Goal: Task Accomplishment & Management: Use online tool/utility

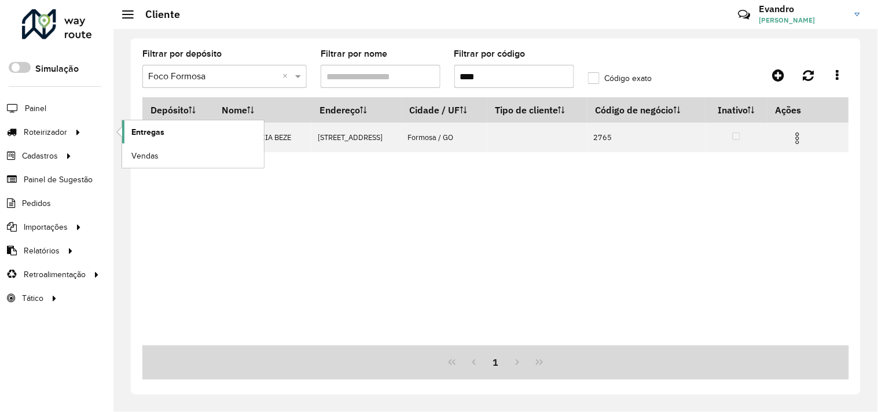
click at [146, 134] on span "Entregas" at bounding box center [147, 132] width 33 height 12
click at [137, 134] on span "Entregas" at bounding box center [147, 132] width 33 height 12
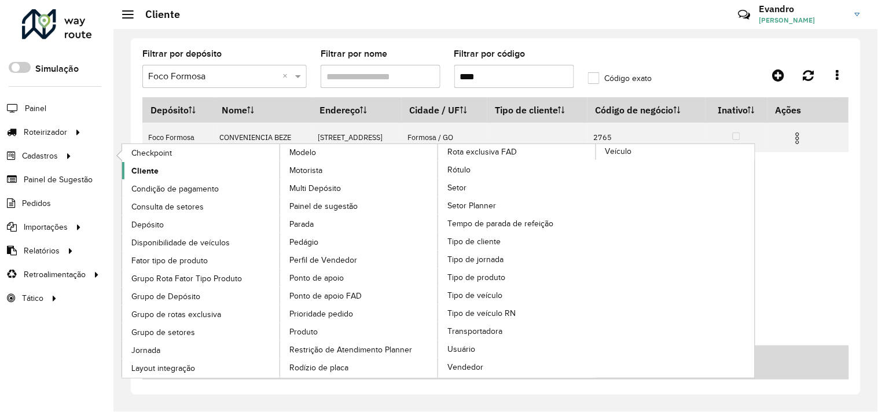
click at [149, 171] on span "Cliente" at bounding box center [144, 171] width 27 height 12
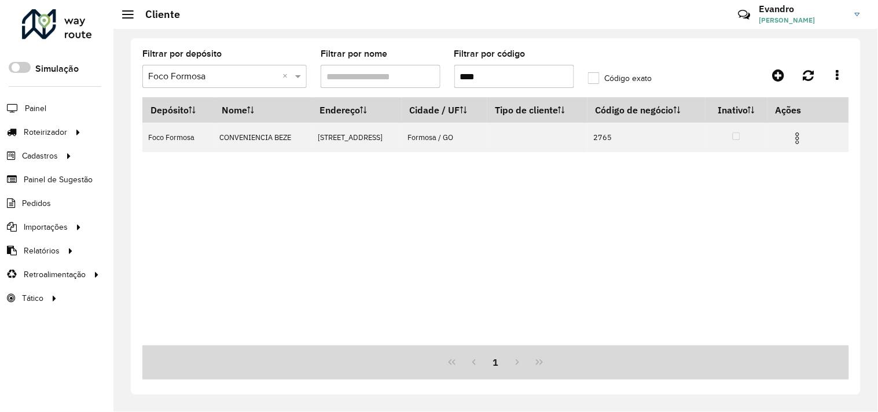
drag, startPoint x: 492, startPoint y: 78, endPoint x: 451, endPoint y: 75, distance: 40.6
click at [447, 79] on formly-field "Filtrar por código ****" at bounding box center [514, 73] width 134 height 47
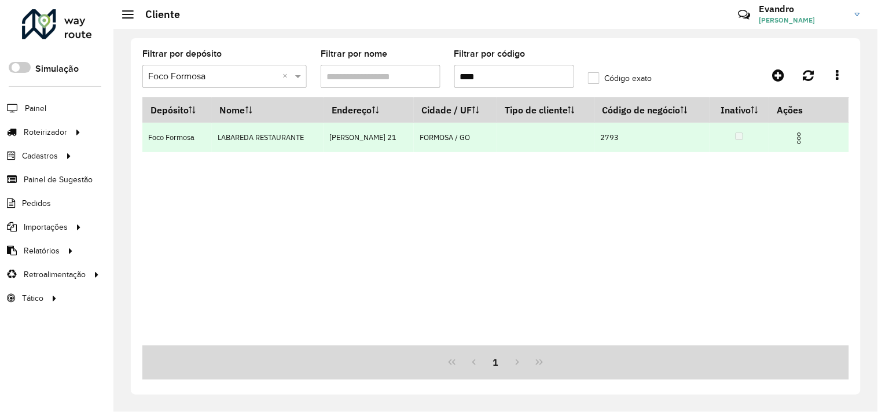
type input "****"
click at [800, 136] on img at bounding box center [799, 138] width 14 height 14
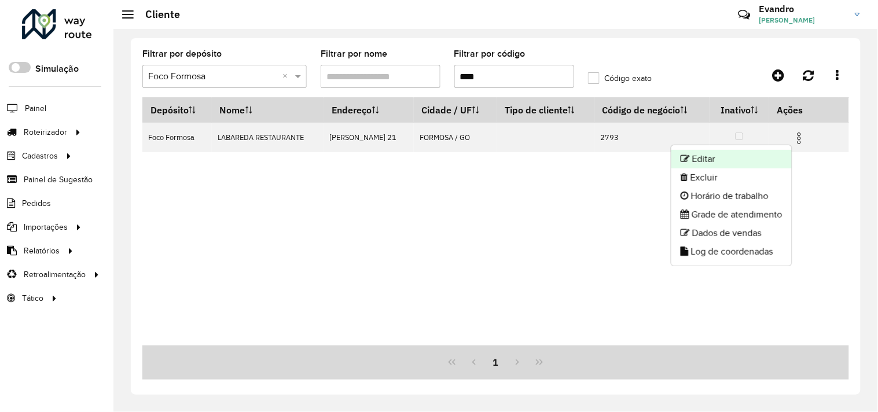
click at [725, 153] on li "Editar" at bounding box center [731, 159] width 120 height 19
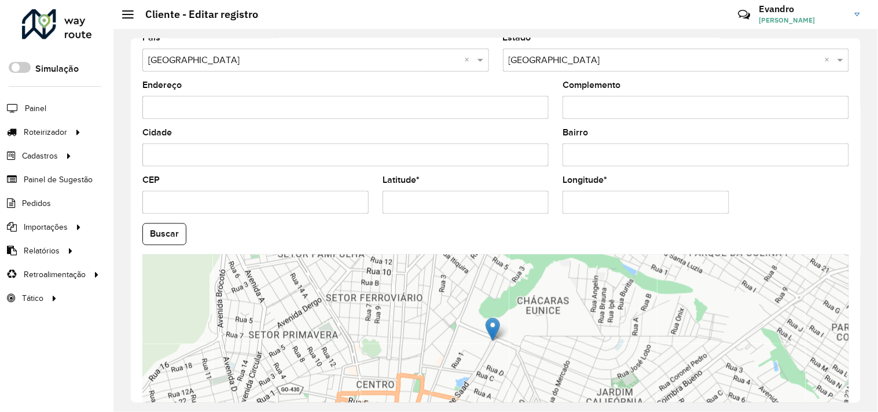
scroll to position [450, 0]
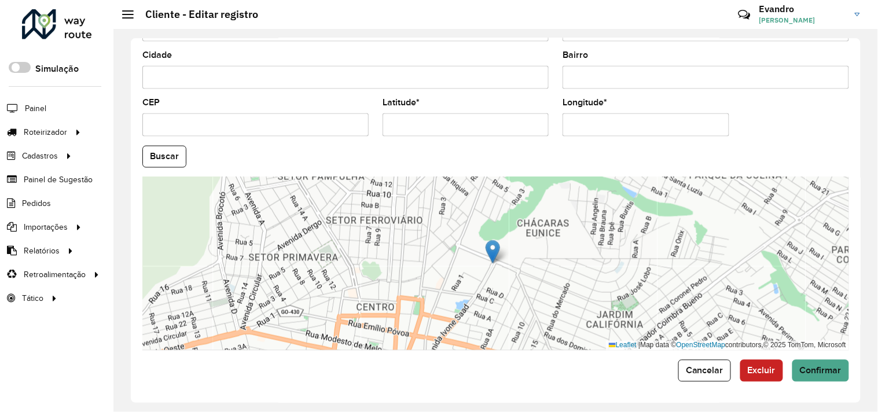
drag, startPoint x: 489, startPoint y: 124, endPoint x: 358, endPoint y: 140, distance: 131.7
click at [358, 140] on formly-group "País Selecione uma opção × Brasil × Estado Selecione uma opção × Goiás × Endere…" at bounding box center [495, 153] width 721 height 395
paste input "**********"
drag, startPoint x: 483, startPoint y: 126, endPoint x: 433, endPoint y: 126, distance: 49.8
click at [433, 126] on input "**********" at bounding box center [466, 124] width 166 height 23
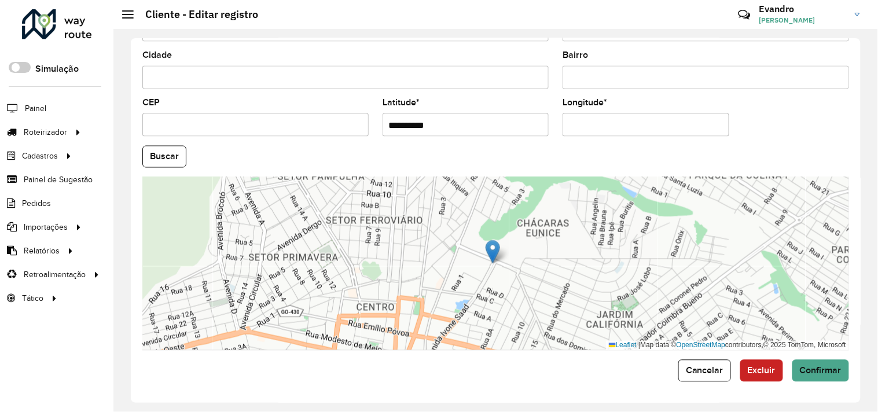
type input "**********"
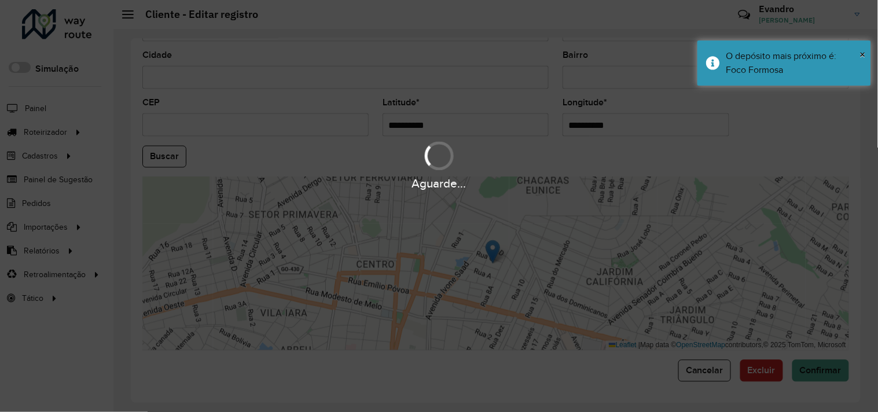
paste input "text"
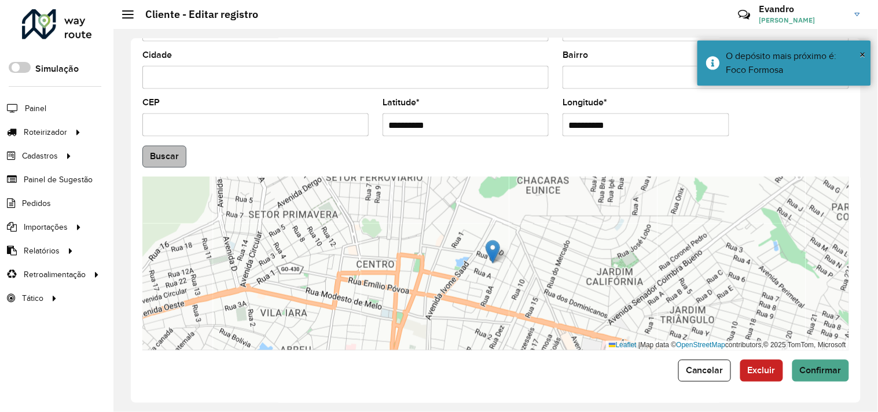
type input "**********"
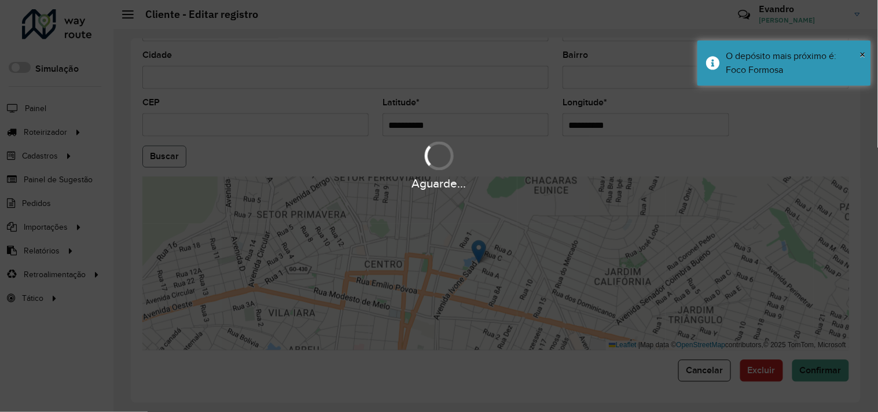
click at [159, 162] on hb-app "Aguarde... Pop-up bloqueado! Seu navegador bloqueou automáticamente a abertura …" at bounding box center [439, 206] width 878 height 412
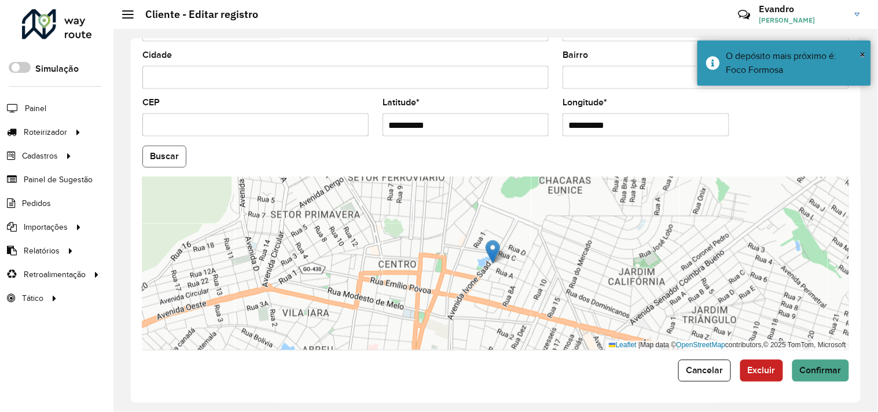
click at [160, 163] on button "Buscar" at bounding box center [164, 157] width 44 height 22
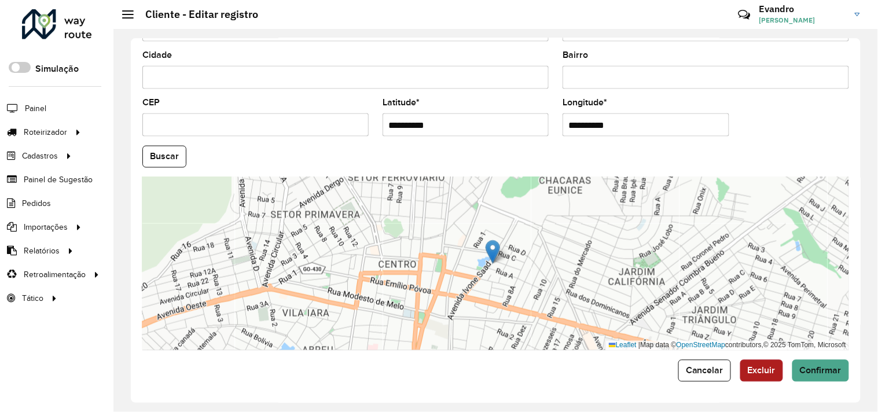
scroll to position [451, 0]
click at [805, 369] on span "Confirmar" at bounding box center [821, 371] width 42 height 10
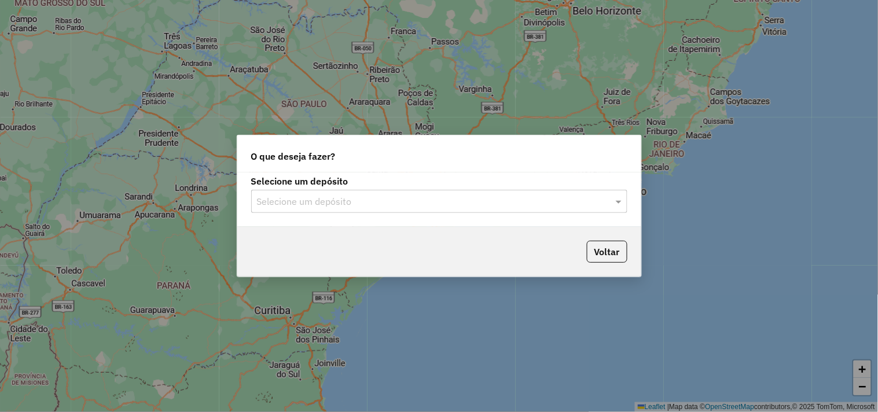
click at [407, 197] on input "text" at bounding box center [427, 202] width 341 height 14
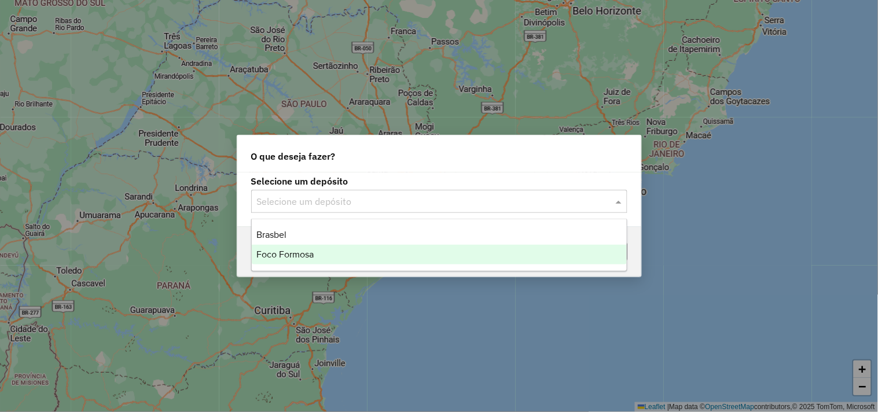
click at [316, 249] on div "Foco Formosa" at bounding box center [439, 255] width 375 height 20
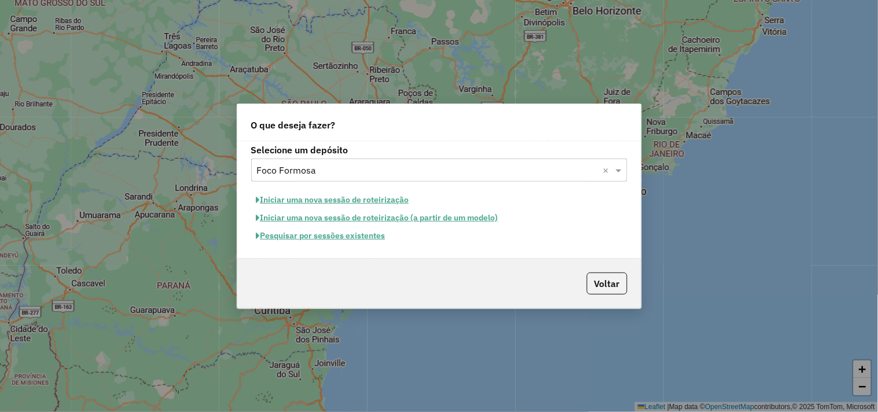
click at [358, 192] on button "Iniciar uma nova sessão de roteirização" at bounding box center [332, 200] width 163 height 18
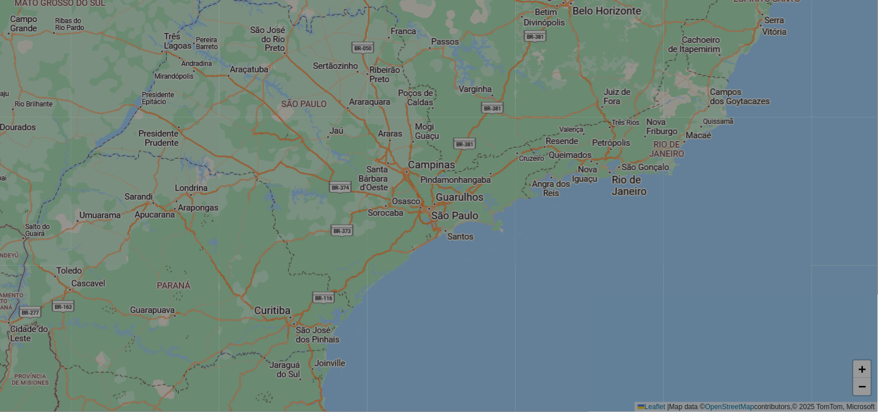
select select "*"
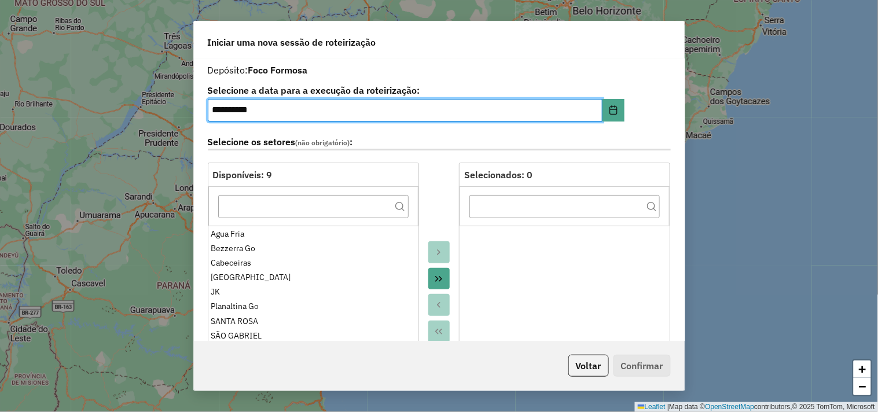
drag, startPoint x: 439, startPoint y: 277, endPoint x: 447, endPoint y: 267, distance: 13.1
click at [440, 277] on icon "Move All to Target" at bounding box center [438, 278] width 9 height 9
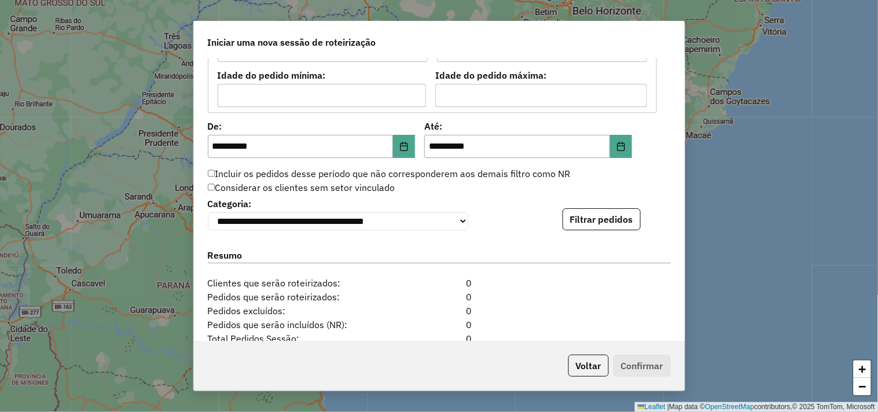
scroll to position [1158, 0]
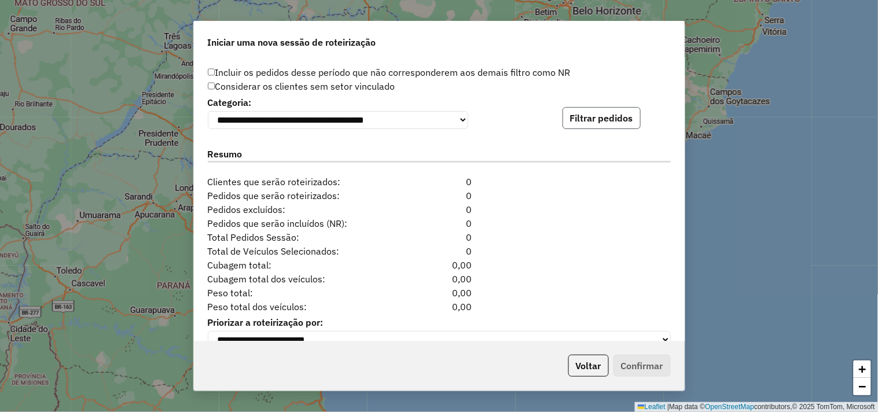
click at [625, 122] on button "Filtrar pedidos" at bounding box center [602, 118] width 78 height 22
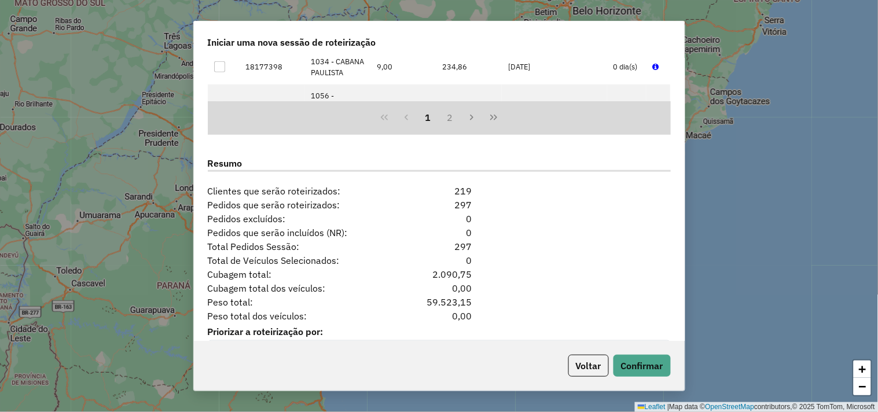
scroll to position [1422, 0]
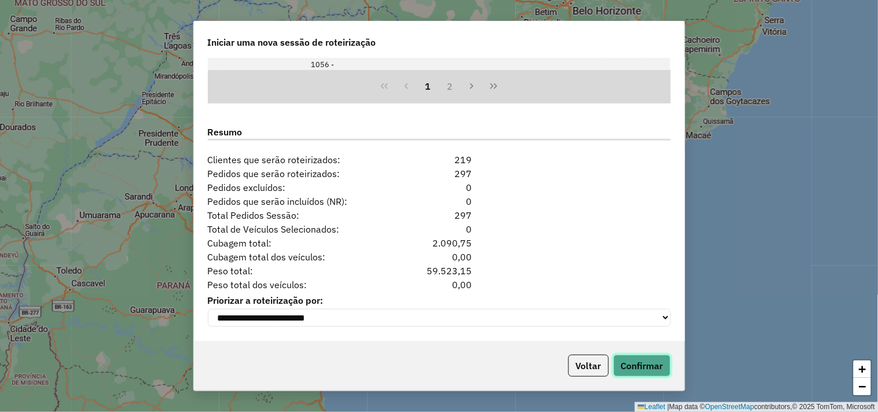
click at [655, 365] on button "Confirmar" at bounding box center [642, 366] width 57 height 22
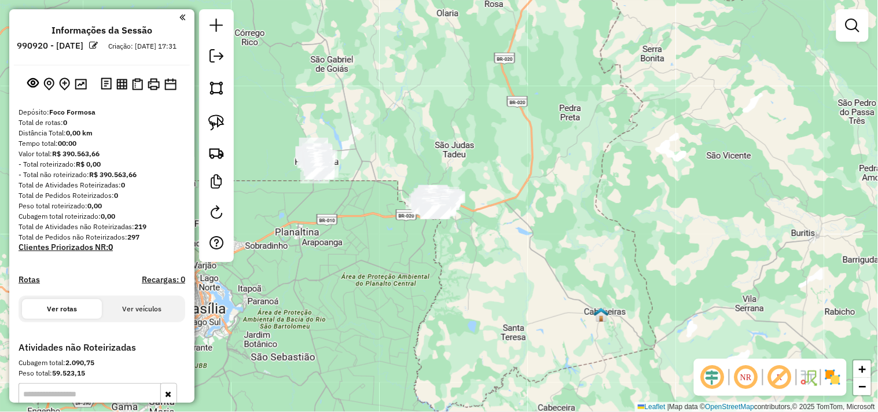
click at [438, 344] on div "Janela de atendimento Grade de atendimento Capacidade Transportadoras Veículos …" at bounding box center [439, 206] width 878 height 412
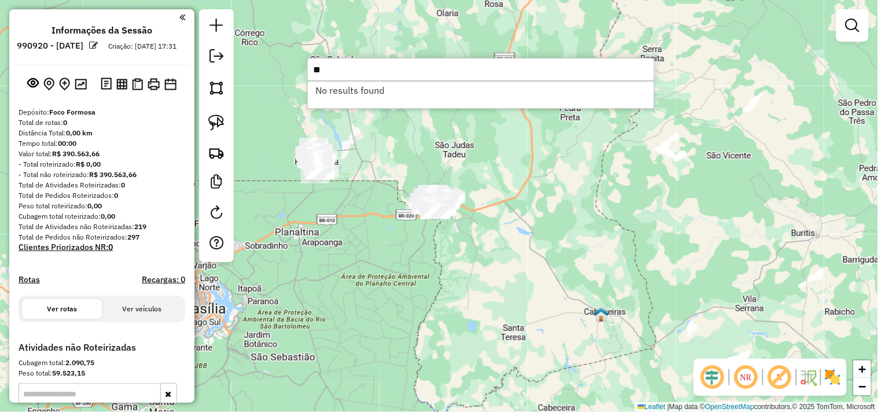
type input "*"
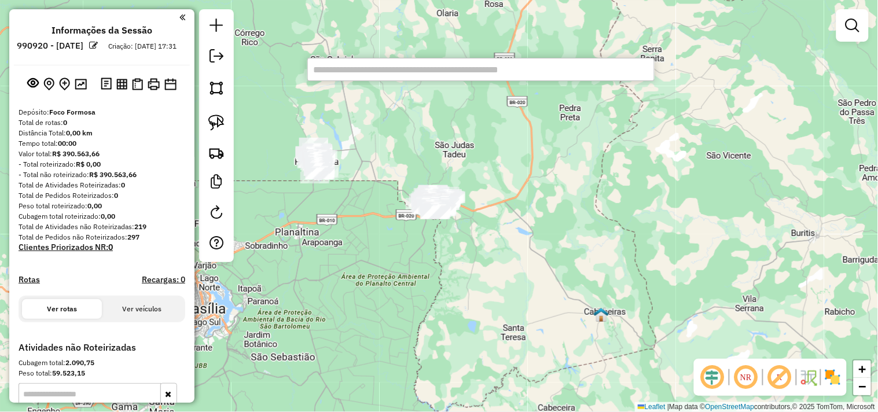
click at [285, 255] on div "Janela de atendimento Grade de atendimento Capacidade Transportadoras Veículos …" at bounding box center [439, 206] width 878 height 412
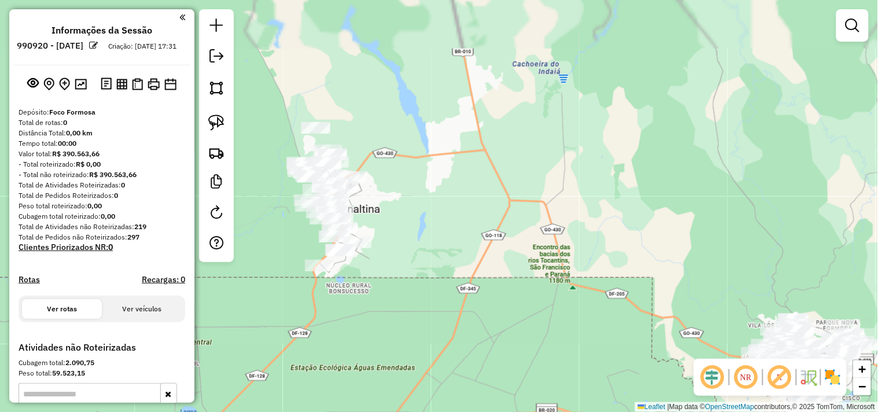
drag, startPoint x: 366, startPoint y: 177, endPoint x: 396, endPoint y: 390, distance: 215.1
click at [396, 404] on div "Janela de atendimento Grade de atendimento Capacidade Transportadoras Veículos …" at bounding box center [439, 206] width 878 height 412
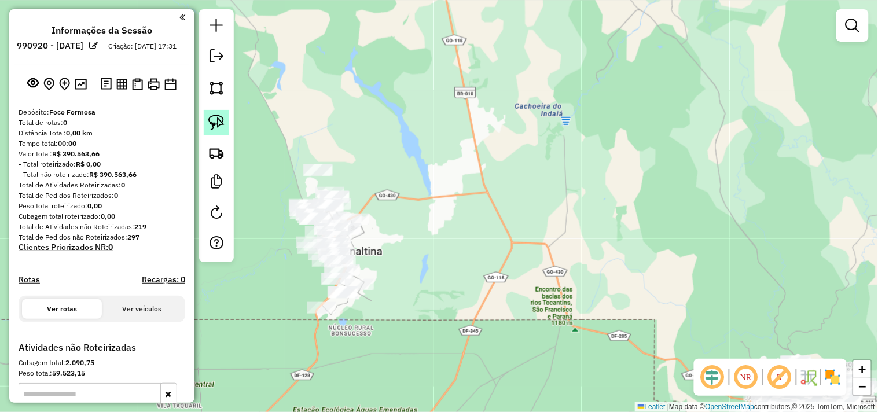
click at [226, 123] on link at bounding box center [216, 122] width 25 height 25
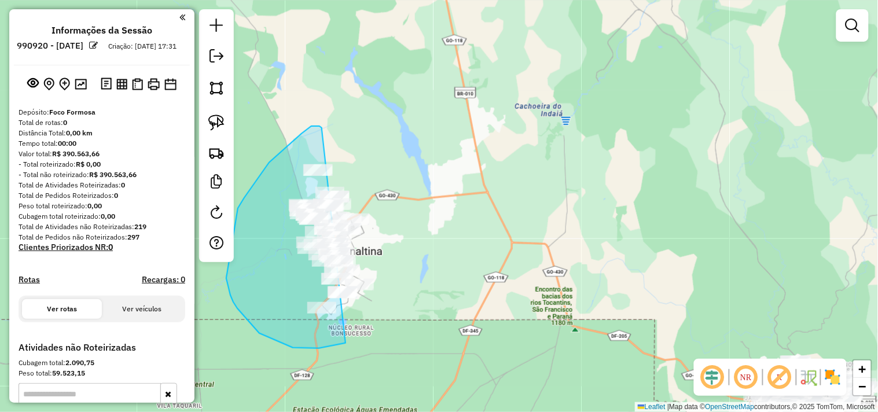
drag, startPoint x: 322, startPoint y: 128, endPoint x: 448, endPoint y: 181, distance: 136.7
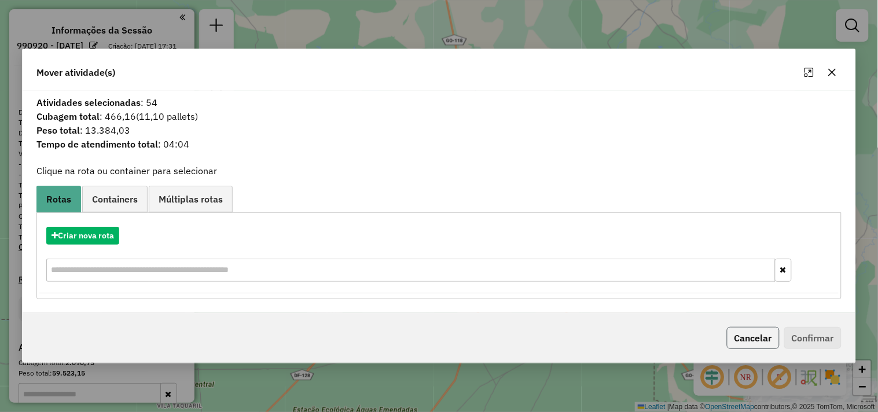
click at [731, 332] on button "Cancelar" at bounding box center [753, 338] width 53 height 22
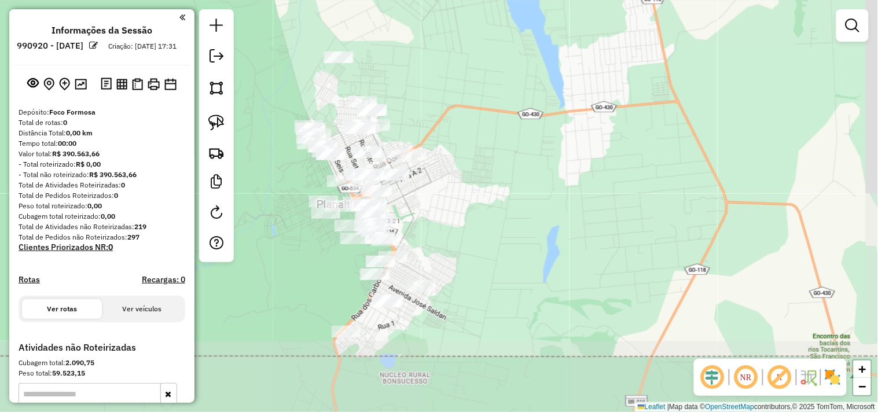
drag, startPoint x: 403, startPoint y: 171, endPoint x: 384, endPoint y: 29, distance: 143.7
click at [384, 29] on div "Janela de atendimento Grade de atendimento Capacidade Transportadoras Veículos …" at bounding box center [439, 206] width 878 height 412
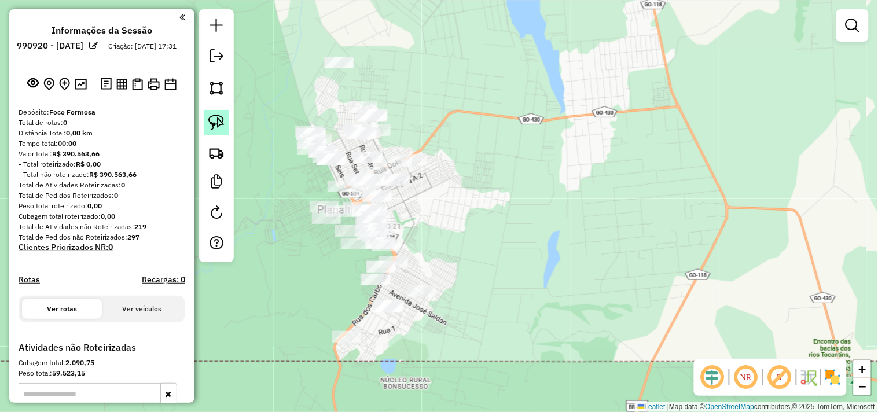
click at [227, 126] on link at bounding box center [216, 122] width 25 height 25
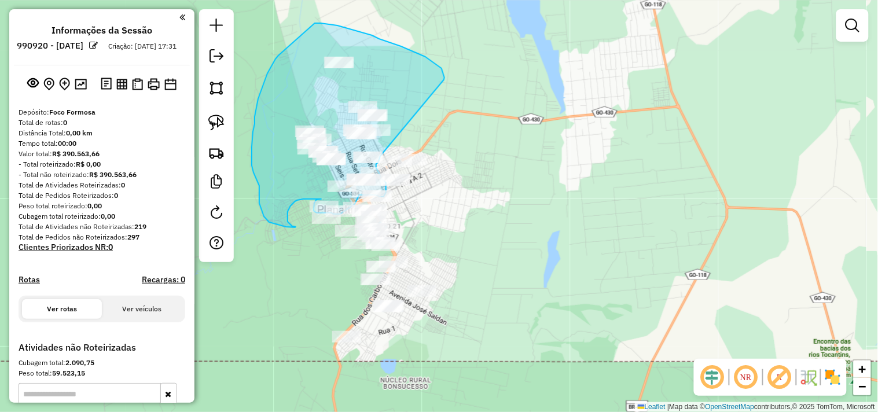
click at [380, 154] on div "Janela de atendimento Grade de atendimento Capacidade Transportadoras Veículos …" at bounding box center [439, 206] width 878 height 412
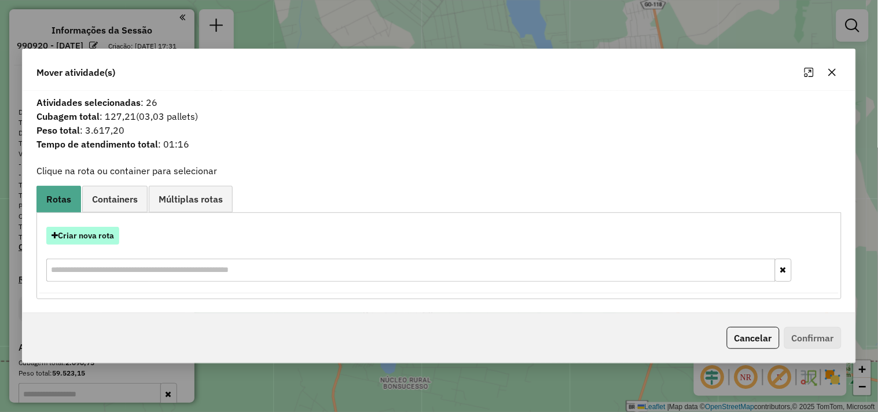
click at [108, 233] on button "Criar nova rota" at bounding box center [82, 236] width 73 height 18
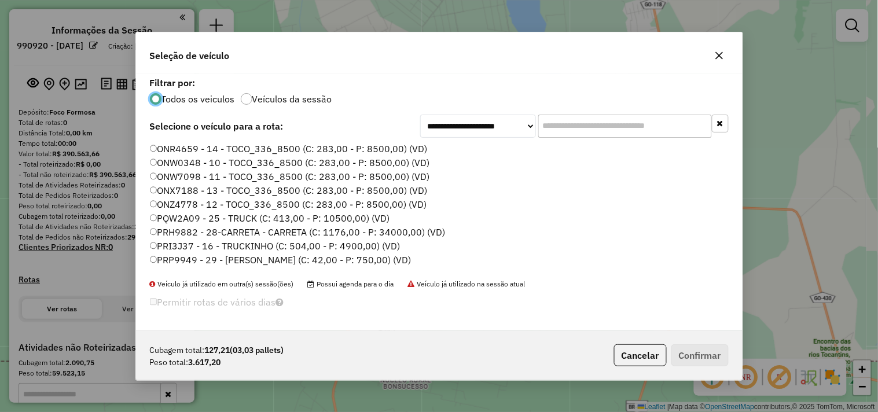
scroll to position [6, 3]
click at [218, 159] on label "ONW0348 - 10 - TOCO_336_8500 (C: 283,00 - P: 8500,00) (VD)" at bounding box center [290, 163] width 280 height 14
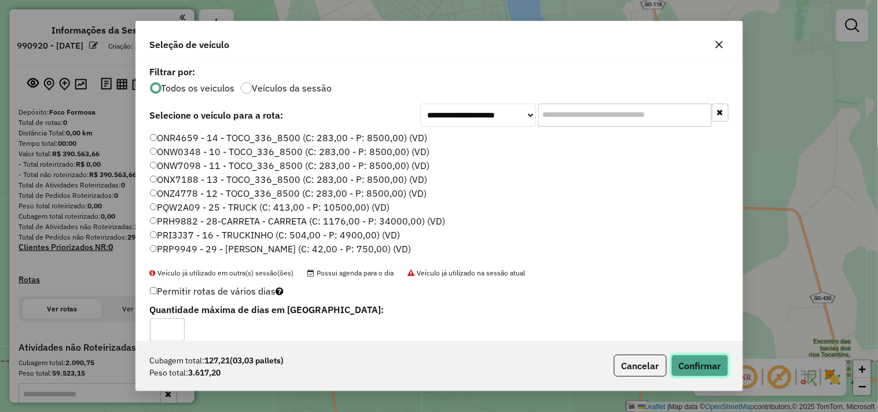
click at [705, 363] on button "Confirmar" at bounding box center [699, 366] width 57 height 22
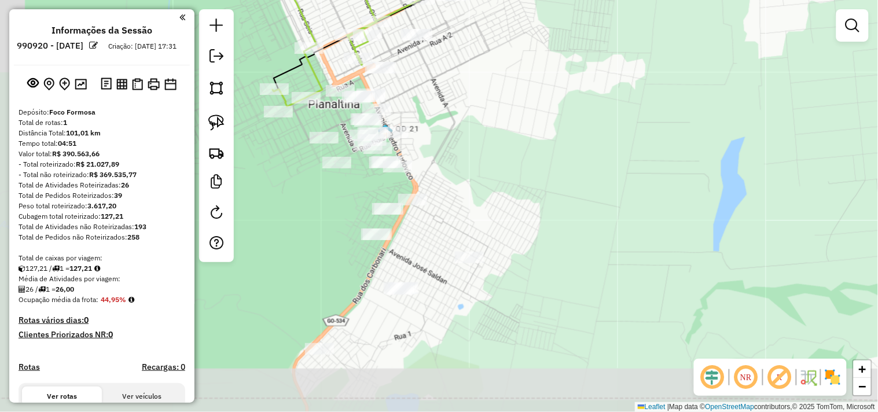
drag, startPoint x: 440, startPoint y: 140, endPoint x: 458, endPoint y: 86, distance: 57.3
click at [458, 86] on div "Janela de atendimento Grade de atendimento Capacidade Transportadoras Veículos …" at bounding box center [439, 206] width 878 height 412
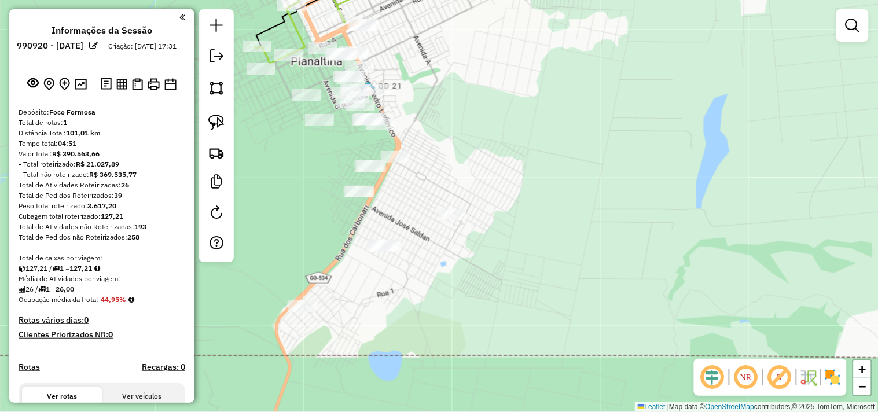
drag, startPoint x: 615, startPoint y: 254, endPoint x: 581, endPoint y: 222, distance: 46.7
click at [598, 223] on div "Janela de atendimento Grade de atendimento Capacidade Transportadoras Veículos …" at bounding box center [439, 206] width 878 height 412
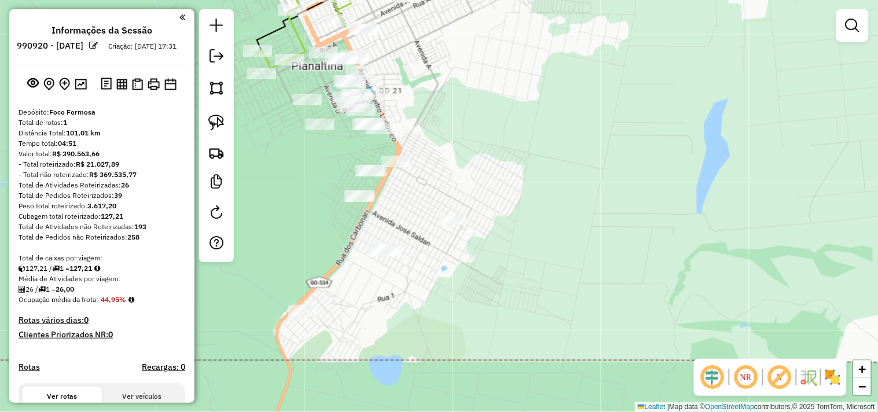
click at [230, 128] on div at bounding box center [216, 135] width 35 height 253
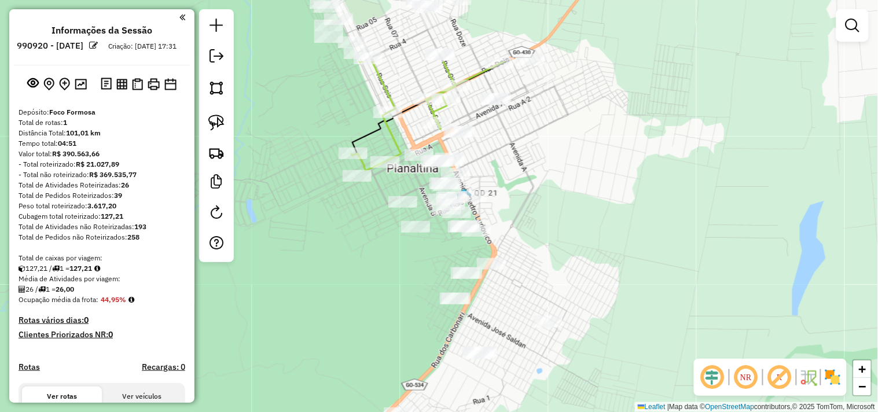
drag, startPoint x: 608, startPoint y: 165, endPoint x: 674, endPoint y: 256, distance: 113.1
click at [704, 267] on div "Janela de atendimento Grade de atendimento Capacidade Transportadoras Veículos …" at bounding box center [439, 206] width 878 height 412
click at [223, 113] on link at bounding box center [216, 122] width 25 height 25
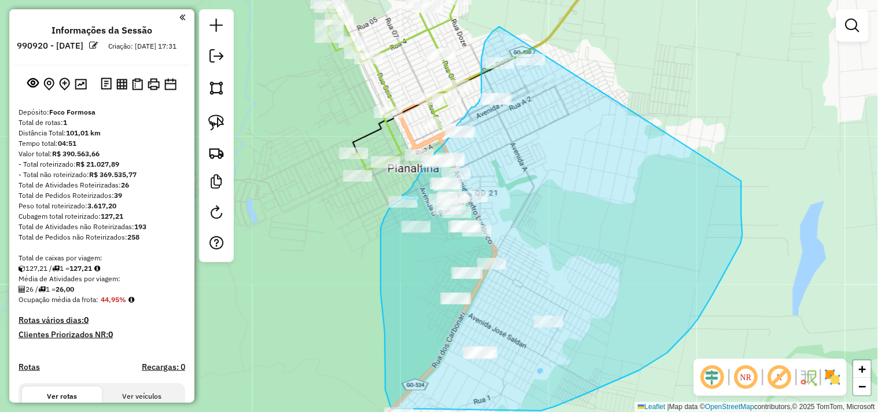
drag, startPoint x: 495, startPoint y: 30, endPoint x: 737, endPoint y: 84, distance: 247.9
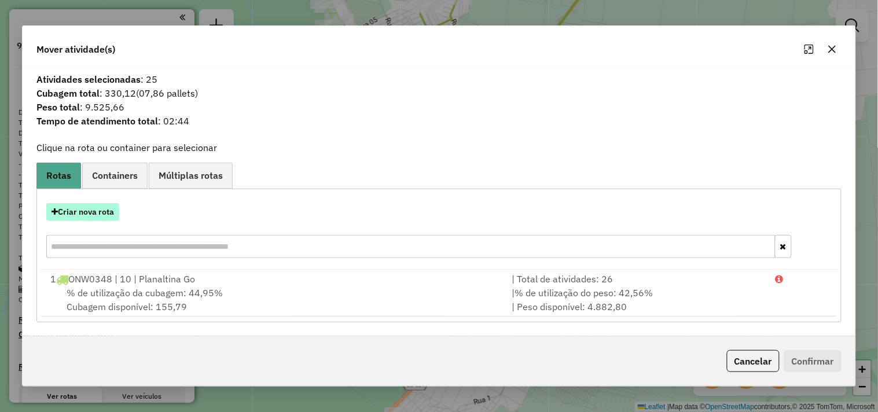
click at [97, 216] on button "Criar nova rota" at bounding box center [82, 212] width 73 height 18
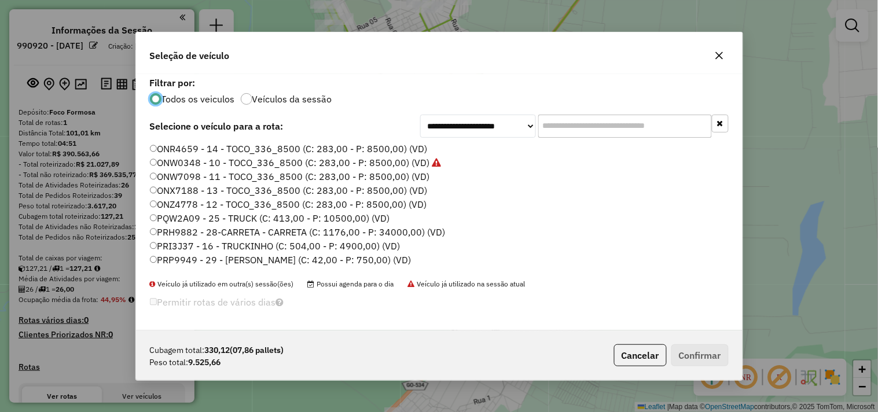
click at [392, 203] on label "ONZ4778 - 12 - TOCO_336_8500 (C: 283,00 - P: 8500,00) (VD)" at bounding box center [288, 204] width 277 height 14
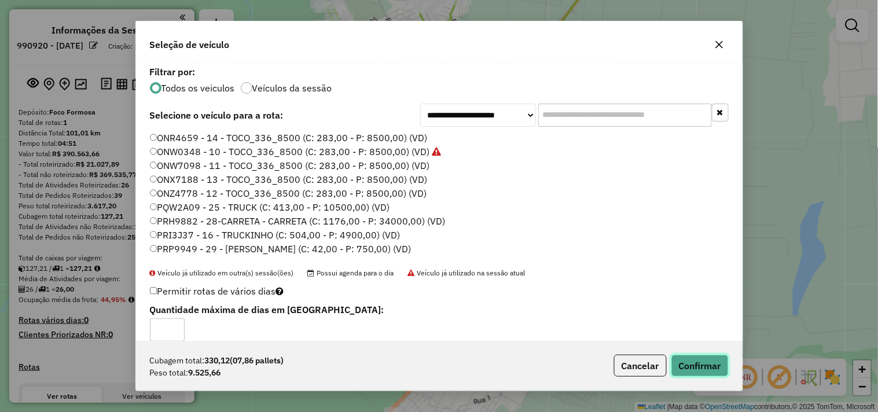
click at [710, 357] on button "Confirmar" at bounding box center [699, 366] width 57 height 22
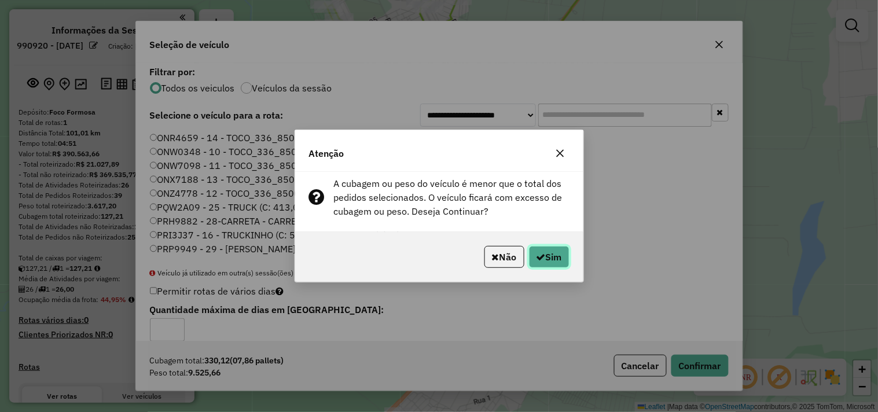
click at [560, 247] on button "Sim" at bounding box center [549, 257] width 41 height 22
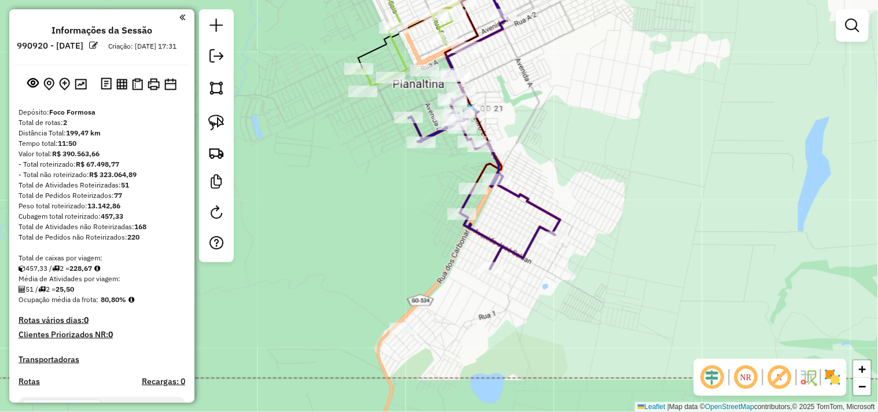
drag, startPoint x: 721, startPoint y: 262, endPoint x: 598, endPoint y: 197, distance: 138.8
click at [725, 164] on div "Janela de atendimento Grade de atendimento Capacidade Transportadoras Veículos …" at bounding box center [439, 206] width 878 height 412
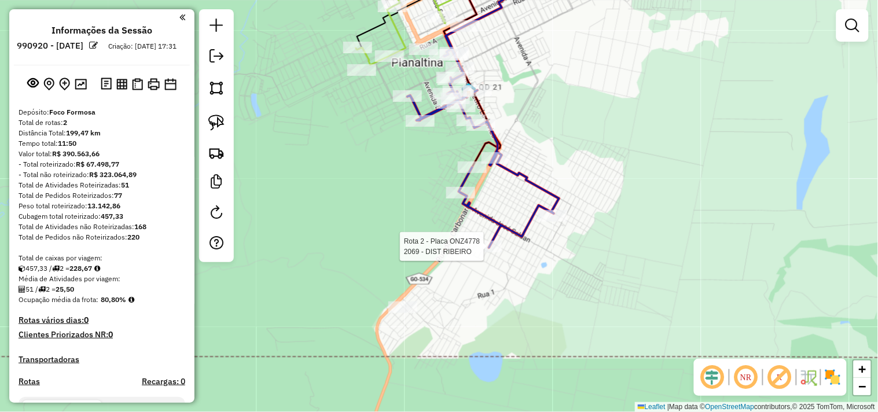
select select "**********"
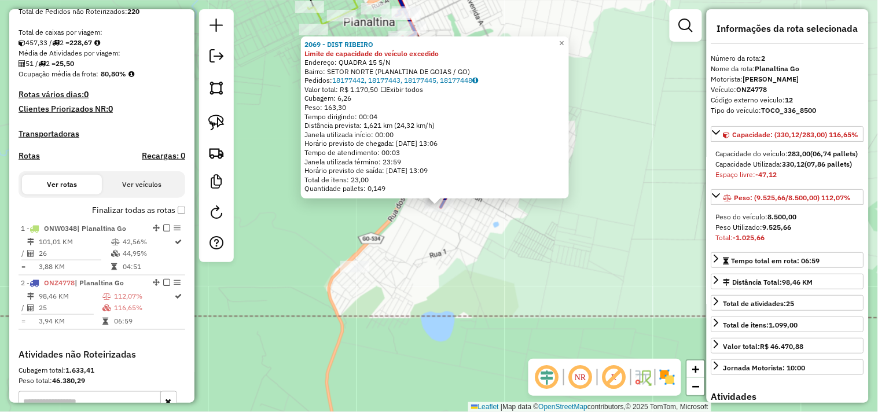
scroll to position [391, 0]
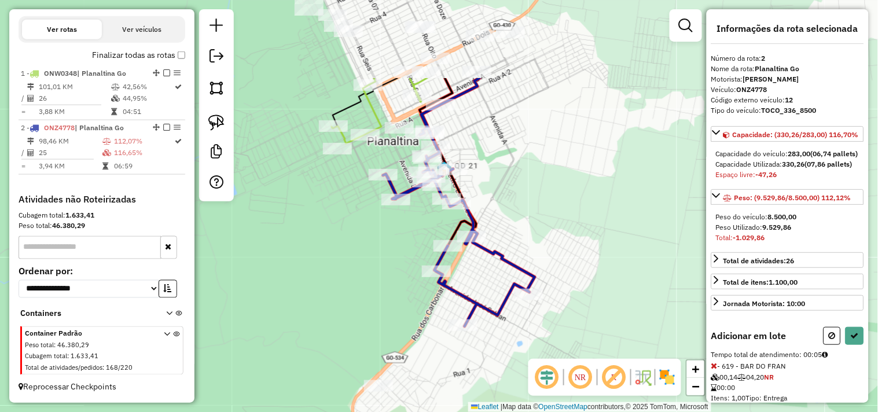
drag, startPoint x: 565, startPoint y: 296, endPoint x: 578, endPoint y: 388, distance: 92.9
click at [578, 388] on hb-router-mapa "Informações da Sessão 990920 - 19/08/2025 Criação: 18/08/2025 17:31 Depósito: F…" at bounding box center [439, 206] width 878 height 412
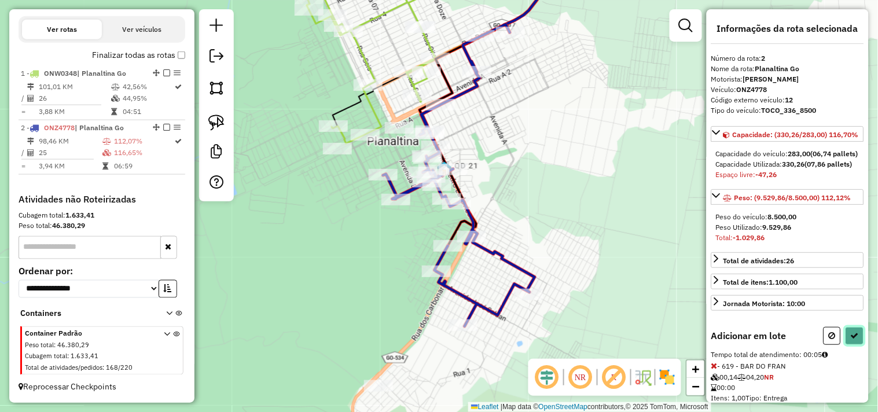
click at [858, 345] on button at bounding box center [855, 336] width 19 height 18
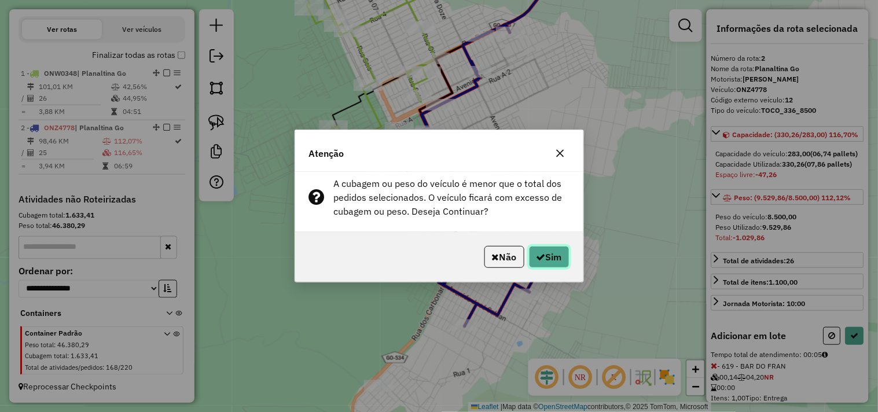
click at [551, 247] on button "Sim" at bounding box center [549, 257] width 41 height 22
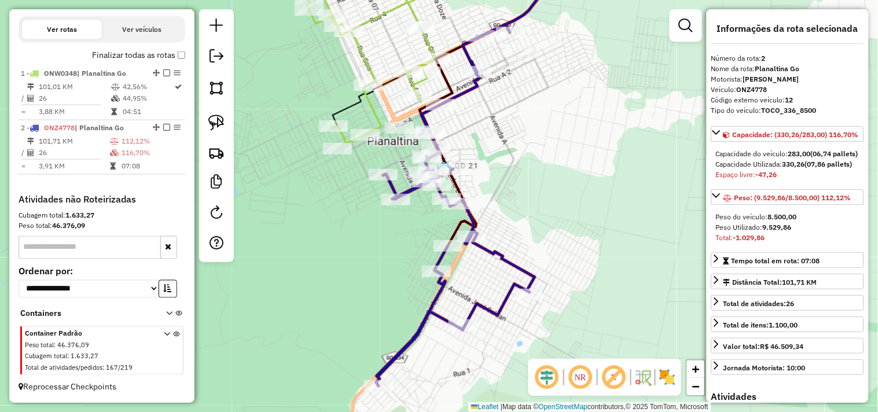
click at [421, 83] on icon at bounding box center [371, 51] width 134 height 185
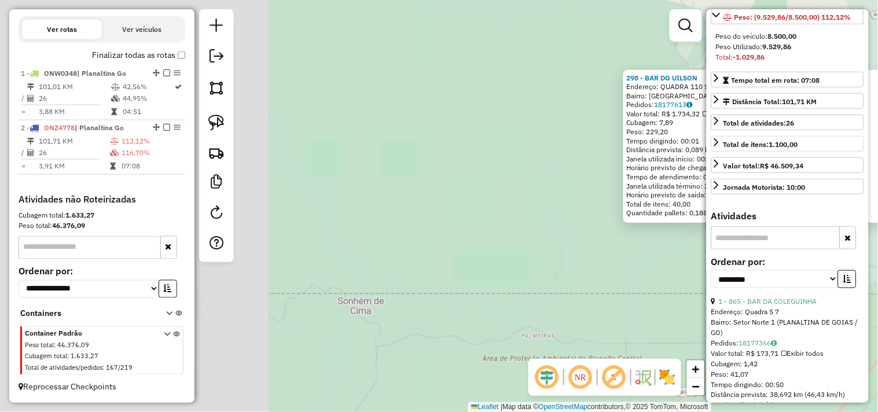
scroll to position [257, 0]
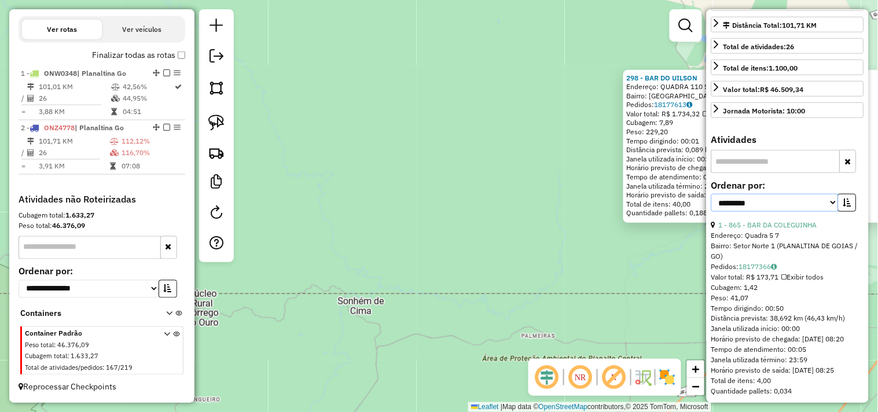
click at [793, 212] on select "**********" at bounding box center [774, 203] width 127 height 18
select select "*********"
click at [711, 212] on select "**********" at bounding box center [774, 203] width 127 height 18
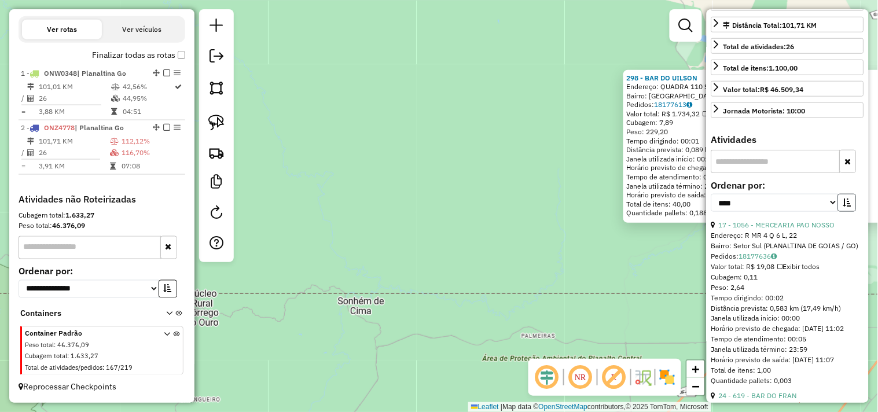
click at [851, 212] on button "button" at bounding box center [847, 203] width 19 height 18
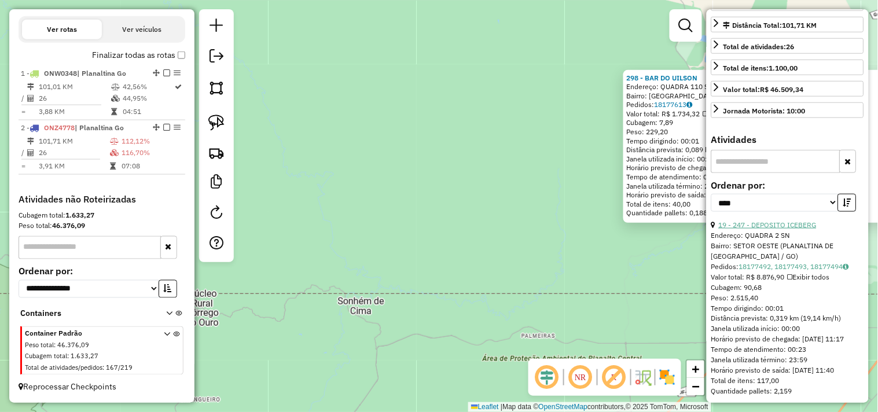
click at [779, 229] on link "19 - 247 - DEPOSITO ICEBERG" at bounding box center [768, 225] width 98 height 9
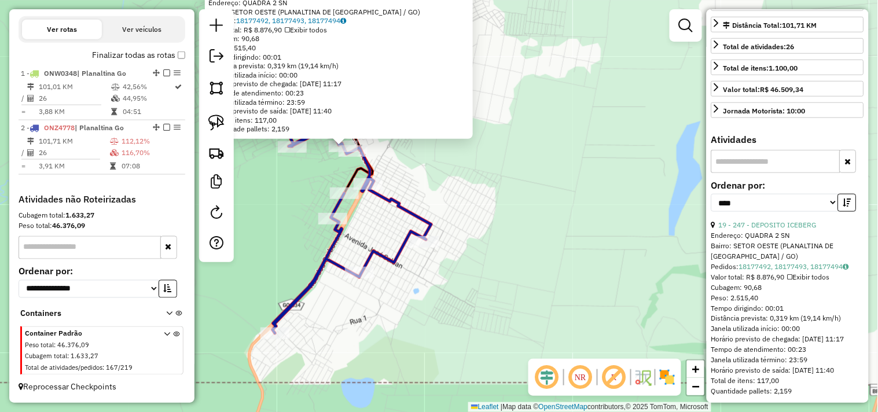
drag, startPoint x: 430, startPoint y: 184, endPoint x: 533, endPoint y: 218, distance: 108.5
click at [501, 222] on div "247 - DEPOSITO ICEBERG Endereço: QUADRA 2 SN Bairro: SETOR OESTE (PLANALTINA DE…" at bounding box center [439, 206] width 878 height 412
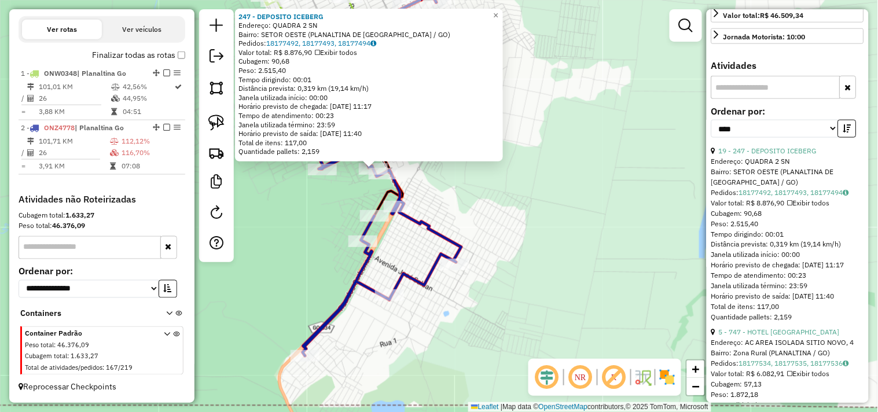
scroll to position [385, 0]
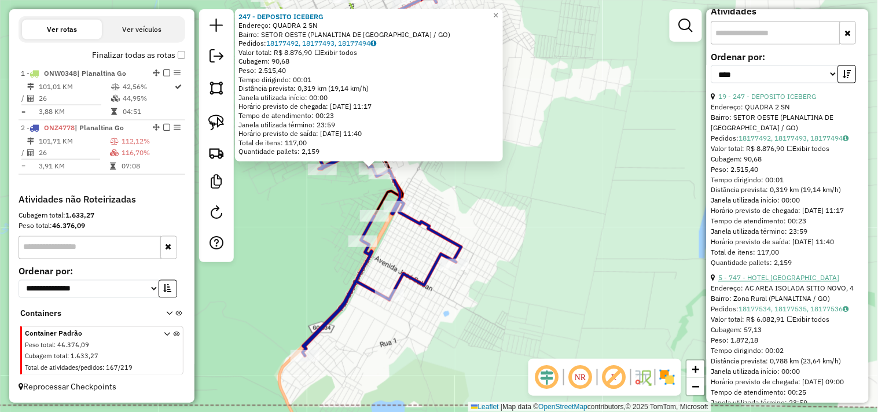
click at [811, 282] on link "5 - 747 - HOTEL FAZENDA AGUAS" at bounding box center [779, 278] width 121 height 9
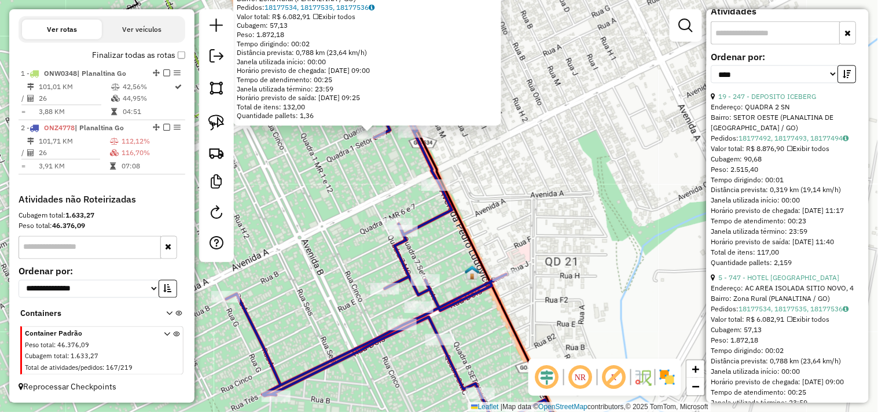
click at [360, 182] on div "747 - HOTEL FAZENDA AGUAS Endereço: AC AREA ISOLADA SITIO NOVO, 4 Bairro: Zona …" at bounding box center [439, 206] width 878 height 412
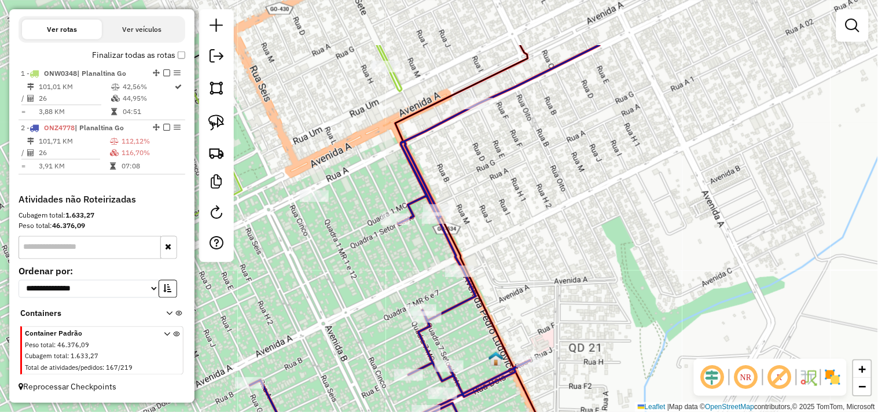
drag, startPoint x: 354, startPoint y: 94, endPoint x: 374, endPoint y: 130, distance: 40.9
click at [374, 146] on div "Janela de atendimento Grade de atendimento Capacidade Transportadoras Veículos …" at bounding box center [439, 206] width 878 height 412
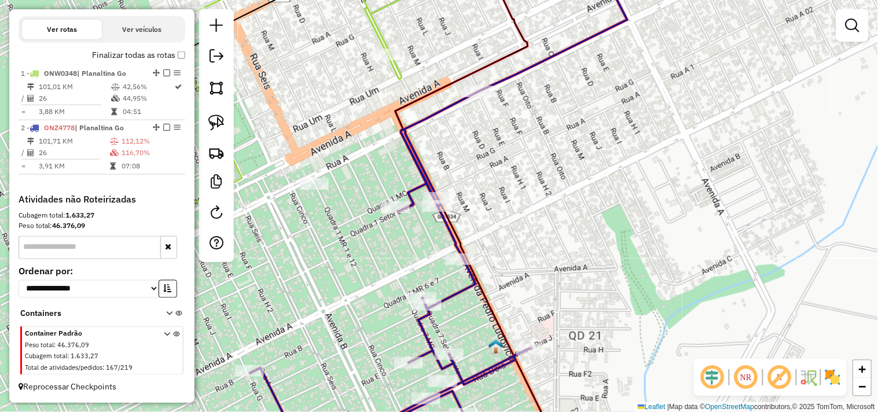
click at [385, 46] on icon at bounding box center [235, 103] width 381 height 288
select select "*********"
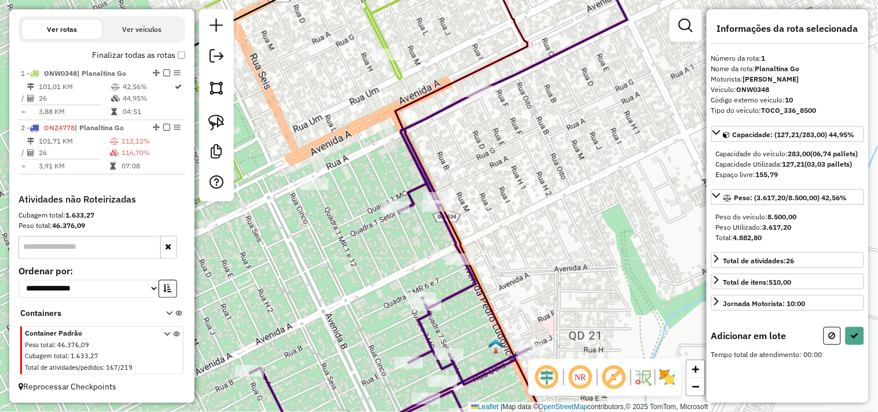
click at [399, 218] on icon at bounding box center [442, 206] width 385 height 494
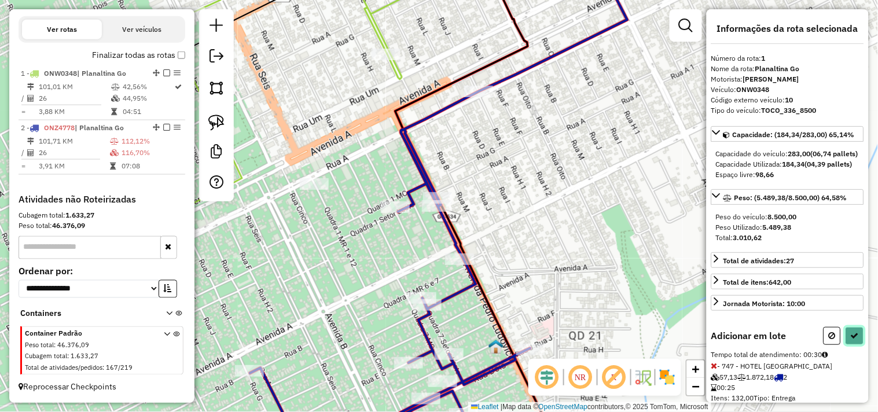
click at [855, 340] on icon at bounding box center [855, 336] width 8 height 8
select select "*********"
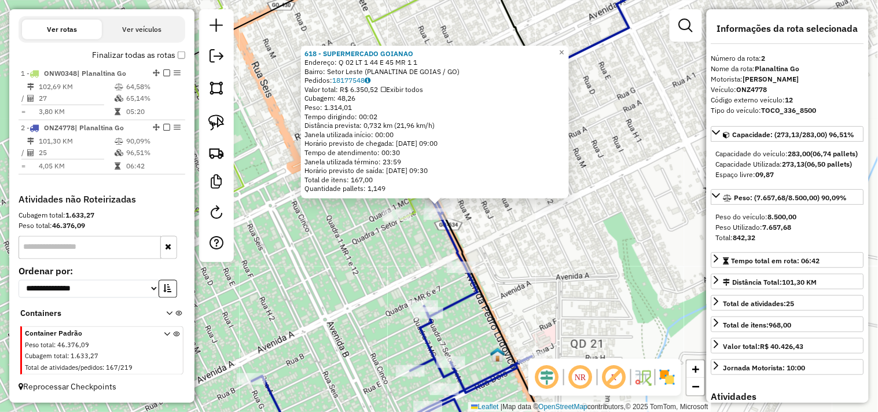
click at [657, 251] on div "618 - SUPERMERCADO GOIANAO Endereço: Q 02 LT 1 44 E 45 MR 1 1 Bairro: Setor Les…" at bounding box center [439, 206] width 878 height 412
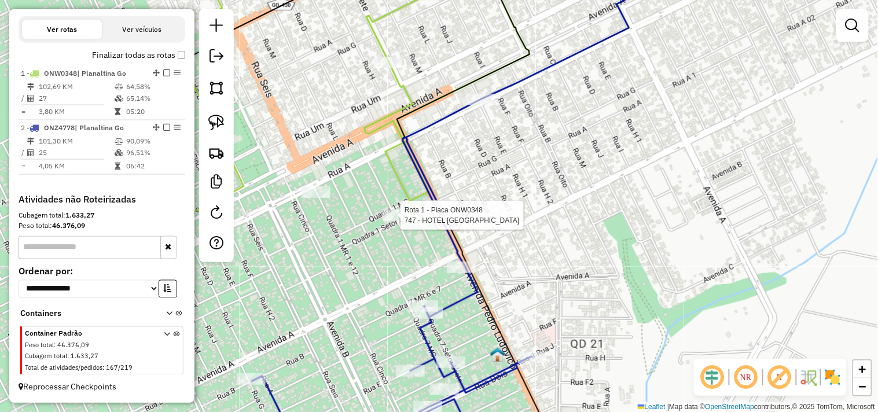
select select "*********"
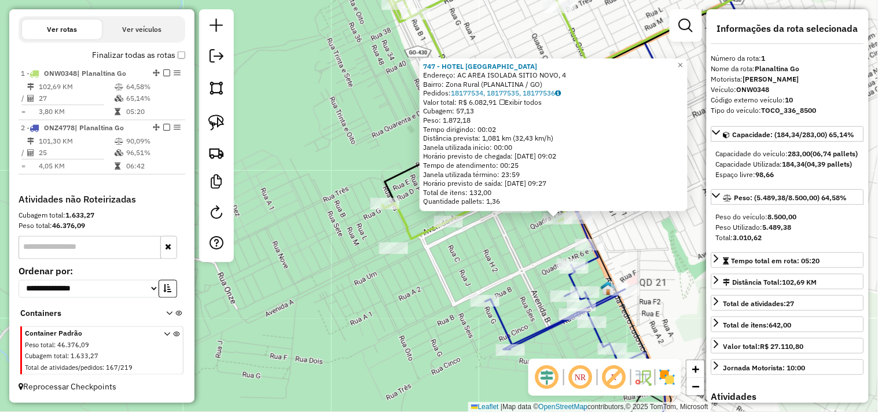
drag, startPoint x: 628, startPoint y: 291, endPoint x: 624, endPoint y: 238, distance: 53.4
click at [626, 238] on div "747 - HOTEL FAZENDA AGUAS Endereço: AC AREA ISOLADA SITIO NOVO, 4 Bairro: Zona …" at bounding box center [439, 206] width 878 height 412
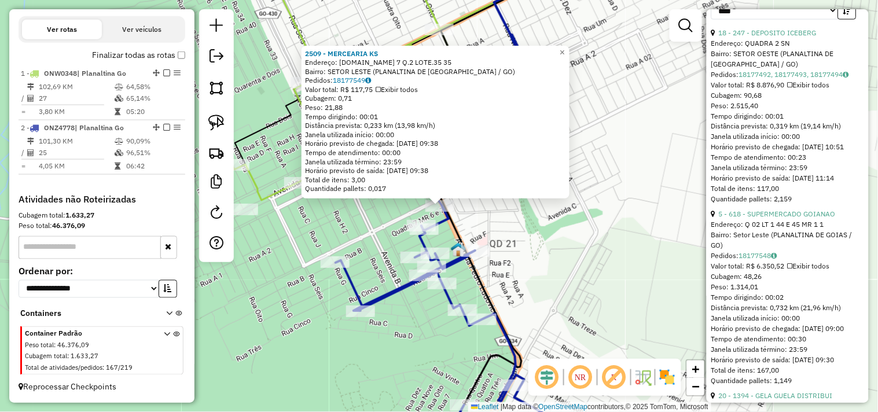
scroll to position [450, 0]
click at [799, 218] on link "5 - 618 - SUPERMERCADO GOIANAO" at bounding box center [777, 214] width 117 height 9
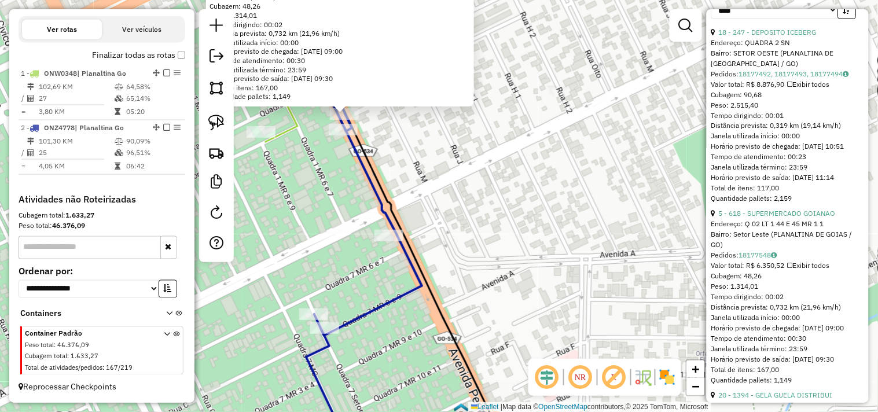
drag, startPoint x: 384, startPoint y: 194, endPoint x: 406, endPoint y: 195, distance: 22.0
click at [436, 203] on icon at bounding box center [401, 206] width 258 height 494
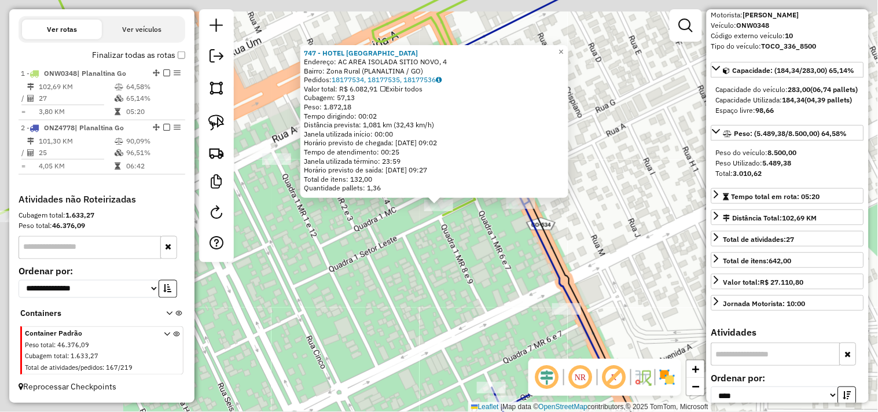
scroll to position [0, 0]
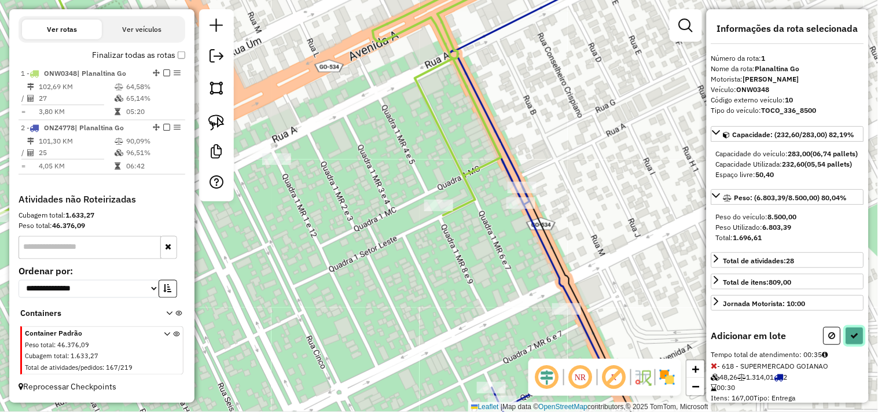
click at [855, 340] on icon at bounding box center [855, 336] width 8 height 8
select select "*********"
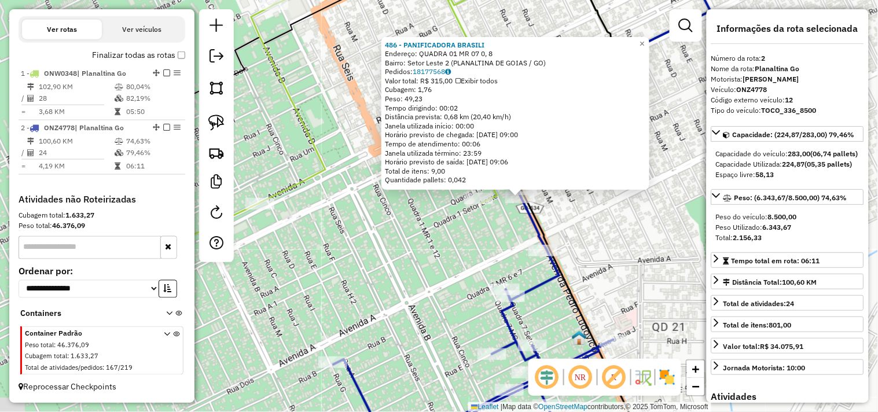
drag, startPoint x: 522, startPoint y: 259, endPoint x: 602, endPoint y: 250, distance: 80.3
click at [602, 250] on div "486 - PANIFICADORA BRASILI Endereço: QUADRA 01 MR 07 0, 8 Bairro: Setor Leste 2…" at bounding box center [439, 206] width 878 height 412
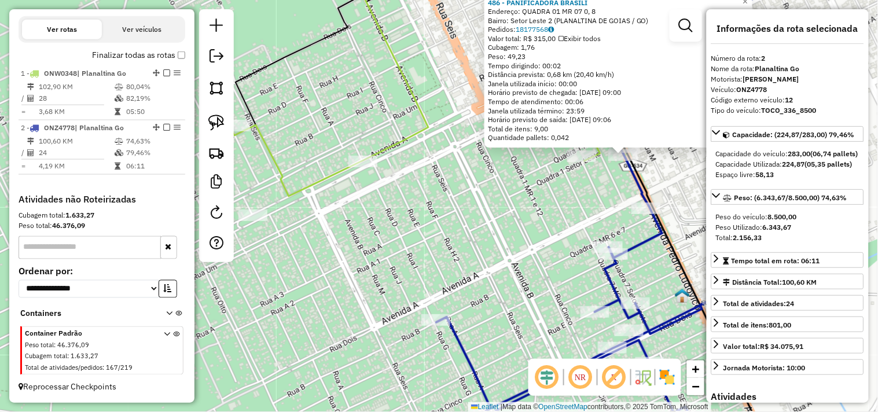
drag, startPoint x: 456, startPoint y: 259, endPoint x: 565, endPoint y: 209, distance: 120.2
click at [565, 210] on div "486 - PANIFICADORA BRASILI Endereço: QUADRA 01 MR 07 0, 8 Bairro: Setor Leste 2…" at bounding box center [439, 206] width 878 height 412
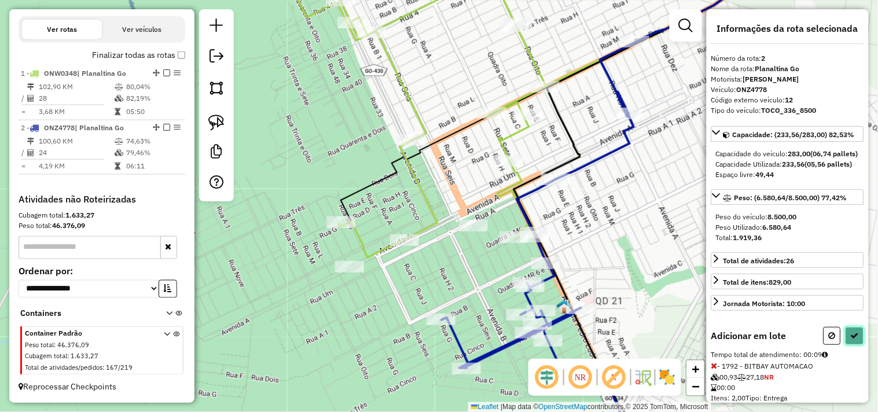
click at [858, 345] on button at bounding box center [855, 336] width 19 height 18
select select "*********"
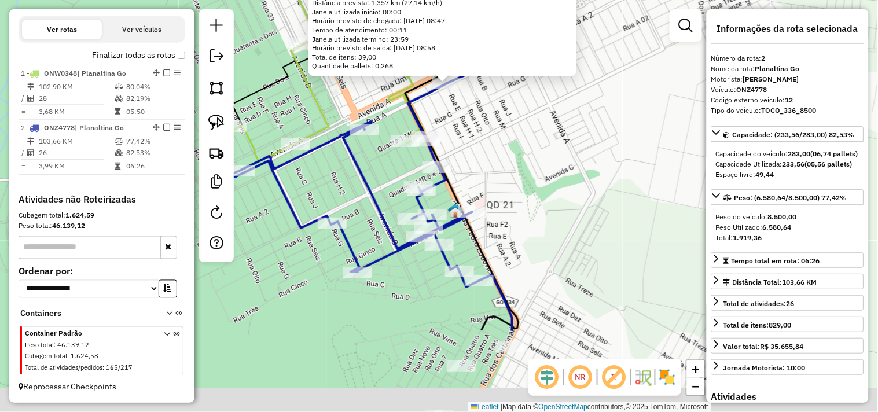
drag, startPoint x: 508, startPoint y: 324, endPoint x: 515, endPoint y: 193, distance: 131.0
click at [515, 194] on div "279 - LANCHONETE REFUGIO Endereço: Q 9 MR 1 13 Bairro: Setor Norte 1 (PLANALTIN…" at bounding box center [439, 206] width 878 height 412
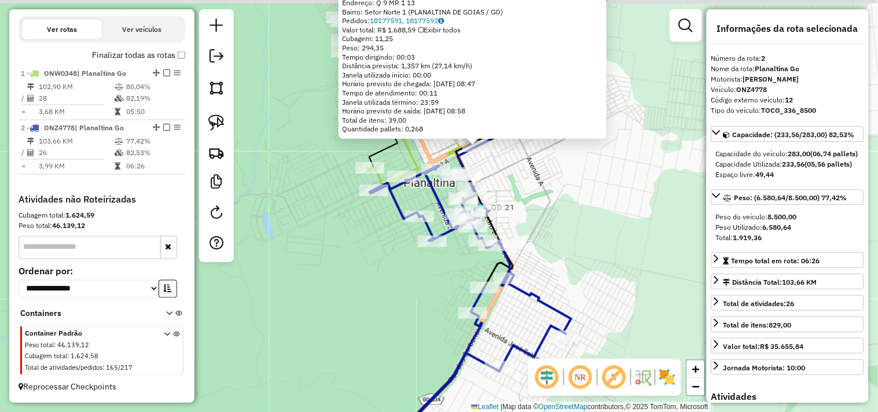
drag, startPoint x: 549, startPoint y: 193, endPoint x: 541, endPoint y: 249, distance: 57.2
click at [548, 247] on div "279 - LANCHONETE REFUGIO Endereço: Q 9 MR 1 13 Bairro: Setor Norte 1 (PLANALTIN…" at bounding box center [439, 206] width 878 height 412
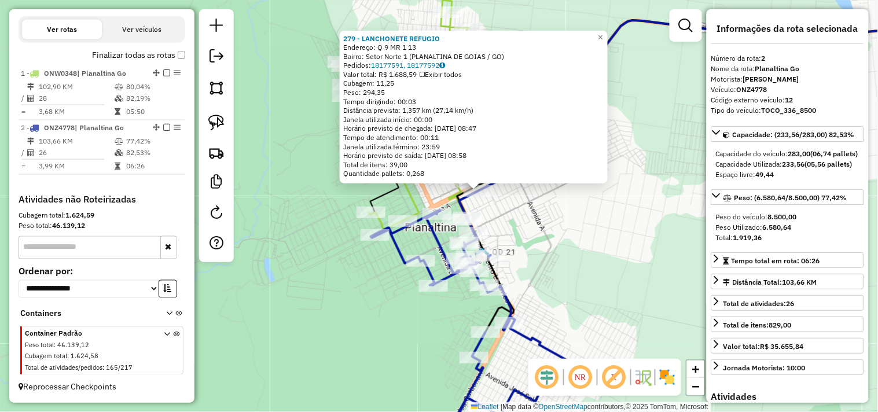
drag, startPoint x: 536, startPoint y: 249, endPoint x: 528, endPoint y: 172, distance: 77.9
click at [528, 172] on div "279 - LANCHONETE REFUGIO Endereço: Q 9 MR 1 13 Bairro: Setor Norte 1 (PLANALTIN…" at bounding box center [439, 206] width 878 height 412
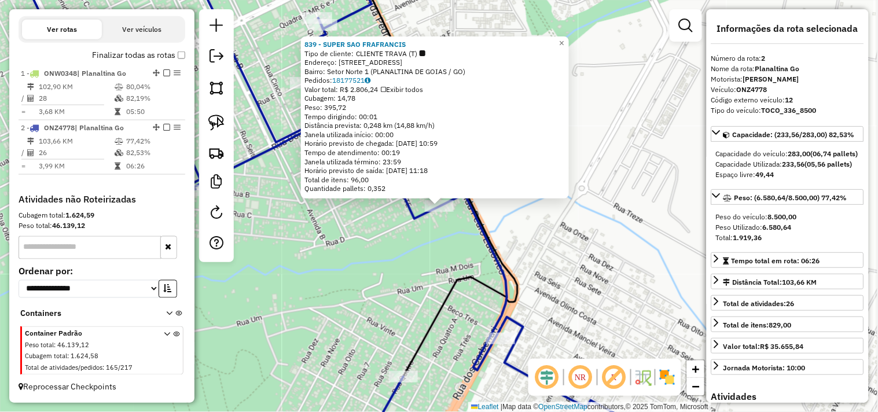
click at [401, 239] on div "839 - SUPER SAO FRAFRANCIS Tipo de cliente: CLIENTE TRAVA (T) Endereço: RUA A S…" at bounding box center [439, 206] width 878 height 412
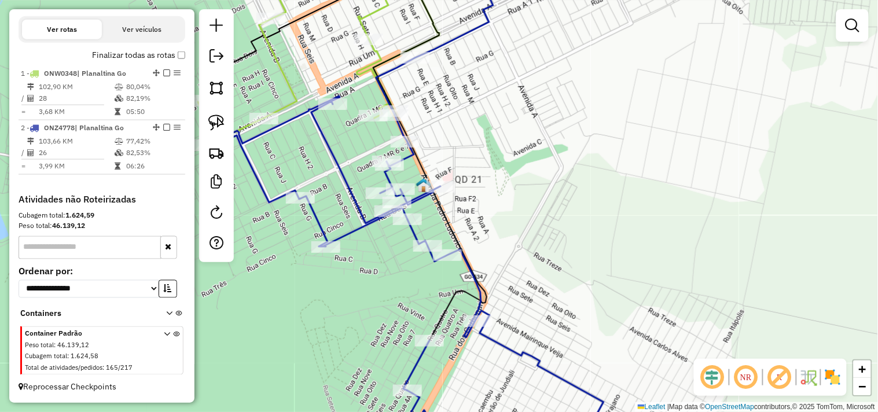
drag, startPoint x: 341, startPoint y: 222, endPoint x: 450, endPoint y: 316, distance: 143.6
click at [449, 316] on div "Janela de atendimento Grade de atendimento Capacidade Transportadoras Veículos …" at bounding box center [439, 206] width 878 height 412
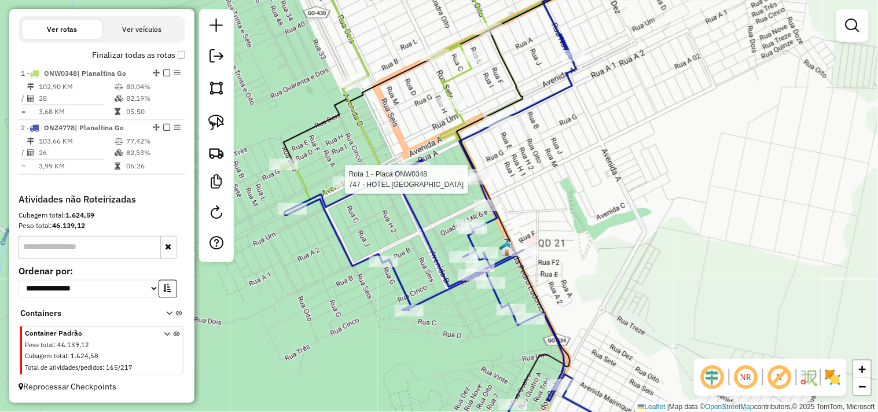
select select "*********"
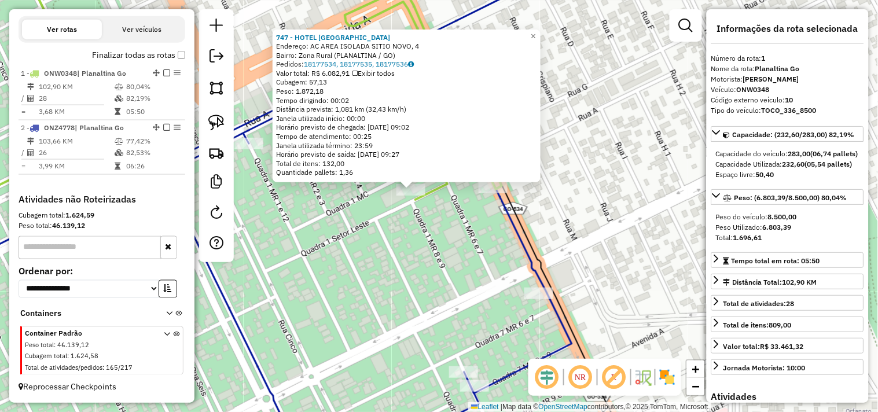
click at [545, 252] on div "747 - HOTEL FAZENDA AGUAS Endereço: AC AREA ISOLADA SITIO NOVO, 4 Bairro: Zona …" at bounding box center [439, 206] width 878 height 412
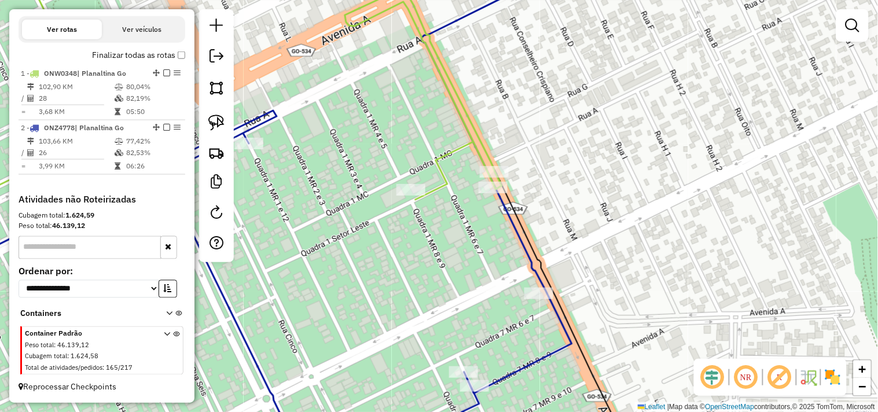
drag, startPoint x: 614, startPoint y: 304, endPoint x: 608, endPoint y: 332, distance: 28.3
click at [608, 332] on div "Janela de atendimento Grade de atendimento Capacidade Transportadoras Veículos …" at bounding box center [439, 206] width 878 height 412
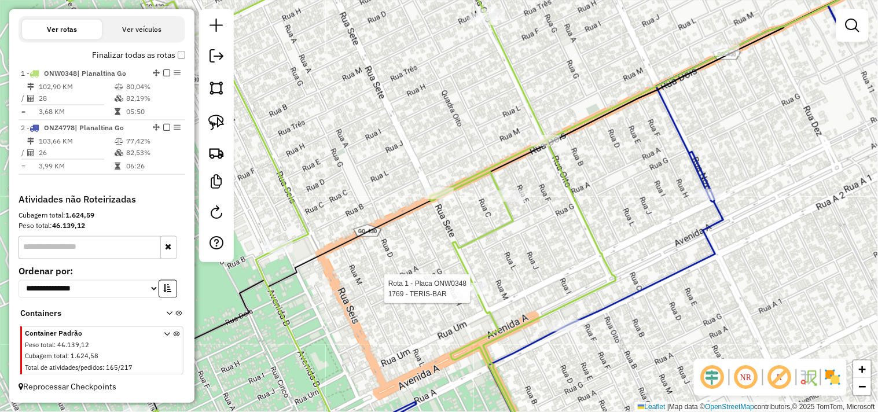
select select "*********"
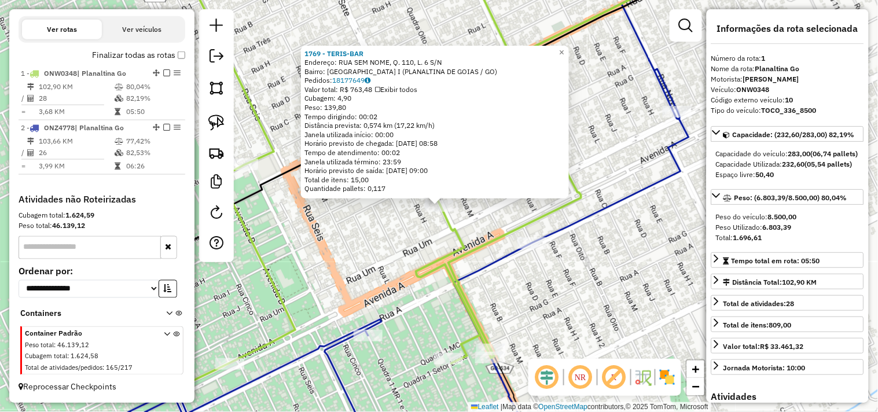
click at [621, 232] on div "1769 - TERIS-BAR Endereço: RUA SEM NOME, Q. 110, L. 6 S/N Bairro: JARDIM PAQUET…" at bounding box center [439, 206] width 878 height 412
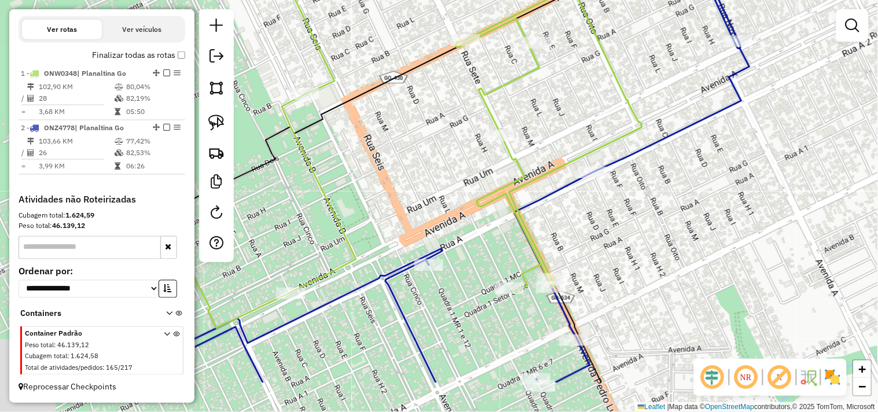
drag, startPoint x: 590, startPoint y: 229, endPoint x: 662, endPoint y: 132, distance: 120.0
click at [662, 132] on div "Janela de atendimento Grade de atendimento Capacidade Transportadoras Veículos …" at bounding box center [439, 206] width 878 height 412
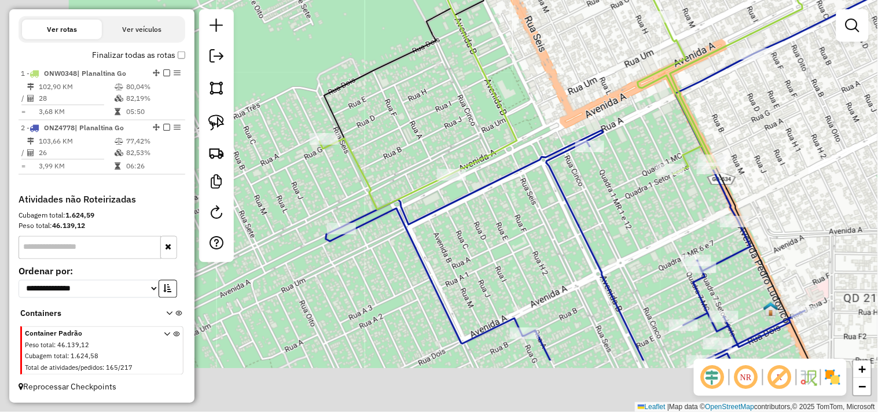
drag, startPoint x: 528, startPoint y: 204, endPoint x: 678, endPoint y: 95, distance: 184.8
click at [686, 93] on div "Janela de atendimento Grade de atendimento Capacidade Transportadoras Veículos …" at bounding box center [439, 206] width 878 height 412
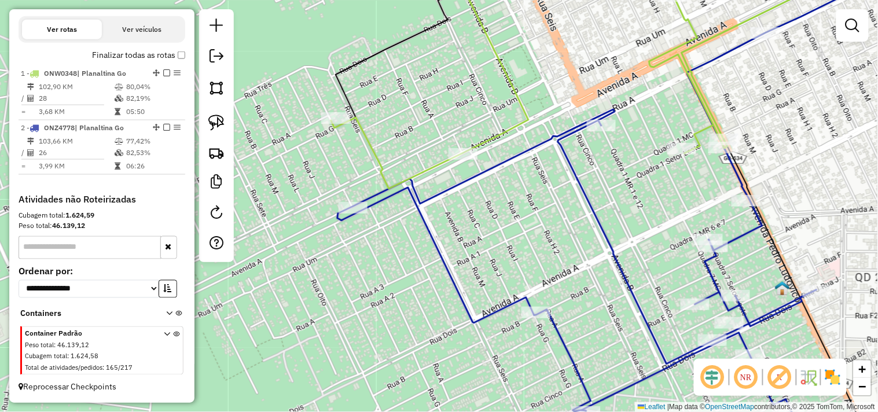
click at [463, 145] on div "Rota 1 - Placa ONW0348 2188 - HAMILTON FERREIRA D Janela de atendimento Grade d…" at bounding box center [439, 206] width 878 height 412
select select "*********"
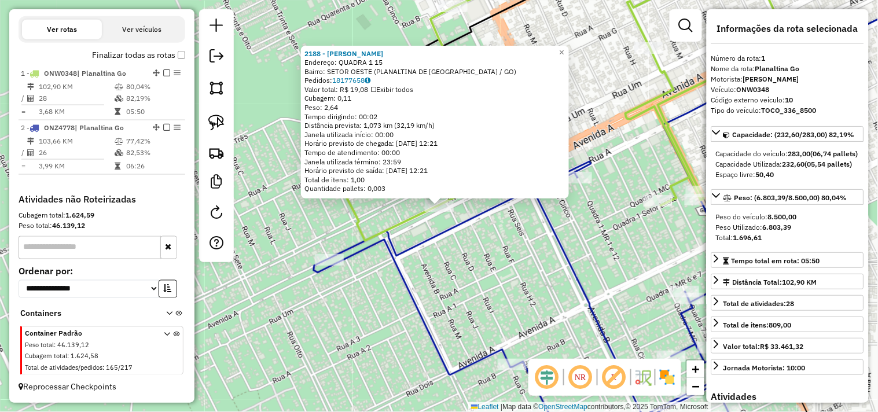
click at [487, 255] on div "2188 - HAMILTON FERREIRA D Endereço: QUADRA 1 15 Bairro: SETOR OESTE (PLANALTIN…" at bounding box center [439, 206] width 878 height 412
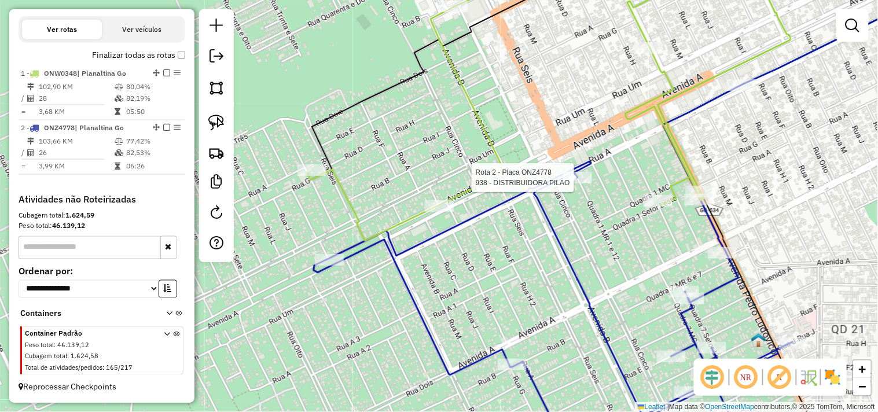
select select "*********"
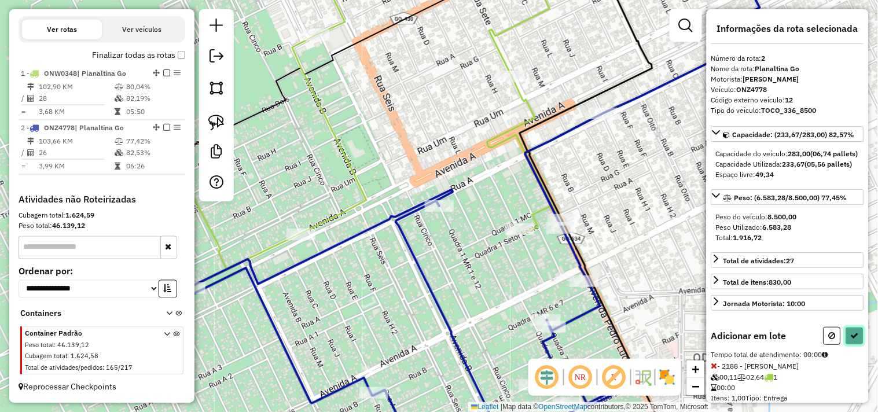
click at [857, 345] on button at bounding box center [855, 336] width 19 height 18
select select "*********"
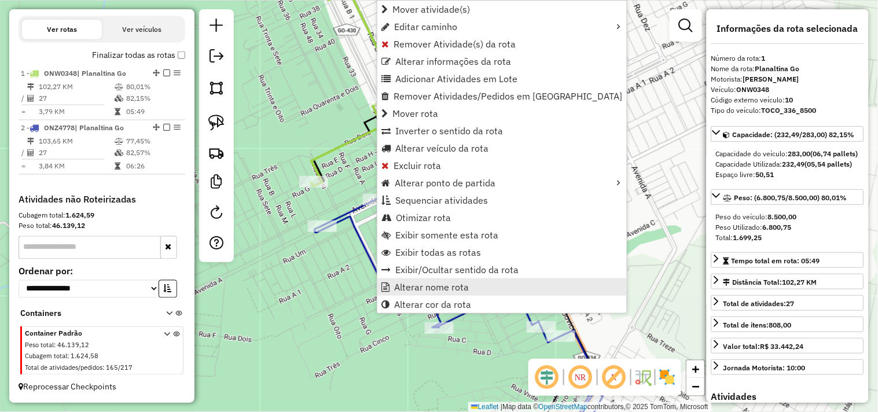
click at [413, 284] on span "Alterar nome rota" at bounding box center [431, 286] width 75 height 9
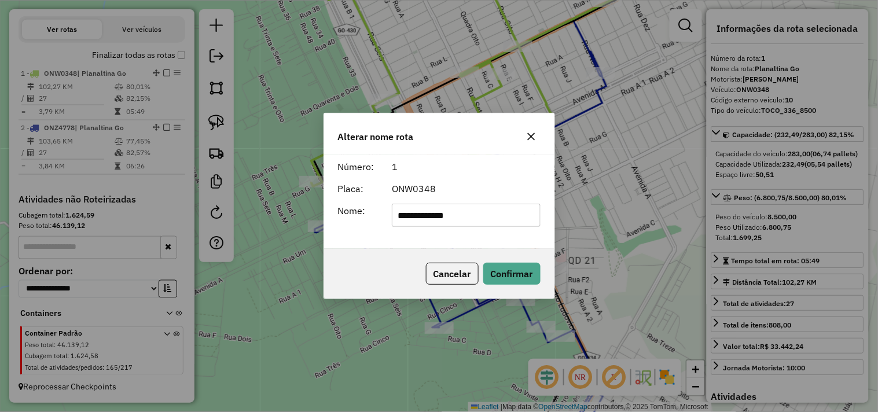
click at [460, 211] on input "**********" at bounding box center [466, 215] width 149 height 23
click at [461, 211] on input "**********" at bounding box center [466, 215] width 149 height 23
type input "**********"
click at [159, 72] on div "**********" at bounding box center [439, 206] width 878 height 412
click at [512, 278] on button "Confirmar" at bounding box center [511, 274] width 57 height 22
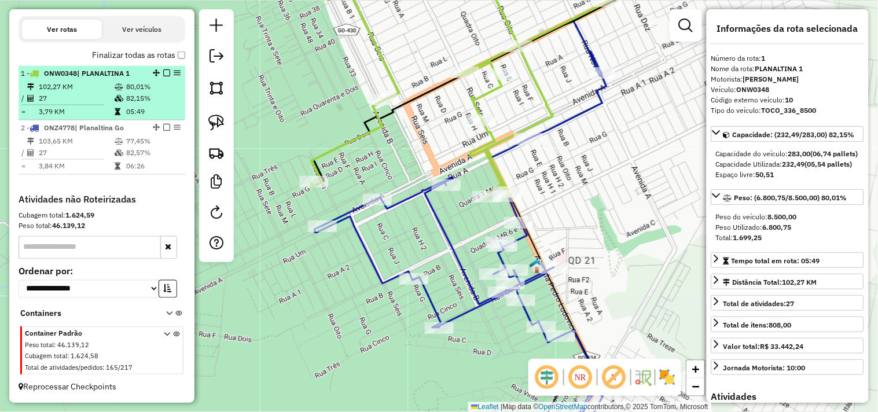
click at [163, 72] on em at bounding box center [166, 72] width 7 height 7
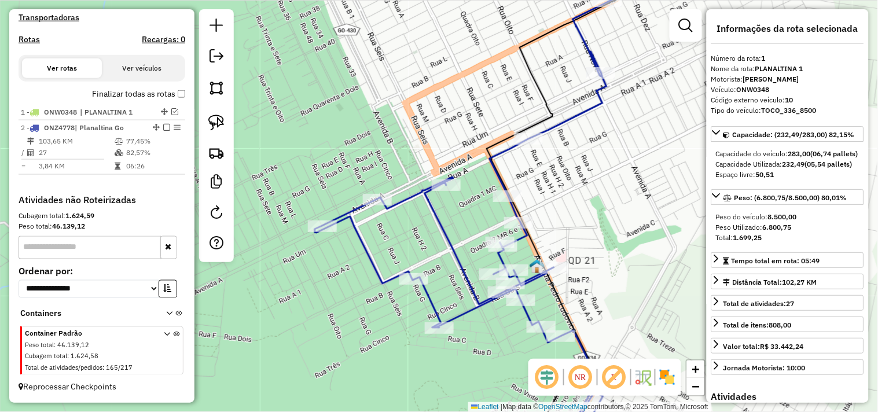
scroll to position [351, 0]
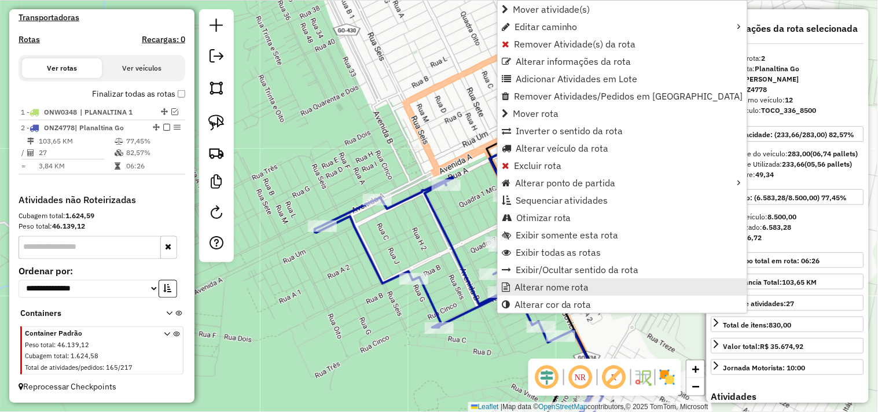
click at [559, 288] on span "Alterar nome rota" at bounding box center [552, 286] width 75 height 9
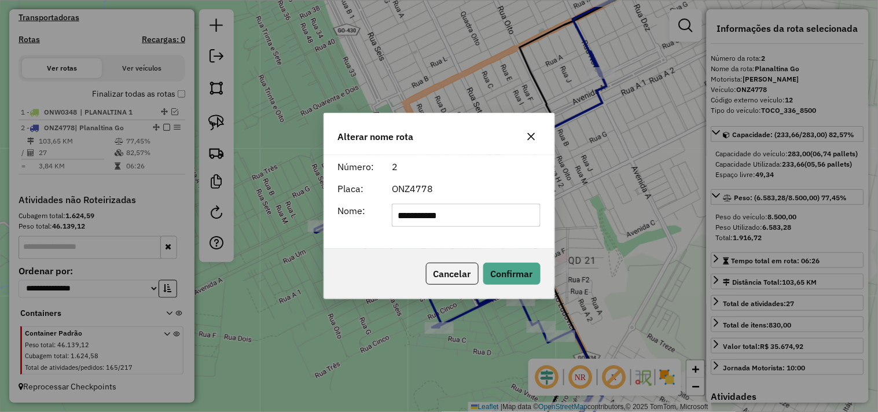
type input "**********"
click at [529, 274] on button "Confirmar" at bounding box center [511, 274] width 57 height 22
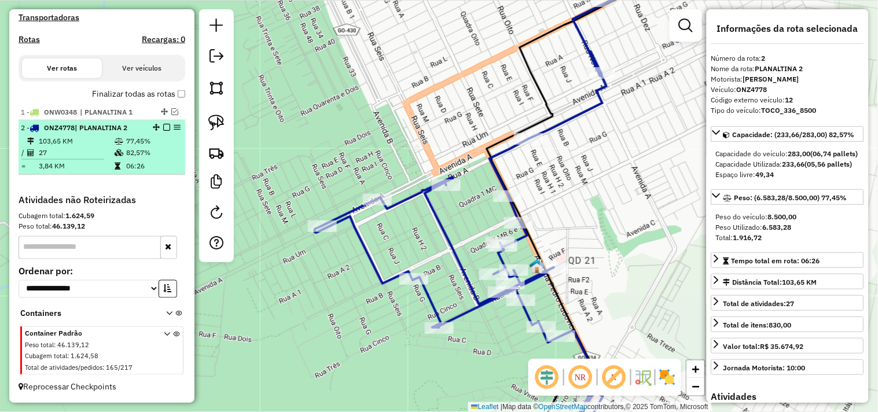
click at [163, 128] on em at bounding box center [166, 127] width 7 height 7
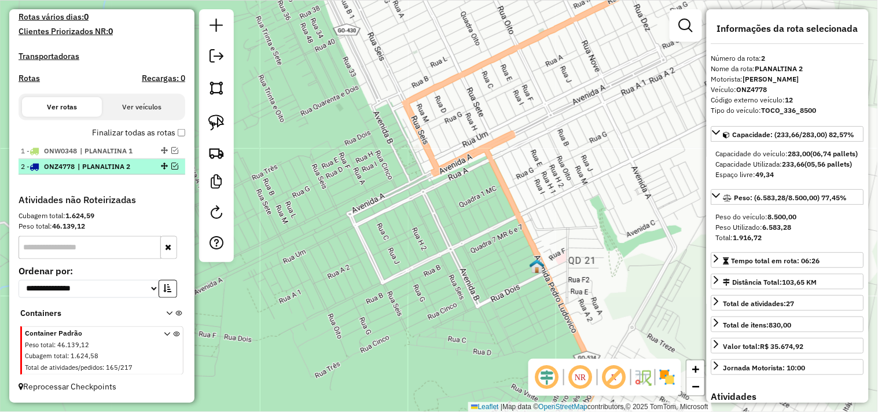
scroll to position [313, 0]
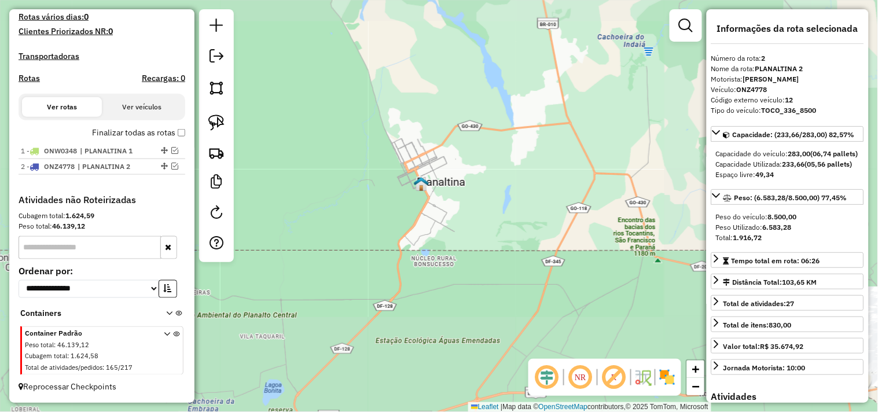
drag, startPoint x: 490, startPoint y: 199, endPoint x: 335, endPoint y: 83, distance: 193.2
click at [354, 91] on div "Janela de atendimento Grade de atendimento Capacidade Transportadoras Veículos …" at bounding box center [439, 206] width 878 height 412
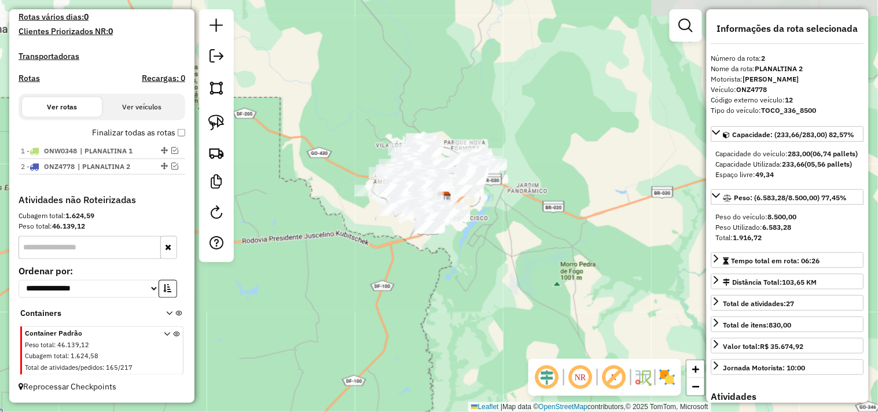
drag, startPoint x: 571, startPoint y: 227, endPoint x: 322, endPoint y: 226, distance: 248.9
click at [322, 226] on div "Janela de atendimento Grade de atendimento Capacidade Transportadoras Veículos …" at bounding box center [439, 206] width 878 height 412
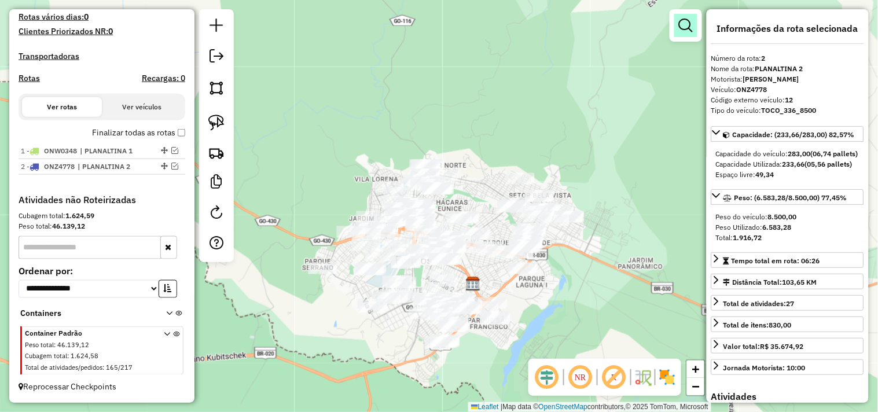
click at [689, 29] on em at bounding box center [686, 26] width 14 height 14
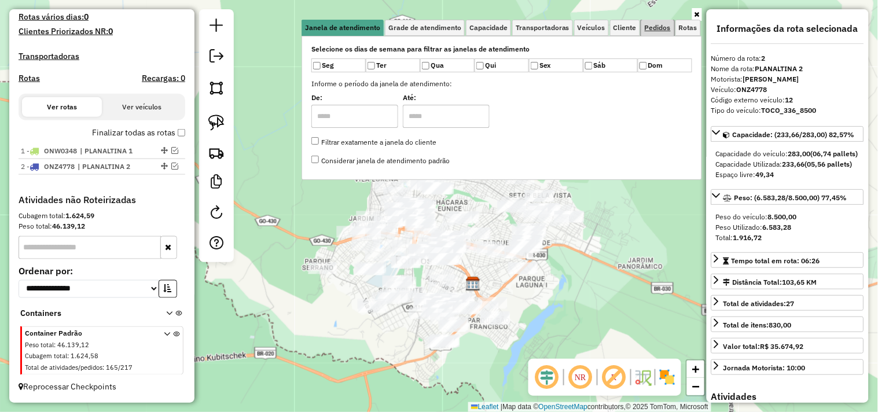
click at [651, 30] on span "Pedidos" at bounding box center [658, 27] width 26 height 7
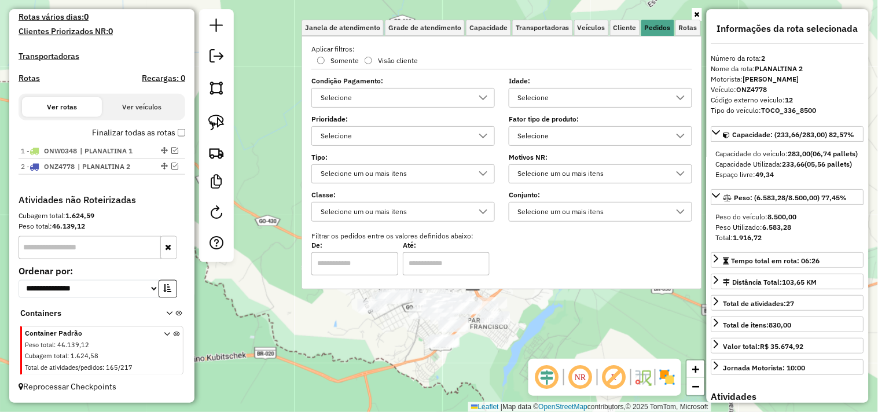
click at [533, 136] on div "Selecione" at bounding box center [592, 136] width 156 height 19
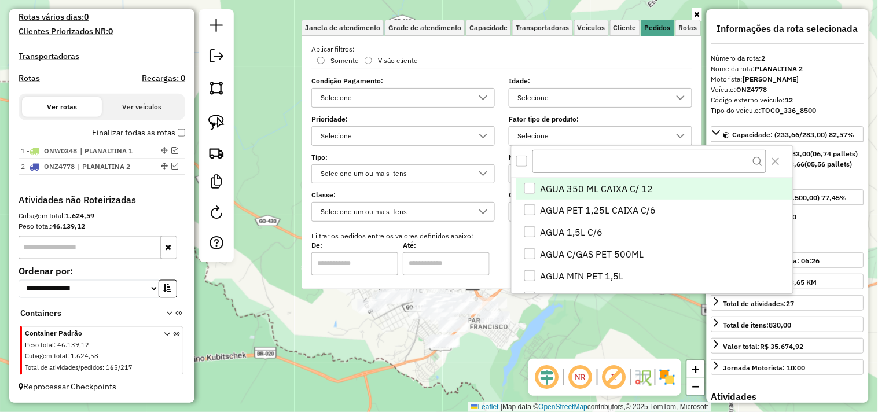
scroll to position [6, 39]
click at [559, 169] on input "text" at bounding box center [649, 161] width 234 height 23
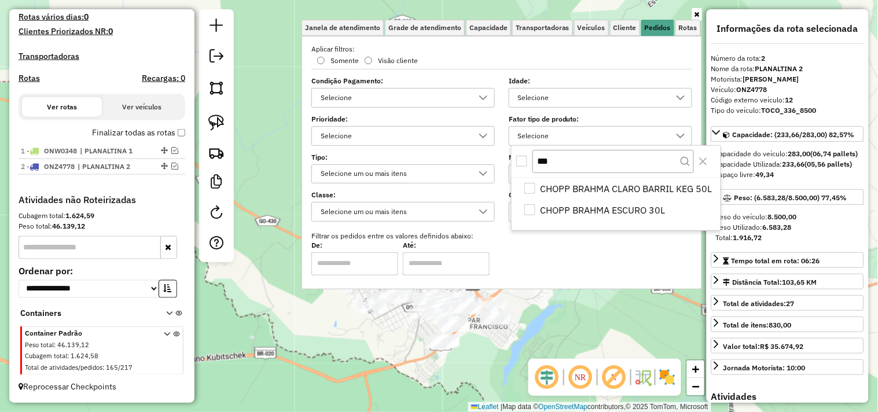
type input "***"
click at [520, 162] on div "All items unselected" at bounding box center [521, 161] width 11 height 11
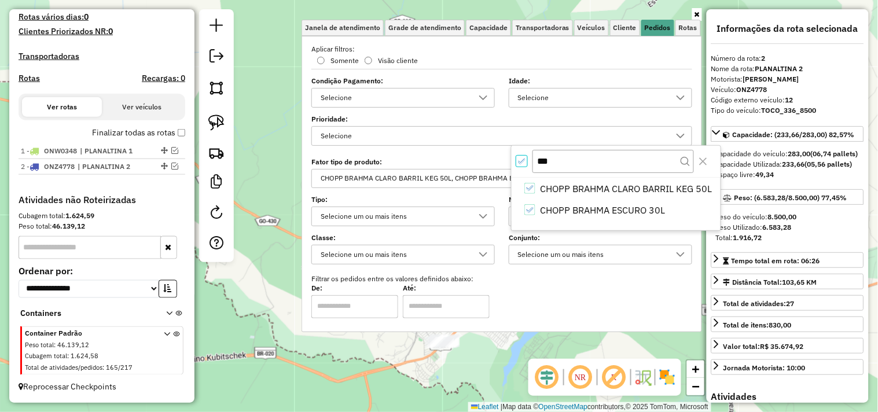
scroll to position [6, 3]
click at [479, 368] on hb-app "Aplicando filtros Pop-up bloqueado! Seu navegador bloqueou automáticamente a ab…" at bounding box center [439, 206] width 878 height 412
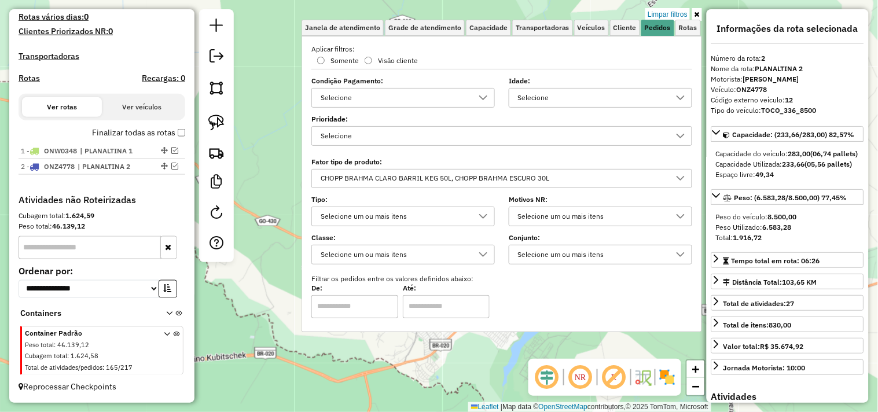
click at [479, 363] on div "Limpar filtros Janela de atendimento Grade de atendimento Capacidade Transporta…" at bounding box center [439, 206] width 878 height 412
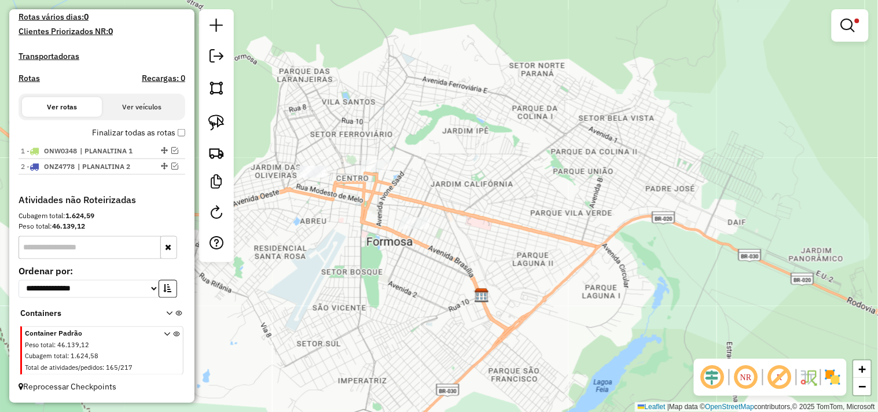
drag, startPoint x: 468, startPoint y: 189, endPoint x: 484, endPoint y: 194, distance: 17.0
click at [484, 194] on div "Limpar filtros Janela de atendimento Grade de atendimento Capacidade Transporta…" at bounding box center [439, 206] width 878 height 412
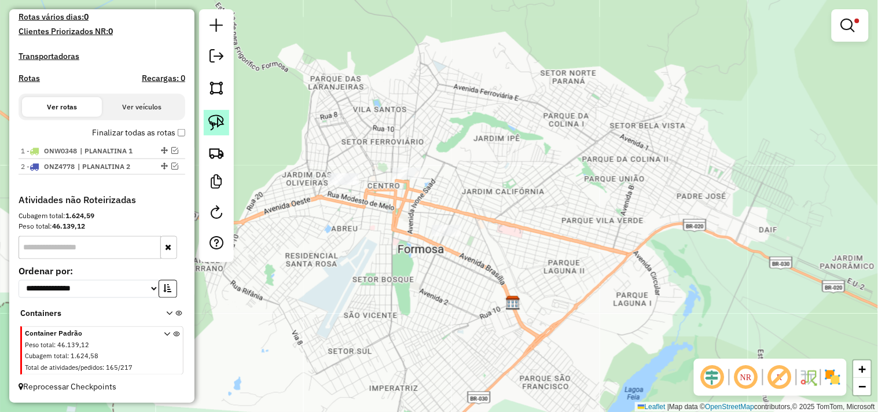
click at [221, 117] on img at bounding box center [216, 123] width 16 height 16
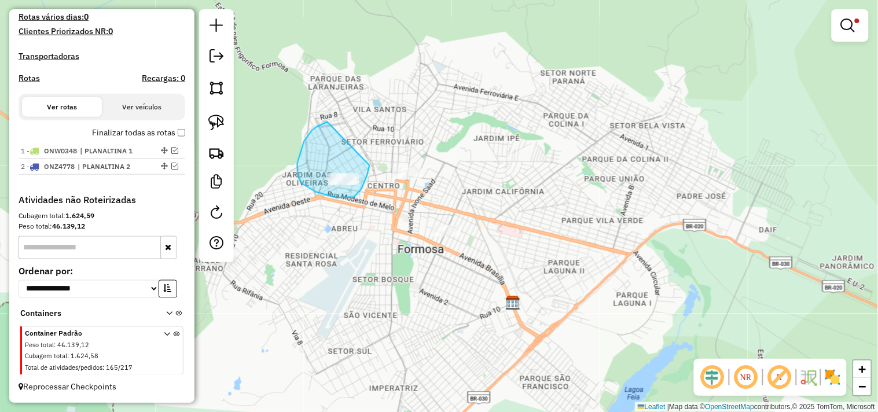
drag, startPoint x: 322, startPoint y: 124, endPoint x: 373, endPoint y: 152, distance: 57.7
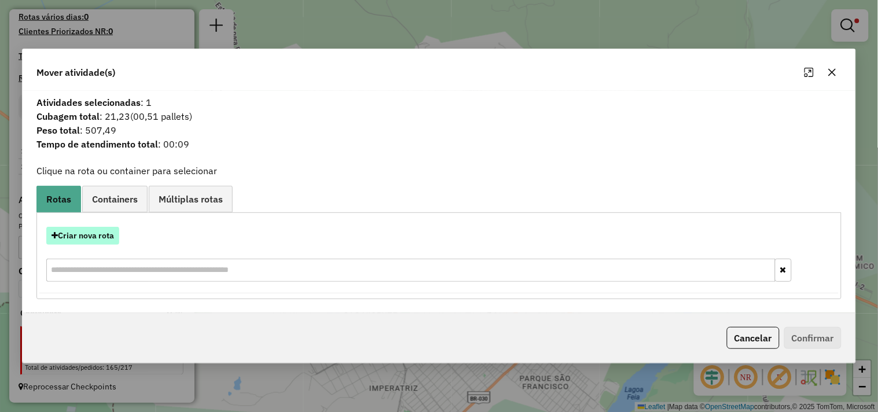
click at [87, 230] on button "Criar nova rota" at bounding box center [82, 236] width 73 height 18
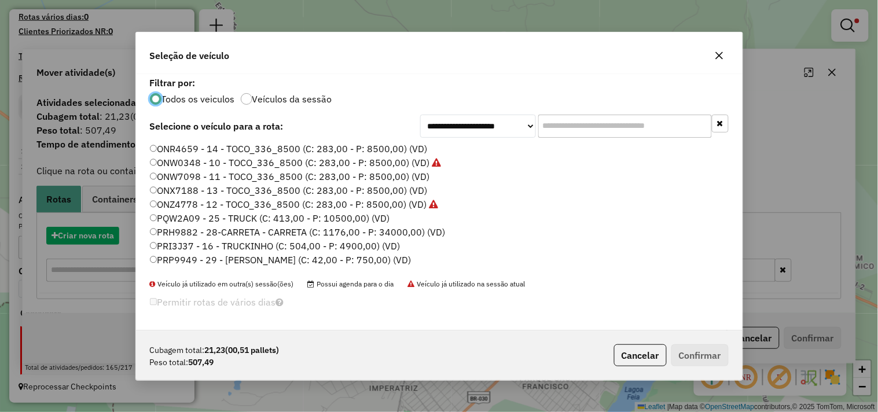
scroll to position [6, 3]
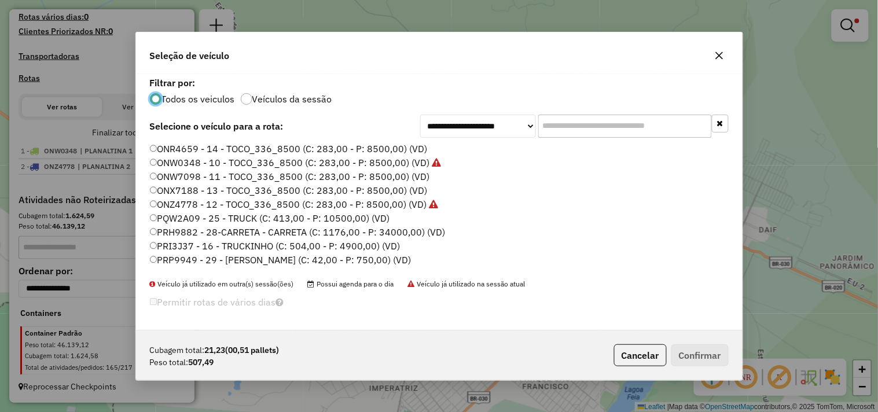
click at [223, 186] on label "ONX7188 - 13 - TOCO_336_8500 (C: 283,00 - P: 8500,00) (VD)" at bounding box center [289, 190] width 278 height 14
click at [175, 188] on label "ONX7188 - 13 - TOCO_336_8500 (C: 283,00 - P: 8500,00) (VD)" at bounding box center [289, 190] width 278 height 14
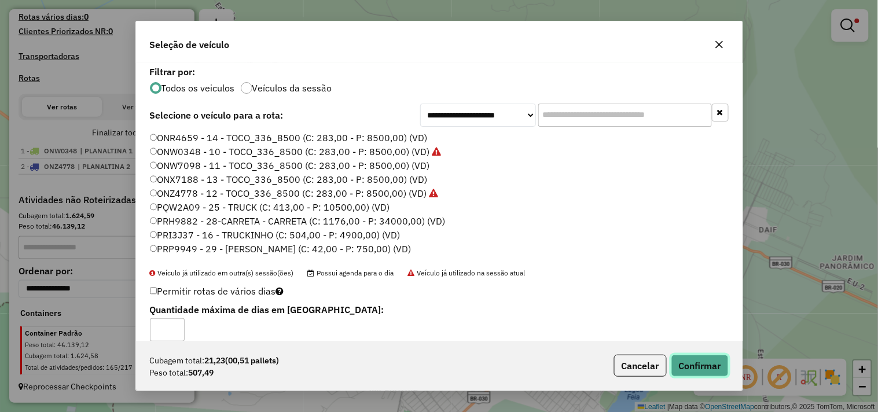
click at [718, 363] on button "Confirmar" at bounding box center [699, 366] width 57 height 22
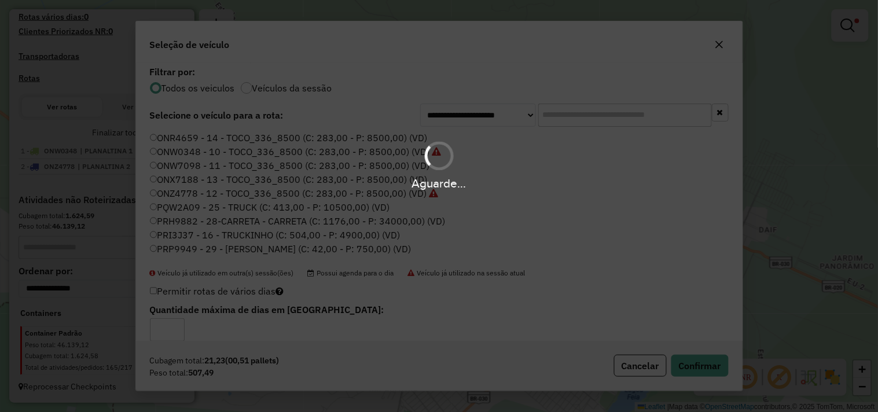
scroll to position [382, 0]
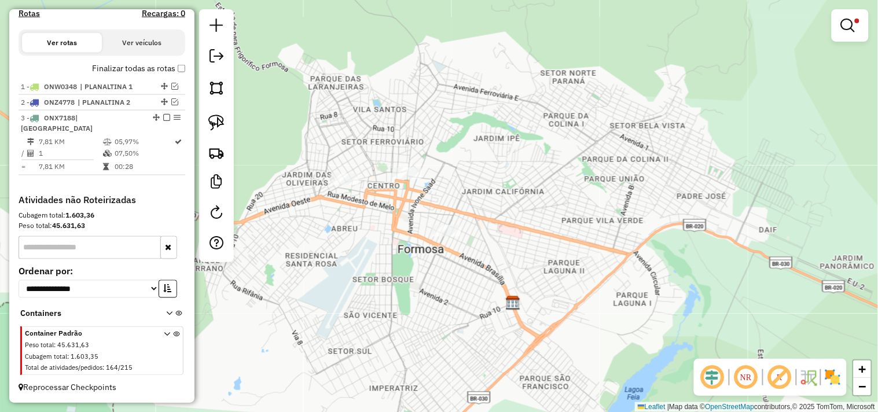
click at [413, 179] on div at bounding box center [407, 174] width 29 height 12
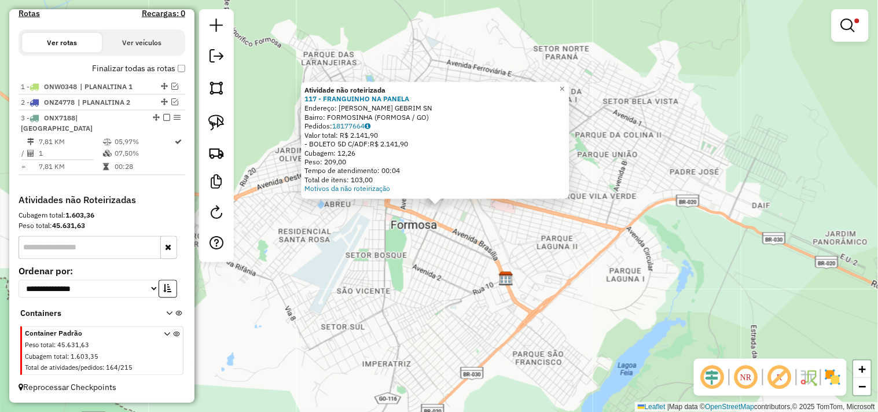
click at [450, 256] on div "Atividade não roteirizada 117 - FRANGUINHO NA PANELA Endereço: JOAO ISPER GEBRI…" at bounding box center [439, 206] width 878 height 412
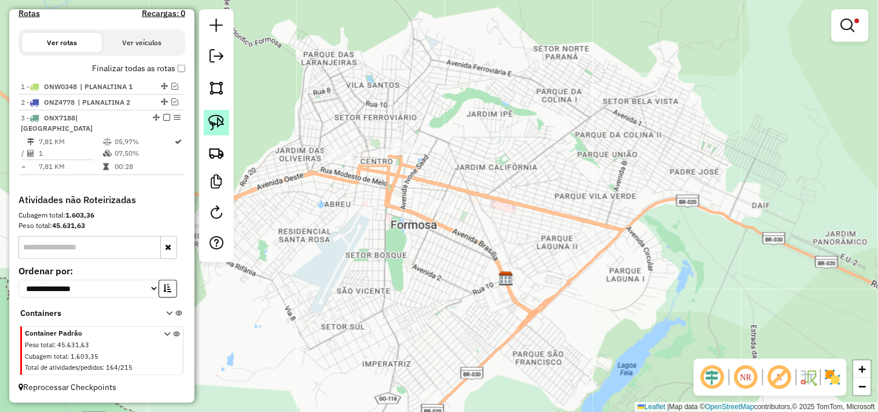
click at [223, 124] on img at bounding box center [216, 123] width 16 height 16
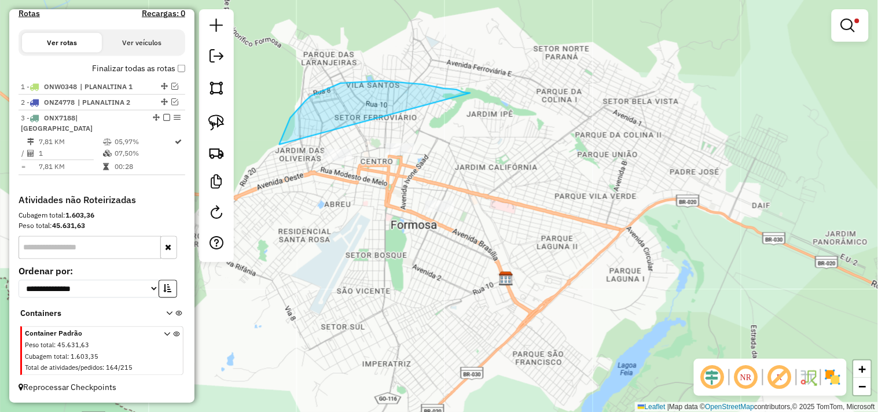
drag, startPoint x: 469, startPoint y: 93, endPoint x: 593, endPoint y: 155, distance: 137.7
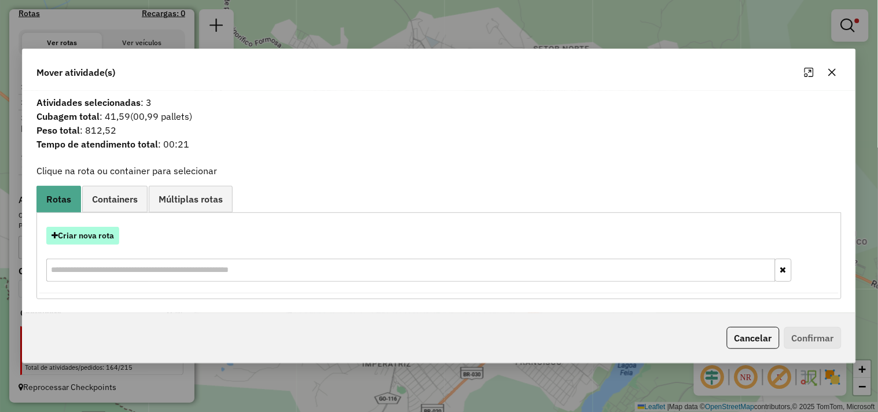
click at [93, 236] on button "Criar nova rota" at bounding box center [82, 236] width 73 height 18
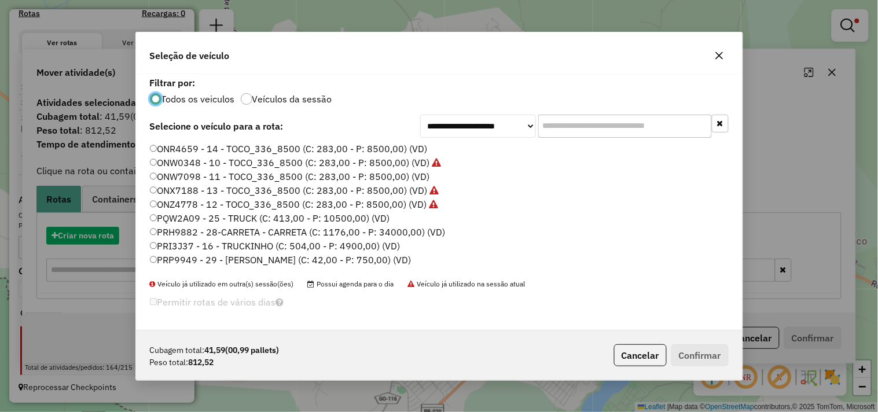
scroll to position [6, 3]
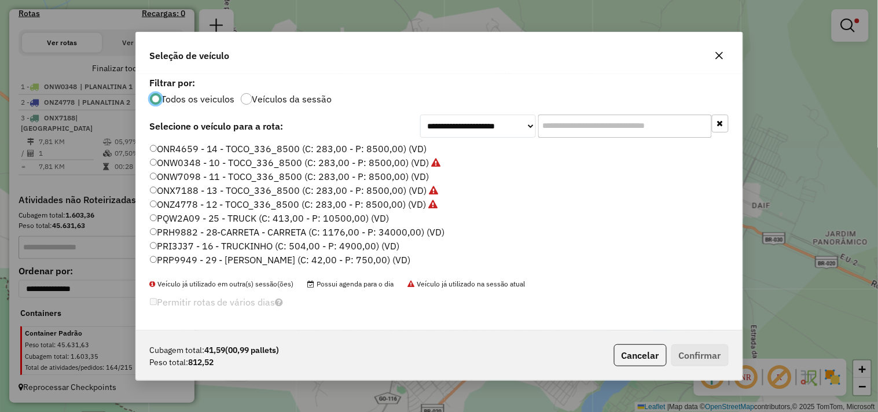
click at [342, 245] on label "PRI3J37 - 16 - TRUCKINHO (C: 504,00 - P: 4900,00) (VD)" at bounding box center [275, 246] width 250 height 14
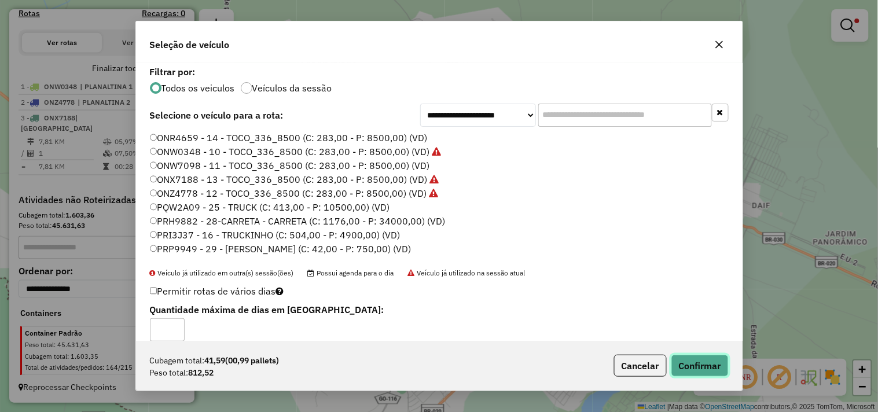
click at [702, 362] on button "Confirmar" at bounding box center [699, 366] width 57 height 22
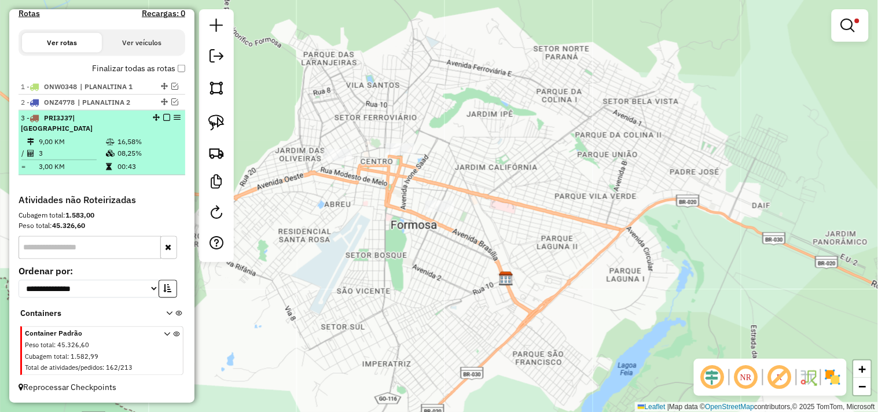
click at [165, 121] on em at bounding box center [166, 117] width 7 height 7
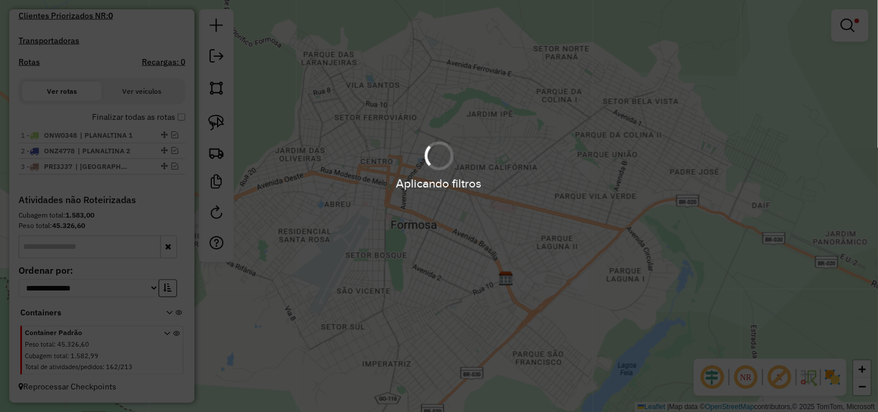
scroll to position [343, 0]
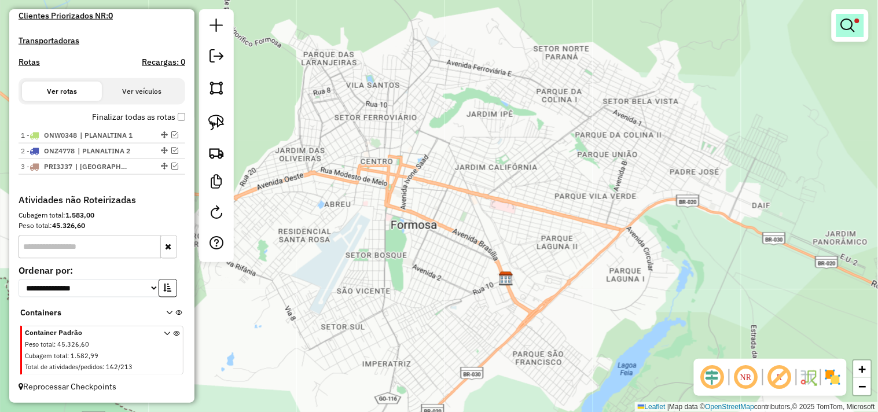
click at [850, 20] on em at bounding box center [848, 26] width 14 height 14
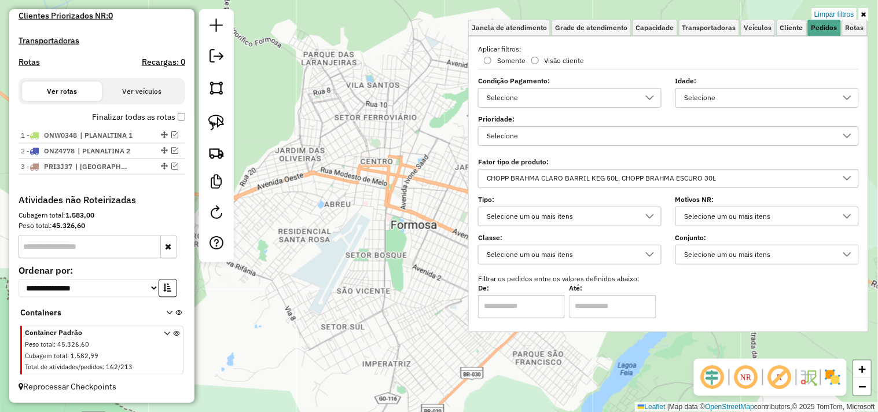
click at [597, 181] on div "CHOPP BRAHMA CLARO BARRIL KEG 50L, CHOPP BRAHMA ESCURO 30L" at bounding box center [659, 179] width 353 height 19
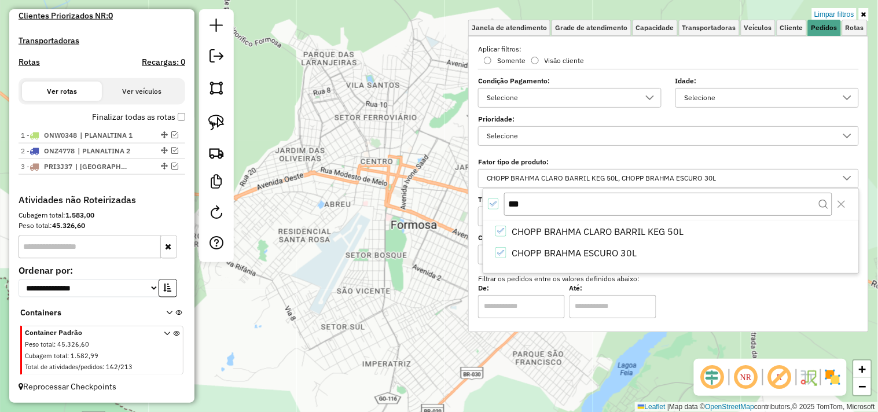
drag, startPoint x: 489, startPoint y: 204, endPoint x: 498, endPoint y: 201, distance: 9.2
click at [491, 205] on icon "All items selected" at bounding box center [493, 204] width 8 height 8
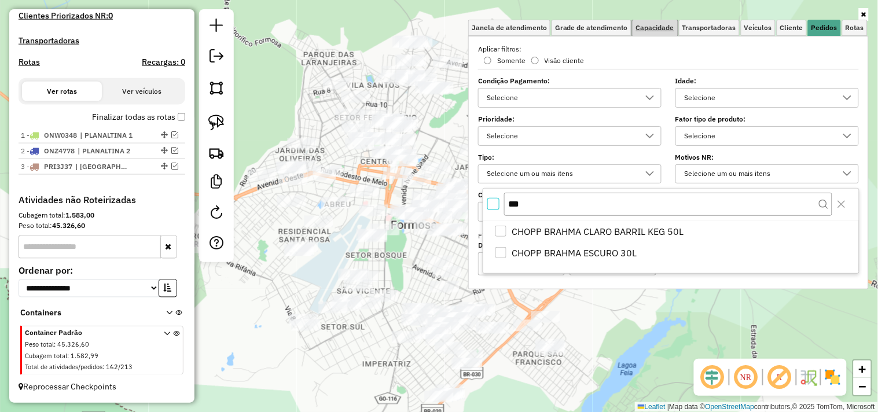
click at [645, 24] on span "Capacidade" at bounding box center [655, 27] width 38 height 7
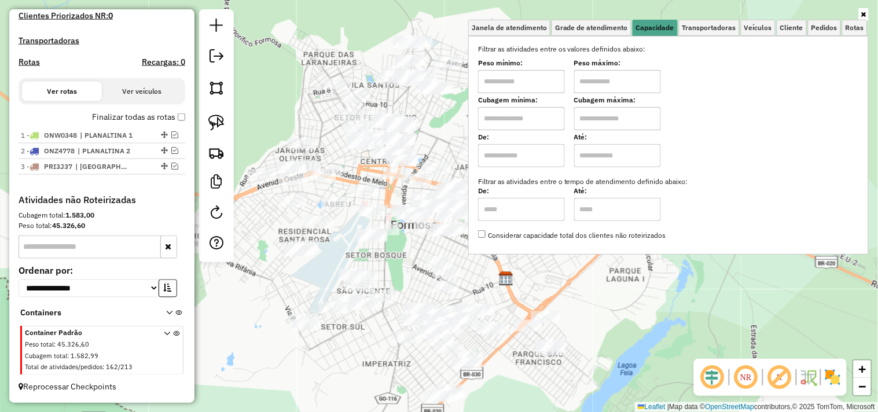
click at [520, 83] on input "text" at bounding box center [521, 81] width 87 height 23
type input "****"
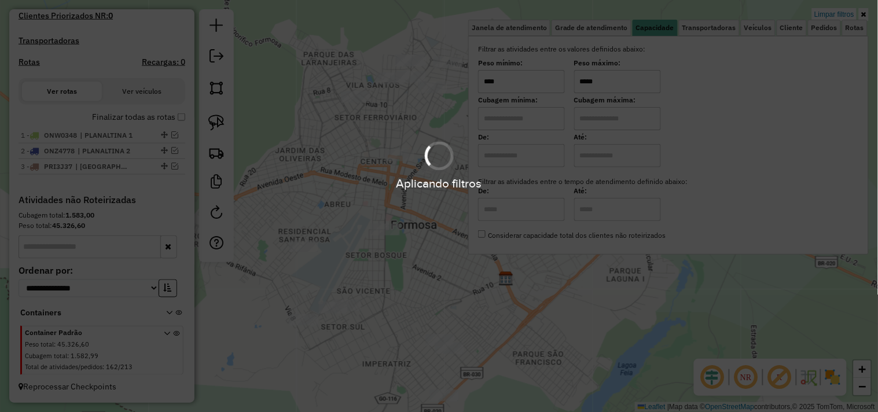
type input "*****"
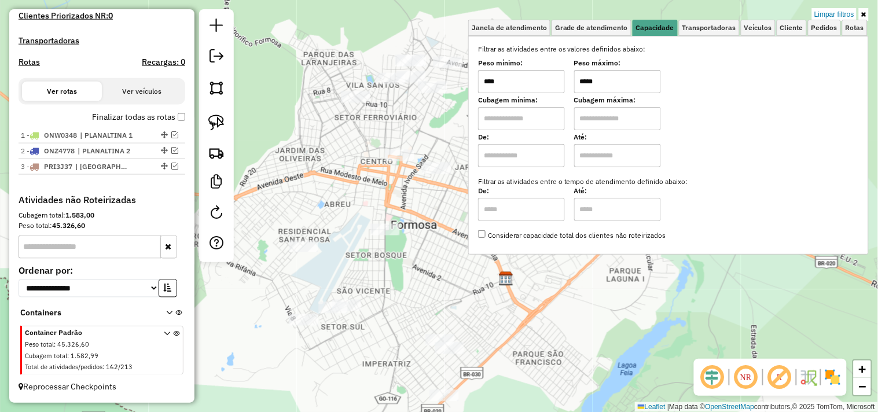
click at [333, 193] on div "Limpar filtros Janela de atendimento Grade de atendimento Capacidade Transporta…" at bounding box center [439, 206] width 878 height 412
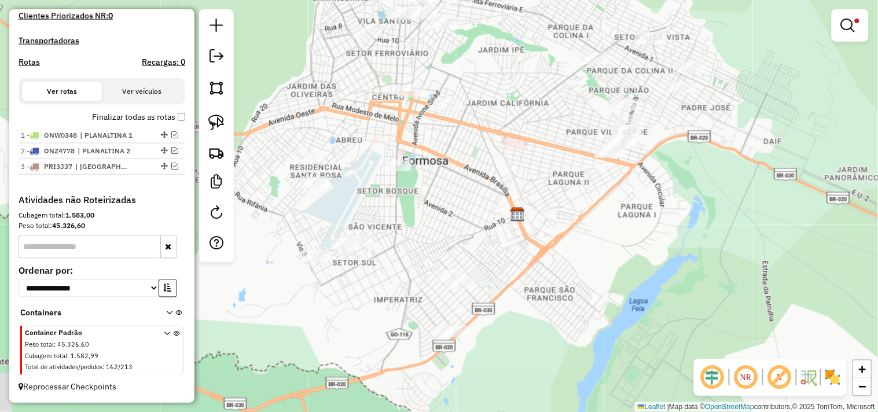
drag, startPoint x: 333, startPoint y: 188, endPoint x: 344, endPoint y: 123, distance: 65.9
click at [344, 123] on div "Limpar filtros Janela de atendimento Grade de atendimento Capacidade Transporta…" at bounding box center [439, 206] width 878 height 412
click at [223, 123] on img at bounding box center [216, 123] width 16 height 16
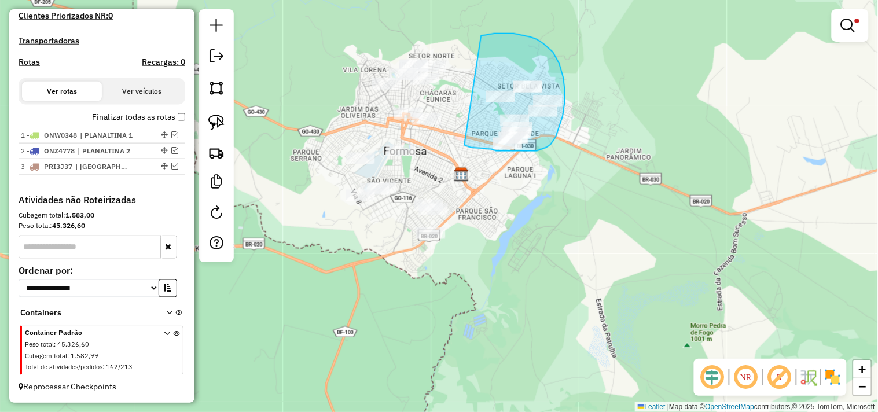
drag, startPoint x: 496, startPoint y: 151, endPoint x: 465, endPoint y: 47, distance: 108.1
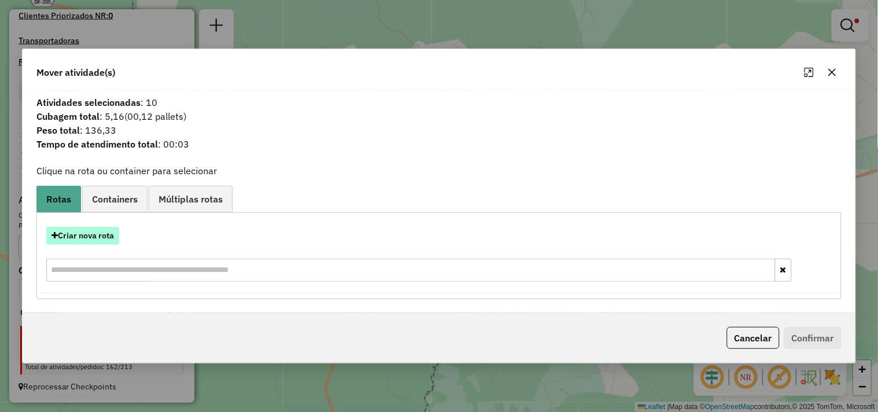
click at [85, 228] on button "Criar nova rota" at bounding box center [82, 236] width 73 height 18
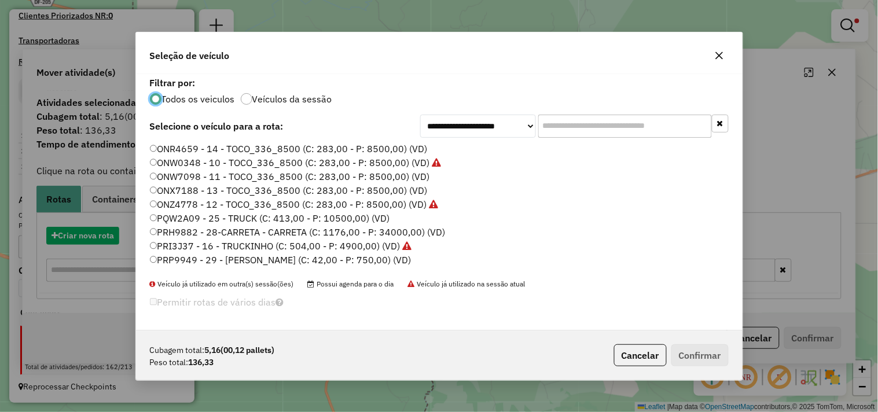
scroll to position [6, 3]
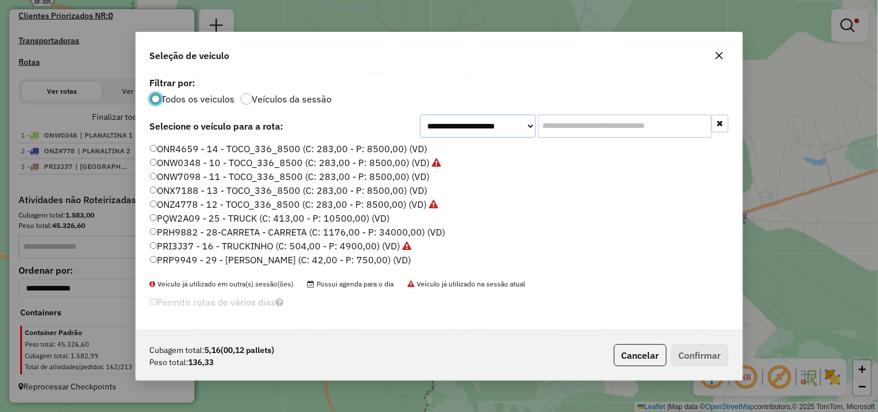
click at [493, 126] on select "**********" at bounding box center [478, 126] width 116 height 23
select select "*******"
click at [420, 132] on select "**********" at bounding box center [478, 126] width 116 height 23
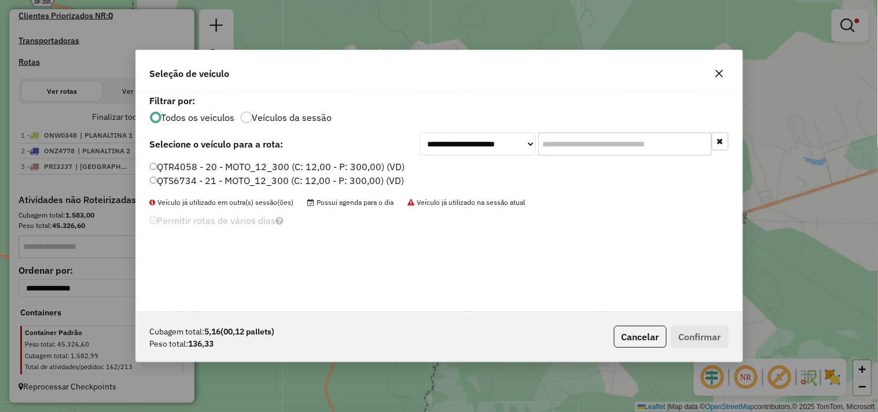
click at [383, 162] on label "QTR4058 - 20 - MOTO_12_300 (C: 12,00 - P: 300,00) (VD)" at bounding box center [277, 167] width 255 height 14
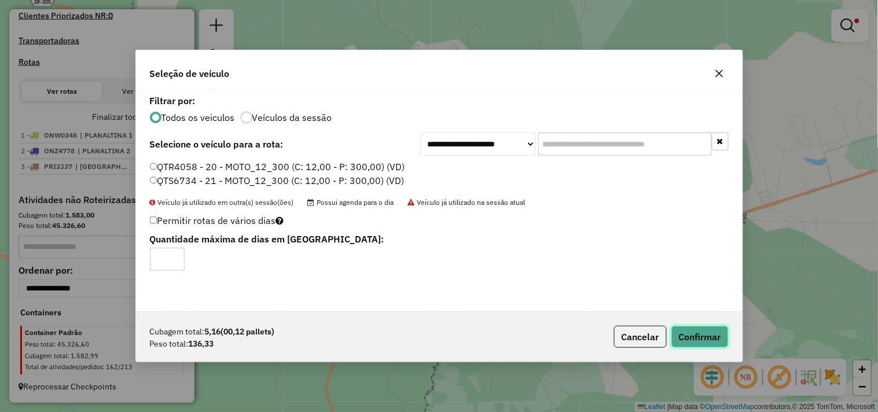
click at [695, 346] on button "Confirmar" at bounding box center [699, 337] width 57 height 22
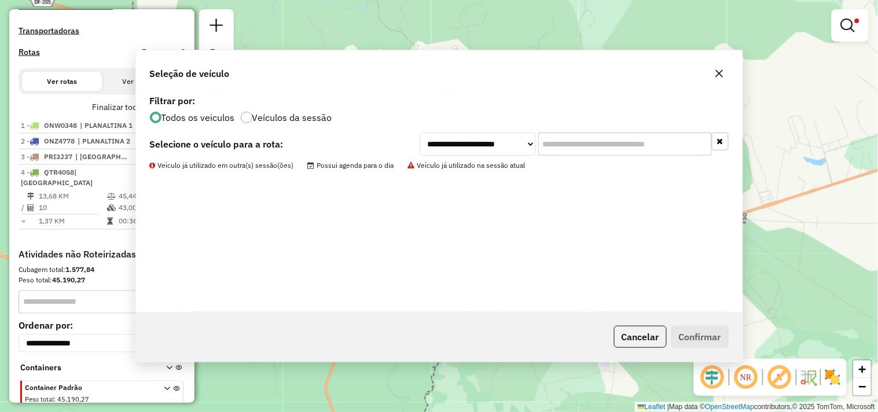
scroll to position [397, 0]
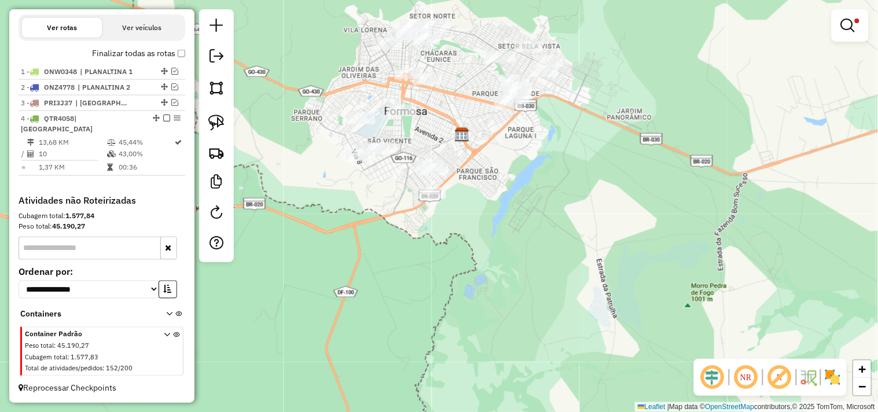
drag, startPoint x: 437, startPoint y: 327, endPoint x: 435, endPoint y: 278, distance: 49.3
click at [438, 285] on div "Limpar filtros Janela de atendimento Grade de atendimento Capacidade Transporta…" at bounding box center [439, 206] width 878 height 412
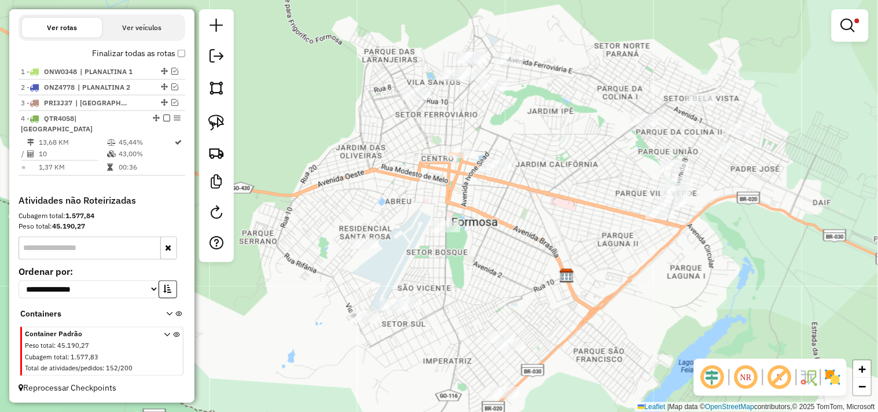
drag, startPoint x: 340, startPoint y: 143, endPoint x: 311, endPoint y: 288, distance: 148.1
click at [311, 288] on div "Limpar filtros Janela de atendimento Grade de atendimento Capacidade Transporta…" at bounding box center [439, 206] width 878 height 412
click at [211, 122] on img at bounding box center [216, 123] width 16 height 16
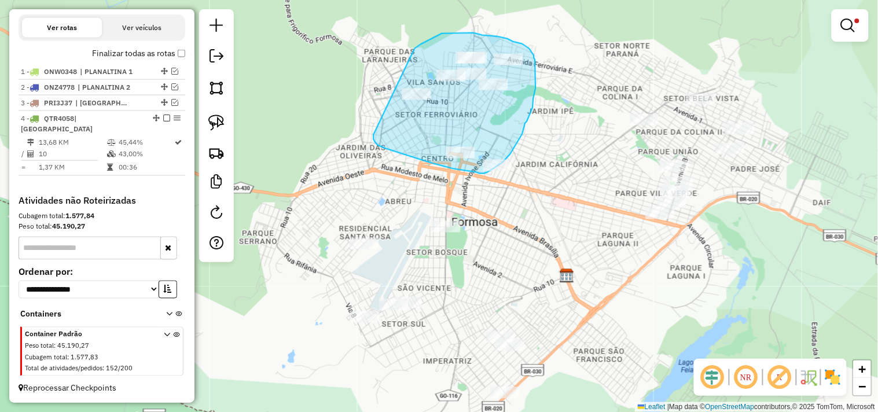
drag, startPoint x: 373, startPoint y: 135, endPoint x: 413, endPoint y: 53, distance: 90.6
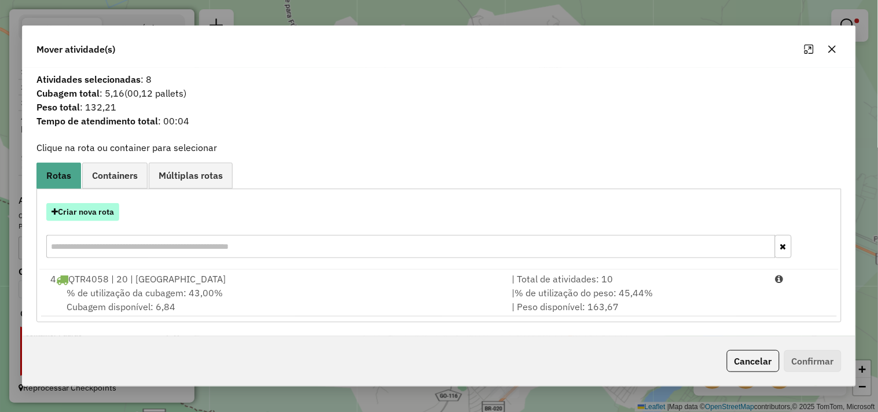
click at [108, 208] on button "Criar nova rota" at bounding box center [82, 212] width 73 height 18
select select "*******"
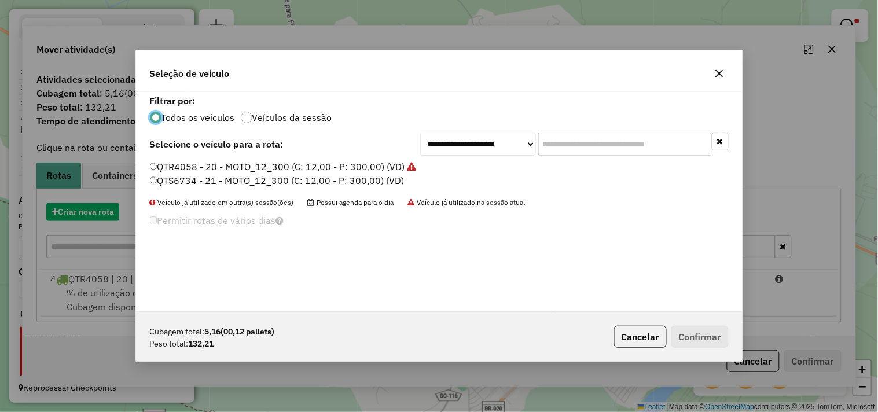
scroll to position [6, 3]
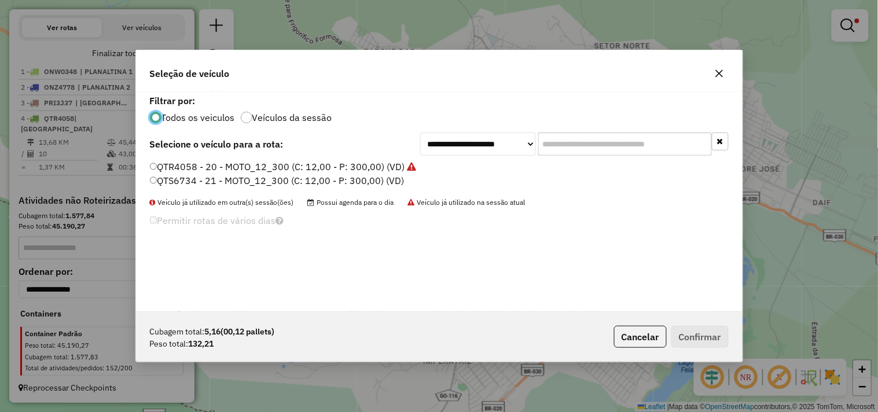
click at [378, 185] on label "QTS6734 - 21 - MOTO_12_300 (C: 12,00 - P: 300,00) (VD)" at bounding box center [277, 181] width 255 height 14
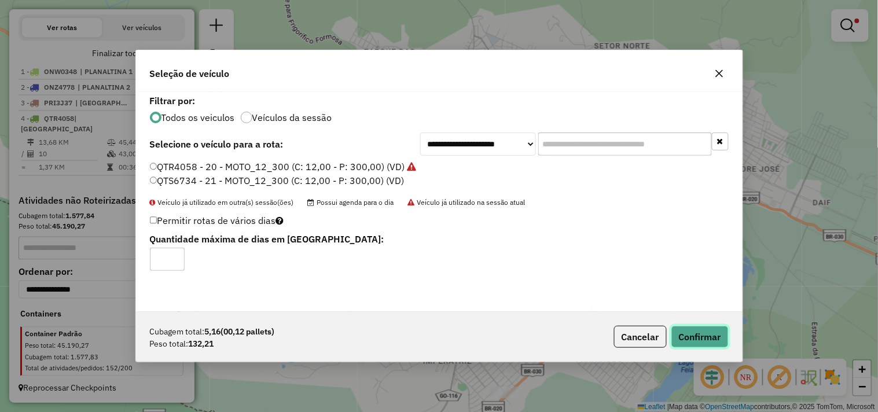
click at [704, 336] on button "Confirmar" at bounding box center [699, 337] width 57 height 22
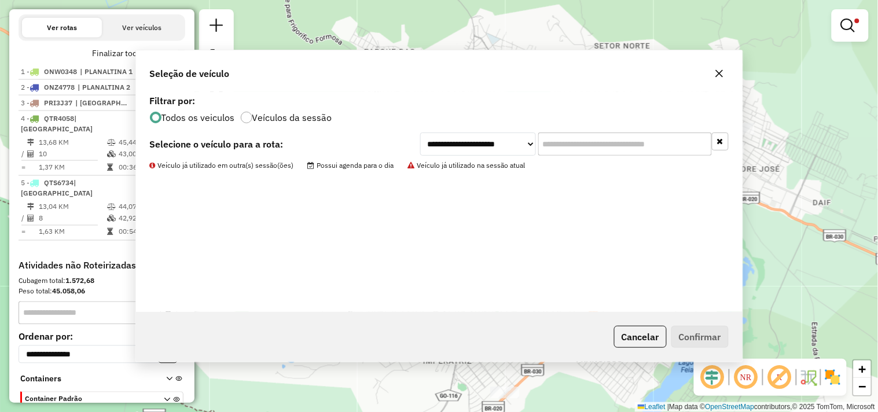
scroll to position [406, 0]
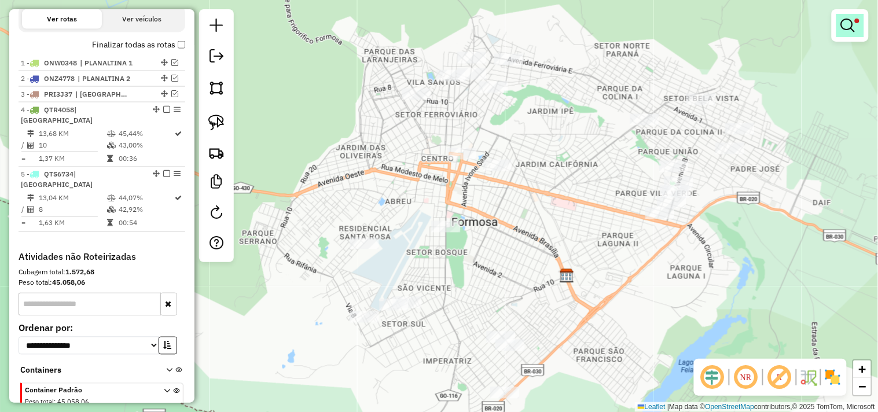
click at [842, 21] on em at bounding box center [848, 26] width 14 height 14
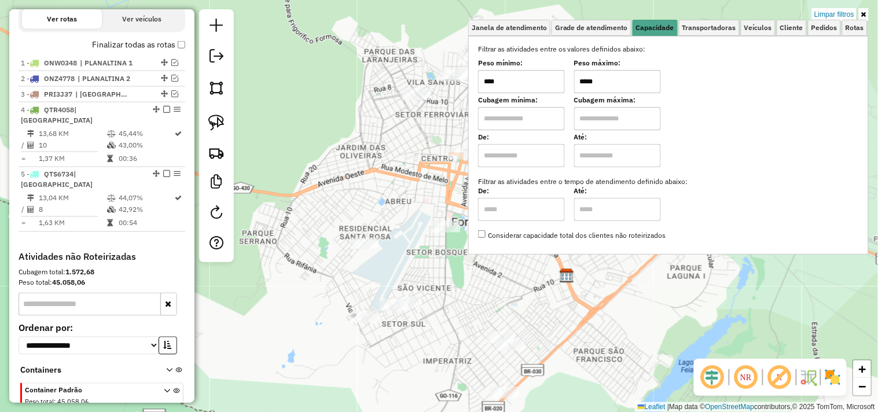
drag, startPoint x: 623, startPoint y: 89, endPoint x: 588, endPoint y: 85, distance: 35.5
click at [586, 90] on input "*****" at bounding box center [617, 81] width 87 height 23
type input "*****"
click at [425, 157] on div "Limpar filtros Janela de atendimento Grade de atendimento Capacidade Transporta…" at bounding box center [439, 206] width 878 height 412
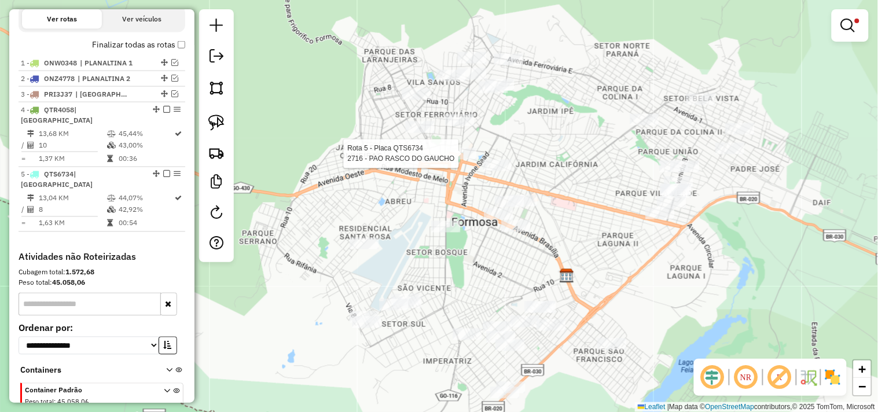
select select "*********"
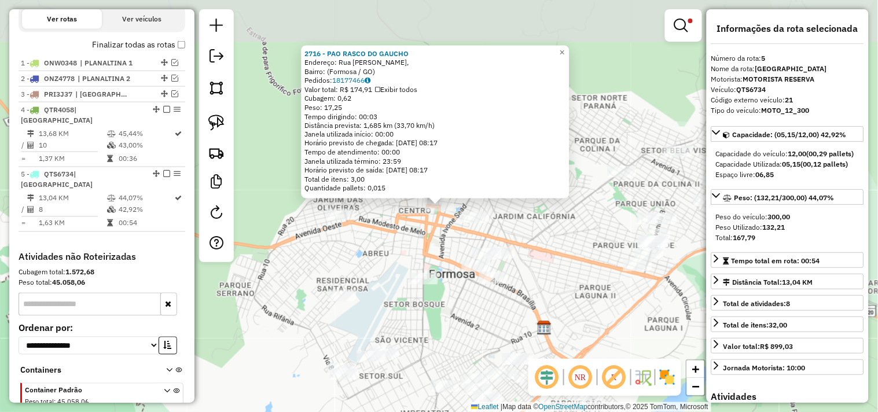
scroll to position [452, 0]
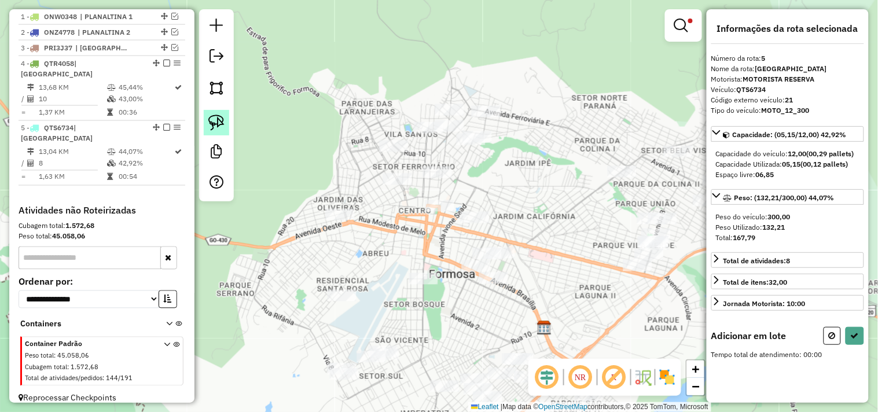
drag, startPoint x: 211, startPoint y: 118, endPoint x: 220, endPoint y: 114, distance: 9.6
click at [211, 119] on img at bounding box center [216, 123] width 16 height 16
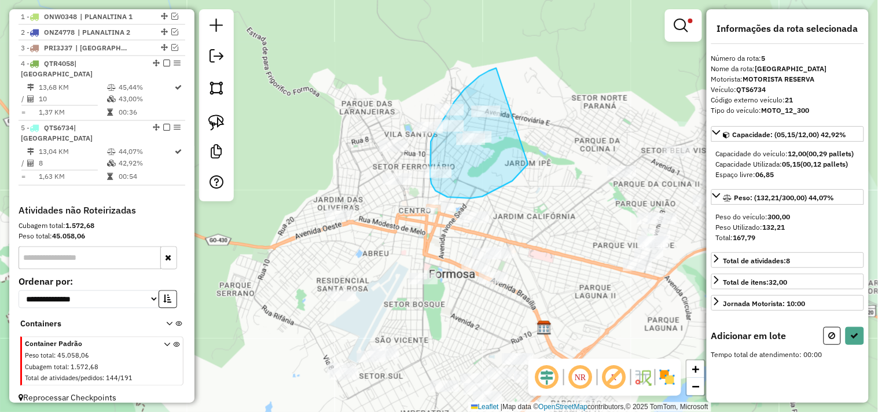
drag, startPoint x: 495, startPoint y: 68, endPoint x: 530, endPoint y: 142, distance: 81.5
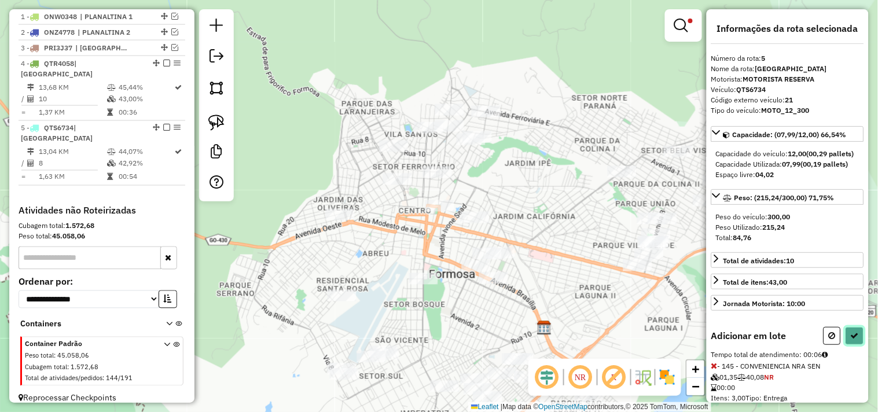
click at [859, 345] on button at bounding box center [855, 336] width 19 height 18
select select "*********"
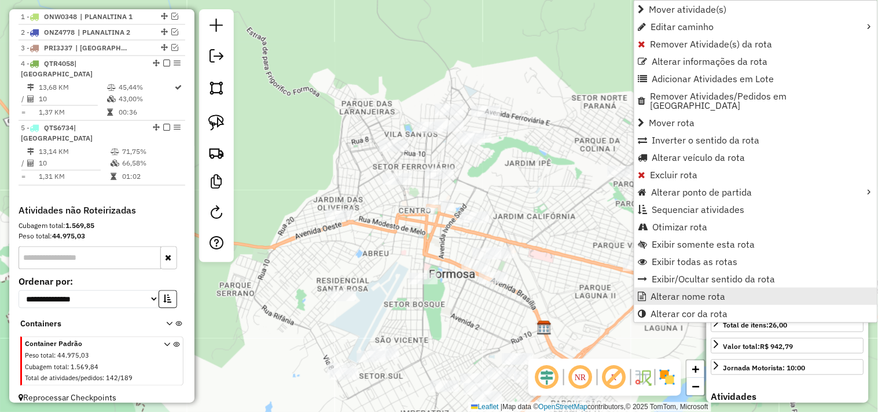
click at [664, 292] on span "Alterar nome rota" at bounding box center [688, 296] width 75 height 9
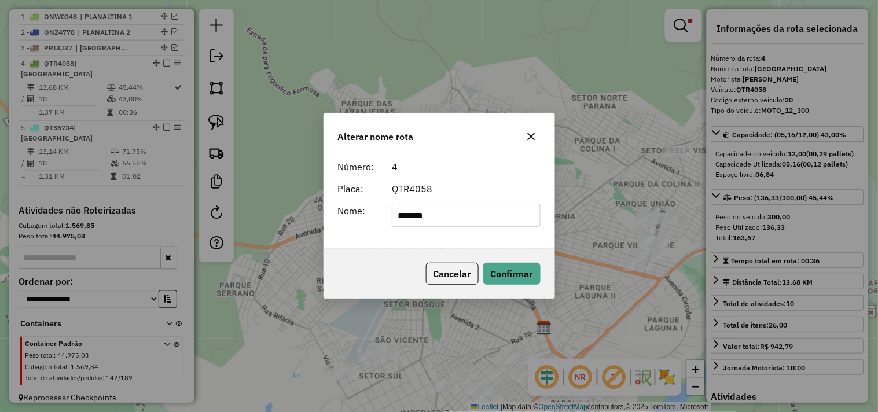
click at [489, 218] on input "*******" at bounding box center [466, 215] width 149 height 23
type input "**********"
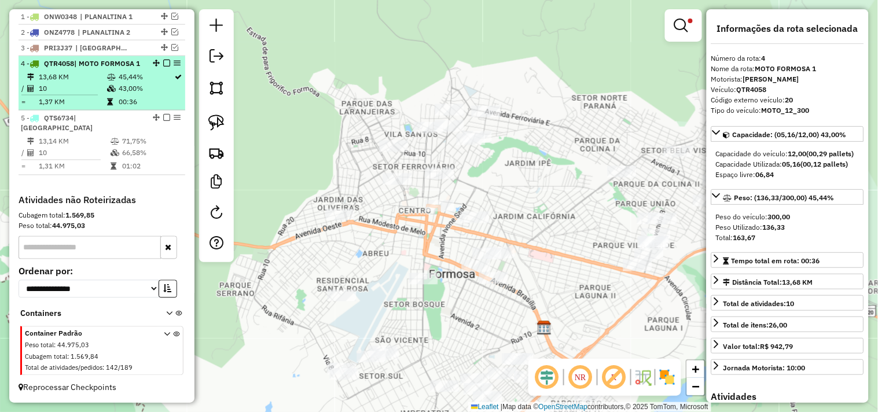
click at [163, 67] on em at bounding box center [166, 63] width 7 height 7
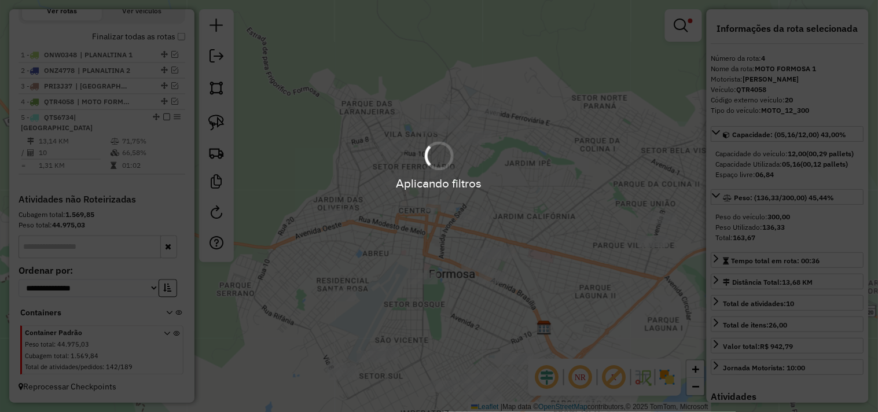
scroll to position [413, 0]
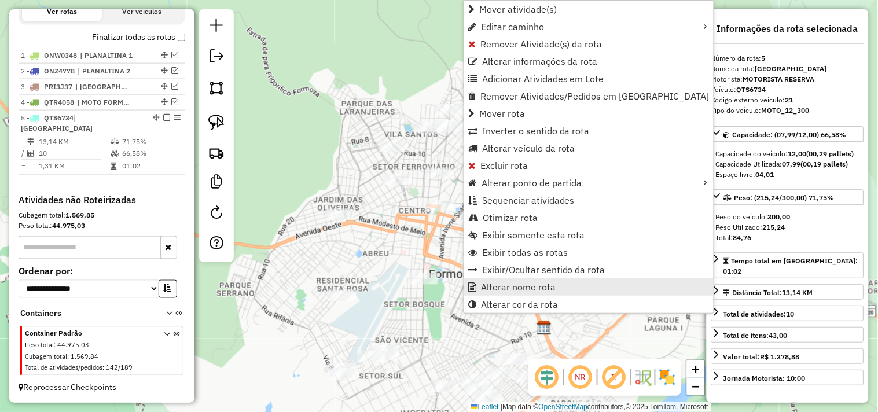
click at [508, 287] on span "Alterar nome rota" at bounding box center [518, 286] width 75 height 9
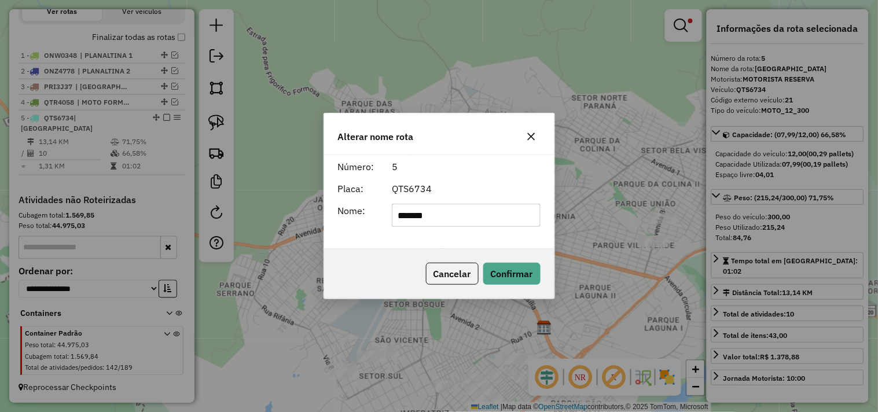
click at [485, 205] on input "*******" at bounding box center [466, 215] width 149 height 23
type input "**********"
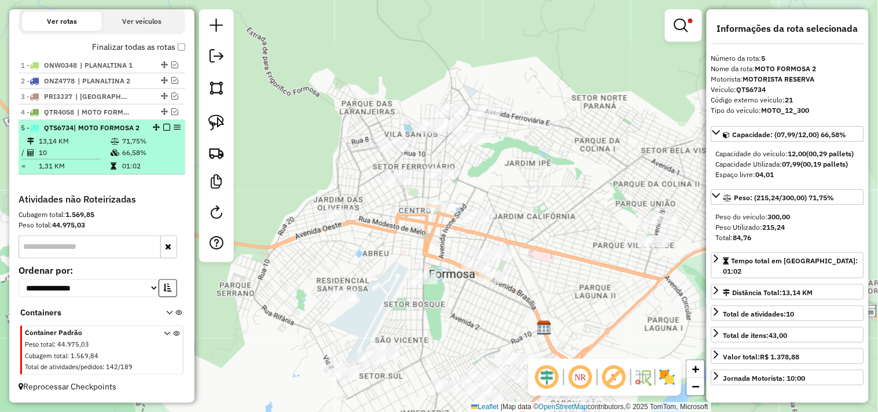
click at [164, 128] on em at bounding box center [166, 127] width 7 height 7
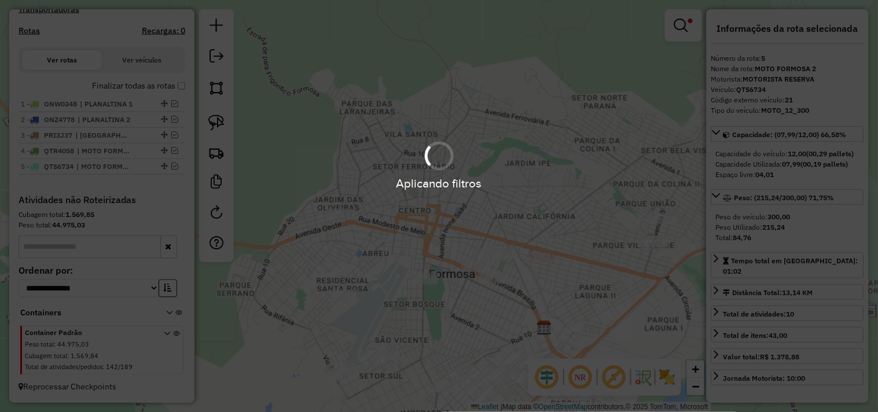
scroll to position [374, 0]
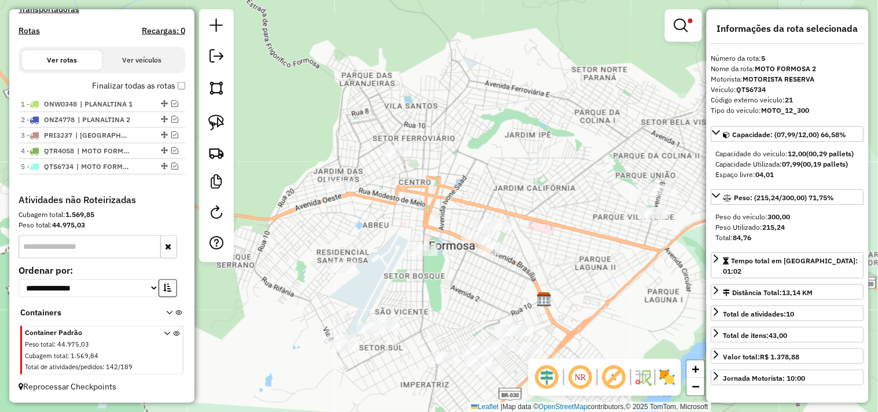
drag, startPoint x: 385, startPoint y: 222, endPoint x: 554, endPoint y: 81, distance: 219.9
click at [407, 130] on div "Limpar filtros Janela de atendimento Grade de atendimento Capacidade Transporta…" at bounding box center [439, 206] width 878 height 412
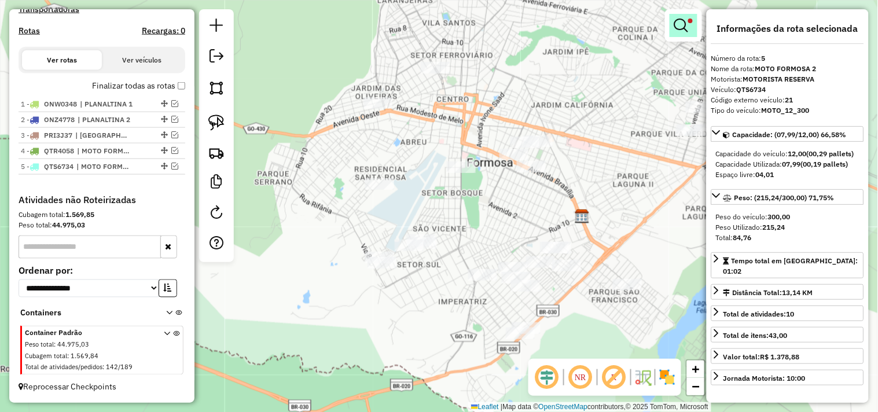
click at [684, 31] on em at bounding box center [681, 26] width 14 height 14
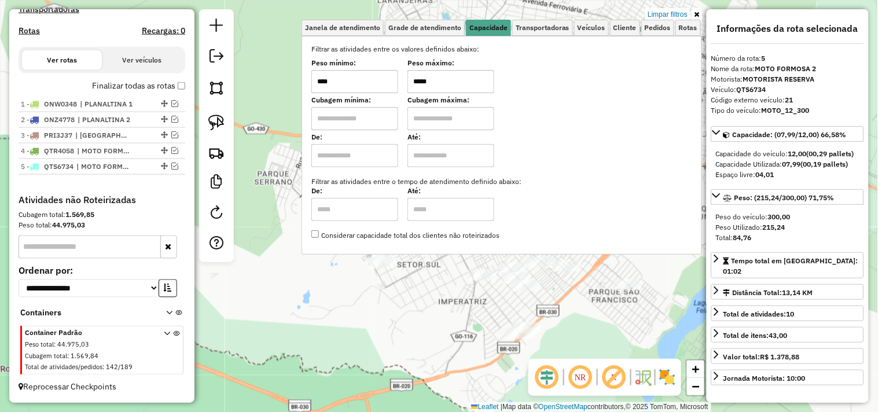
drag, startPoint x: 461, startPoint y: 85, endPoint x: 313, endPoint y: 77, distance: 147.8
click at [313, 77] on div "Selecione os dias de semana para filtrar as janelas de atendimento Seg Ter Qua …" at bounding box center [502, 145] width 401 height 219
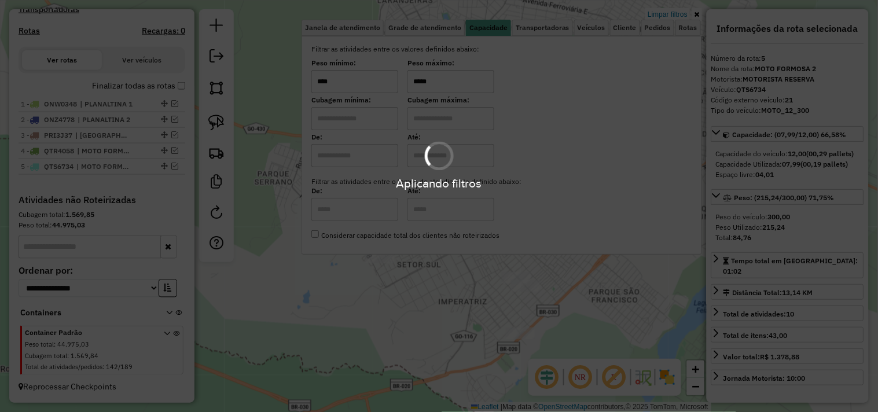
type input "*****"
click at [244, 299] on div "Limpar filtros Janela de atendimento Grade de atendimento Capacidade Transporta…" at bounding box center [439, 206] width 878 height 412
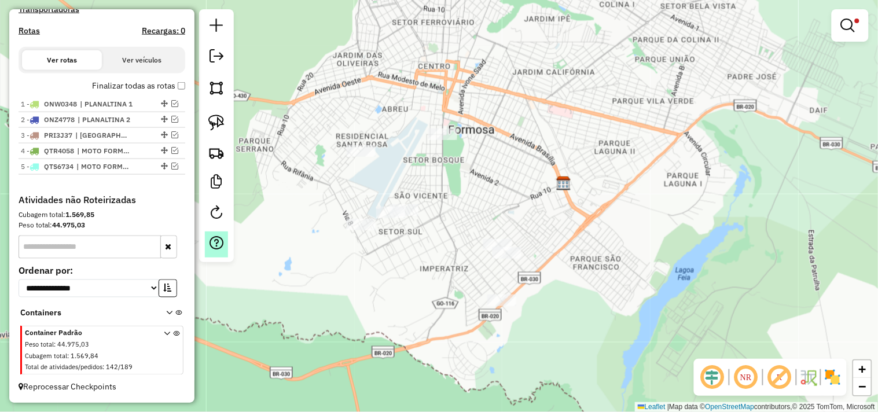
drag, startPoint x: 245, startPoint y: 296, endPoint x: 211, endPoint y: 241, distance: 64.7
click at [211, 241] on hb-router-mapa "Informações da Sessão 990920 - 19/08/2025 Criação: 18/08/2025 17:31 Depósito: F…" at bounding box center [439, 206] width 878 height 412
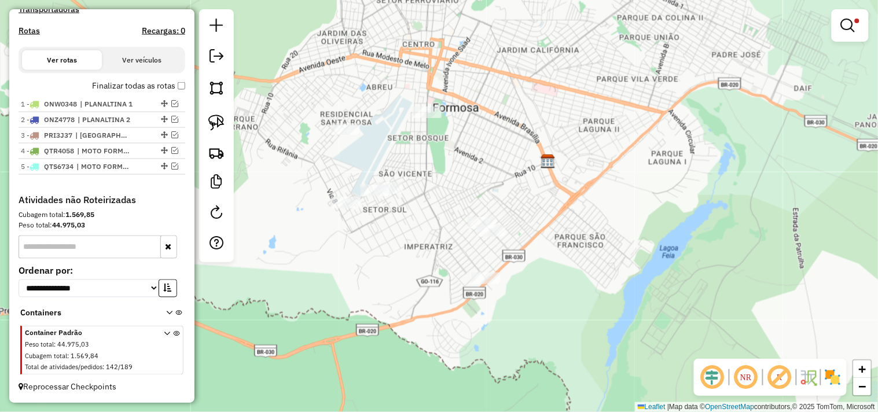
click at [229, 308] on div "Limpar filtros Janela de atendimento Grade de atendimento Capacidade Transporta…" at bounding box center [439, 206] width 878 height 412
click at [205, 124] on link at bounding box center [216, 122] width 25 height 25
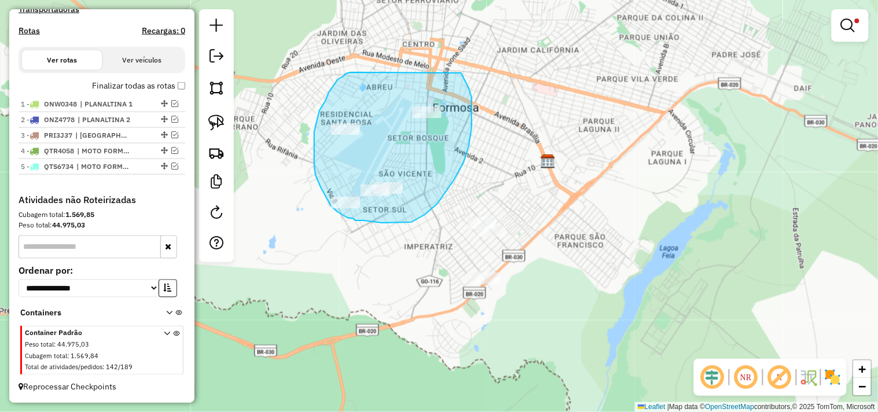
drag, startPoint x: 337, startPoint y: 82, endPoint x: 453, endPoint y: 54, distance: 119.0
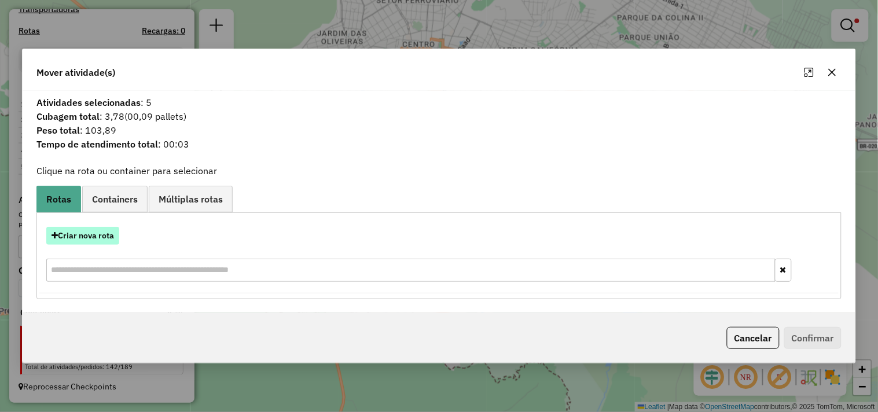
click at [100, 234] on button "Criar nova rota" at bounding box center [82, 236] width 73 height 18
select select "*******"
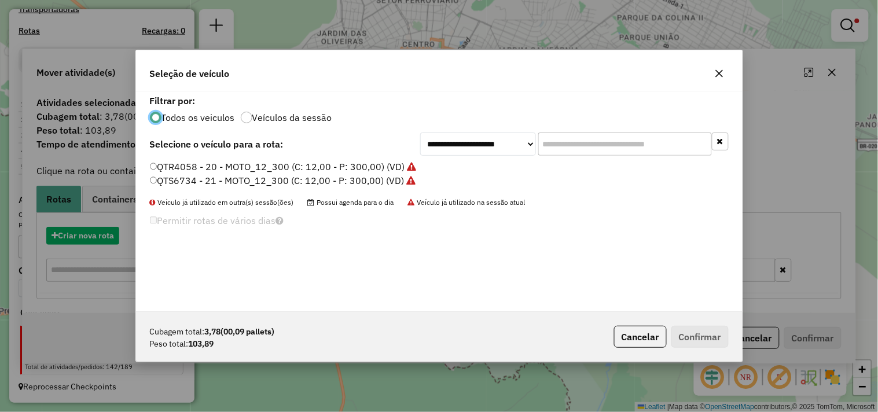
scroll to position [6, 3]
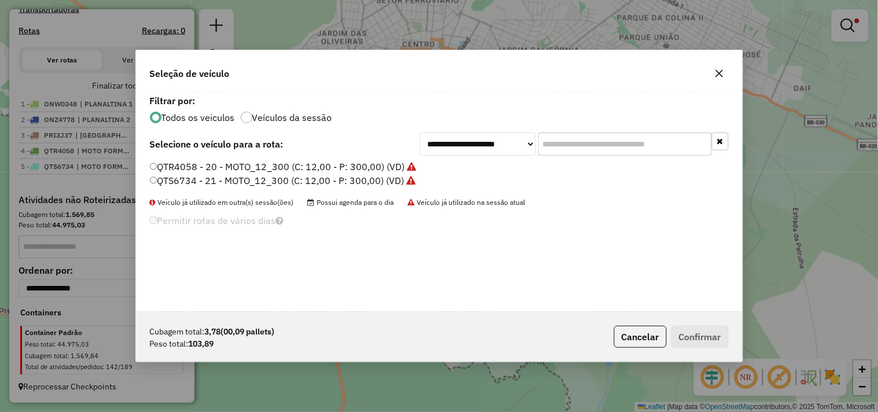
click at [315, 166] on label "QTR4058 - 20 - MOTO_12_300 (C: 12,00 - P: 300,00) (VD)" at bounding box center [283, 167] width 267 height 14
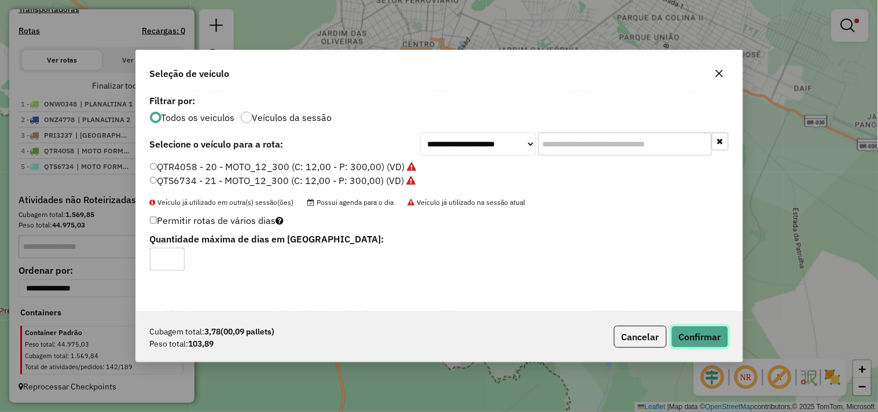
click at [715, 328] on button "Confirmar" at bounding box center [699, 337] width 57 height 22
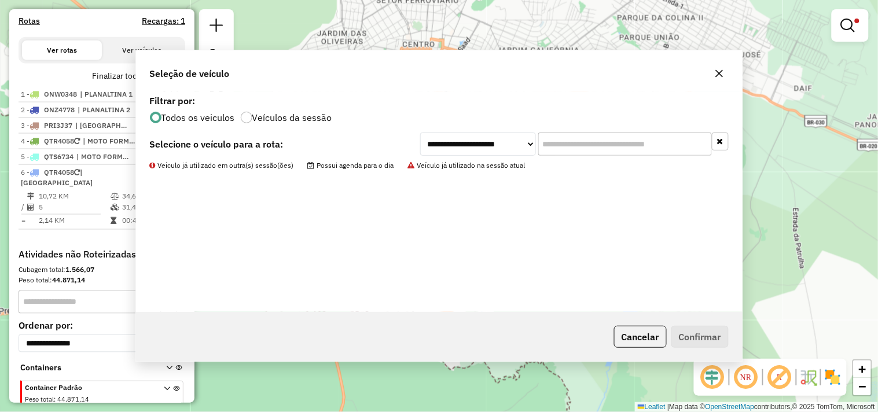
scroll to position [429, 0]
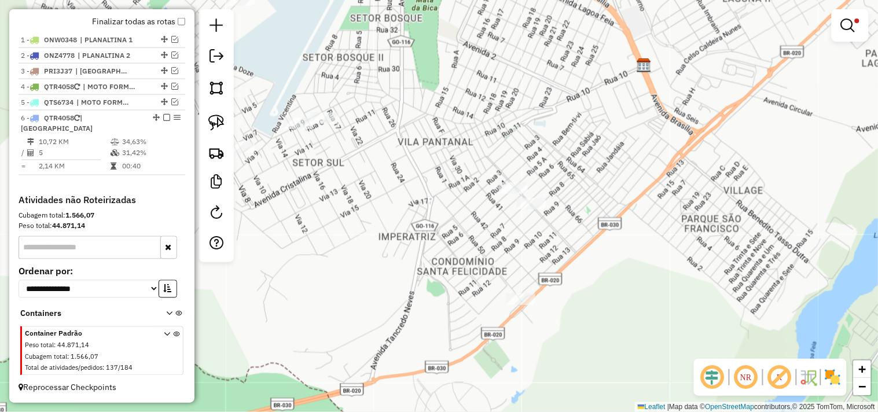
drag, startPoint x: 438, startPoint y: 252, endPoint x: 403, endPoint y: 228, distance: 42.4
click at [406, 228] on div "Limpar filtros Janela de atendimento Grade de atendimento Capacidade Transporta…" at bounding box center [439, 206] width 878 height 412
click at [210, 124] on img at bounding box center [216, 123] width 16 height 16
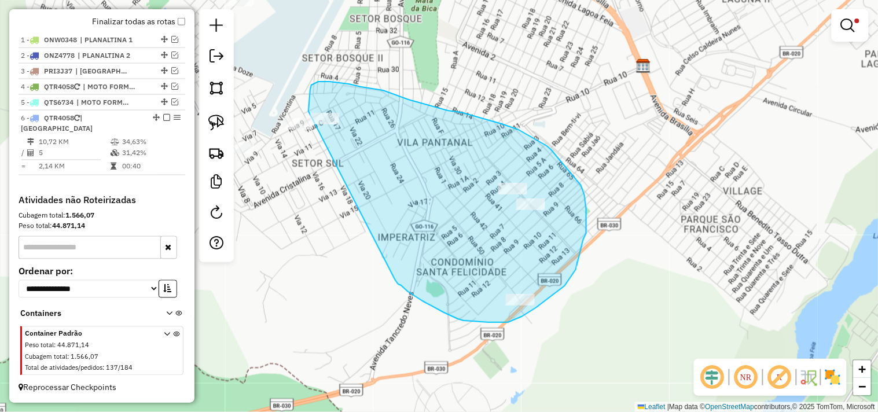
drag, startPoint x: 395, startPoint y: 280, endPoint x: 314, endPoint y: 127, distance: 173.2
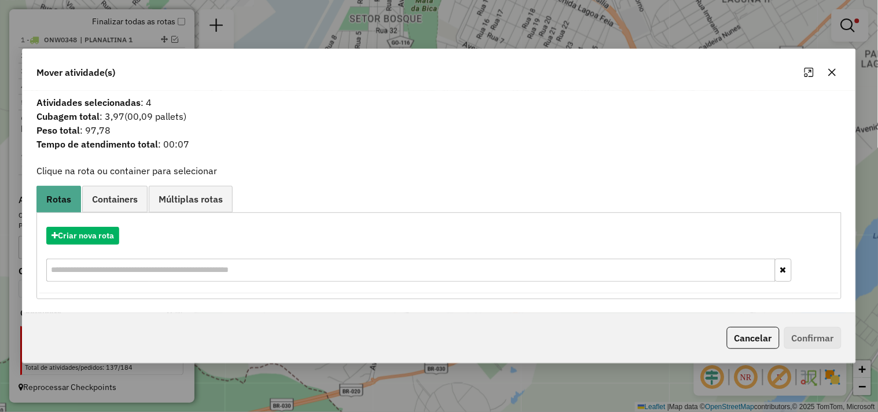
click at [97, 224] on div "Criar nova rota" at bounding box center [438, 255] width 799 height 75
click at [102, 236] on button "Criar nova rota" at bounding box center [82, 236] width 73 height 18
select select "*******"
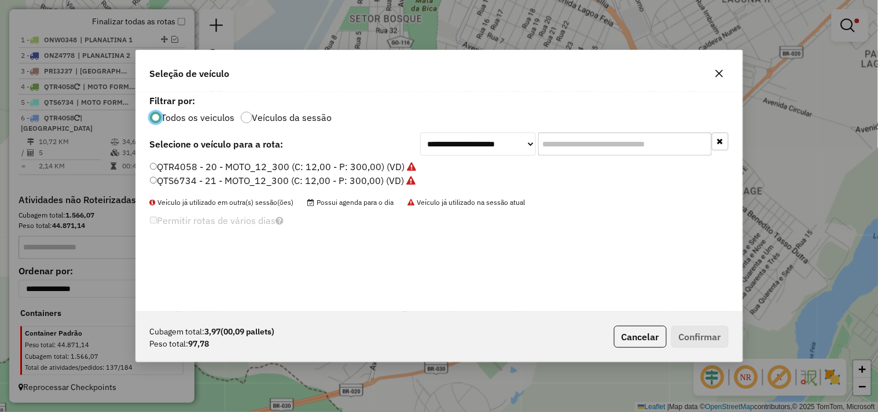
scroll to position [6, 3]
click at [347, 182] on label "QTS6734 - 21 - MOTO_12_300 (C: 12,00 - P: 300,00) (VD)" at bounding box center [283, 181] width 266 height 14
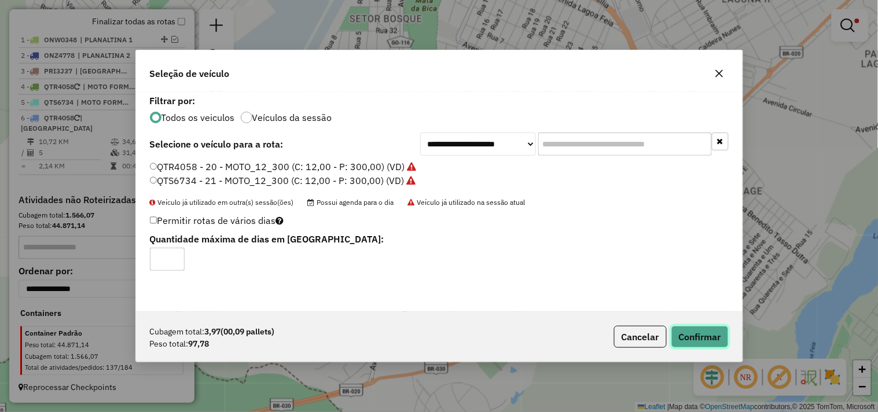
click at [689, 343] on button "Confirmar" at bounding box center [699, 337] width 57 height 22
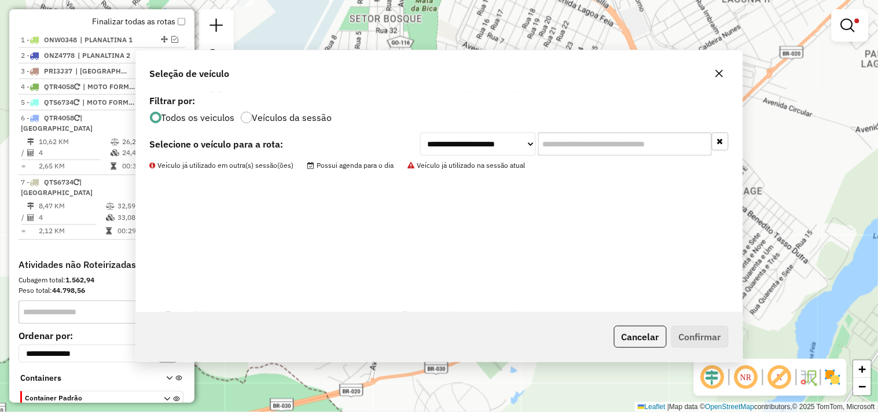
scroll to position [452, 0]
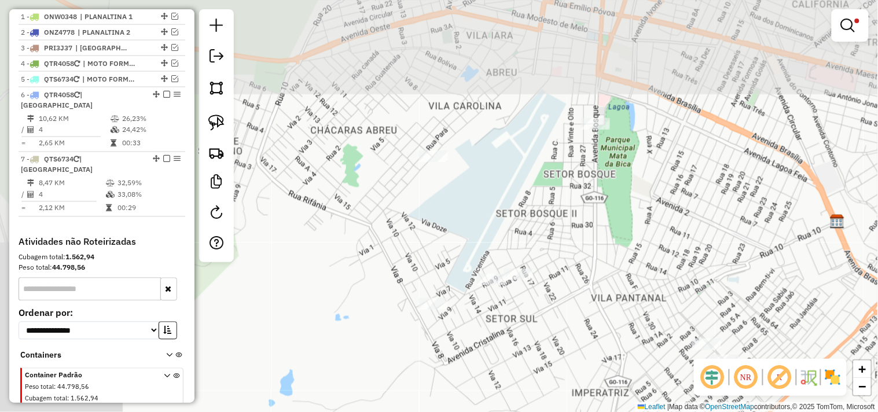
drag, startPoint x: 365, startPoint y: 281, endPoint x: 554, endPoint y: 425, distance: 237.5
click at [554, 412] on html "Aguarde... Pop-up bloqueado! Seu navegador bloqueou automáticamente a abertura …" at bounding box center [439, 206] width 878 height 412
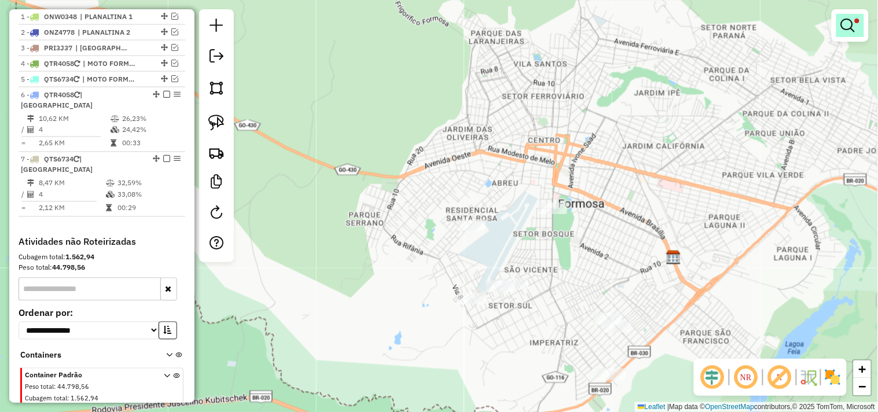
drag, startPoint x: 843, startPoint y: 32, endPoint x: 763, endPoint y: 45, distance: 80.9
click at [843, 32] on link at bounding box center [850, 25] width 28 height 23
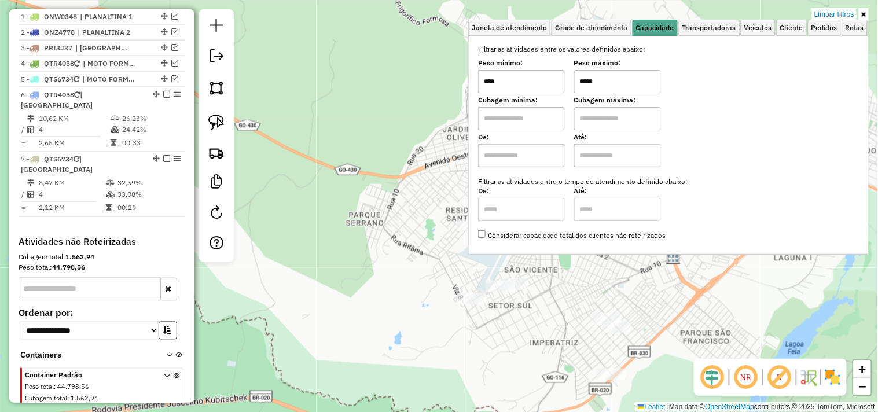
drag, startPoint x: 601, startPoint y: 82, endPoint x: 526, endPoint y: 93, distance: 76.1
click at [526, 93] on div "Filtrar as atividades entre os valores definidos abaixo: Peso mínimo: **** Peso…" at bounding box center [668, 142] width 381 height 197
type input "*****"
click at [528, 335] on div "Limpar filtros Janela de atendimento Grade de atendimento Capacidade Transporta…" at bounding box center [439, 206] width 878 height 412
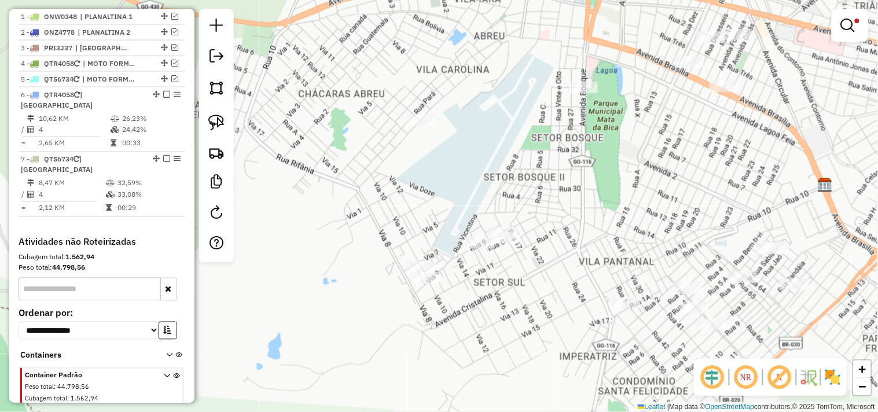
drag, startPoint x: 530, startPoint y: 341, endPoint x: 523, endPoint y: 307, distance: 35.0
click at [531, 314] on div "Limpar filtros Janela de atendimento Grade de atendimento Capacidade Transporta…" at bounding box center [439, 206] width 878 height 412
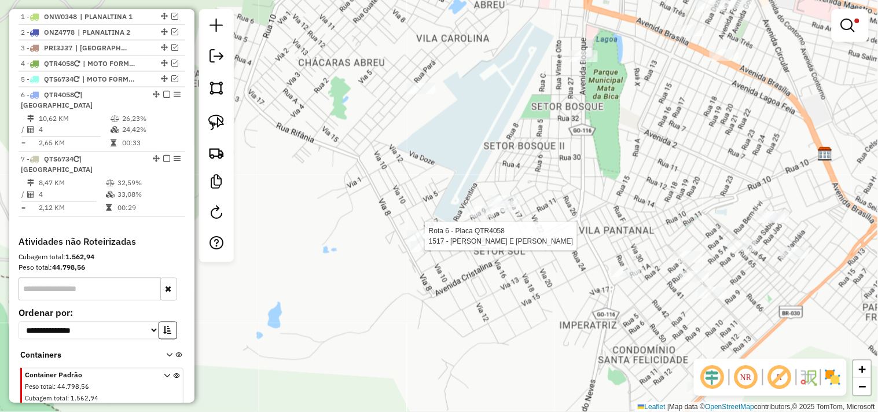
select select "*********"
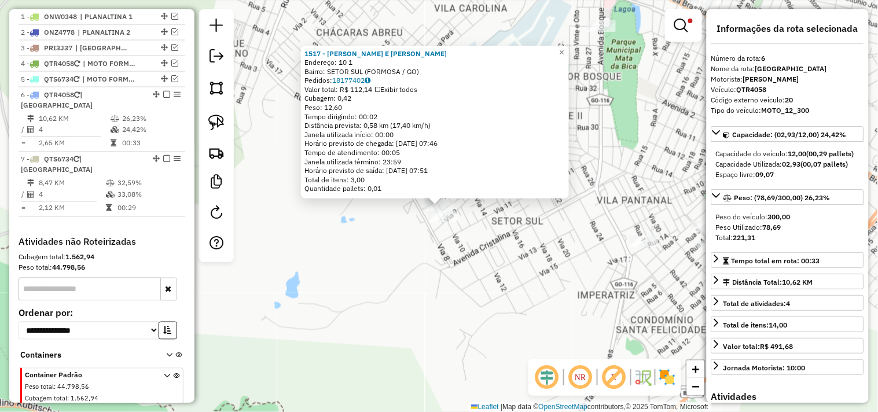
scroll to position [483, 0]
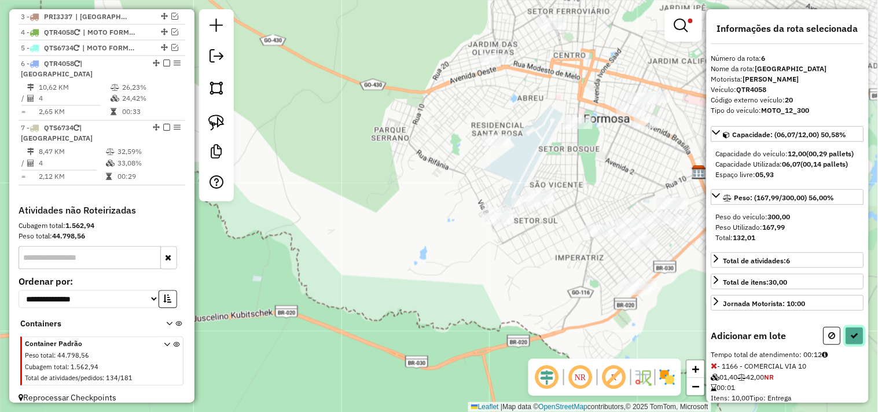
click at [849, 340] on button at bounding box center [855, 336] width 19 height 18
select select "*********"
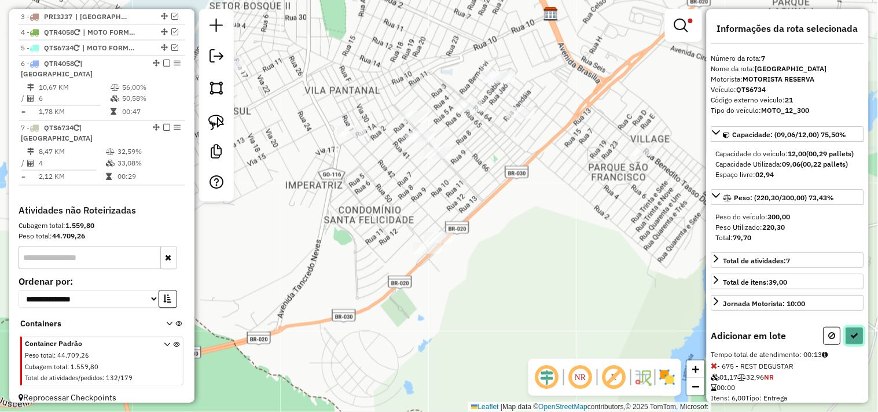
click at [853, 340] on button at bounding box center [855, 336] width 19 height 18
select select "*********"
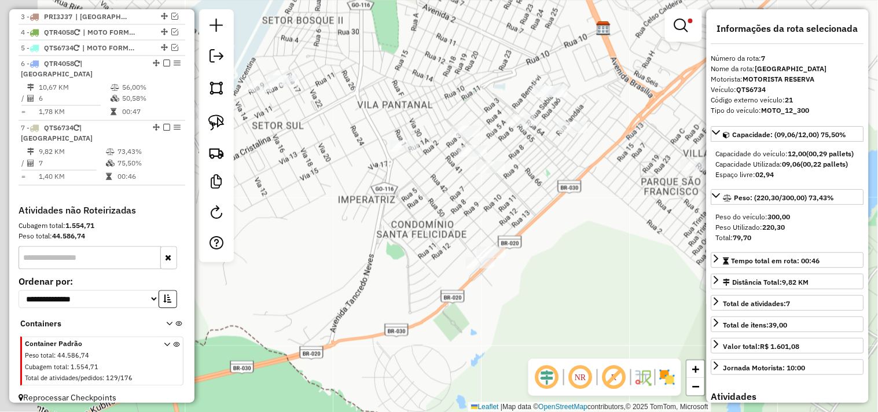
drag, startPoint x: 365, startPoint y: 192, endPoint x: 462, endPoint y: 223, distance: 102.1
click at [462, 223] on div "Limpar filtros Janela de atendimento Grade de atendimento Capacidade Transporta…" at bounding box center [439, 206] width 878 height 412
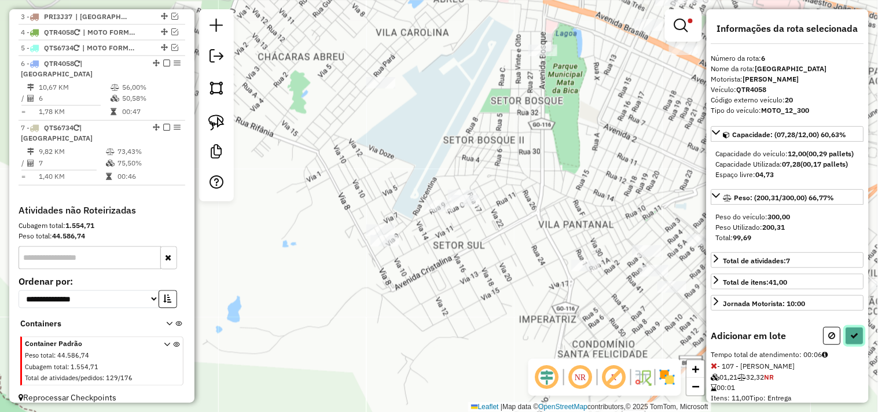
click at [853, 339] on button at bounding box center [855, 336] width 19 height 18
select select "*********"
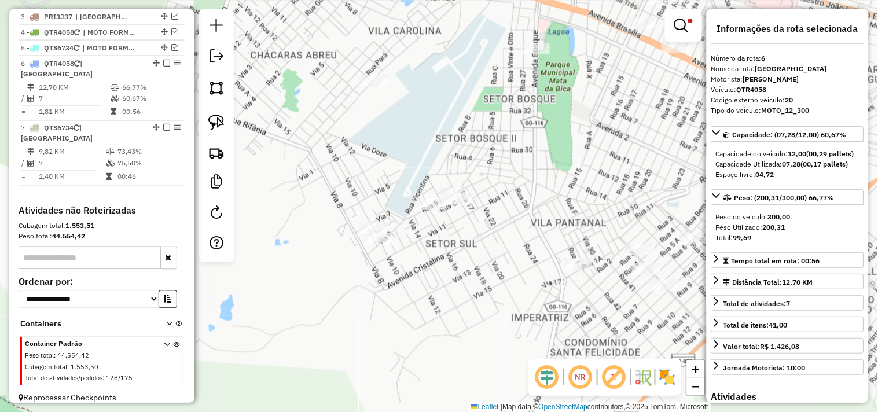
drag, startPoint x: 403, startPoint y: 332, endPoint x: 303, endPoint y: 317, distance: 101.3
click at [304, 317] on div "Limpar filtros Janela de atendimento Grade de atendimento Capacidade Transporta…" at bounding box center [439, 206] width 878 height 412
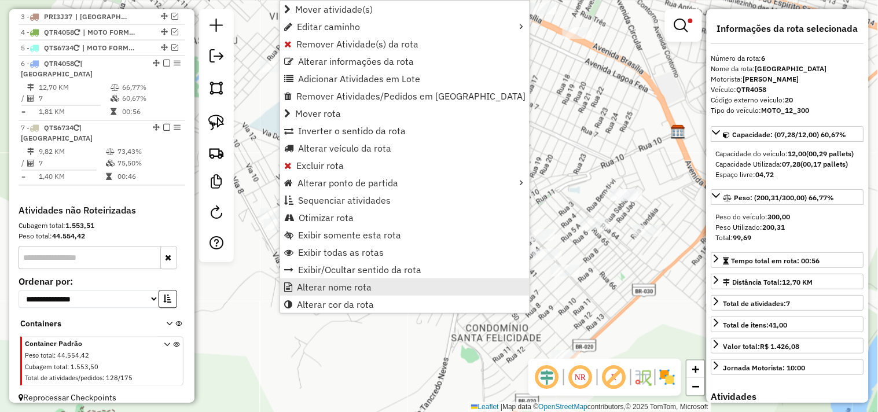
click at [350, 282] on span "Alterar nome rota" at bounding box center [334, 286] width 75 height 9
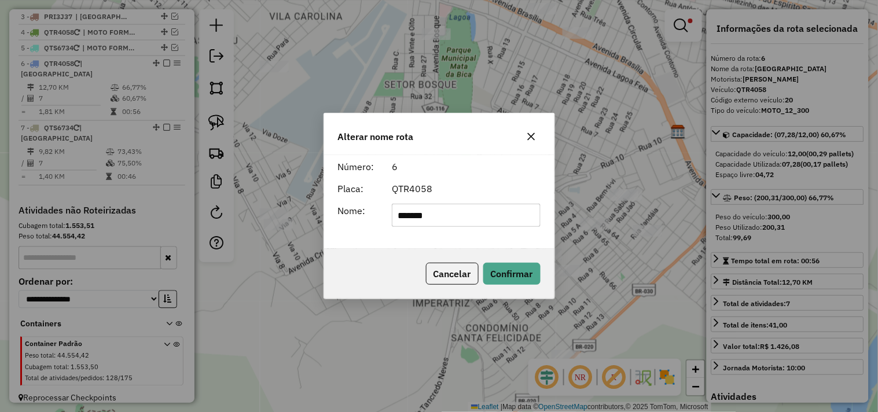
click at [408, 221] on input "*******" at bounding box center [466, 215] width 149 height 23
click at [409, 221] on input "*******" at bounding box center [466, 215] width 149 height 23
type input "**********"
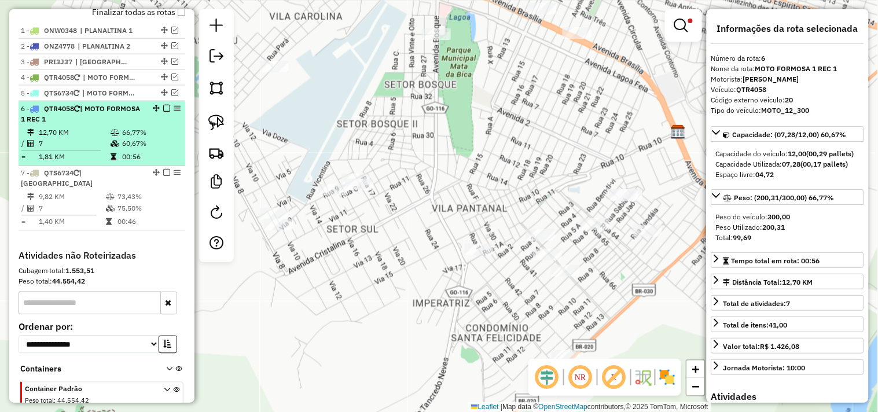
scroll to position [419, 0]
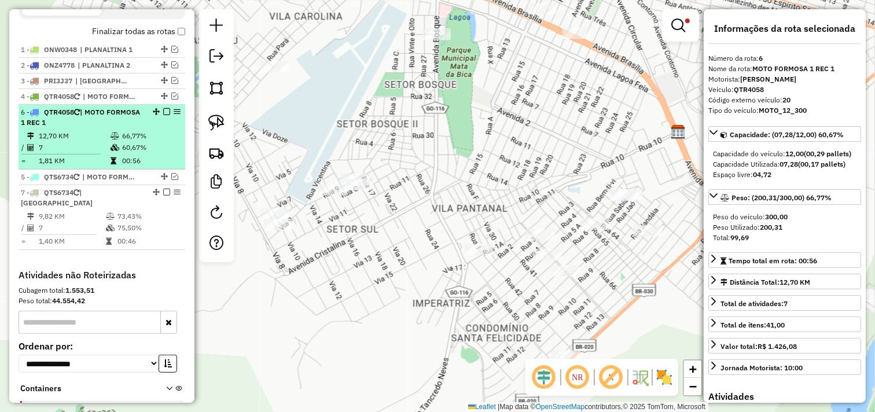
drag, startPoint x: 155, startPoint y: 135, endPoint x: 155, endPoint y: 119, distance: 16.2
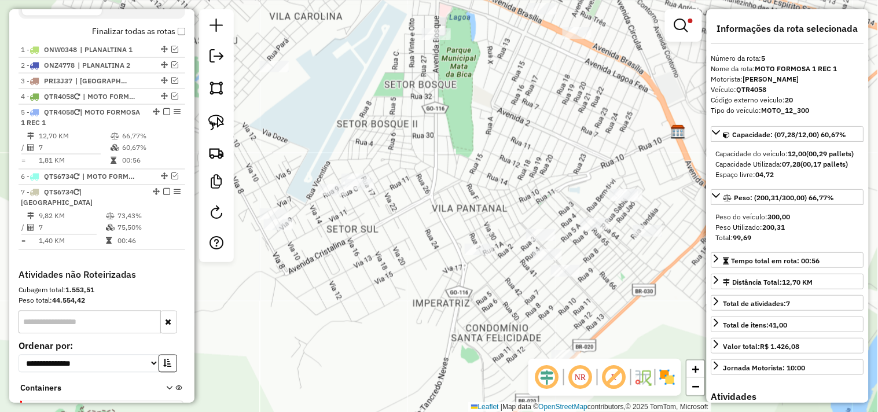
click at [165, 115] on em at bounding box center [166, 111] width 7 height 7
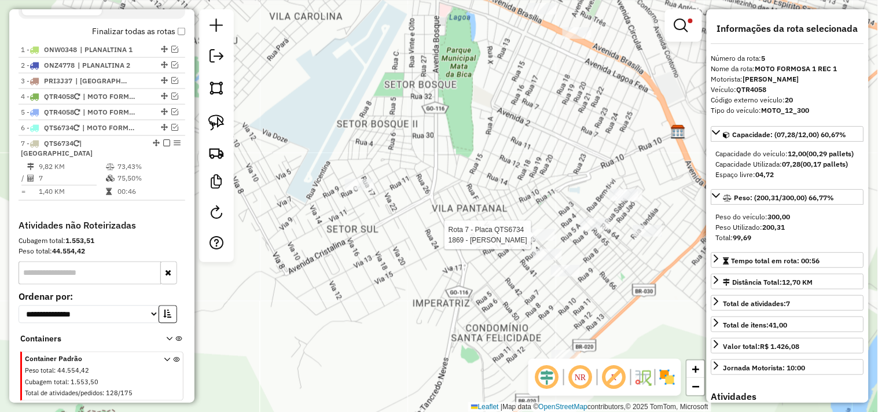
scroll to position [445, 0]
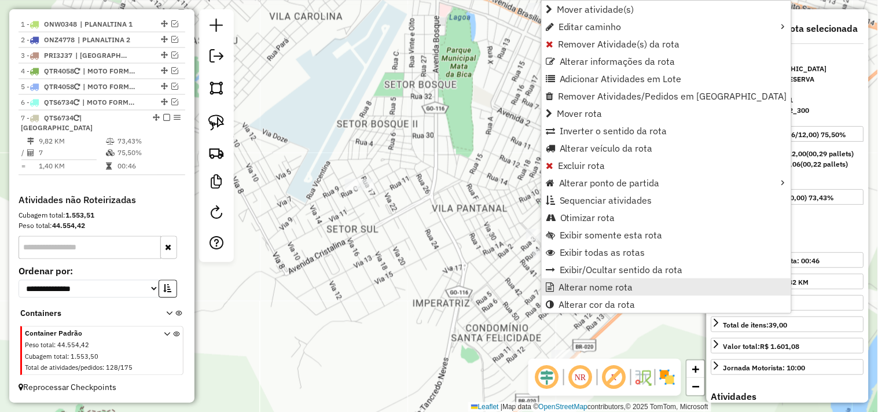
click at [574, 285] on span "Alterar nome rota" at bounding box center [596, 286] width 75 height 9
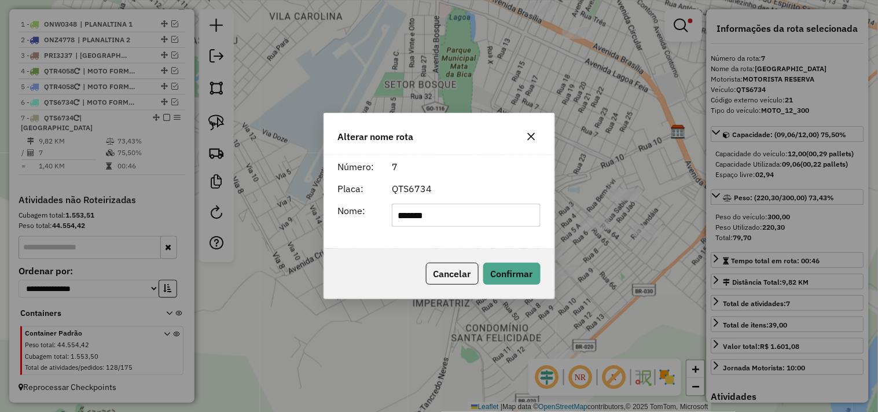
drag, startPoint x: 408, startPoint y: 208, endPoint x: 330, endPoint y: 200, distance: 78.6
click at [330, 200] on div "Número: 7 Placa: QTS6734 Nome: *******" at bounding box center [439, 202] width 230 height 94
type input "**********"
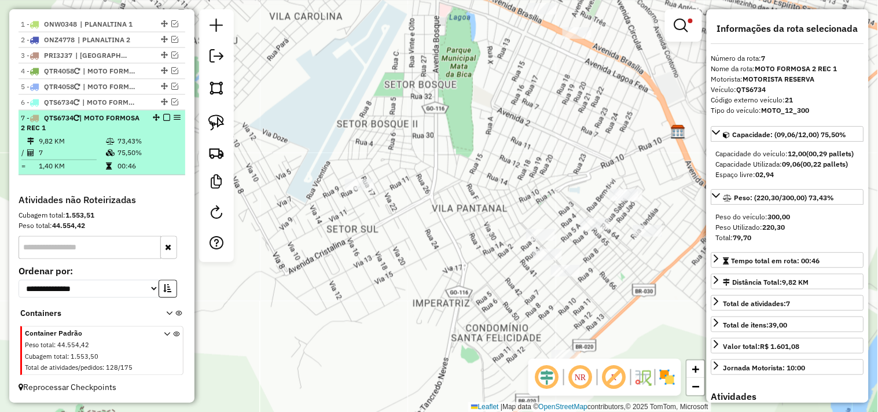
click at [163, 121] on em at bounding box center [166, 117] width 7 height 7
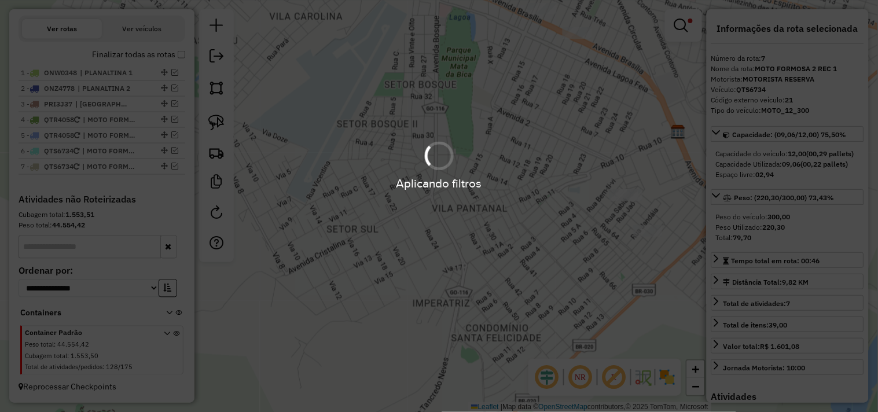
scroll to position [406, 0]
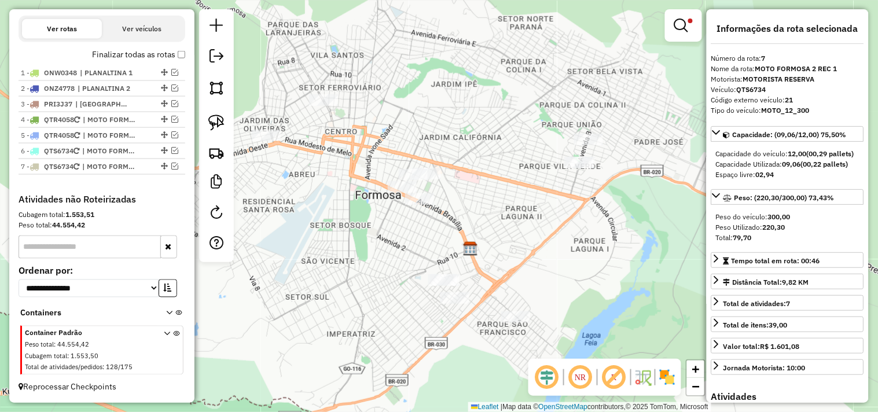
drag, startPoint x: 366, startPoint y: 192, endPoint x: 334, endPoint y: 267, distance: 81.2
click at [334, 267] on div "Limpar filtros Janela de atendimento Grade de atendimento Capacidade Transporta…" at bounding box center [439, 206] width 878 height 412
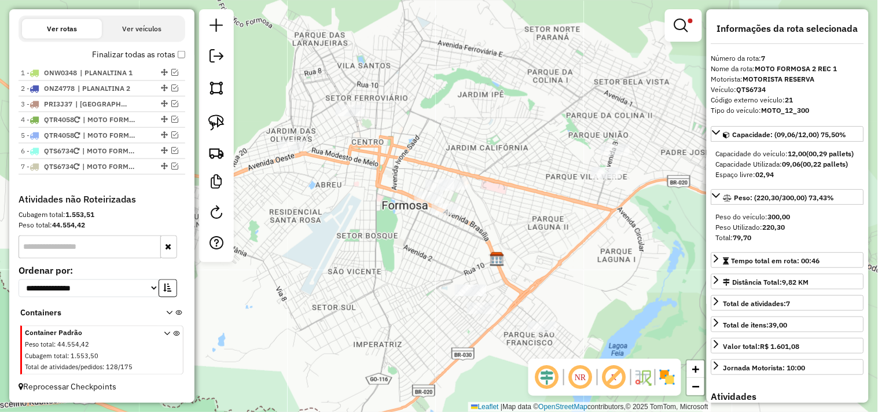
drag, startPoint x: 305, startPoint y: 243, endPoint x: 329, endPoint y: 247, distance: 24.1
click at [329, 247] on div "Limpar filtros Janela de atendimento Grade de atendimento Capacidade Transporta…" at bounding box center [439, 206] width 878 height 412
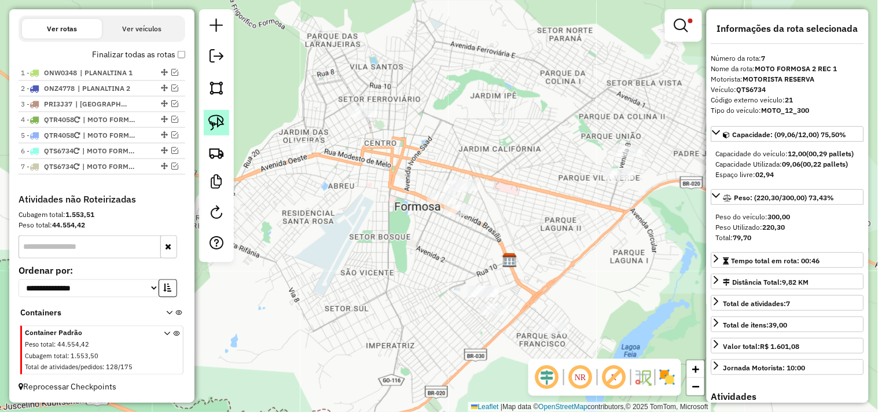
click at [218, 120] on img at bounding box center [216, 123] width 16 height 16
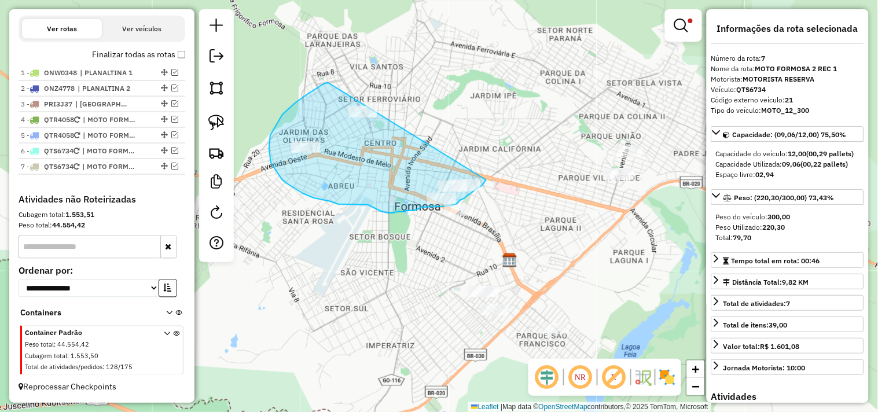
drag, startPoint x: 328, startPoint y: 83, endPoint x: 489, endPoint y: 170, distance: 182.8
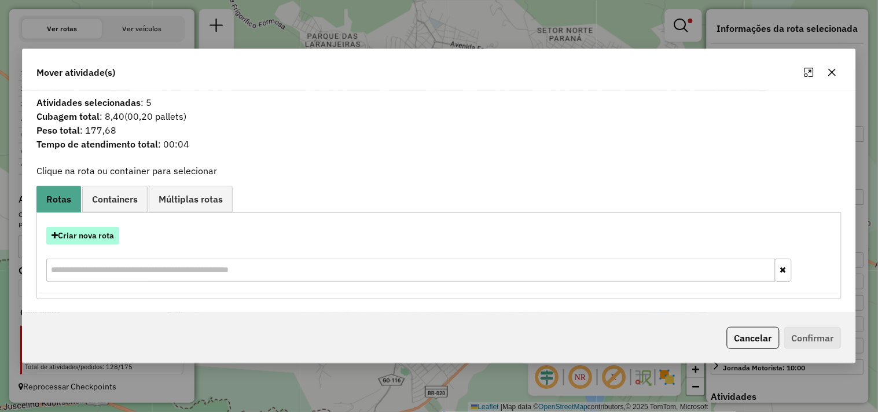
click at [96, 236] on button "Criar nova rota" at bounding box center [82, 236] width 73 height 18
select select "*******"
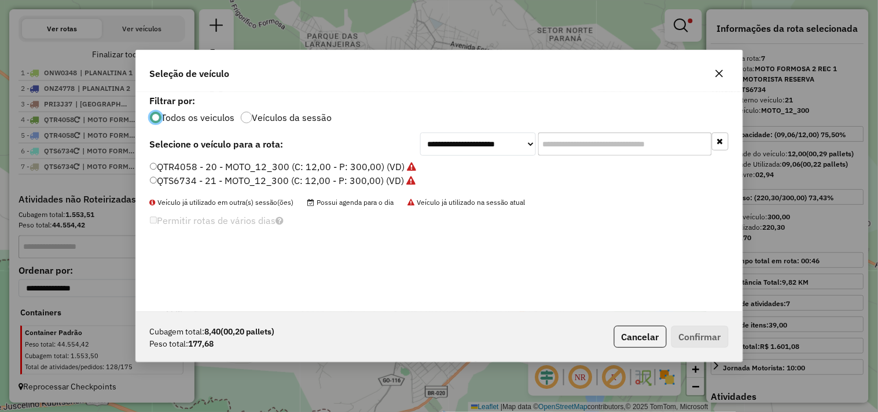
scroll to position [6, 3]
click at [344, 165] on label "QTR4058 - 20 - MOTO_12_300 (C: 12,00 - P: 300,00) (VD)" at bounding box center [283, 167] width 267 height 14
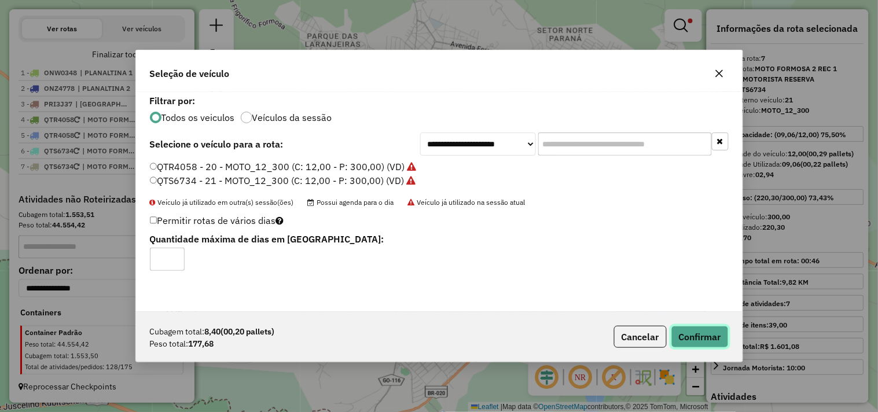
click at [707, 328] on button "Confirmar" at bounding box center [699, 337] width 57 height 22
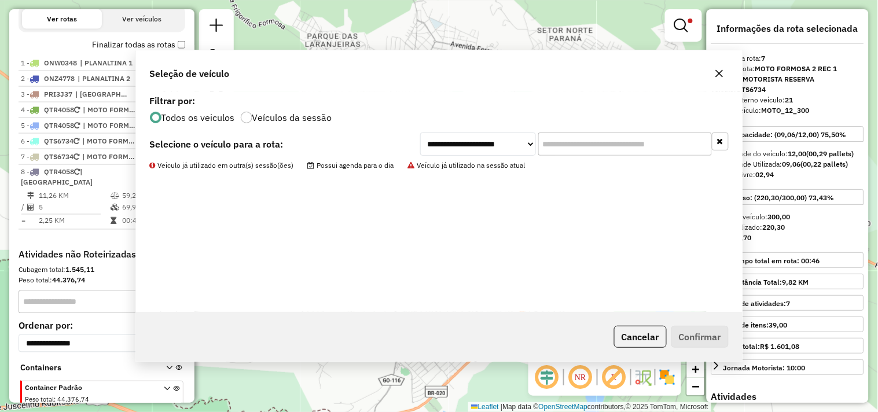
scroll to position [460, 0]
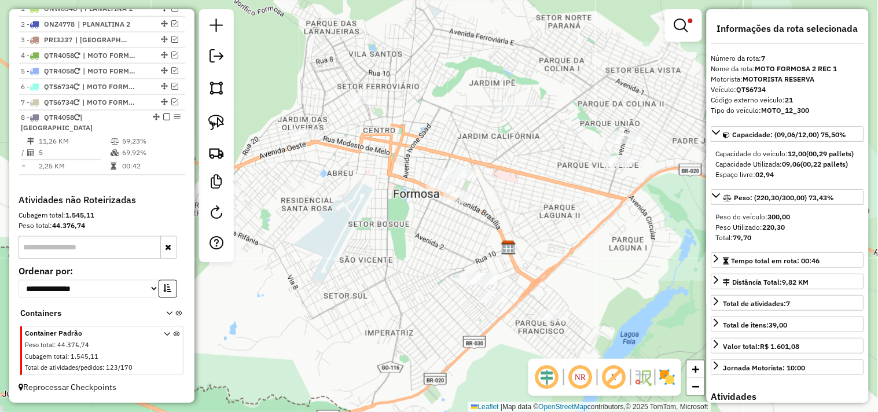
drag, startPoint x: 523, startPoint y: 201, endPoint x: 515, endPoint y: 161, distance: 41.3
click at [515, 161] on div "Limpar filtros Janela de atendimento Grade de atendimento Capacidade Transporta…" at bounding box center [439, 206] width 878 height 412
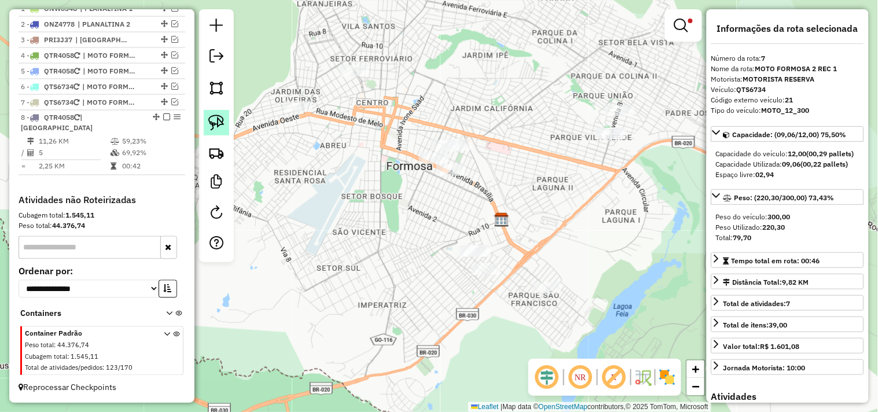
click at [227, 124] on link at bounding box center [216, 122] width 25 height 25
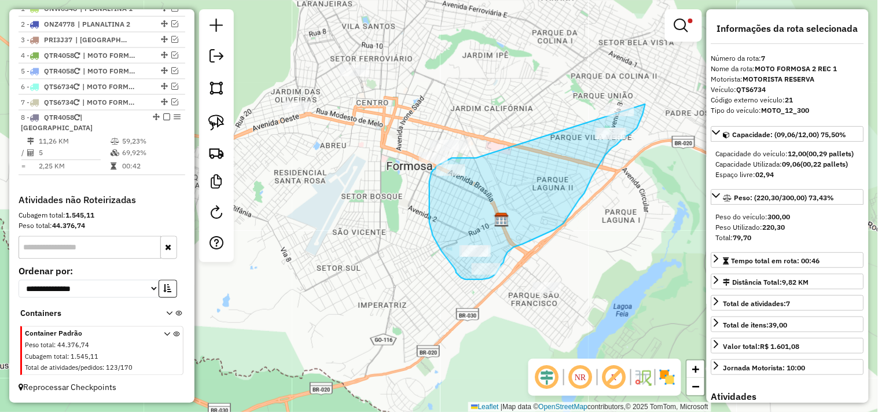
drag, startPoint x: 476, startPoint y: 158, endPoint x: 643, endPoint y: 73, distance: 187.2
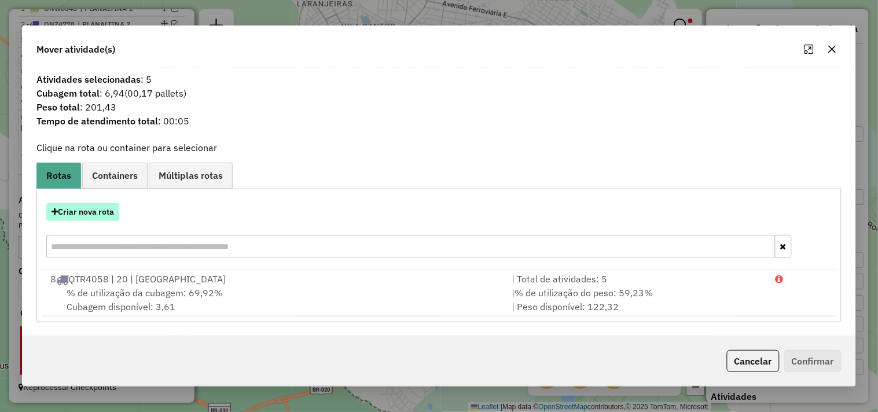
click at [76, 216] on button "Criar nova rota" at bounding box center [82, 212] width 73 height 18
select select "*******"
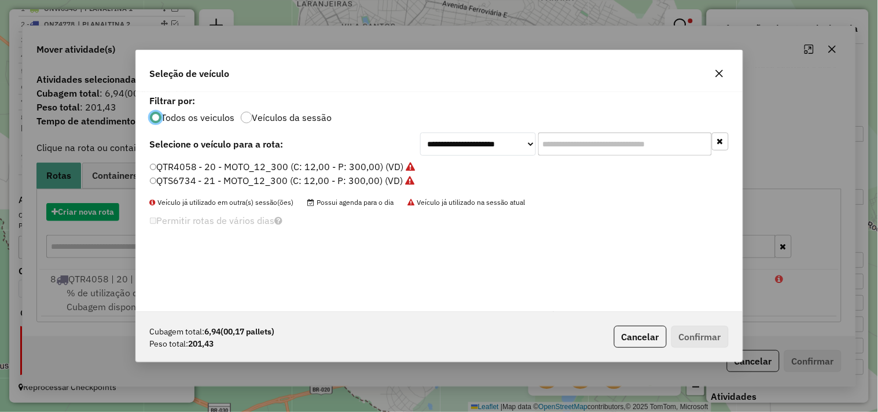
scroll to position [6, 3]
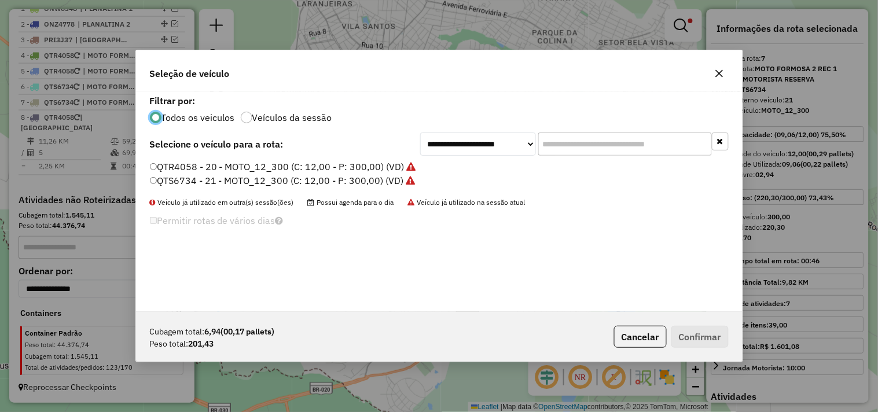
click at [357, 178] on label "QTS6734 - 21 - MOTO_12_300 (C: 12,00 - P: 300,00) (VD)" at bounding box center [283, 181] width 266 height 14
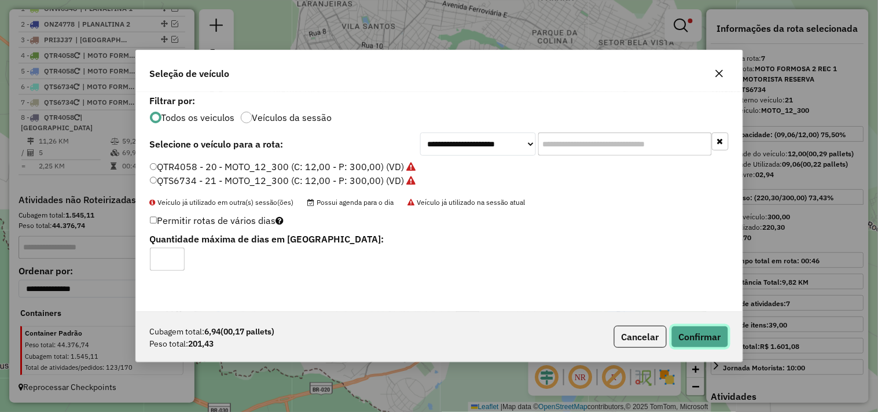
click at [718, 339] on button "Confirmar" at bounding box center [699, 337] width 57 height 22
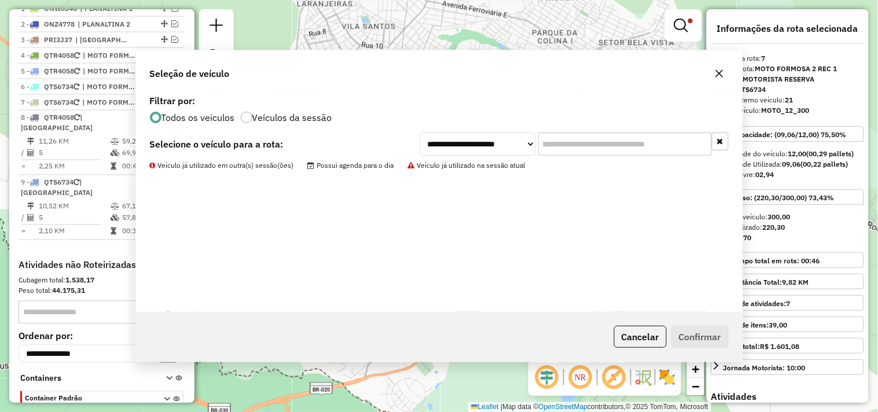
scroll to position [514, 0]
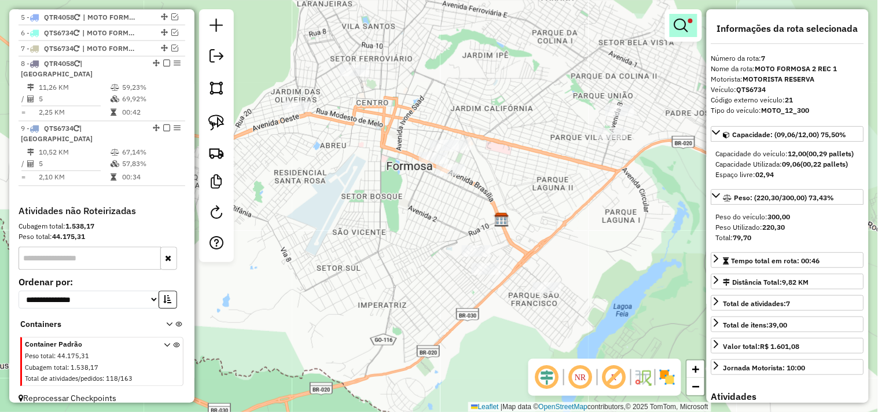
click at [683, 29] on em at bounding box center [681, 26] width 14 height 14
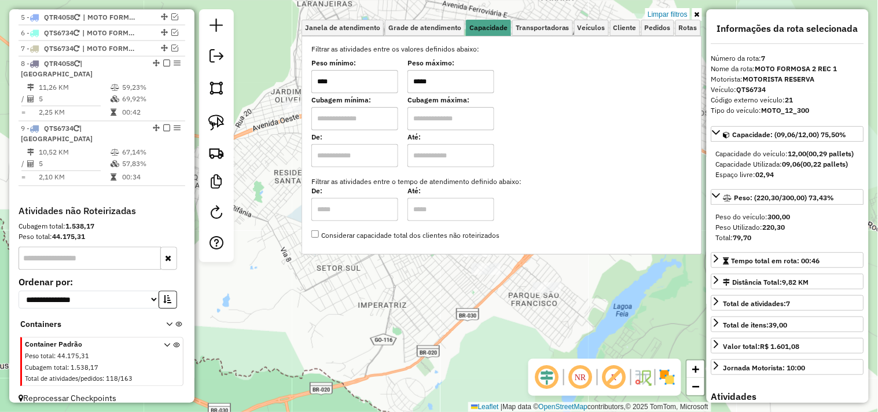
drag, startPoint x: 489, startPoint y: 78, endPoint x: 328, endPoint y: 72, distance: 161.6
click at [336, 85] on div "Peso mínimo: **** Peso máximo: *****" at bounding box center [501, 77] width 381 height 32
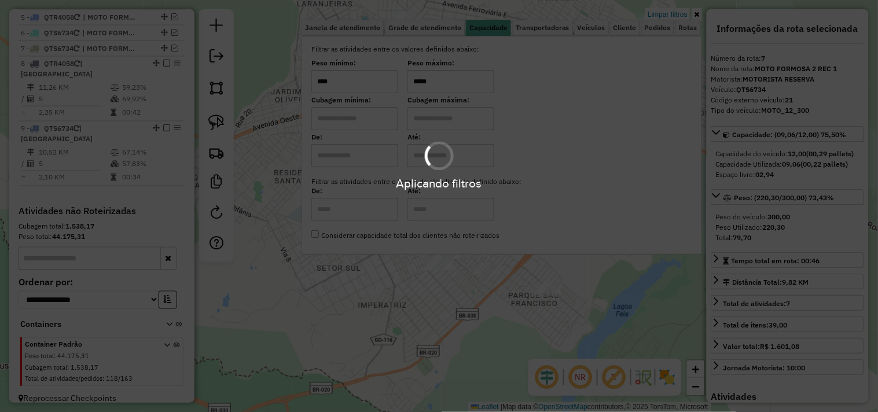
type input "*****"
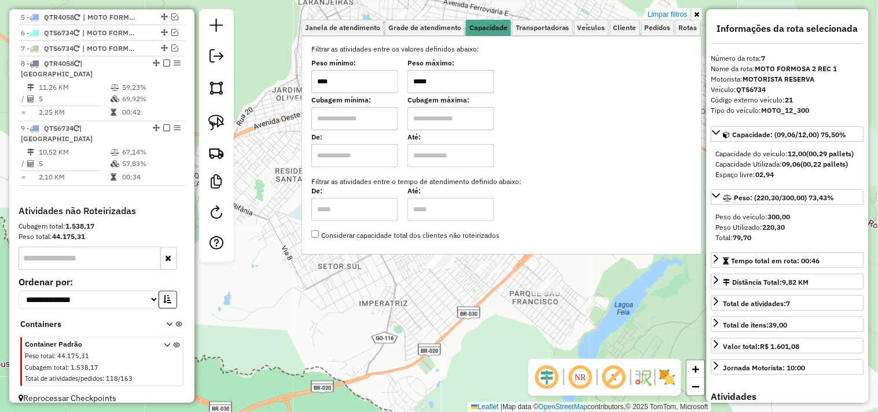
click at [362, 302] on div "Limpar filtros Janela de atendimento Grade de atendimento Capacidade Transporta…" at bounding box center [439, 206] width 878 height 412
click at [362, 300] on div "Limpar filtros Janela de atendimento Grade de atendimento Capacidade Transporta…" at bounding box center [439, 206] width 878 height 412
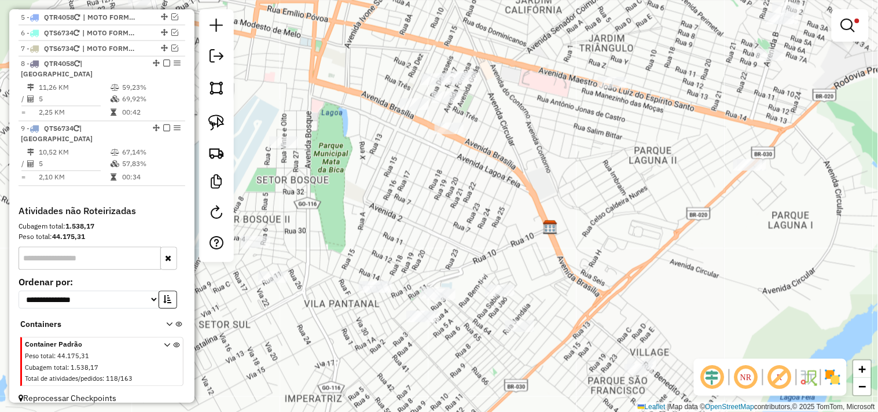
drag, startPoint x: 434, startPoint y: 171, endPoint x: 443, endPoint y: 193, distance: 24.4
click at [443, 193] on div "Limpar filtros Janela de atendimento Grade de atendimento Capacidade Transporta…" at bounding box center [439, 206] width 878 height 412
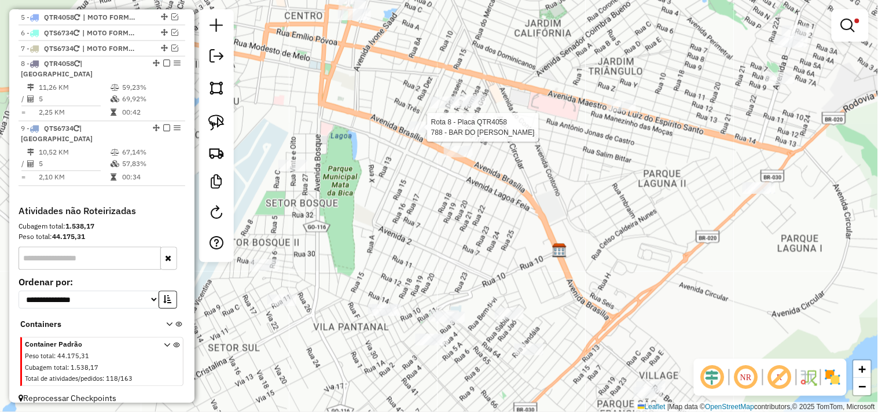
click at [420, 133] on div at bounding box center [423, 128] width 29 height 12
select select "*********"
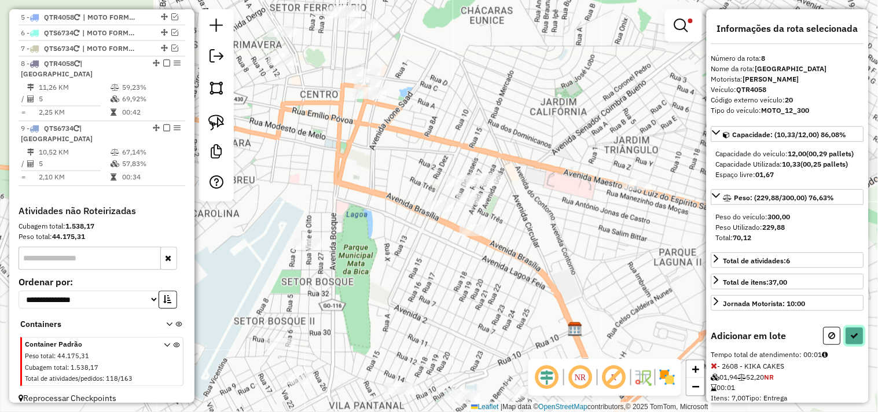
drag, startPoint x: 857, startPoint y: 342, endPoint x: 849, endPoint y: 342, distance: 8.7
click at [857, 342] on button at bounding box center [855, 336] width 19 height 18
select select "*********"
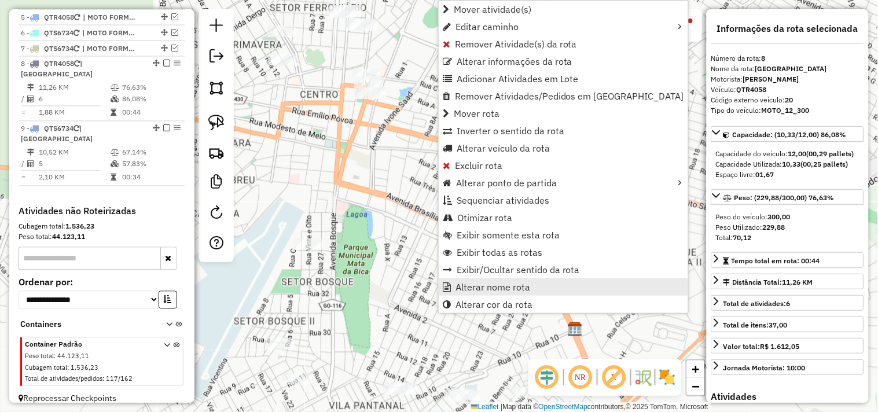
click at [452, 285] on link "Alterar nome rota" at bounding box center [563, 286] width 249 height 17
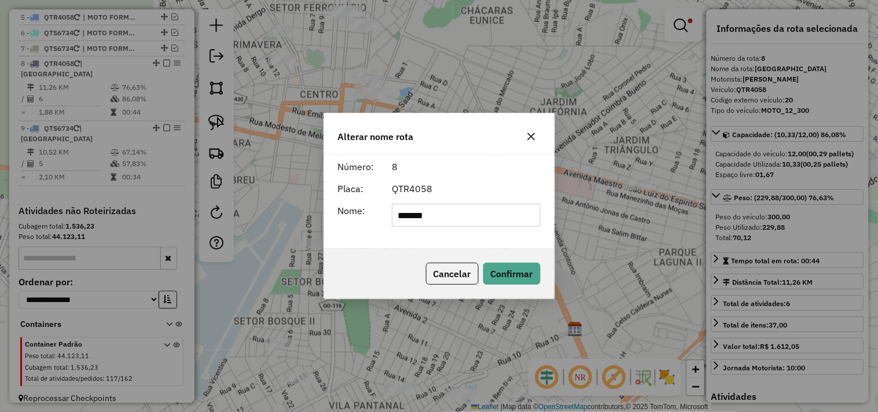
click at [412, 211] on input "*******" at bounding box center [466, 215] width 149 height 23
type input "**********"
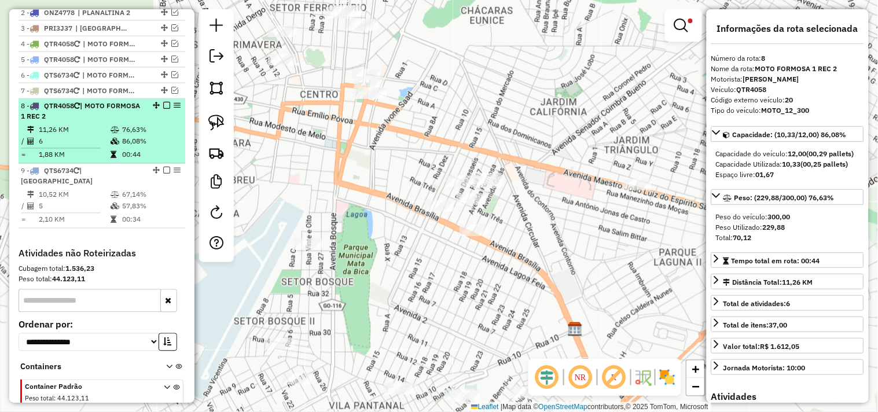
scroll to position [450, 0]
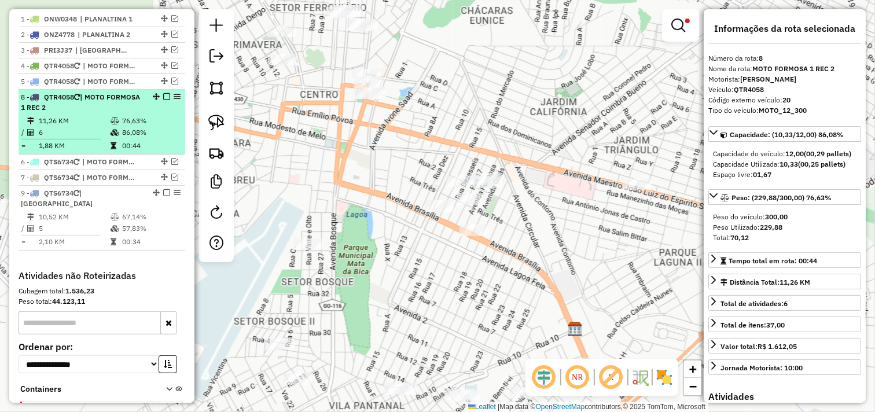
drag, startPoint x: 156, startPoint y: 134, endPoint x: 156, endPoint y: 106, distance: 27.8
click at [163, 100] on em at bounding box center [166, 96] width 7 height 7
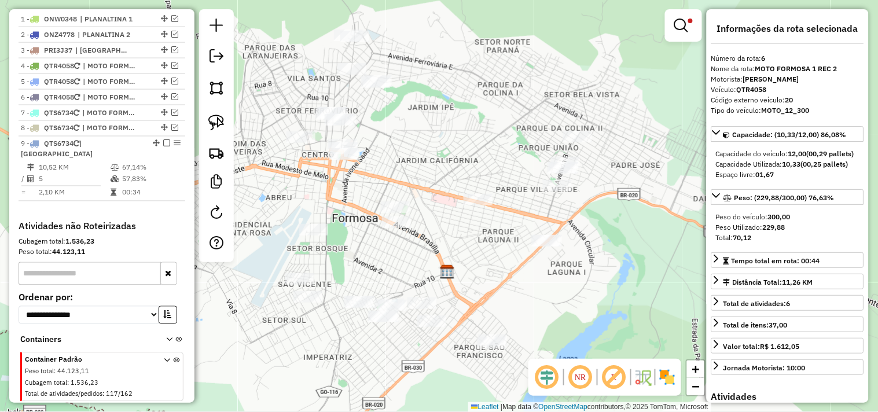
drag, startPoint x: 465, startPoint y: 249, endPoint x: 460, endPoint y: 210, distance: 39.6
click at [421, 247] on div "Limpar filtros Janela de atendimento Grade de atendimento Capacidade Transporta…" at bounding box center [439, 206] width 878 height 412
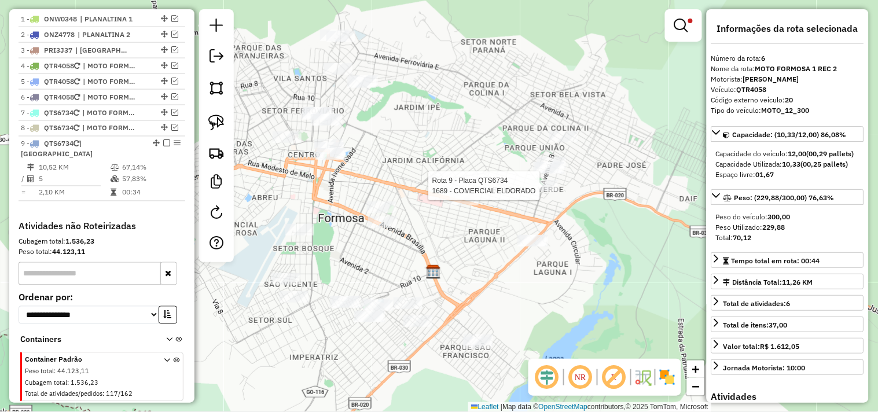
click at [539, 192] on div at bounding box center [543, 186] width 29 height 12
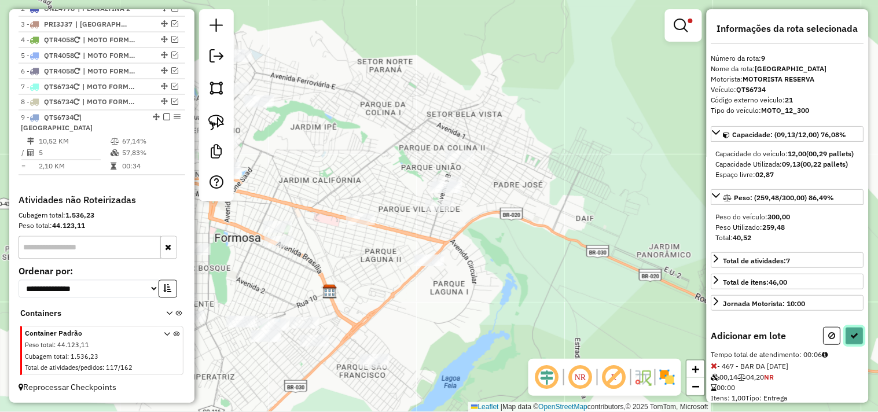
click at [855, 345] on button at bounding box center [855, 336] width 19 height 18
select select "*********"
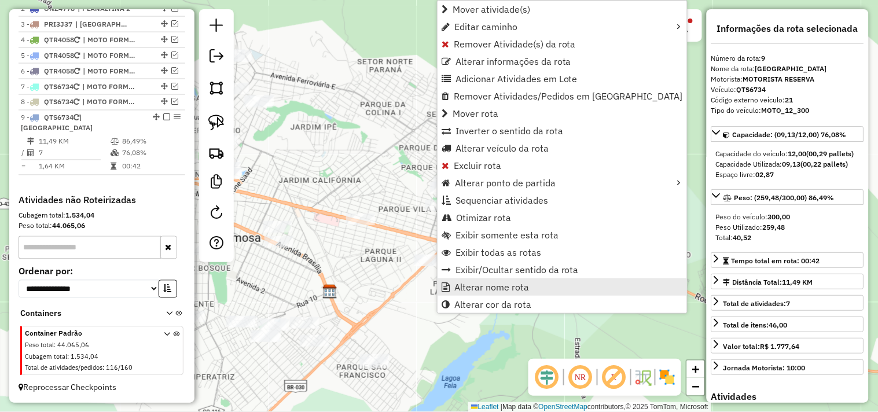
click at [472, 282] on span "Alterar nome rota" at bounding box center [491, 286] width 75 height 9
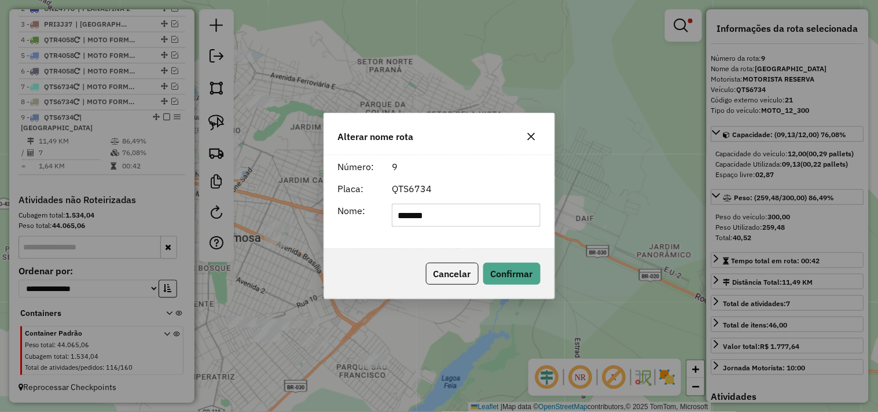
click at [431, 210] on input "*******" at bounding box center [466, 215] width 149 height 23
type input "**********"
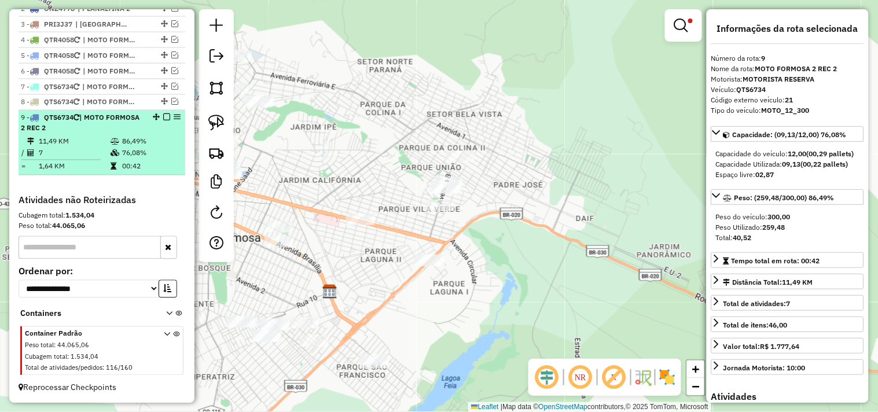
click at [163, 121] on em at bounding box center [166, 117] width 7 height 7
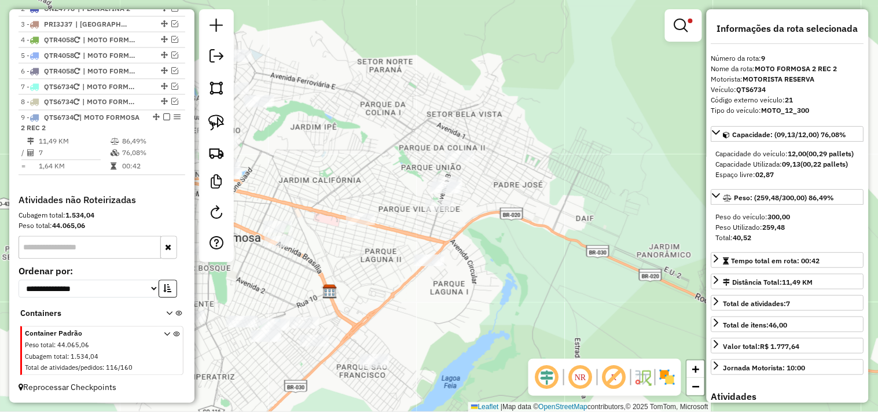
scroll to position [437, 0]
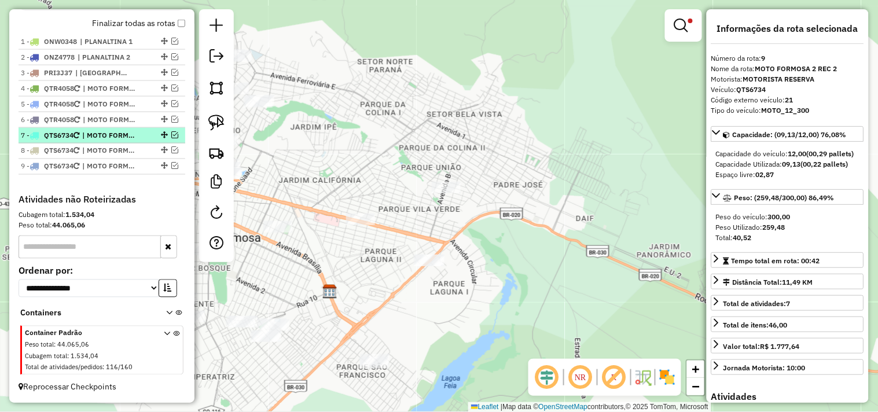
click at [107, 136] on span "| MOTO FORMOSA 2" at bounding box center [108, 135] width 53 height 10
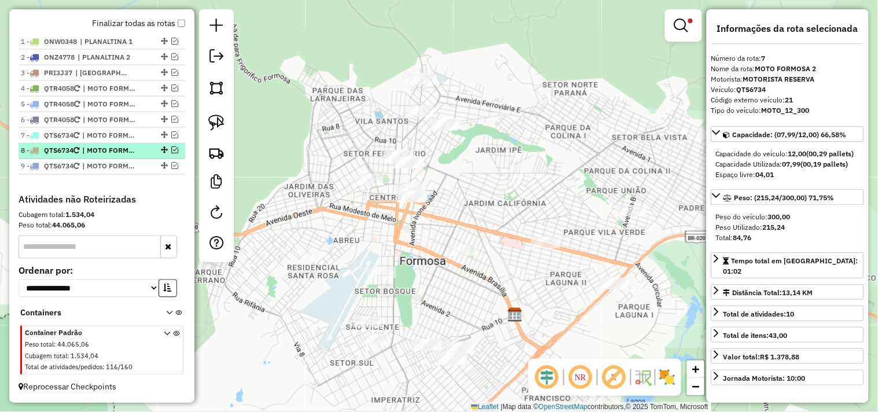
click at [109, 149] on span "| MOTO FORMOSA 2 REC 1" at bounding box center [108, 151] width 53 height 10
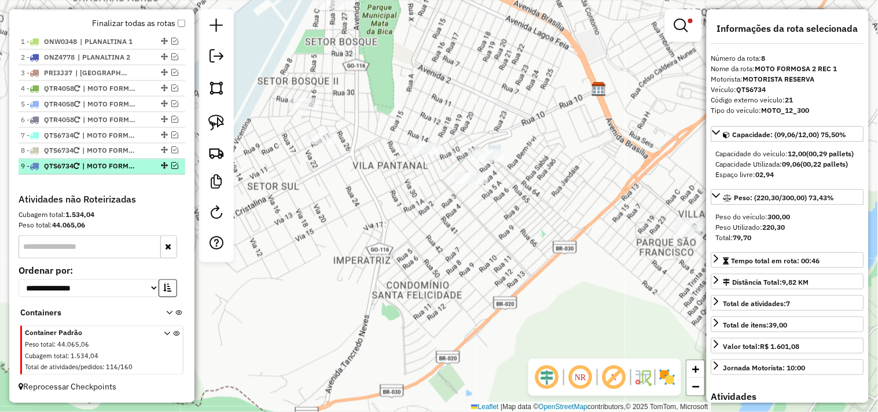
click at [109, 162] on span "| MOTO FORMOSA 2 REC 2" at bounding box center [108, 166] width 53 height 10
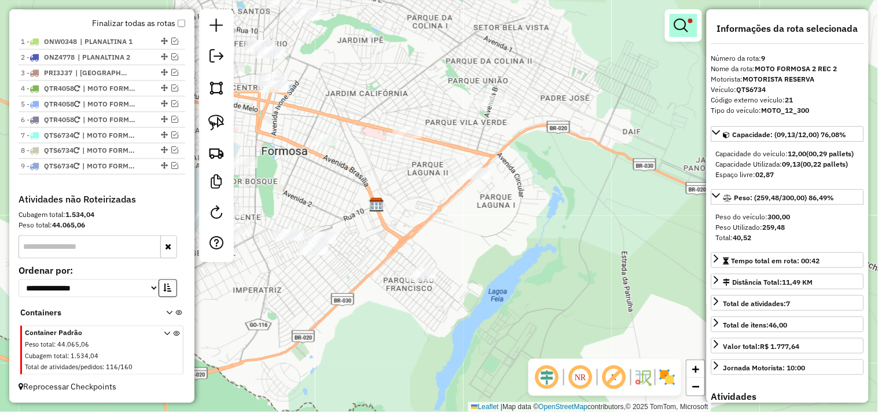
click at [669, 25] on div at bounding box center [683, 25] width 37 height 32
click at [674, 24] on link at bounding box center [684, 25] width 28 height 23
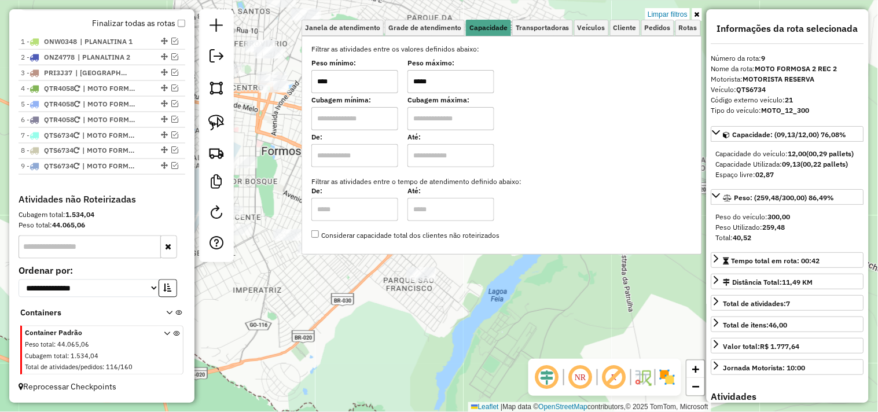
click at [467, 292] on div "Limpar filtros Janela de atendimento Grade de atendimento Capacidade Transporta…" at bounding box center [439, 206] width 878 height 412
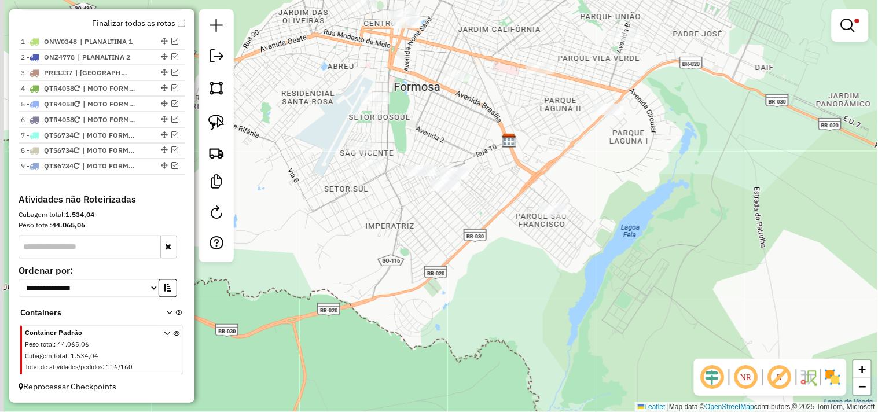
drag, startPoint x: 483, startPoint y: 282, endPoint x: 621, endPoint y: 221, distance: 150.8
click at [621, 221] on div "Limpar filtros Janela de atendimento Grade de atendimento Capacidade Transporta…" at bounding box center [439, 206] width 878 height 412
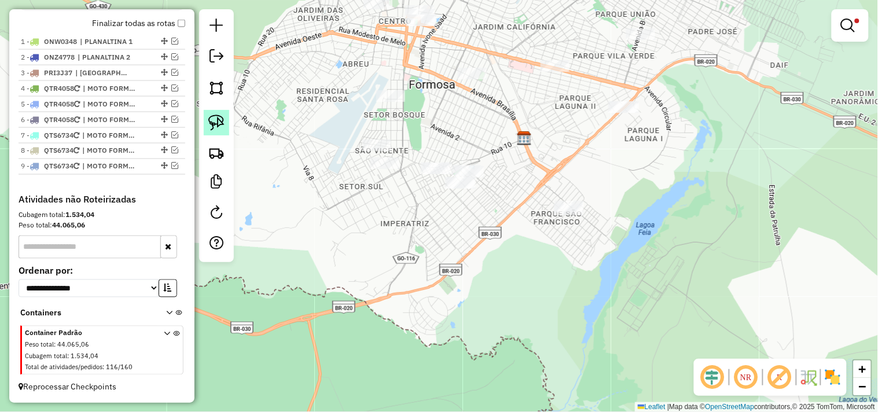
click at [211, 126] on img at bounding box center [216, 123] width 16 height 16
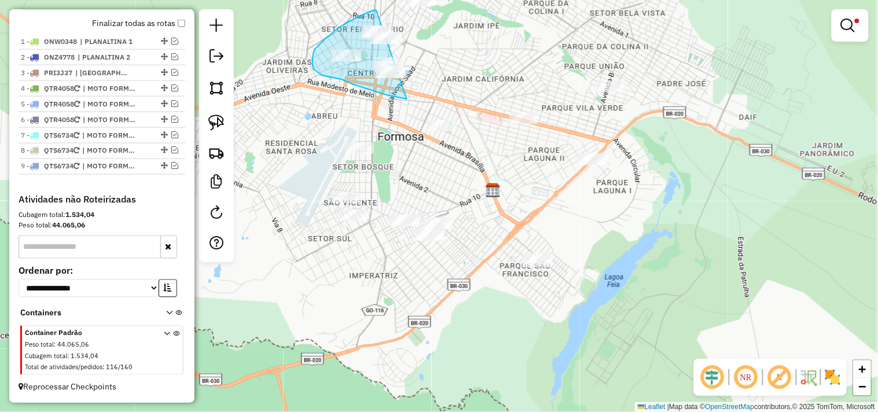
drag, startPoint x: 376, startPoint y: 10, endPoint x: 418, endPoint y: 29, distance: 45.8
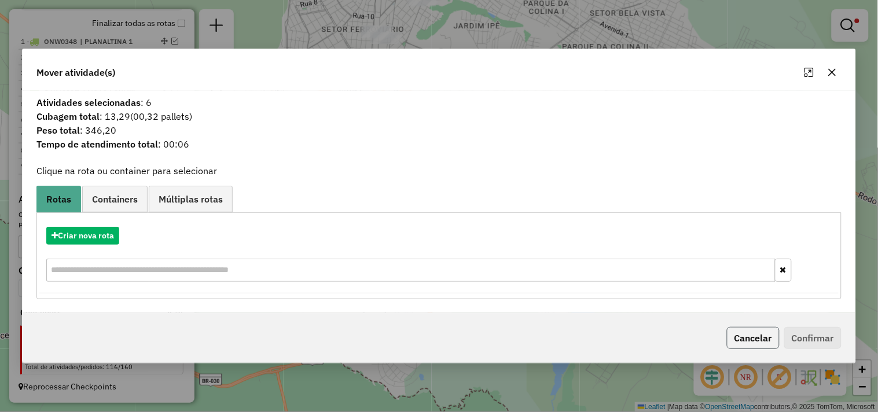
click at [750, 336] on button "Cancelar" at bounding box center [753, 338] width 53 height 22
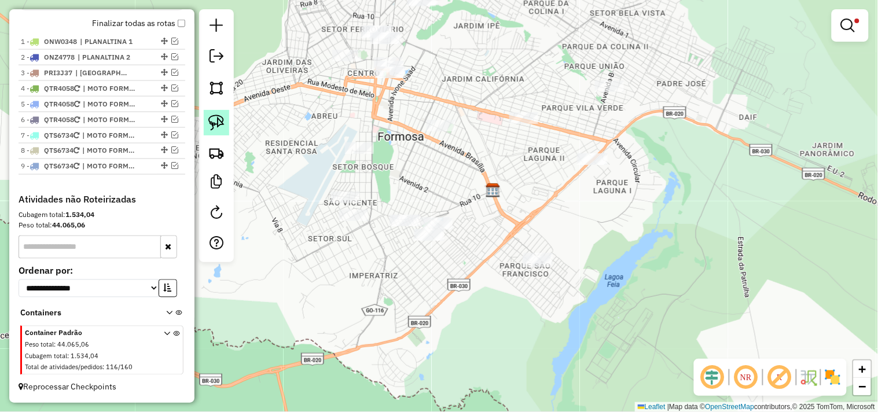
click at [222, 115] on img at bounding box center [216, 123] width 16 height 16
drag, startPoint x: 360, startPoint y: 13, endPoint x: 425, endPoint y: 16, distance: 64.9
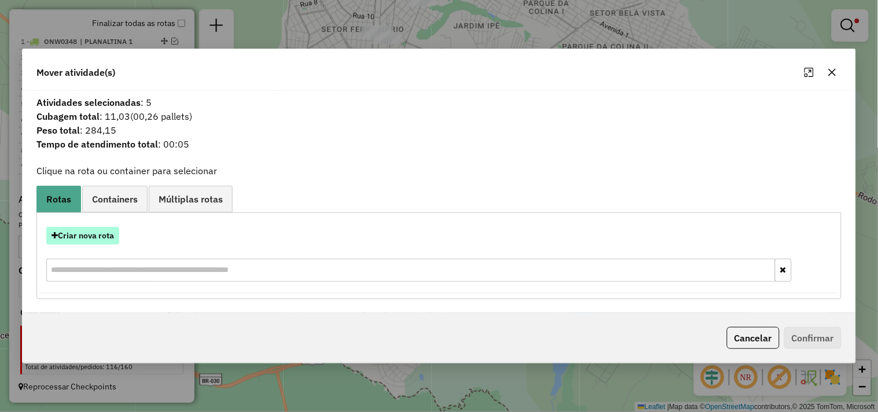
click at [102, 232] on button "Criar nova rota" at bounding box center [82, 236] width 73 height 18
select select "*******"
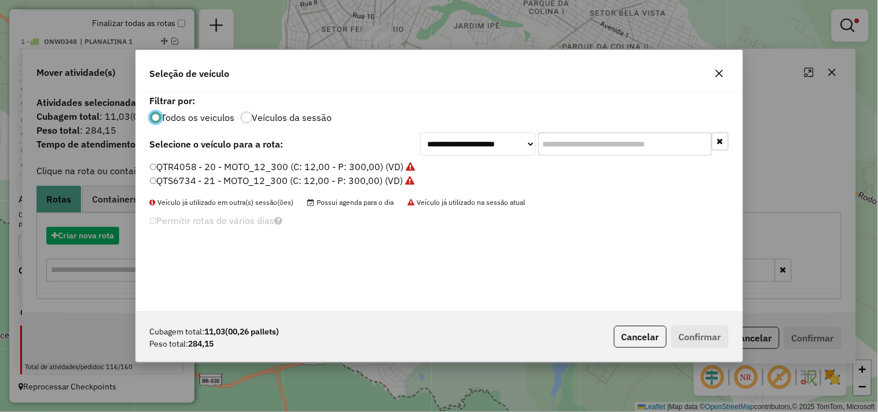
scroll to position [6, 3]
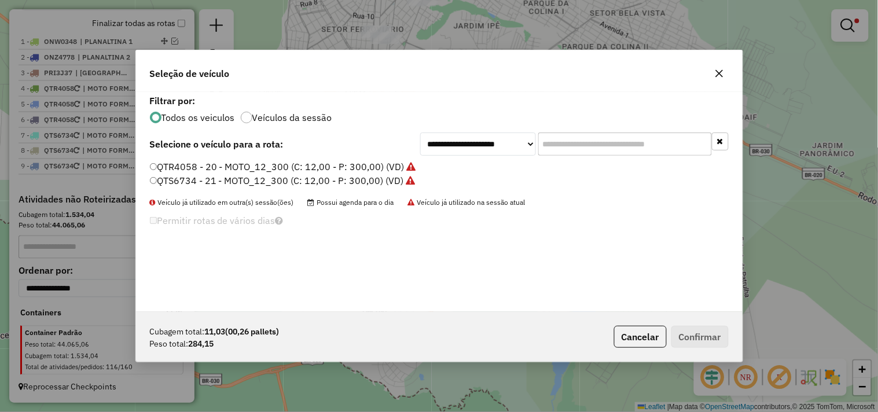
click at [361, 167] on label "QTR4058 - 20 - MOTO_12_300 (C: 12,00 - P: 300,00) (VD)" at bounding box center [283, 167] width 266 height 14
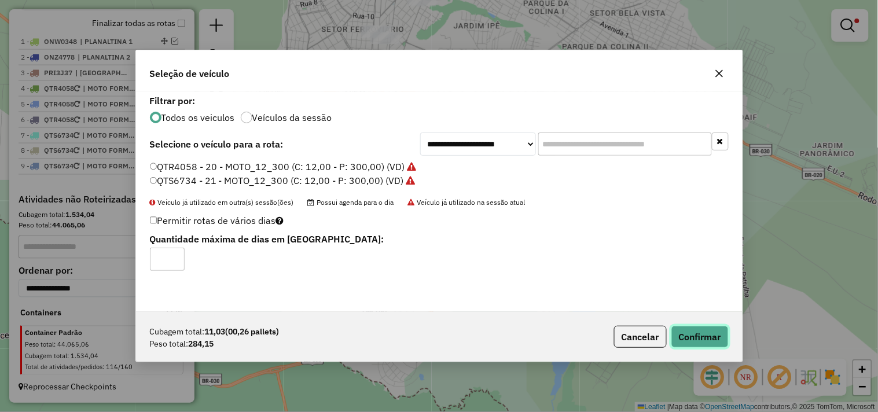
click at [703, 339] on button "Confirmar" at bounding box center [699, 337] width 57 height 22
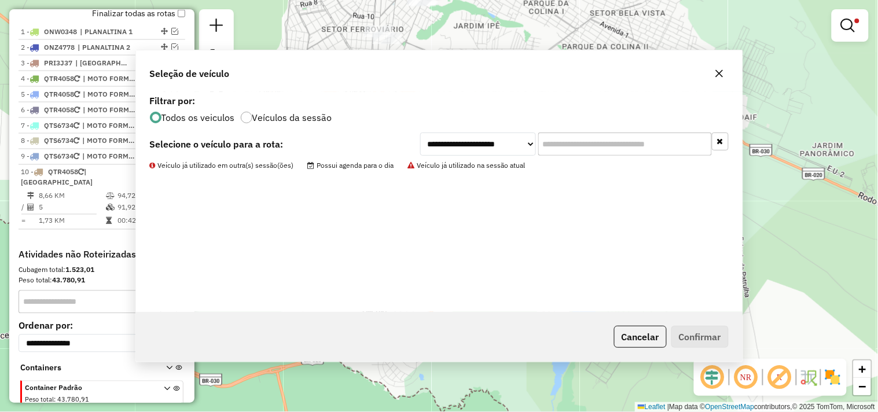
scroll to position [476, 0]
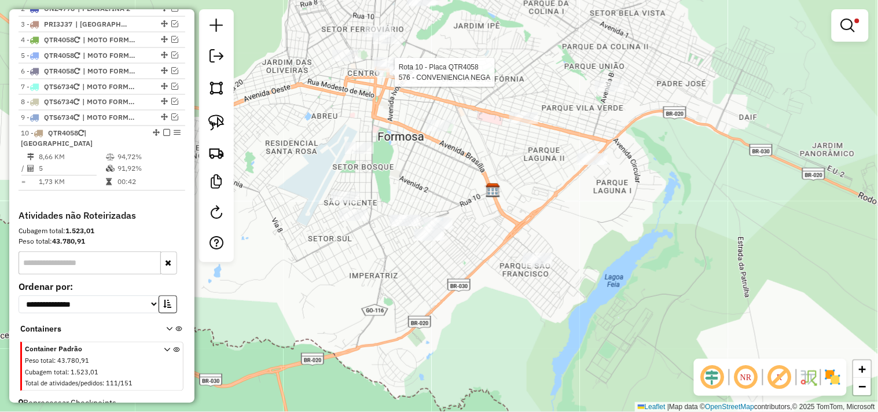
select select "*********"
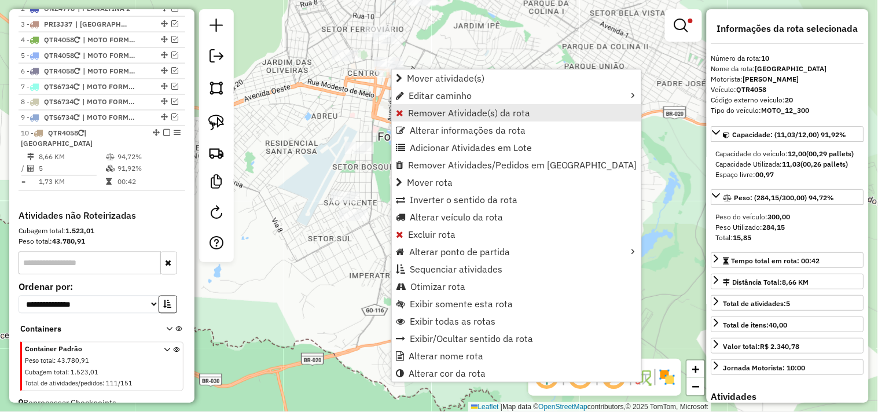
scroll to position [492, 0]
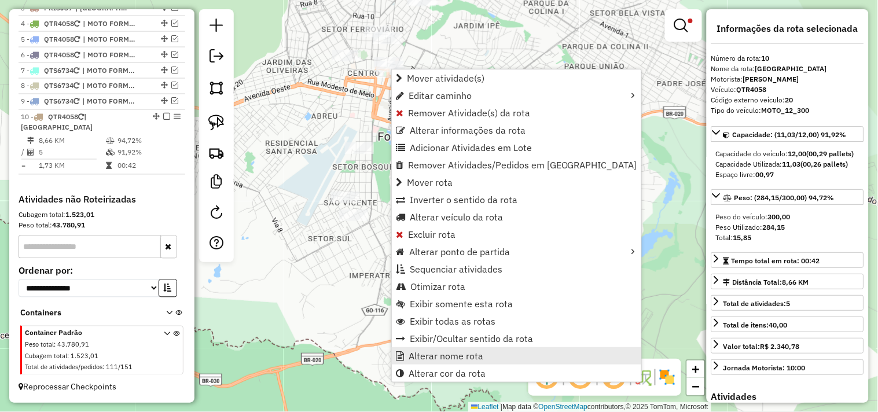
click at [456, 357] on span "Alterar nome rota" at bounding box center [446, 355] width 75 height 9
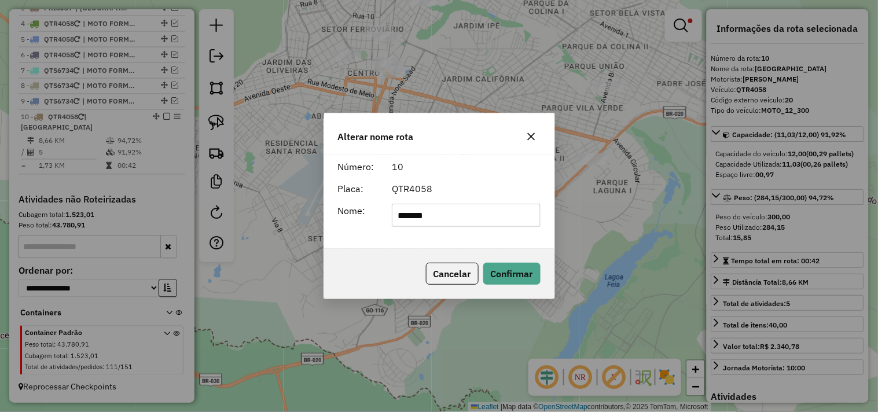
click at [442, 218] on input "*******" at bounding box center [466, 215] width 149 height 23
type input "**********"
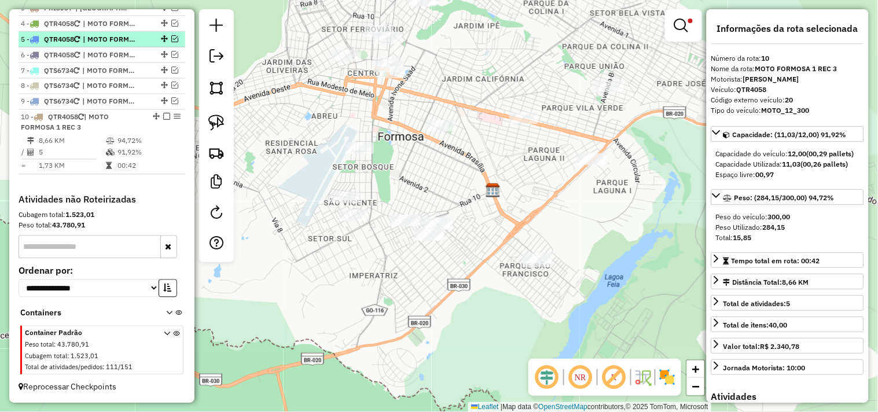
scroll to position [363, 0]
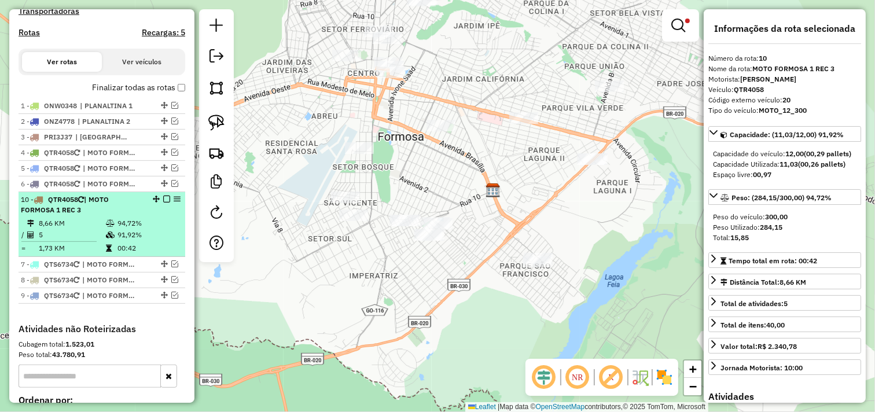
drag, startPoint x: 153, startPoint y: 254, endPoint x: 157, endPoint y: 207, distance: 47.1
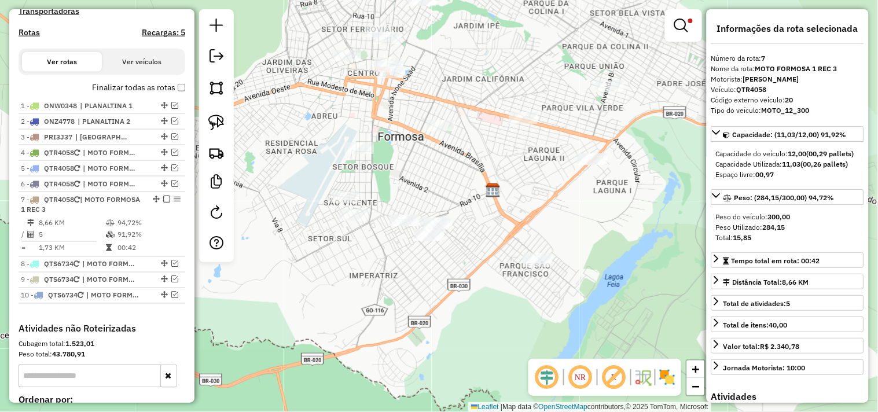
click at [164, 203] on em at bounding box center [166, 199] width 7 height 7
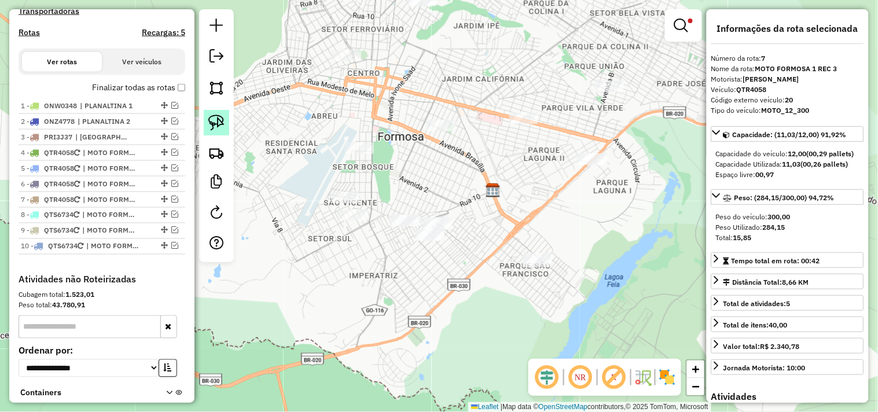
click at [212, 125] on img at bounding box center [216, 123] width 16 height 16
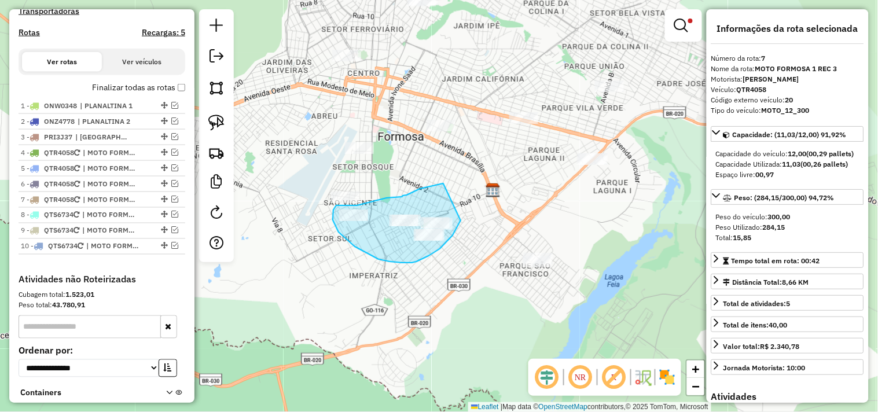
drag, startPoint x: 443, startPoint y: 183, endPoint x: 456, endPoint y: 212, distance: 31.1
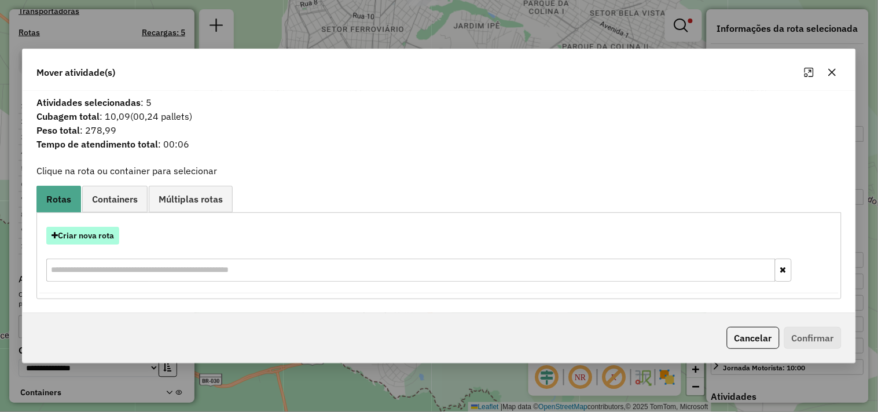
click at [94, 233] on button "Criar nova rota" at bounding box center [82, 236] width 73 height 18
select select "*******"
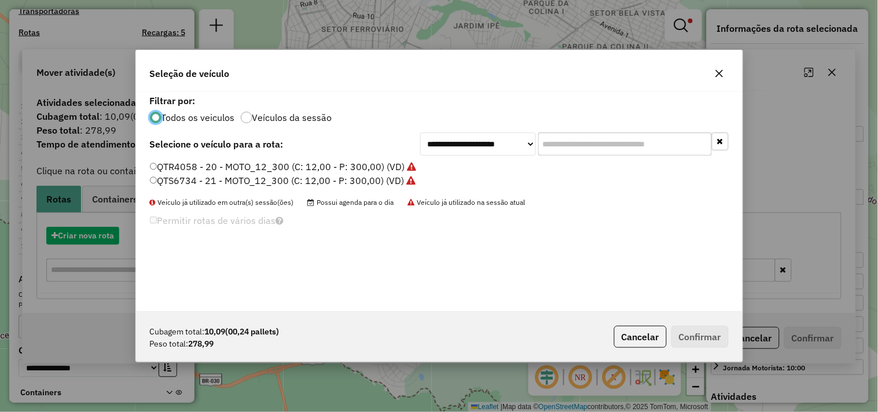
scroll to position [6, 3]
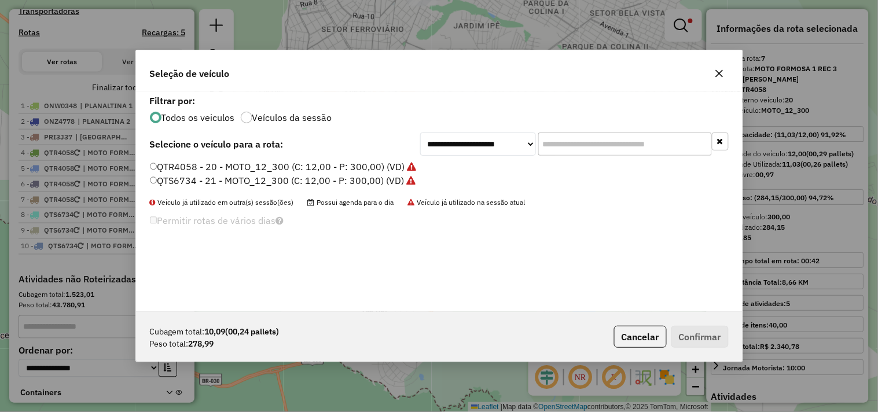
click at [390, 179] on label "QTS6734 - 21 - MOTO_12_300 (C: 12,00 - P: 300,00) (VD)" at bounding box center [283, 181] width 266 height 14
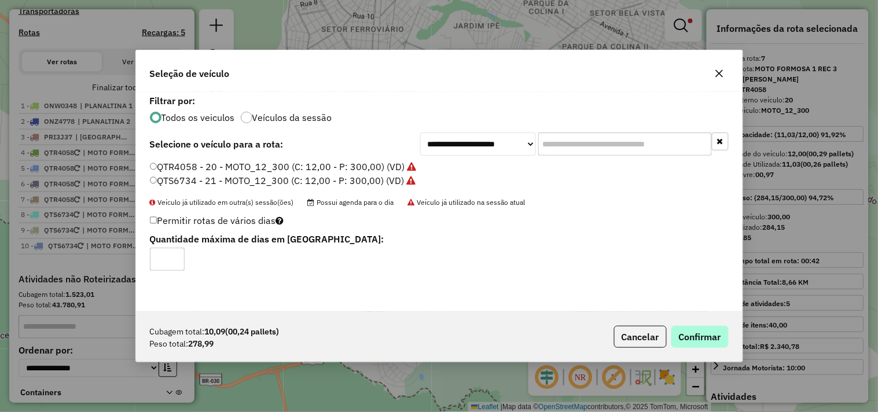
drag, startPoint x: 695, startPoint y: 323, endPoint x: 698, endPoint y: 330, distance: 7.8
click at [697, 328] on div "Cubagem total: 10,09 (00,24 pallets) Peso total: 278,99 Cancelar Confirmar" at bounding box center [439, 337] width 607 height 50
click at [698, 330] on button "Confirmar" at bounding box center [699, 337] width 57 height 22
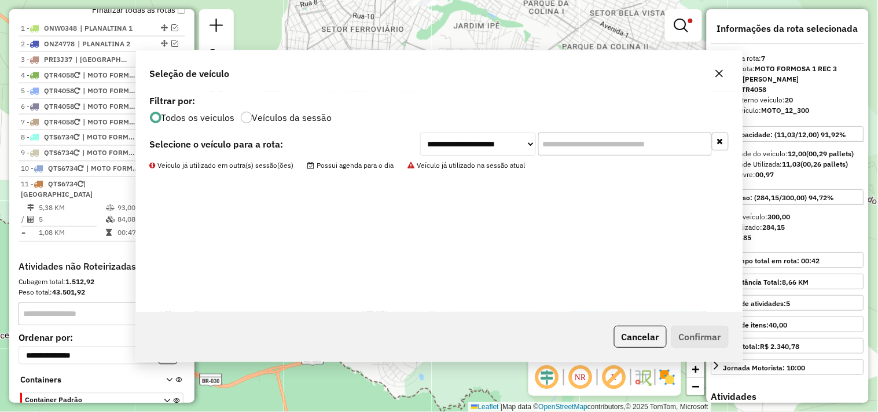
scroll to position [507, 0]
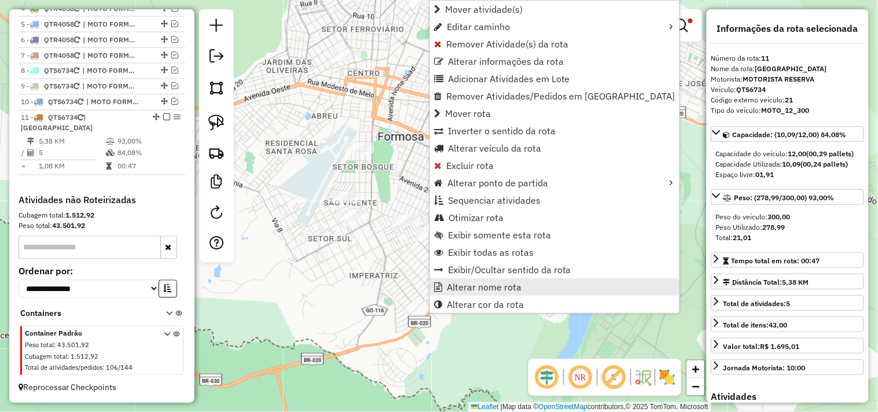
click at [458, 291] on span "Alterar nome rota" at bounding box center [484, 286] width 75 height 9
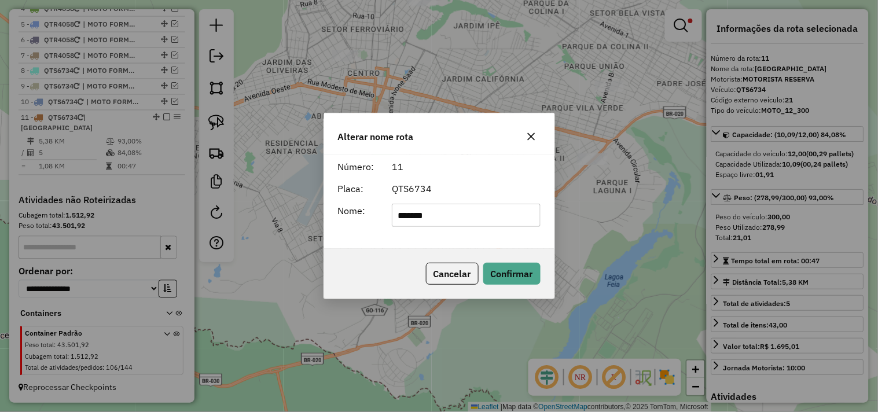
click at [440, 226] on input "*******" at bounding box center [466, 215] width 149 height 23
type input "**********"
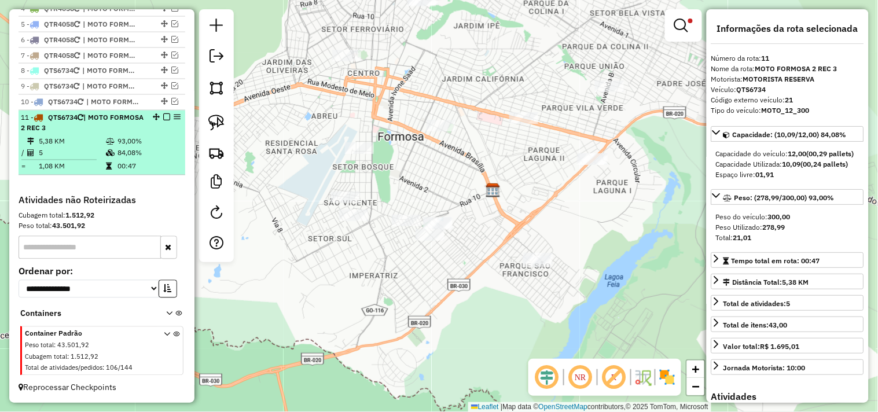
click at [164, 121] on em at bounding box center [166, 117] width 7 height 7
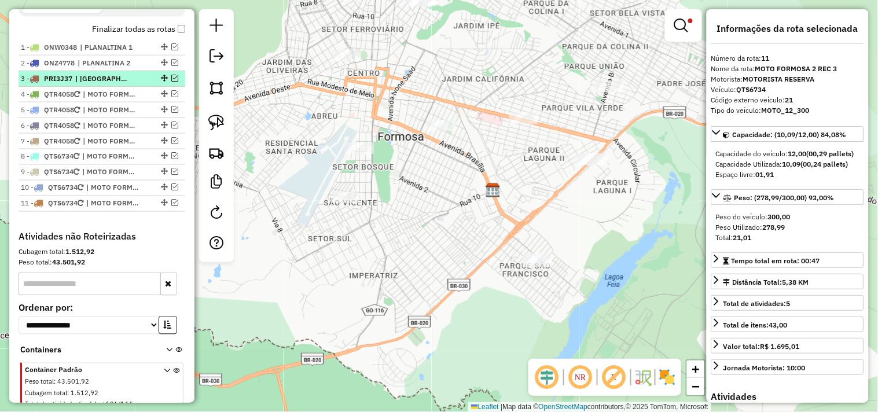
scroll to position [404, 0]
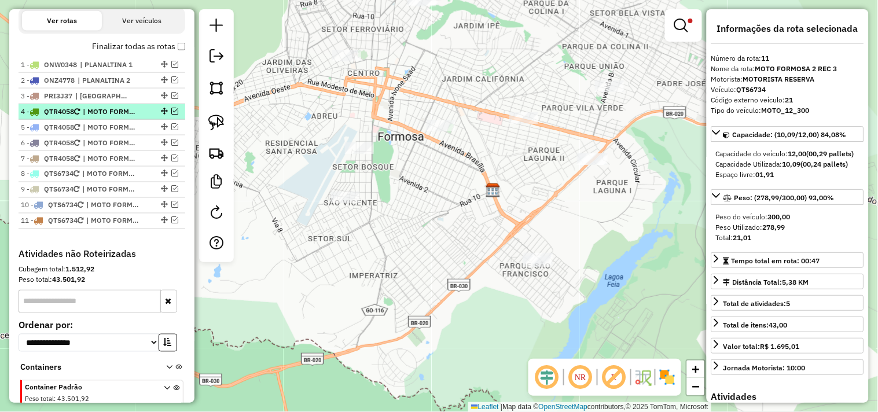
click at [130, 117] on span "| MOTO FORMOSA 1" at bounding box center [109, 111] width 53 height 10
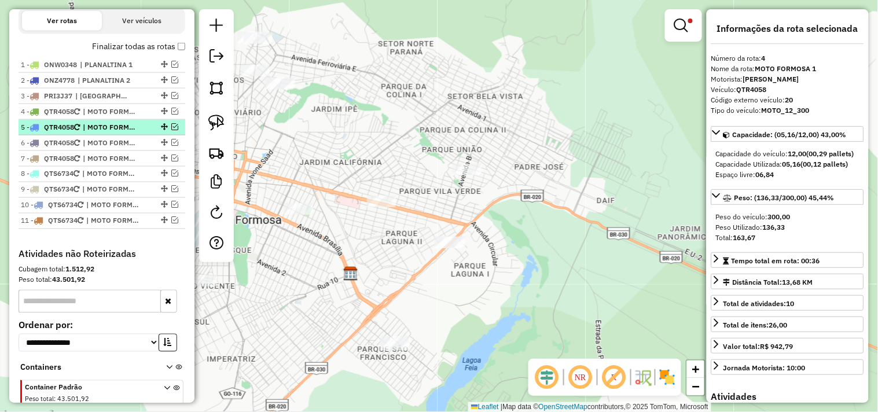
click at [130, 133] on span "| MOTO FORMOSA 1 REC 1" at bounding box center [109, 127] width 53 height 10
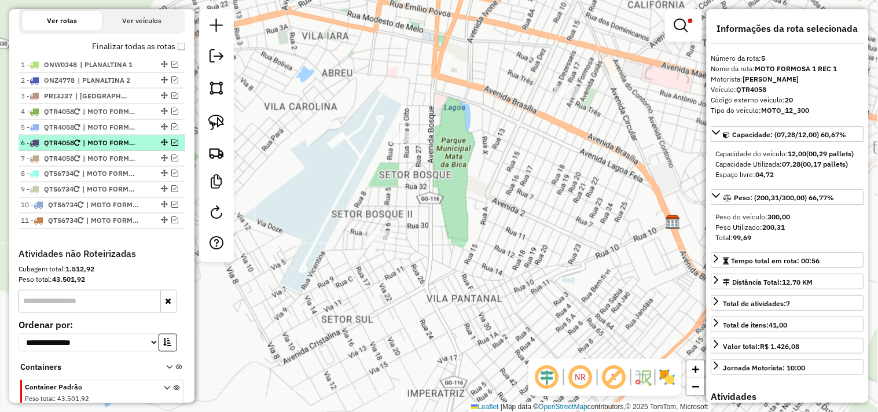
click at [128, 148] on span "| MOTO FORMOSA 1 REC 2" at bounding box center [109, 143] width 53 height 10
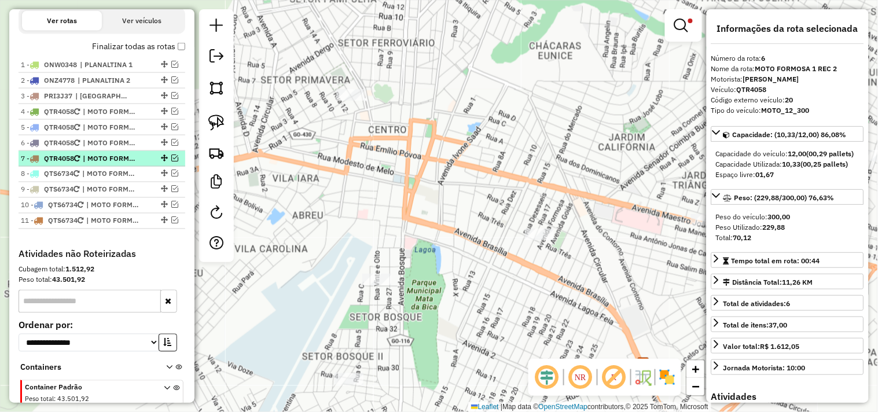
click at [135, 164] on span "| MOTO FORMOSA 1 REC 3" at bounding box center [109, 158] width 53 height 10
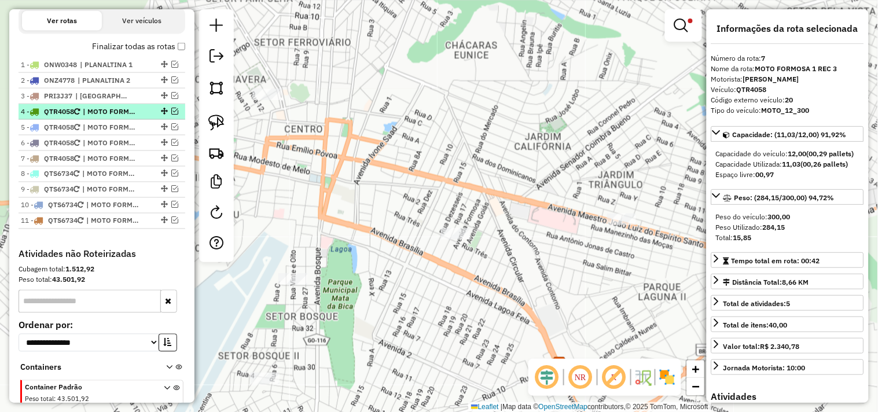
click at [119, 117] on span "| MOTO FORMOSA 1" at bounding box center [109, 111] width 53 height 10
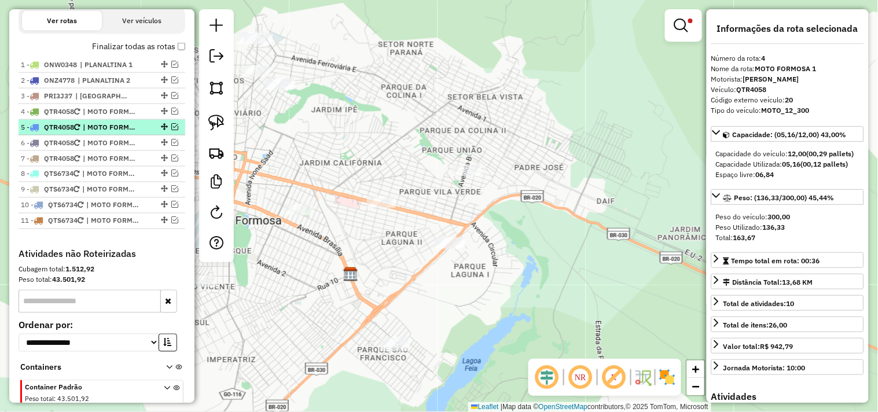
click at [127, 133] on span "| MOTO FORMOSA 1 REC 1" at bounding box center [109, 127] width 53 height 10
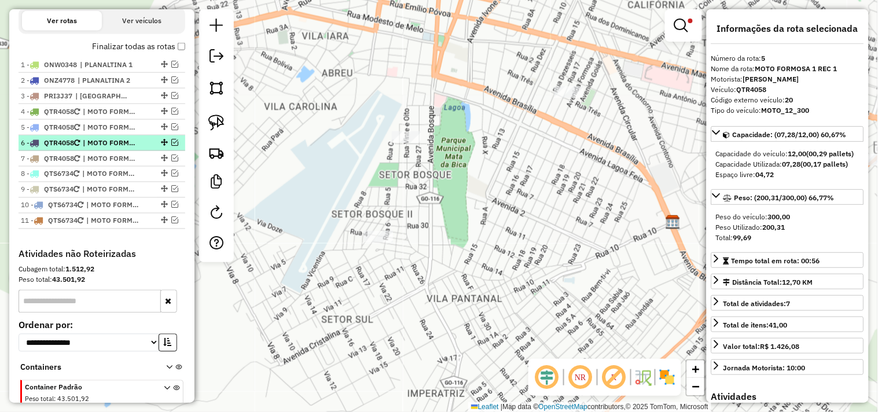
click at [128, 148] on span "| MOTO FORMOSA 1 REC 2" at bounding box center [109, 143] width 53 height 10
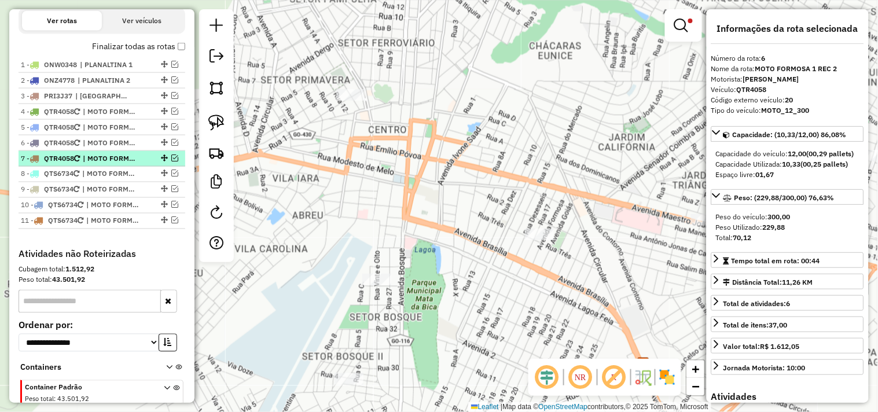
click at [130, 164] on span "| MOTO FORMOSA 1 REC 3" at bounding box center [109, 158] width 53 height 10
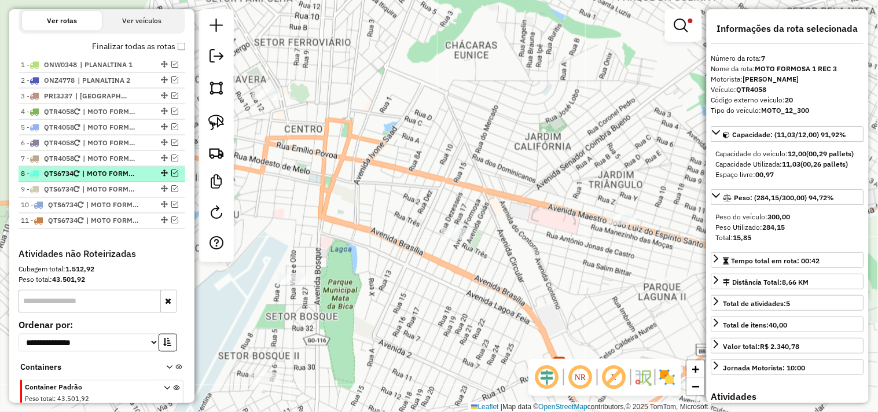
click at [130, 179] on span "| MOTO FORMOSA 2" at bounding box center [108, 174] width 53 height 10
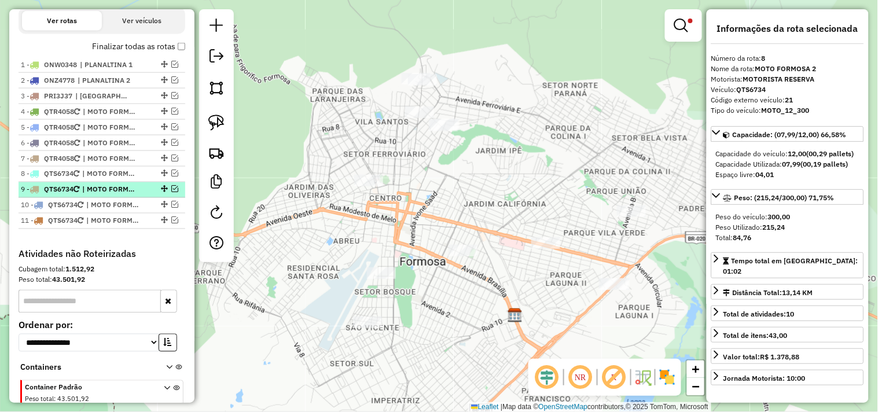
click at [131, 195] on span "| MOTO FORMOSA 2 REC 1" at bounding box center [108, 190] width 53 height 10
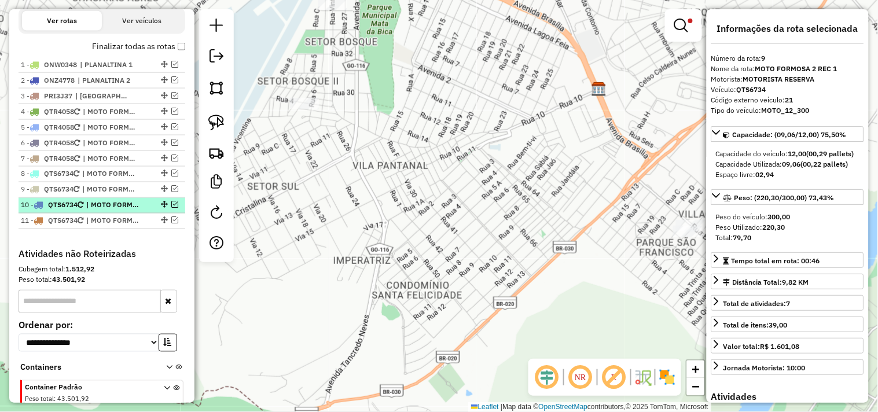
click at [132, 211] on span "| MOTO FORMOSA 2 REC 2" at bounding box center [112, 205] width 53 height 10
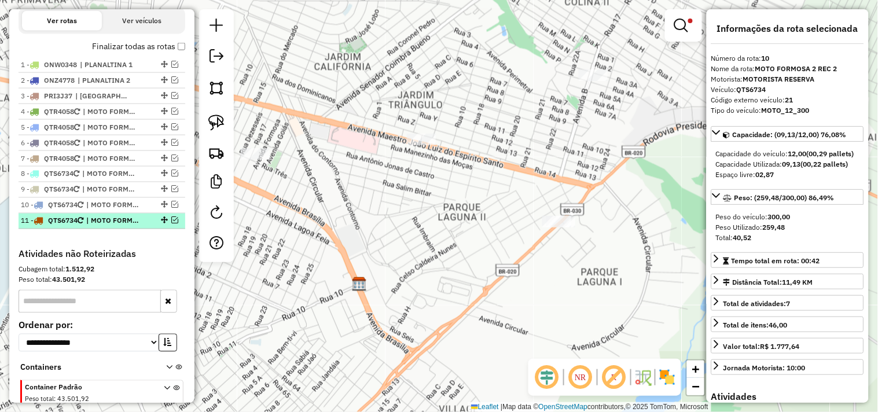
click at [128, 226] on span "| MOTO FORMOSA 2 REC 3" at bounding box center [112, 221] width 53 height 10
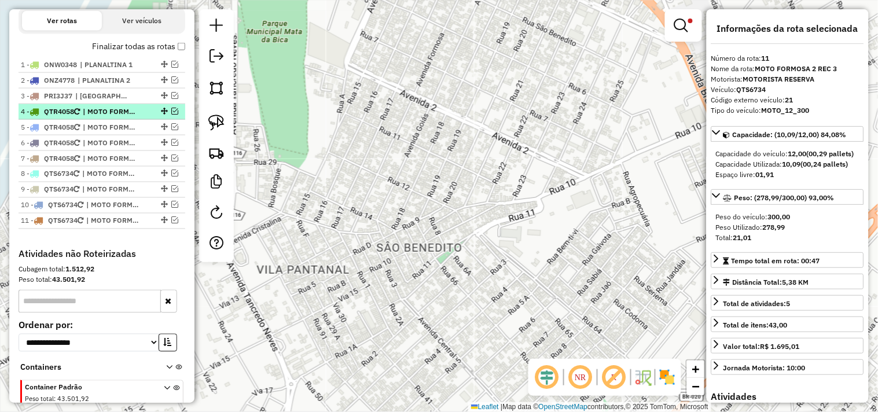
scroll to position [340, 0]
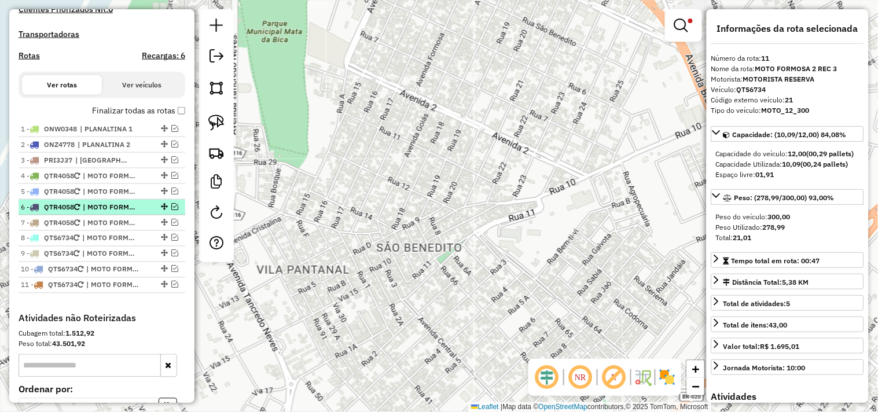
click at [124, 212] on span "| MOTO FORMOSA 1 REC 2" at bounding box center [109, 207] width 53 height 10
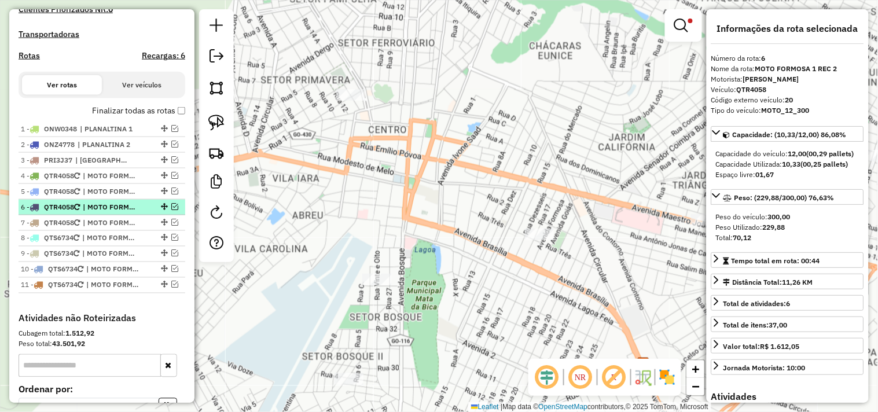
click at [171, 210] on em at bounding box center [174, 206] width 7 height 7
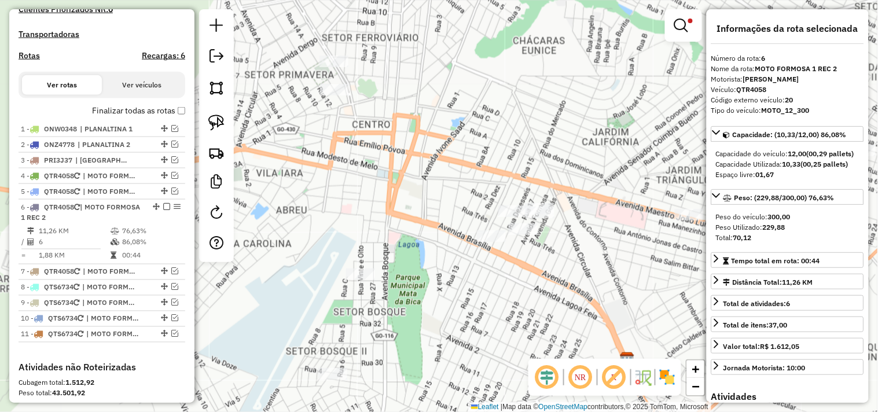
drag, startPoint x: 365, startPoint y: 198, endPoint x: 360, endPoint y: 186, distance: 13.0
click at [360, 186] on div "Limpar filtros Janela de atendimento Grade de atendimento Capacidade Transporta…" at bounding box center [439, 206] width 878 height 412
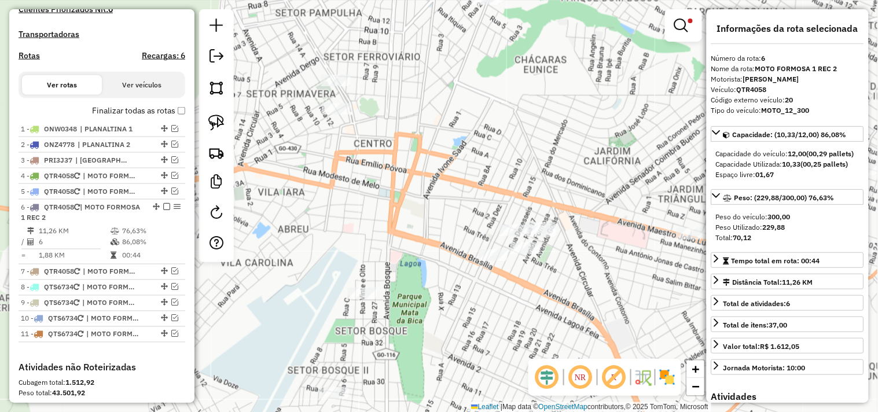
drag, startPoint x: 367, startPoint y: 198, endPoint x: 350, endPoint y: 153, distance: 48.2
click at [368, 201] on div "Limpar filtros Janela de atendimento Grade de atendimento Capacidade Transporta…" at bounding box center [439, 206] width 878 height 412
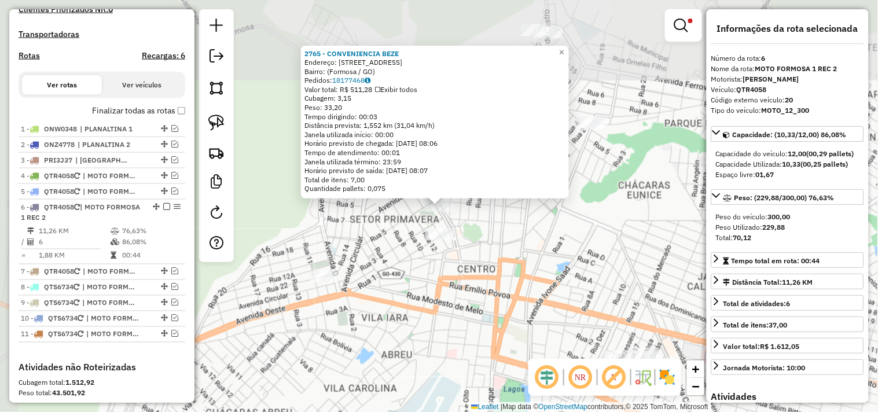
scroll to position [517, 0]
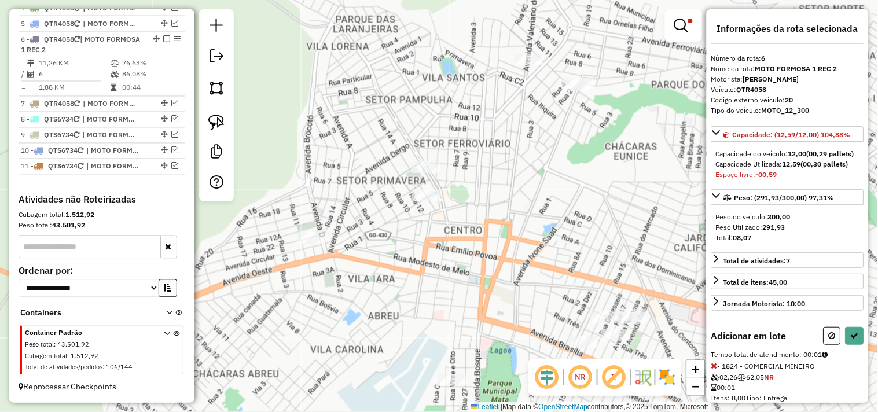
drag, startPoint x: 531, startPoint y: 226, endPoint x: 482, endPoint y: 157, distance: 84.8
click at [483, 158] on div "Limpar filtros Janela de atendimento Grade de atendimento Capacidade Transporta…" at bounding box center [439, 206] width 878 height 412
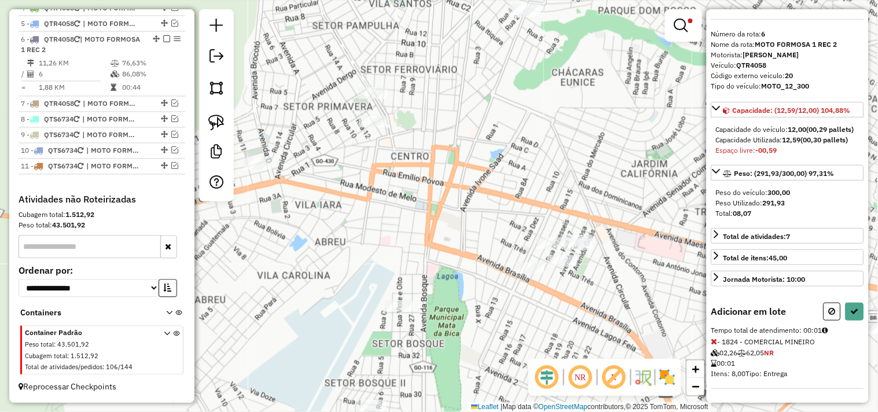
scroll to position [34, 0]
click at [713, 340] on icon at bounding box center [714, 341] width 6 height 8
click at [715, 338] on icon at bounding box center [714, 341] width 6 height 8
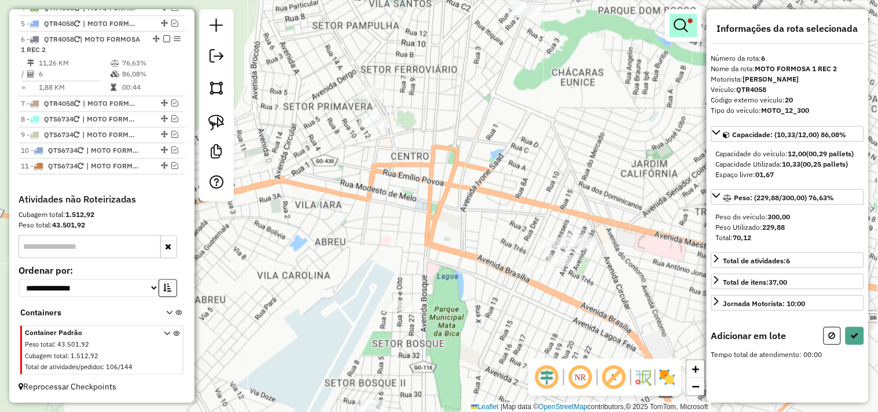
click at [677, 30] on em at bounding box center [681, 26] width 14 height 14
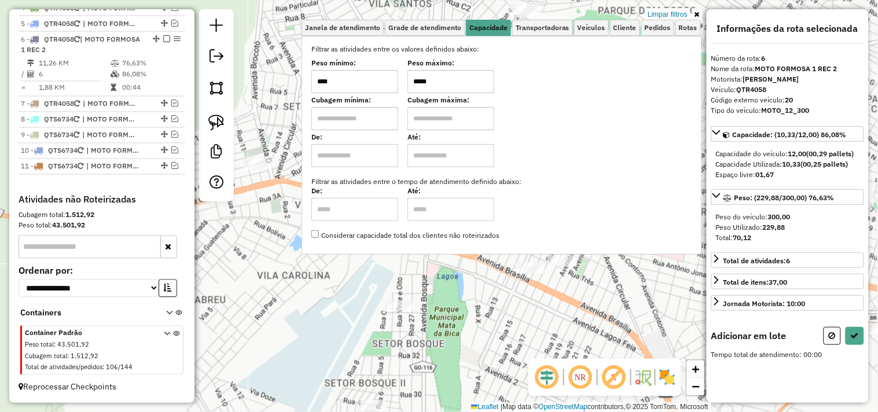
drag, startPoint x: 454, startPoint y: 88, endPoint x: 339, endPoint y: 73, distance: 115.6
click at [340, 78] on div "Peso mínimo: **** Peso máximo: *****" at bounding box center [501, 77] width 381 height 32
type input "*****"
click at [435, 252] on div "Selecione os dias de semana para filtrar as janelas de atendimento Seg Ter Qua …" at bounding box center [502, 145] width 401 height 219
click at [447, 274] on div "Limpar filtros Janela de atendimento Grade de atendimento Capacidade Transporta…" at bounding box center [439, 206] width 878 height 412
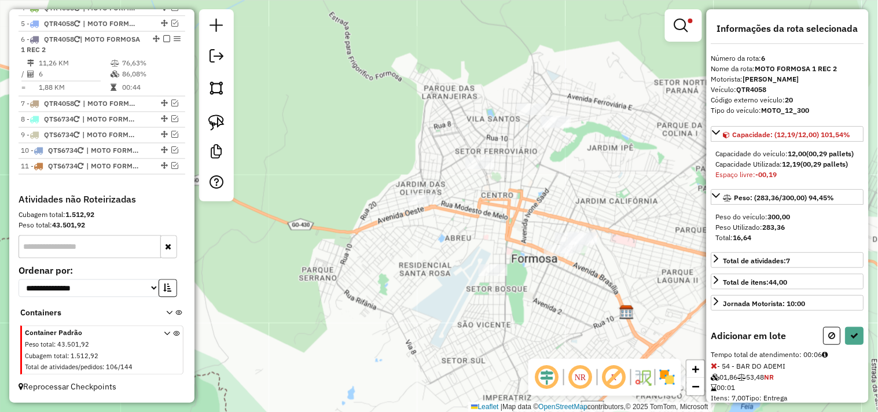
drag, startPoint x: 563, startPoint y: 175, endPoint x: 501, endPoint y: 131, distance: 75.6
click at [483, 126] on div "Limpar filtros Janela de atendimento Grade de atendimento Capacidade Transporta…" at bounding box center [439, 206] width 878 height 412
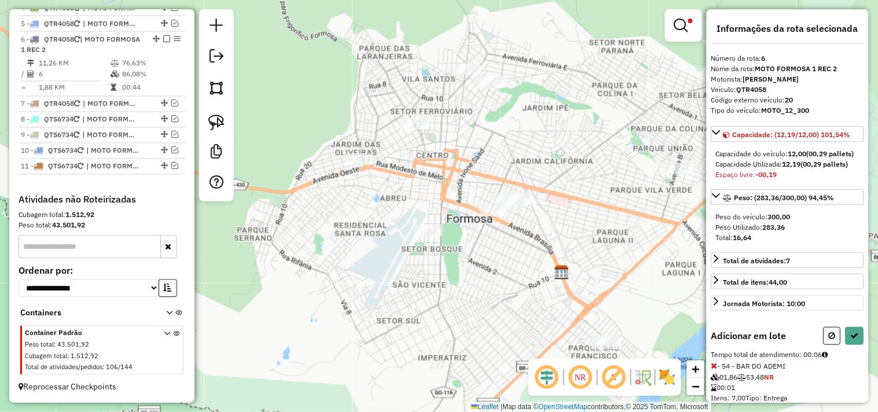
scroll to position [34, 0]
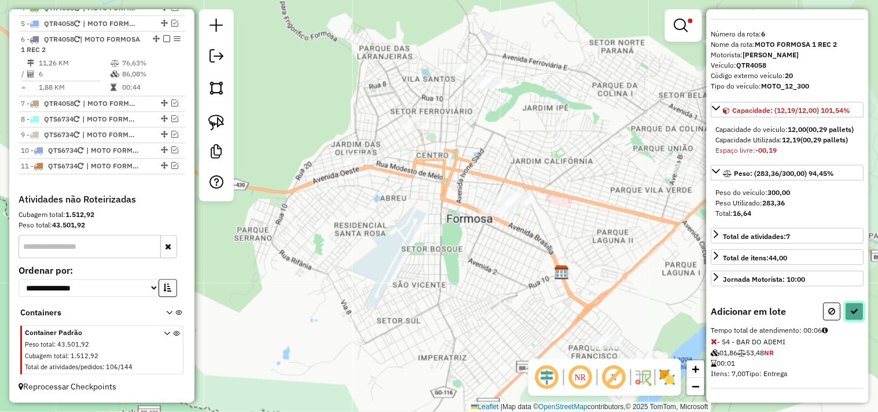
click at [851, 309] on icon at bounding box center [855, 311] width 8 height 8
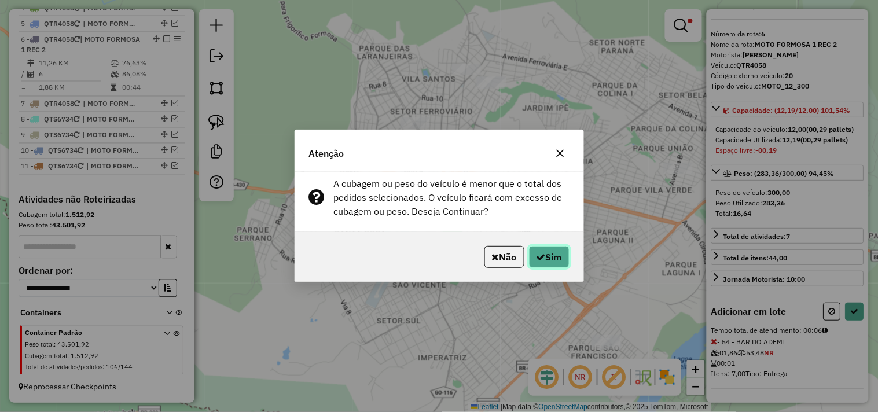
click at [560, 259] on button "Sim" at bounding box center [549, 257] width 41 height 22
select select "*********"
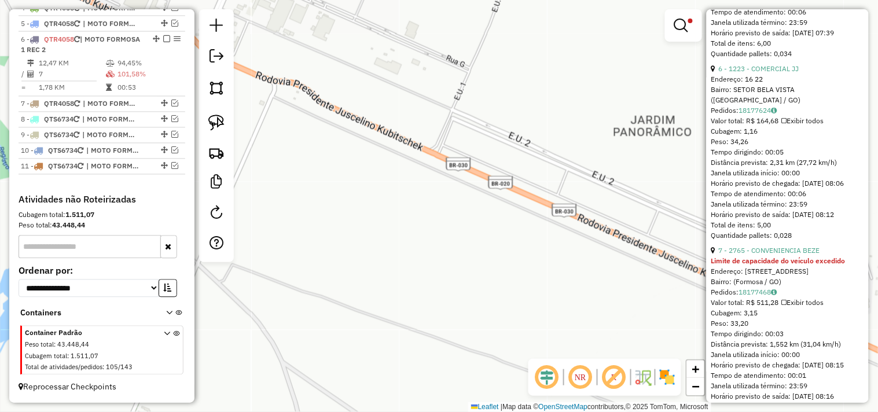
scroll to position [1127, 0]
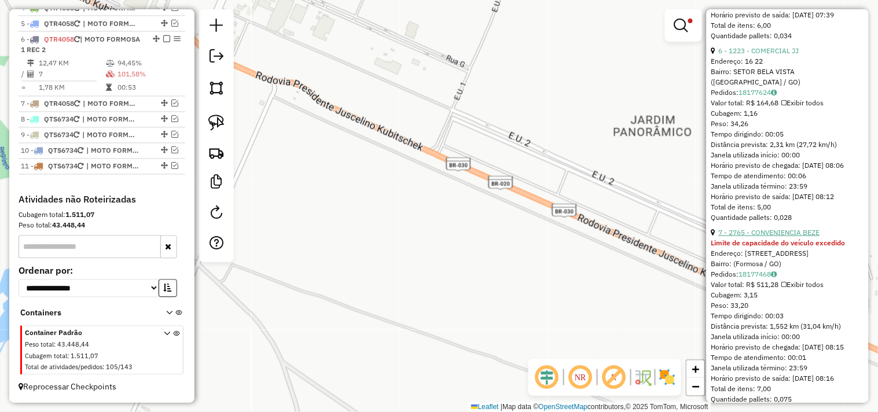
click at [800, 237] on link "7 - 2765 - CONVENIENCIA BEZE" at bounding box center [769, 232] width 101 height 9
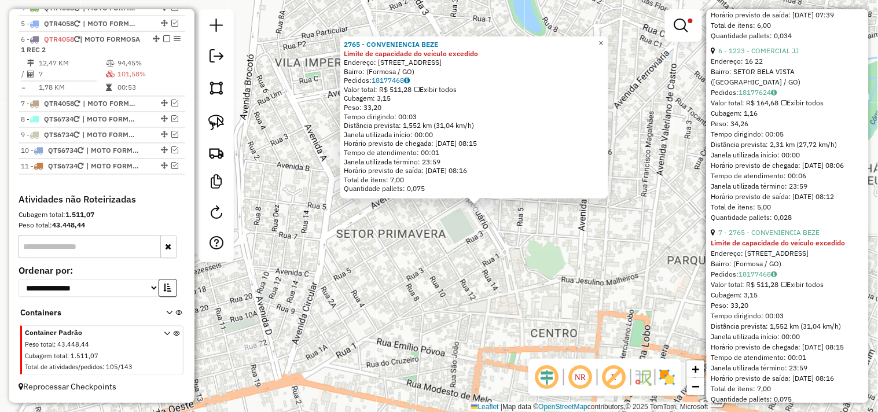
drag, startPoint x: 583, startPoint y: 272, endPoint x: 623, endPoint y: 272, distance: 39.4
click at [623, 272] on div "2765 - CONVENIENCIA BEZE Limite de capacidade do veículo excedido Endereço: Ave…" at bounding box center [439, 206] width 878 height 412
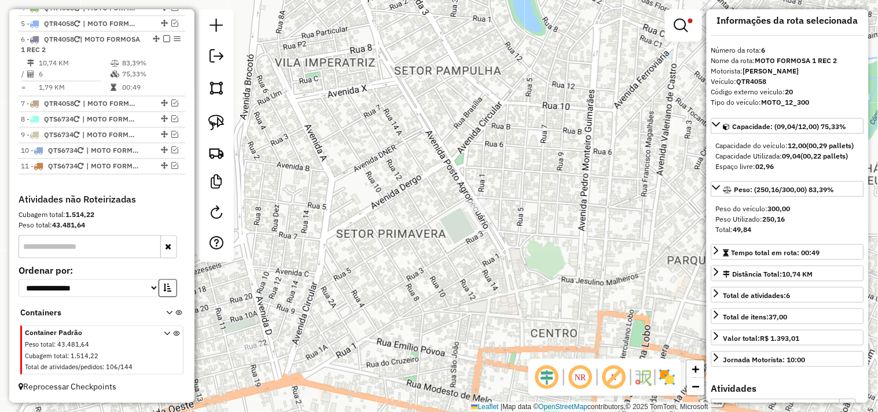
scroll to position [0, 0]
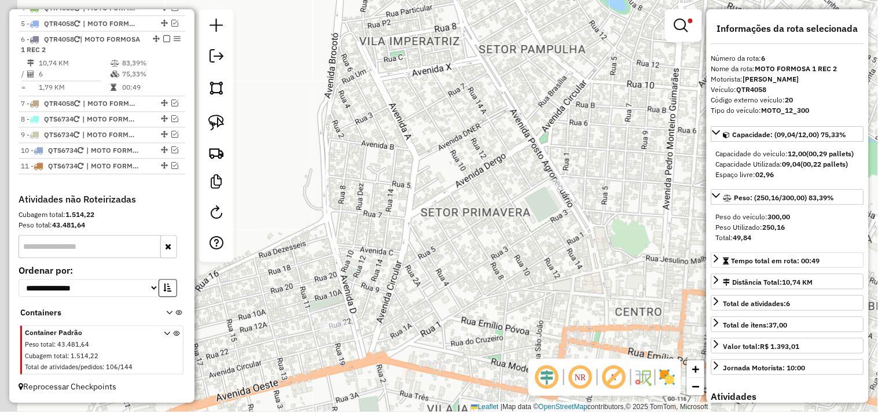
click at [734, 266] on hb-router-mapa "Informações da Sessão 990920 - 19/08/2025 Criação: 18/08/2025 17:31 Depósito: F…" at bounding box center [439, 206] width 878 height 412
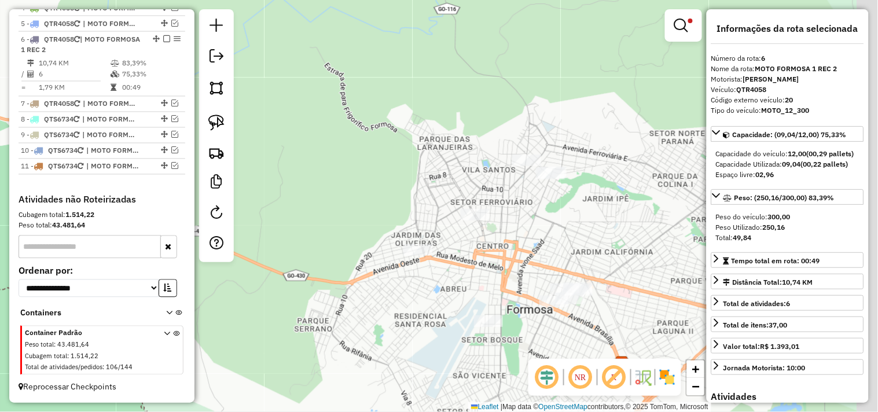
drag, startPoint x: 605, startPoint y: 292, endPoint x: 409, endPoint y: 252, distance: 200.2
click at [409, 252] on div "Limpar filtros Janela de atendimento Grade de atendimento Capacidade Transporta…" at bounding box center [439, 206] width 878 height 412
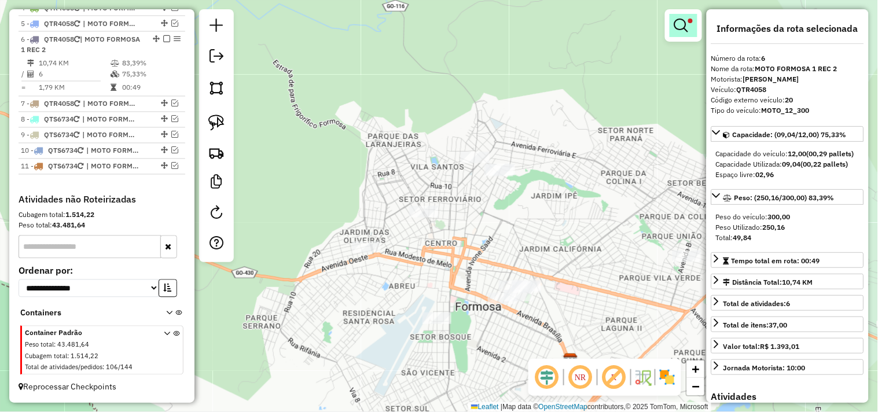
click at [677, 32] on link at bounding box center [684, 25] width 28 height 23
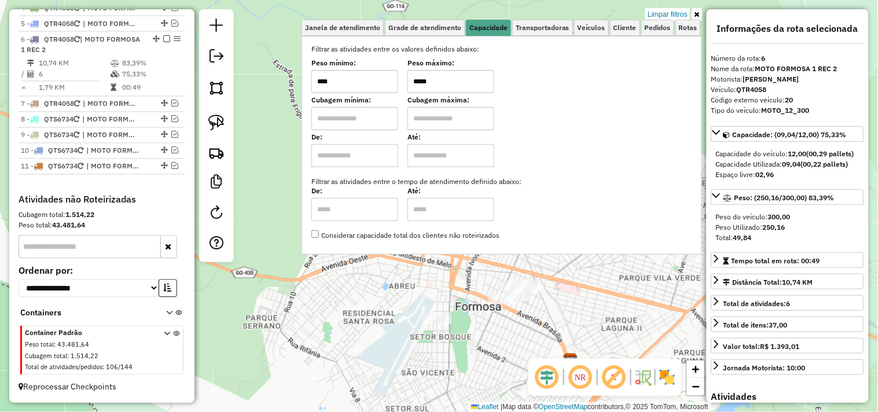
drag, startPoint x: 408, startPoint y: 78, endPoint x: 368, endPoint y: 78, distance: 40.5
click at [368, 78] on div "Peso mínimo: **** Peso máximo: *****" at bounding box center [501, 77] width 381 height 32
type input "*****"
click at [403, 280] on div "Limpar filtros Janela de atendimento Grade de atendimento Capacidade Transporta…" at bounding box center [439, 206] width 878 height 412
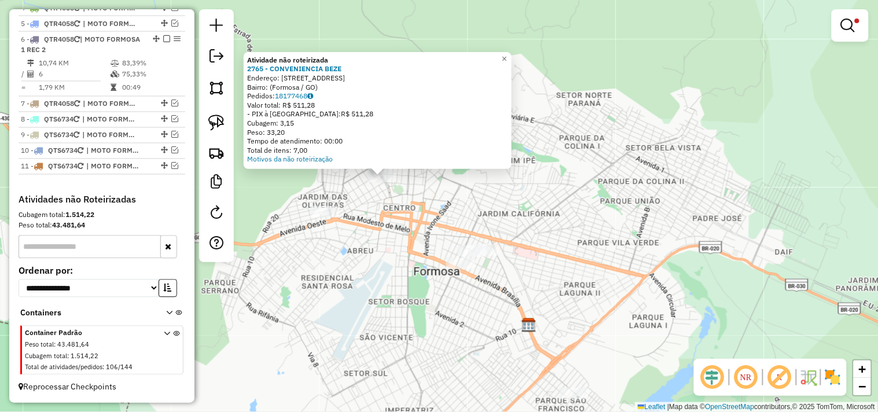
drag, startPoint x: 483, startPoint y: 251, endPoint x: 356, endPoint y: 191, distance: 140.8
click at [356, 191] on div "Atividade não roteirizada 2765 - CONVENIENCIA BEZE Endereço: Avenida Posto Agro…" at bounding box center [439, 206] width 878 height 412
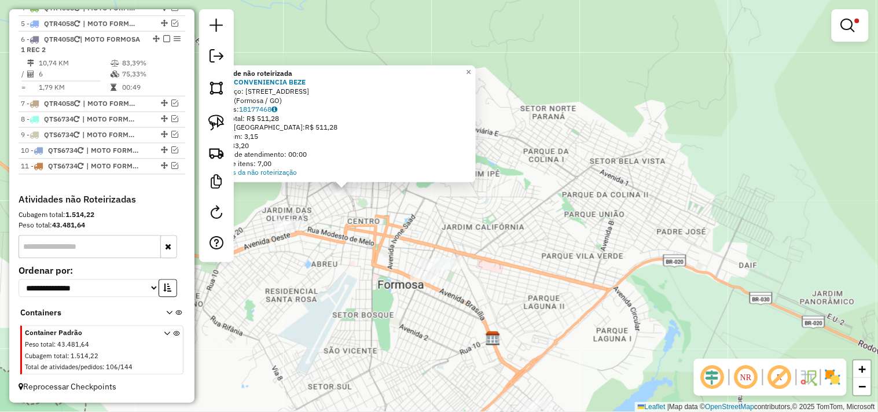
drag, startPoint x: 483, startPoint y: 226, endPoint x: 517, endPoint y: 268, distance: 53.9
click at [517, 268] on div "Atividade não roteirizada 2765 - CONVENIENCIA BEZE Endereço: Avenida Posto Agro…" at bounding box center [439, 206] width 878 height 412
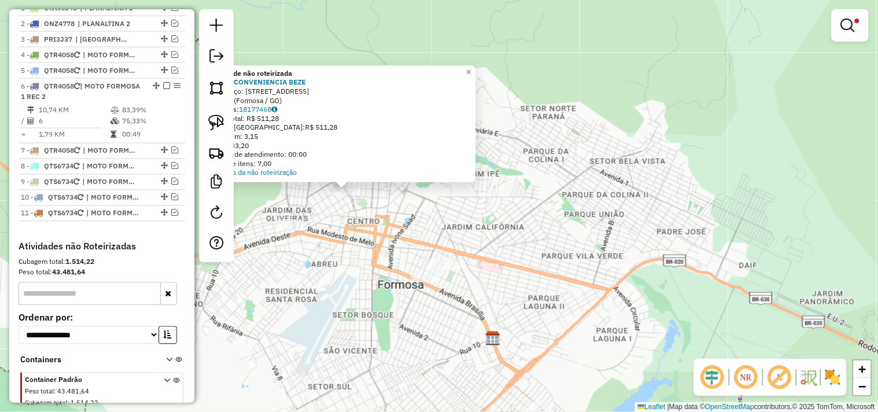
scroll to position [325, 0]
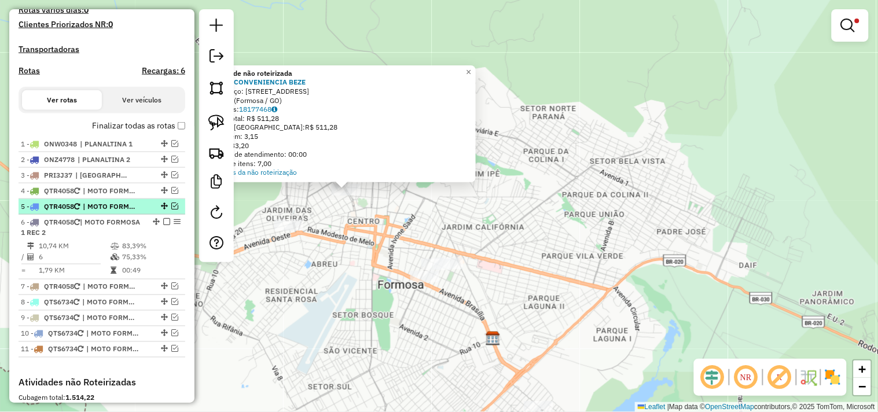
click at [174, 210] on em at bounding box center [174, 206] width 7 height 7
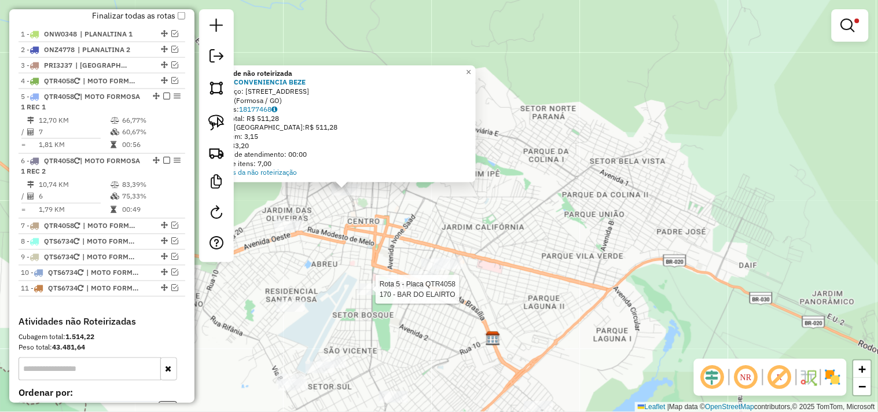
select select "*********"
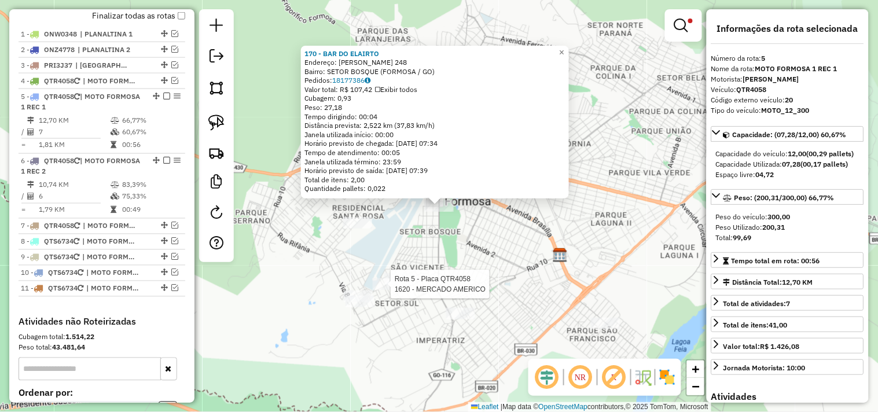
scroll to position [524, 0]
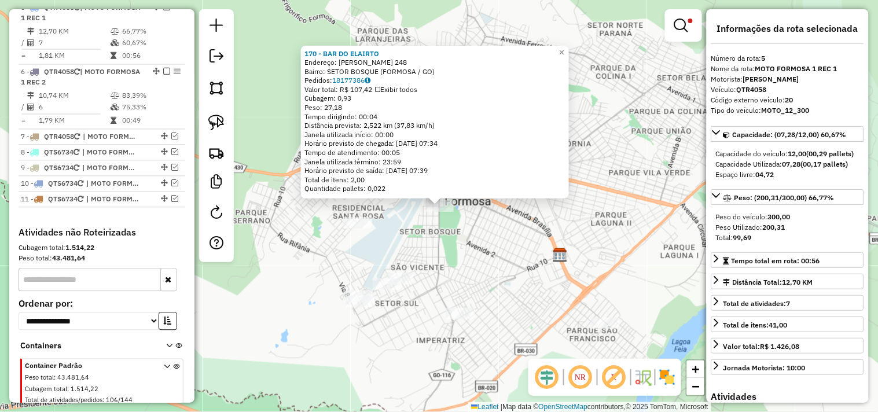
click at [476, 251] on div "170 - BAR DO ELAIRTO Endereço: TANCREDO NEVES 248 Bairro: SETOR BOSQUE (FORMOSA…" at bounding box center [439, 206] width 878 height 412
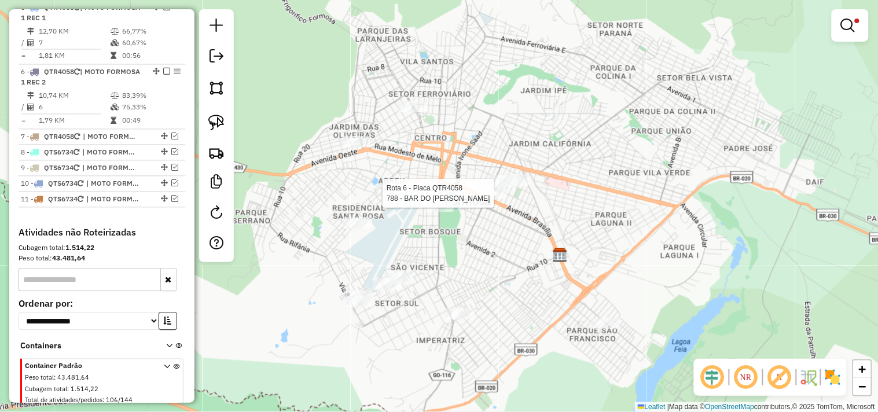
select select "*********"
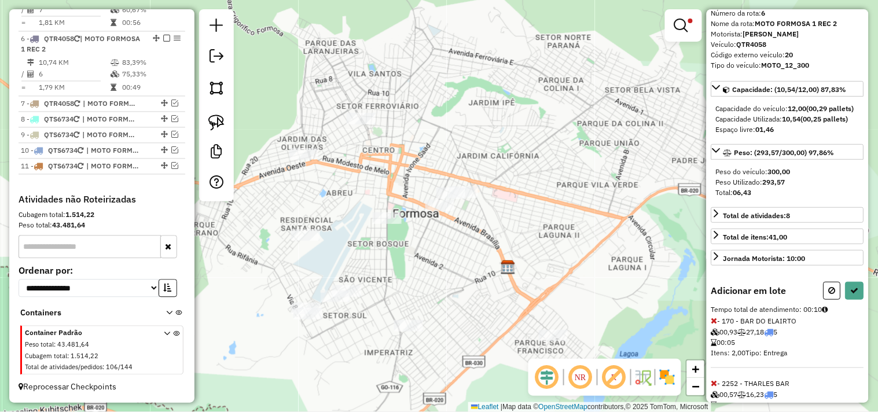
scroll to position [64, 0]
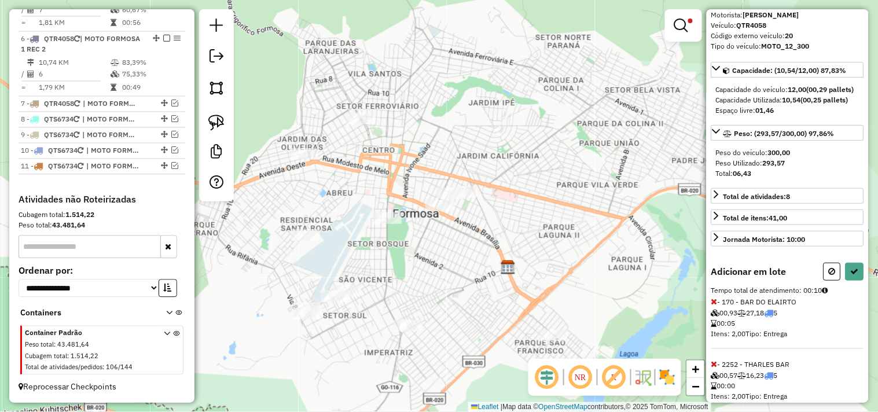
click at [715, 368] on icon at bounding box center [714, 364] width 6 height 8
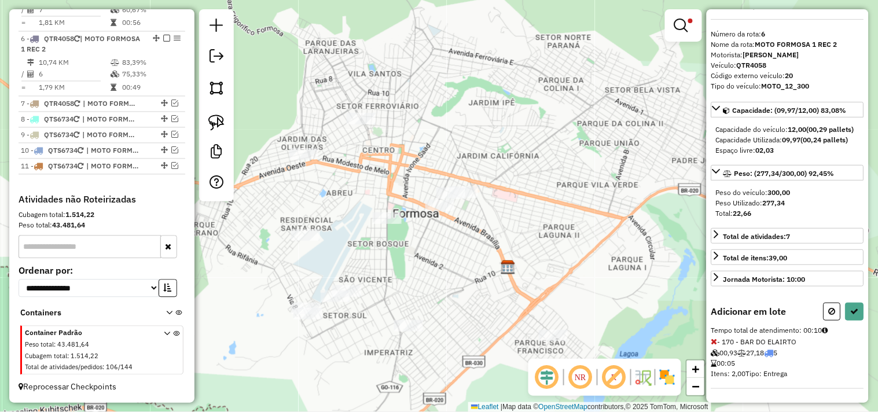
scroll to position [34, 0]
click at [852, 310] on icon at bounding box center [855, 311] width 8 height 8
select select "*********"
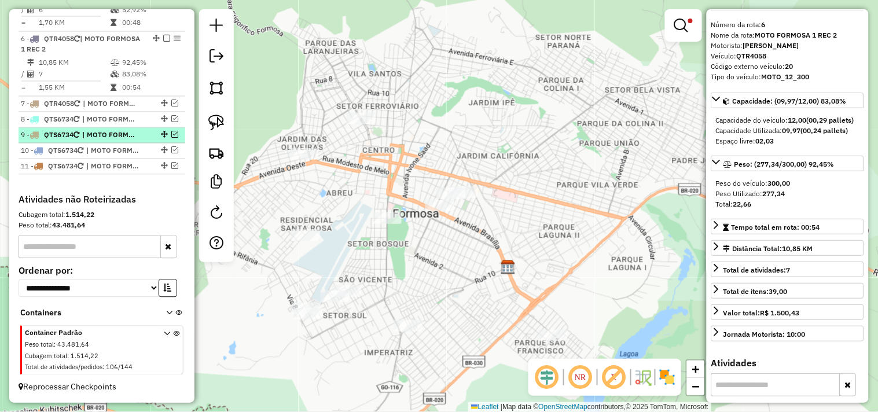
scroll to position [502, 0]
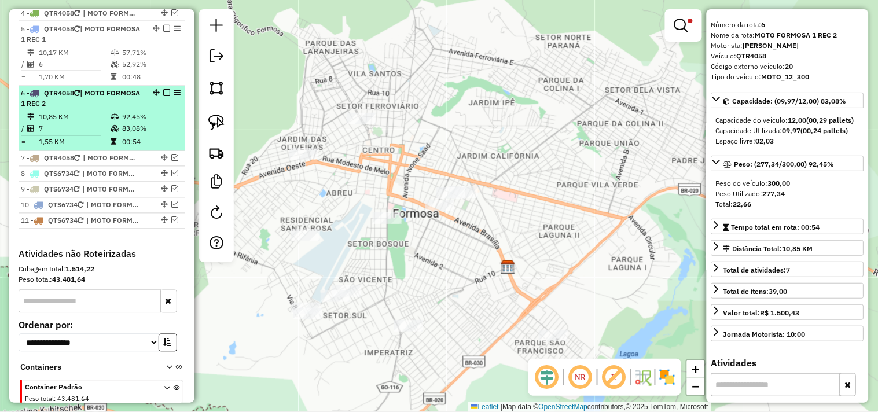
click at [163, 97] on em at bounding box center [166, 93] width 7 height 7
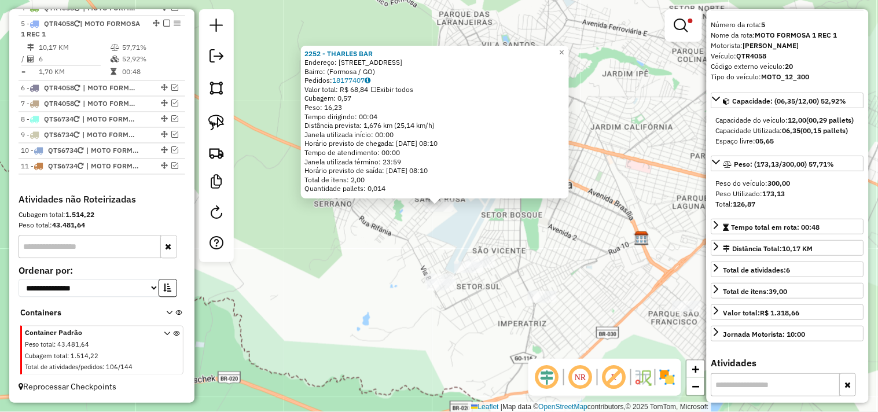
scroll to position [0, 0]
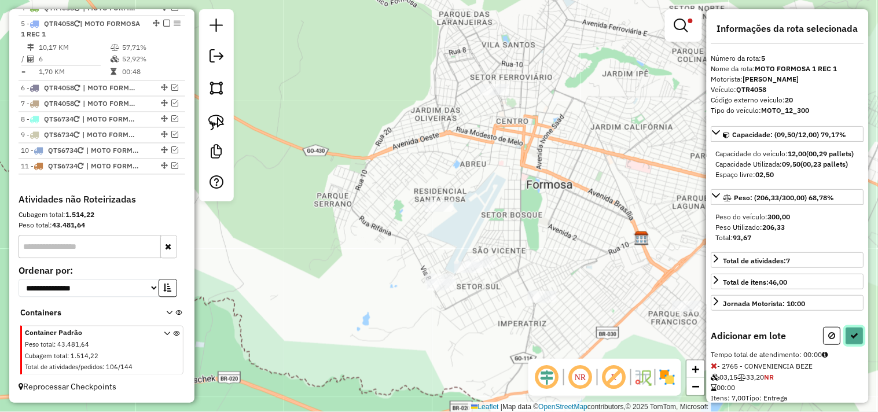
click at [846, 344] on button at bounding box center [855, 336] width 19 height 18
select select "*********"
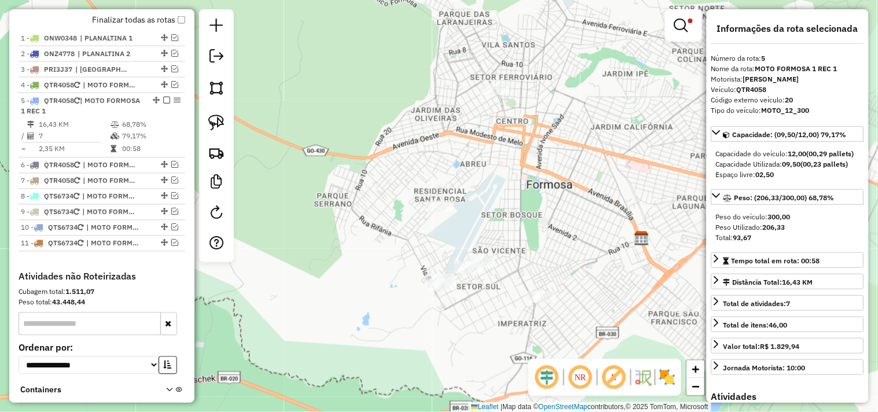
scroll to position [401, 0]
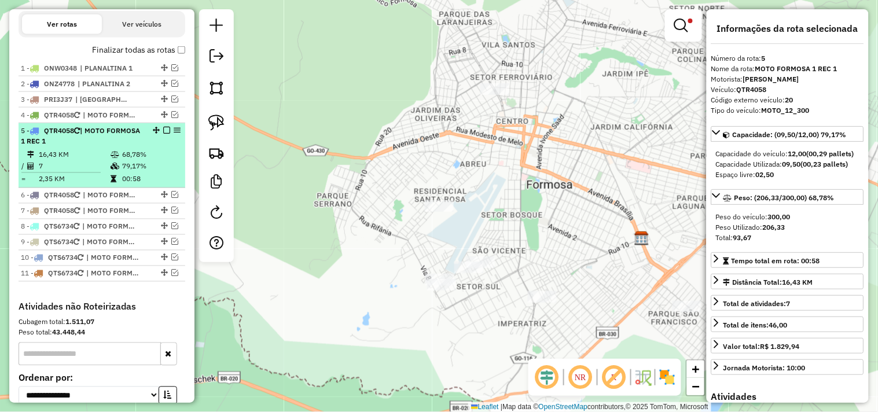
click at [163, 134] on em at bounding box center [166, 130] width 7 height 7
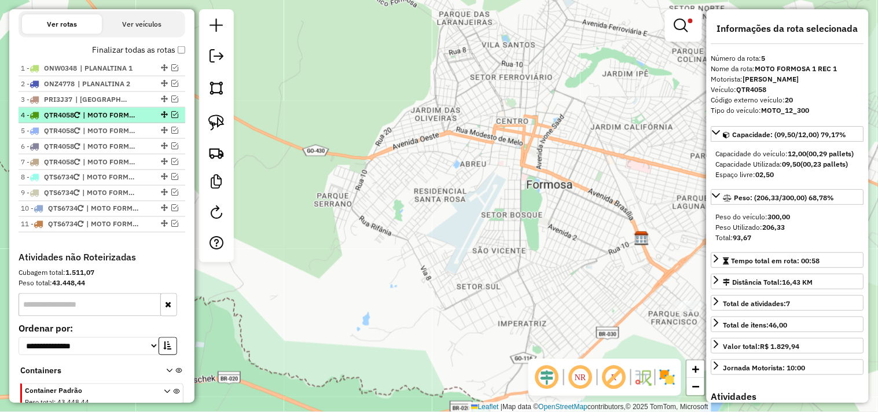
click at [100, 120] on span "| MOTO FORMOSA 1" at bounding box center [109, 115] width 53 height 10
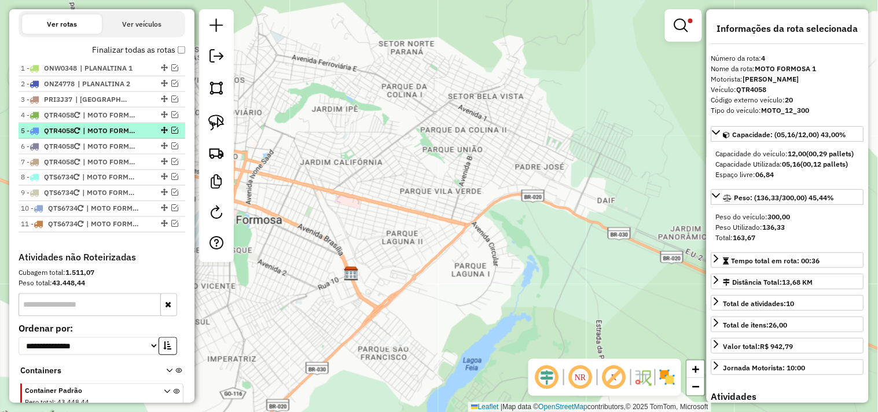
click at [102, 134] on li "5 - QTR4058 | MOTO FORMOSA 1 REC 1" at bounding box center [102, 131] width 167 height 16
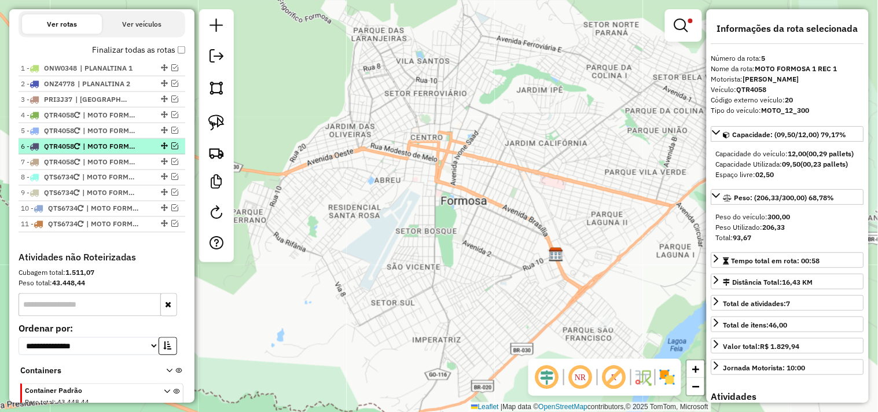
click at [102, 150] on li "6 - QTR4058 | MOTO FORMOSA 1 REC 2" at bounding box center [102, 147] width 167 height 16
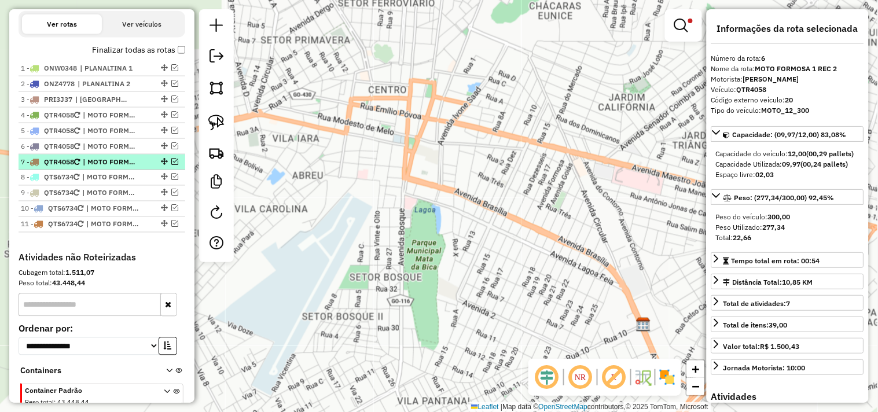
click at [111, 167] on span "| MOTO FORMOSA 1 REC 3" at bounding box center [109, 162] width 53 height 10
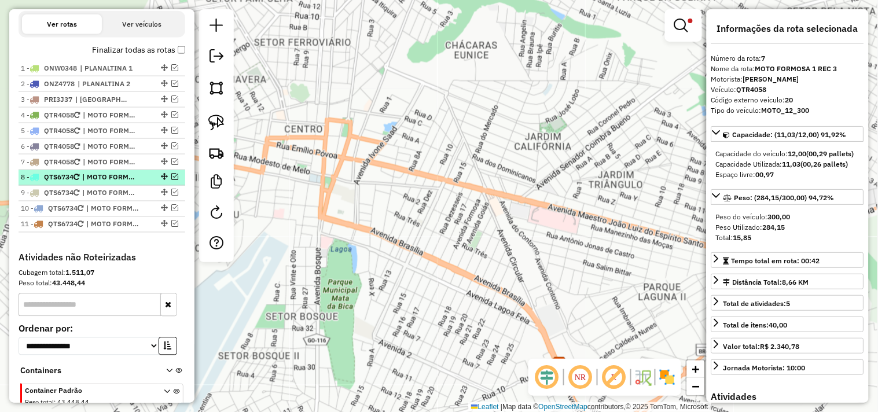
click at [118, 183] on span "| MOTO FORMOSA 2" at bounding box center [108, 177] width 53 height 10
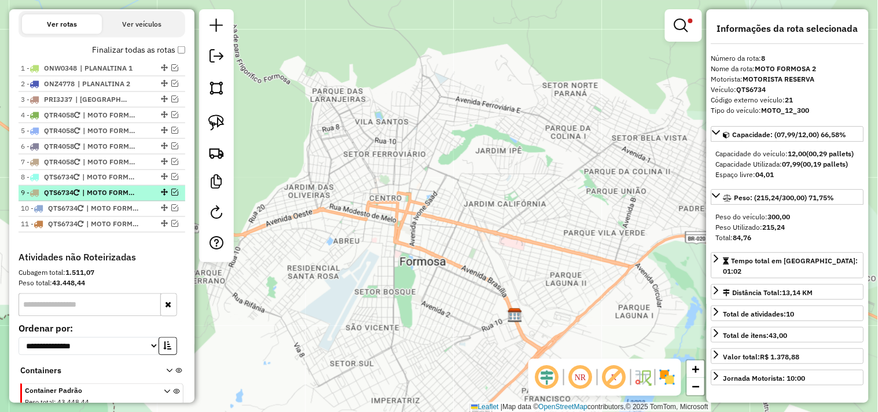
click at [123, 199] on span "| MOTO FORMOSA 2 REC 1" at bounding box center [108, 193] width 53 height 10
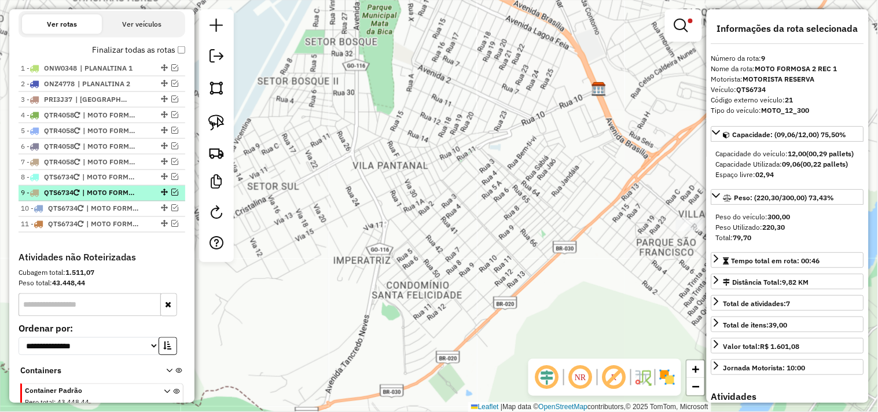
click at [128, 199] on span "| MOTO FORMOSA 2 REC 1" at bounding box center [108, 193] width 53 height 10
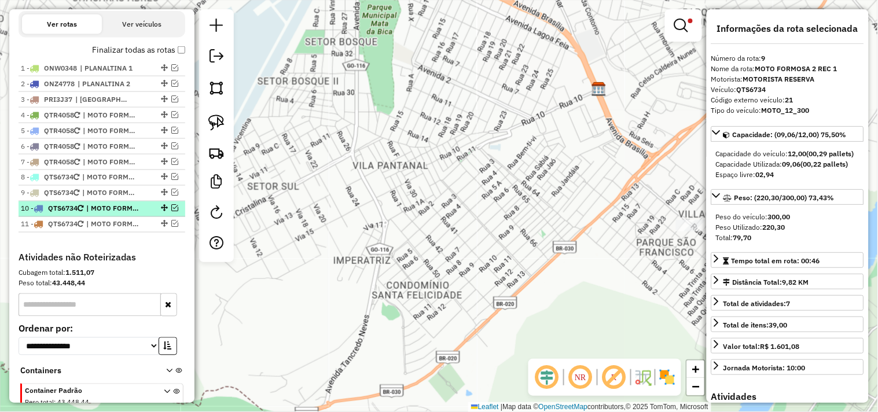
click at [128, 214] on span "| MOTO FORMOSA 2 REC 2" at bounding box center [112, 209] width 53 height 10
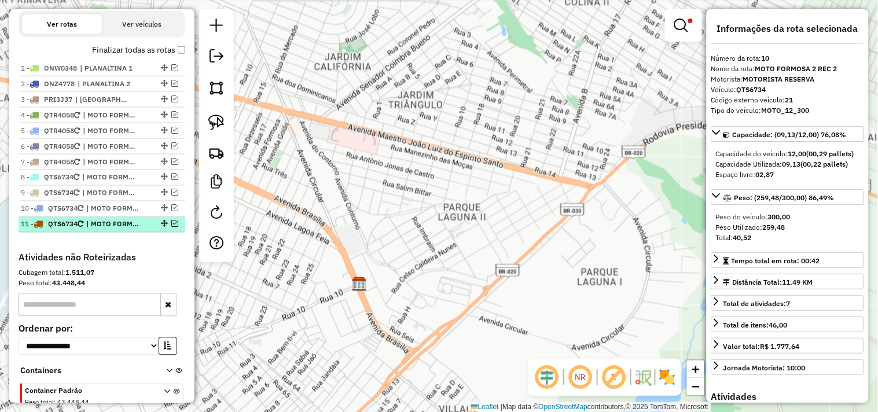
click at [132, 233] on li "11 - QTS6734 | MOTO FORMOSA 2 REC 3" at bounding box center [102, 225] width 167 height 16
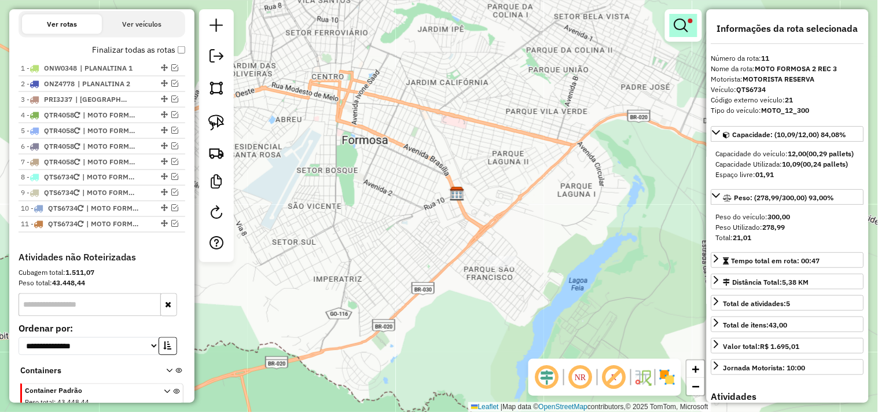
click at [686, 25] on em at bounding box center [681, 26] width 14 height 14
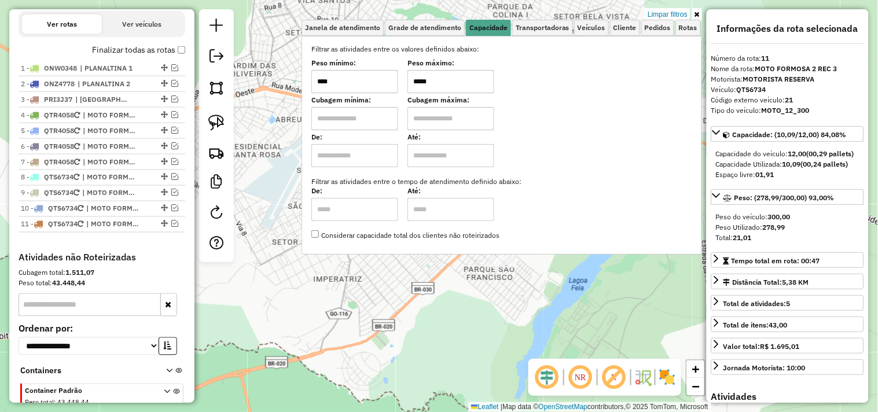
drag, startPoint x: 449, startPoint y: 74, endPoint x: 377, endPoint y: 76, distance: 71.8
click at [378, 79] on div "Peso mínimo: **** Peso máximo: *****" at bounding box center [501, 77] width 381 height 32
drag, startPoint x: 449, startPoint y: 324, endPoint x: 445, endPoint y: 314, distance: 10.9
click at [445, 315] on div "Limpar filtros Janela de atendimento Grade de atendimento Capacidade Transporta…" at bounding box center [439, 206] width 878 height 412
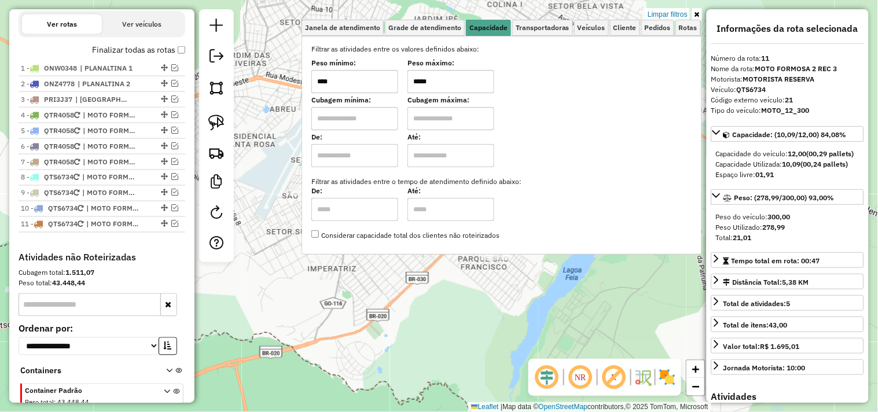
click at [444, 299] on div "Limpar filtros Janela de atendimento Grade de atendimento Capacidade Transporta…" at bounding box center [439, 206] width 878 height 412
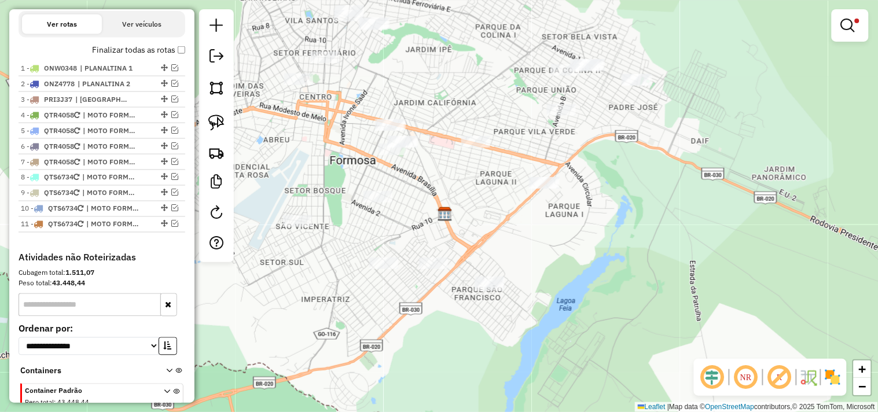
drag, startPoint x: 406, startPoint y: 270, endPoint x: 476, endPoint y: 258, distance: 71.2
click at [418, 334] on div "Limpar filtros Janela de atendimento Grade de atendimento Capacidade Transporta…" at bounding box center [439, 206] width 878 height 412
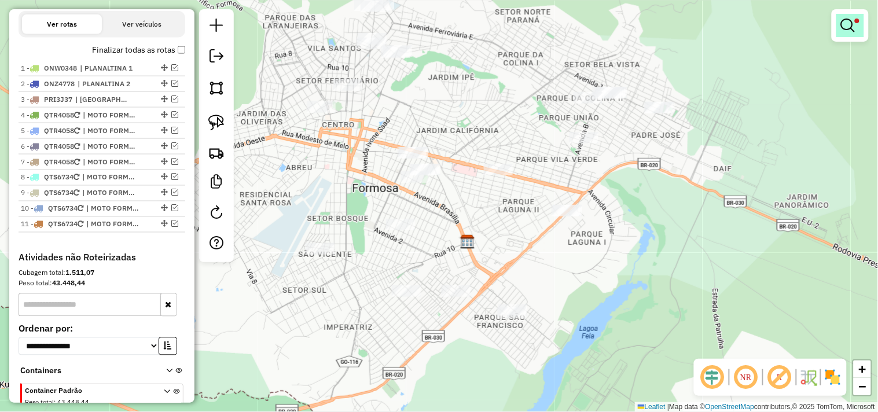
click at [836, 21] on link at bounding box center [850, 25] width 28 height 23
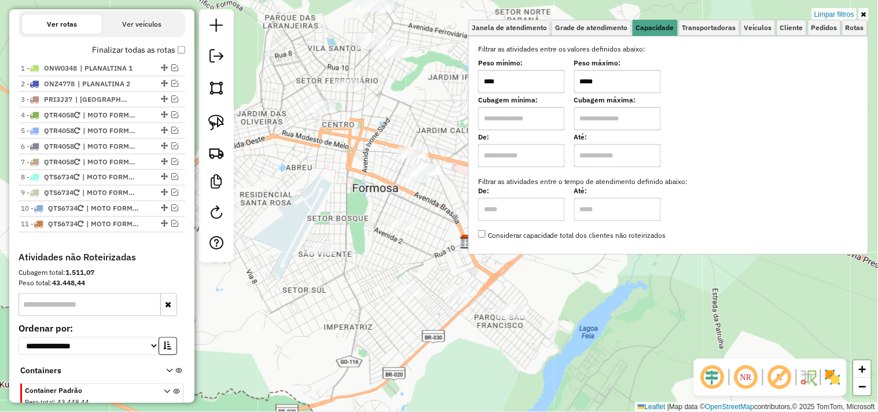
drag, startPoint x: 628, startPoint y: 82, endPoint x: 532, endPoint y: 80, distance: 95.5
click at [532, 82] on div "Peso mínimo: **** Peso máximo: *****" at bounding box center [668, 77] width 381 height 32
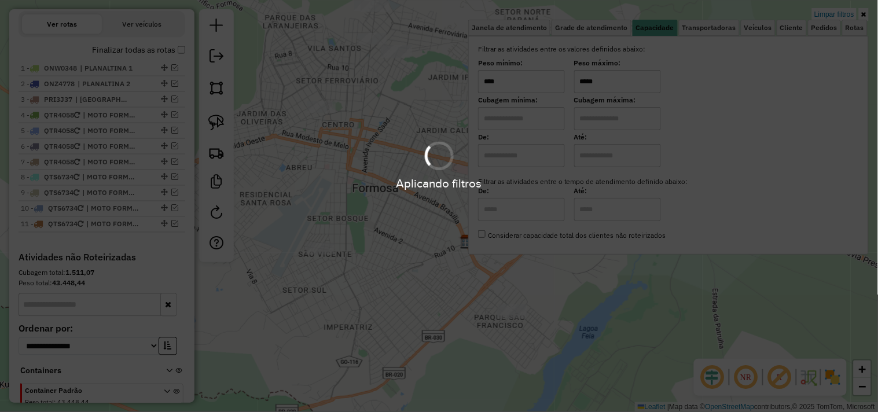
type input "*****"
click at [406, 143] on div "Limpar filtros Janela de atendimento Grade de atendimento Capacidade Transporta…" at bounding box center [439, 206] width 878 height 412
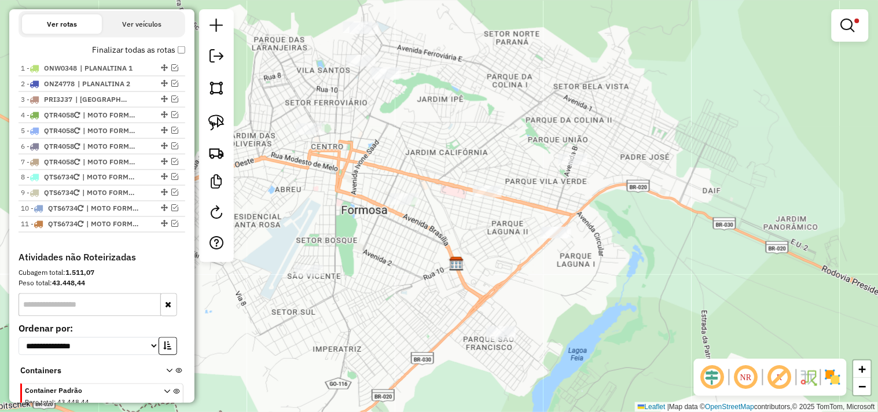
drag, startPoint x: 405, startPoint y: 135, endPoint x: 395, endPoint y: 159, distance: 26.4
click at [395, 166] on div "Limpar filtros Janela de atendimento Grade de atendimento Capacidade Transporta…" at bounding box center [439, 206] width 878 height 412
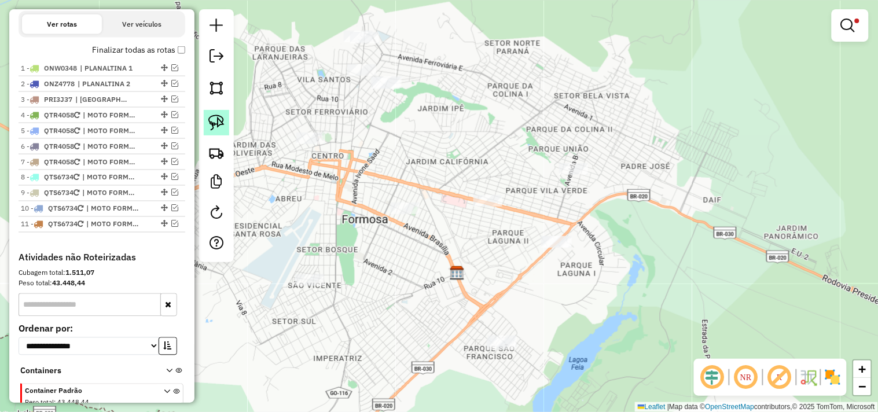
click at [225, 115] on link at bounding box center [216, 122] width 25 height 25
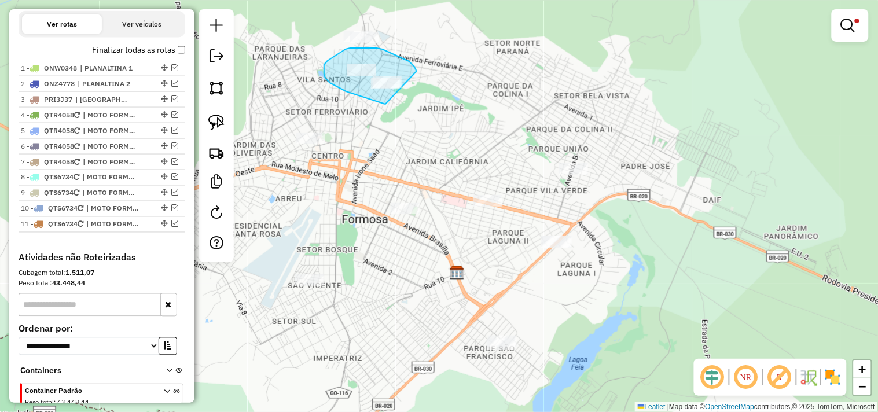
drag, startPoint x: 417, startPoint y: 71, endPoint x: 382, endPoint y: 59, distance: 36.8
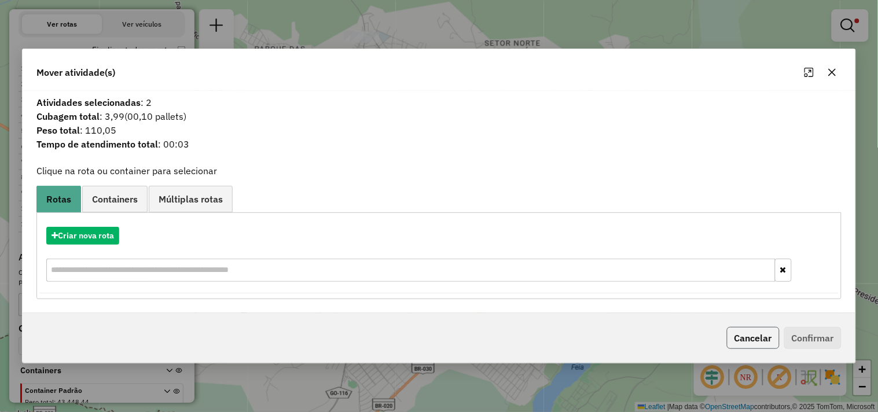
click at [753, 336] on button "Cancelar" at bounding box center [753, 338] width 53 height 22
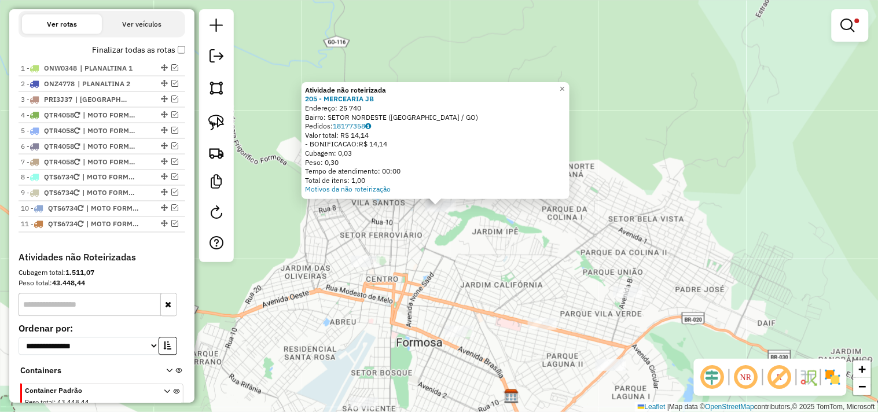
click at [473, 260] on div "Atividade não roteirizada 205 - MERCEARIA JB Endereço: 25 740 Bairro: SETOR NOR…" at bounding box center [439, 206] width 878 height 412
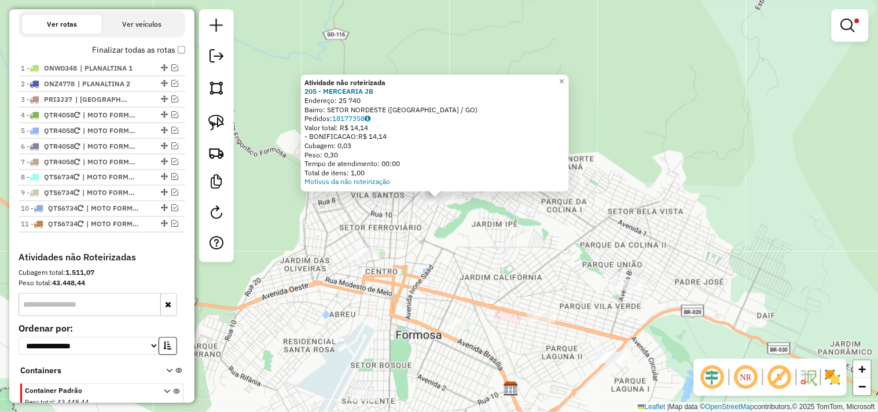
drag, startPoint x: 478, startPoint y: 267, endPoint x: 440, endPoint y: 189, distance: 87.2
click at [445, 190] on div "Atividade não roteirizada 205 - MERCEARIA JB Endereço: 25 740 Bairro: SETOR NOR…" at bounding box center [439, 206] width 878 height 412
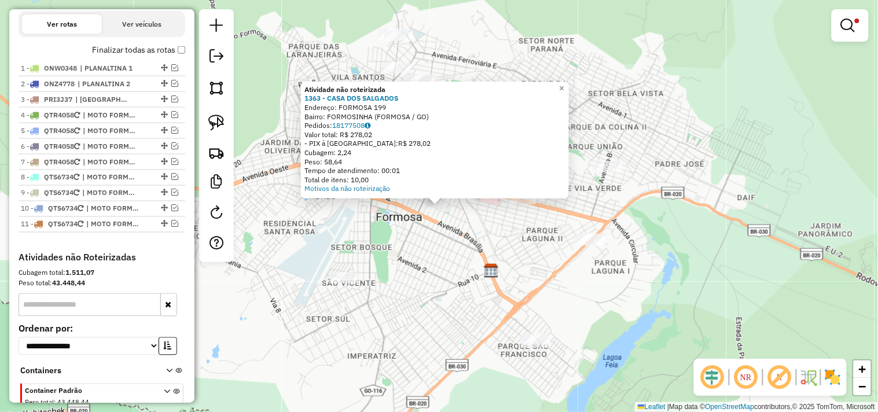
click at [437, 236] on div "Atividade não roteirizada 1363 - CASA DOS SALGADOS Endereço: FORMOSA 199 Bairro…" at bounding box center [439, 206] width 878 height 412
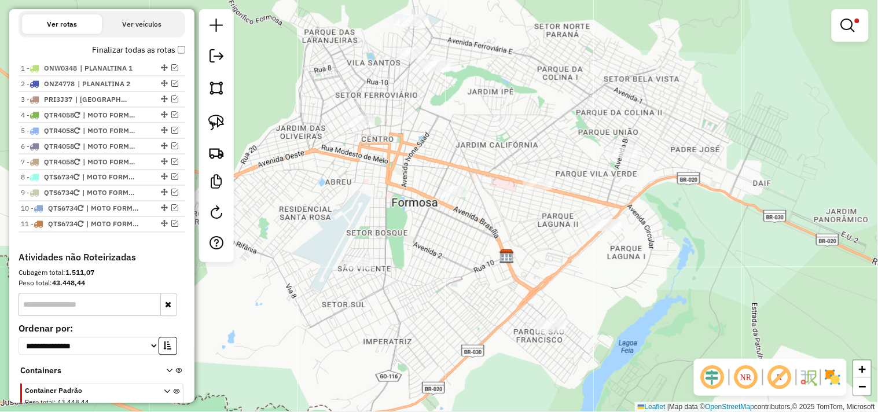
drag, startPoint x: 434, startPoint y: 267, endPoint x: 450, endPoint y: 252, distance: 21.3
click at [450, 252] on div "Limpar filtros Janela de atendimento Grade de atendimento Capacidade Transporta…" at bounding box center [439, 206] width 878 height 412
click at [216, 123] on img at bounding box center [216, 123] width 16 height 16
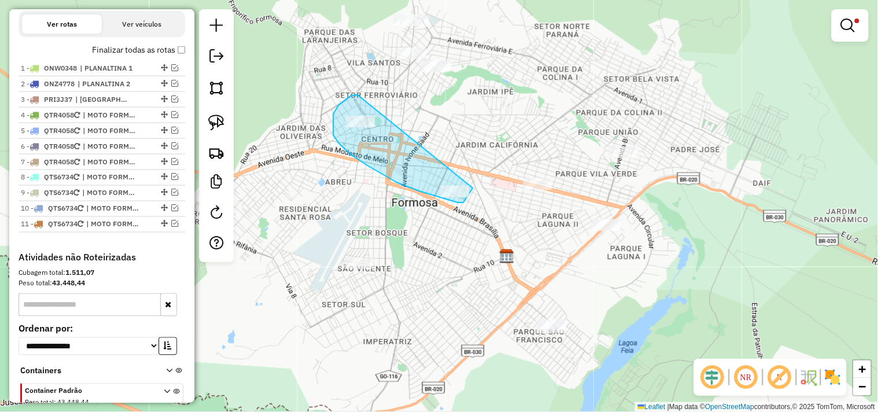
drag, startPoint x: 357, startPoint y: 95, endPoint x: 438, endPoint y: 100, distance: 81.2
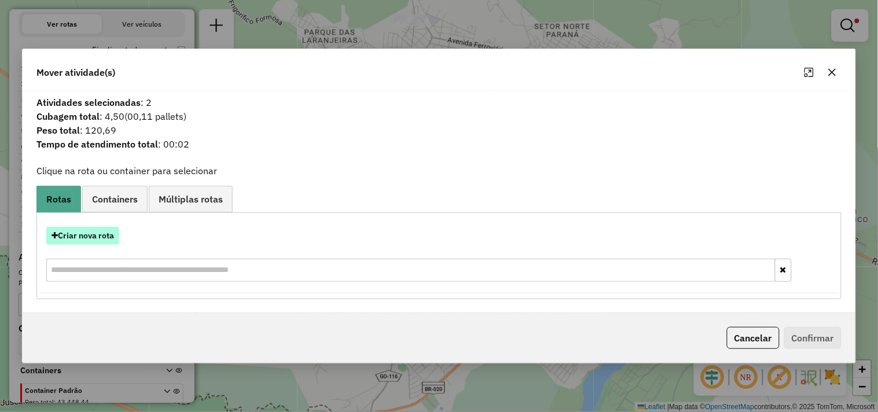
click at [104, 238] on button "Criar nova rota" at bounding box center [82, 236] width 73 height 18
select select "*******"
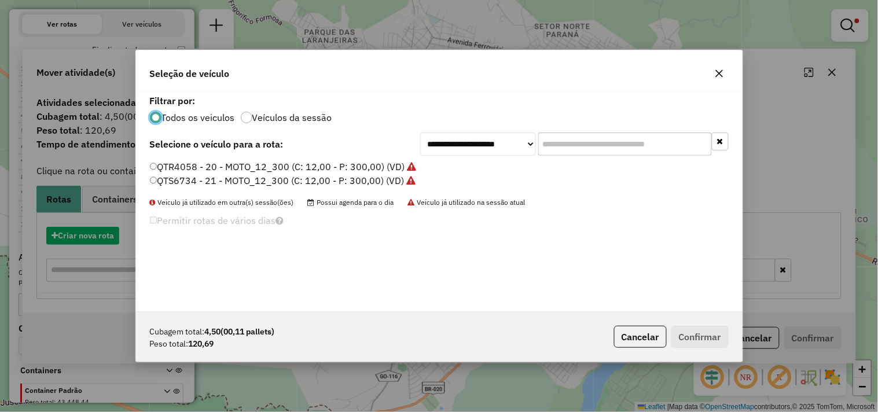
scroll to position [6, 3]
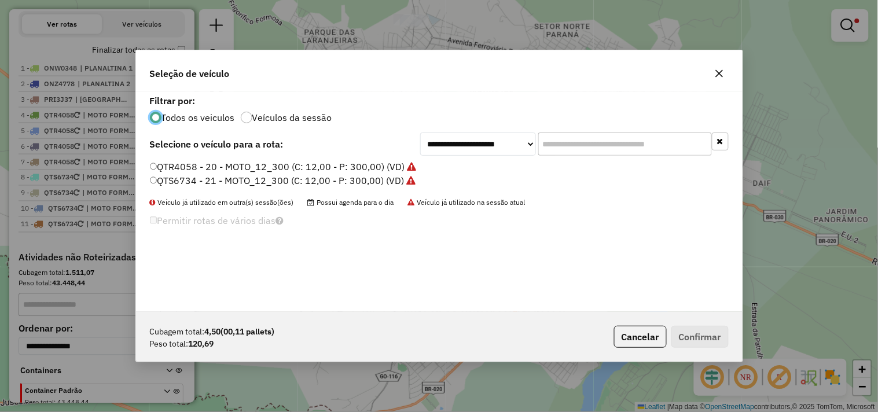
click at [398, 166] on label "QTR4058 - 20 - MOTO_12_300 (C: 12,00 - P: 300,00) (VD)" at bounding box center [283, 167] width 267 height 14
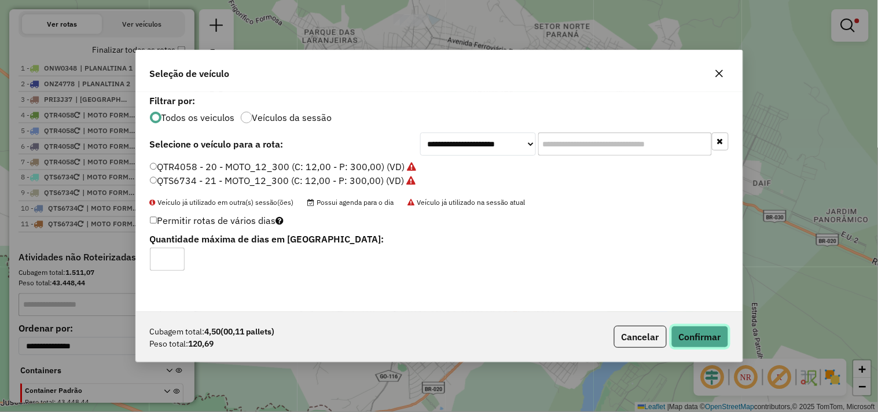
click at [696, 336] on button "Confirmar" at bounding box center [699, 337] width 57 height 22
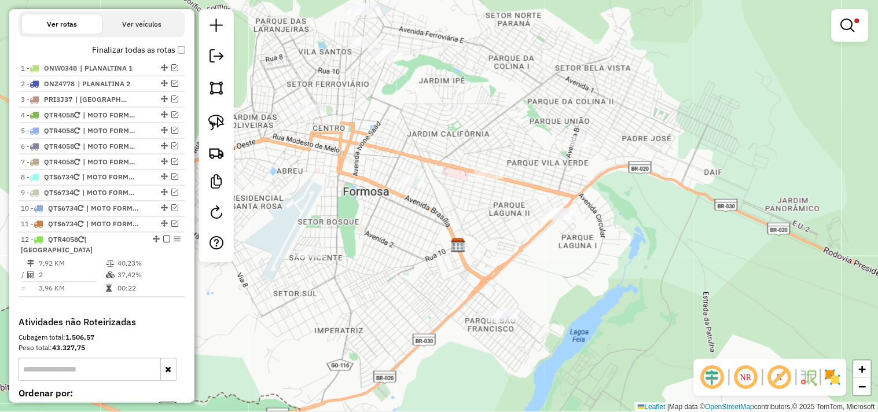
drag, startPoint x: 489, startPoint y: 226, endPoint x: 375, endPoint y: 186, distance: 121.0
click at [431, 211] on div "Limpar filtros Janela de atendimento Grade de atendimento Capacidade Transporta…" at bounding box center [439, 206] width 878 height 412
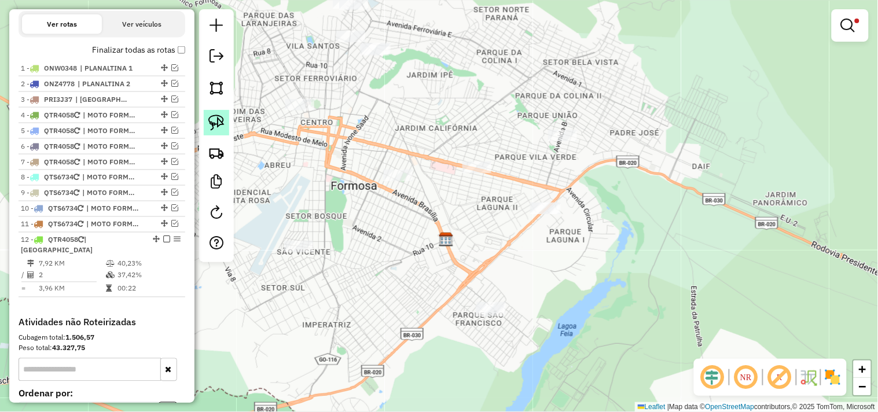
click at [215, 122] on img at bounding box center [216, 123] width 16 height 16
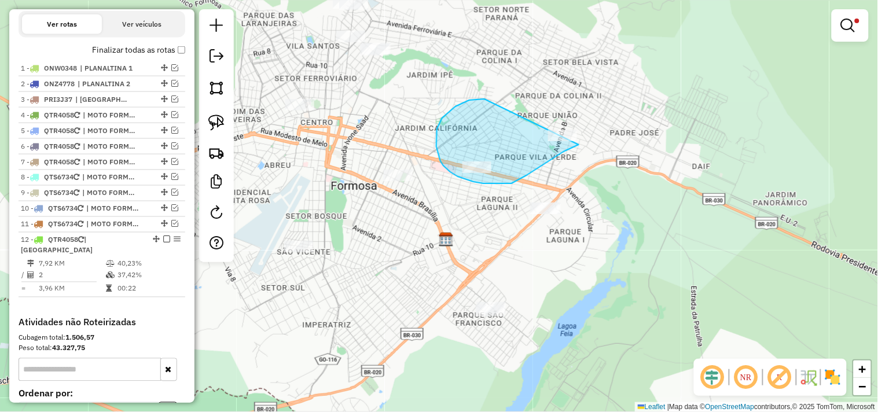
drag, startPoint x: 478, startPoint y: 99, endPoint x: 615, endPoint y: 66, distance: 141.1
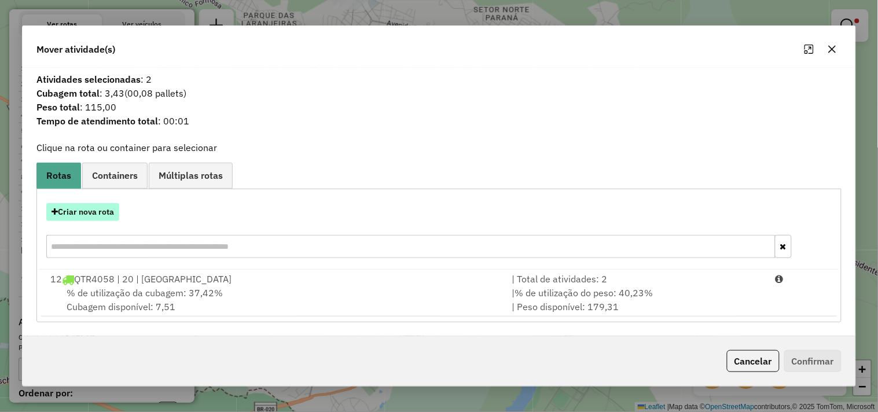
click at [100, 211] on button "Criar nova rota" at bounding box center [82, 212] width 73 height 18
select select "*******"
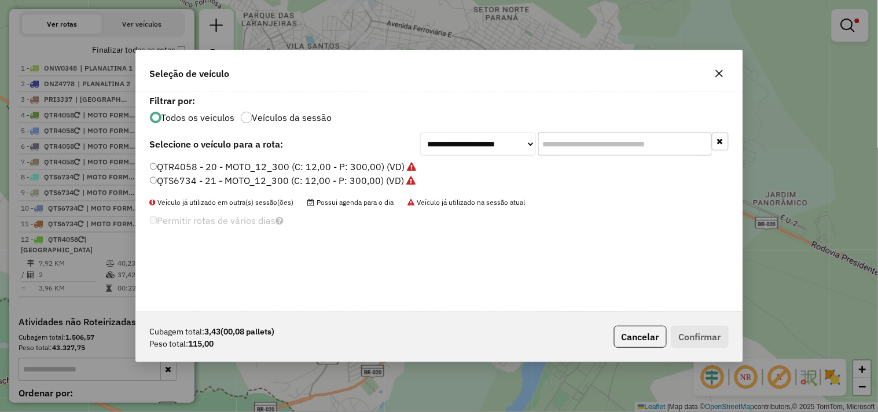
click at [346, 183] on label "QTS6734 - 21 - MOTO_12_300 (C: 12,00 - P: 300,00) (VD)" at bounding box center [283, 181] width 266 height 14
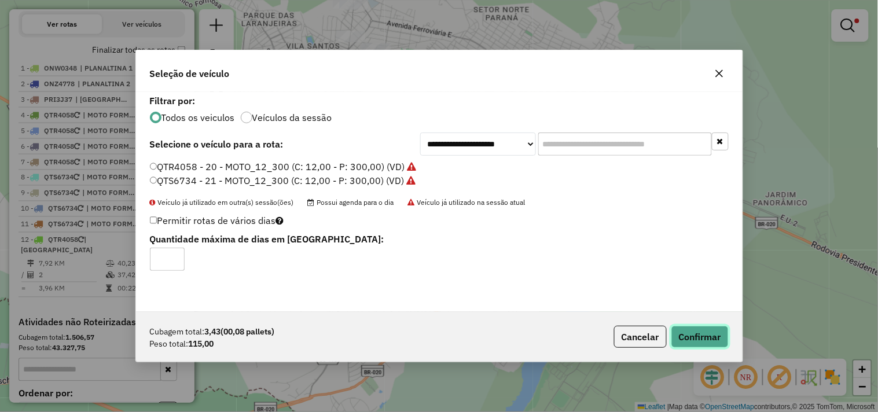
click at [682, 330] on button "Confirmar" at bounding box center [699, 337] width 57 height 22
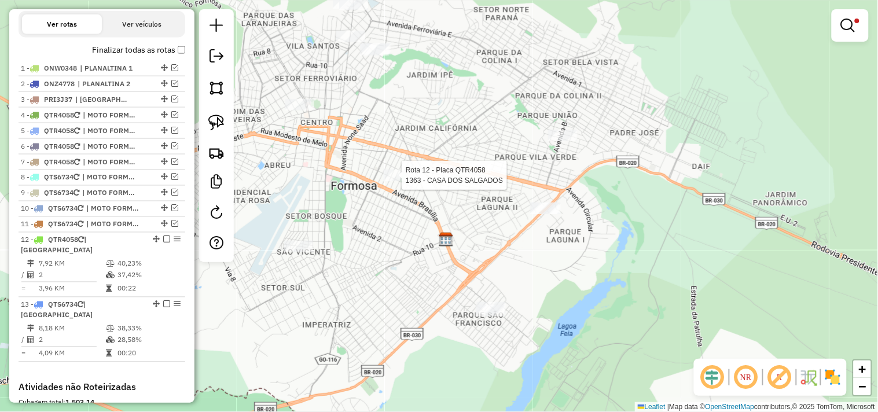
select select "*********"
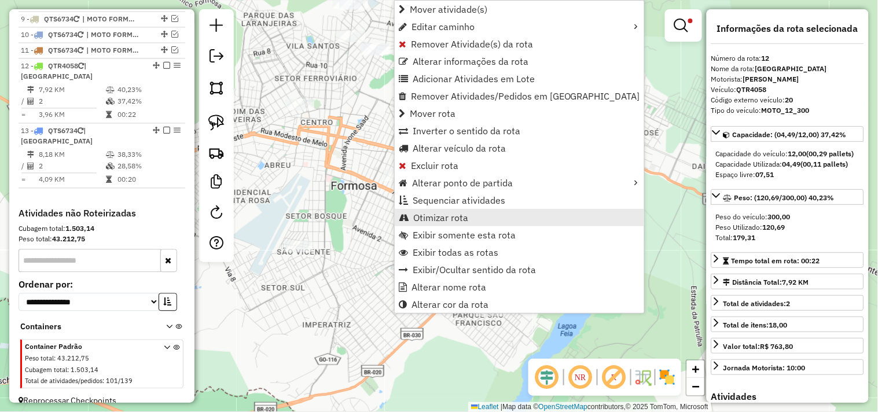
scroll to position [577, 0]
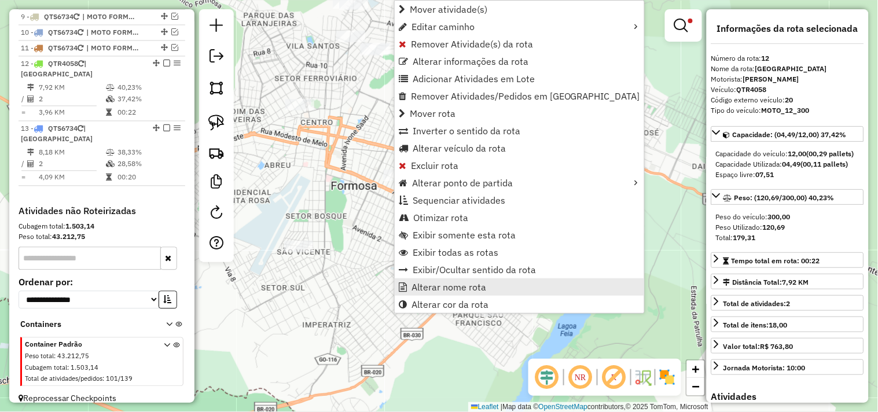
click at [434, 280] on link "Alterar nome rota" at bounding box center [519, 286] width 249 height 17
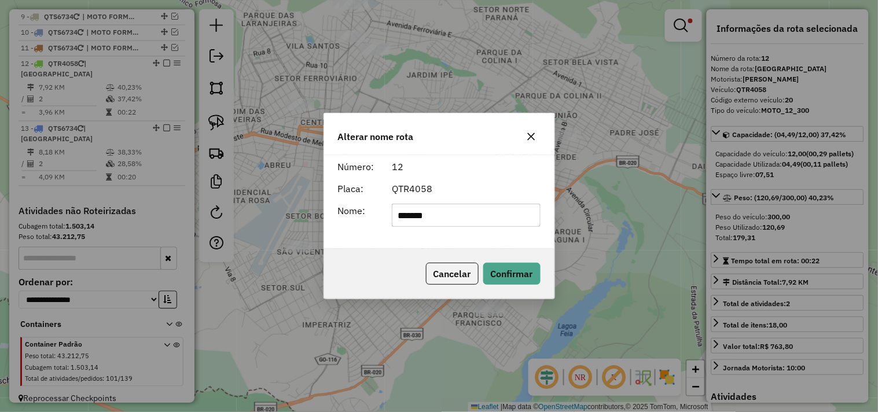
drag, startPoint x: 446, startPoint y: 210, endPoint x: 240, endPoint y: 174, distance: 209.6
click at [240, 174] on div "Alterar nome rota Número: 12 Placa: QTR4058 Nome: ******* Cancelar Confirmar" at bounding box center [439, 206] width 878 height 412
type input "**********"
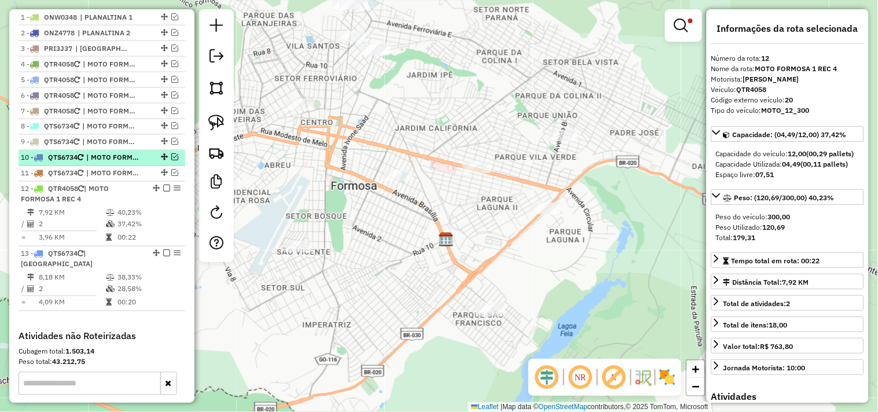
scroll to position [449, 0]
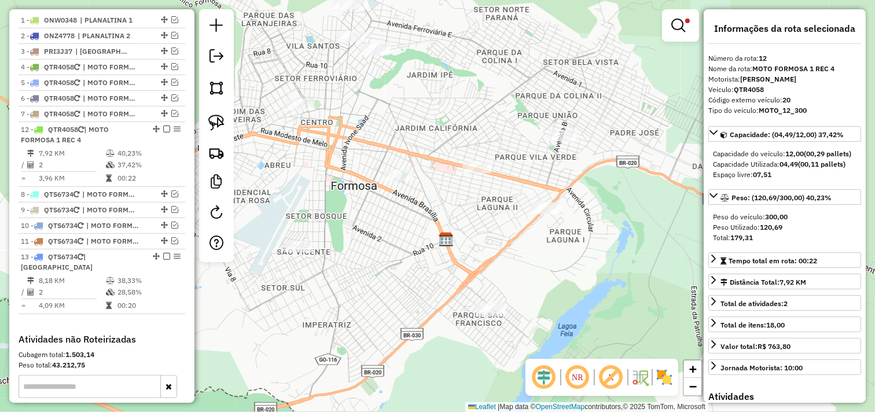
drag, startPoint x: 155, startPoint y: 200, endPoint x: 147, endPoint y: 135, distance: 64.8
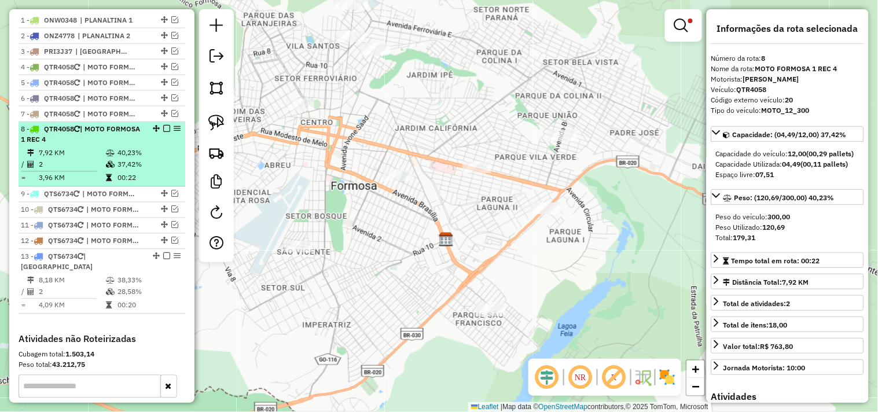
click at [166, 133] on em at bounding box center [166, 129] width 7 height 7
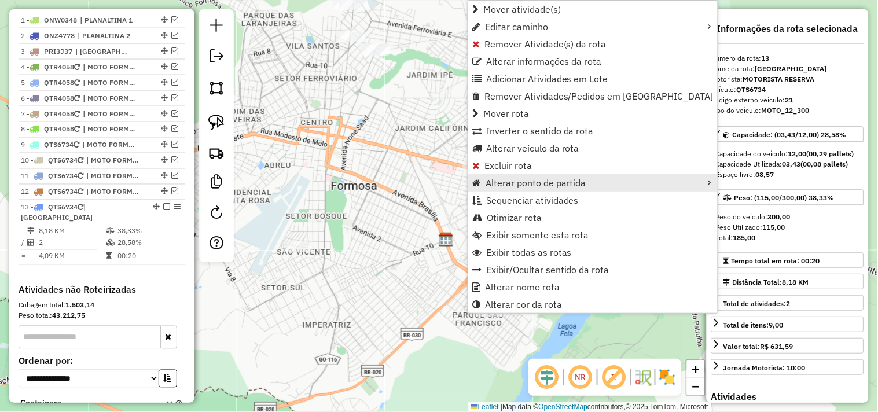
scroll to position [539, 0]
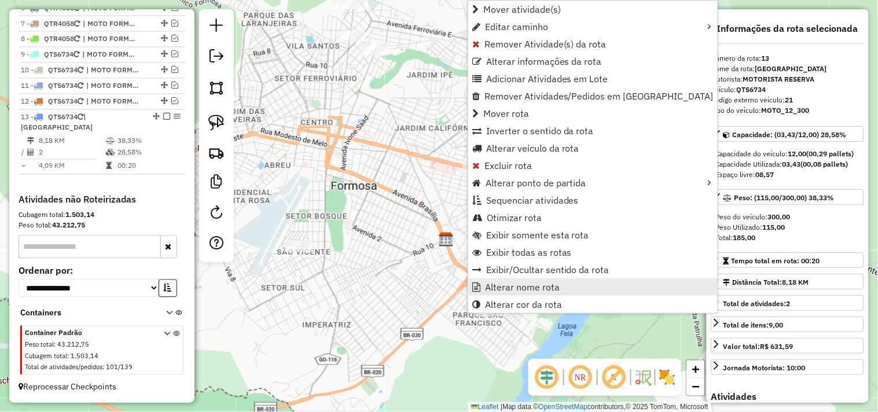
click at [506, 288] on span "Alterar nome rota" at bounding box center [522, 286] width 75 height 9
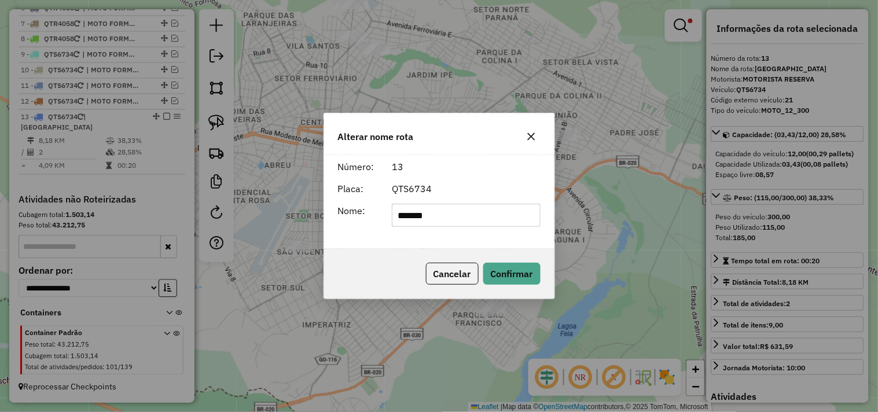
click at [475, 222] on input "*******" at bounding box center [466, 215] width 149 height 23
type input "**********"
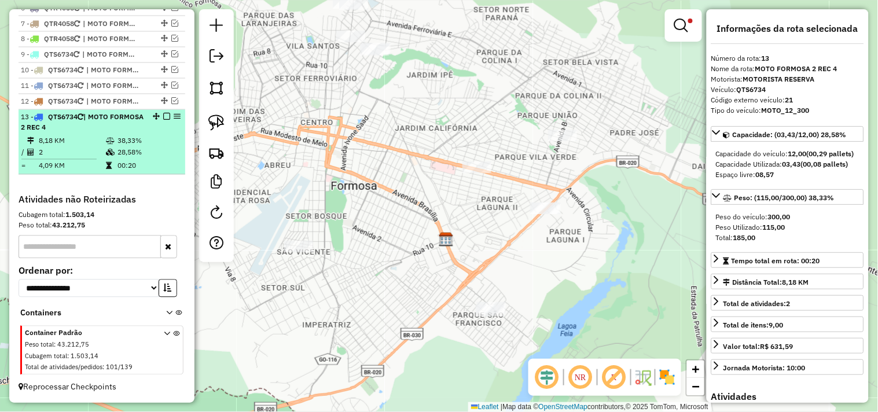
click at [165, 120] on em at bounding box center [166, 116] width 7 height 7
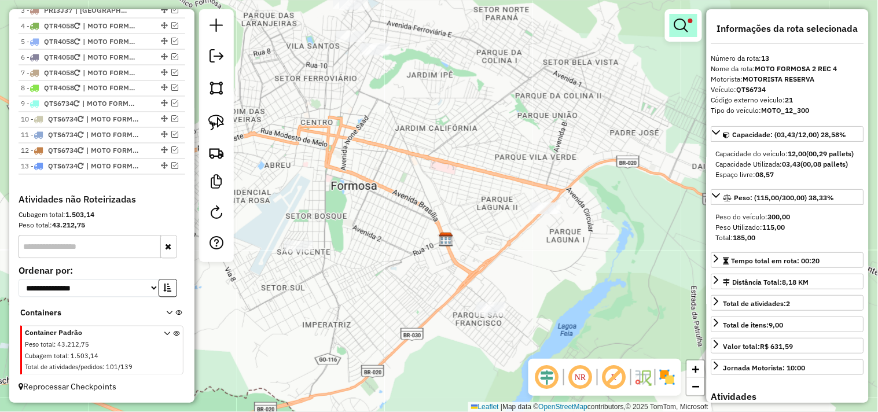
click at [679, 27] on em at bounding box center [681, 26] width 14 height 14
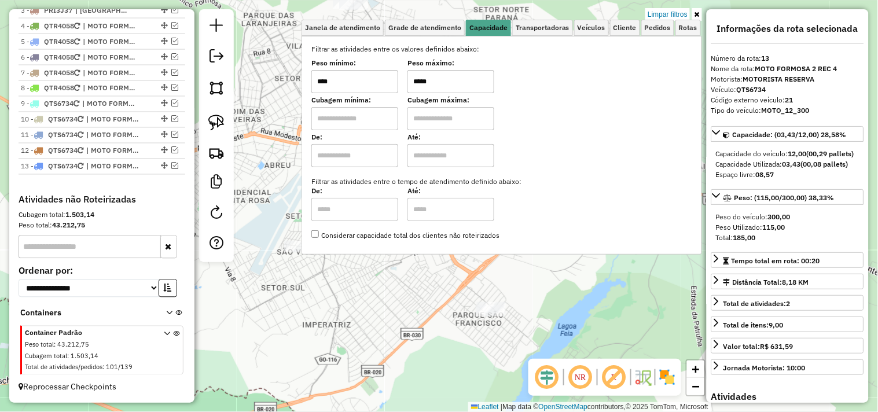
drag, startPoint x: 473, startPoint y: 88, endPoint x: 377, endPoint y: 95, distance: 95.8
click at [377, 95] on div "Filtrar as atividades entre os valores definidos abaixo: Peso mínimo: **** Peso…" at bounding box center [501, 142] width 381 height 197
type input "******"
click at [263, 186] on div "Limpar filtros Janela de atendimento Grade de atendimento Capacidade Transporta…" at bounding box center [439, 206] width 878 height 412
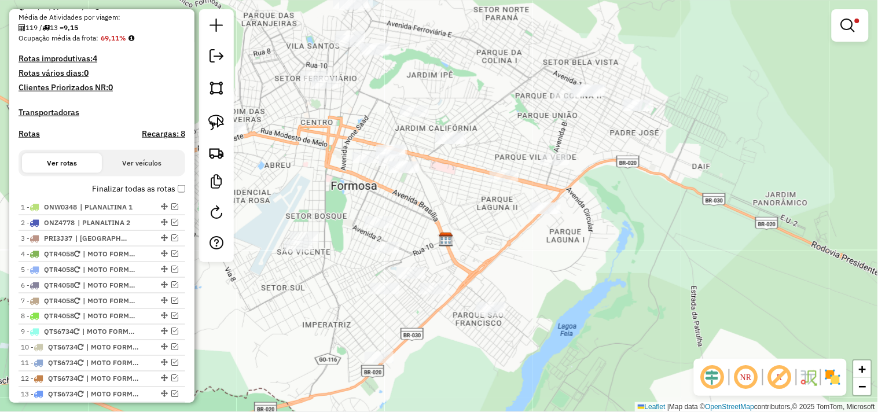
scroll to position [243, 0]
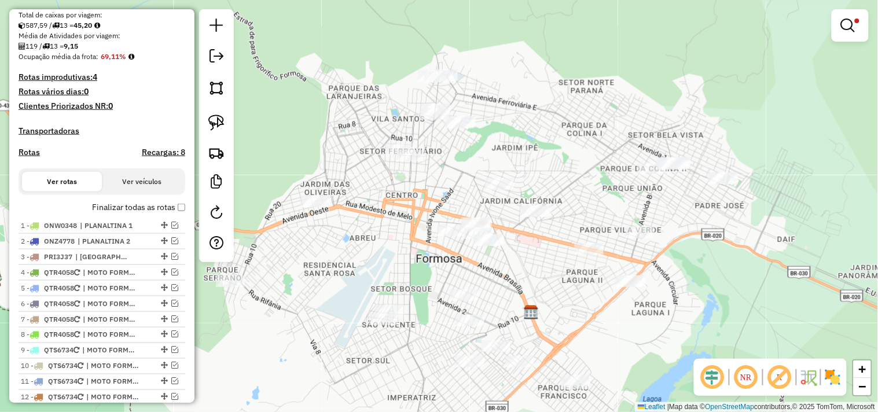
drag, startPoint x: 361, startPoint y: 123, endPoint x: 423, endPoint y: 205, distance: 103.4
click at [424, 205] on div "Limpar filtros Janela de atendimento Grade de atendimento Capacidade Transporta…" at bounding box center [439, 206] width 878 height 412
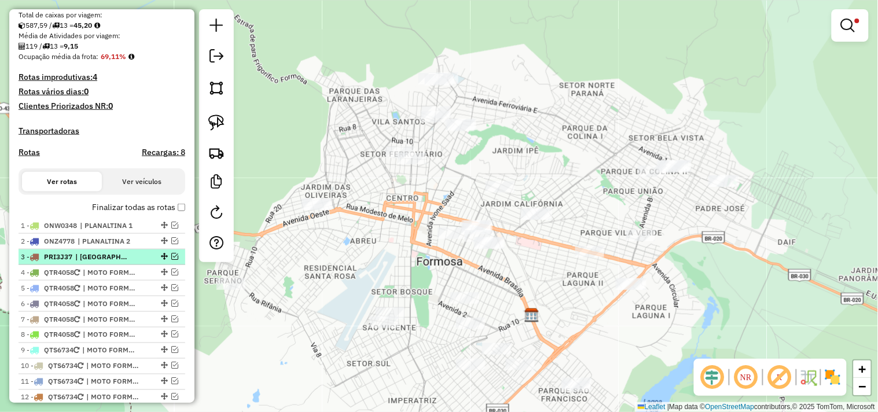
click at [171, 260] on em at bounding box center [174, 256] width 7 height 7
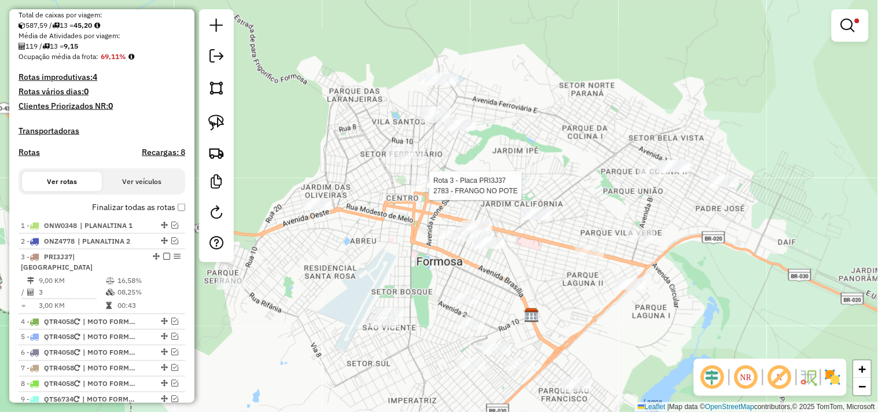
select select "*********"
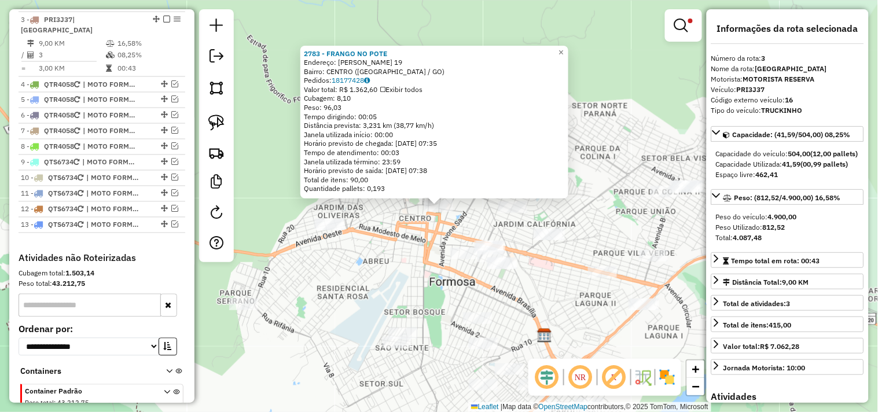
scroll to position [493, 0]
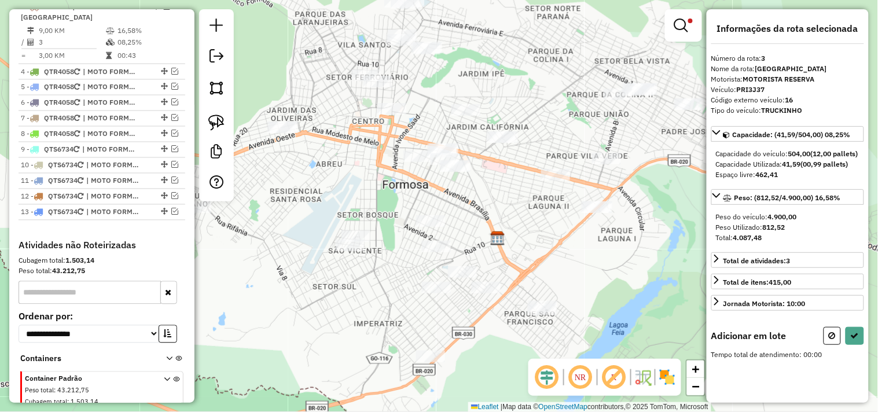
drag, startPoint x: 339, startPoint y: 291, endPoint x: 292, endPoint y: 194, distance: 108.0
click at [292, 194] on div "Limpar filtros Janela de atendimento Grade de atendimento Capacidade Transporta…" at bounding box center [439, 206] width 878 height 412
click at [833, 340] on icon at bounding box center [832, 336] width 7 height 8
select select "*********"
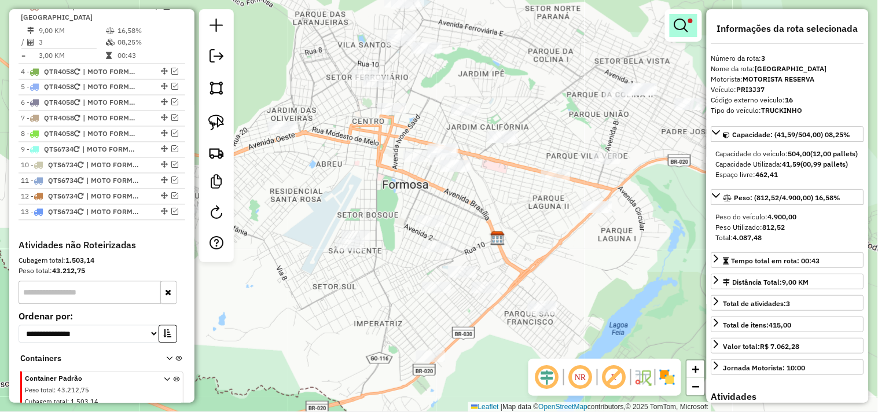
click at [692, 36] on link at bounding box center [684, 25] width 28 height 23
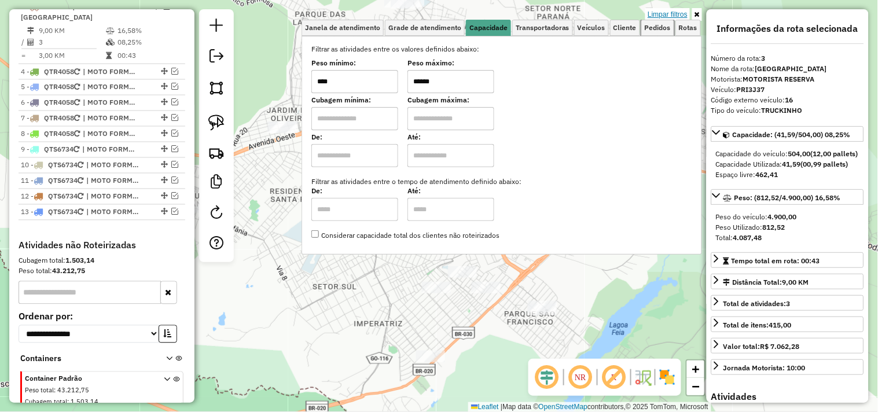
click at [663, 19] on div "Limpar filtros Janela de atendimento Grade de atendimento Capacidade Transporta…" at bounding box center [502, 131] width 401 height 245
click at [663, 15] on link "Limpar filtros" at bounding box center [667, 14] width 45 height 13
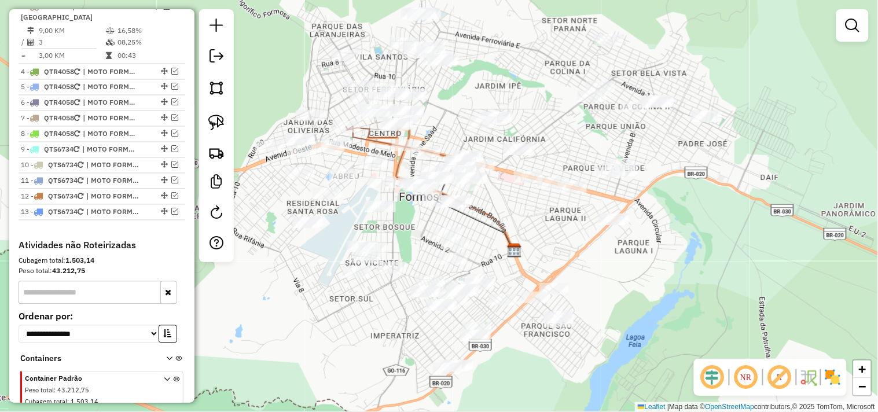
drag, startPoint x: 518, startPoint y: 206, endPoint x: 532, endPoint y: 221, distance: 20.9
click at [532, 221] on div "Janela de atendimento Grade de atendimento Capacidade Transportadoras Veículos …" at bounding box center [439, 206] width 878 height 412
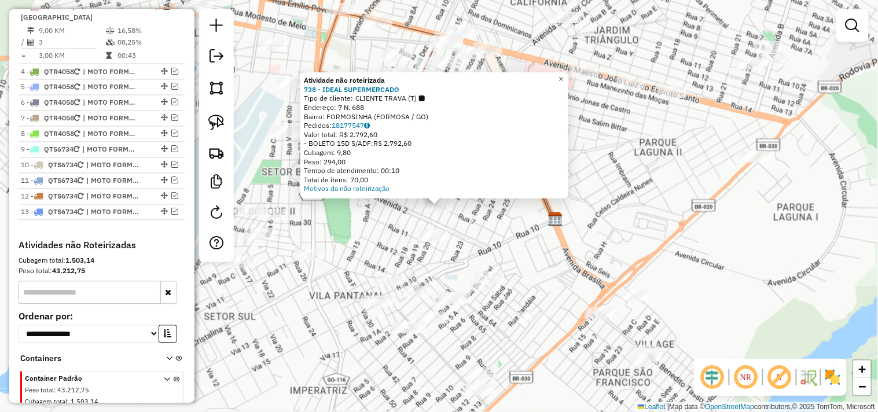
drag, startPoint x: 531, startPoint y: 236, endPoint x: 544, endPoint y: 236, distance: 13.3
click at [543, 236] on div "Atividade não roteirizada 738 - IDEAL SUPERMERCADO Tipo de cliente: CLIENTE TRA…" at bounding box center [439, 206] width 878 height 412
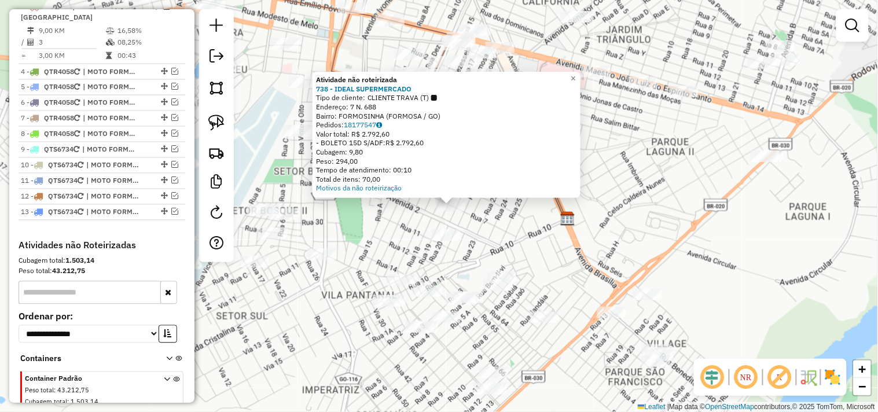
click at [230, 154] on div at bounding box center [216, 135] width 35 height 253
click at [238, 149] on div "Atividade não roteirizada 738 - IDEAL SUPERMERCADO Tipo de cliente: CLIENTE TRA…" at bounding box center [439, 206] width 878 height 412
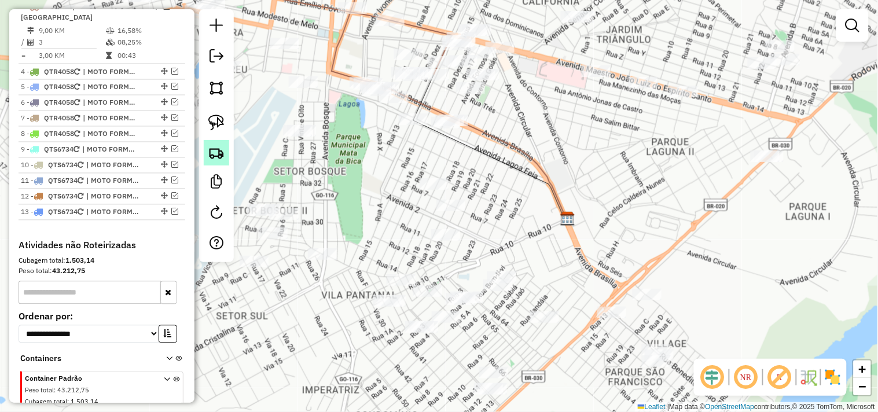
click at [227, 155] on link at bounding box center [216, 152] width 25 height 25
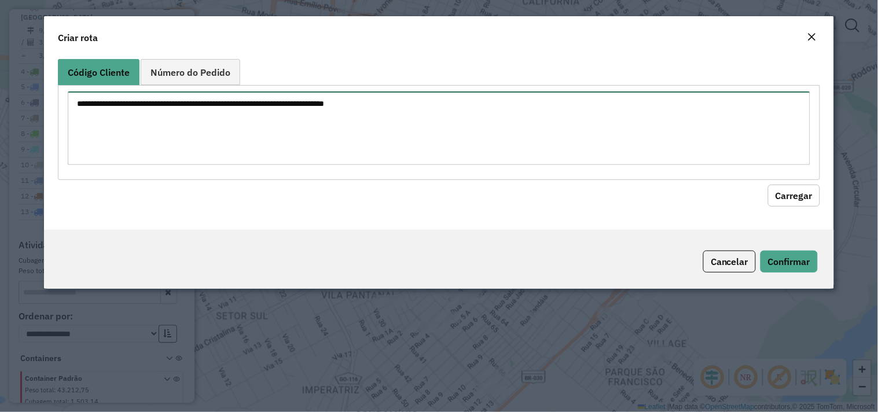
click at [303, 96] on textarea at bounding box center [439, 128] width 743 height 74
type textarea "***"
click at [790, 193] on button "Carregar" at bounding box center [794, 196] width 52 height 22
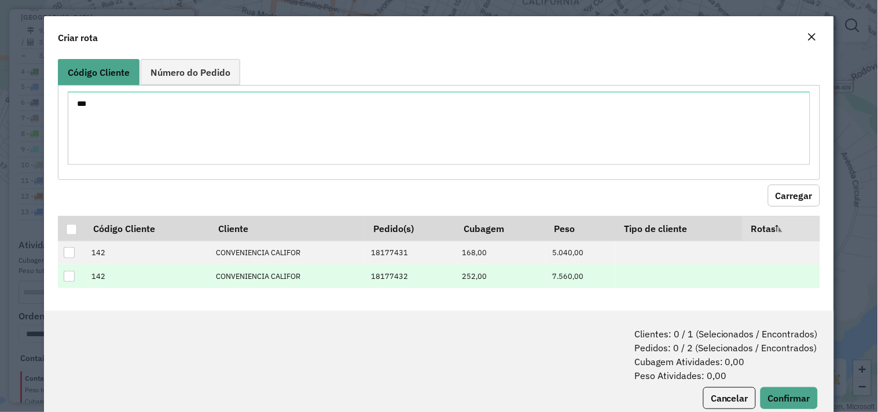
click at [71, 271] on div at bounding box center [69, 276] width 11 height 11
click at [786, 400] on button "Confirmar" at bounding box center [789, 398] width 57 height 22
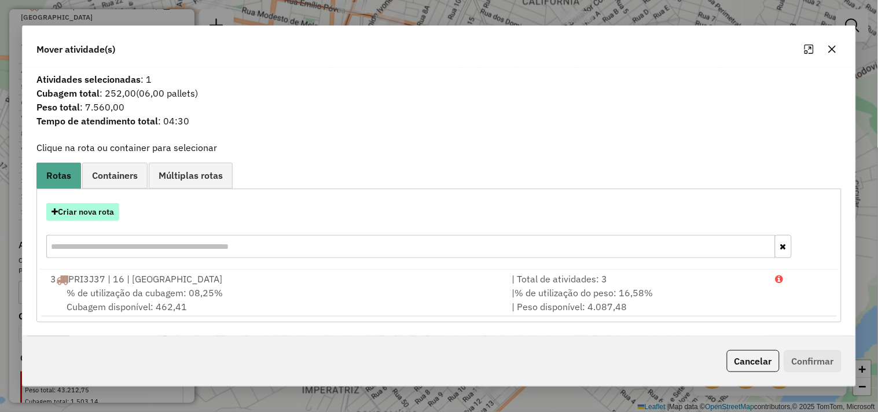
click at [105, 203] on button "Criar nova rota" at bounding box center [82, 212] width 73 height 18
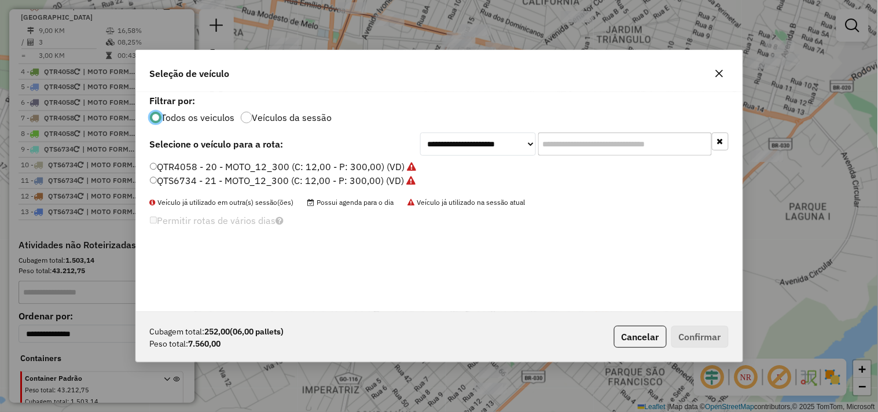
scroll to position [6, 3]
drag, startPoint x: 502, startPoint y: 147, endPoint x: 501, endPoint y: 155, distance: 7.7
click at [502, 147] on select "**********" at bounding box center [478, 144] width 116 height 23
select select "*******"
click at [420, 133] on select "**********" at bounding box center [478, 144] width 116 height 23
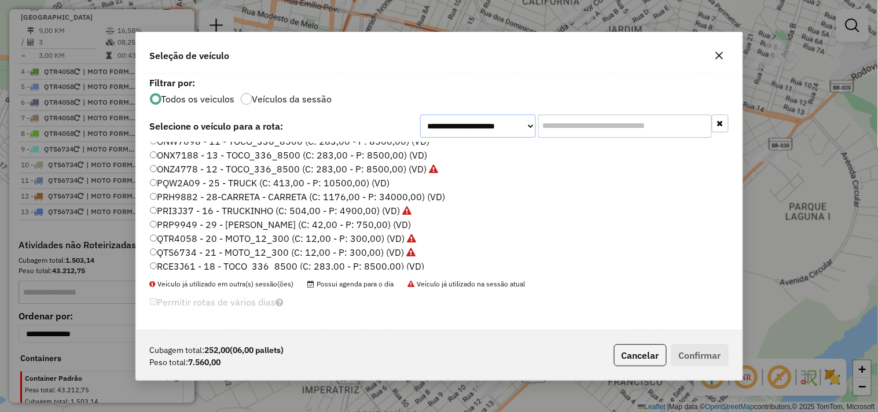
scroll to position [53, 0]
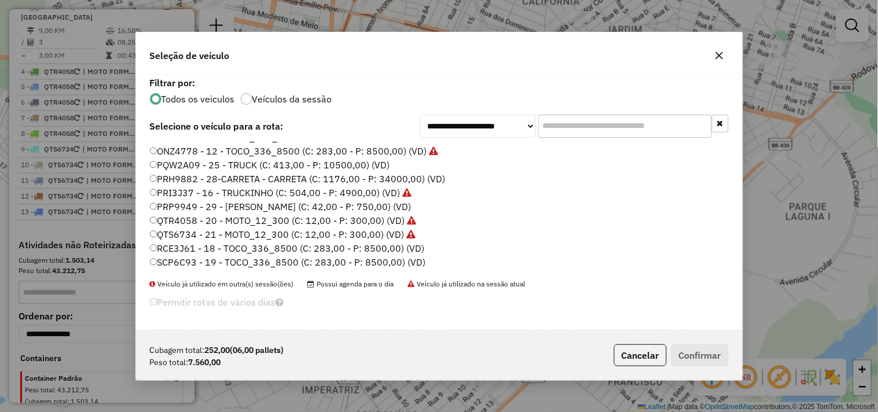
click at [367, 245] on label "RCE3J61 - 18 - TOCO_336_8500 (C: 283,00 - P: 8500,00) (VD)" at bounding box center [287, 248] width 275 height 14
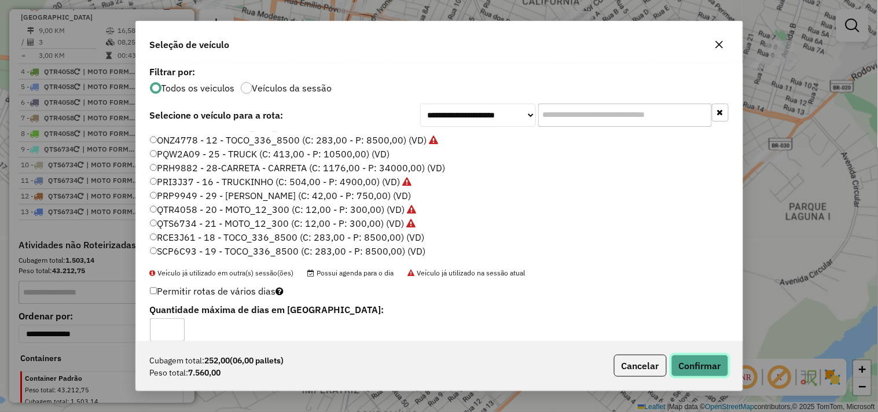
click at [706, 365] on button "Confirmar" at bounding box center [699, 366] width 57 height 22
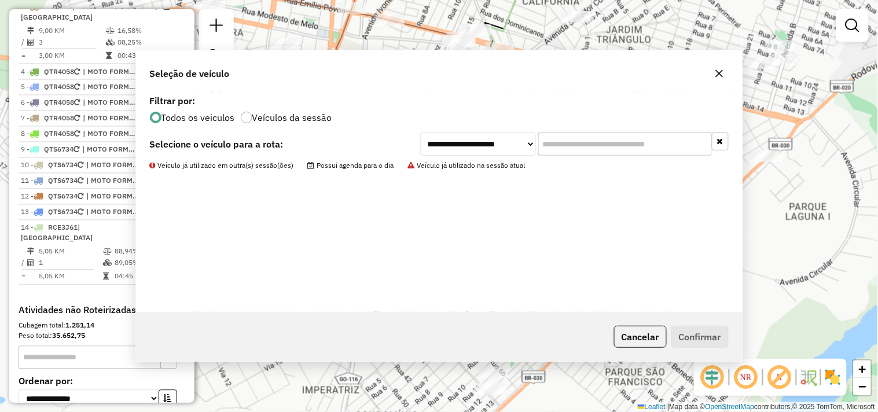
scroll to position [251, 0]
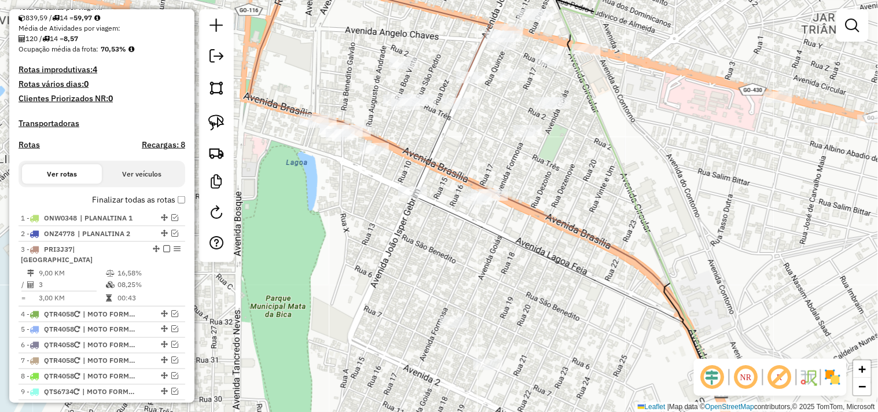
drag, startPoint x: 471, startPoint y: 112, endPoint x: 495, endPoint y: 148, distance: 43.0
click at [495, 148] on div "Janela de atendimento Grade de atendimento Capacidade Transportadoras Veículos …" at bounding box center [439, 206] width 878 height 412
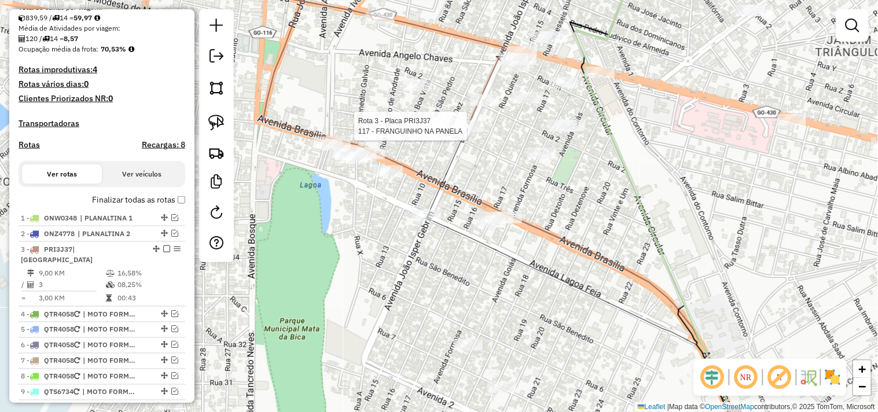
select select "*********"
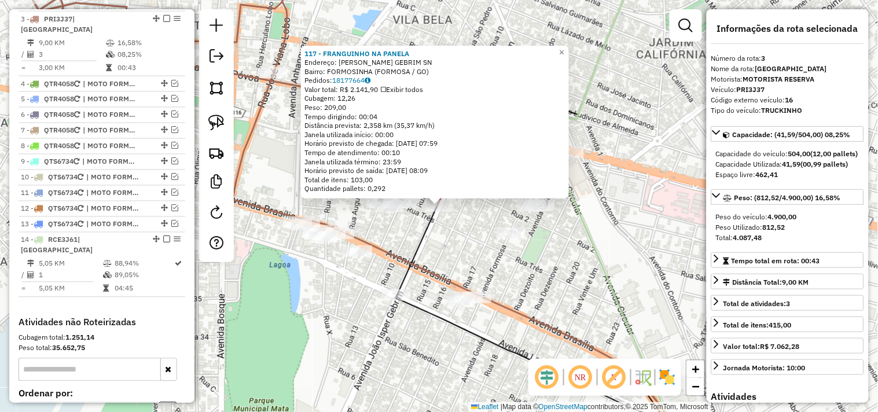
scroll to position [493, 0]
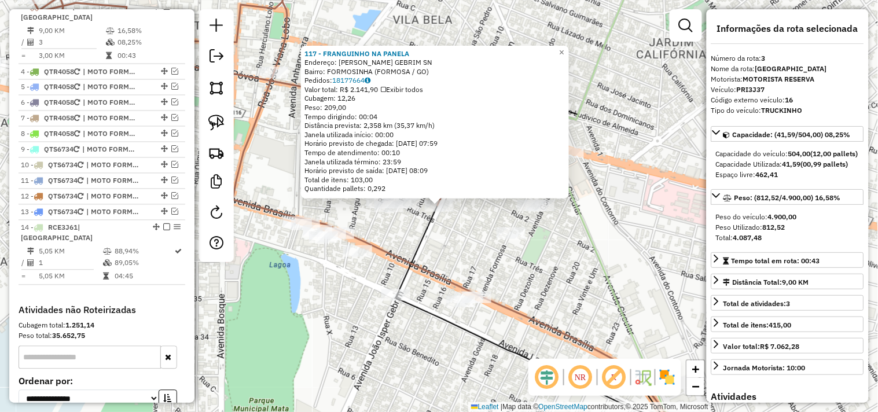
drag, startPoint x: 592, startPoint y: 254, endPoint x: 565, endPoint y: 333, distance: 84.4
click at [565, 333] on icon at bounding box center [614, 207] width 141 height 491
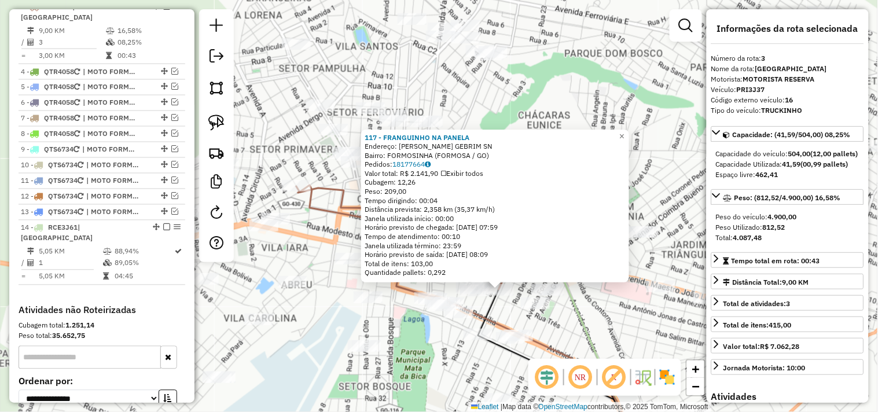
click at [681, 196] on div "117 - FRANGUINHO NA PANELA Endereço: JOAO ISPER GEBRIM SN Bairro: FORMOSINHA (F…" at bounding box center [439, 206] width 878 height 412
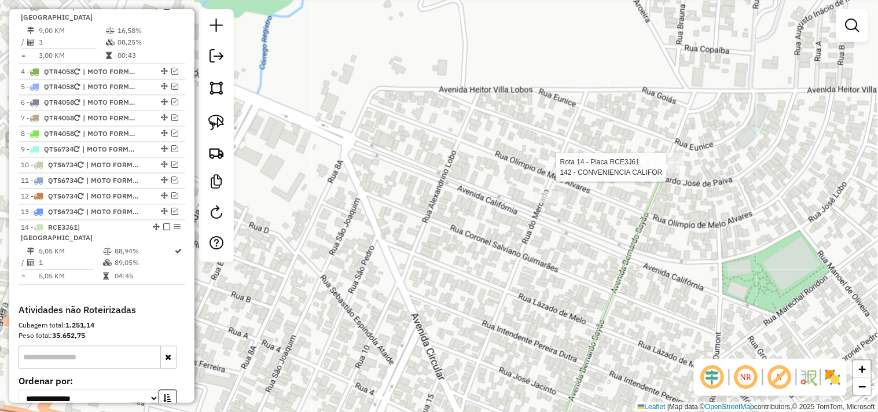
select select "*********"
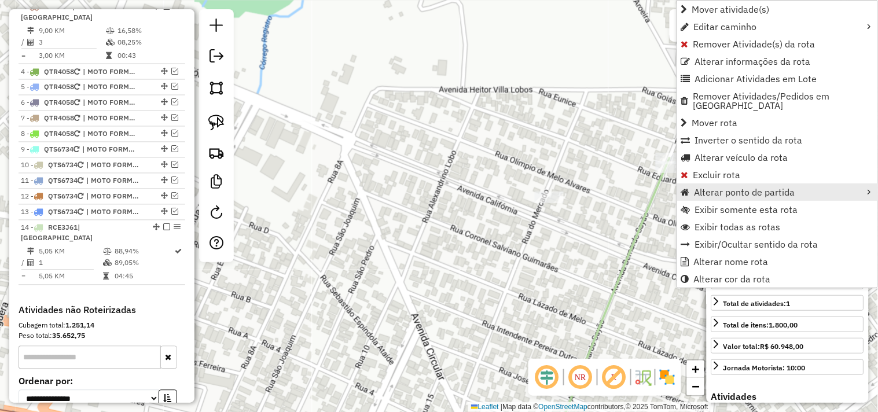
scroll to position [593, 0]
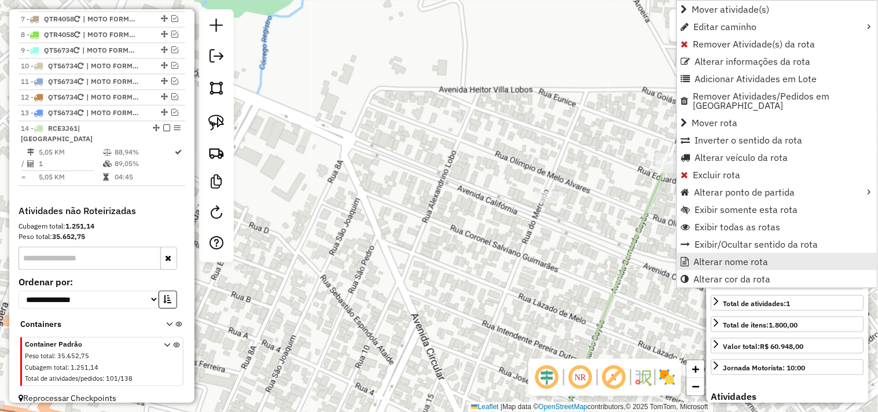
click at [730, 257] on span "Alterar nome rota" at bounding box center [731, 261] width 75 height 9
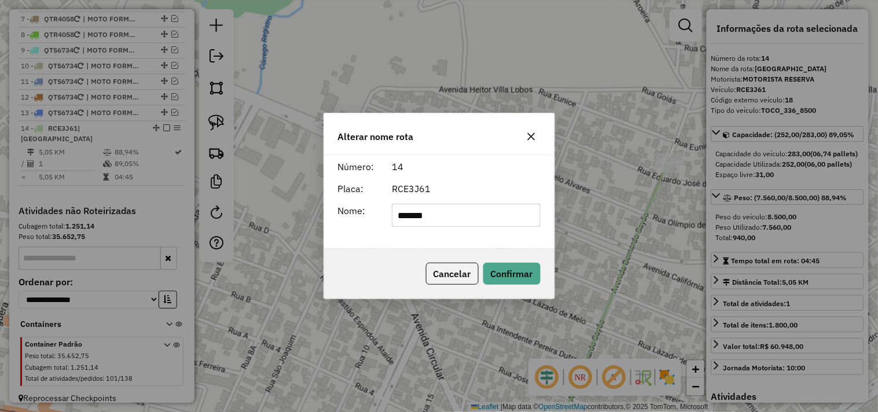
drag, startPoint x: 405, startPoint y: 221, endPoint x: 353, endPoint y: 222, distance: 52.1
click at [353, 222] on div "Nome: *******" at bounding box center [439, 215] width 216 height 23
type input "**********"
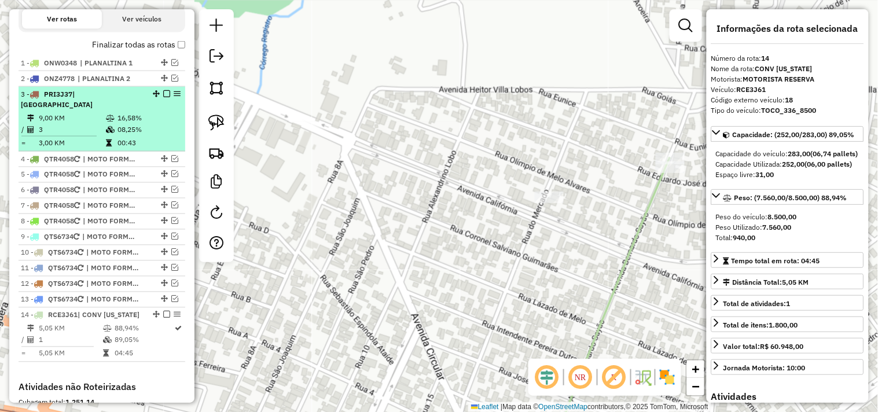
scroll to position [400, 0]
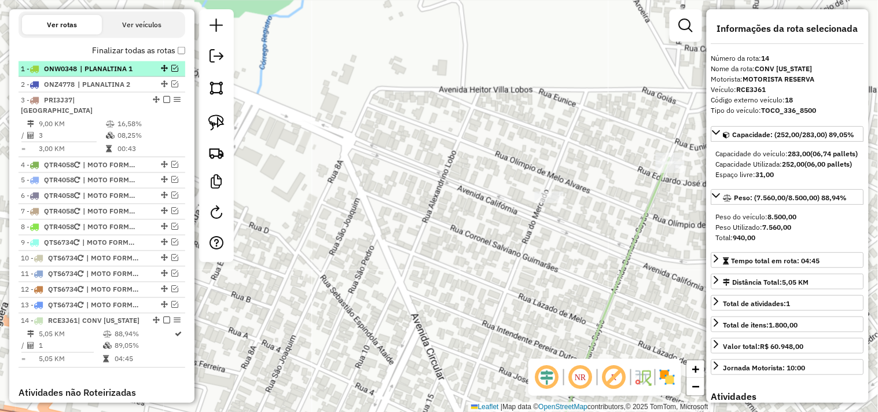
drag, startPoint x: 159, startPoint y: 182, endPoint x: 172, endPoint y: 71, distance: 111.9
click at [172, 71] on ul "1 - ONW0348 | PLANALTINA 1 2 - ONZ4778 | PLANALTINA 2 3 - PRI3J37 | Formosa 9,0…" at bounding box center [102, 214] width 167 height 307
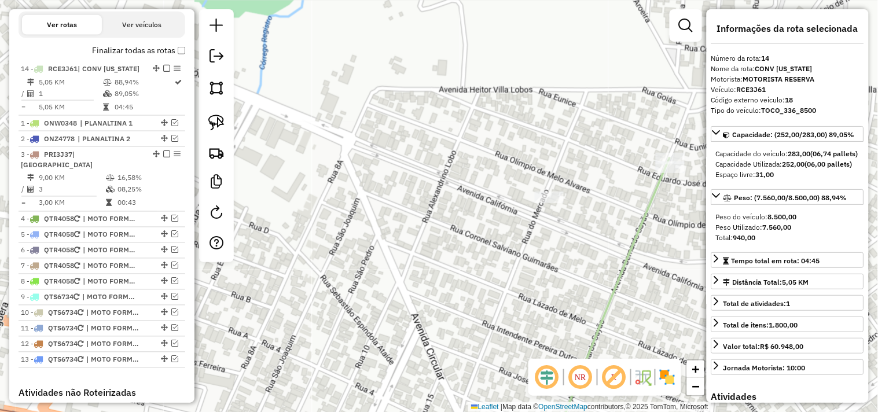
drag, startPoint x: 153, startPoint y: 319, endPoint x: 165, endPoint y: 69, distance: 249.7
click at [63, 58] on div "Finalizar todas as rotas" at bounding box center [102, 54] width 167 height 14
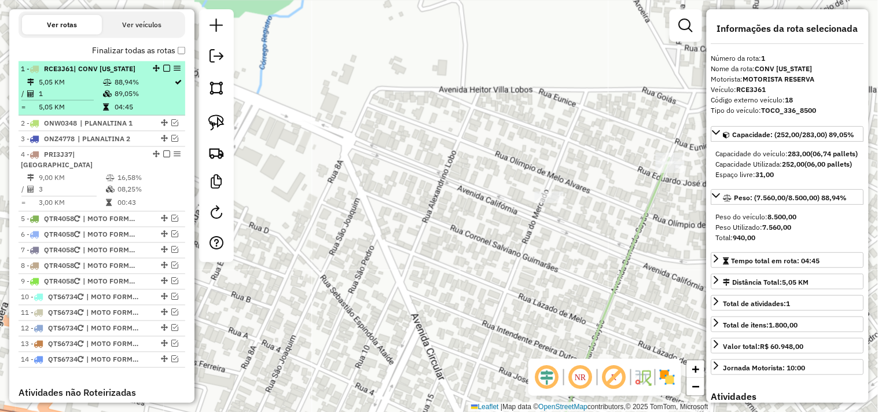
click at [163, 72] on em at bounding box center [166, 68] width 7 height 7
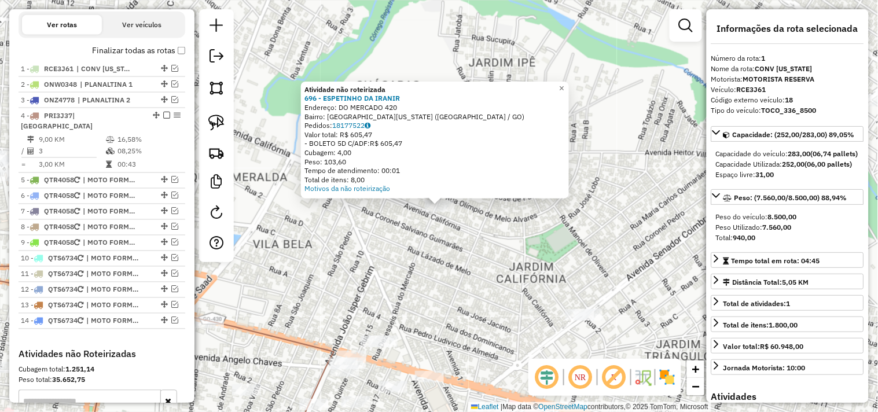
click at [489, 259] on div "Atividade não roteirizada 696 - ESPETINHO DA IRANIR Endereço: DO MERCADO 420 Ba…" at bounding box center [439, 206] width 878 height 412
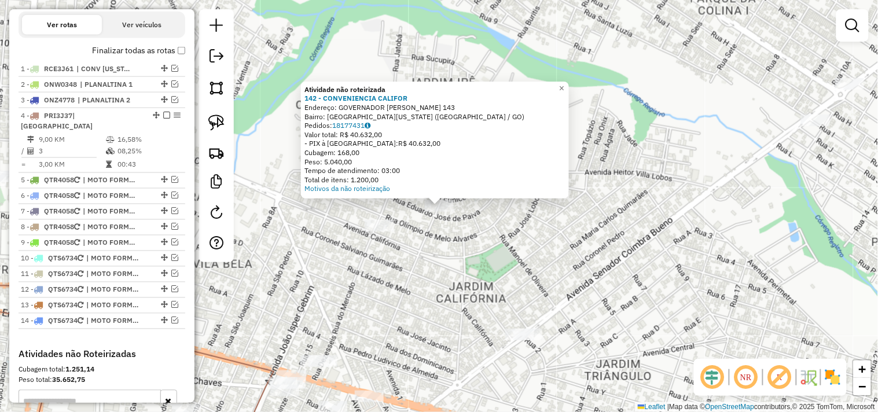
click at [456, 284] on div "Atividade não roteirizada 142 - CONVENIENCIA CALIFOR Endereço: GOVERNADOR BERNA…" at bounding box center [439, 206] width 878 height 412
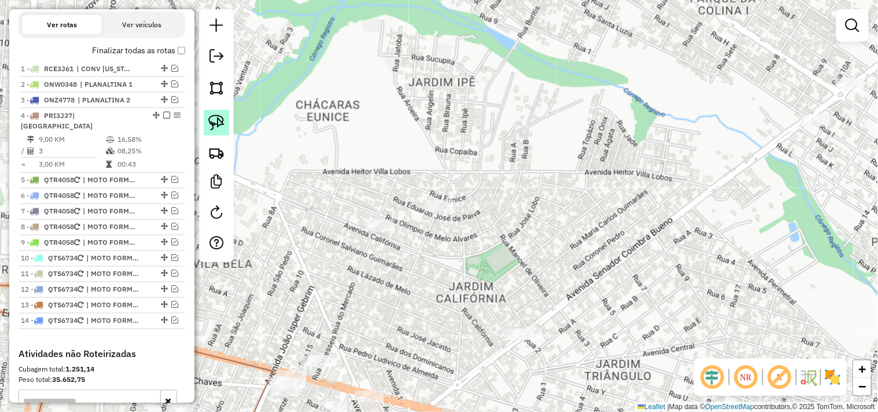
click at [219, 115] on img at bounding box center [216, 123] width 16 height 16
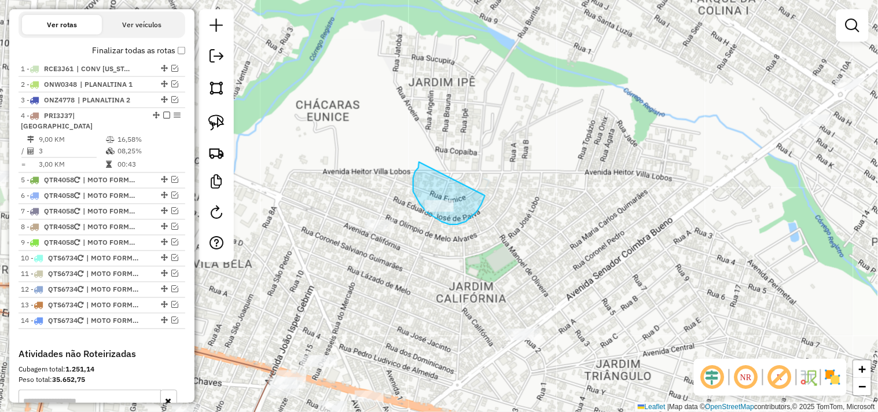
drag, startPoint x: 419, startPoint y: 164, endPoint x: 469, endPoint y: 145, distance: 53.1
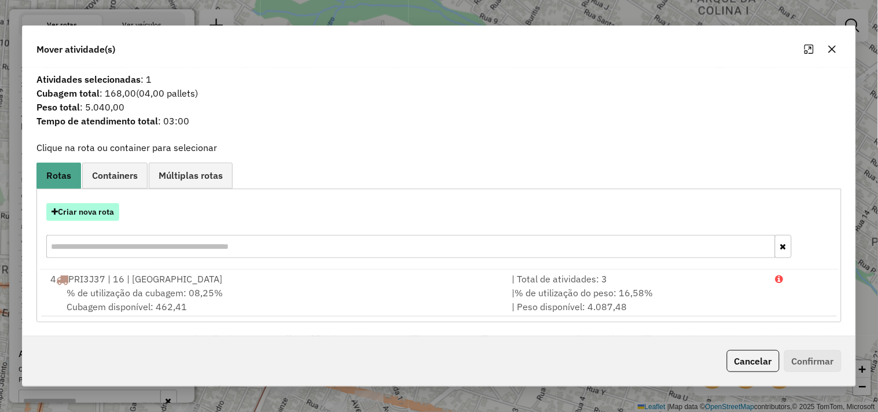
click at [106, 212] on button "Criar nova rota" at bounding box center [82, 212] width 73 height 18
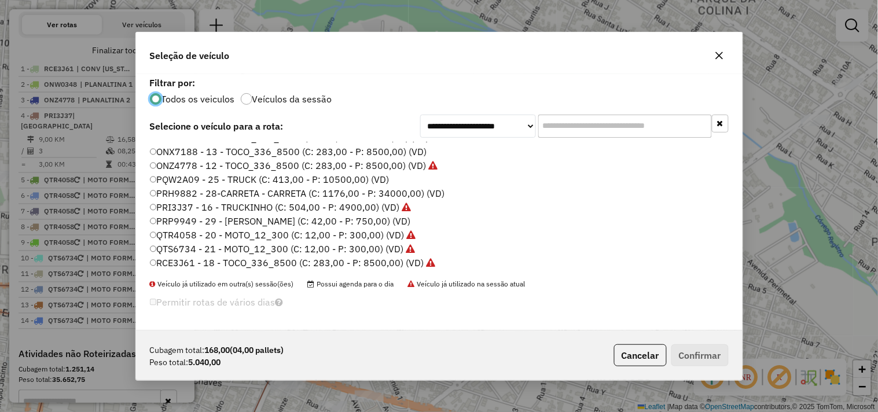
scroll to position [53, 0]
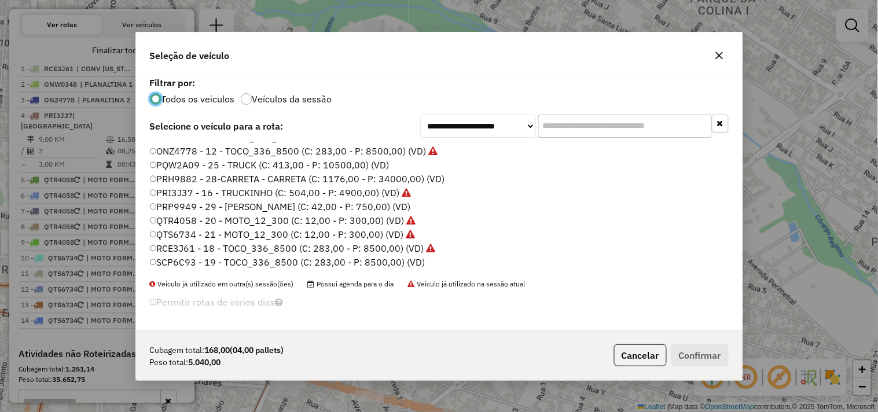
click at [390, 245] on label "RCE3J61 - 18 - TOCO_336_8500 (C: 283,00 - P: 8500,00) (VD)" at bounding box center [293, 248] width 286 height 14
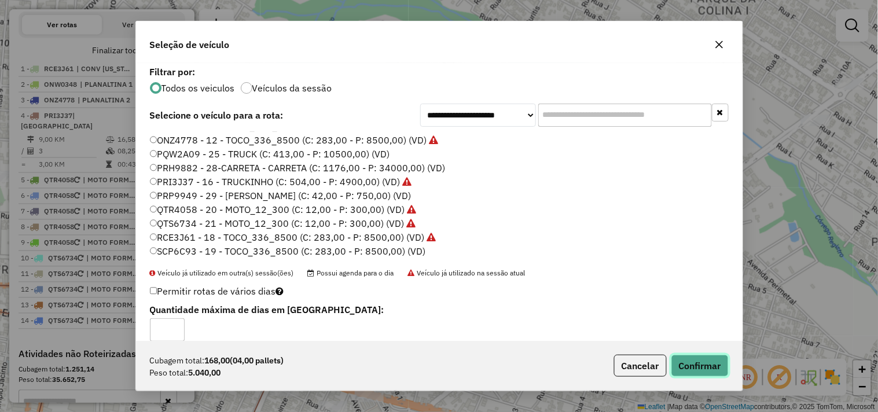
click at [706, 359] on button "Confirmar" at bounding box center [699, 366] width 57 height 22
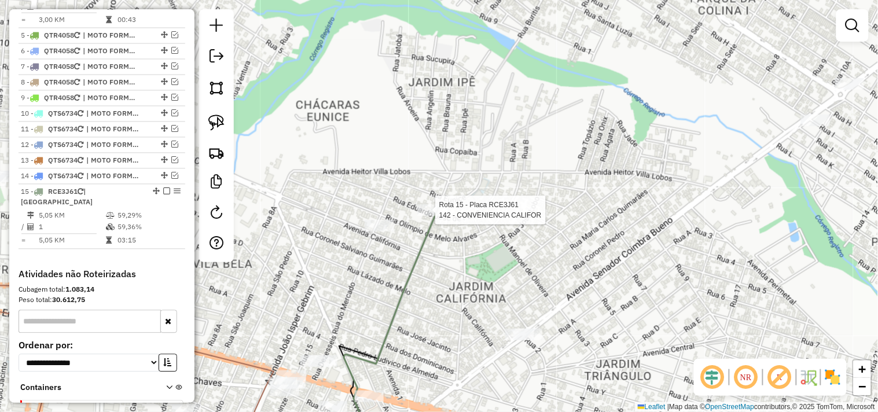
select select "*********"
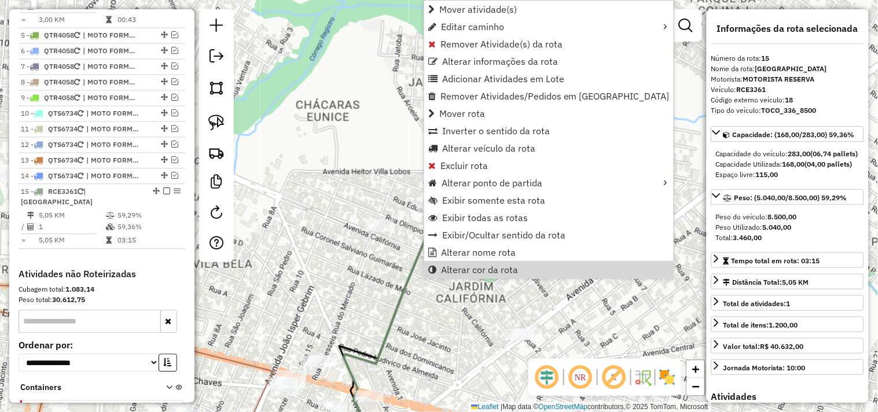
scroll to position [609, 0]
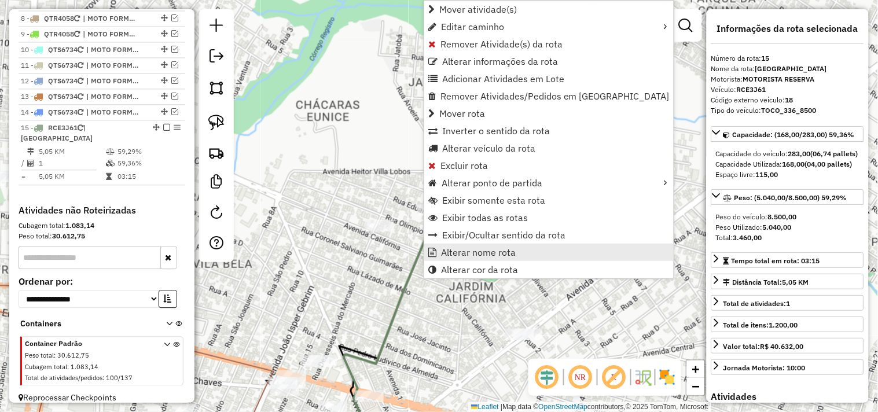
click at [479, 251] on span "Alterar nome rota" at bounding box center [478, 252] width 75 height 9
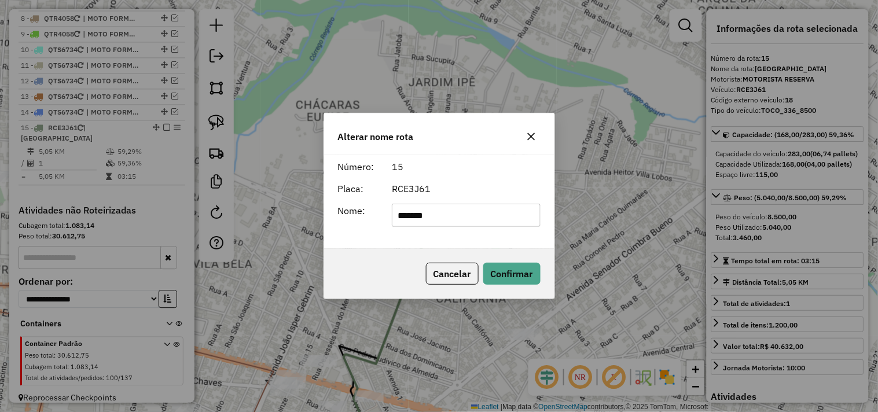
click at [464, 212] on input "*******" at bounding box center [466, 215] width 149 height 23
type input "**********"
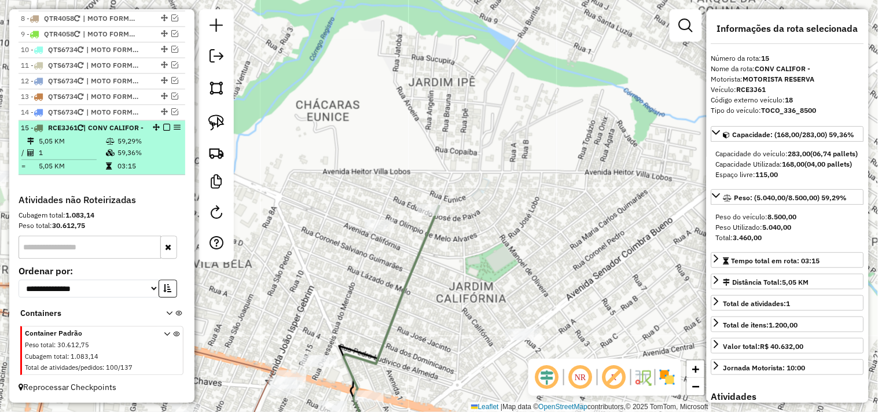
click at [159, 125] on div at bounding box center [163, 127] width 35 height 7
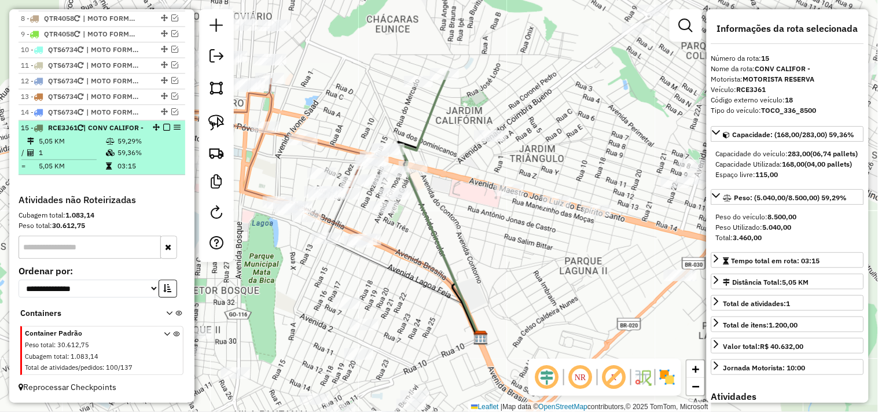
click at [164, 127] on em at bounding box center [166, 127] width 7 height 7
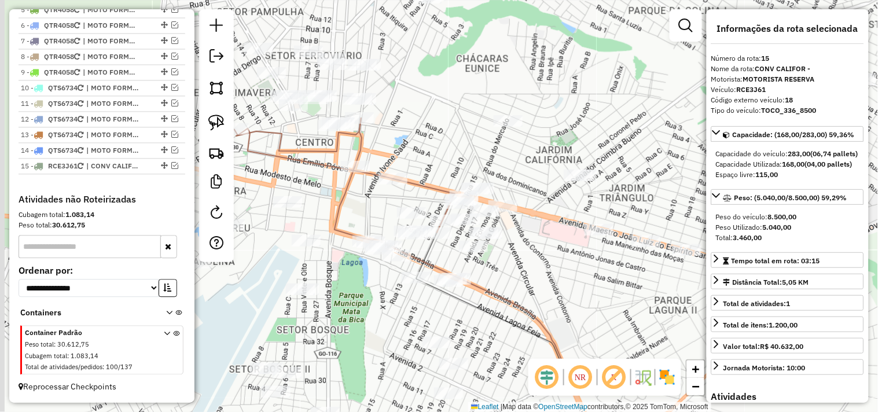
drag, startPoint x: 465, startPoint y: 141, endPoint x: 557, endPoint y: 181, distance: 100.6
click at [554, 180] on div "Janela de atendimento Grade de atendimento Capacidade Transportadoras Veículos …" at bounding box center [439, 206] width 878 height 412
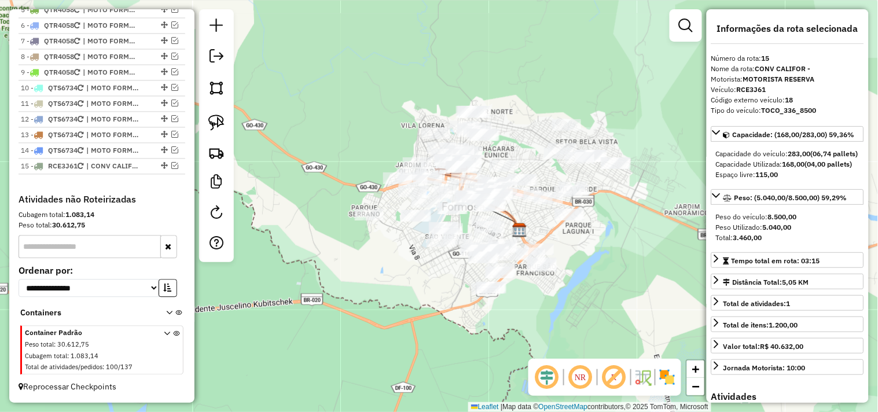
drag, startPoint x: 664, startPoint y: 274, endPoint x: 594, endPoint y: 241, distance: 76.9
click at [597, 242] on div "Janela de atendimento Grade de atendimento Capacidade Transportadoras Veículos …" at bounding box center [439, 206] width 878 height 412
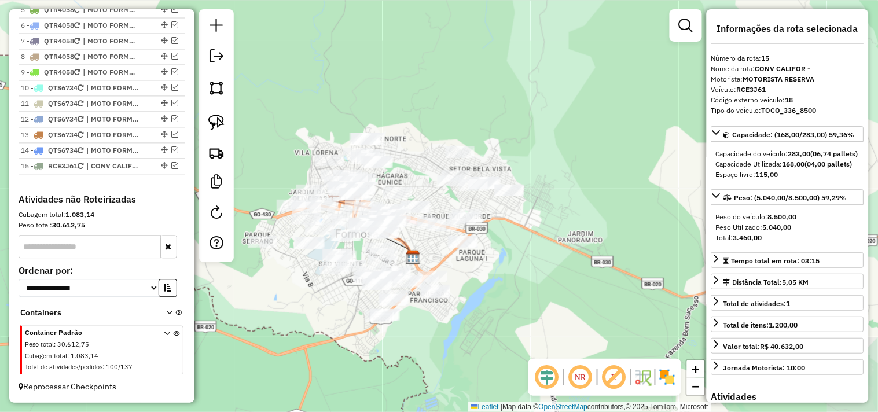
drag, startPoint x: 464, startPoint y: 72, endPoint x: 296, endPoint y: 116, distance: 173.5
click at [354, 89] on div "Janela de atendimento Grade de atendimento Capacidade Transportadoras Veículos …" at bounding box center [439, 206] width 878 height 412
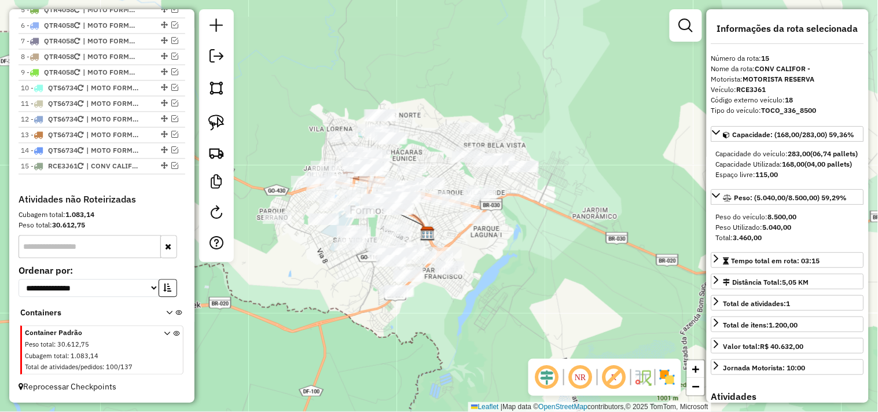
drag, startPoint x: 296, startPoint y: 120, endPoint x: 307, endPoint y: 113, distance: 13.5
click at [307, 113] on div "Janela de atendimento Grade de atendimento Capacidade Transportadoras Veículos …" at bounding box center [439, 206] width 878 height 412
drag, startPoint x: 219, startPoint y: 119, endPoint x: 239, endPoint y: 111, distance: 21.6
click at [220, 119] on img at bounding box center [216, 123] width 16 height 16
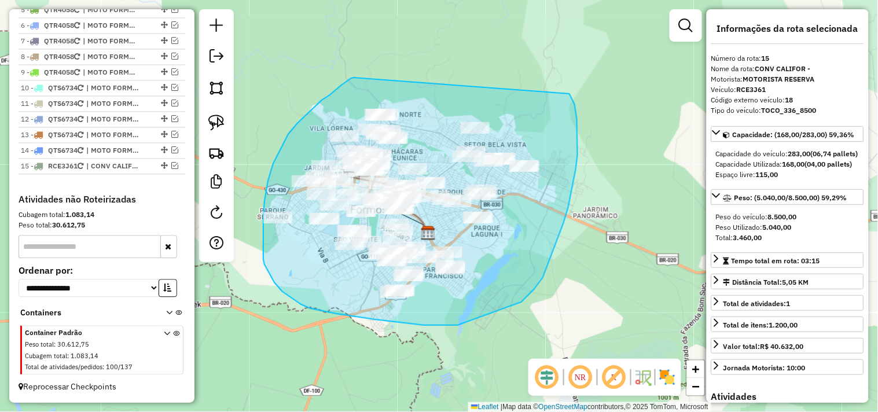
drag, startPoint x: 354, startPoint y: 78, endPoint x: 560, endPoint y: 85, distance: 206.2
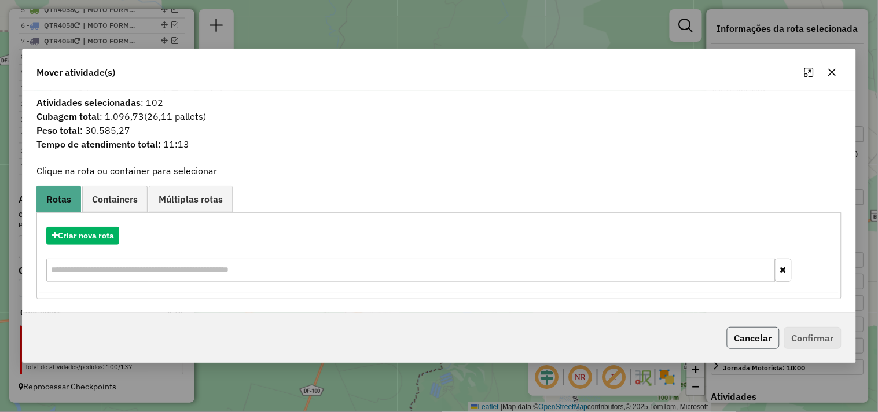
click at [744, 337] on button "Cancelar" at bounding box center [753, 338] width 53 height 22
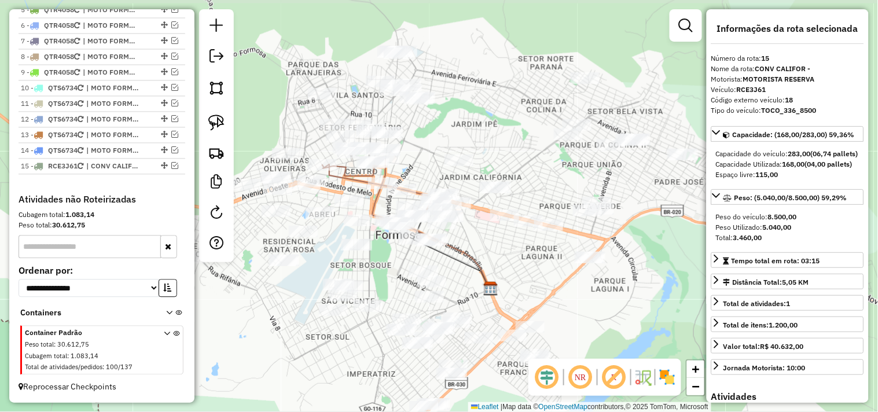
drag, startPoint x: 446, startPoint y: 131, endPoint x: 461, endPoint y: 148, distance: 22.9
click at [461, 145] on div "Janela de atendimento Grade de atendimento Capacidade Transportadoras Veículos …" at bounding box center [439, 206] width 878 height 412
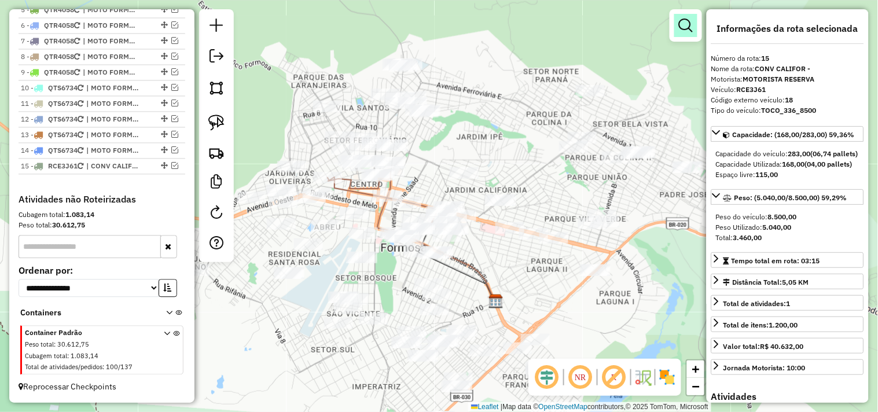
click at [690, 30] on em at bounding box center [686, 26] width 14 height 14
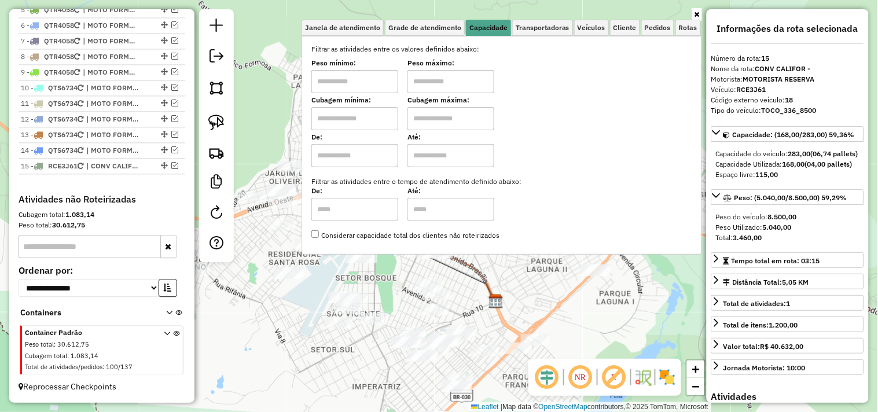
click at [362, 78] on input "text" at bounding box center [354, 81] width 87 height 23
type input "****"
type input "******"
click at [459, 285] on div "Limpar filtros Janela de atendimento Grade de atendimento Capacidade Transporta…" at bounding box center [439, 206] width 878 height 412
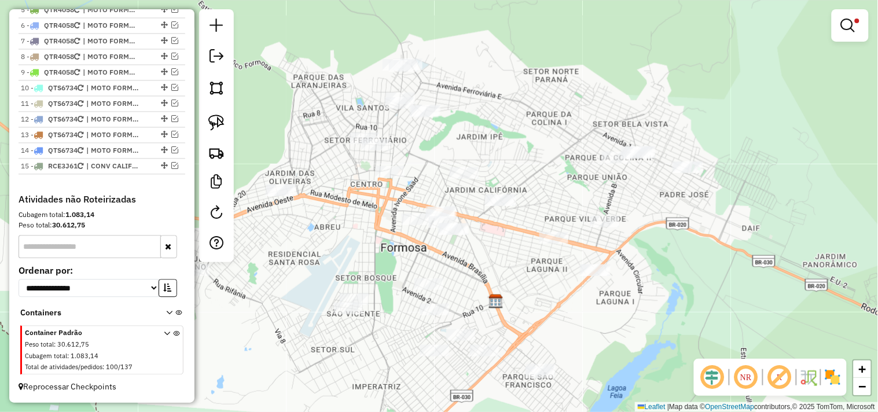
click at [490, 291] on div "Limpar filtros Janela de atendimento Grade de atendimento Capacidade Transporta…" at bounding box center [439, 206] width 878 height 412
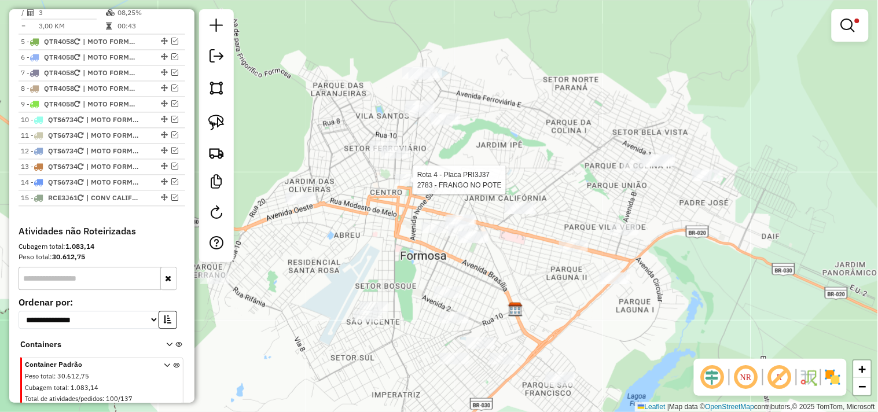
select select "*********"
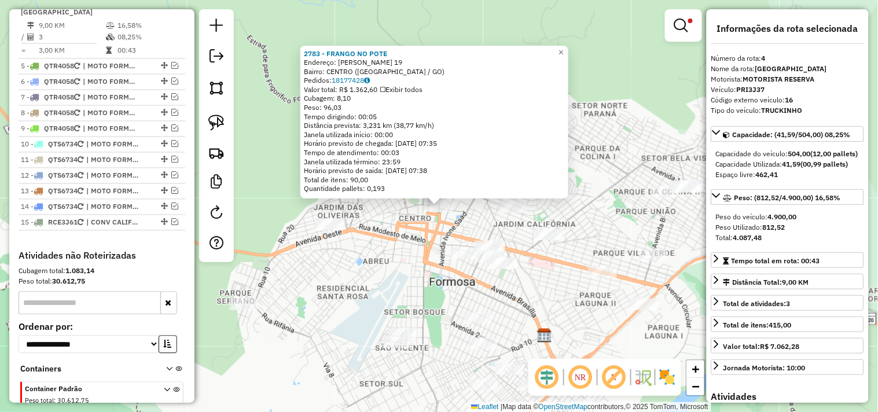
scroll to position [508, 0]
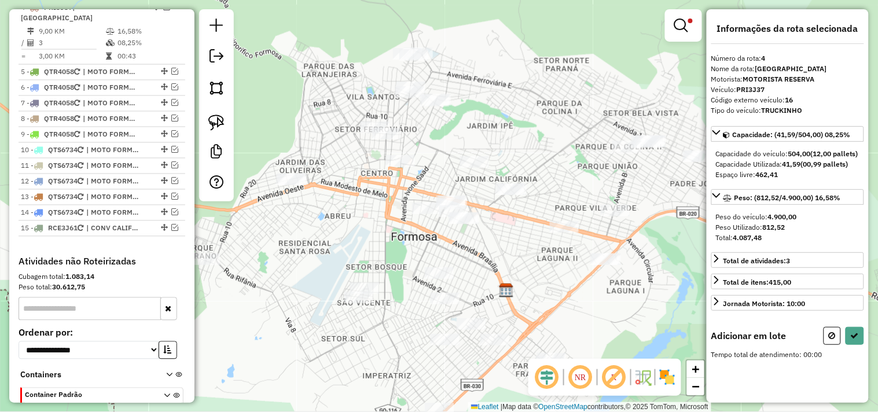
drag, startPoint x: 431, startPoint y: 228, endPoint x: 321, endPoint y: 170, distance: 124.5
click at [396, 195] on div "Limpar filtros Janela de atendimento Grade de atendimento Capacidade Transporta…" at bounding box center [439, 206] width 878 height 412
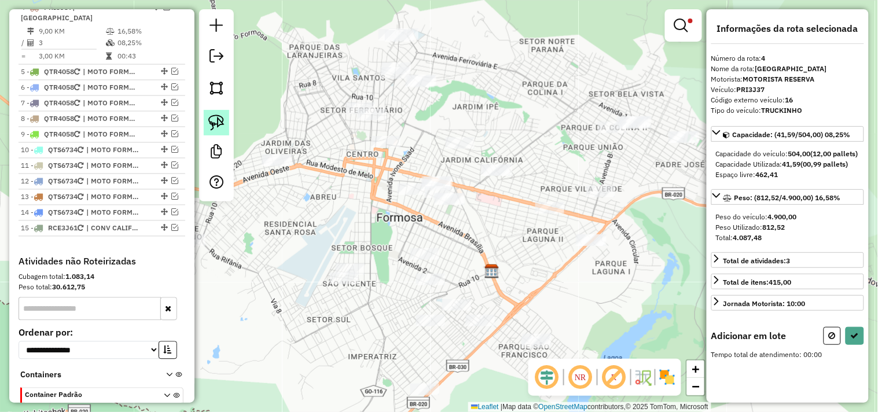
click at [224, 127] on img at bounding box center [216, 123] width 16 height 16
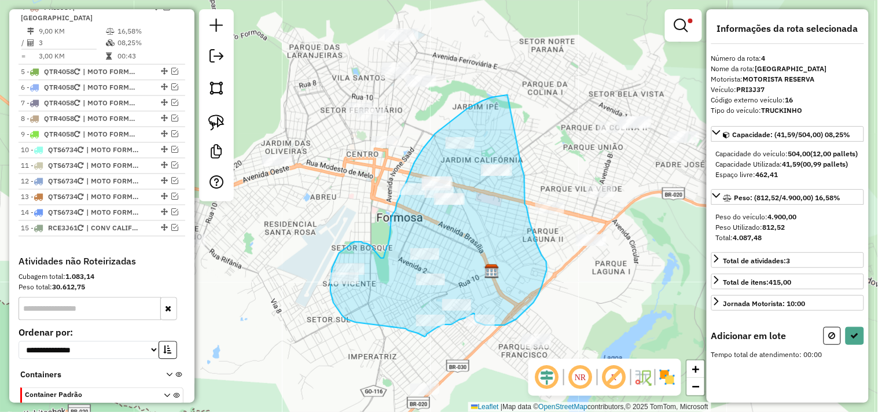
drag, startPoint x: 500, startPoint y: 96, endPoint x: 517, endPoint y: 164, distance: 70.1
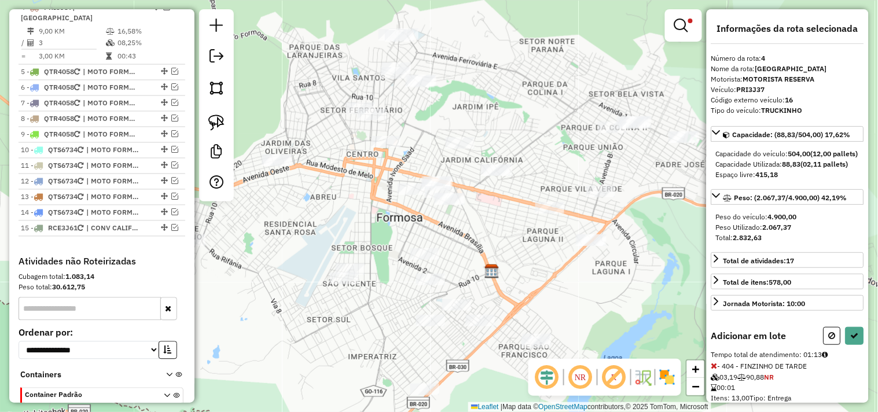
click at [861, 345] on div at bounding box center [844, 336] width 41 height 18
click at [855, 340] on icon at bounding box center [855, 336] width 8 height 8
select select "*********"
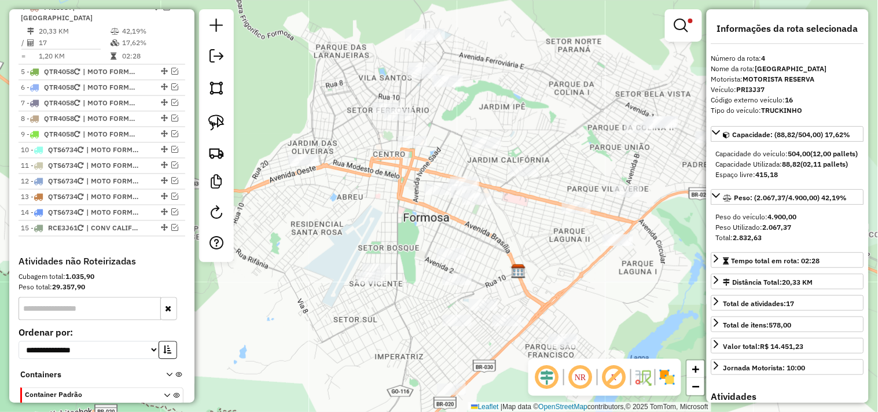
drag, startPoint x: 489, startPoint y: 108, endPoint x: 643, endPoint y: 16, distance: 180.2
click at [498, 108] on div "Limpar filtros Janela de atendimento Grade de atendimento Capacidade Transporta…" at bounding box center [439, 206] width 878 height 412
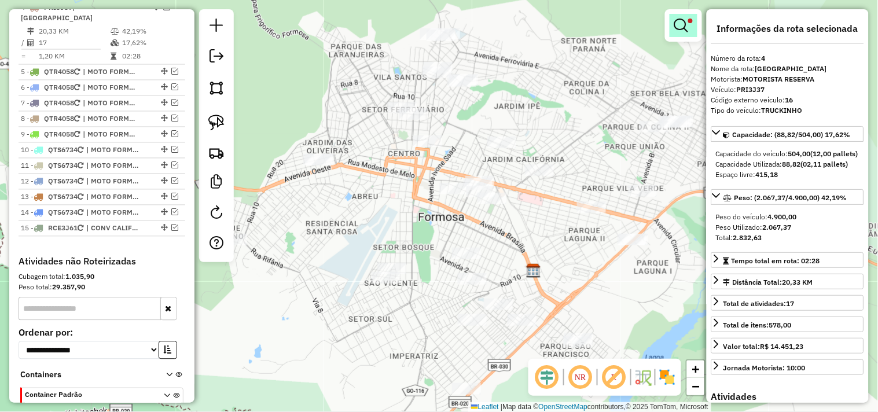
click at [678, 19] on em at bounding box center [681, 26] width 14 height 14
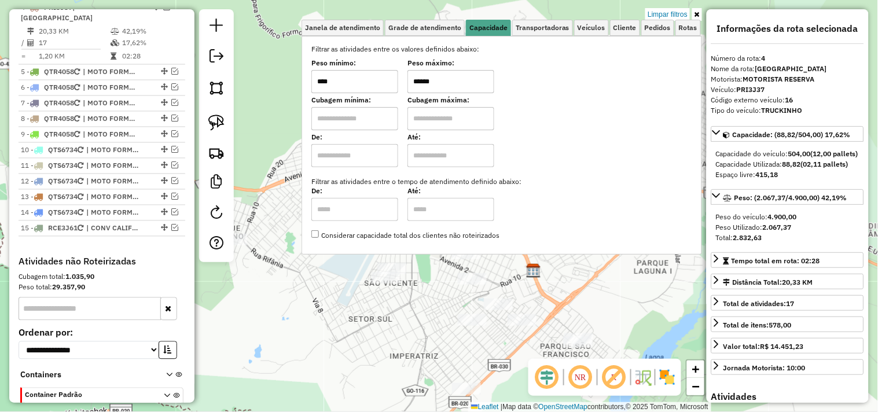
drag, startPoint x: 459, startPoint y: 81, endPoint x: 383, endPoint y: 72, distance: 76.4
click at [379, 74] on div "Peso mínimo: **** Peso máximo: ******" at bounding box center [501, 77] width 381 height 32
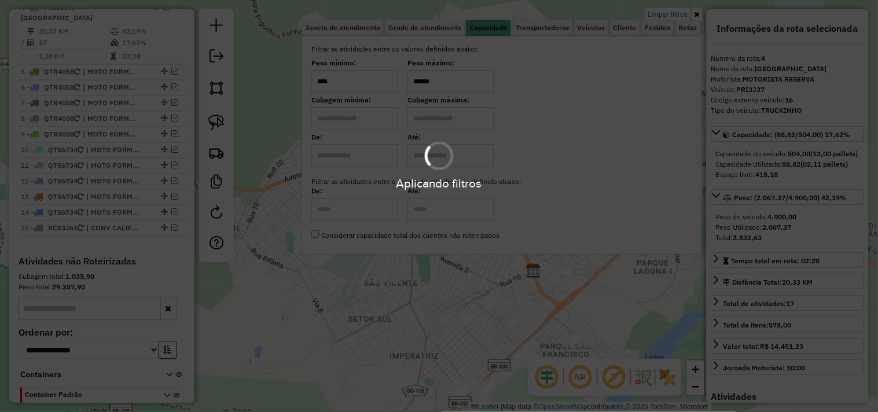
type input "******"
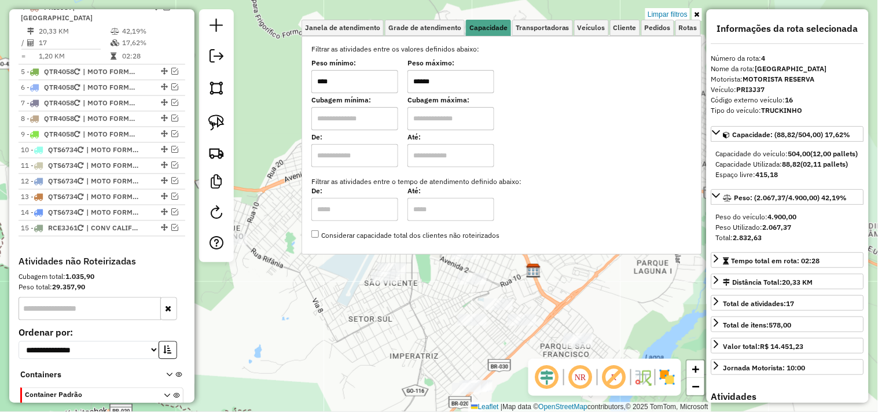
click at [372, 311] on div "Limpar filtros Janela de atendimento Grade de atendimento Capacidade Transporta…" at bounding box center [439, 206] width 878 height 412
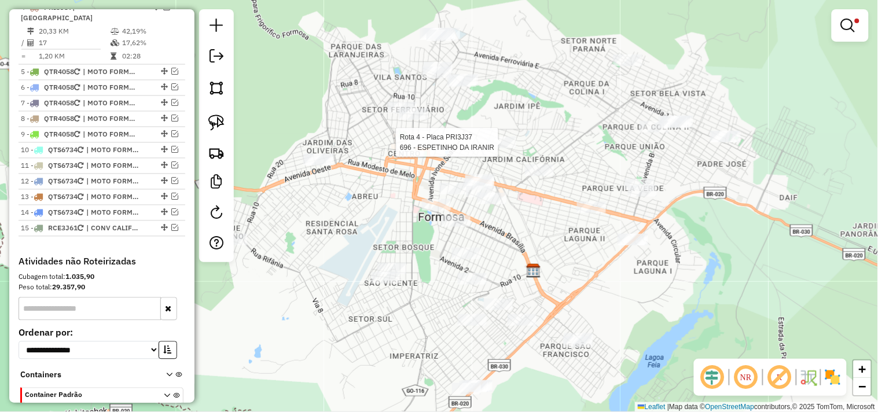
select select "*********"
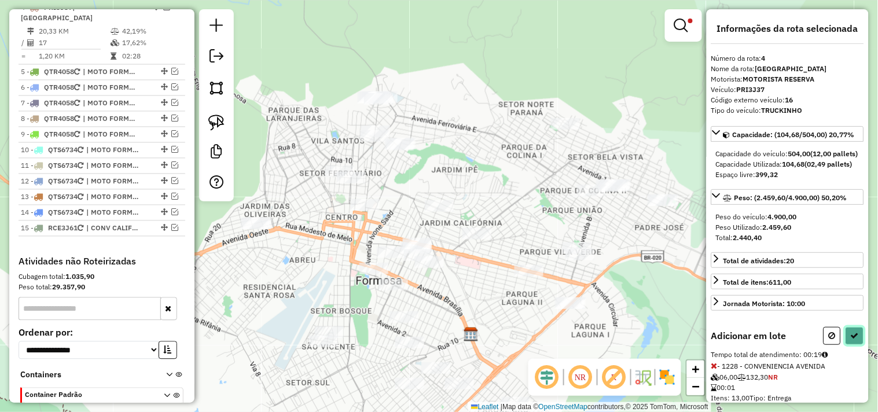
click at [851, 340] on icon at bounding box center [855, 336] width 8 height 8
select select "*********"
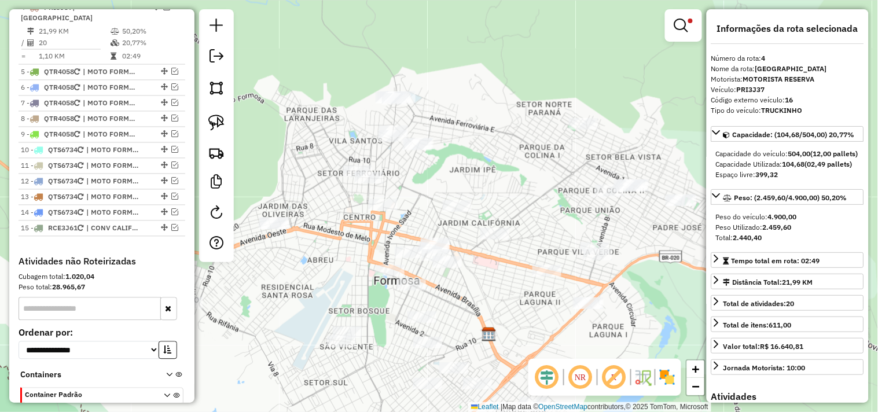
drag, startPoint x: 415, startPoint y: 185, endPoint x: 428, endPoint y: 184, distance: 13.4
click at [428, 184] on div "Limpar filtros Janela de atendimento Grade de atendimento Capacidade Transporta…" at bounding box center [439, 206] width 878 height 412
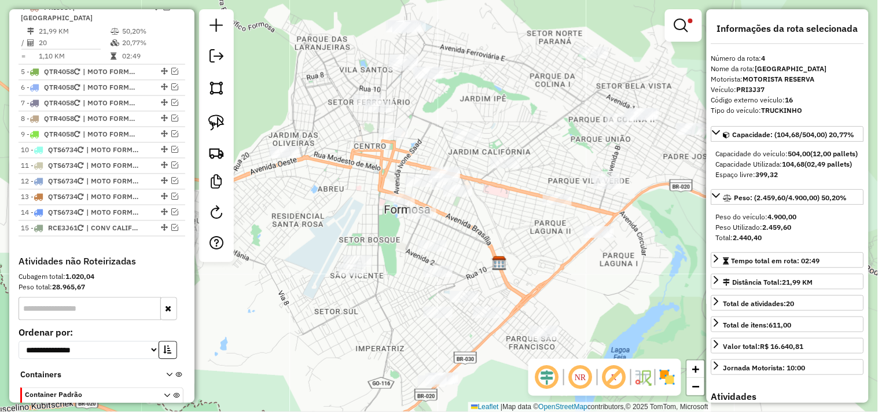
drag, startPoint x: 464, startPoint y: 134, endPoint x: 464, endPoint y: 100, distance: 34.1
click at [464, 100] on div "Limpar filtros Janela de atendimento Grade de atendimento Capacidade Transporta…" at bounding box center [439, 206] width 878 height 412
click at [681, 29] on em at bounding box center [681, 26] width 14 height 14
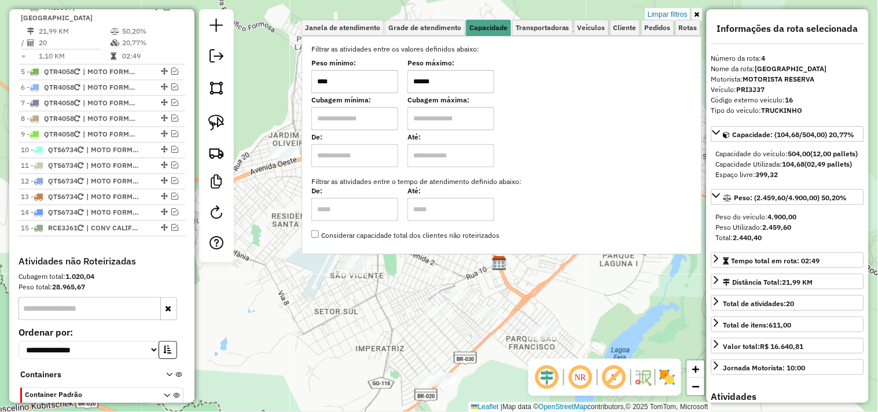
drag, startPoint x: 456, startPoint y: 83, endPoint x: 383, endPoint y: 87, distance: 73.0
click at [383, 87] on div "Peso mínimo: **** Peso máximo: ******" at bounding box center [501, 77] width 381 height 32
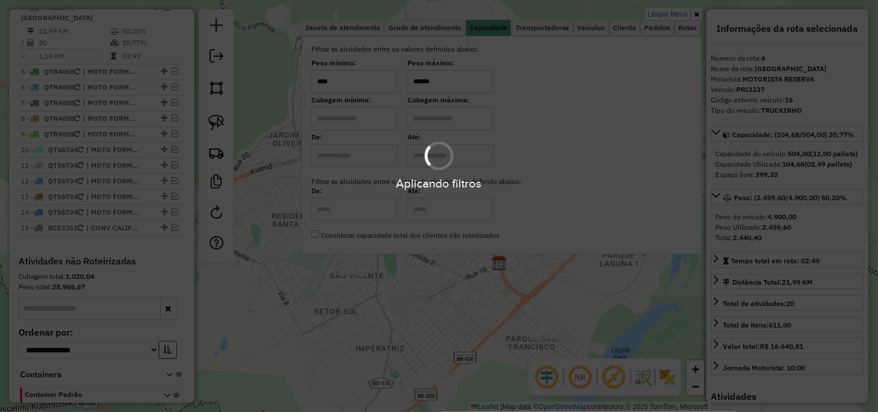
type input "******"
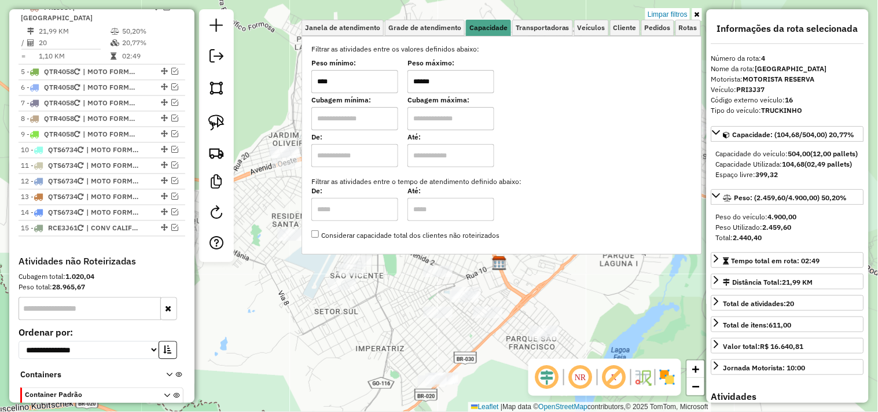
click at [402, 305] on div "Limpar filtros Janela de atendimento Grade de atendimento Capacidade Transporta…" at bounding box center [439, 206] width 878 height 412
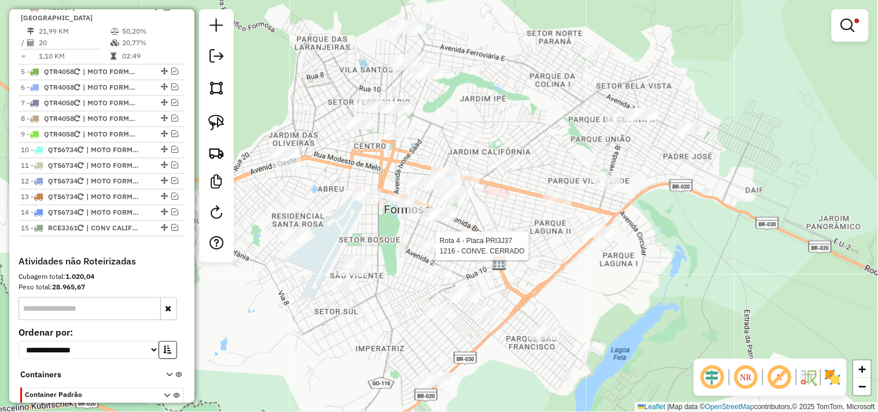
click at [428, 252] on div at bounding box center [432, 246] width 29 height 12
select select "*********"
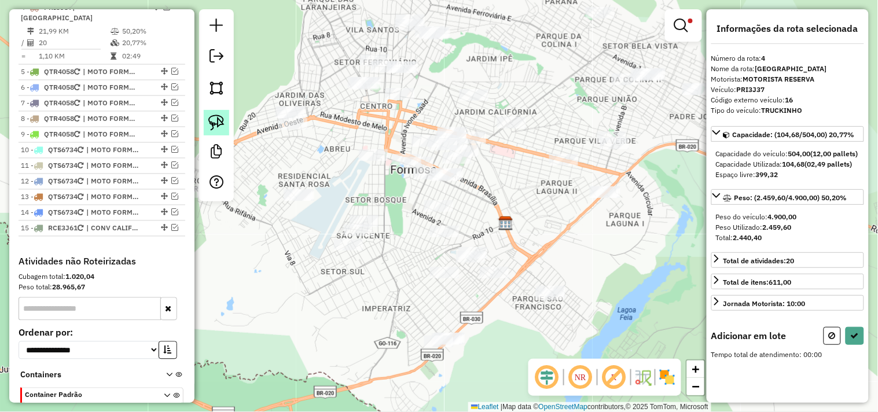
drag, startPoint x: 214, startPoint y: 127, endPoint x: 226, endPoint y: 126, distance: 12.3
click at [214, 126] on img at bounding box center [216, 123] width 16 height 16
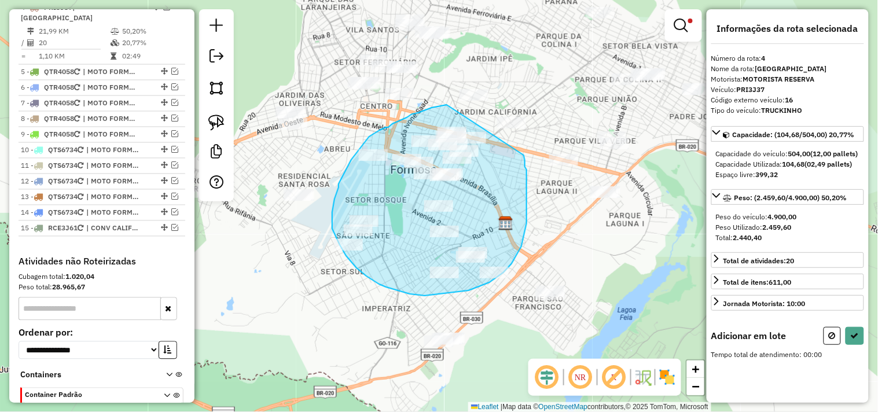
drag, startPoint x: 447, startPoint y: 105, endPoint x: 523, endPoint y: 155, distance: 91.2
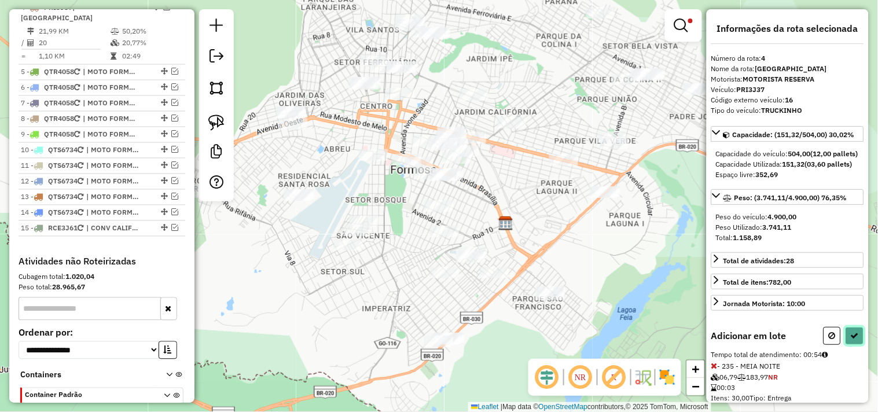
click at [857, 345] on button at bounding box center [855, 336] width 19 height 18
select select "*********"
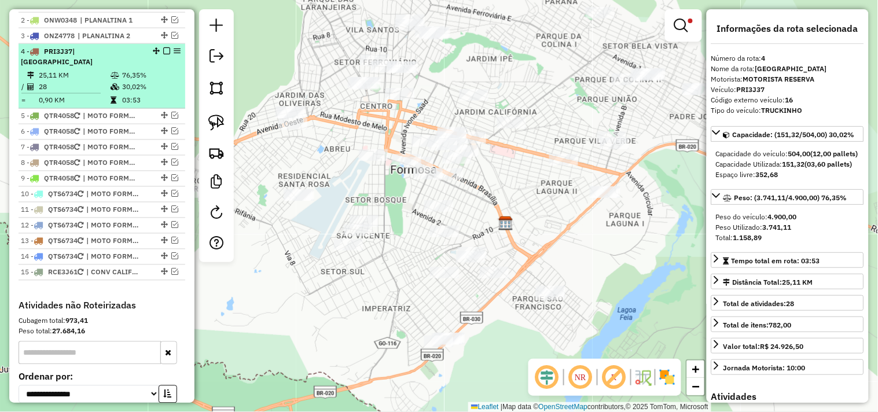
scroll to position [444, 0]
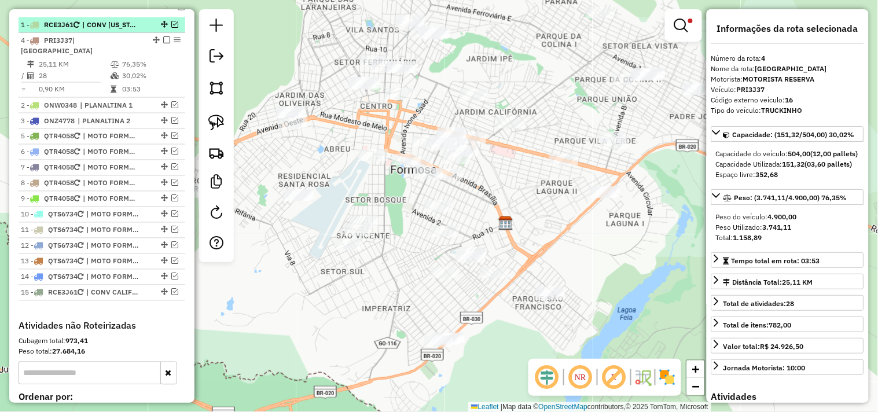
drag, startPoint x: 155, startPoint y: 74, endPoint x: 157, endPoint y: 42, distance: 32.5
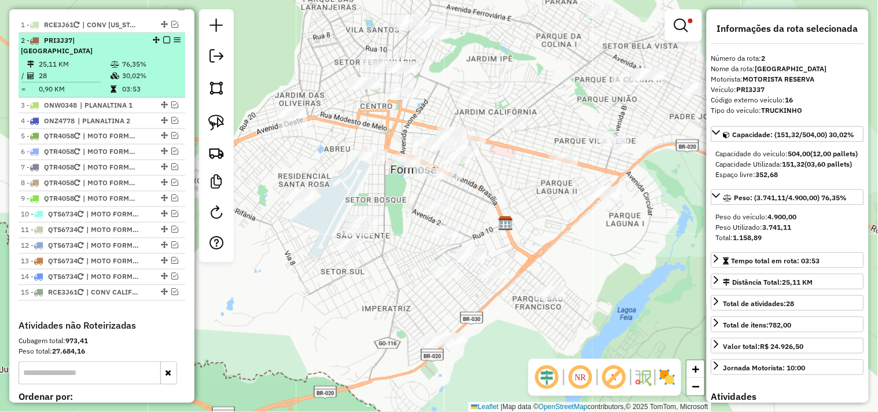
click at [164, 43] on em at bounding box center [166, 39] width 7 height 7
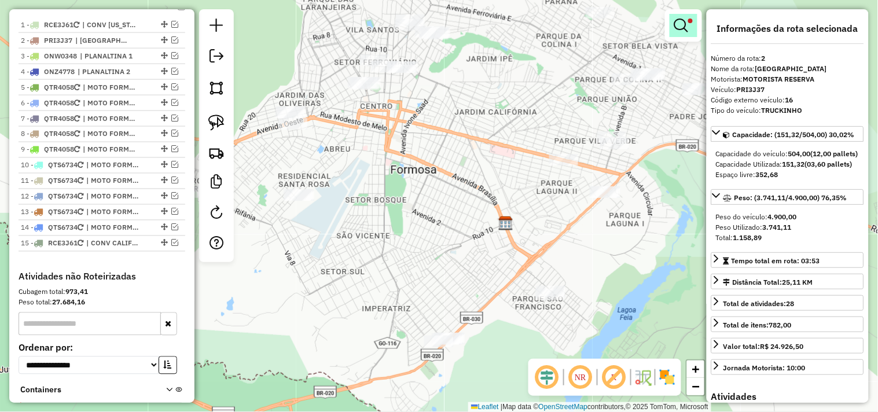
click at [680, 25] on em at bounding box center [681, 26] width 14 height 14
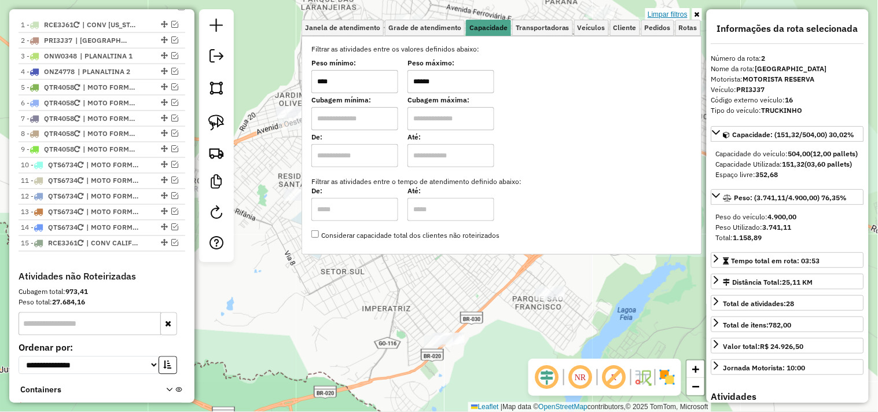
click at [664, 14] on link "Limpar filtros" at bounding box center [667, 14] width 45 height 13
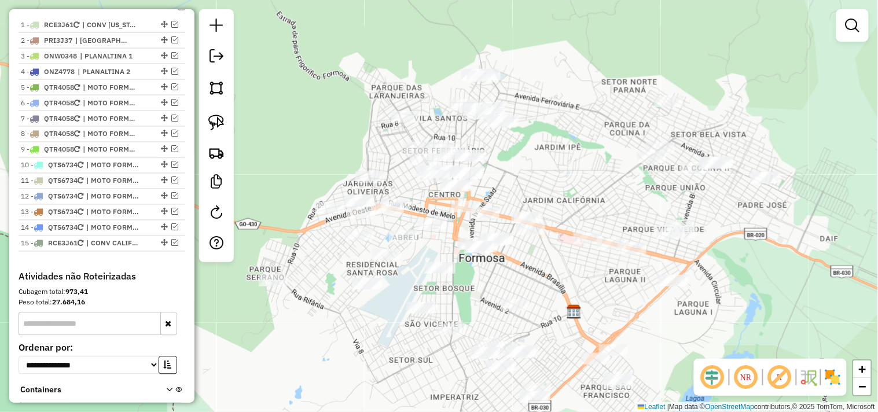
drag, startPoint x: 573, startPoint y: 222, endPoint x: 634, endPoint y: 318, distance: 114.0
click at [634, 318] on div "Janela de atendimento Grade de atendimento Capacidade Transportadoras Veículos …" at bounding box center [439, 206] width 878 height 412
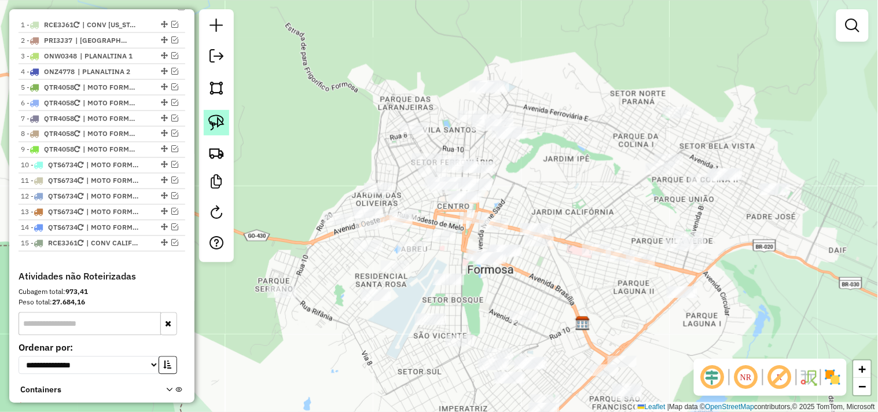
click at [215, 123] on img at bounding box center [216, 123] width 16 height 16
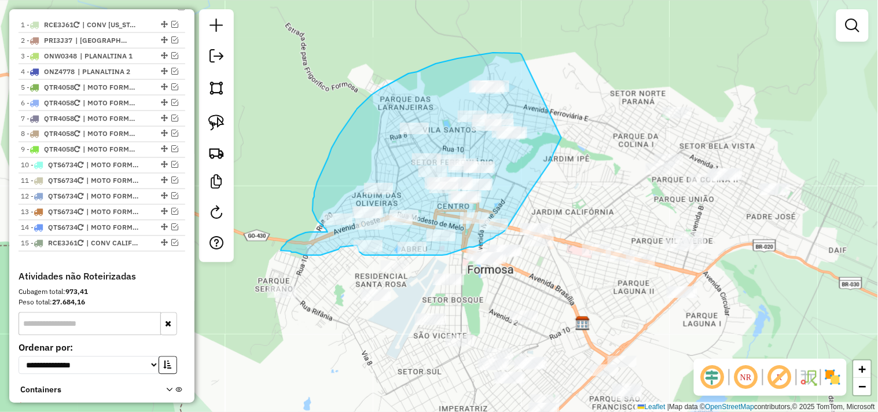
drag, startPoint x: 516, startPoint y: 53, endPoint x: 561, endPoint y: 123, distance: 82.8
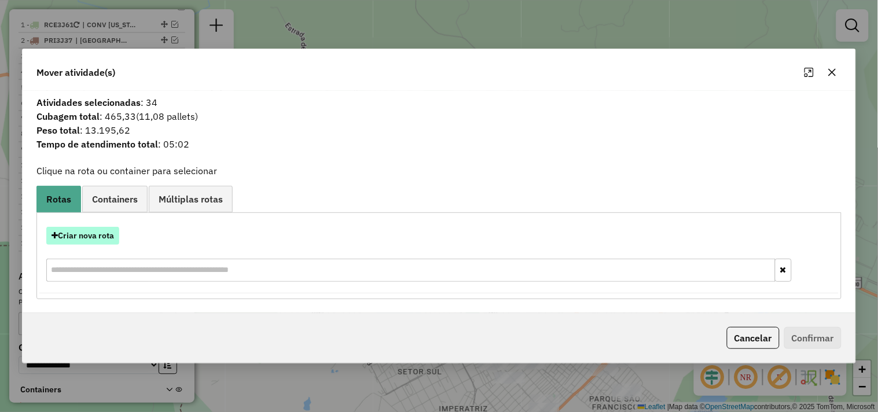
click at [108, 229] on button "Criar nova rota" at bounding box center [82, 236] width 73 height 18
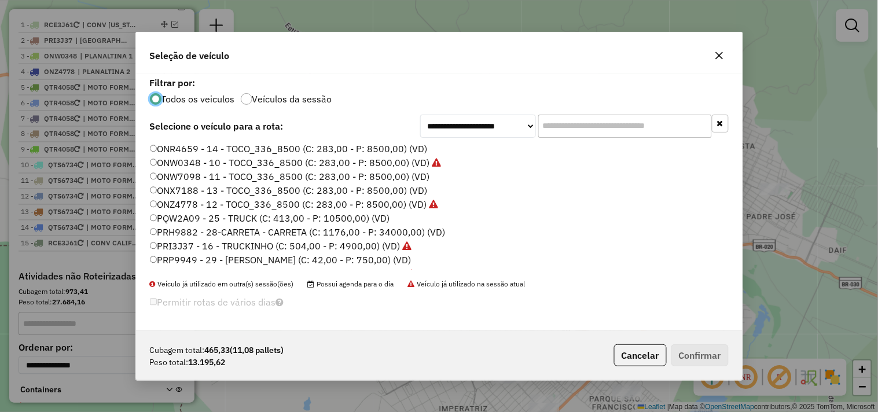
scroll to position [6, 3]
click at [354, 193] on label "ONX7188 - 13 - TOCO_336_8500 (C: 283,00 - P: 8500,00) (VD)" at bounding box center [289, 190] width 278 height 14
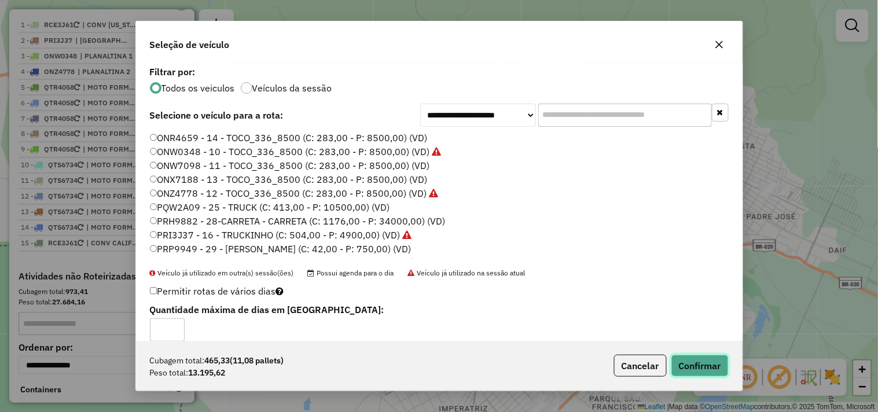
click at [686, 363] on button "Confirmar" at bounding box center [699, 366] width 57 height 22
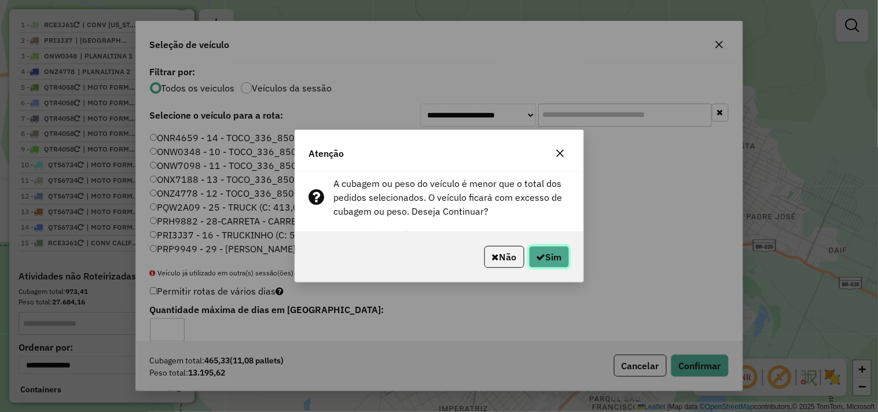
click at [540, 256] on icon "button" at bounding box center [541, 256] width 9 height 9
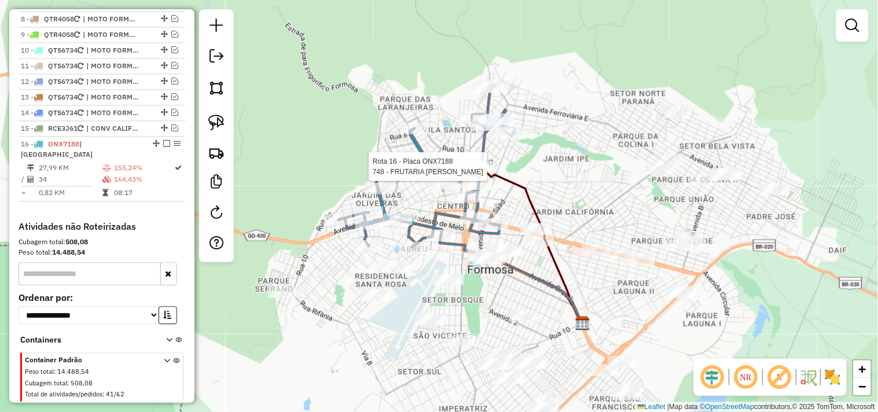
select select "*********"
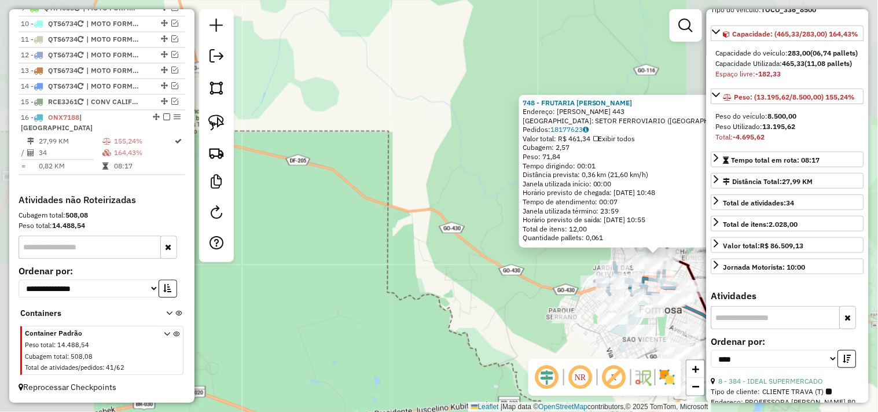
scroll to position [128, 0]
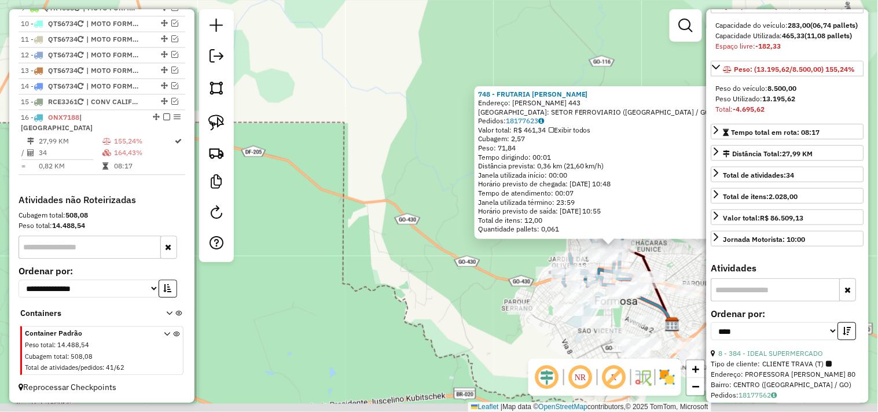
drag, startPoint x: 534, startPoint y: 259, endPoint x: 447, endPoint y: 247, distance: 87.7
click at [432, 244] on div "748 - FRUTARIA SOARES Endereço: PEDRO MONTEIRO GUIMARAES 443 Bairro: SETOR FERR…" at bounding box center [439, 206] width 878 height 412
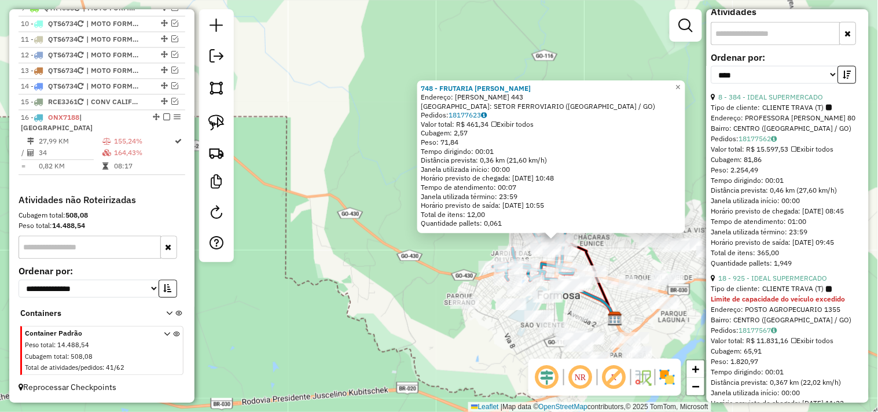
scroll to position [385, 0]
click at [803, 101] on link "8 - 384 - IDEAL SUPERMERCADO" at bounding box center [771, 96] width 105 height 9
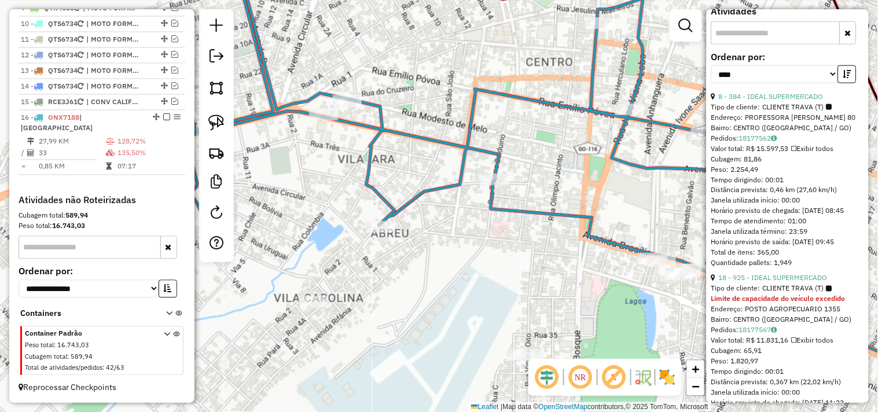
scroll to position [450, 0]
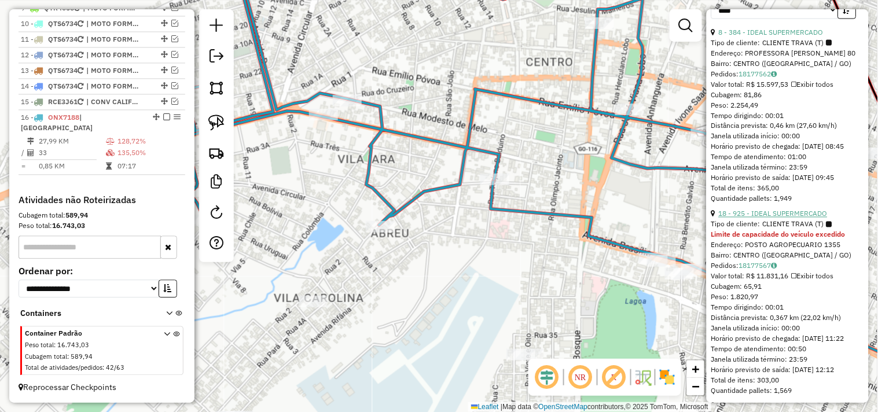
click at [795, 218] on link "18 - 925 - IDEAL SUPERMERCADO" at bounding box center [773, 214] width 109 height 9
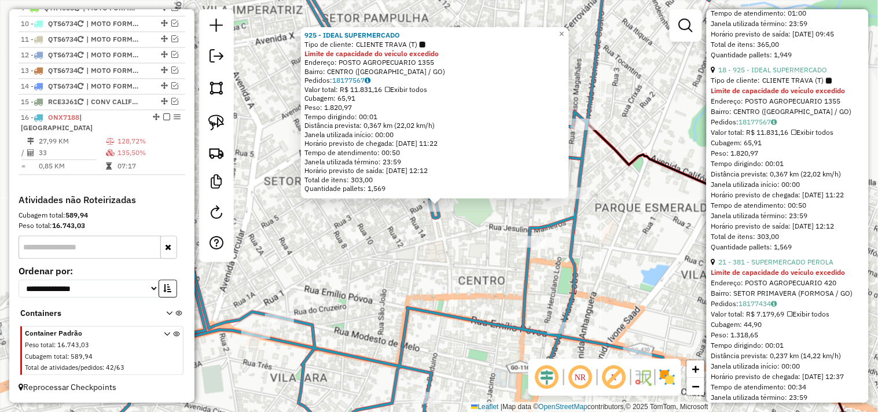
scroll to position [643, 0]
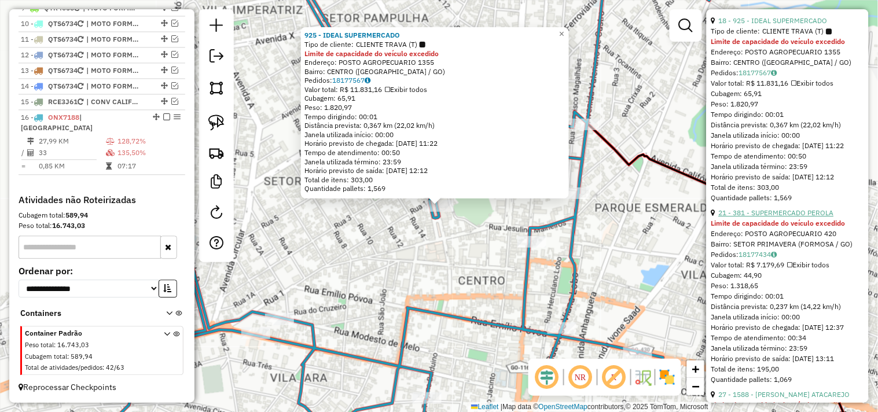
click at [800, 217] on link "21 - 381 - SUPERMERCADO PEROLA" at bounding box center [776, 212] width 115 height 9
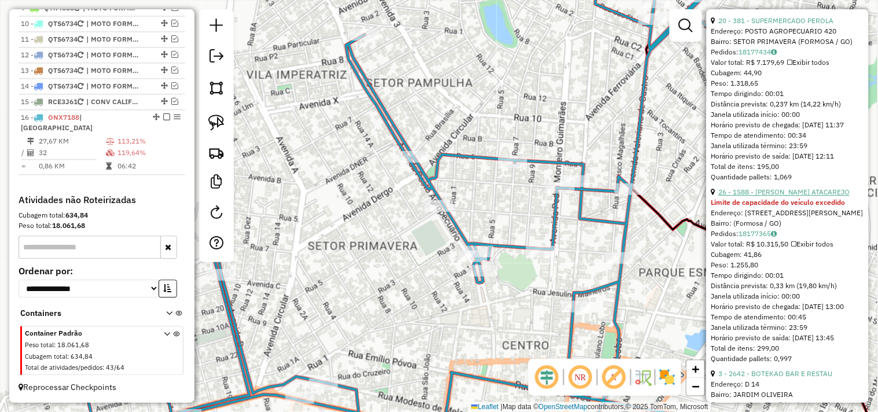
click at [800, 196] on link "26 - 1588 - NETTO ATACAREJO" at bounding box center [784, 192] width 131 height 9
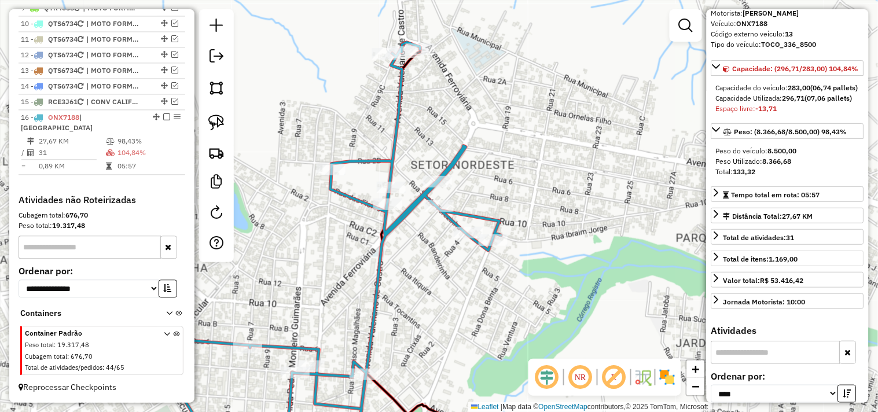
scroll to position [12, 0]
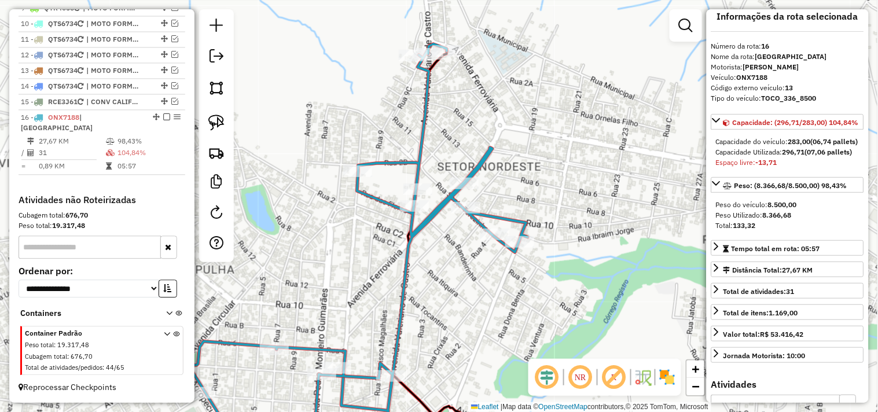
drag, startPoint x: 538, startPoint y: 288, endPoint x: 558, endPoint y: 289, distance: 19.8
click at [556, 289] on div "Janela de atendimento Grade de atendimento Capacidade Transportadoras Veículos …" at bounding box center [439, 206] width 878 height 412
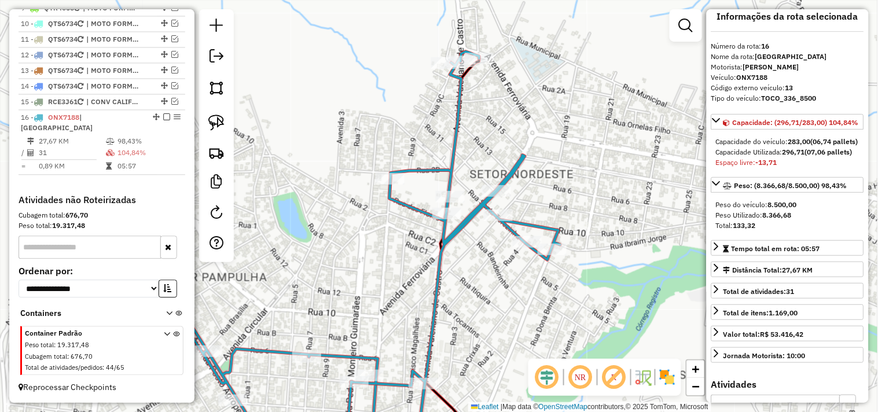
drag, startPoint x: 392, startPoint y: 277, endPoint x: 421, endPoint y: 278, distance: 29.0
click at [421, 278] on div "Janela de atendimento Grade de atendimento Capacidade Transportadoras Veículos …" at bounding box center [439, 206] width 878 height 412
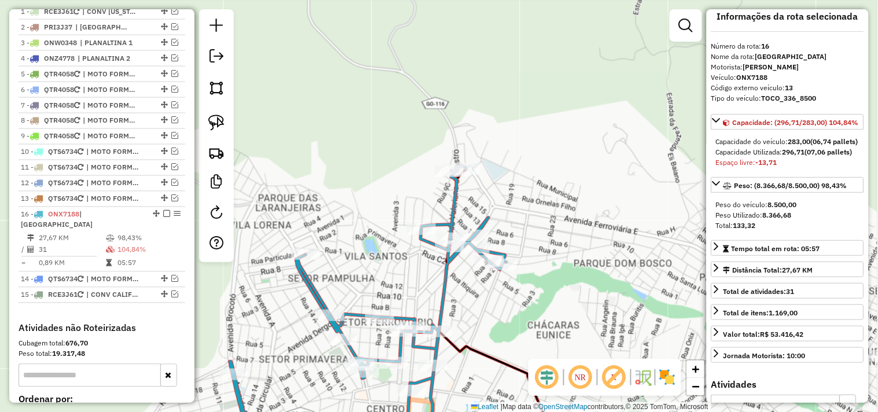
scroll to position [392, 0]
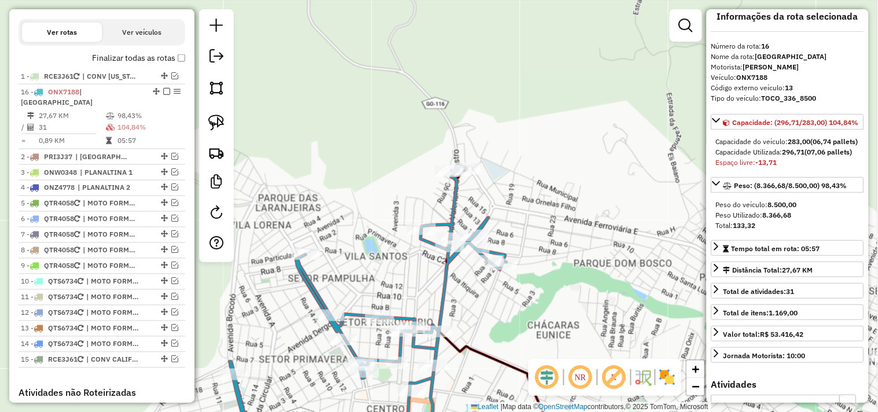
drag, startPoint x: 153, startPoint y: 192, endPoint x: 170, endPoint y: 101, distance: 93.1
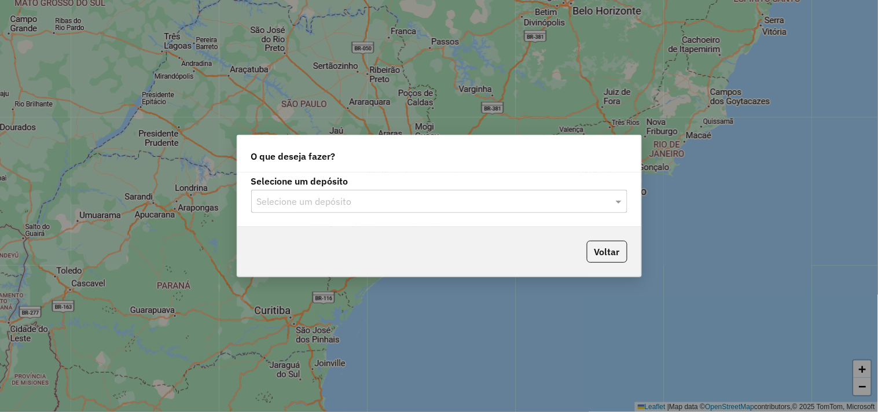
click at [473, 204] on input "text" at bounding box center [427, 202] width 341 height 14
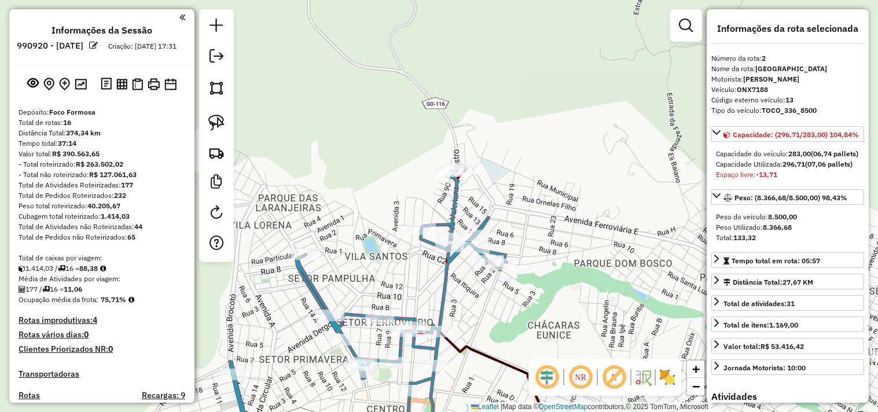
select select "*********"
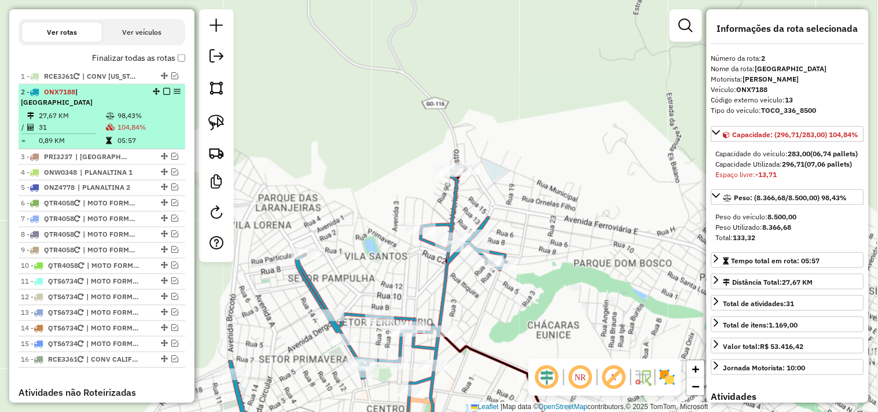
scroll to position [12, 0]
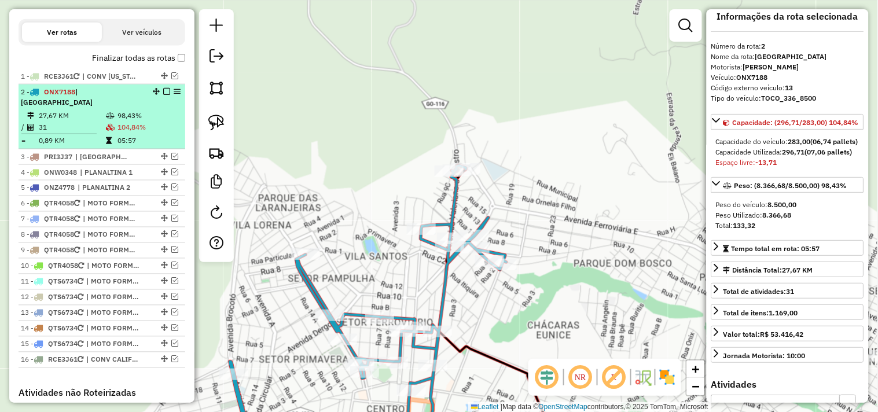
click at [164, 95] on em at bounding box center [166, 91] width 7 height 7
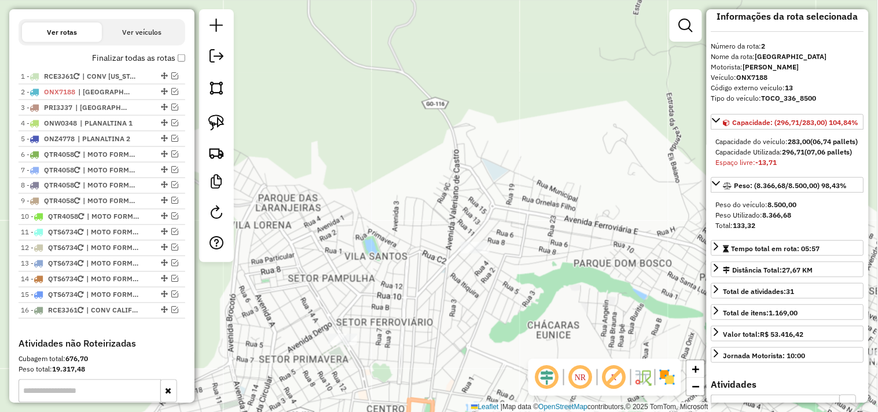
drag, startPoint x: 390, startPoint y: 234, endPoint x: 366, endPoint y: 120, distance: 116.5
click at [373, 130] on div "Janela de atendimento Grade de atendimento Capacidade Transportadoras Veículos …" at bounding box center [439, 206] width 878 height 412
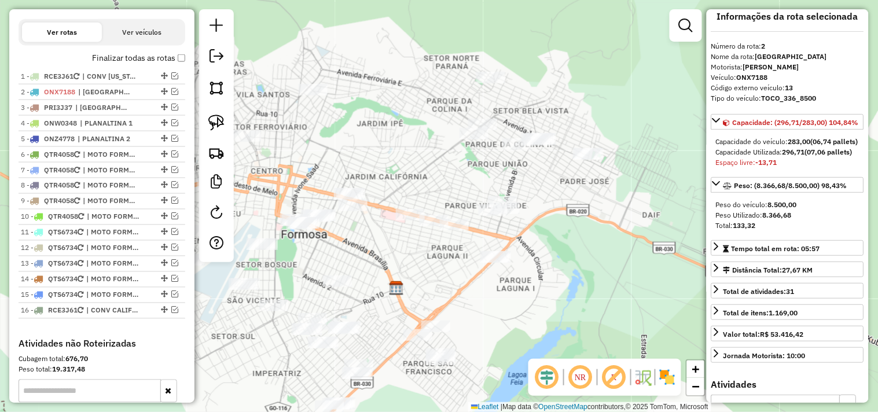
drag, startPoint x: 443, startPoint y: 183, endPoint x: 354, endPoint y: 157, distance: 92.5
click at [354, 157] on div "Janela de atendimento Grade de atendimento Capacidade Transportadoras Veículos …" at bounding box center [439, 206] width 878 height 412
drag, startPoint x: 215, startPoint y: 124, endPoint x: 311, endPoint y: 149, distance: 100.0
click at [214, 123] on img at bounding box center [216, 123] width 16 height 16
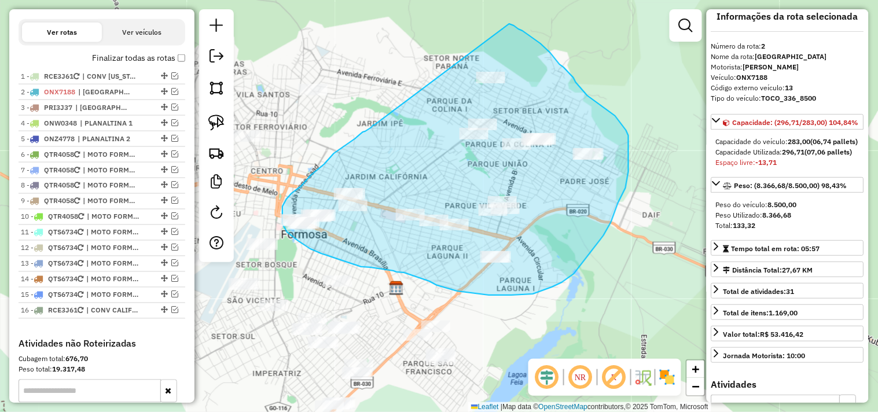
drag, startPoint x: 374, startPoint y: 125, endPoint x: 508, endPoint y: 24, distance: 167.3
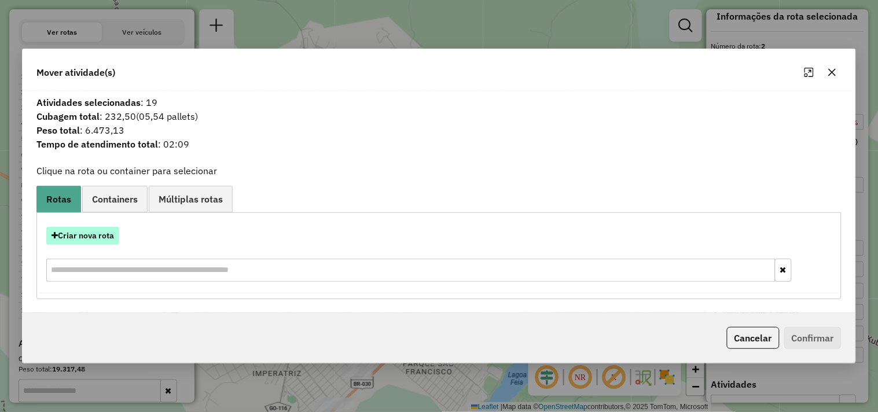
click at [98, 236] on button "Criar nova rota" at bounding box center [82, 236] width 73 height 18
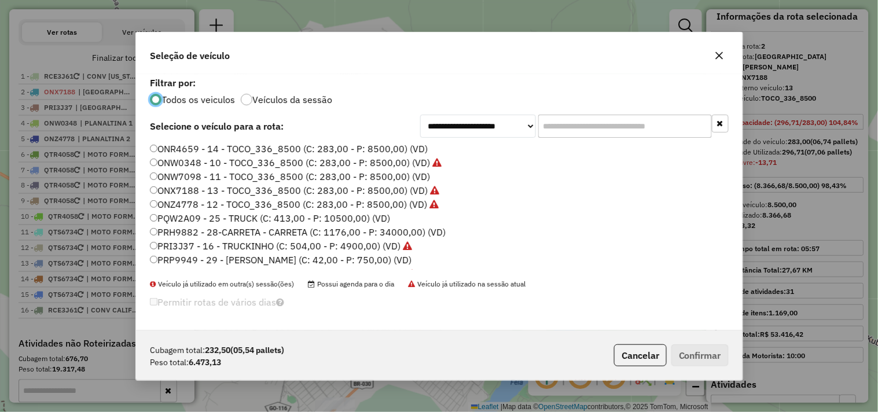
scroll to position [6, 3]
click at [372, 174] on label "ONW7098 - 11 - TOCO_336_8500 (C: 283,00 - P: 8500,00) (VD)" at bounding box center [290, 177] width 280 height 14
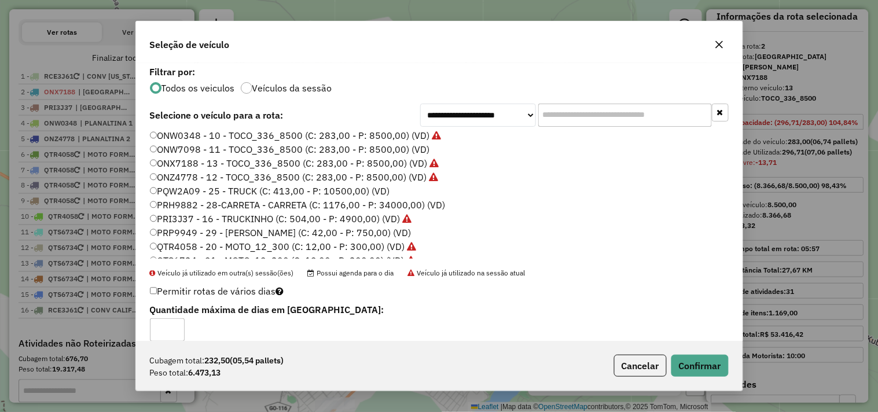
scroll to position [0, 0]
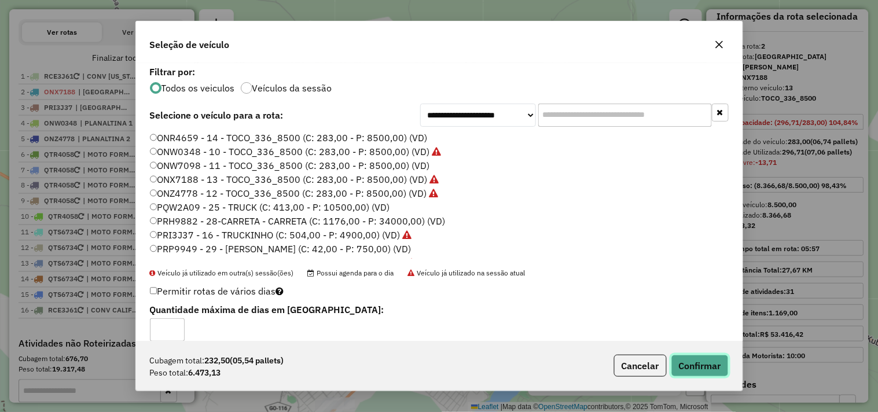
click at [702, 359] on button "Confirmar" at bounding box center [699, 366] width 57 height 22
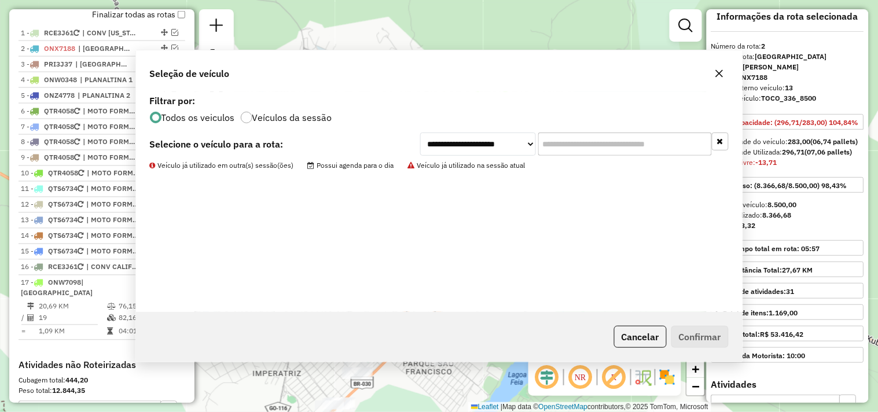
scroll to position [478, 0]
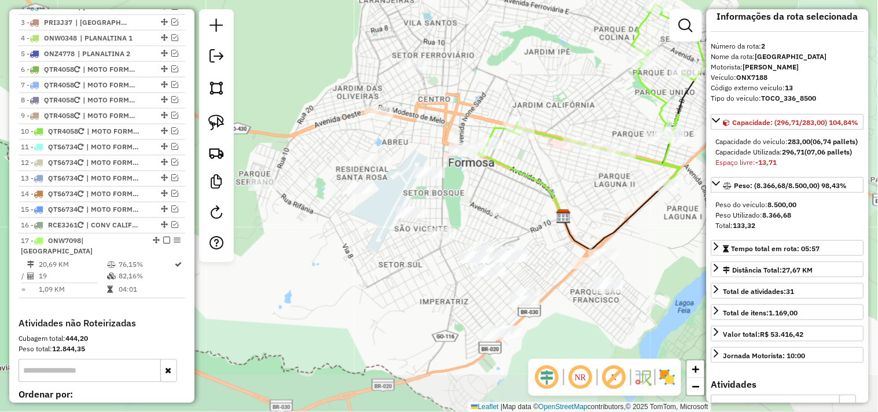
drag, startPoint x: 529, startPoint y: 301, endPoint x: 576, endPoint y: 222, distance: 92.4
click at [577, 221] on div "Janela de atendimento Grade de atendimento Capacidade Transportadoras Veículos …" at bounding box center [439, 206] width 878 height 412
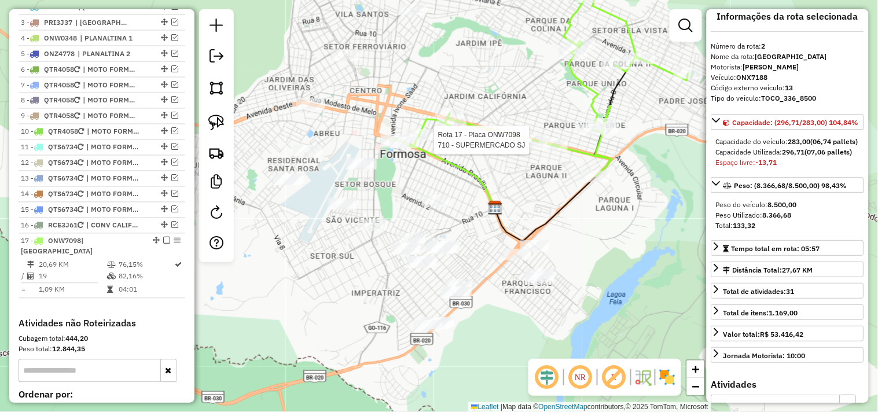
click at [532, 146] on div at bounding box center [533, 140] width 29 height 12
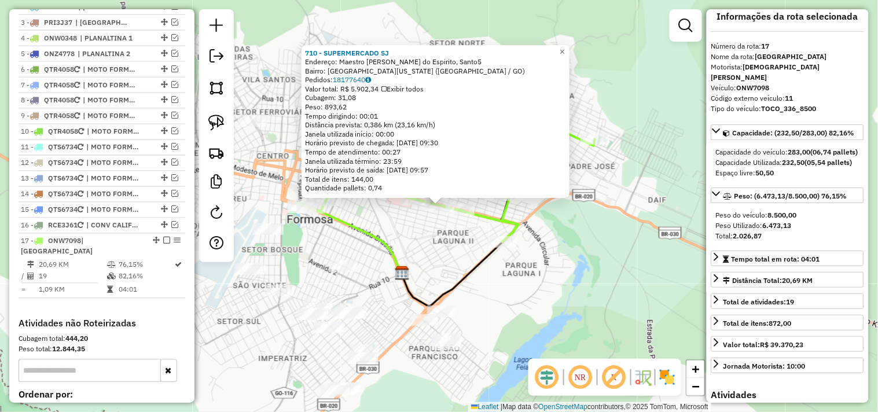
scroll to position [601, 0]
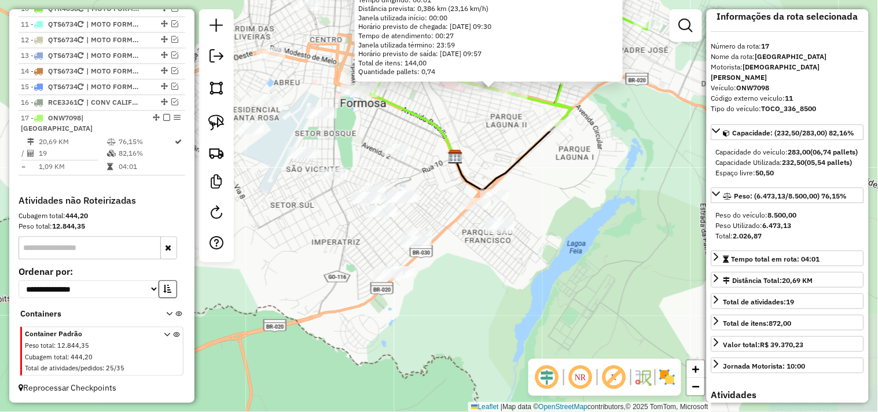
drag, startPoint x: 441, startPoint y: 251, endPoint x: 494, endPoint y: 135, distance: 127.4
click at [494, 135] on div "710 - SUPERMERCADO SJ Endereço: Maestro Joao Luiz do Espirito, Santo5 Bairro: J…" at bounding box center [439, 206] width 878 height 412
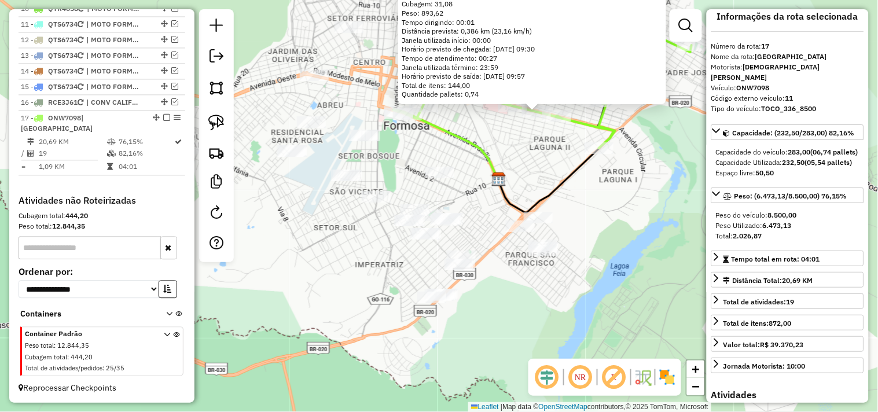
drag, startPoint x: 494, startPoint y: 160, endPoint x: 540, endPoint y: 185, distance: 52.3
click at [540, 185] on div "710 - SUPERMERCADO SJ Endereço: Maestro Joao Luiz do Espirito, Santo5 Bairro: J…" at bounding box center [439, 206] width 878 height 412
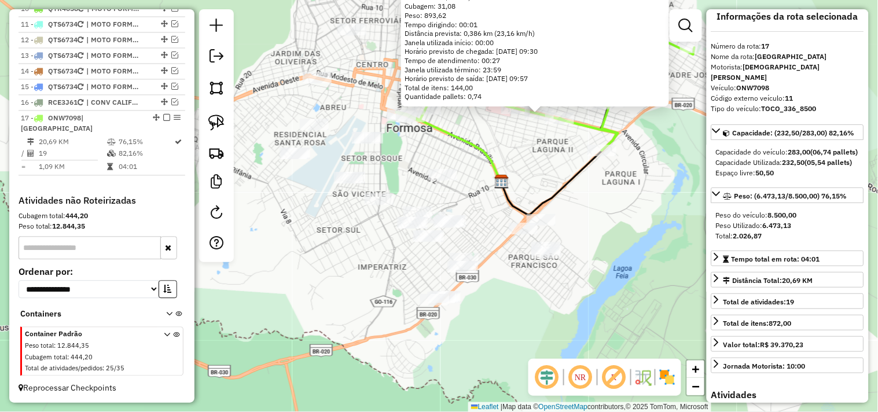
click at [540, 185] on div "710 - SUPERMERCADO SJ Endereço: Maestro Joao Luiz do Espirito, Santo5 Bairro: J…" at bounding box center [439, 206] width 878 height 412
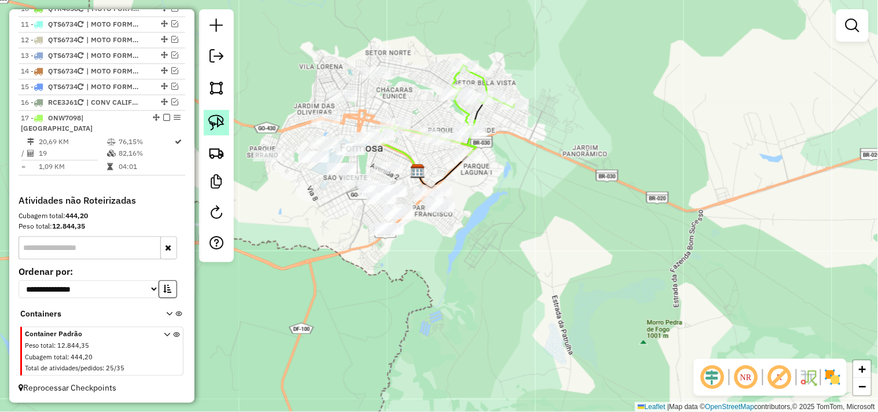
click at [222, 123] on img at bounding box center [216, 123] width 16 height 16
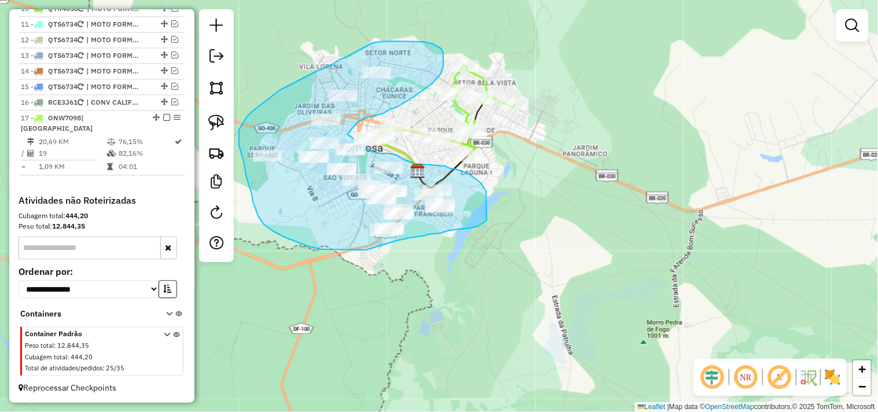
drag, startPoint x: 374, startPoint y: 116, endPoint x: 348, endPoint y: 130, distance: 29.5
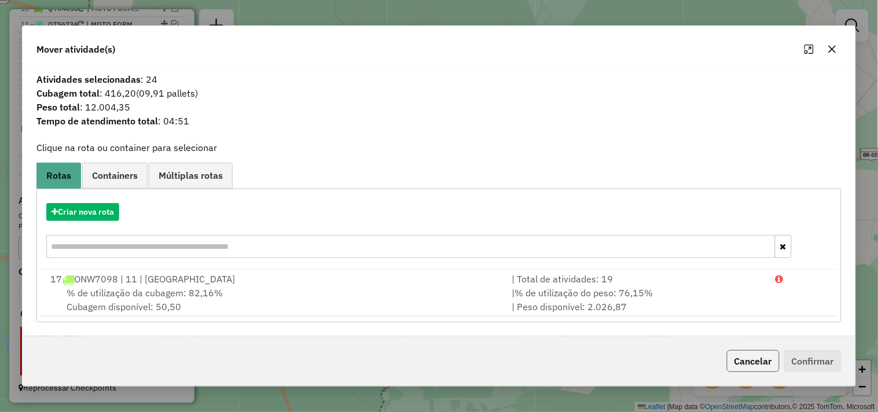
click at [761, 362] on button "Cancelar" at bounding box center [753, 361] width 53 height 22
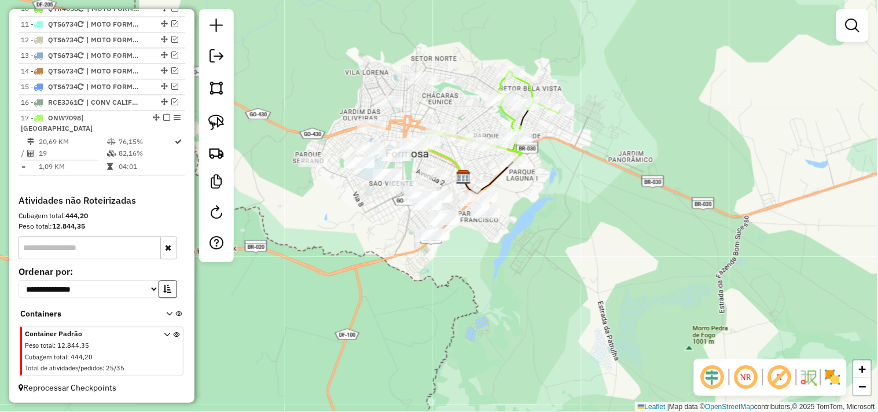
drag, startPoint x: 307, startPoint y: 215, endPoint x: 353, endPoint y: 221, distance: 46.1
click at [353, 221] on div "Janela de atendimento Grade de atendimento Capacidade Transportadoras Veículos …" at bounding box center [439, 206] width 878 height 412
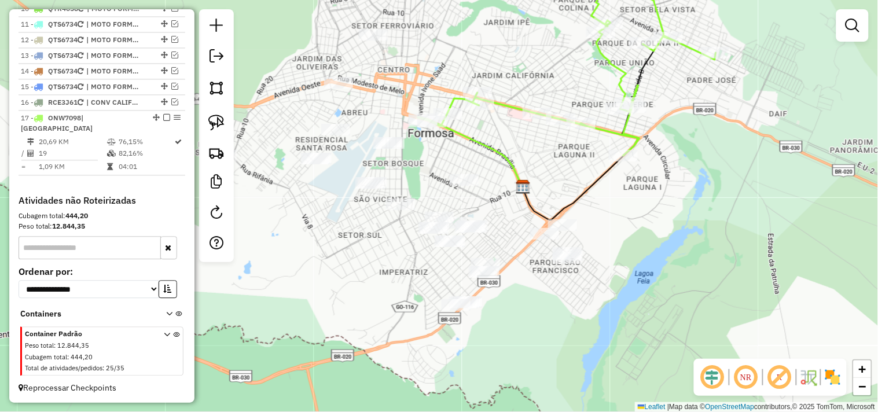
drag, startPoint x: 359, startPoint y: 236, endPoint x: 374, endPoint y: 288, distance: 54.4
click at [374, 288] on div "Janela de atendimento Grade de atendimento Capacidade Transportadoras Veículos …" at bounding box center [439, 206] width 878 height 412
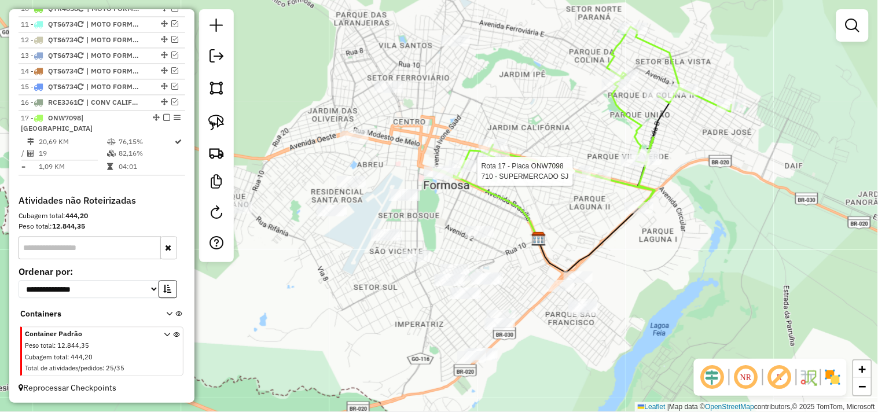
select select "*********"
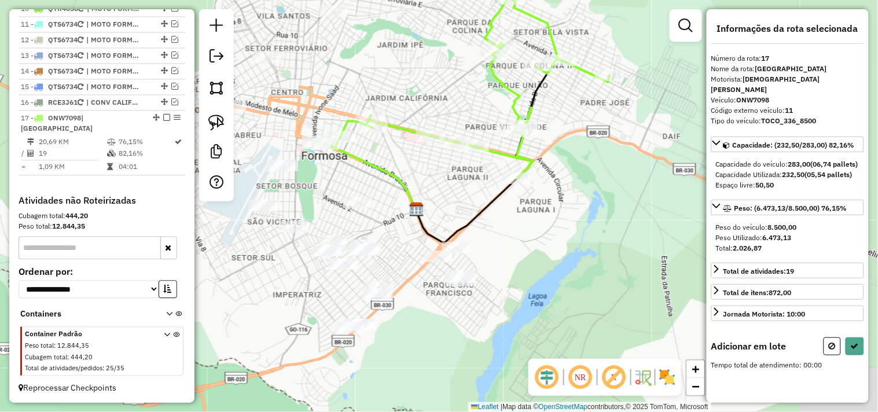
drag, startPoint x: 560, startPoint y: 288, endPoint x: 494, endPoint y: 222, distance: 93.3
click at [576, 208] on div "Janela de atendimento Grade de atendimento Capacidade Transportadoras Veículos …" at bounding box center [439, 206] width 878 height 412
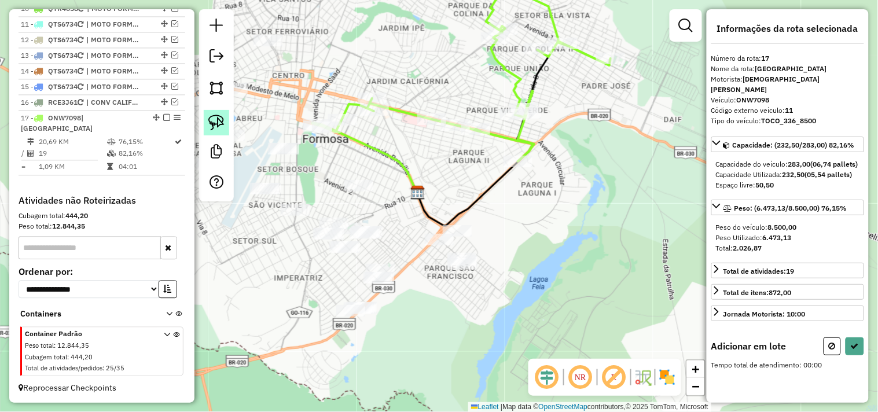
click at [226, 122] on link at bounding box center [216, 122] width 25 height 25
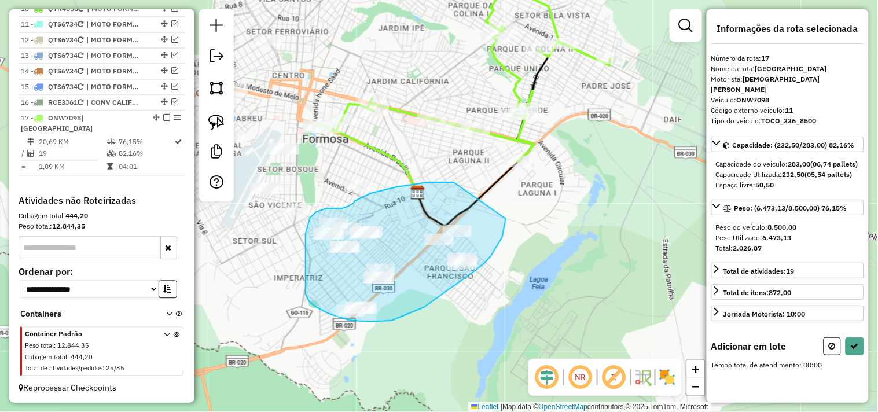
drag, startPoint x: 417, startPoint y: 184, endPoint x: 506, endPoint y: 219, distance: 95.1
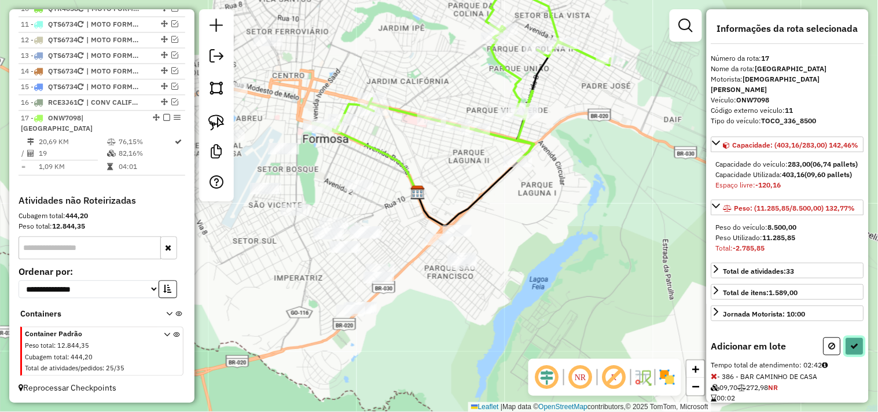
click at [851, 350] on icon at bounding box center [855, 346] width 8 height 8
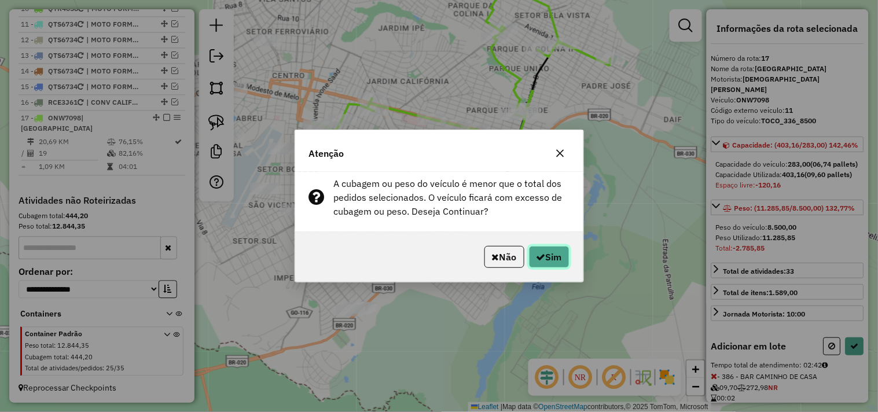
click at [558, 252] on button "Sim" at bounding box center [549, 257] width 41 height 22
select select "*********"
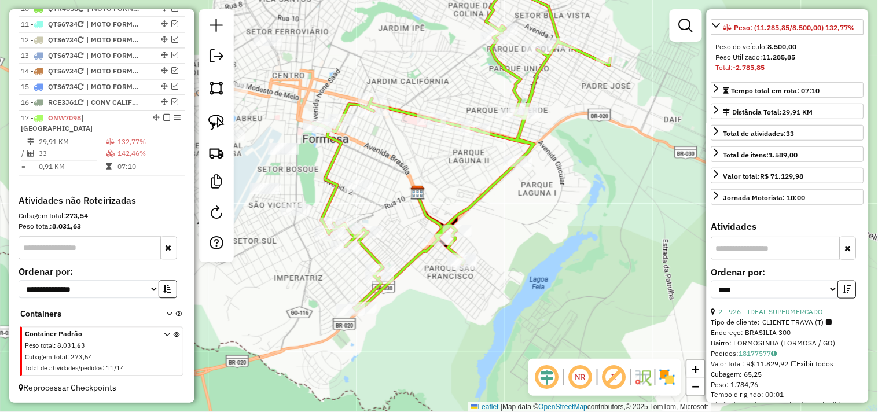
scroll to position [257, 0]
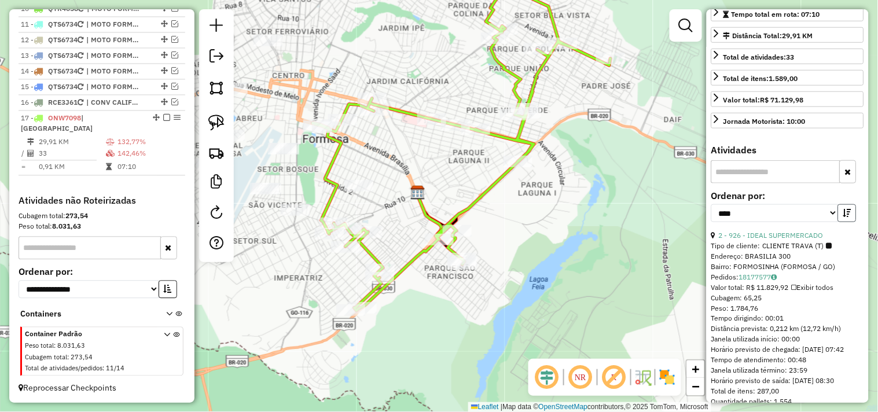
click at [843, 217] on icon "button" at bounding box center [847, 213] width 8 height 8
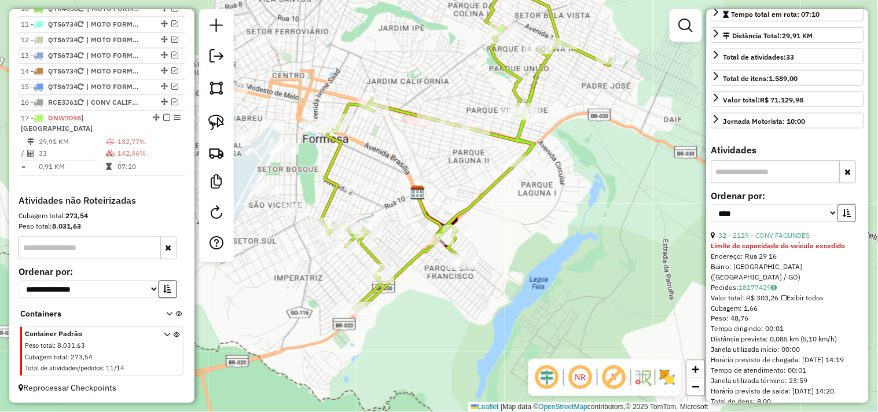
click at [843, 217] on icon "button" at bounding box center [847, 213] width 8 height 8
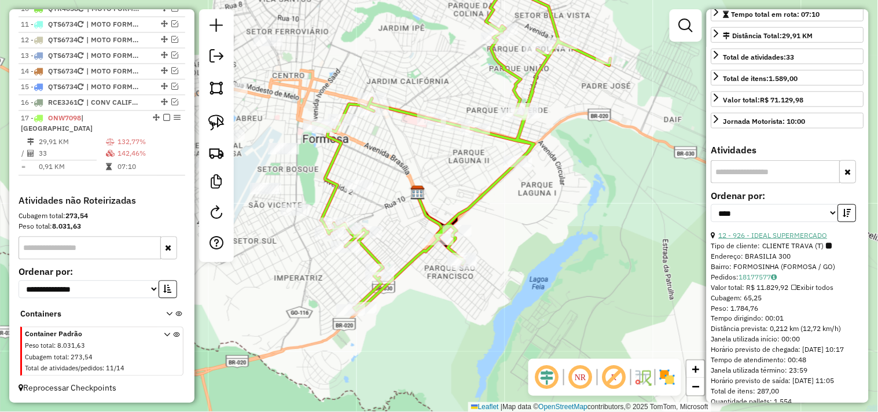
click at [801, 240] on link "12 - 926 - IDEAL SUPERMERCADO" at bounding box center [773, 235] width 109 height 9
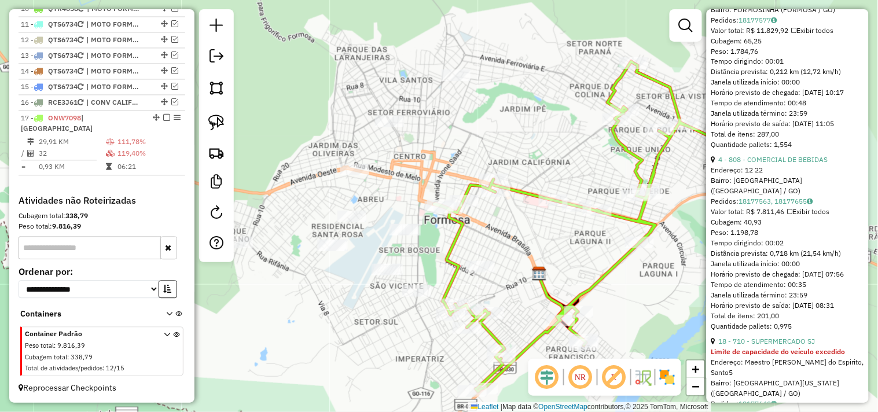
scroll to position [450, 0]
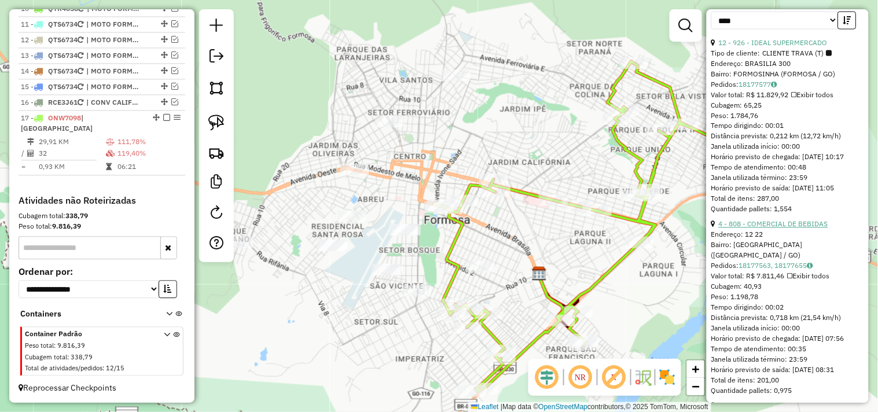
click at [807, 229] on link "4 - 808 - COMERCIAL DE BEBIDAS" at bounding box center [773, 224] width 109 height 9
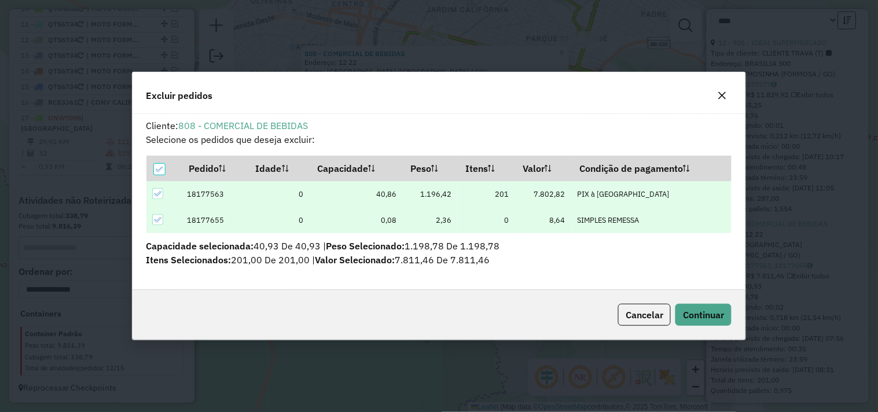
scroll to position [0, 0]
click at [711, 307] on button "Continuar" at bounding box center [703, 315] width 56 height 22
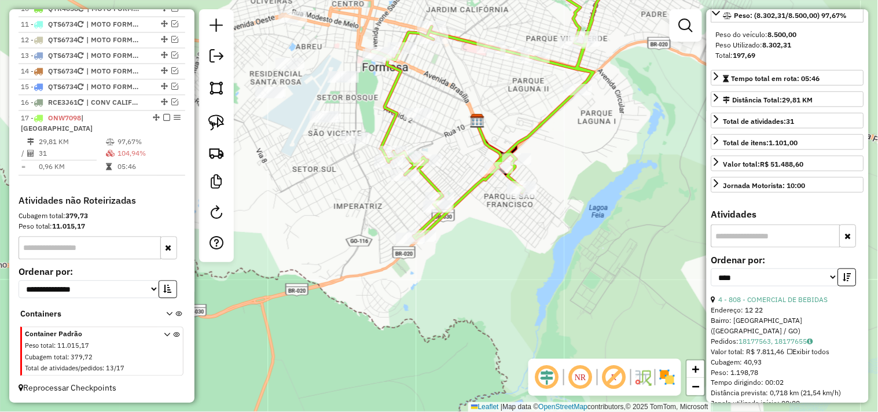
scroll to position [128, 0]
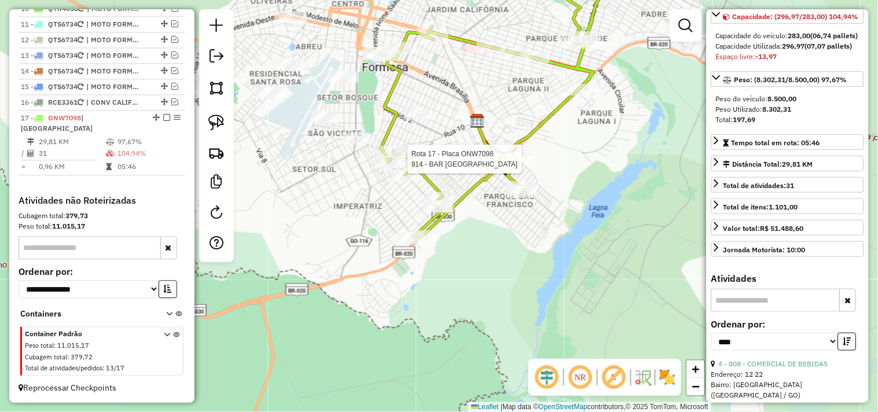
click at [519, 165] on div at bounding box center [516, 159] width 29 height 12
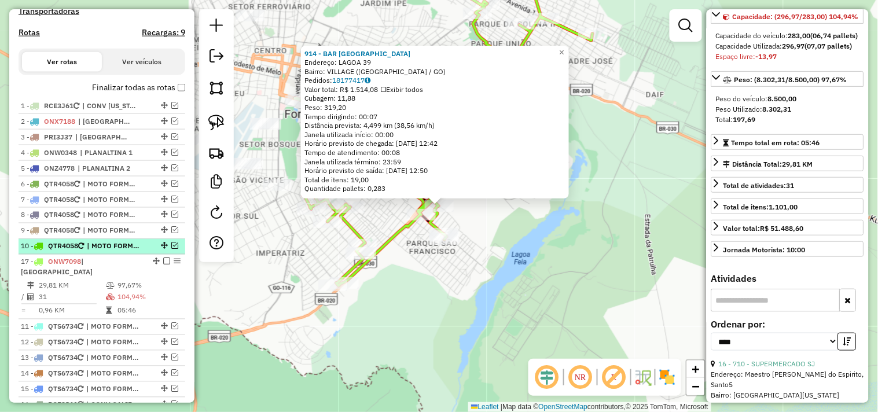
scroll to position [344, 0]
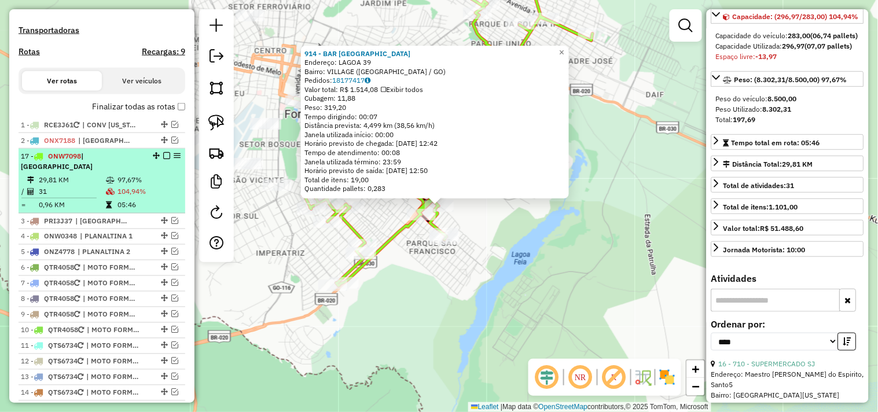
drag, startPoint x: 155, startPoint y: 255, endPoint x: 153, endPoint y: 160, distance: 94.4
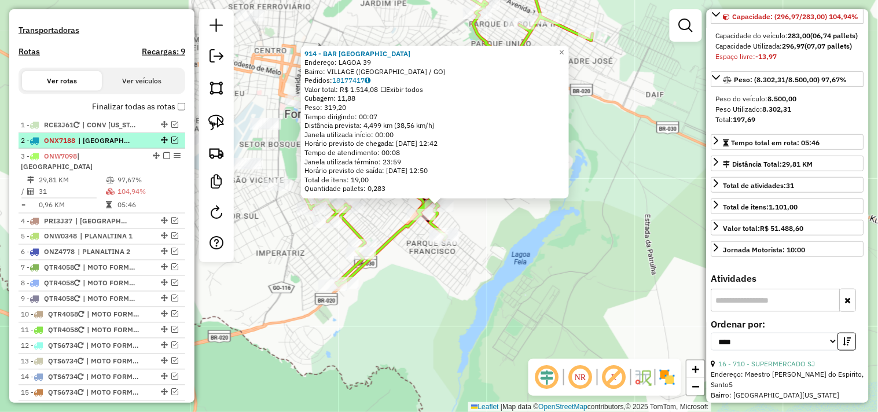
click at [101, 146] on span "| Formosa" at bounding box center [104, 140] width 53 height 10
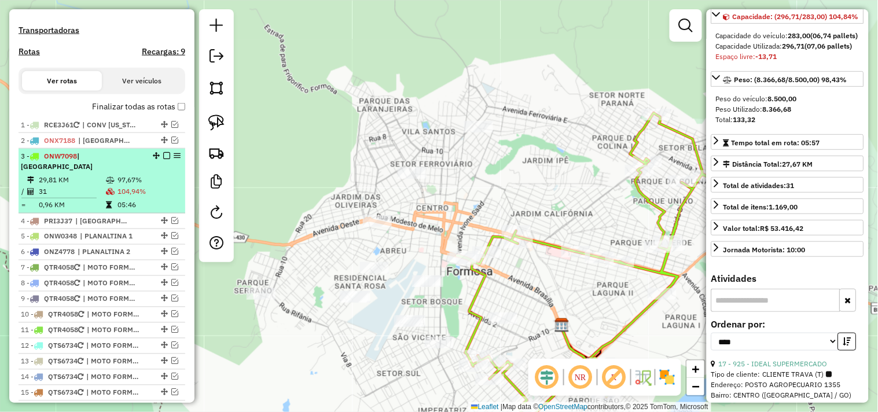
click at [103, 171] on div "3 - ONW7098 | Formosa" at bounding box center [82, 161] width 123 height 21
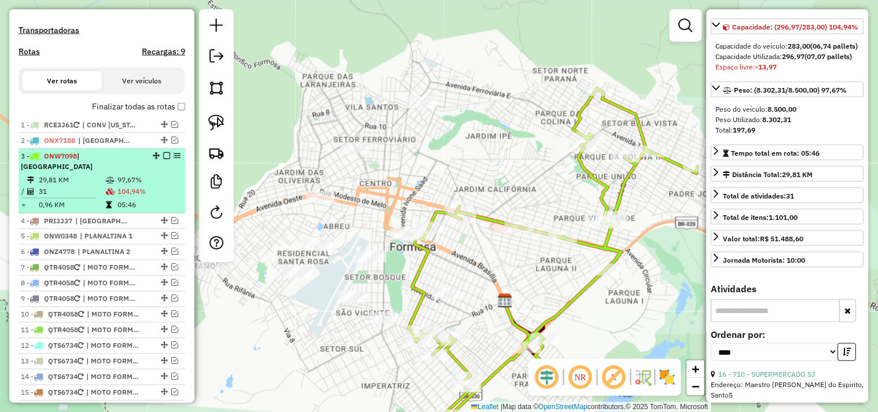
scroll to position [128, 0]
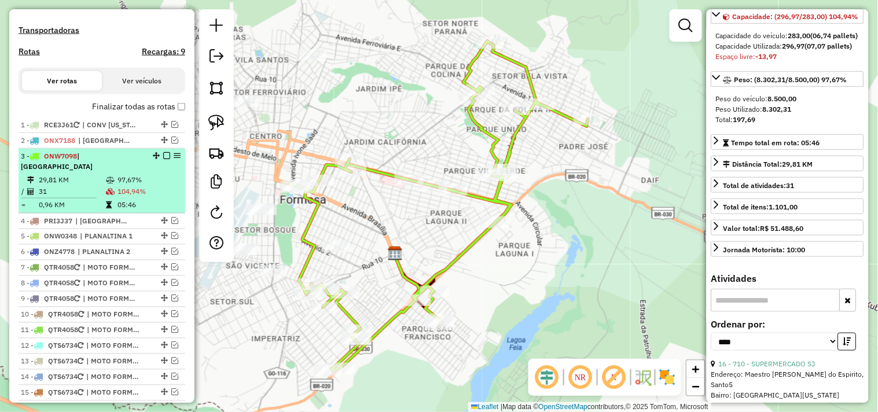
click at [163, 159] on em at bounding box center [166, 155] width 7 height 7
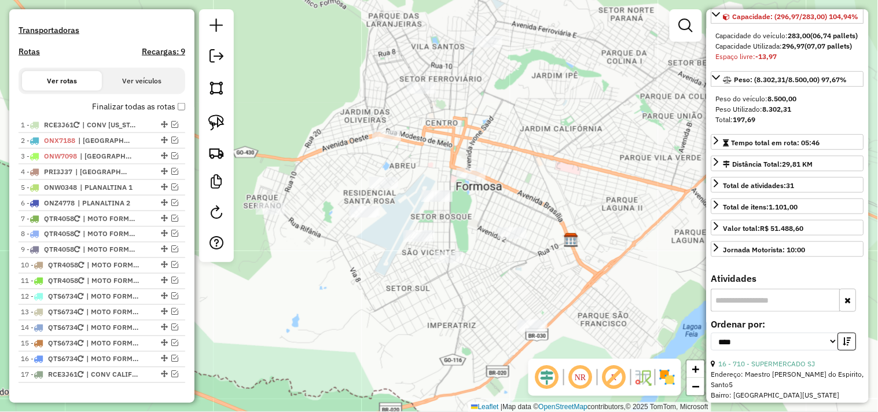
drag, startPoint x: 429, startPoint y: 245, endPoint x: 605, endPoint y: 232, distance: 175.9
click at [605, 232] on div "Janela de atendimento Grade de atendimento Capacidade Transportadoras Veículos …" at bounding box center [439, 206] width 878 height 412
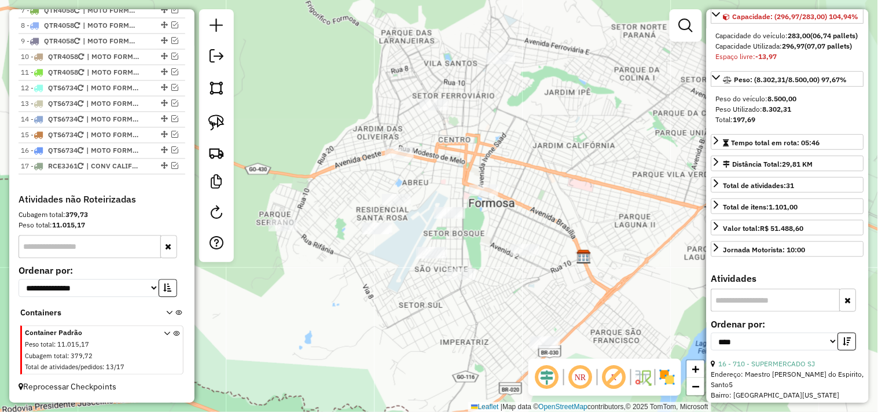
drag, startPoint x: 377, startPoint y: 254, endPoint x: 390, endPoint y: 271, distance: 21.9
click at [390, 271] on div "Janela de atendimento Grade de atendimento Capacidade Transportadoras Veículos …" at bounding box center [439, 206] width 878 height 412
click at [211, 124] on img at bounding box center [216, 123] width 16 height 16
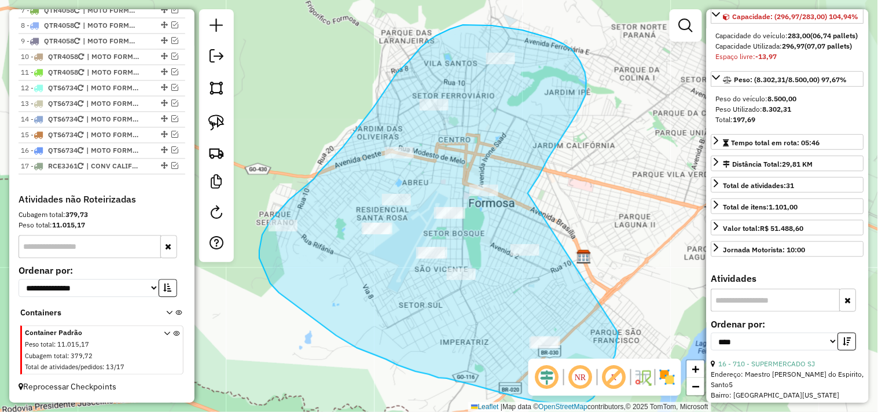
drag, startPoint x: 539, startPoint y: 177, endPoint x: 614, endPoint y: 329, distance: 169.6
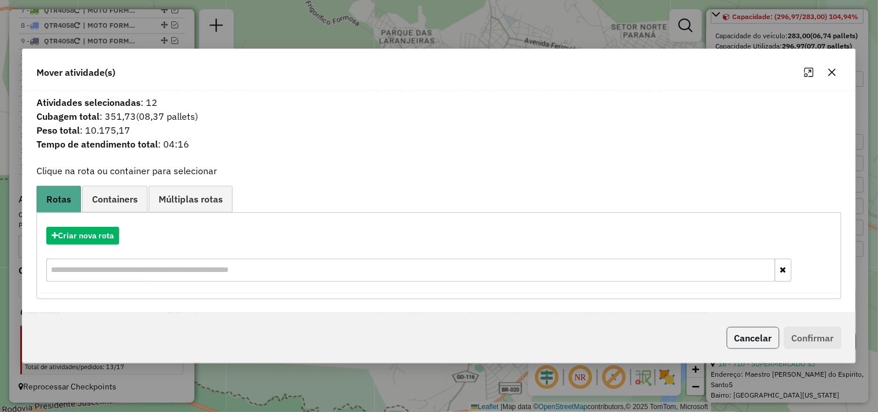
click at [748, 338] on button "Cancelar" at bounding box center [753, 338] width 53 height 22
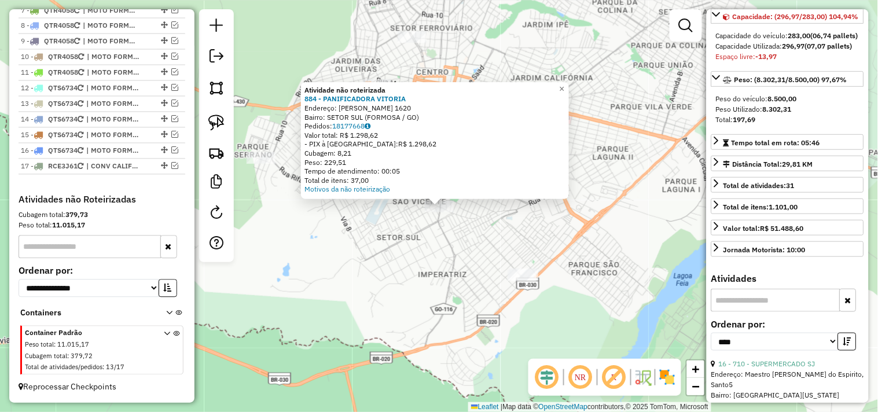
click at [482, 255] on div "Atividade não roteirizada 884 - PANIFICADORA VITORIA Endereço: TANCREDO NEVES 1…" at bounding box center [439, 206] width 878 height 412
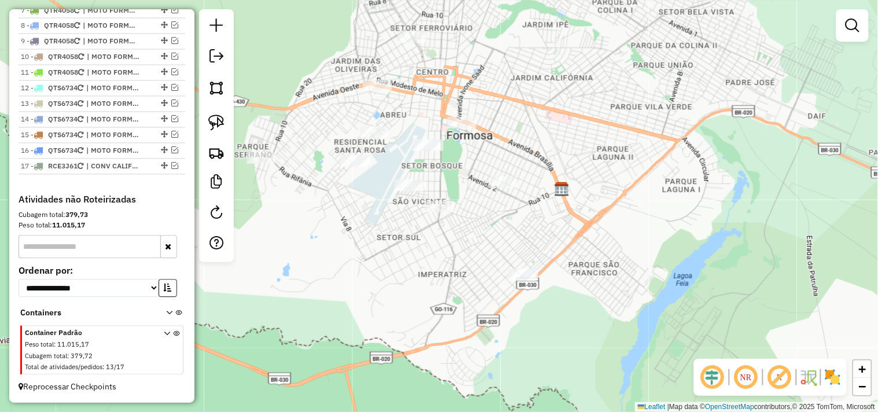
click at [499, 188] on div at bounding box center [503, 183] width 29 height 12
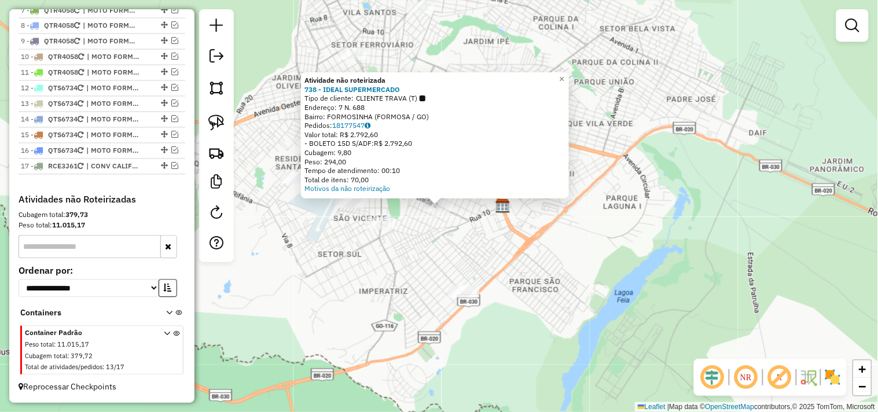
click at [443, 253] on div "Atividade não roteirizada 738 - IDEAL SUPERMERCADO Tipo de cliente: CLIENTE TRA…" at bounding box center [439, 206] width 878 height 412
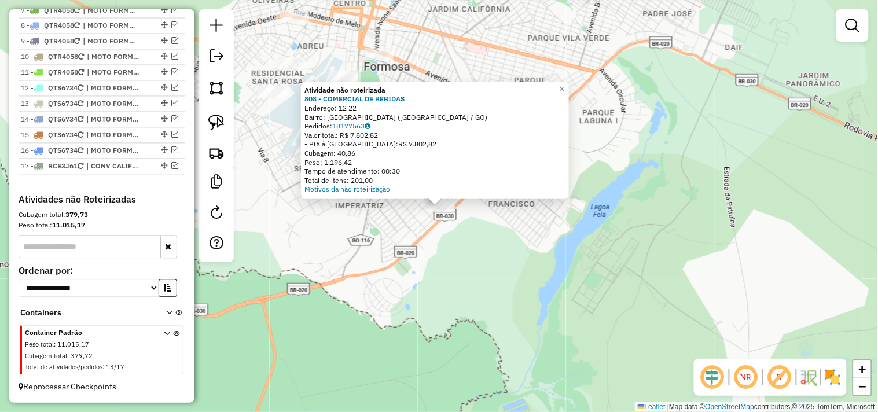
click at [432, 295] on div "Atividade não roteirizada 808 - COMERCIAL DE BEBIDAS Endereço: 12 22 Bairro: PA…" at bounding box center [439, 206] width 878 height 412
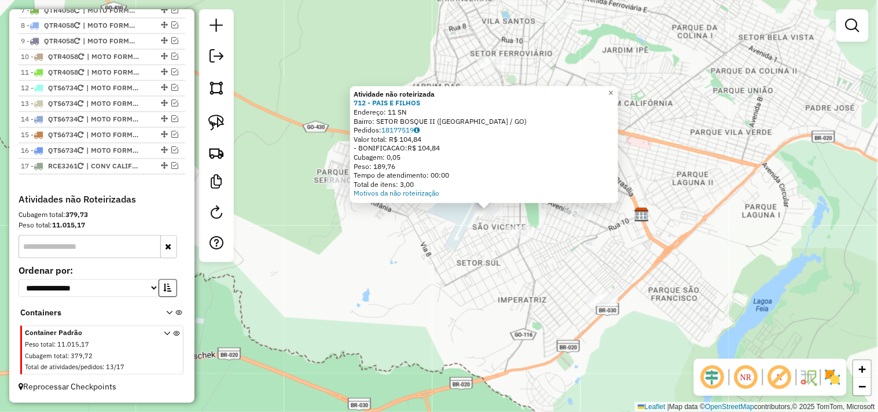
click at [229, 125] on div at bounding box center [216, 135] width 35 height 253
drag, startPoint x: 222, startPoint y: 123, endPoint x: 407, endPoint y: 252, distance: 225.4
click at [222, 124] on img at bounding box center [216, 123] width 16 height 16
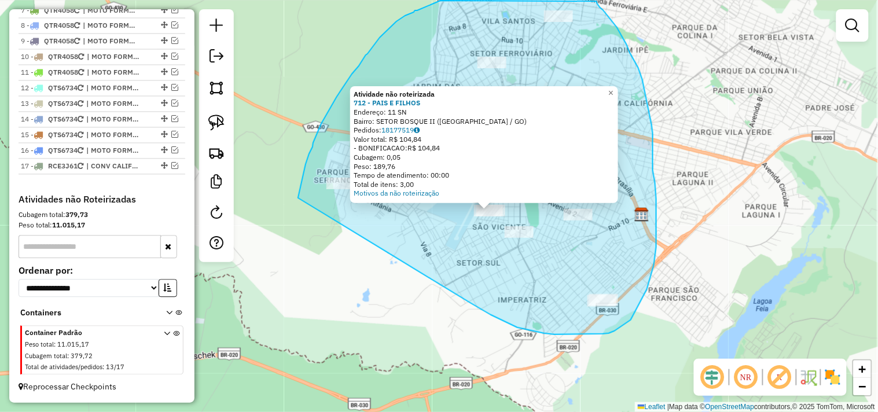
drag, startPoint x: 504, startPoint y: 321, endPoint x: 295, endPoint y: 223, distance: 230.4
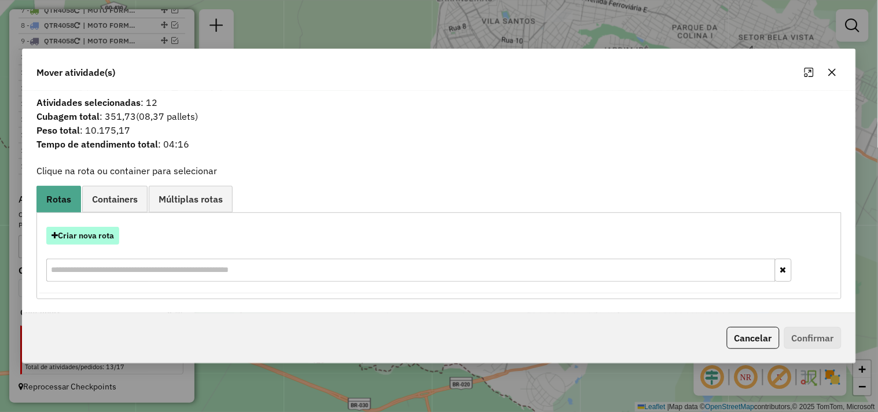
click at [108, 237] on button "Criar nova rota" at bounding box center [82, 236] width 73 height 18
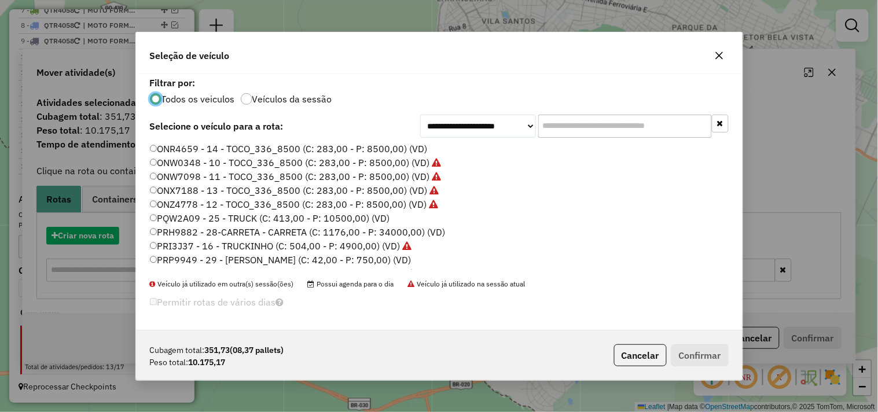
scroll to position [6, 3]
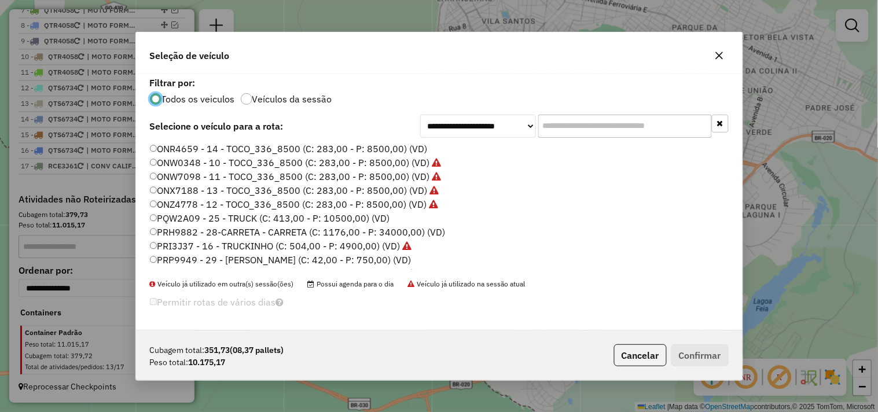
click at [390, 142] on label "ONR4659 - 14 - TOCO_336_8500 (C: 283,00 - P: 8500,00) (VD)" at bounding box center [289, 149] width 278 height 14
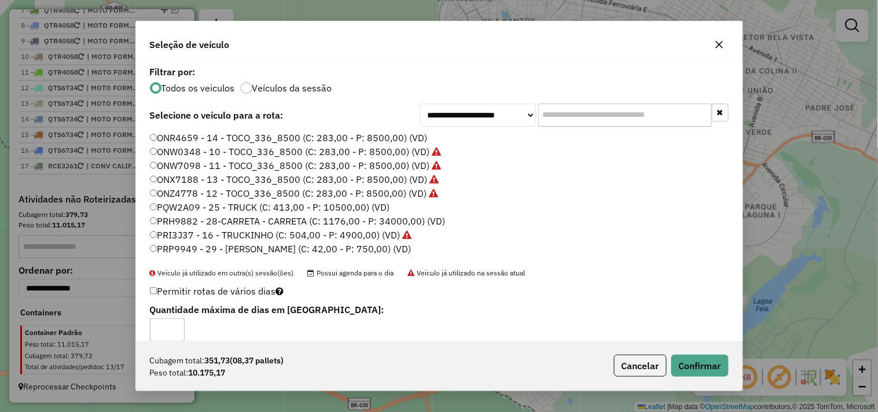
click at [671, 352] on div "Cubagem total: 351,73 (08,37 pallets) Peso total: 10.175,17 Cancelar Confirmar" at bounding box center [439, 366] width 607 height 50
click at [695, 362] on button "Confirmar" at bounding box center [699, 366] width 57 height 22
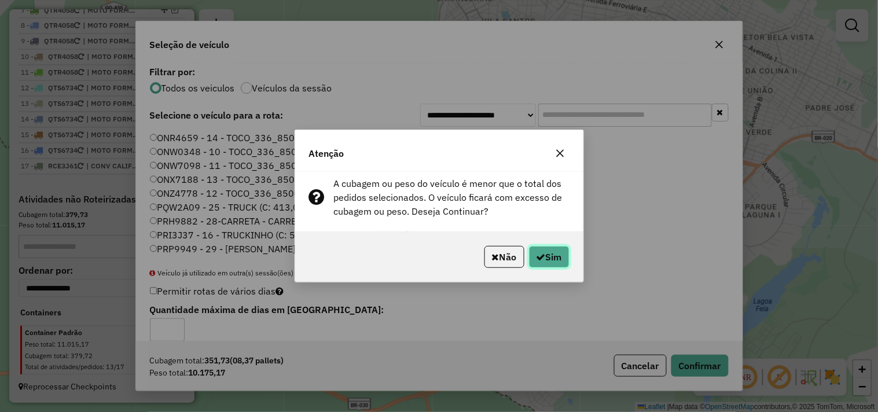
click at [550, 250] on button "Sim" at bounding box center [549, 257] width 41 height 22
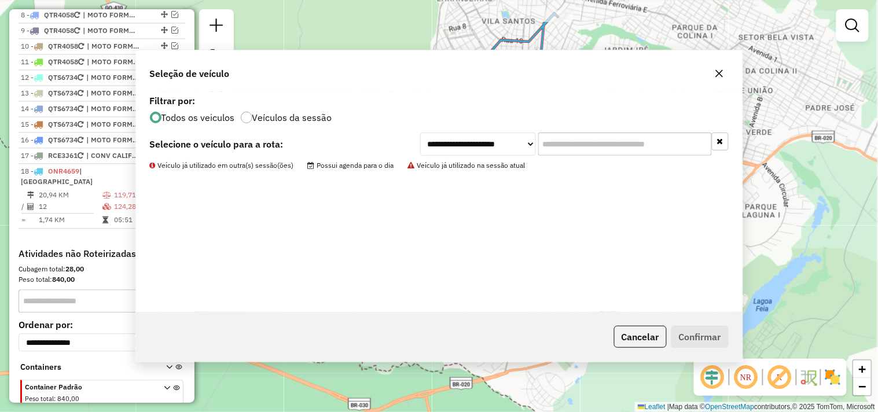
scroll to position [296, 0]
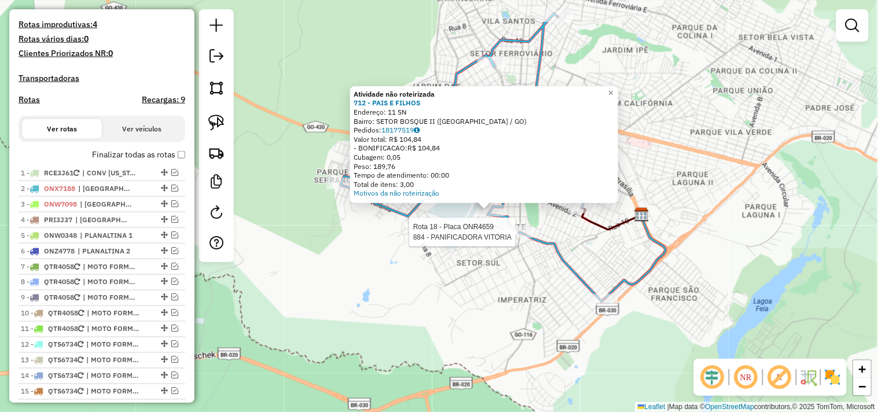
select select "*********"
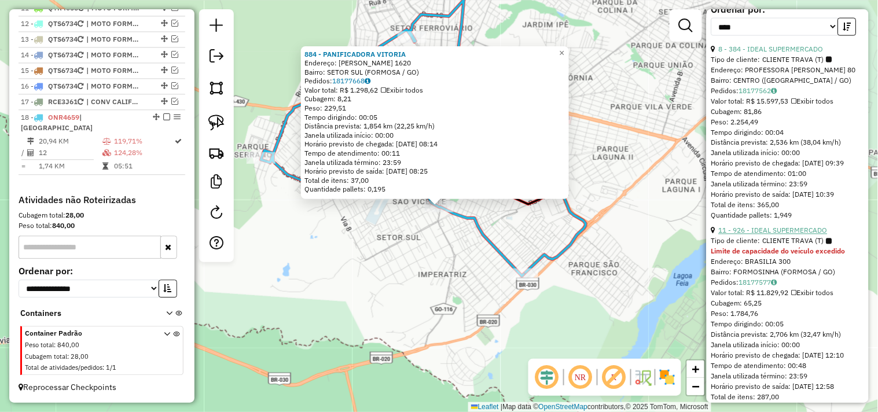
scroll to position [450, 0]
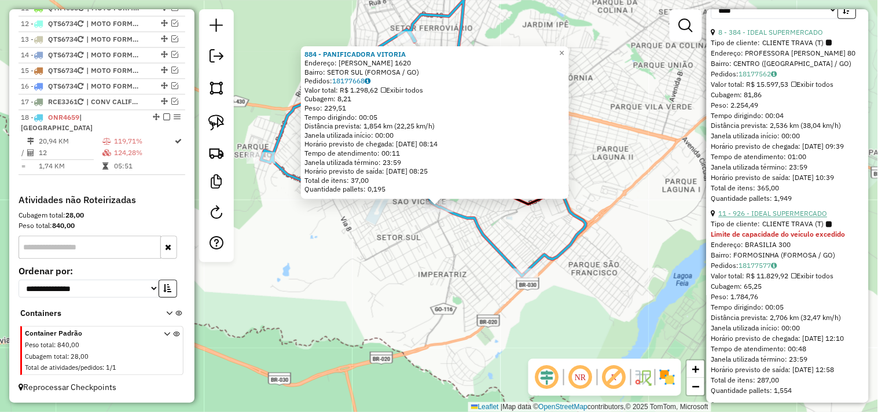
click at [810, 218] on link "11 - 926 - IDEAL SUPERMERCADO" at bounding box center [773, 214] width 109 height 9
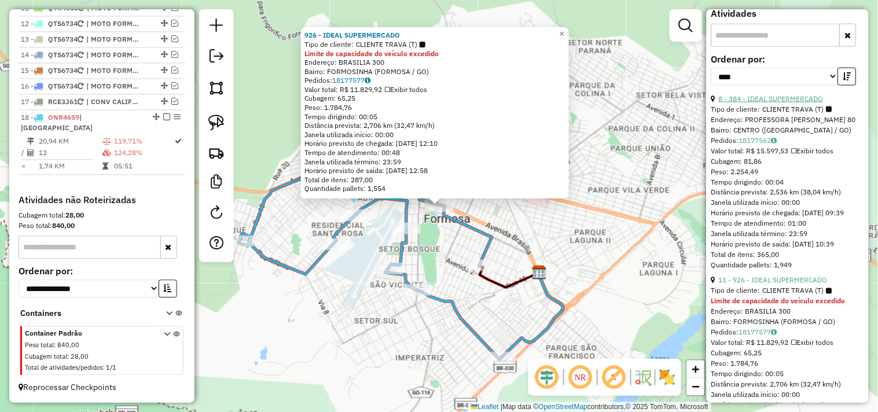
scroll to position [321, 0]
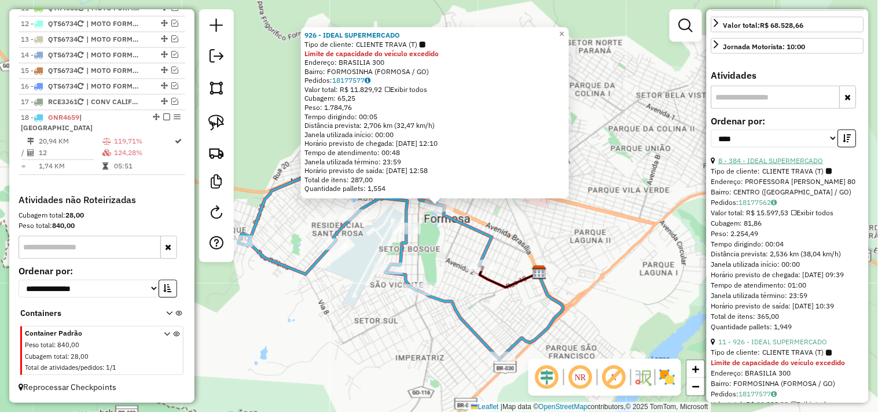
click at [781, 165] on link "8 - 384 - IDEAL SUPERMERCADO" at bounding box center [771, 160] width 105 height 9
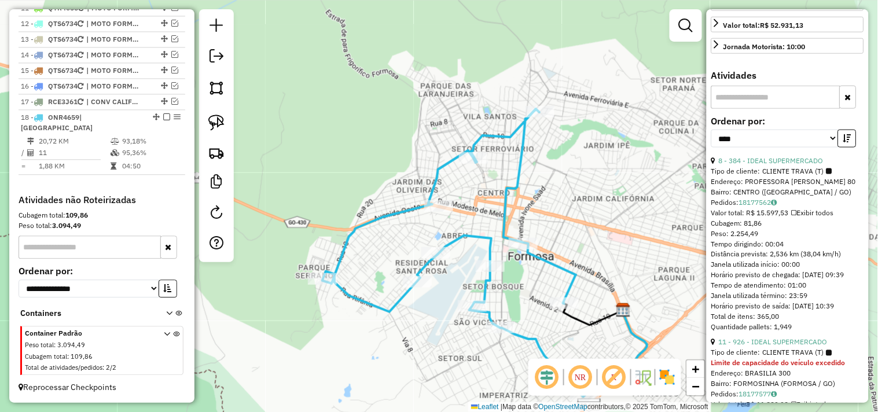
scroll to position [311, 0]
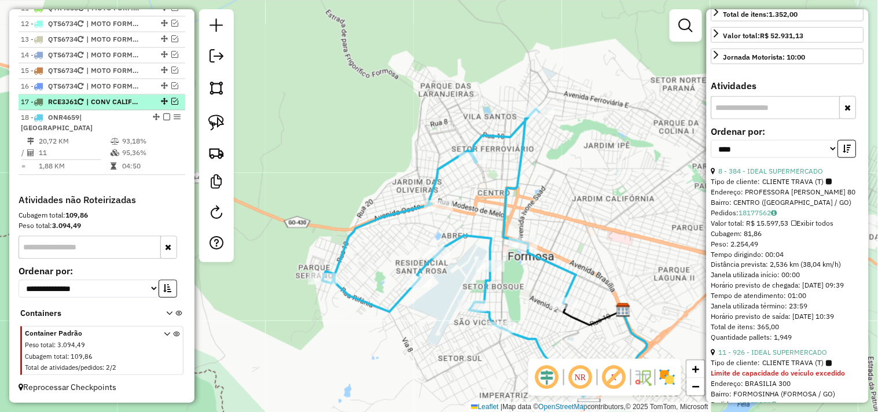
click at [171, 105] on em at bounding box center [174, 101] width 7 height 7
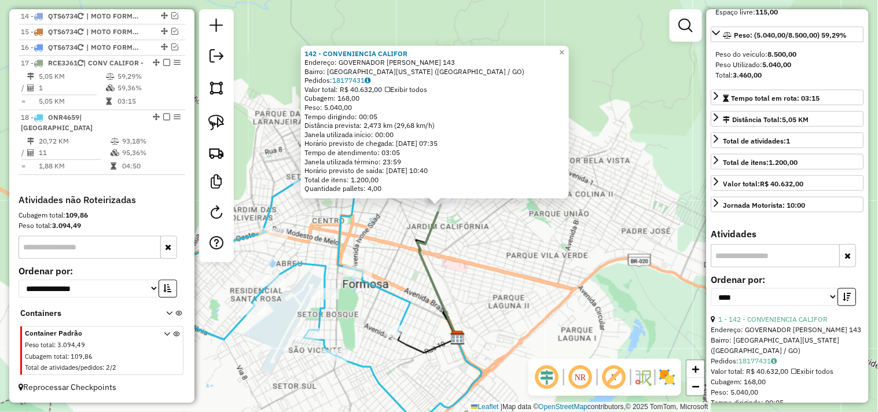
scroll to position [0, 0]
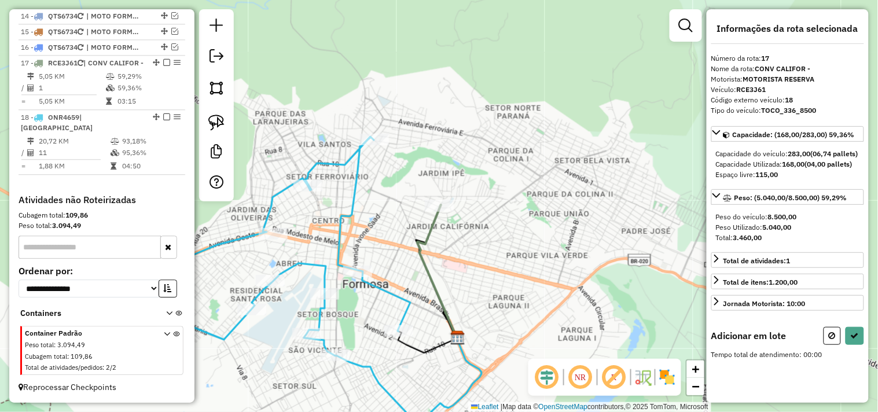
drag, startPoint x: 478, startPoint y: 280, endPoint x: 486, endPoint y: 280, distance: 8.1
click at [485, 280] on div "Janela de atendimento Grade de atendimento Capacidade Transportadoras Veículos …" at bounding box center [439, 206] width 878 height 412
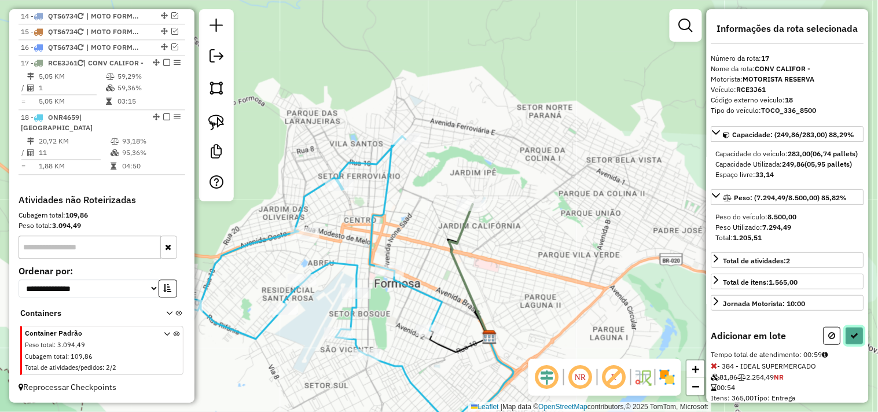
click at [851, 340] on icon at bounding box center [855, 336] width 8 height 8
select select "*********"
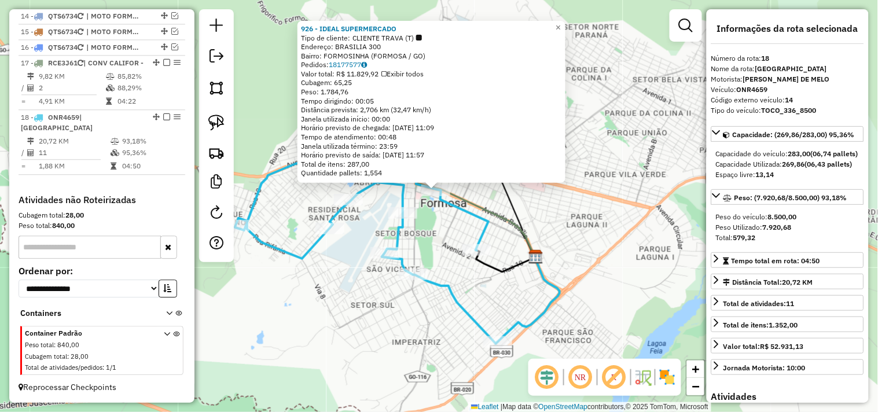
drag, startPoint x: 682, startPoint y: 258, endPoint x: 680, endPoint y: 243, distance: 15.1
click at [680, 244] on div "926 - IDEAL SUPERMERCADO Tipo de cliente: CLIENTE TRAVA (T) Endereço: BRASILIA …" at bounding box center [439, 206] width 878 height 412
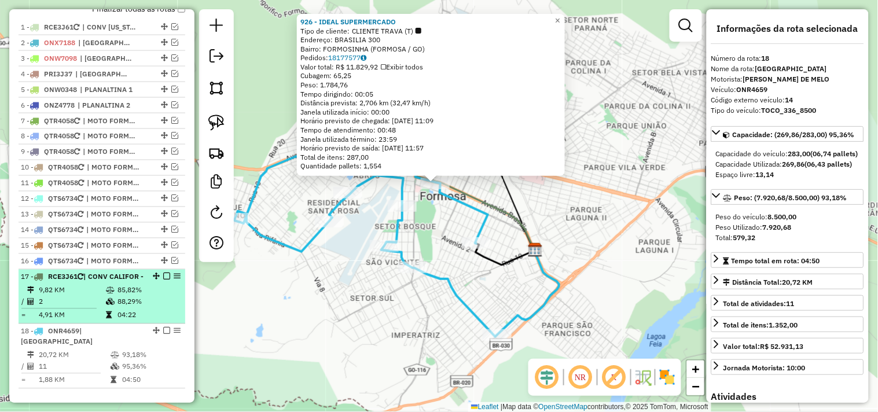
scroll to position [409, 0]
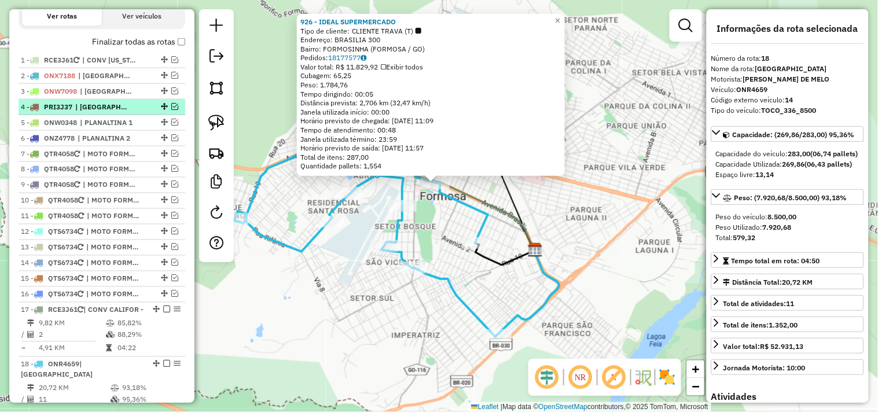
click at [171, 110] on em at bounding box center [174, 106] width 7 height 7
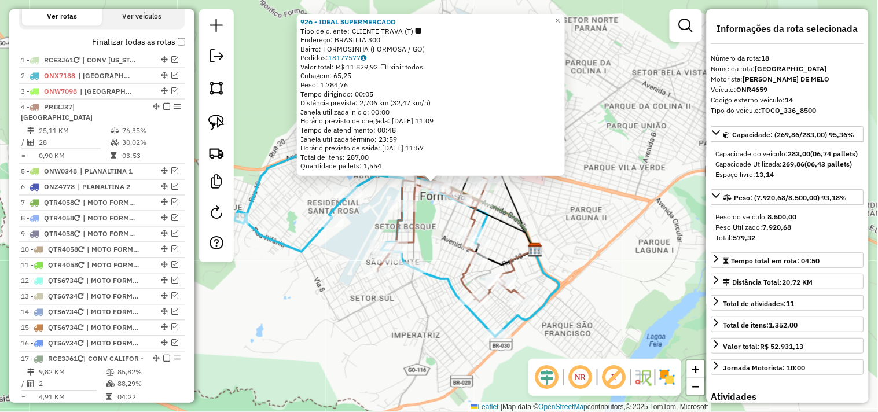
click at [533, 238] on icon at bounding box center [496, 215] width 77 height 74
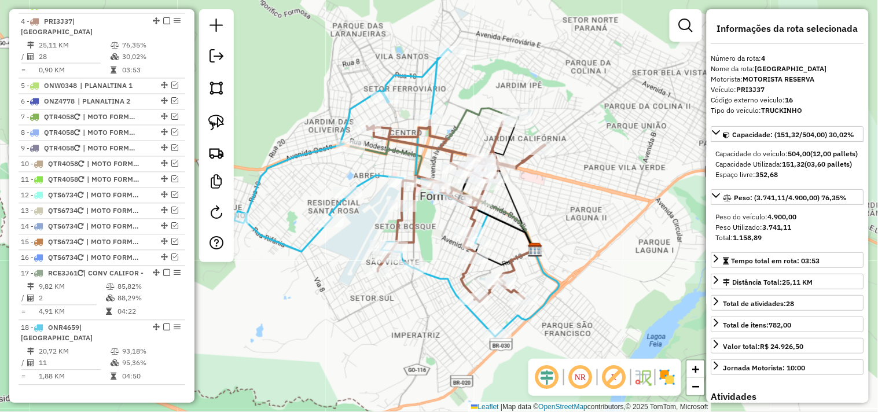
scroll to position [508, 0]
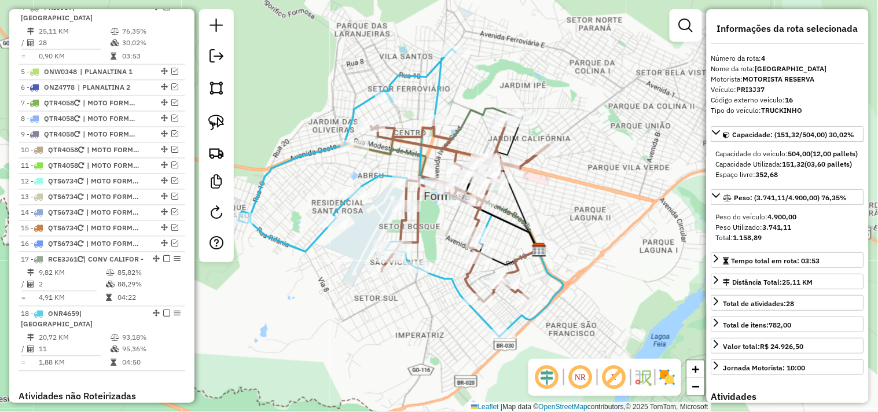
drag, startPoint x: 602, startPoint y: 158, endPoint x: 627, endPoint y: 151, distance: 26.4
click at [627, 157] on div "Janela de atendimento Grade de atendimento Capacidade Transportadoras Veículos …" at bounding box center [439, 206] width 878 height 412
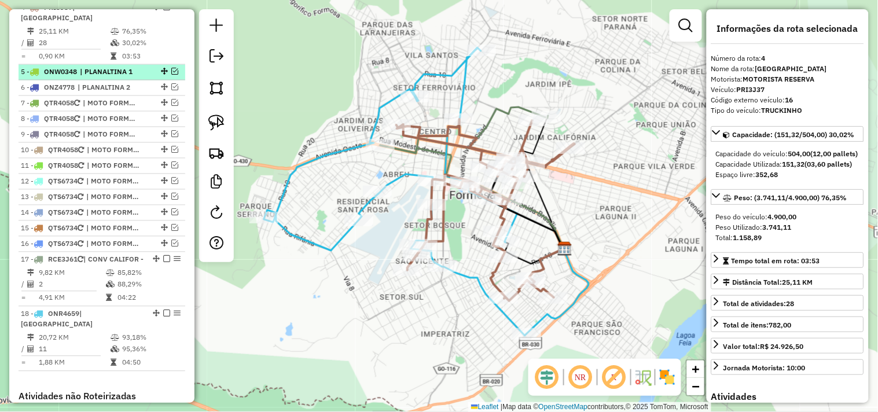
scroll to position [444, 0]
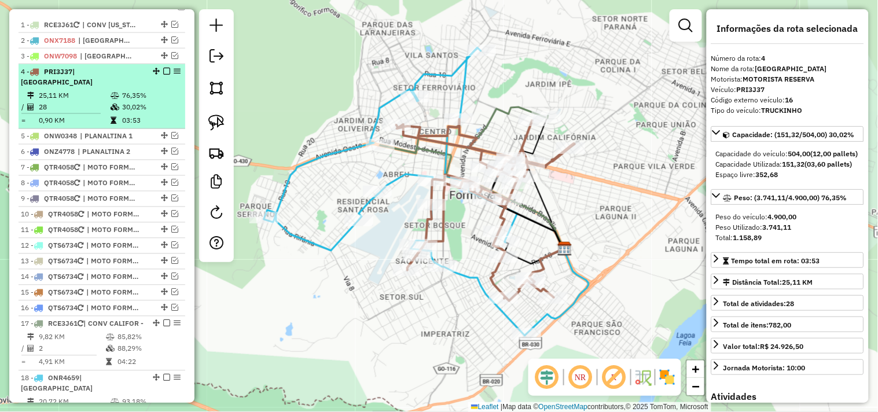
click at [166, 75] on em at bounding box center [166, 71] width 7 height 7
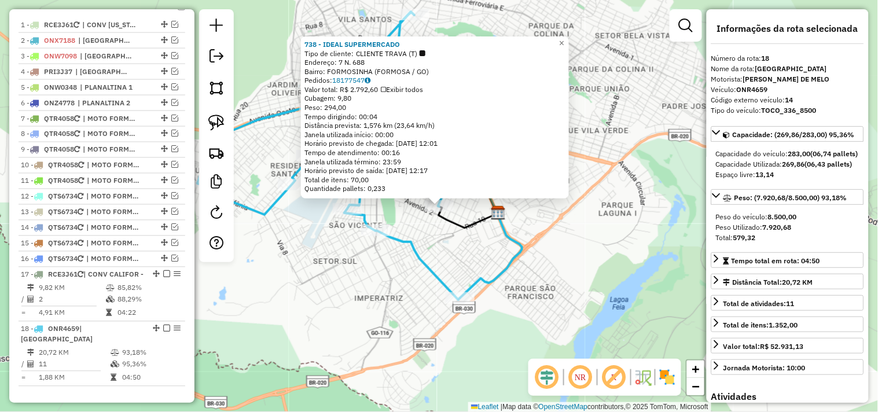
scroll to position [666, 0]
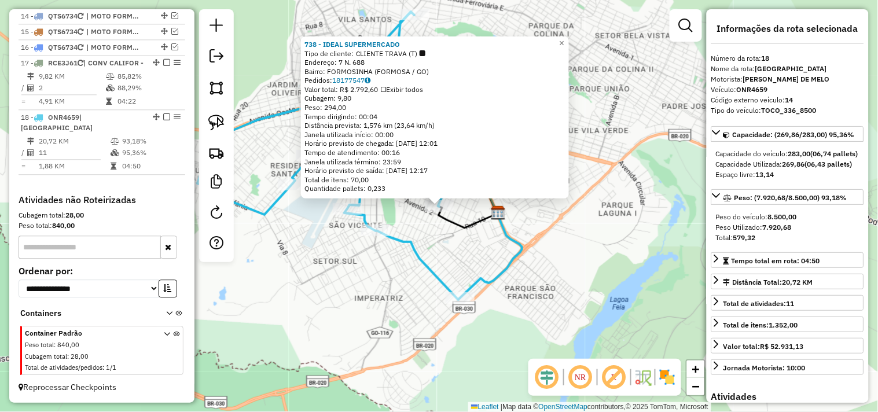
click at [507, 245] on icon at bounding box center [491, 255] width 62 height 85
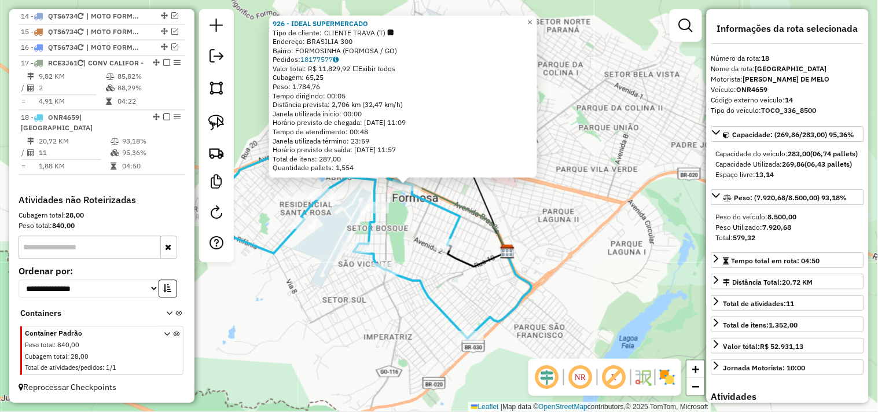
drag, startPoint x: 566, startPoint y: 262, endPoint x: 522, endPoint y: 238, distance: 49.7
click at [522, 238] on div "926 - IDEAL SUPERMERCADO Tipo de cliente: CLIENTE TRAVA (T) Endereço: BRASILIA …" at bounding box center [439, 206] width 878 height 412
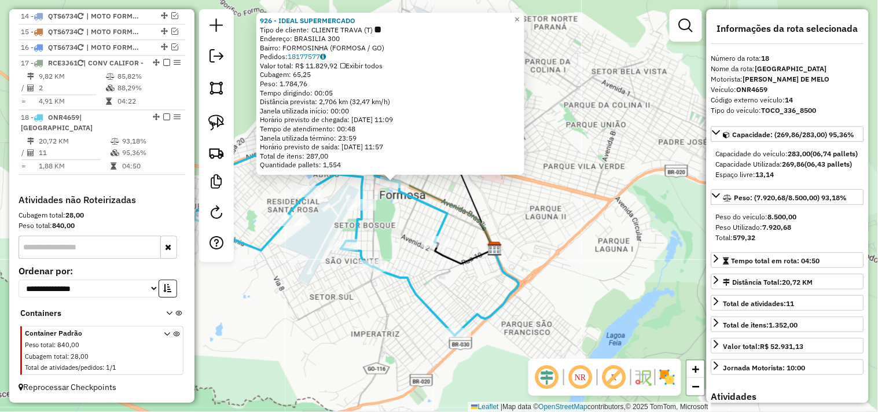
click at [535, 229] on div "926 - IDEAL SUPERMERCADO Tipo de cliente: CLIENTE TRAVA (T) Endereço: BRASILIA …" at bounding box center [439, 206] width 878 height 412
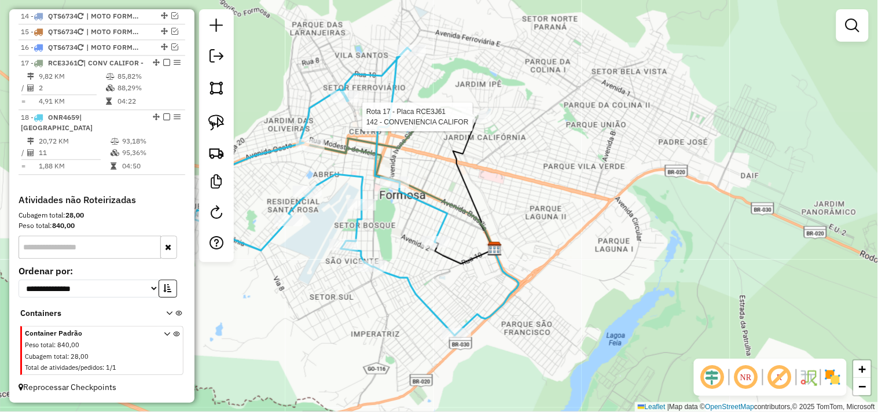
select select "*********"
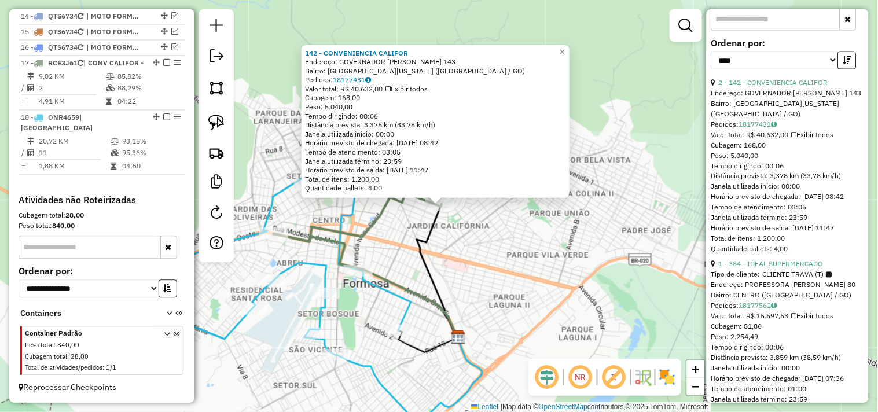
scroll to position [450, 0]
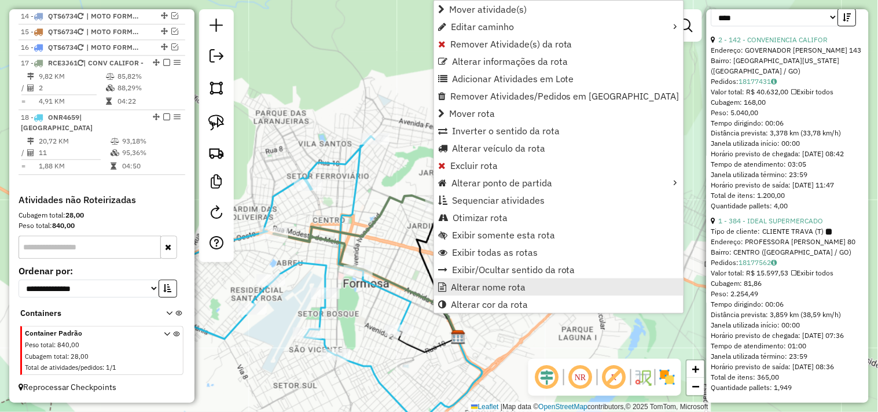
click at [476, 288] on span "Alterar nome rota" at bounding box center [488, 286] width 75 height 9
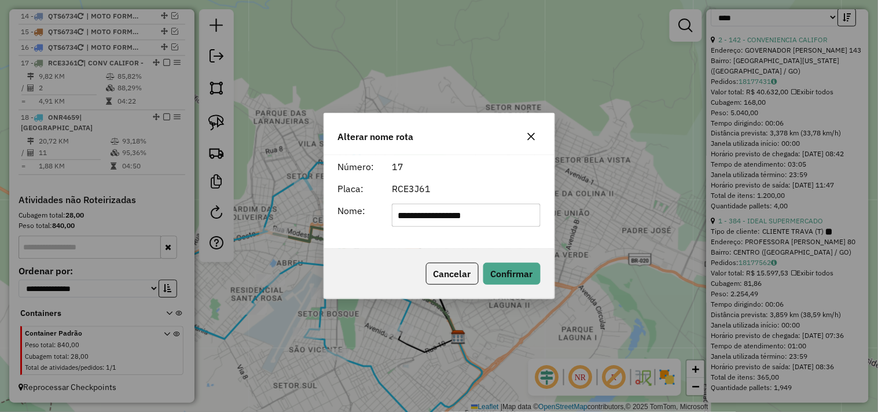
type input "**********"
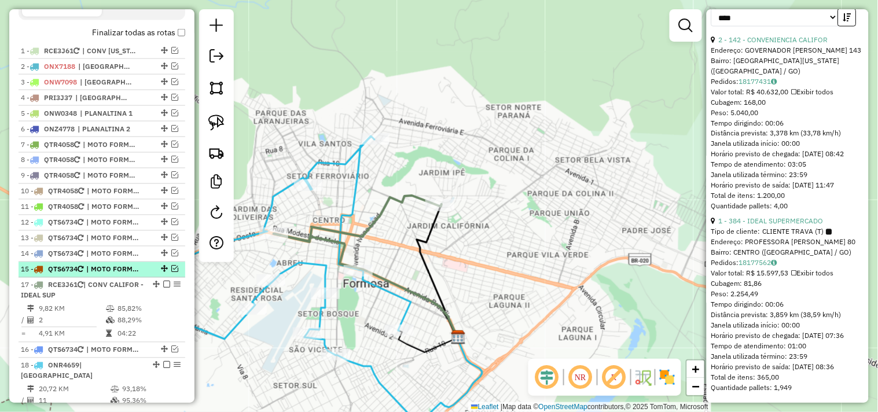
scroll to position [409, 0]
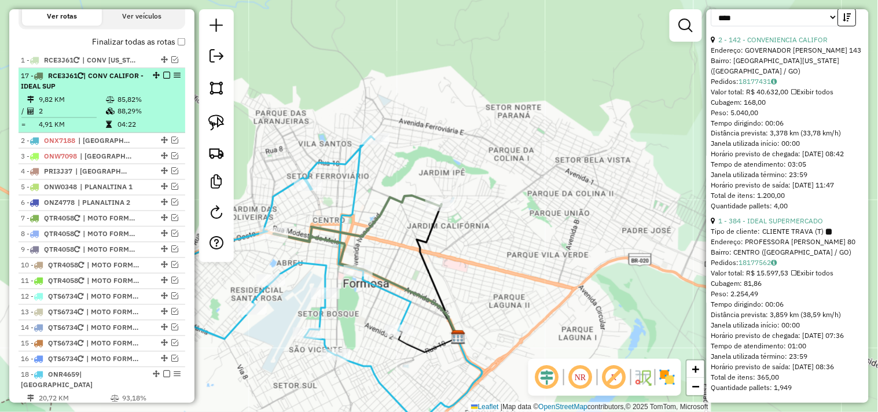
drag, startPoint x: 153, startPoint y: 190, endPoint x: 137, endPoint y: 80, distance: 111.2
click at [163, 79] on em at bounding box center [166, 75] width 7 height 7
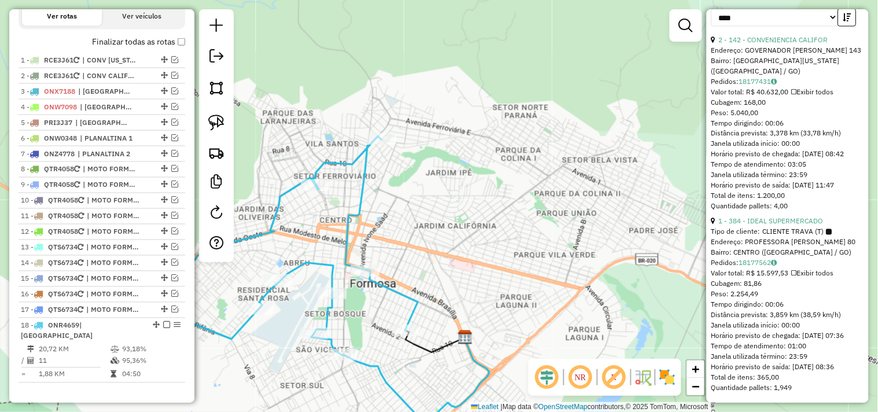
drag, startPoint x: 403, startPoint y: 246, endPoint x: 413, endPoint y: 246, distance: 10.4
click at [416, 246] on div "Janela de atendimento Grade de atendimento Capacidade Transportadoras Veículos …" at bounding box center [439, 206] width 878 height 412
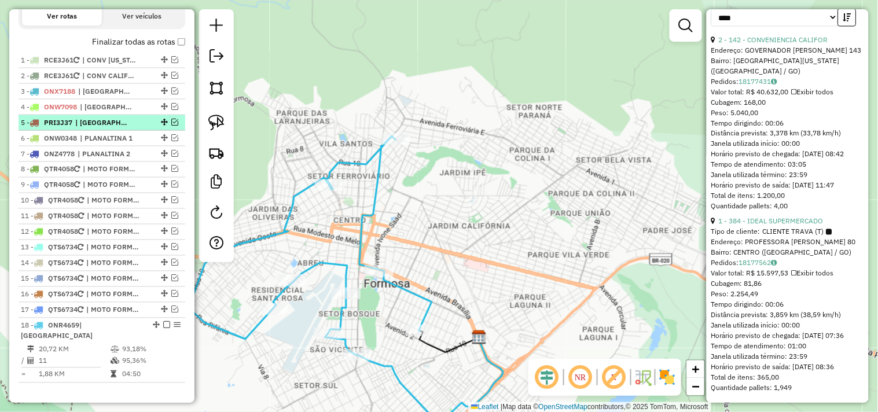
click at [171, 126] on em at bounding box center [174, 122] width 7 height 7
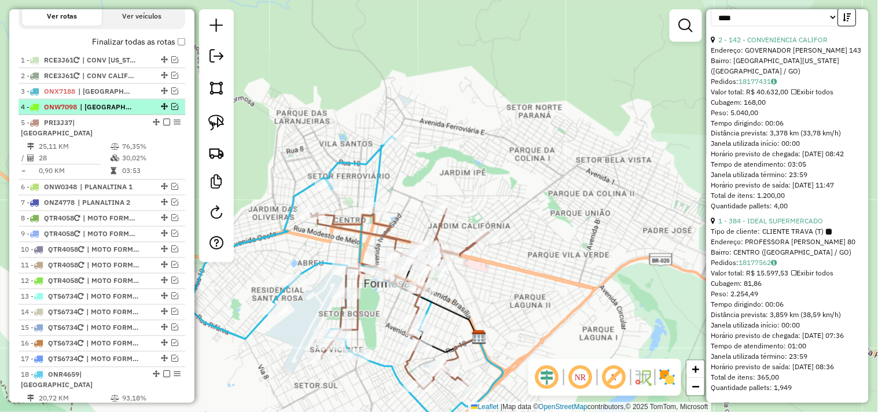
click at [172, 110] on em at bounding box center [174, 106] width 7 height 7
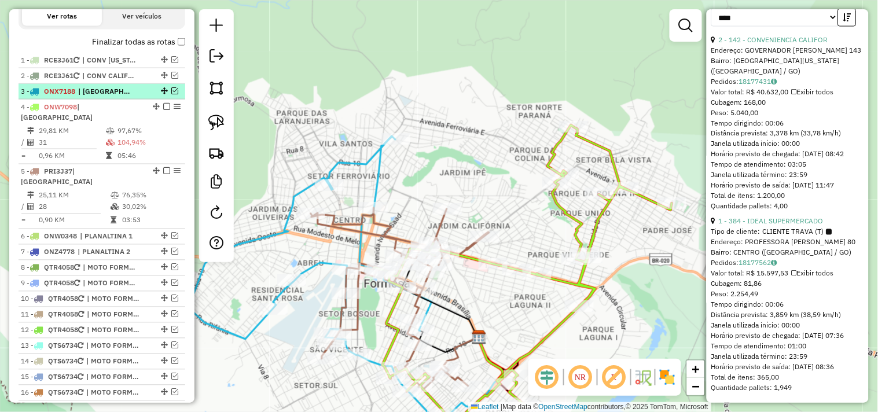
click at [172, 94] on em at bounding box center [174, 90] width 7 height 7
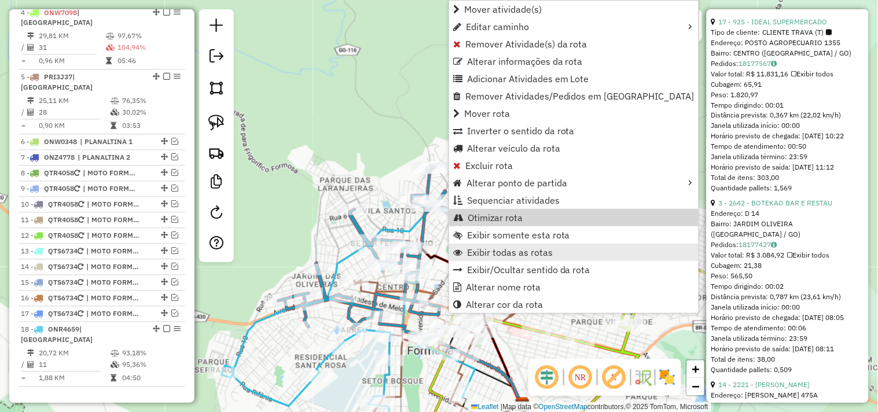
scroll to position [493, 0]
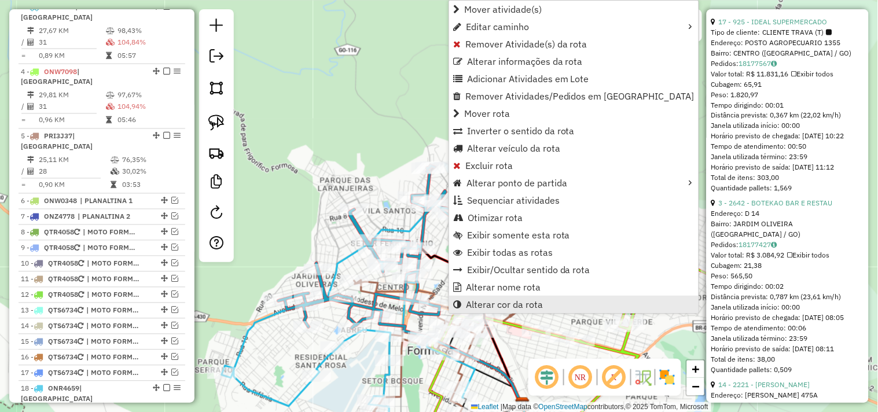
drag, startPoint x: 497, startPoint y: 307, endPoint x: 541, endPoint y: 303, distance: 44.8
click at [498, 307] on span "Alterar cor da rota" at bounding box center [504, 304] width 77 height 9
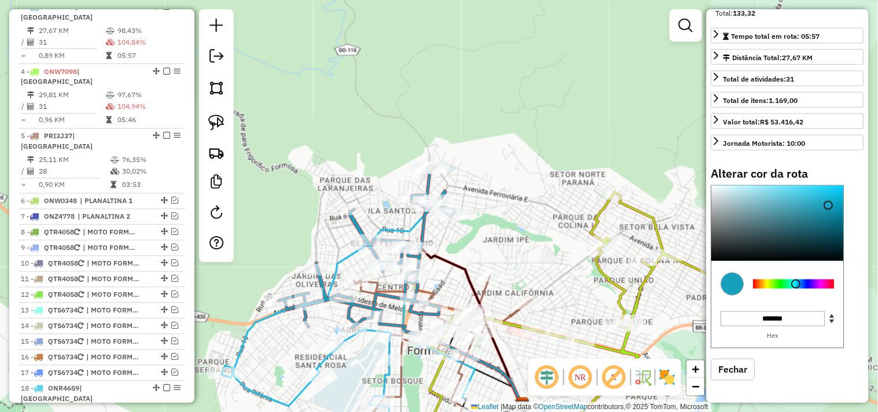
scroll to position [255, 0]
type input "*******"
click at [718, 252] on div at bounding box center [778, 223] width 132 height 75
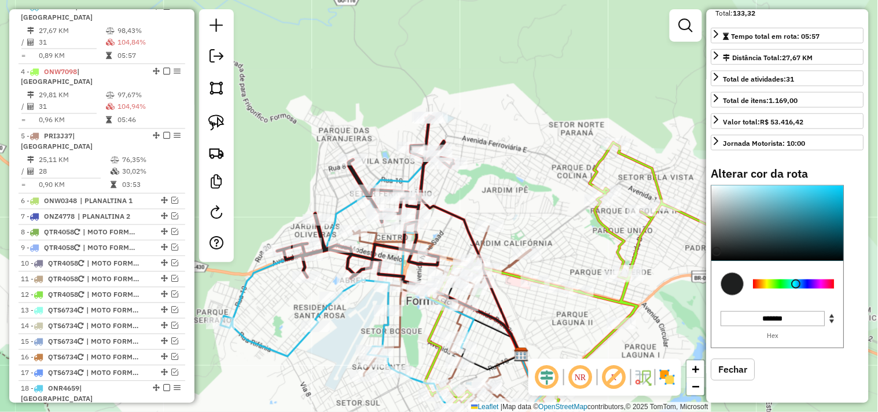
drag, startPoint x: 505, startPoint y: 235, endPoint x: 501, endPoint y: 179, distance: 55.7
click at [502, 181] on div "Janela de atendimento Grade de atendimento Capacidade Transportadoras Veículos …" at bounding box center [439, 206] width 878 height 412
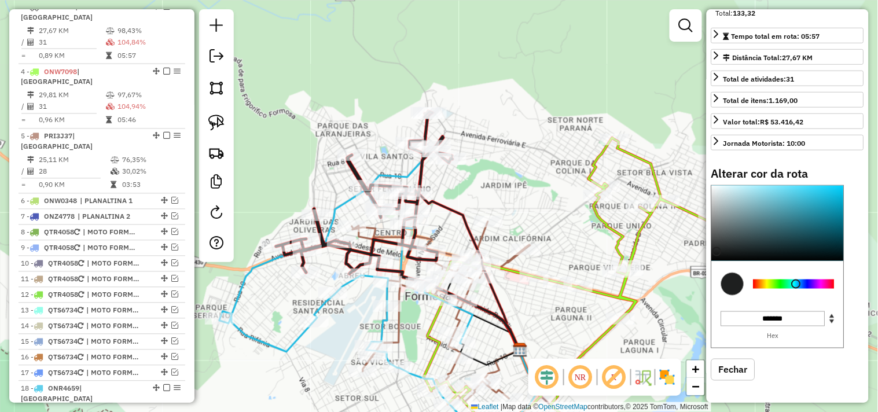
scroll to position [126, 0]
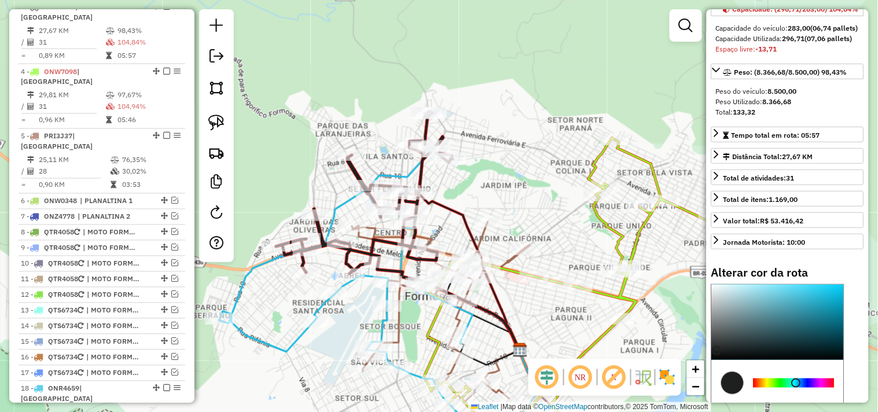
click at [506, 167] on div "Janela de atendimento Grade de atendimento Capacidade Transportadoras Veículos …" at bounding box center [439, 206] width 878 height 412
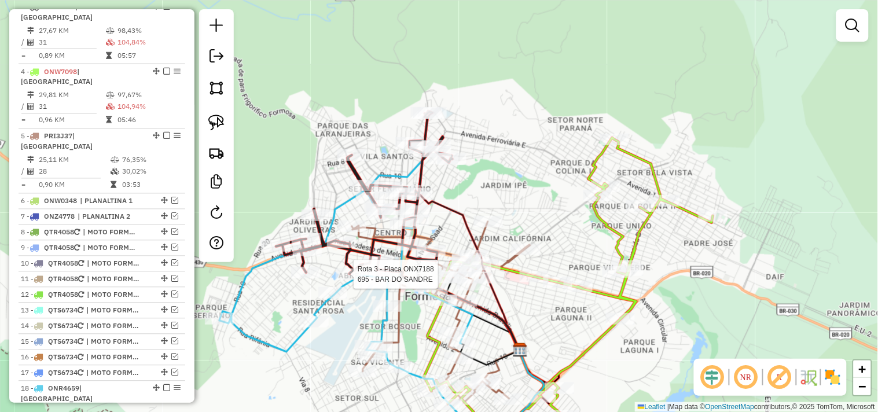
select select "*********"
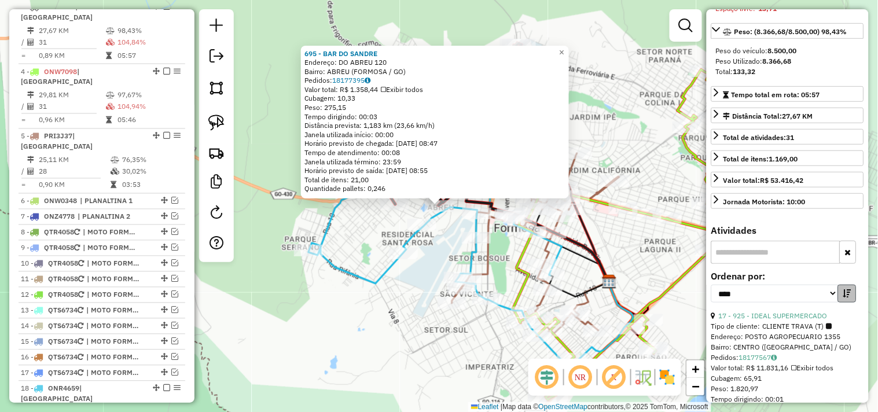
scroll to position [193, 0]
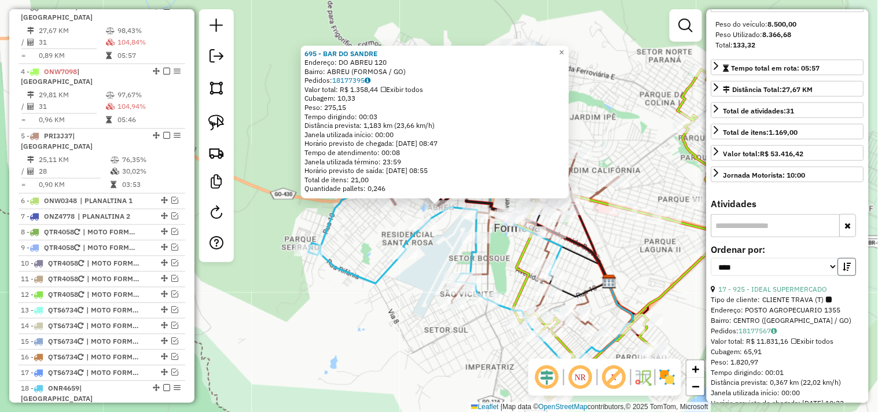
click at [844, 276] on button "button" at bounding box center [847, 267] width 19 height 18
click at [768, 293] on link "24 - 205 - MERCEARIA JB" at bounding box center [760, 289] width 82 height 9
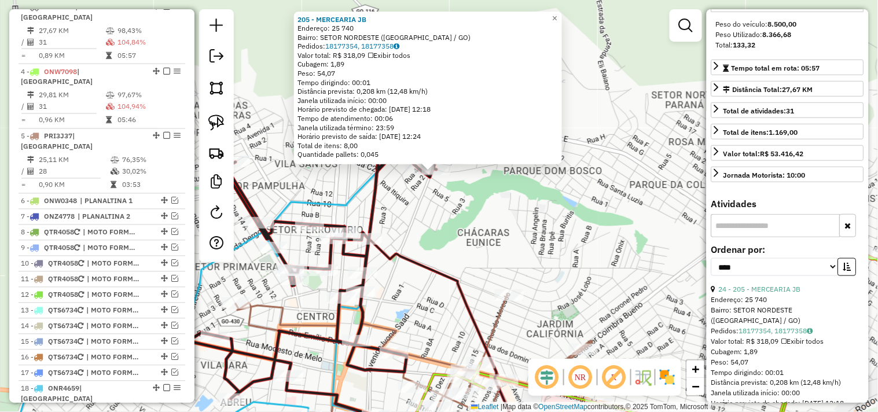
click at [456, 222] on div "205 - MERCEARIA JB Endereço: 25 740 Bairro: SETOR NORDESTE (FORMOSA / GO) Pedid…" at bounding box center [439, 206] width 878 height 412
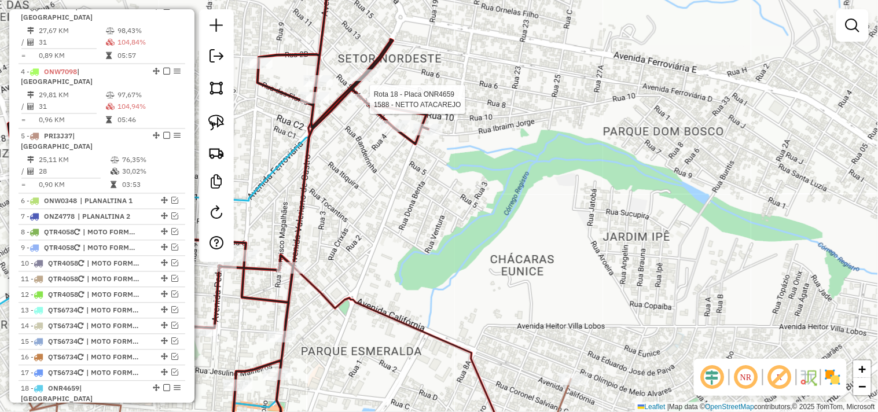
select select "*********"
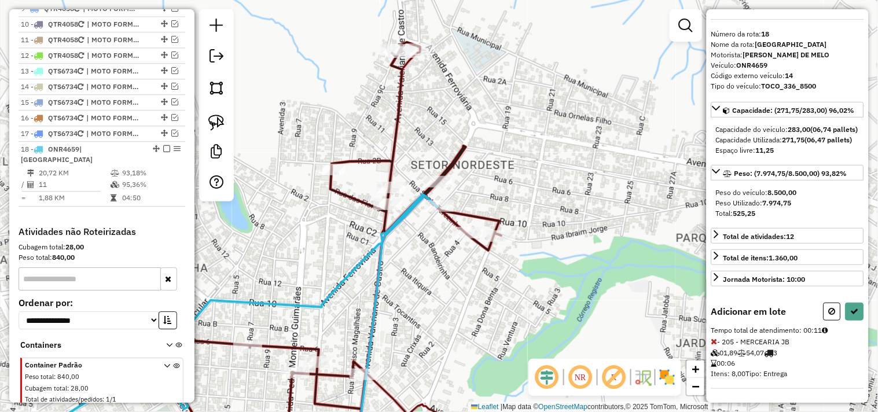
scroll to position [44, 0]
click at [847, 311] on button at bounding box center [855, 312] width 19 height 18
select select "*********"
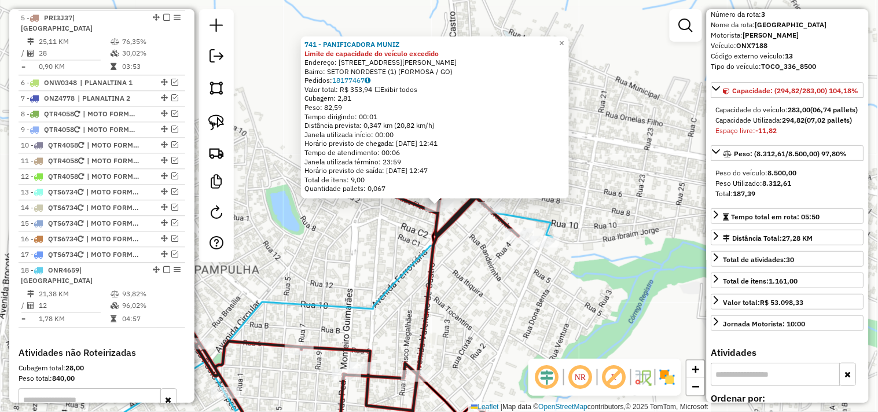
scroll to position [493, 0]
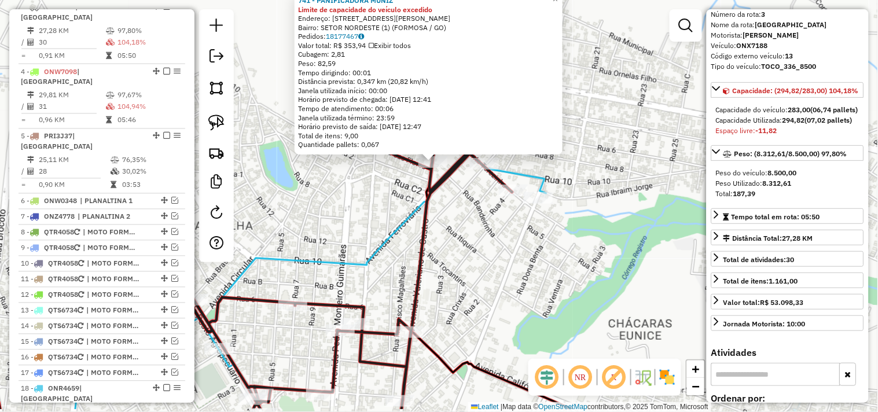
drag, startPoint x: 484, startPoint y: 303, endPoint x: 446, endPoint y: 123, distance: 184.0
click at [450, 126] on div "741 - PANIFICADORA MUNIZ Limite de capacidade do veículo excedido Endereço: R V…" at bounding box center [439, 206] width 878 height 412
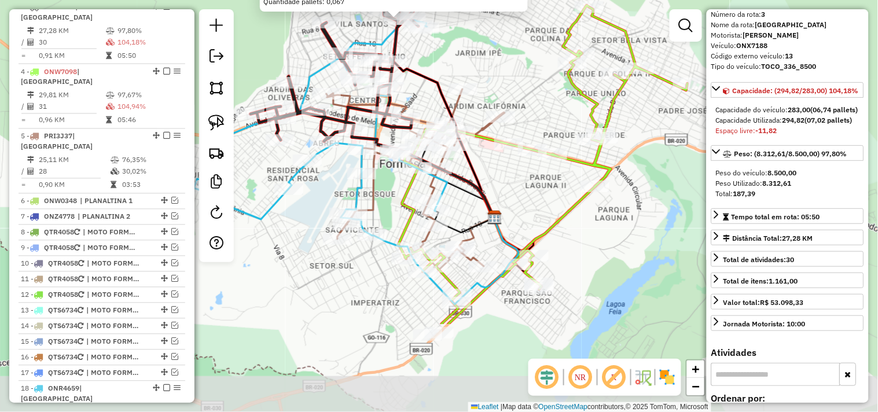
drag, startPoint x: 332, startPoint y: 323, endPoint x: 325, endPoint y: 192, distance: 131.0
click at [326, 193] on div "741 - PANIFICADORA MUNIZ Limite de capacidade do veículo excedido Endereço: R V…" at bounding box center [439, 206] width 878 height 412
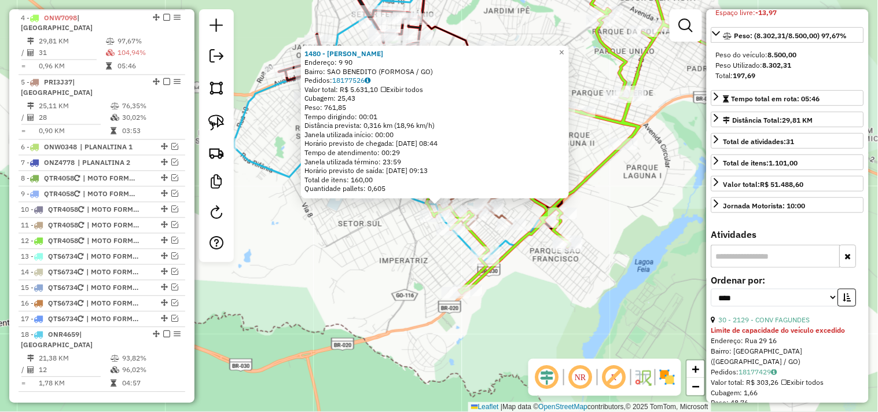
scroll to position [237, 0]
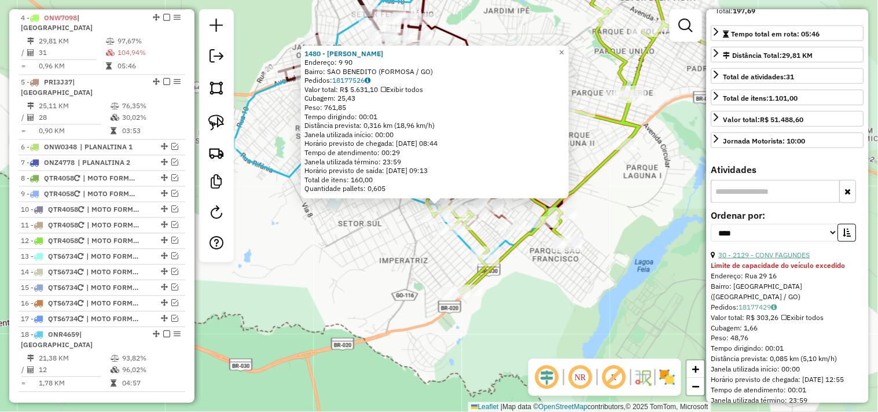
click at [785, 259] on link "30 - 2129 - CONV FAGUNDES" at bounding box center [764, 255] width 91 height 9
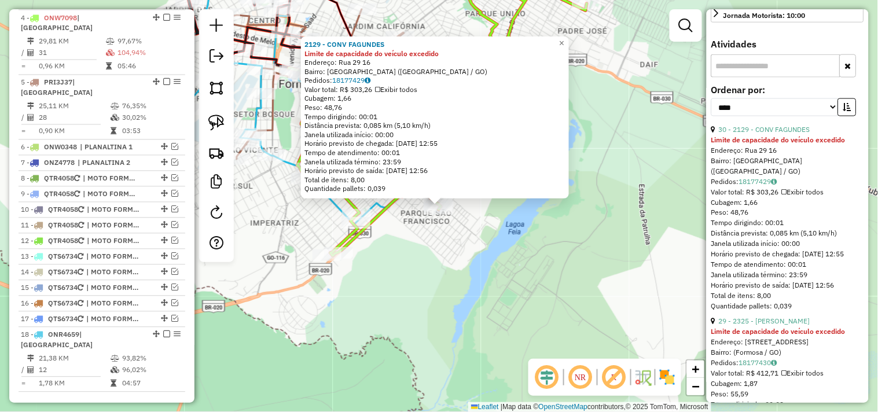
scroll to position [366, 0]
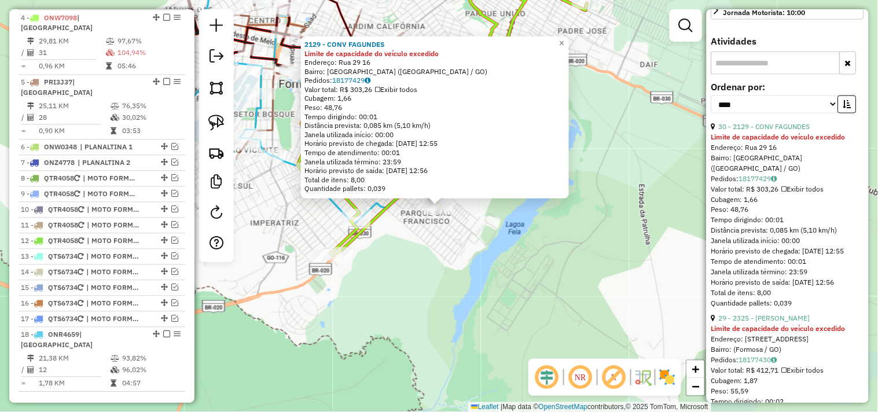
click at [787, 323] on link "29 - 2325 - ANA PAULA FAGUNDES" at bounding box center [764, 318] width 91 height 9
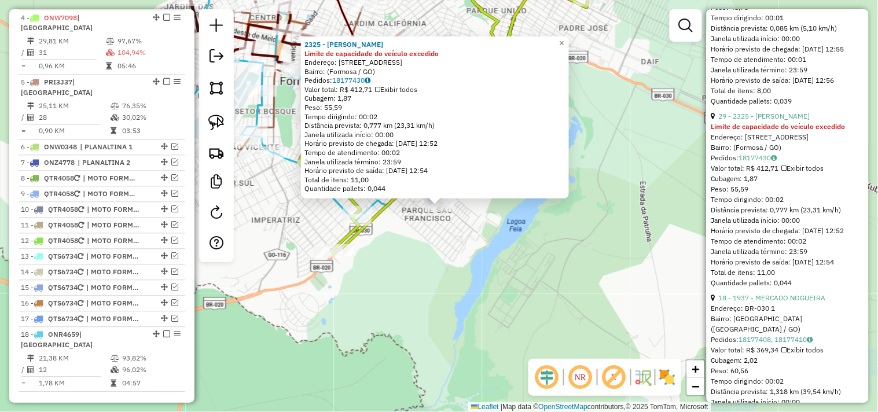
scroll to position [623, 0]
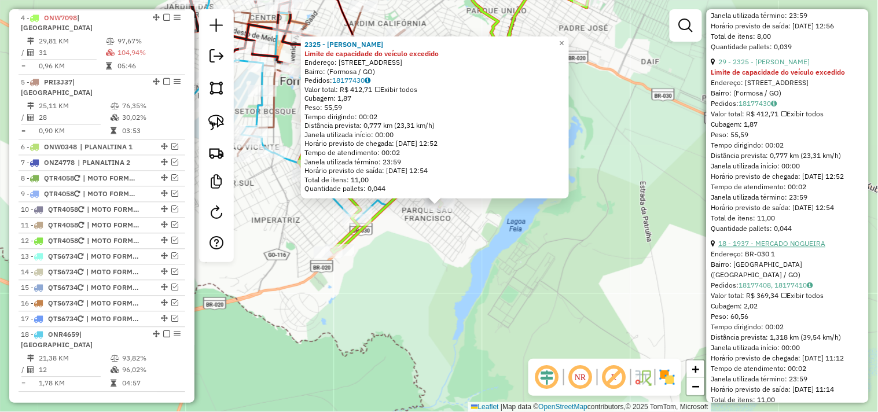
click at [782, 248] on link "18 - 1937 - MERCADO NOGUEIRA" at bounding box center [772, 243] width 107 height 9
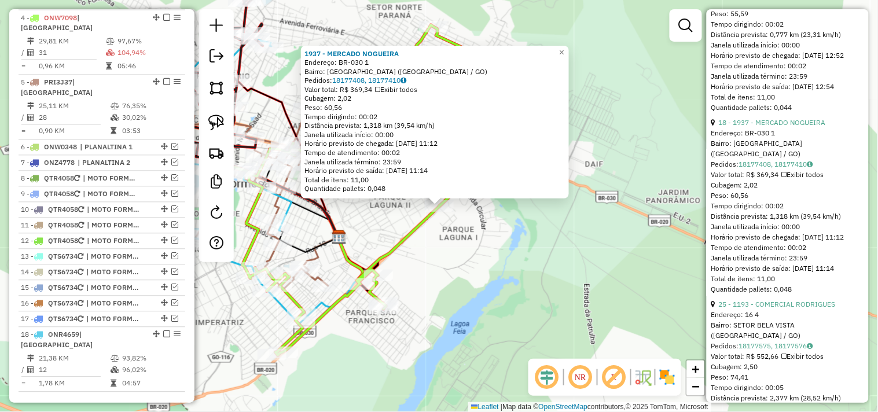
scroll to position [751, 0]
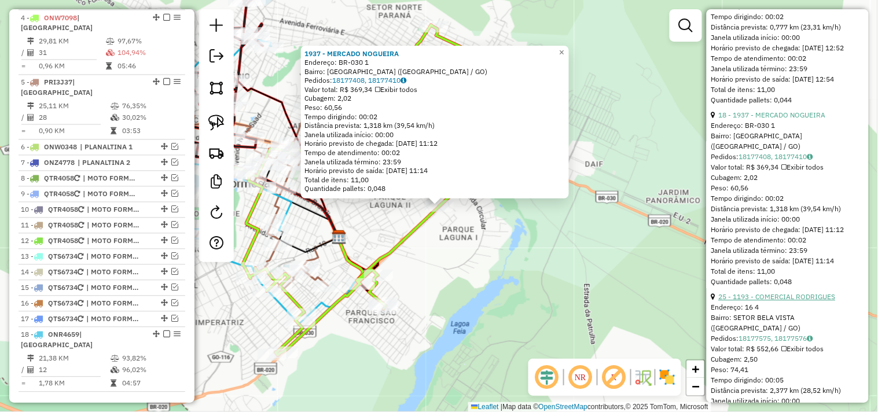
click at [790, 301] on link "25 - 1193 - COMERCIAL RODRIGUES" at bounding box center [777, 296] width 117 height 9
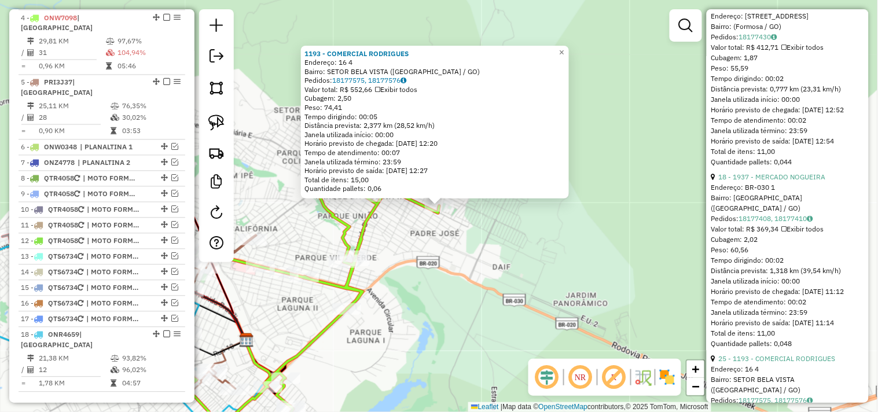
scroll to position [687, 0]
drag, startPoint x: 414, startPoint y: 307, endPoint x: 412, endPoint y: 298, distance: 8.9
click at [417, 303] on div "1193 - COMERCIAL RODRIGUES Endereço: 16 4 Bairro: SETOR BELA VISTA (FORMOSA / G…" at bounding box center [439, 206] width 878 height 412
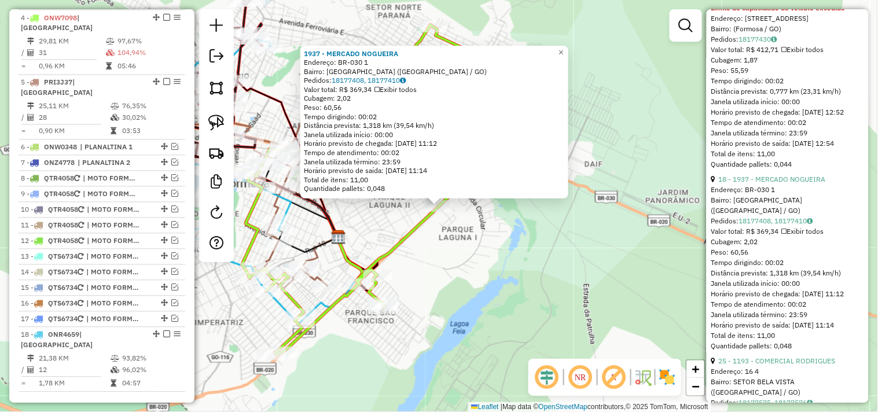
click at [418, 286] on div "1937 - MERCADO NOGUEIRA Endereço: BR-030 1 Bairro: RESIDENCIAL JARDIM PLANALTO …" at bounding box center [439, 206] width 878 height 412
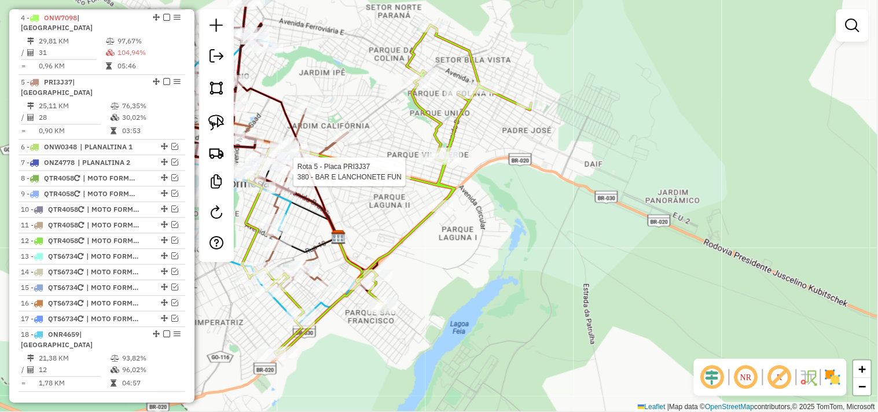
select select "*********"
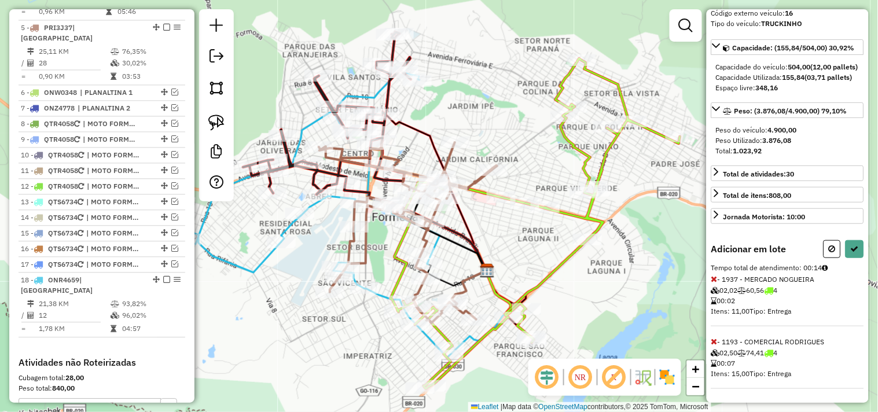
scroll to position [106, 0]
click at [854, 252] on icon at bounding box center [855, 249] width 8 height 8
select select "*********"
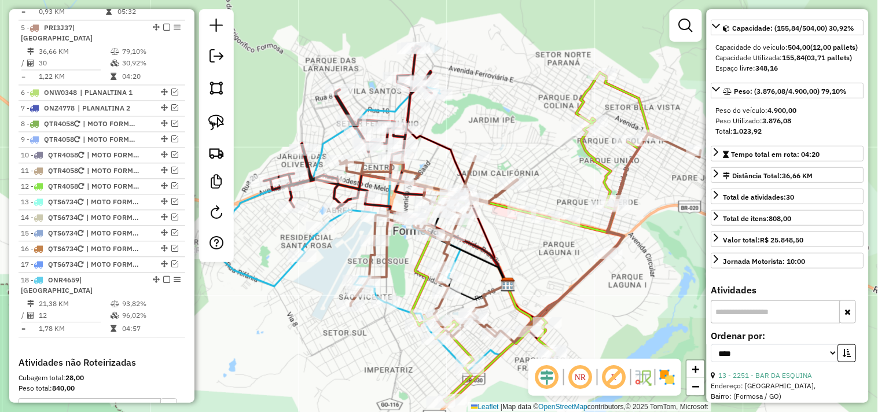
drag, startPoint x: 535, startPoint y: 249, endPoint x: 556, endPoint y: 264, distance: 25.7
click at [556, 263] on div "Janela de atendimento Grade de atendimento Capacidade Transportadoras Veículos …" at bounding box center [439, 206] width 878 height 412
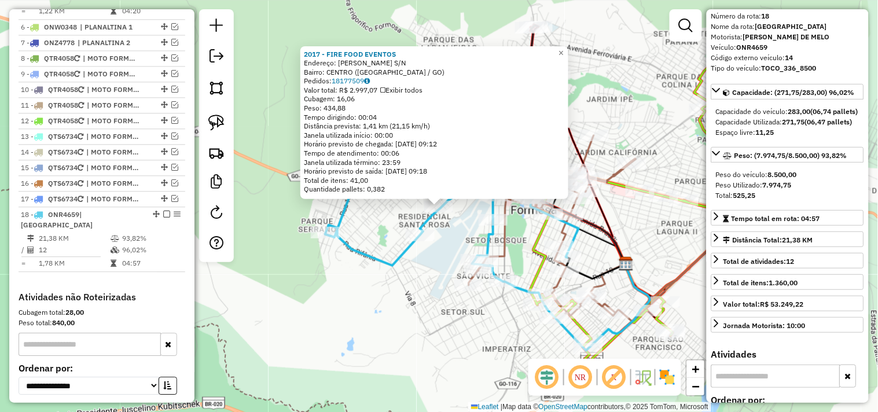
scroll to position [733, 0]
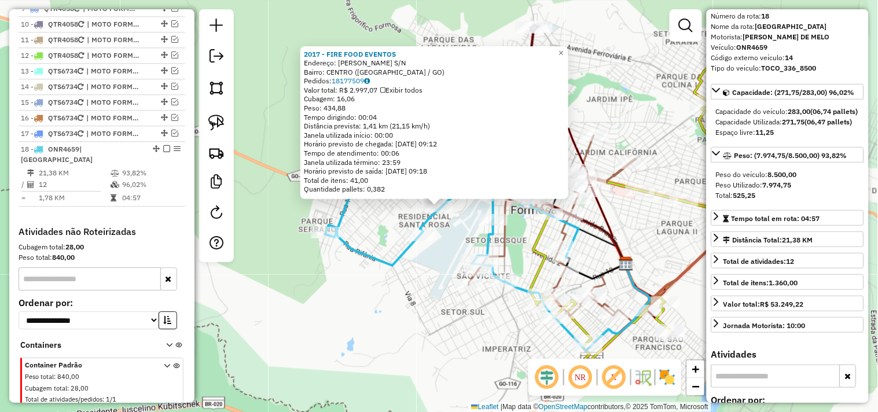
click at [418, 281] on div "2017 - FIRE FOOD EVENTOS Endereço: PEDRO CHAVES S/N Bairro: CENTRO (FORMOSA / G…" at bounding box center [439, 206] width 878 height 412
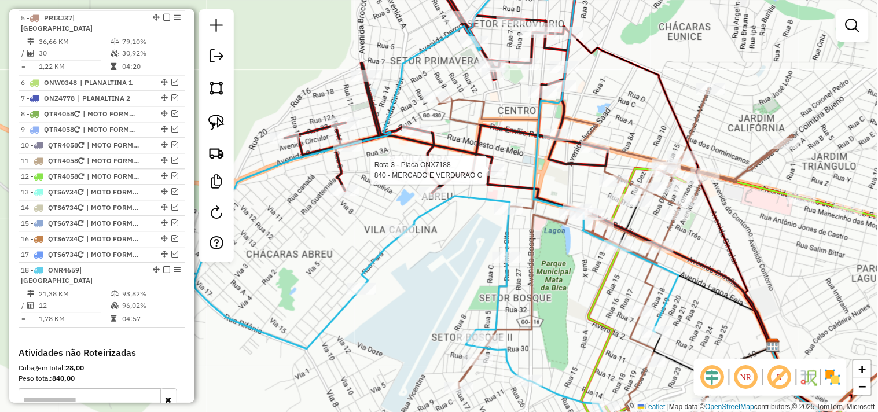
select select "*********"
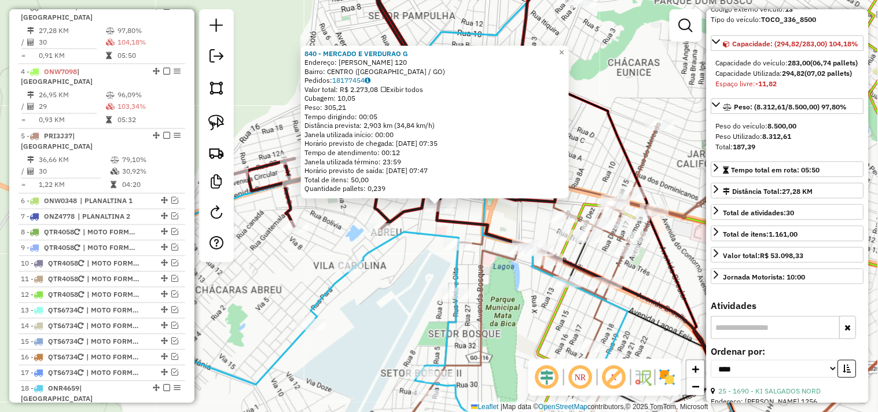
scroll to position [193, 0]
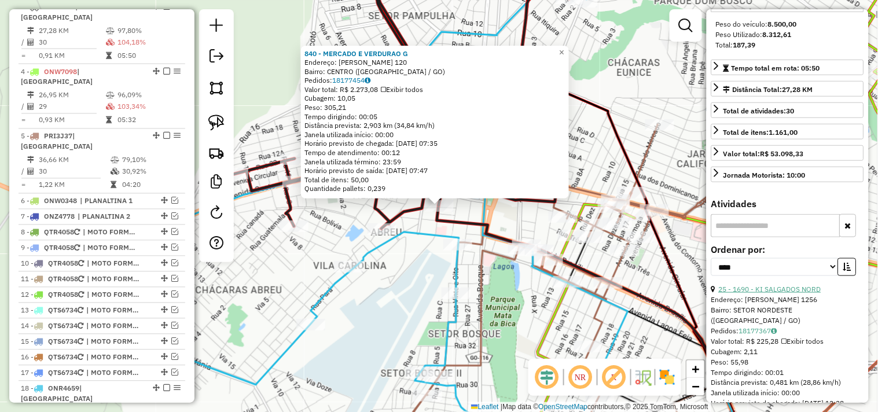
click at [776, 293] on link "25 - 1690 - KI SALGADOS NORD" at bounding box center [770, 289] width 102 height 9
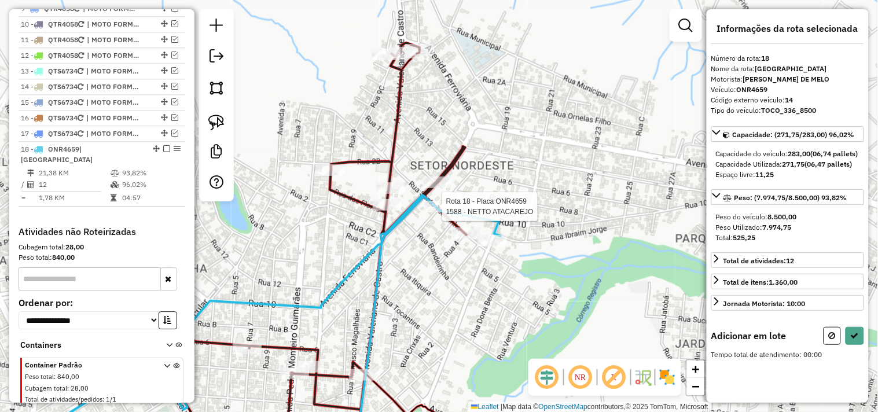
scroll to position [0, 0]
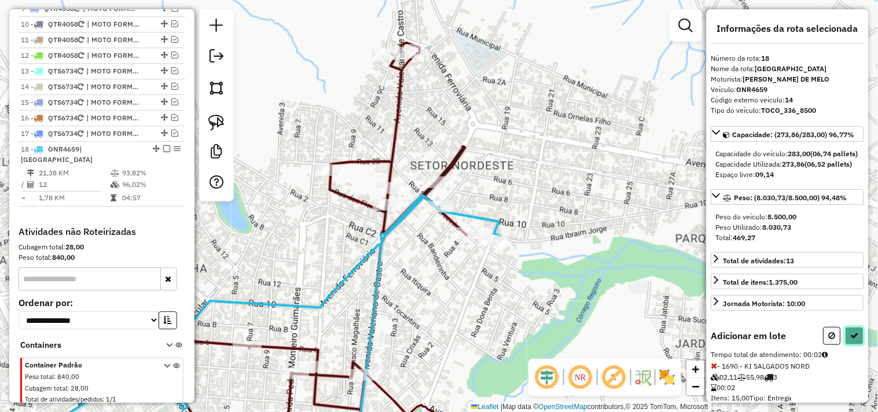
click at [853, 340] on icon at bounding box center [855, 336] width 8 height 8
select select "*********"
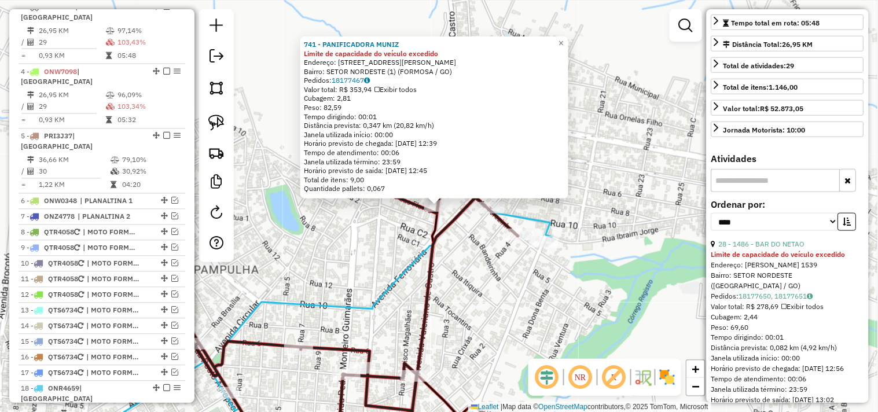
scroll to position [257, 0]
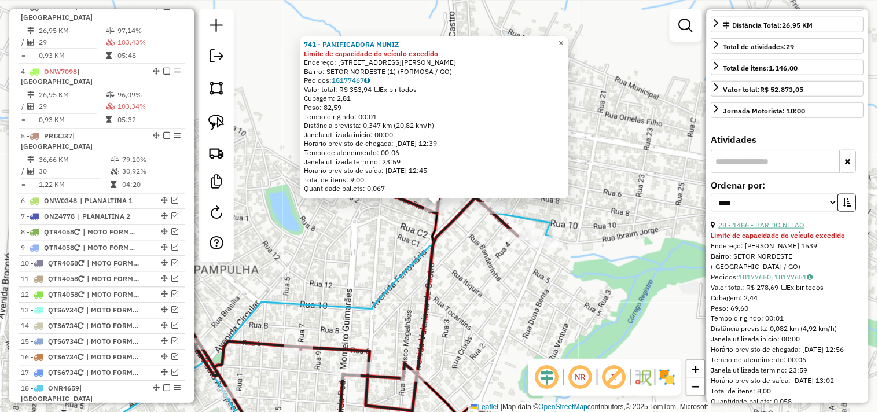
click at [770, 229] on link "28 - 1486 - BAR DO NETAO" at bounding box center [762, 225] width 86 height 9
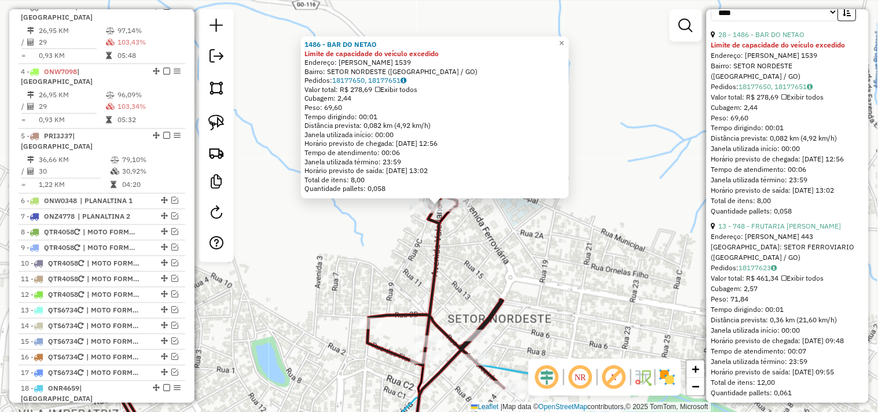
scroll to position [450, 0]
click at [781, 230] on div "13 - 748 - FRUTARIA SOARES" at bounding box center [787, 224] width 153 height 10
click at [778, 229] on link "13 - 748 - FRUTARIA SOARES" at bounding box center [780, 224] width 123 height 9
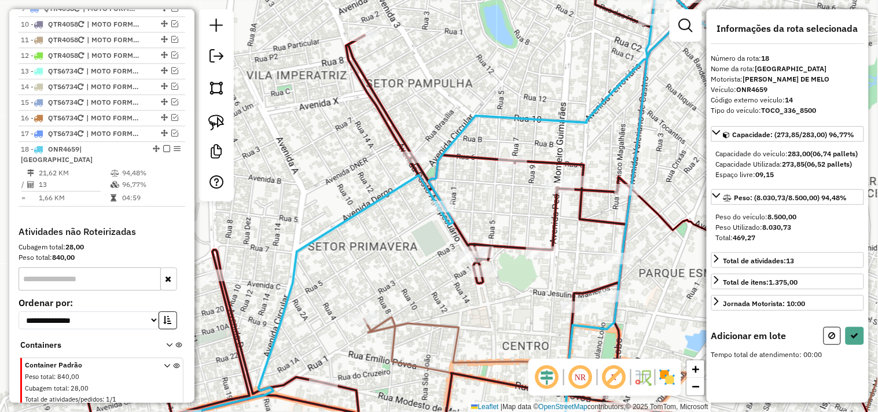
scroll to position [0, 0]
click at [853, 345] on button at bounding box center [855, 336] width 19 height 18
select select "*********"
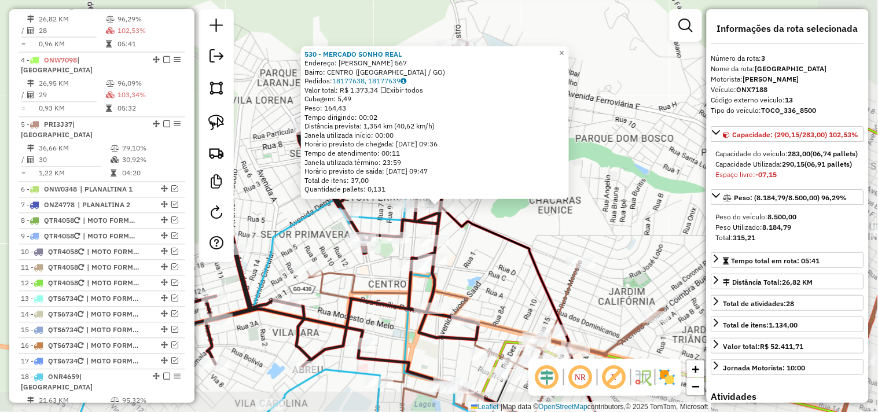
scroll to position [493, 0]
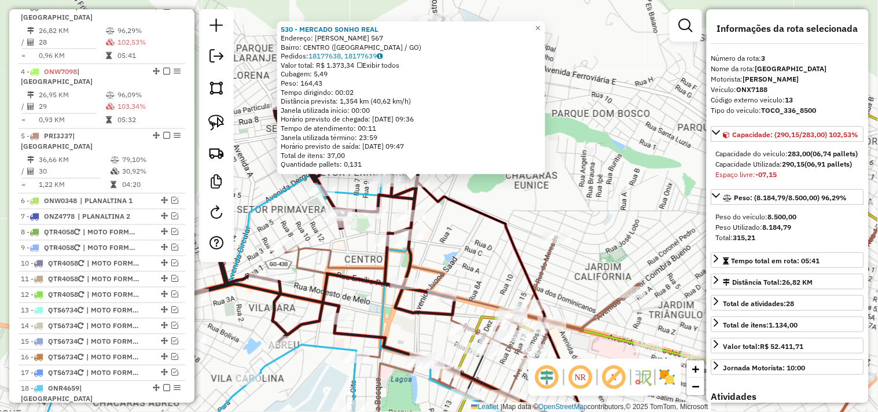
drag, startPoint x: 645, startPoint y: 237, endPoint x: 591, endPoint y: 201, distance: 64.7
click at [591, 201] on div "530 - MERCADO SONHO REAL Endereço: VALERIANO DE CASTRO 567 Bairro: CENTRO (FORM…" at bounding box center [439, 206] width 878 height 412
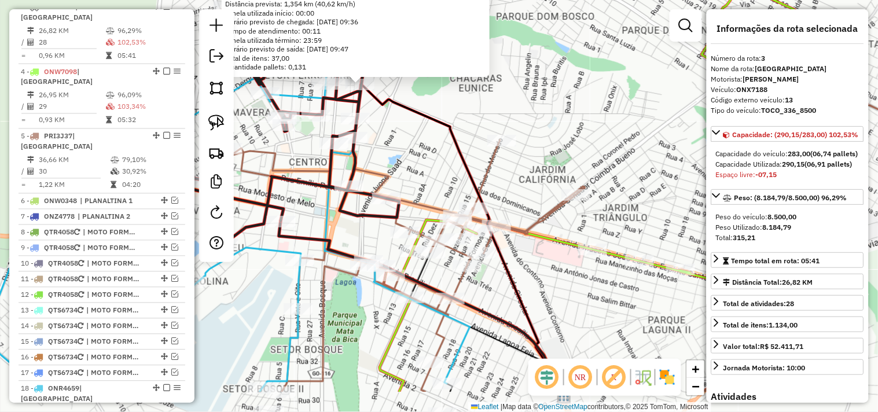
drag, startPoint x: 535, startPoint y: 259, endPoint x: 527, endPoint y: 226, distance: 34.1
click at [528, 229] on div "530 - MERCADO SONHO REAL Endereço: VALERIANO DE CASTRO 567 Bairro: CENTRO (FORM…" at bounding box center [439, 206] width 878 height 412
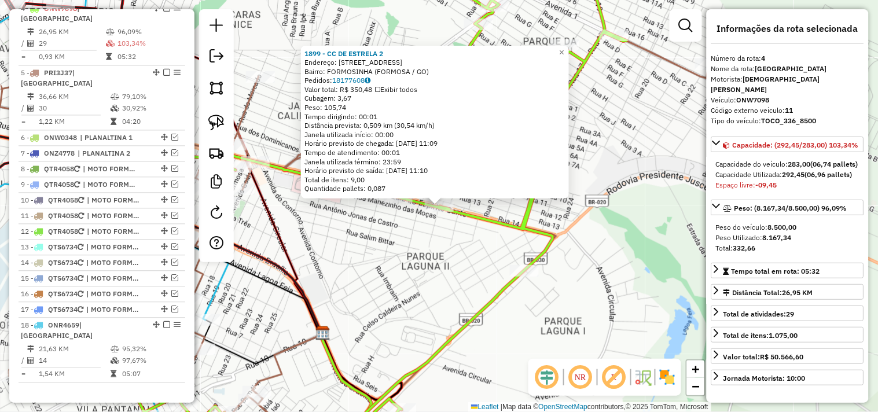
scroll to position [547, 0]
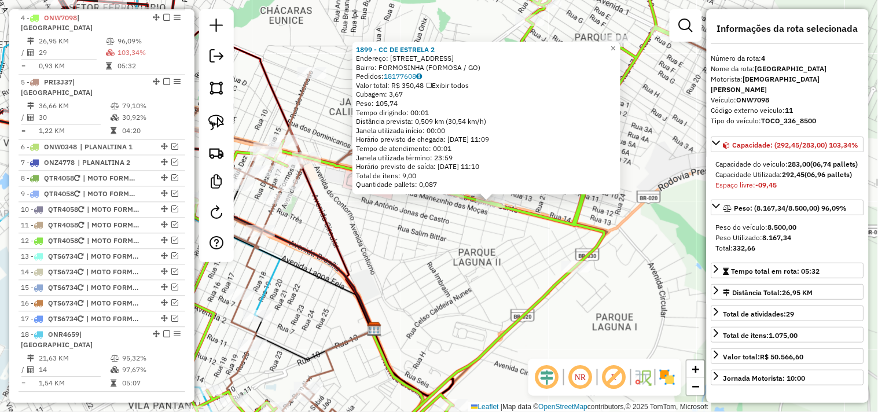
drag, startPoint x: 453, startPoint y: 299, endPoint x: 498, endPoint y: 298, distance: 44.6
click at [498, 298] on div "1899 - CC DE ESTRELA 2 Endereço: AVENIDA MAESTRO JOaO LUIZ DO E 5 Bairro: FORMO…" at bounding box center [439, 206] width 878 height 412
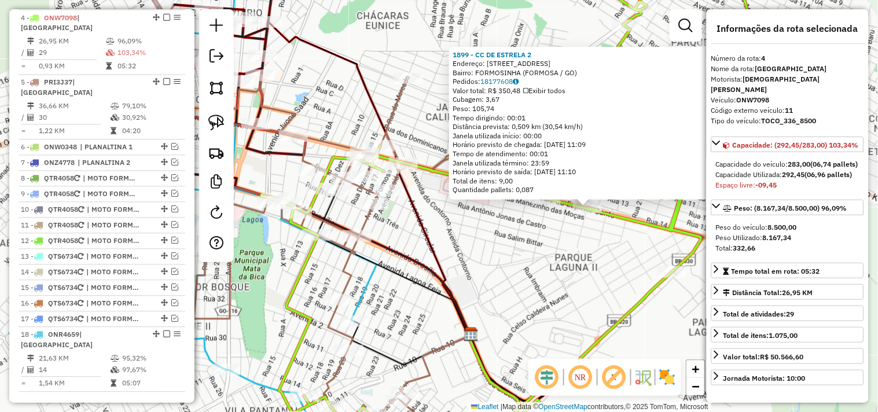
drag, startPoint x: 439, startPoint y: 279, endPoint x: 542, endPoint y: 287, distance: 103.3
click at [542, 287] on div "1899 - CC DE ESTRELA 2 Endereço: AVENIDA MAESTRO JOaO LUIZ DO E 5 Bairro: FORMO…" at bounding box center [439, 206] width 878 height 412
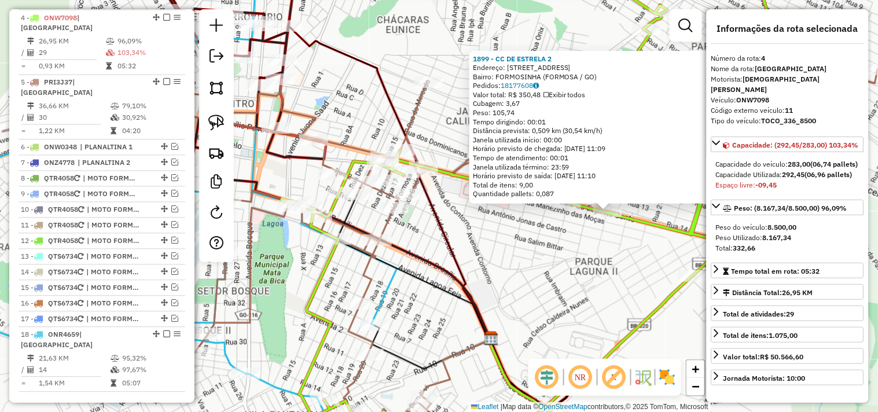
drag, startPoint x: 330, startPoint y: 102, endPoint x: 475, endPoint y: 152, distance: 153.2
click at [454, 149] on div "1899 - CC DE ESTRELA 2 Endereço: AVENIDA MAESTRO JOaO LUIZ DO E 5 Bairro: FORMO…" at bounding box center [439, 206] width 878 height 412
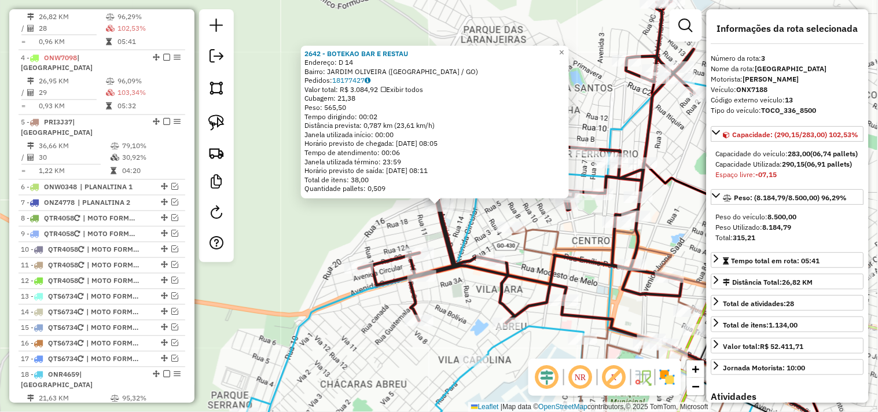
scroll to position [493, 0]
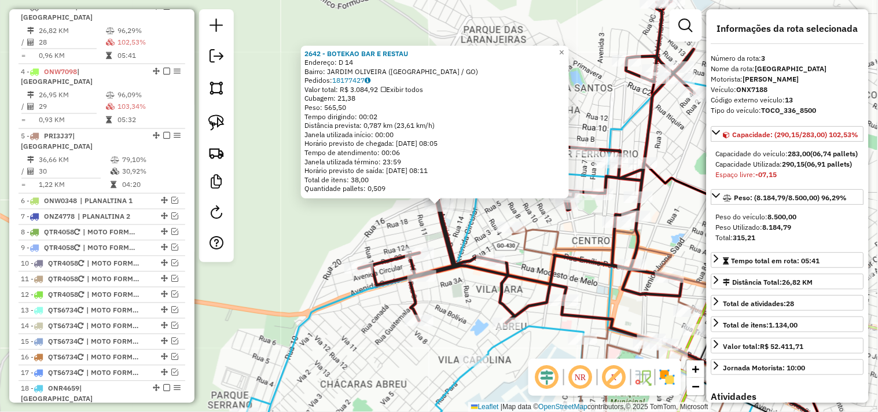
drag, startPoint x: 473, startPoint y: 315, endPoint x: 441, endPoint y: 254, distance: 69.9
click at [444, 258] on div "2642 - BOTEKAO BAR E RESTAU Endereço: D 14 Bairro: JARDIM OLIVEIRA (FORMOSA / G…" at bounding box center [439, 206] width 878 height 412
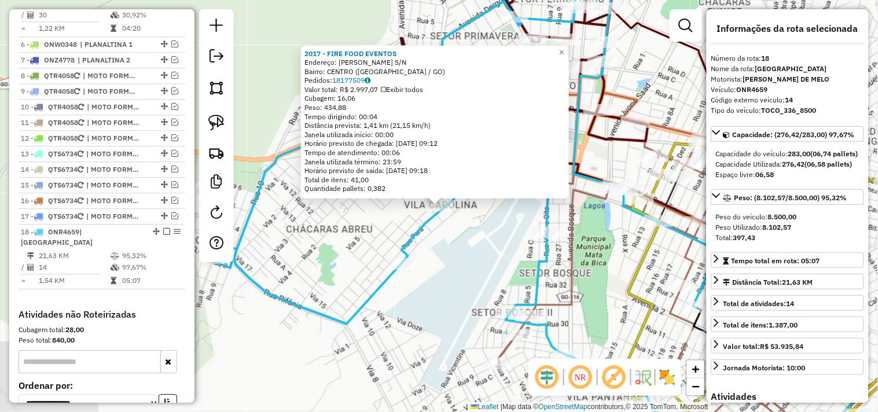
scroll to position [733, 0]
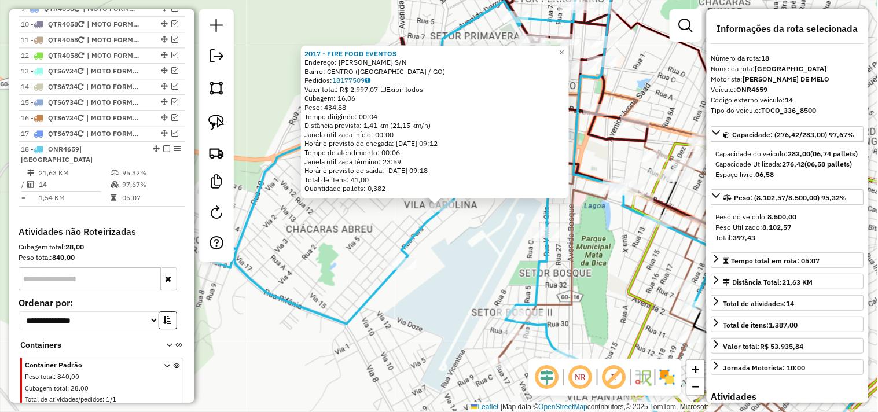
click at [479, 267] on div "2017 - FIRE FOOD EVENTOS Endereço: PEDRO CHAVES S/N Bairro: CENTRO (FORMOSA / G…" at bounding box center [439, 206] width 878 height 412
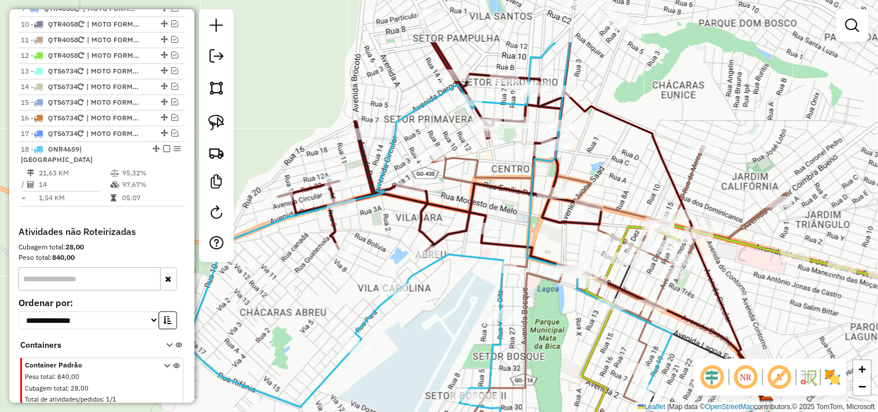
drag, startPoint x: 488, startPoint y: 116, endPoint x: 439, endPoint y: 203, distance: 99.8
click at [440, 203] on icon at bounding box center [440, 146] width 324 height 209
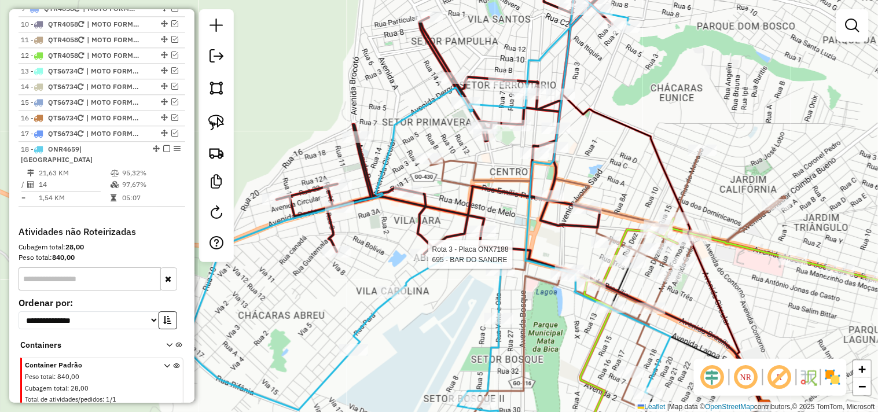
select select "*********"
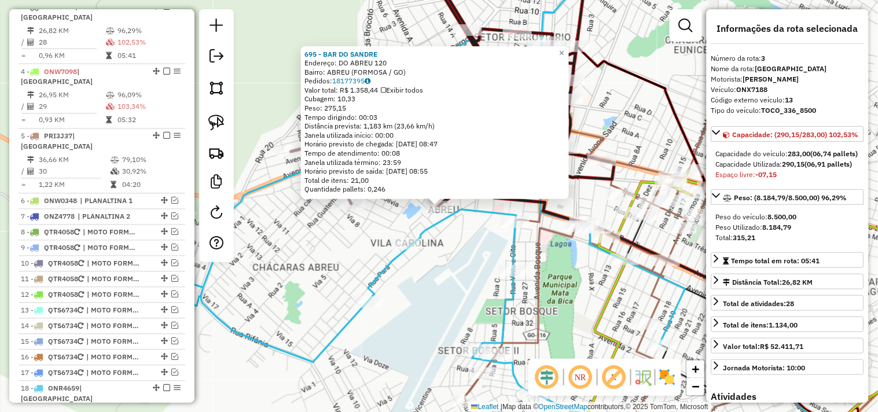
scroll to position [493, 0]
click at [466, 256] on div "695 - BAR DO SANDRE Endereço: DO ABREU 120 Bairro: ABREU (FORMOSA / GO) Pedidos…" at bounding box center [439, 206] width 878 height 412
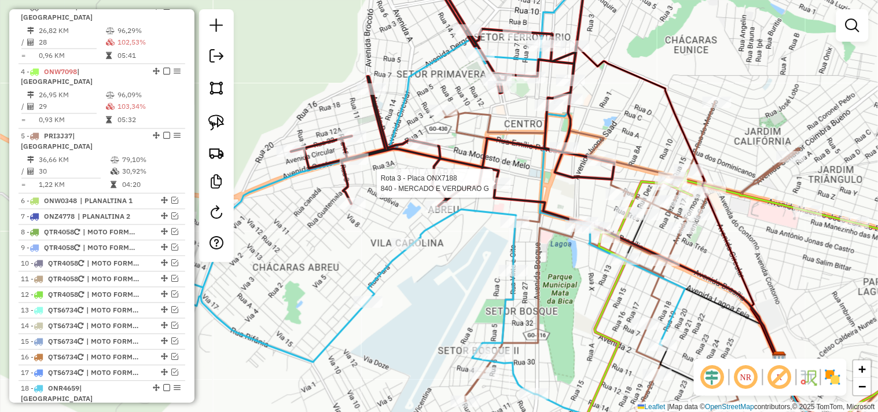
click at [501, 175] on icon at bounding box center [459, 82] width 336 height 247
select select "*********"
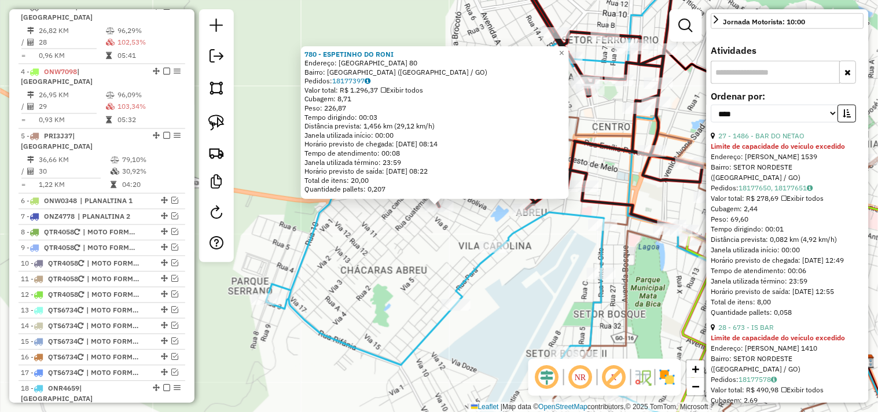
scroll to position [450, 0]
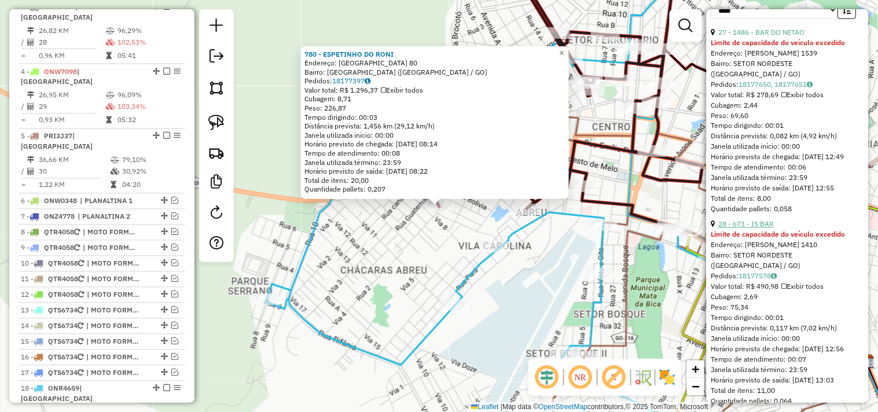
click at [752, 229] on link "28 - 673 - IS BAR" at bounding box center [747, 224] width 56 height 9
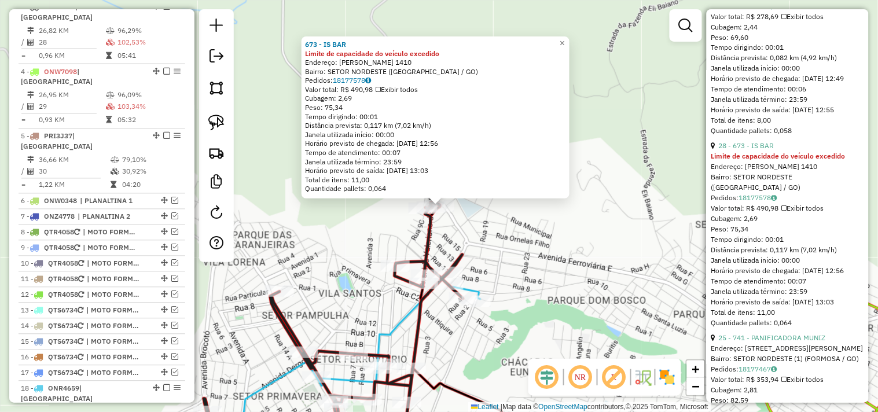
scroll to position [643, 0]
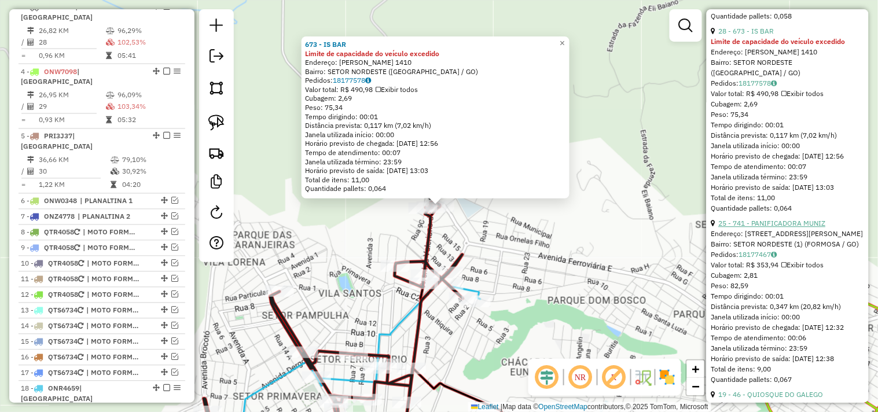
click at [770, 227] on link "25 - 741 - PANIFICADORA MUNIZ" at bounding box center [772, 223] width 107 height 9
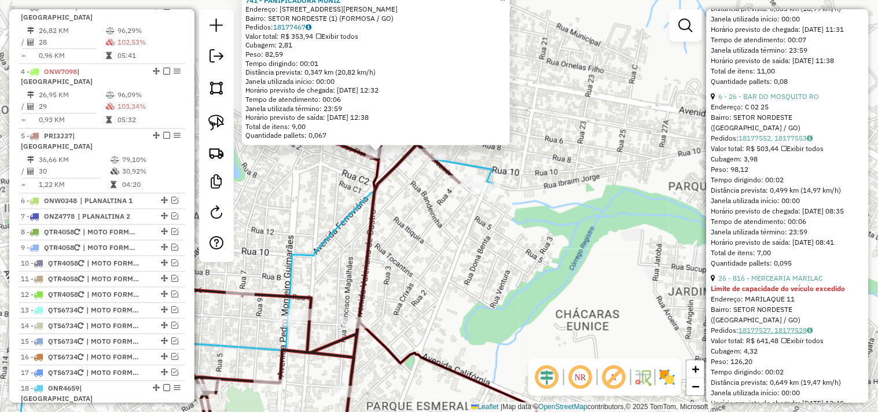
scroll to position [1222, 0]
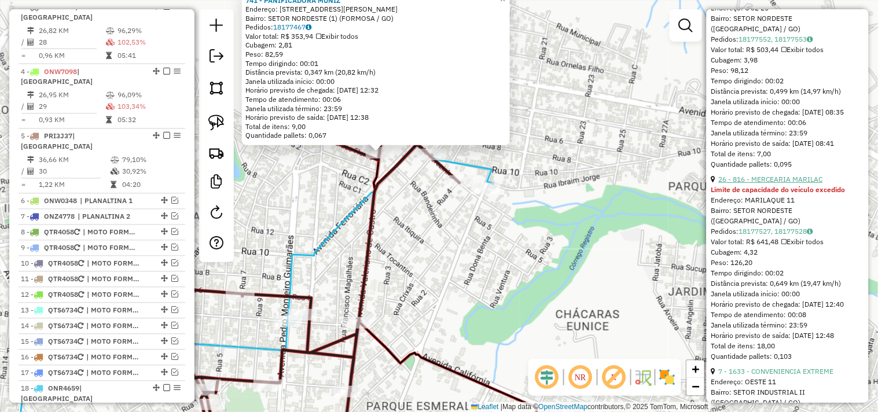
click at [784, 183] on link "26 - 816 - MERCEARIA MARILAC" at bounding box center [771, 179] width 104 height 9
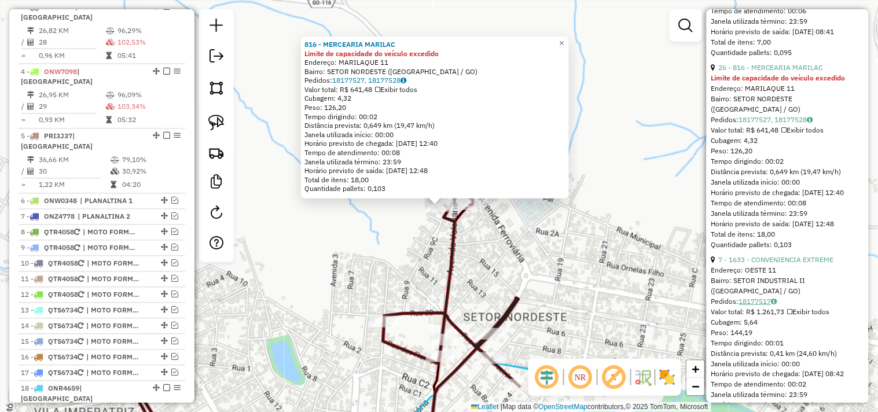
scroll to position [1415, 0]
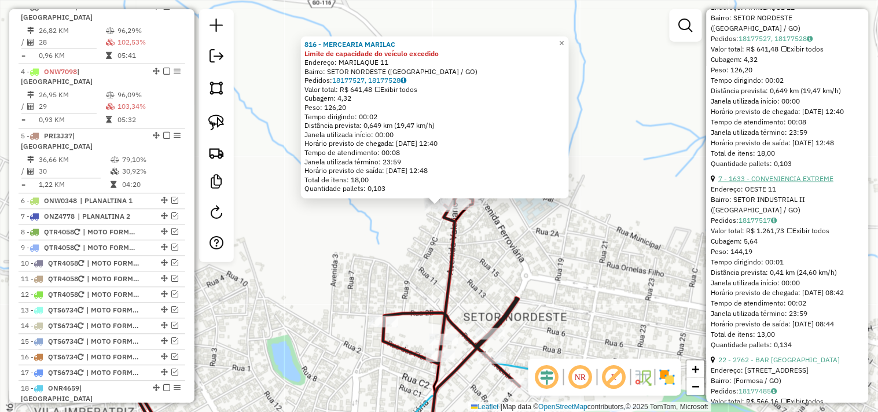
click at [774, 183] on link "7 - 1633 - CONVENIENCIA EXTREME" at bounding box center [776, 178] width 115 height 9
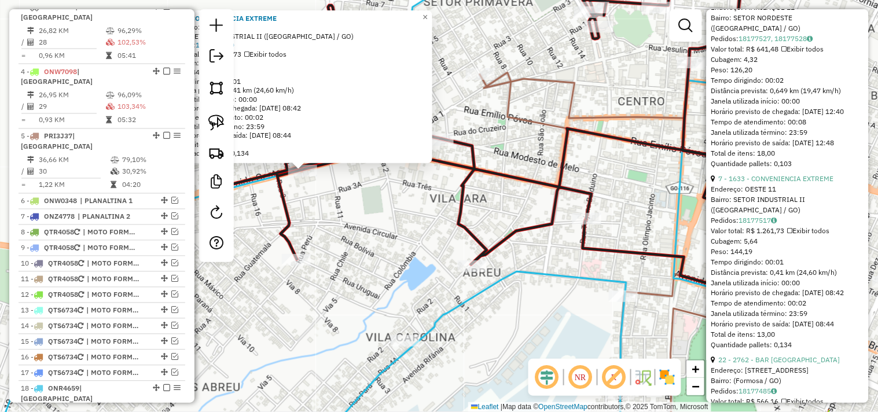
drag, startPoint x: 515, startPoint y: 278, endPoint x: 379, endPoint y: 243, distance: 141.1
click at [379, 243] on div "1633 - CONVENIENCIA EXTREME Endereço: OESTE 11 Bairro: SETOR INDUSTRIAL II (FOR…" at bounding box center [439, 206] width 878 height 412
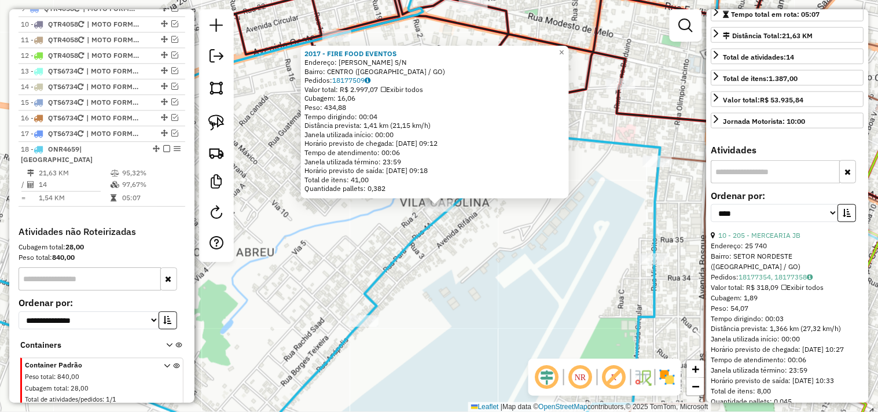
scroll to position [54, 0]
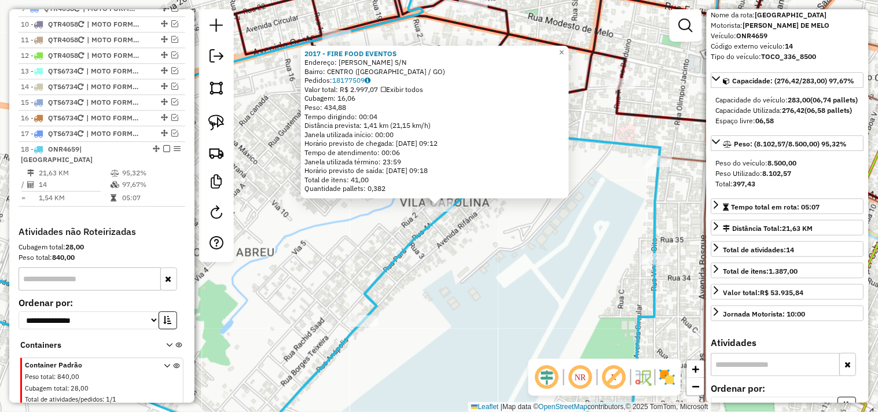
drag, startPoint x: 407, startPoint y: 267, endPoint x: 421, endPoint y: 273, distance: 15.0
click at [425, 274] on div "2017 - FIRE FOOD EVENTOS Endereço: PEDRO CHAVES S/N Bairro: CENTRO (FORMOSA / G…" at bounding box center [439, 206] width 878 height 412
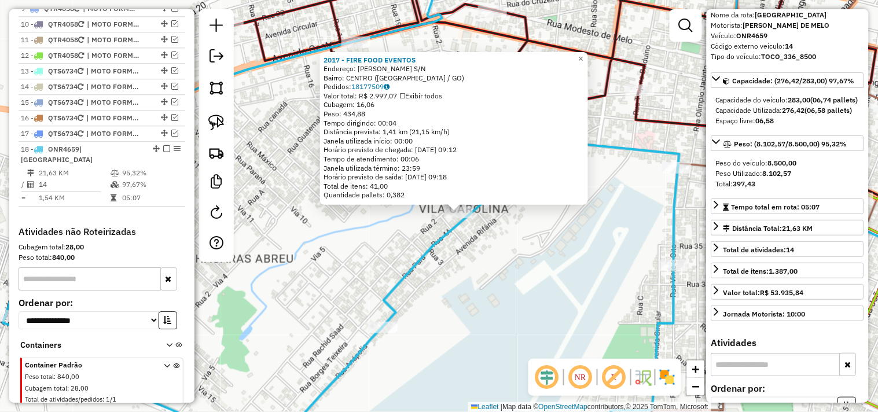
click at [420, 273] on div "2017 - FIRE FOOD EVENTOS Endereço: PEDRO CHAVES S/N Bairro: CENTRO (FORMOSA / G…" at bounding box center [439, 206] width 878 height 412
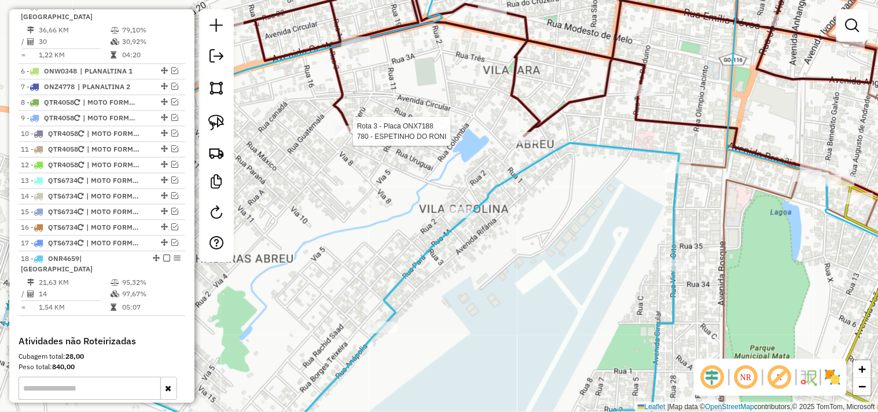
select select "*********"
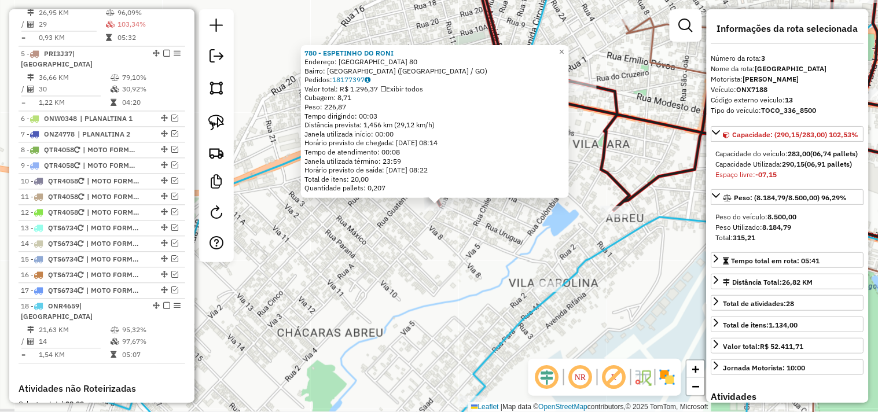
scroll to position [493, 0]
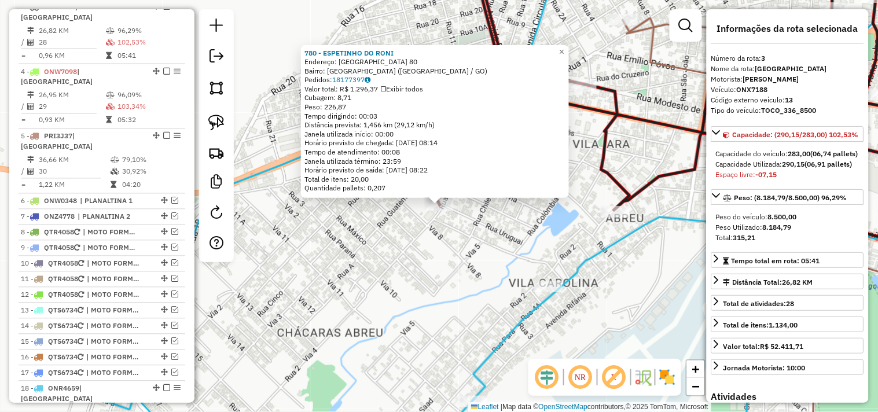
click at [593, 263] on icon at bounding box center [530, 206] width 874 height 494
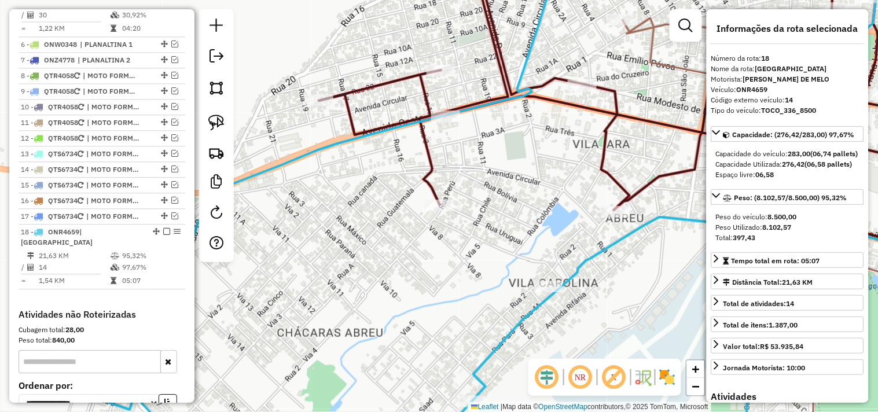
scroll to position [733, 0]
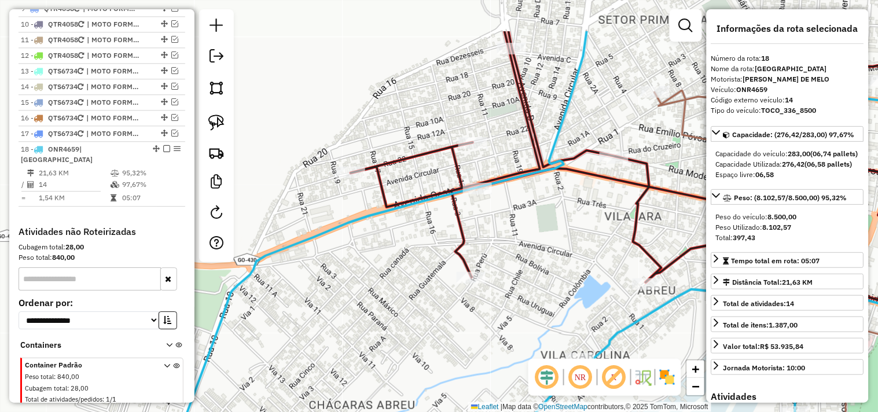
drag, startPoint x: 575, startPoint y: 218, endPoint x: 606, endPoint y: 292, distance: 80.4
click at [607, 291] on div "Janela de atendimento Grade de atendimento Capacidade Transportadoras Veículos …" at bounding box center [439, 206] width 878 height 412
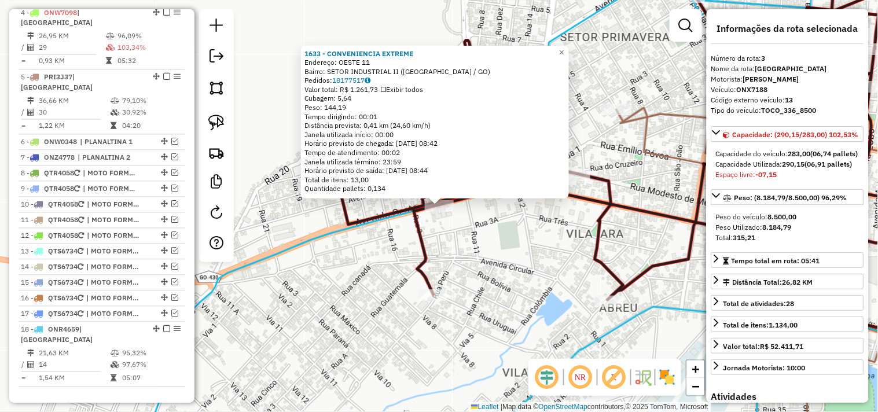
scroll to position [493, 0]
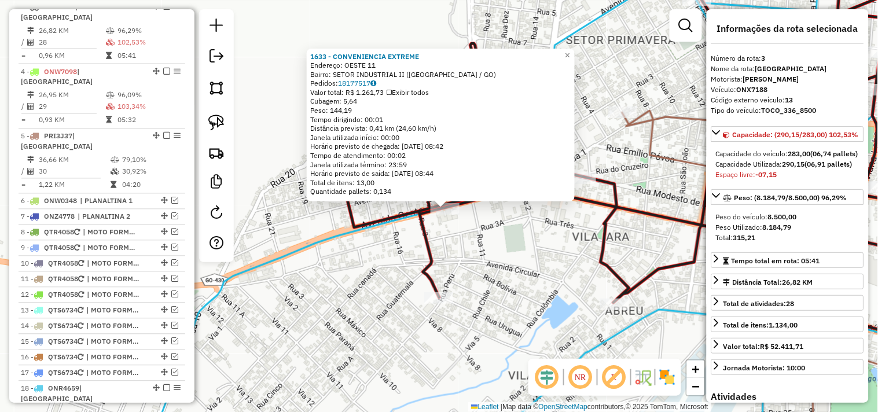
drag, startPoint x: 517, startPoint y: 258, endPoint x: 523, endPoint y: 262, distance: 7.5
click at [523, 262] on div "1633 - CONVENIENCIA EXTREME Endereço: OESTE 11 Bairro: SETOR INDUSTRIAL II (FOR…" at bounding box center [439, 206] width 878 height 412
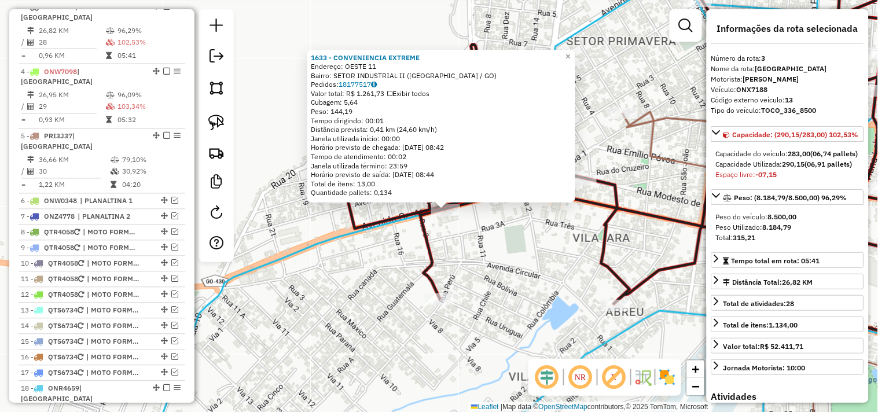
click at [516, 265] on div "1633 - CONVENIENCIA EXTREME Endereço: OESTE 11 Bairro: SETOR INDUSTRIAL II (FOR…" at bounding box center [439, 206] width 878 height 412
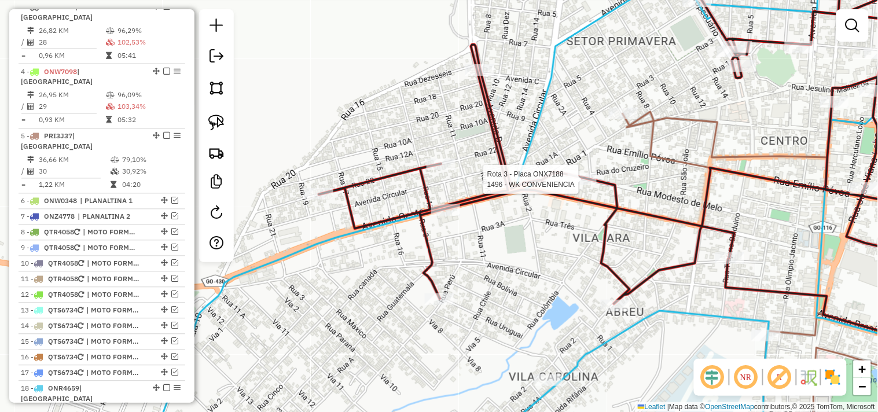
select select "*********"
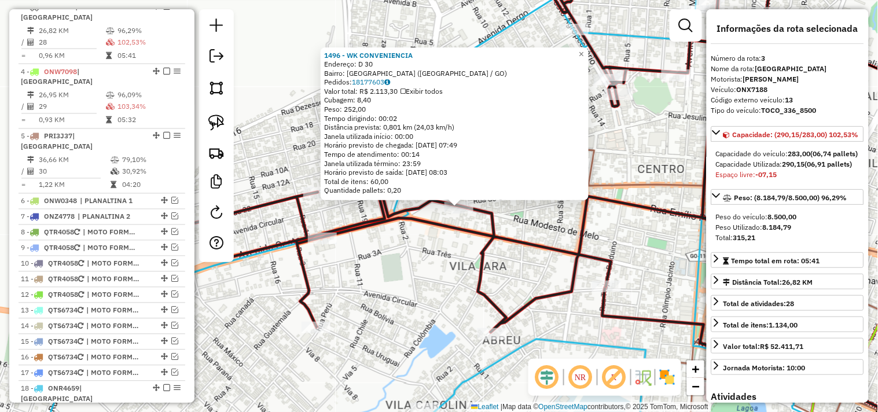
drag, startPoint x: 336, startPoint y: 218, endPoint x: 402, endPoint y: 218, distance: 66.0
click at [409, 207] on icon at bounding box center [519, 147] width 647 height 372
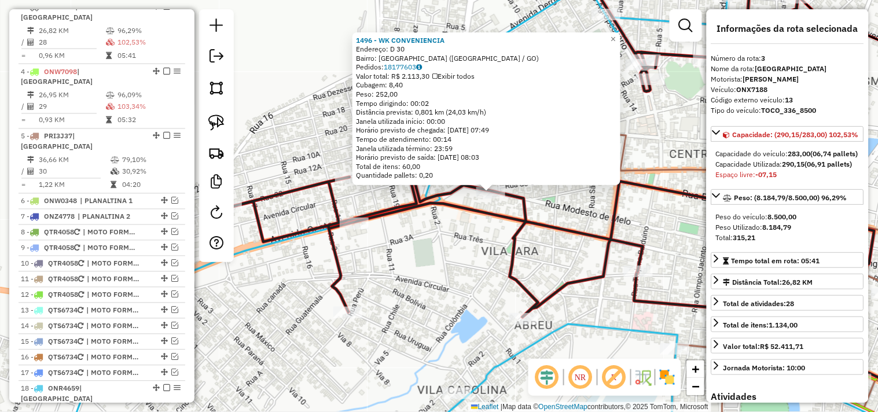
drag, startPoint x: 483, startPoint y: 268, endPoint x: 251, endPoint y: 286, distance: 233.4
click at [252, 285] on div "1496 - WK CONVENIENCIA Endereço: D 30 Bairro: JARDIM DAS OLIVEIRAS (FORMOSA / G…" at bounding box center [439, 206] width 878 height 412
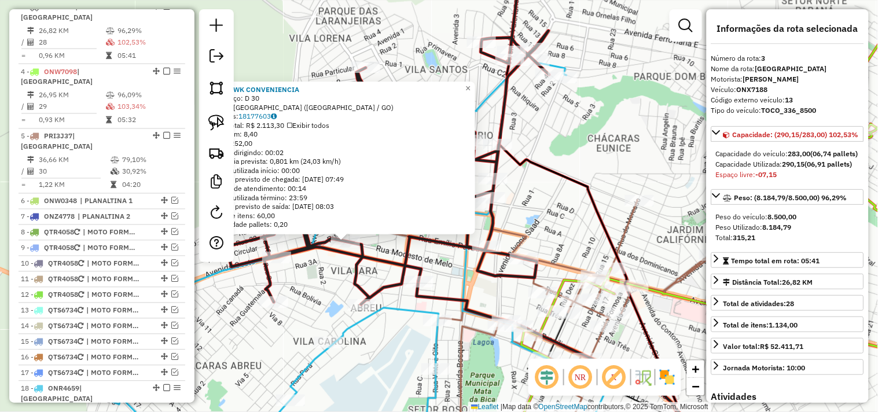
click at [464, 301] on icon at bounding box center [558, 367] width 282 height 172
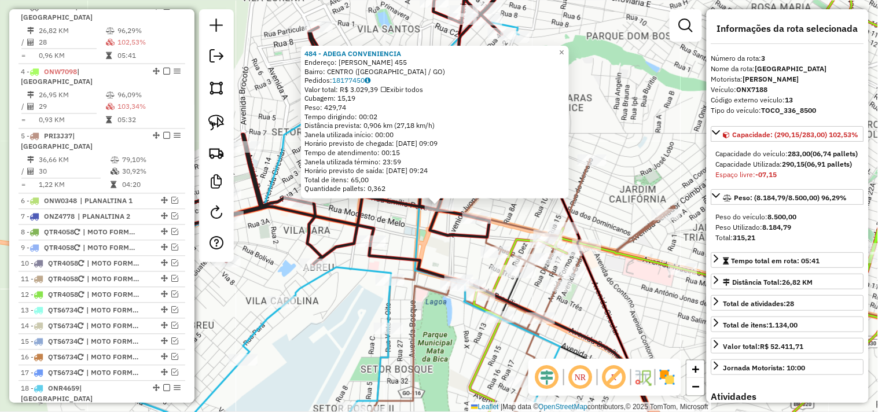
click at [413, 249] on icon at bounding box center [306, 226] width 507 height 456
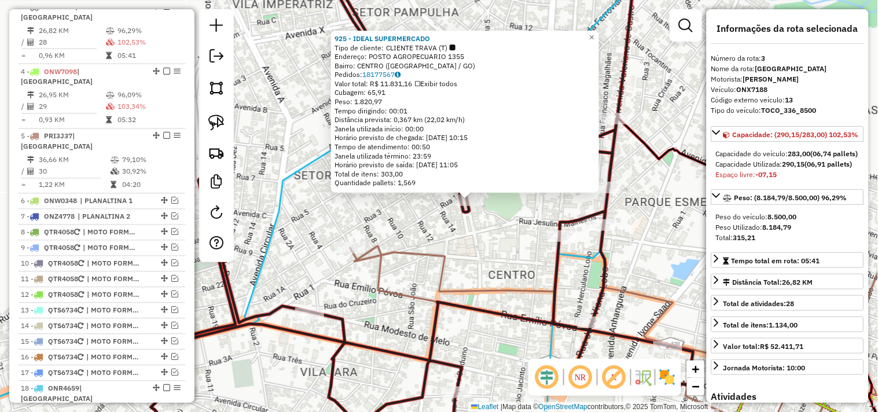
click at [502, 265] on div "925 - IDEAL SUPERMERCADO Tipo de cliente: CLIENTE TRAVA (T) Endereço: POSTO AGR…" at bounding box center [439, 206] width 878 height 412
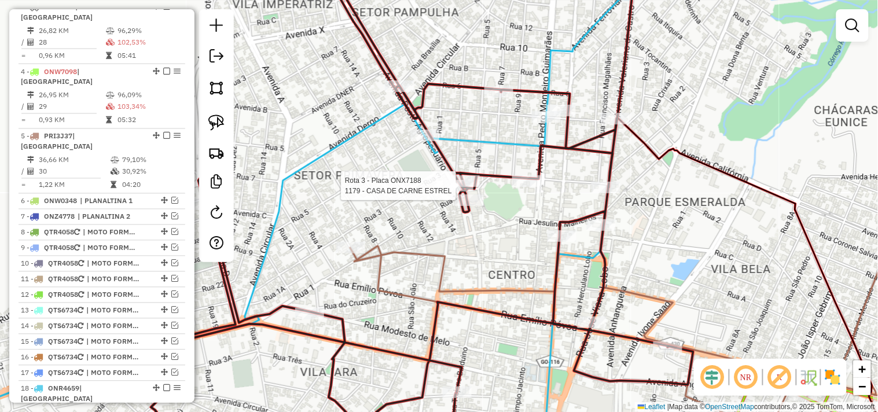
select select "*********"
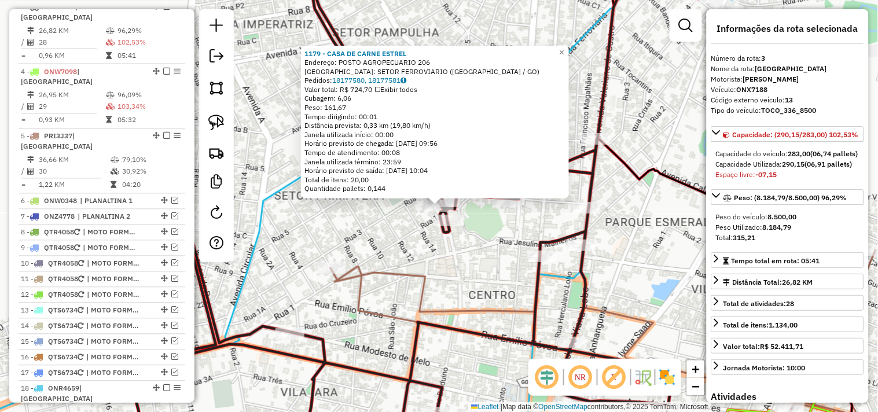
click at [517, 261] on div "1179 - CASA DE CARNE ESTREL Endereço: POSTO AGROPECUARIO 206 Bairro: SETOR FERR…" at bounding box center [439, 206] width 878 height 412
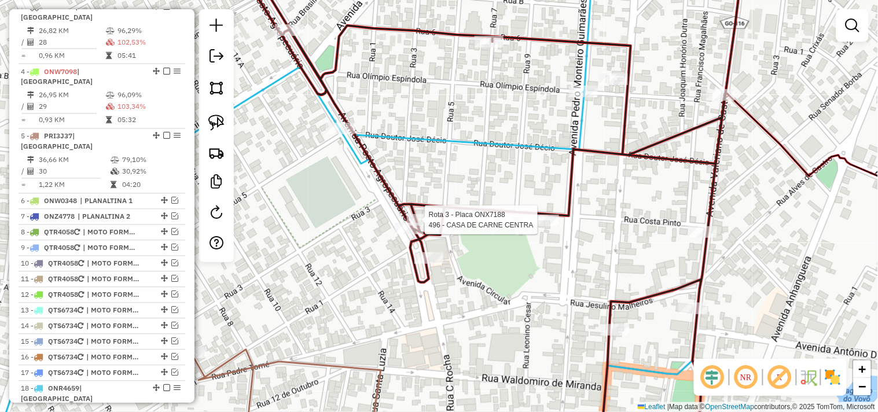
select select "*********"
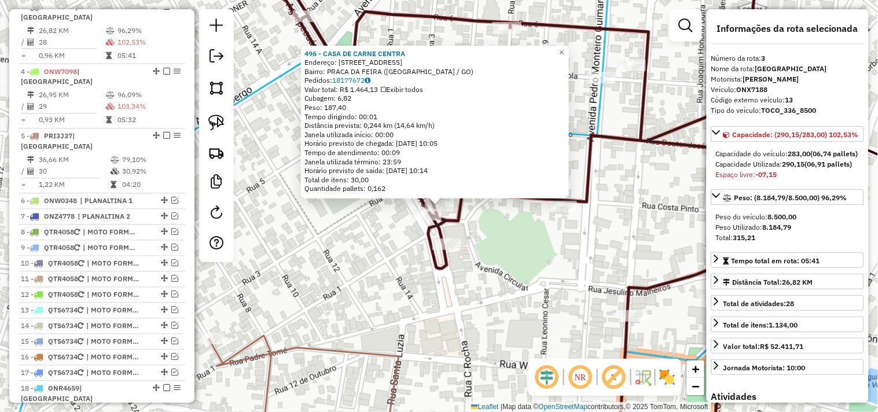
click at [524, 247] on div "496 - CASA DE CARNE CENTRA Endereço: AV POSTO AGROPECUARIO, 200 Bairro: PRACA D…" at bounding box center [439, 206] width 878 height 412
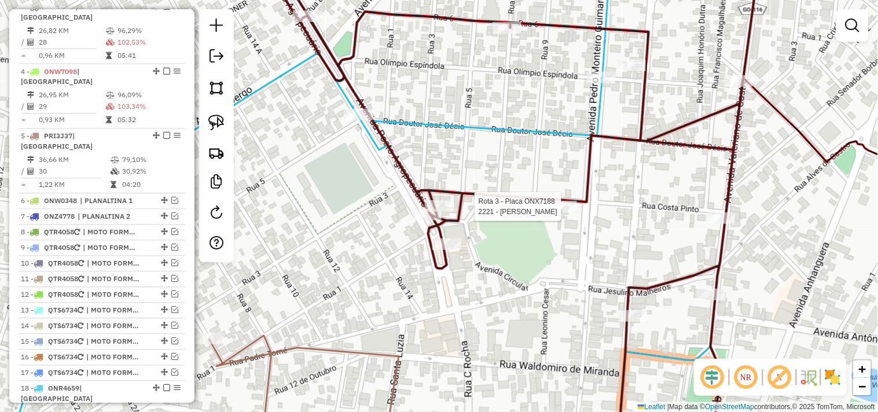
select select "*********"
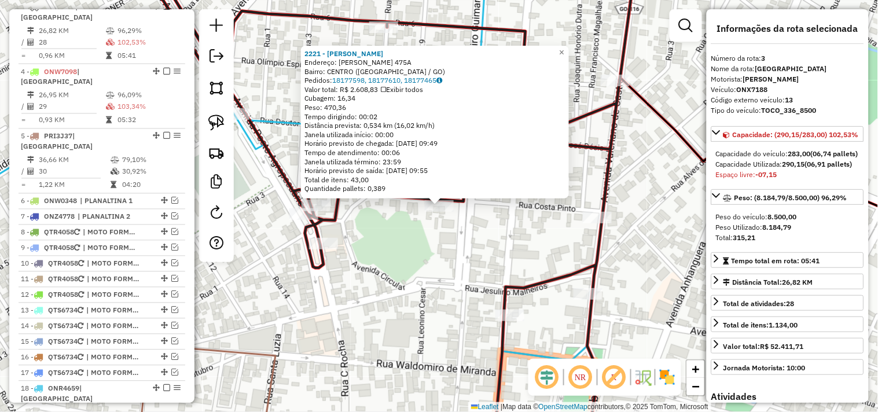
click at [475, 259] on div "2221 - GELA GUELA Endereço: COSTA PINTO 475A Bairro: CENTRO (FORMOSA / GO) Pedi…" at bounding box center [439, 206] width 878 height 412
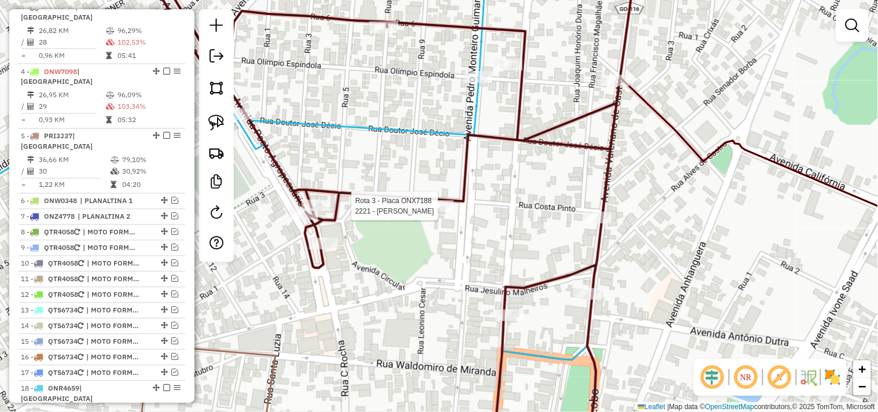
select select "*********"
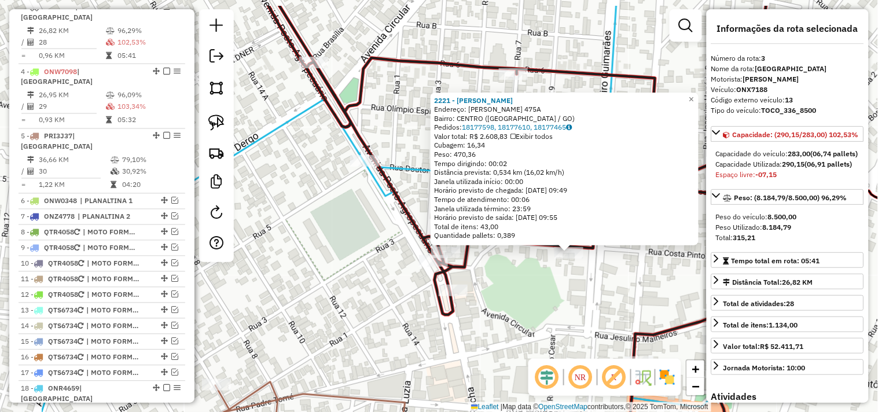
drag, startPoint x: 421, startPoint y: 238, endPoint x: 541, endPoint y: 289, distance: 130.7
click at [551, 287] on div "2221 - GELA GUELA Endereço: COSTA PINTO 475A Bairro: CENTRO (FORMOSA / GO) Pedi…" at bounding box center [439, 206] width 878 height 412
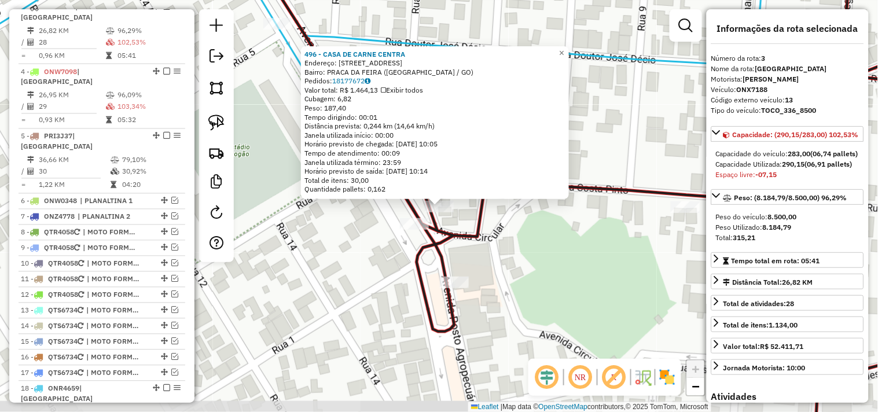
click at [468, 250] on div "496 - CASA DE CARNE CENTRA Endereço: AV POSTO AGROPECUARIO, 200 Bairro: PRACA D…" at bounding box center [439, 206] width 878 height 412
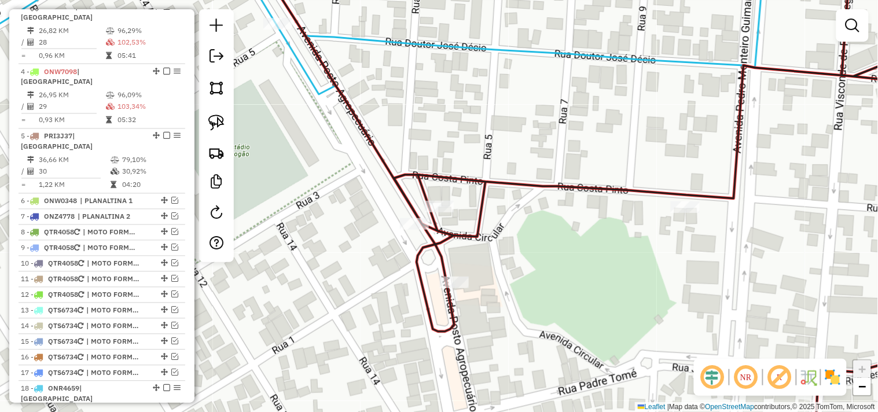
click at [505, 265] on div "Janela de atendimento Grade de atendimento Capacidade Transportadoras Veículos …" at bounding box center [439, 206] width 878 height 412
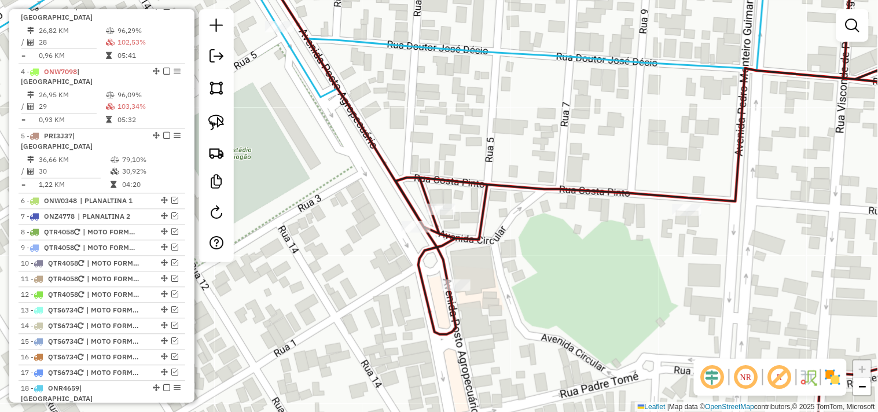
drag, startPoint x: 418, startPoint y: 133, endPoint x: 450, endPoint y: 159, distance: 40.7
click at [450, 159] on div "Janela de atendimento Grade de atendimento Capacidade Transportadoras Veículos …" at bounding box center [439, 206] width 878 height 412
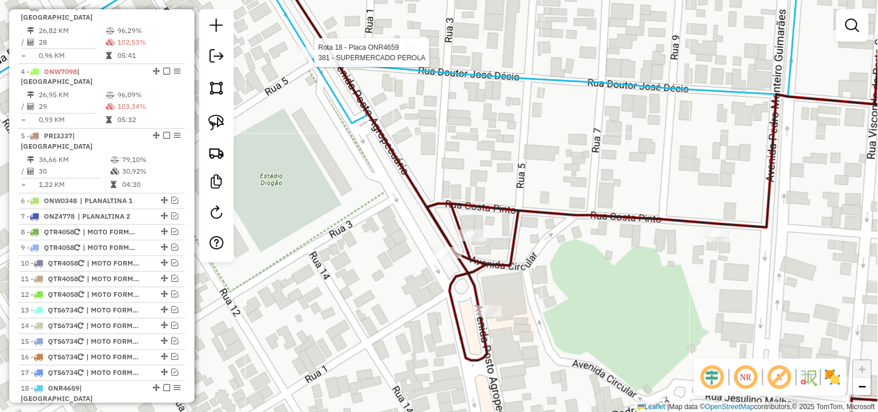
select select "*********"
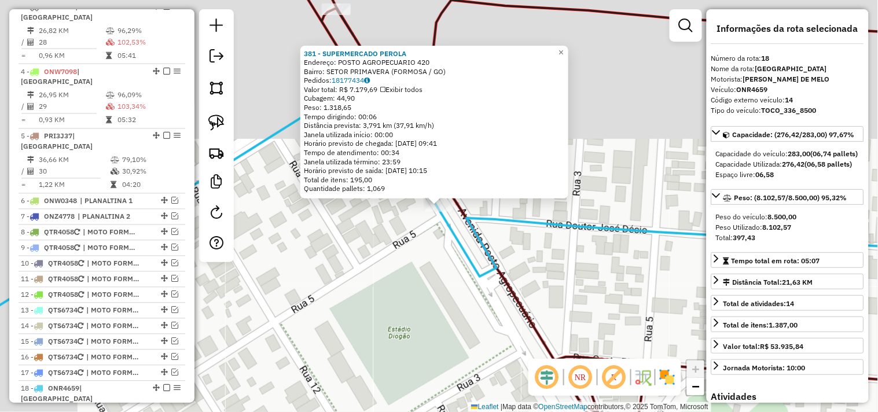
scroll to position [733, 0]
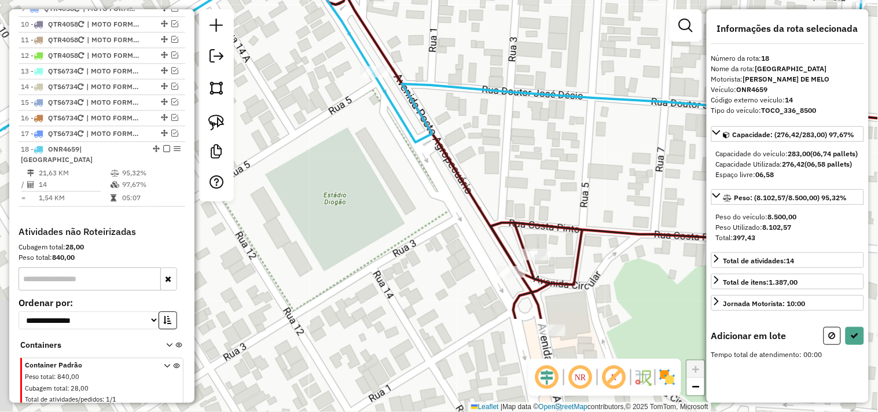
drag, startPoint x: 550, startPoint y: 280, endPoint x: 486, endPoint y: 184, distance: 115.1
click at [475, 149] on div "Janela de atendimento Grade de atendimento Capacidade Transportadoras Veículos …" at bounding box center [439, 206] width 878 height 412
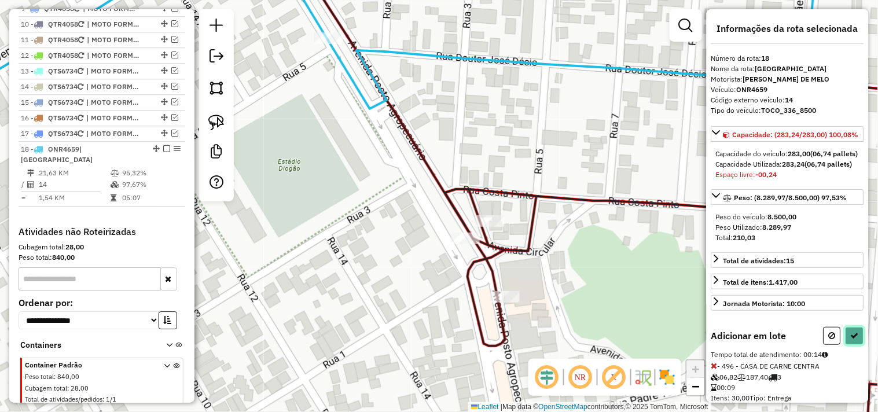
click at [861, 345] on button at bounding box center [855, 336] width 19 height 18
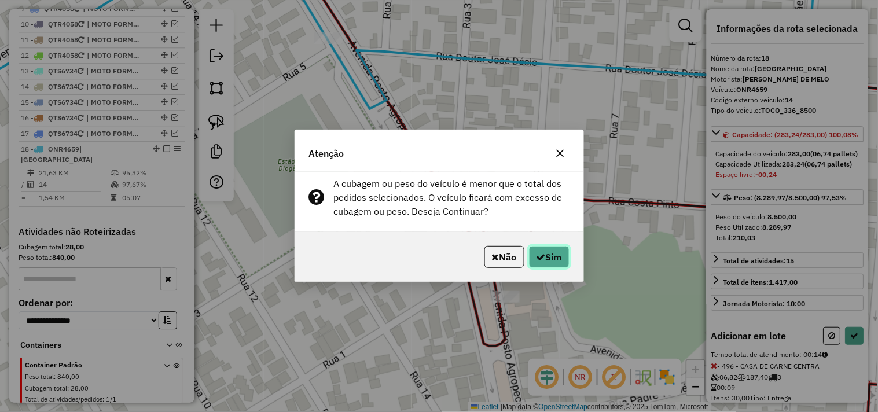
click at [550, 256] on button "Sim" at bounding box center [549, 257] width 41 height 22
select select "*********"
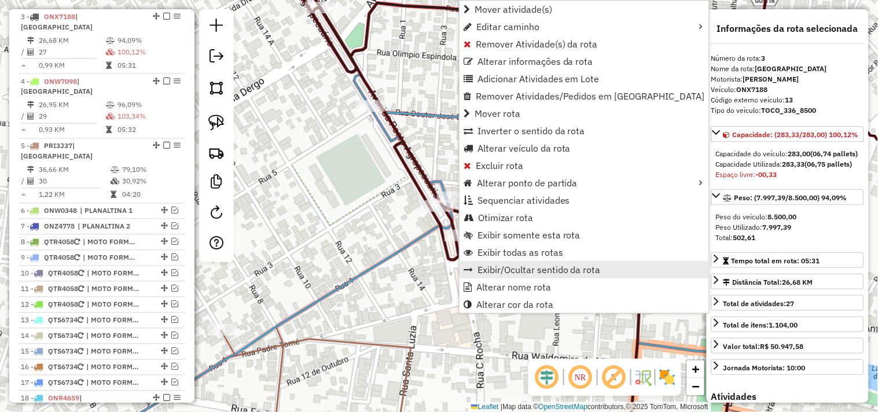
scroll to position [493, 0]
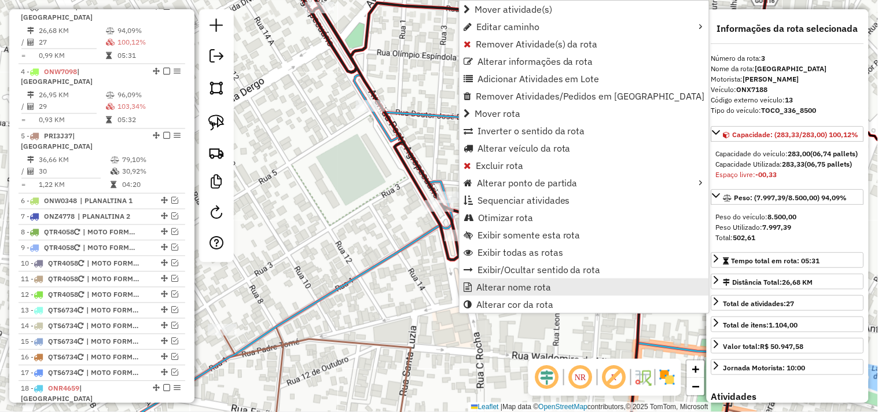
click at [493, 285] on span "Alterar nome rota" at bounding box center [513, 286] width 75 height 9
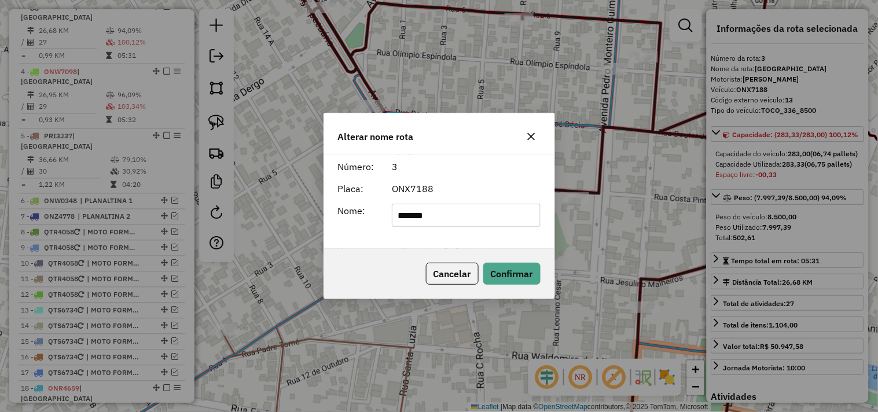
drag, startPoint x: 476, startPoint y: 214, endPoint x: 363, endPoint y: 215, distance: 112.3
click at [367, 215] on div "Nome: *******" at bounding box center [439, 215] width 216 height 23
type input "*********"
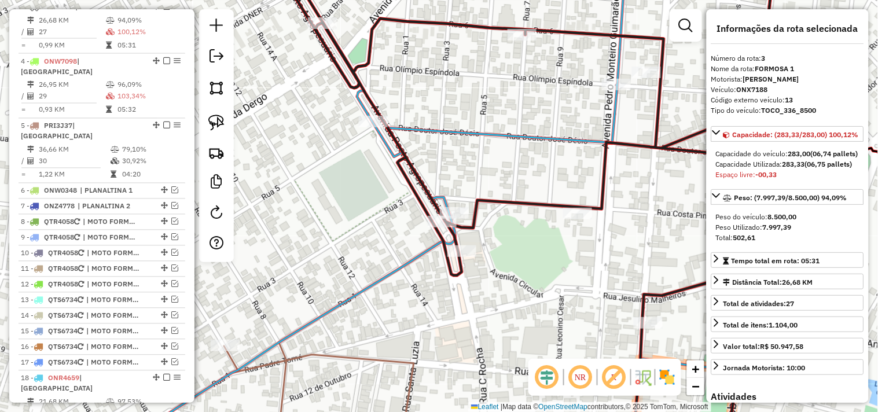
drag, startPoint x: 351, startPoint y: 234, endPoint x: 356, endPoint y: 267, distance: 32.7
click at [356, 266] on div "Janela de atendimento Grade de atendimento Capacidade Transportadoras Veículos …" at bounding box center [439, 206] width 878 height 412
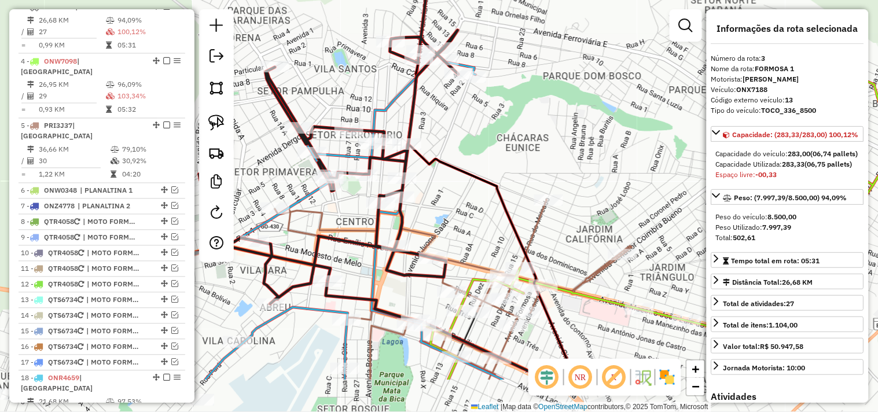
drag, startPoint x: 411, startPoint y: 303, endPoint x: 339, endPoint y: 226, distance: 105.2
click at [340, 226] on icon at bounding box center [588, 267] width 626 height 226
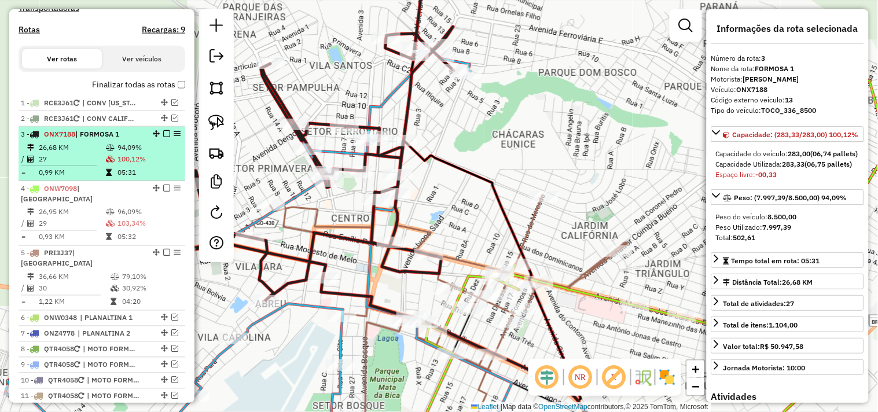
scroll to position [365, 0]
click at [163, 138] on em at bounding box center [166, 134] width 7 height 7
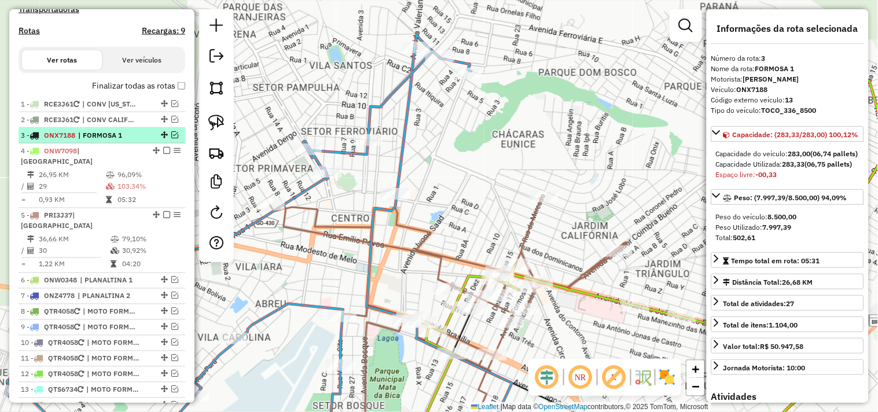
click at [109, 141] on span "| FORMOSA 1" at bounding box center [104, 135] width 53 height 10
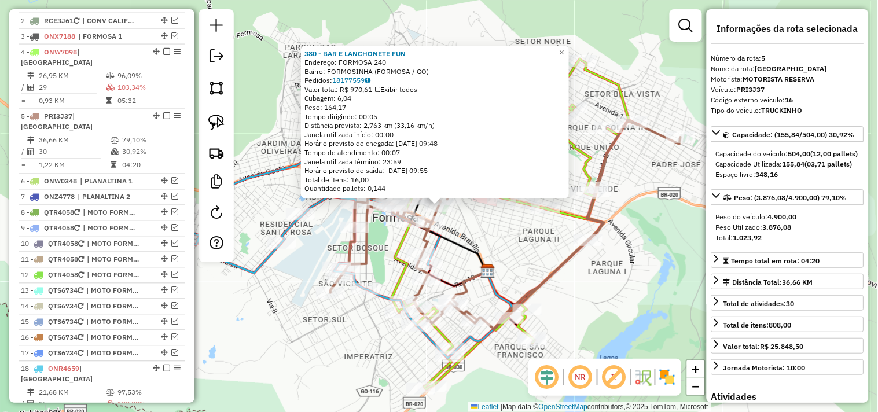
scroll to position [563, 0]
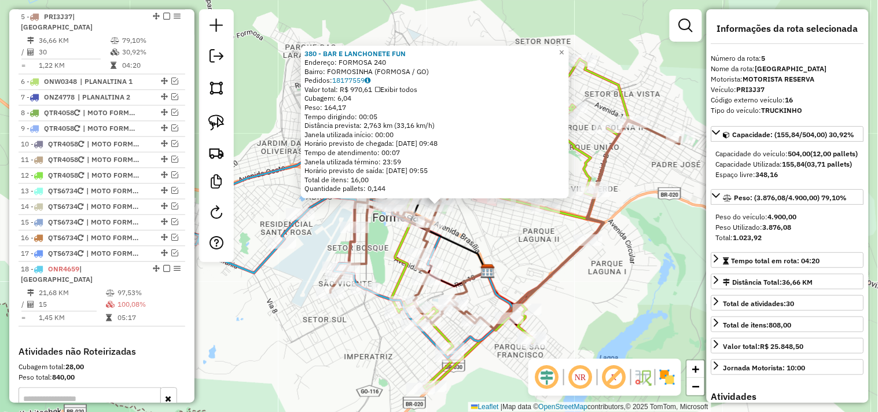
click at [539, 253] on div "380 - BAR E LANCHONETE FUN Endereço: FORMOSA 240 Bairro: FORMOSINHA (FORMOSA / …" at bounding box center [439, 206] width 878 height 412
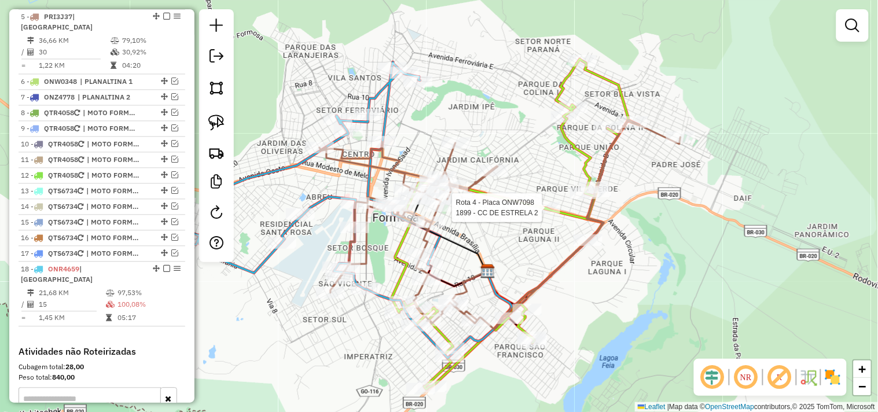
click at [540, 214] on div at bounding box center [545, 208] width 29 height 12
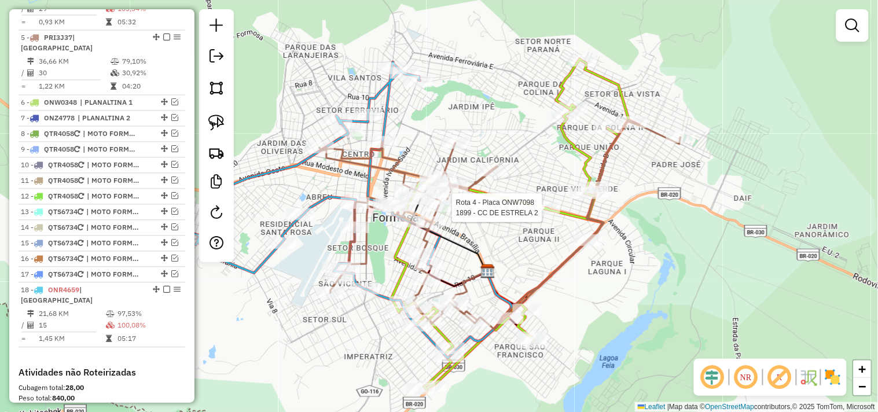
select select "*********"
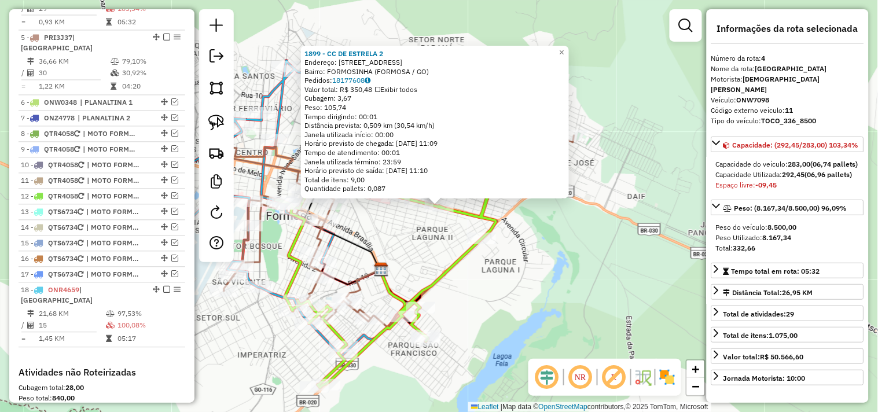
scroll to position [508, 0]
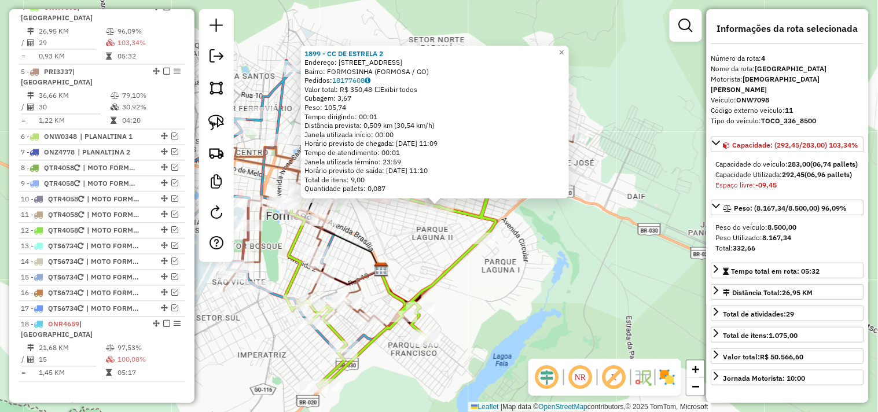
click at [403, 236] on div "1899 - CC DE ESTRELA 2 Endereço: AVENIDA MAESTRO JOaO LUIZ DO E 5 Bairro: FORMO…" at bounding box center [439, 206] width 878 height 412
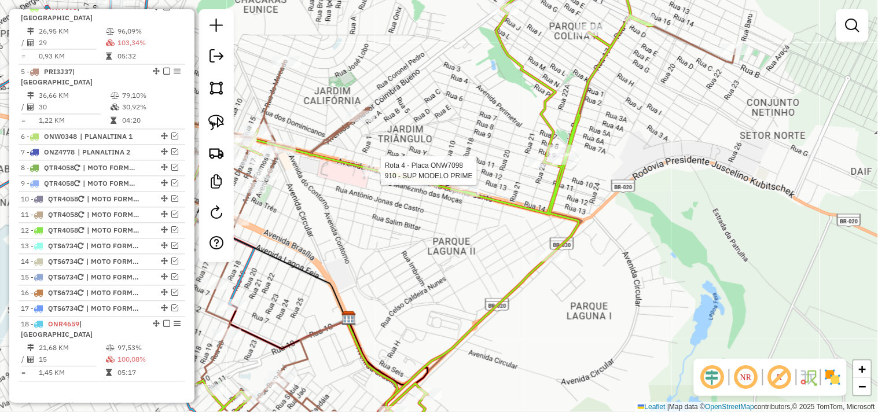
select select "*********"
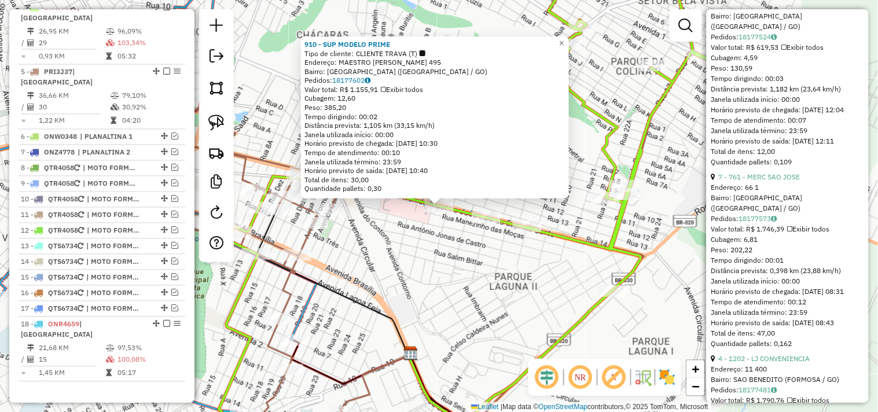
scroll to position [2122, 0]
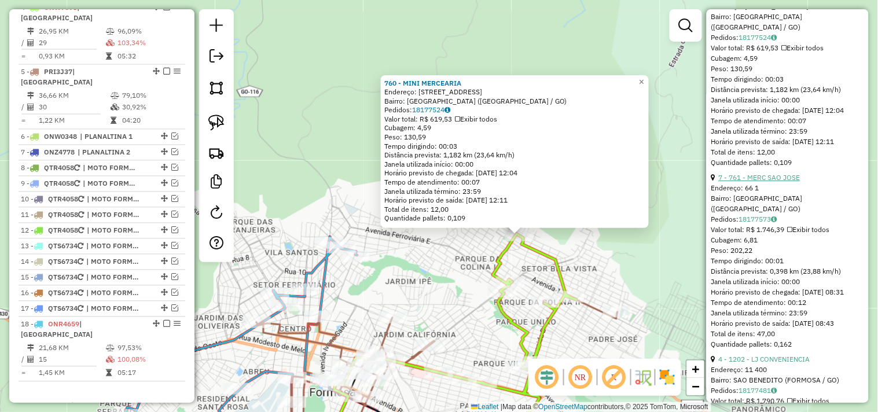
click at [787, 182] on link "7 - 761 - MERC SAO JOSE" at bounding box center [760, 177] width 82 height 9
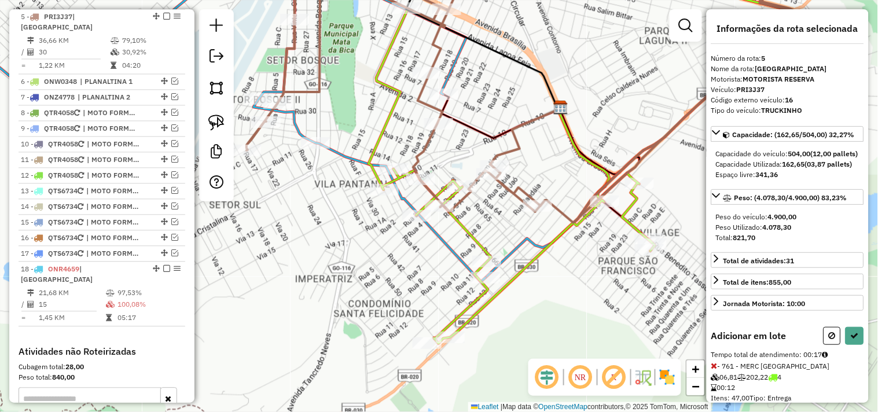
scroll to position [44, 0]
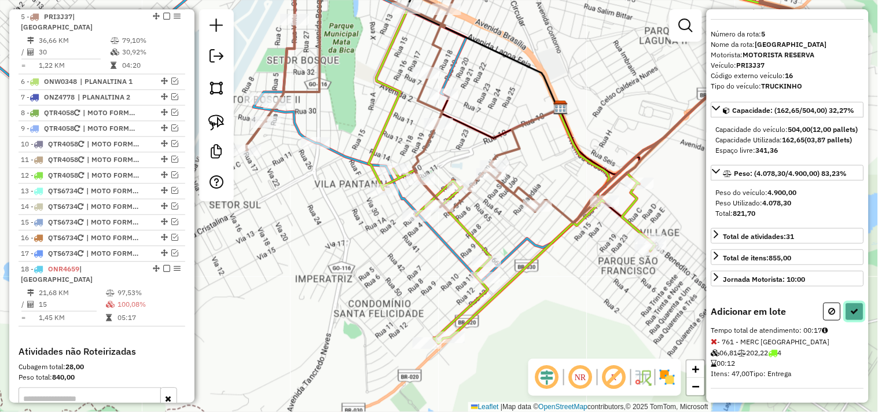
click at [855, 310] on icon at bounding box center [855, 311] width 8 height 8
select select "*********"
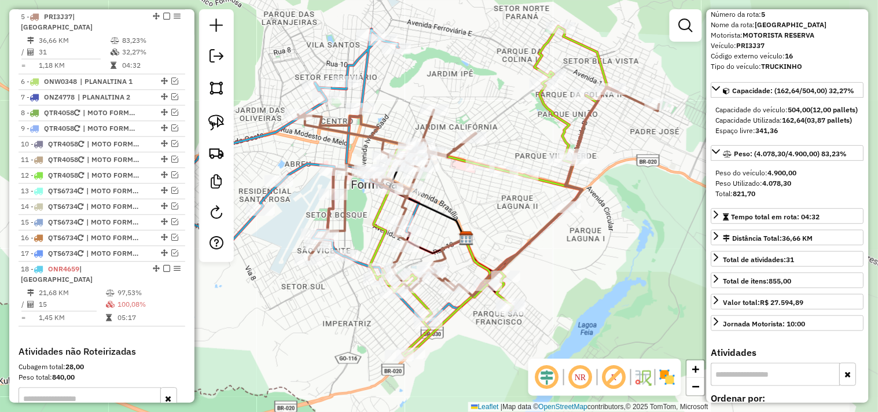
drag, startPoint x: 454, startPoint y: 271, endPoint x: 328, endPoint y: 325, distance: 136.9
click at [330, 325] on div "Janela de atendimento Grade de atendimento Capacidade Transportadoras Veículos …" at bounding box center [439, 206] width 878 height 412
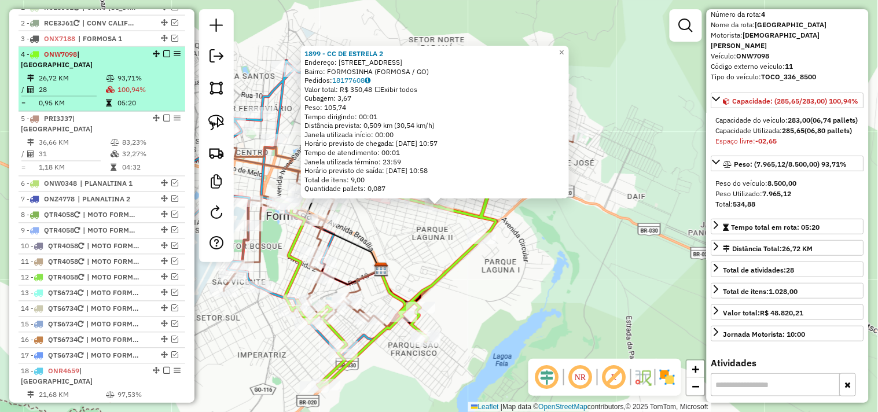
scroll to position [444, 0]
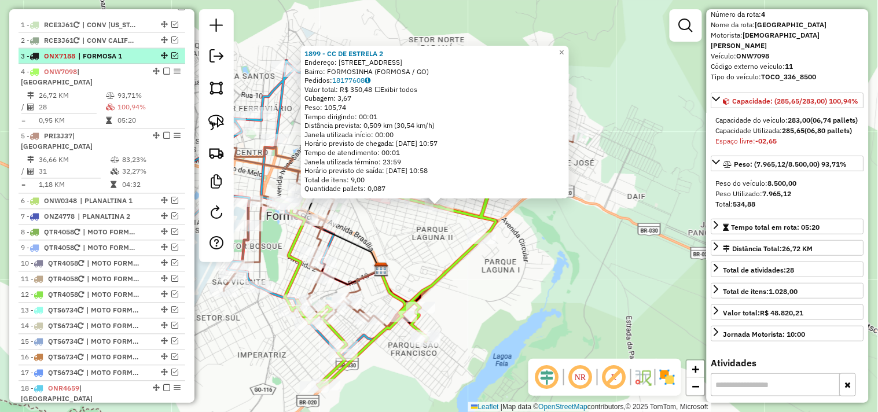
click at [114, 61] on span "| FORMOSA 1" at bounding box center [104, 56] width 53 height 10
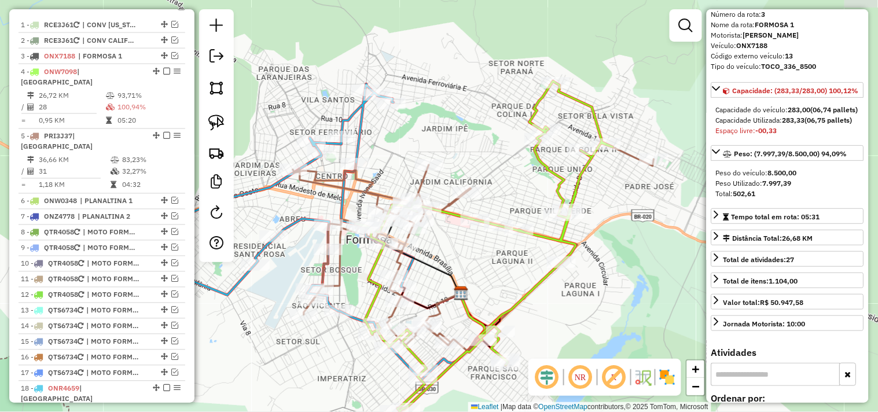
drag, startPoint x: 593, startPoint y: 281, endPoint x: 482, endPoint y: 243, distance: 117.3
click at [495, 247] on div "Janela de atendimento Grade de atendimento Capacidade Transportadoras Veículos …" at bounding box center [439, 206] width 878 height 412
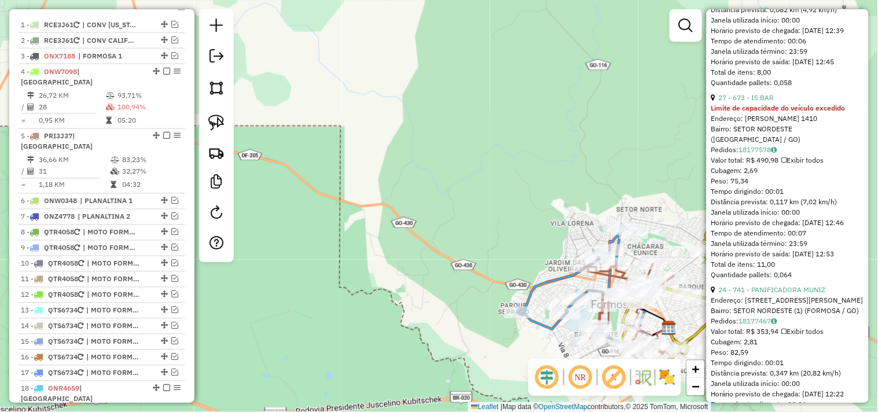
scroll to position [687, 0]
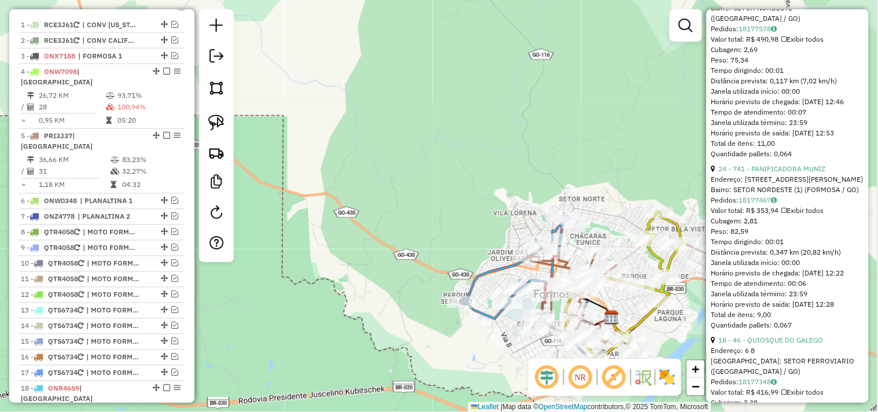
drag, startPoint x: 502, startPoint y: 339, endPoint x: 473, endPoint y: 330, distance: 30.2
click at [475, 330] on div "Janela de atendimento Grade de atendimento Capacidade Transportadoras Veículos …" at bounding box center [439, 206] width 878 height 412
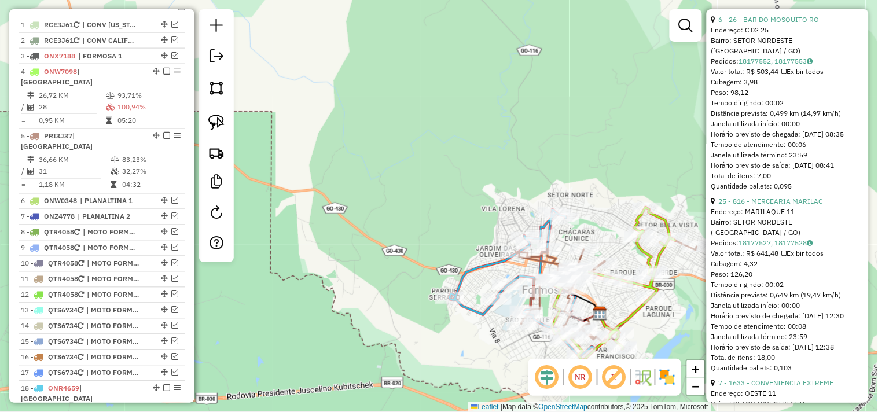
scroll to position [1202, 0]
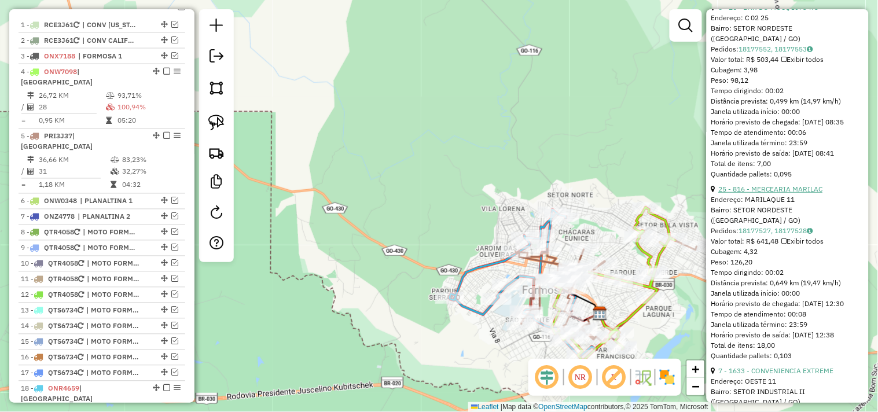
click at [796, 193] on link "25 - 816 - MERCEARIA MARILAC" at bounding box center [771, 189] width 104 height 9
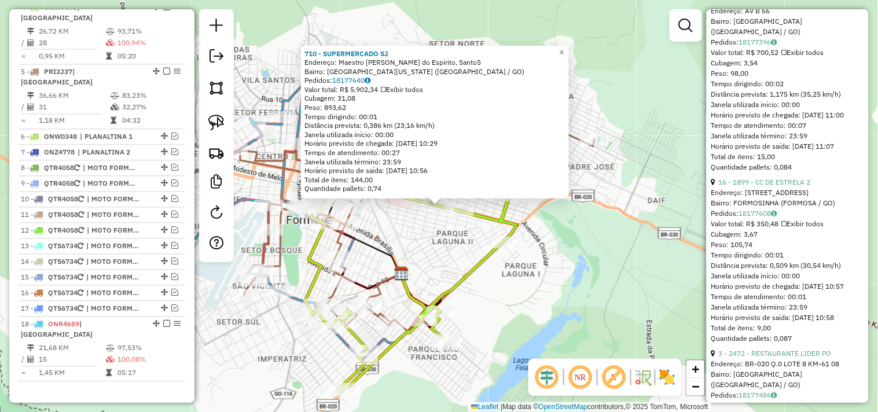
scroll to position [1341, 0]
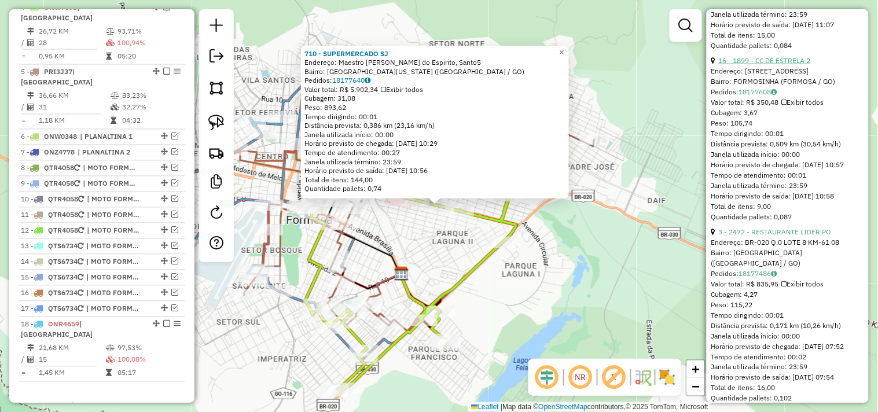
click at [789, 65] on link "16 - 1899 - CC DE ESTRELA 2" at bounding box center [765, 60] width 92 height 9
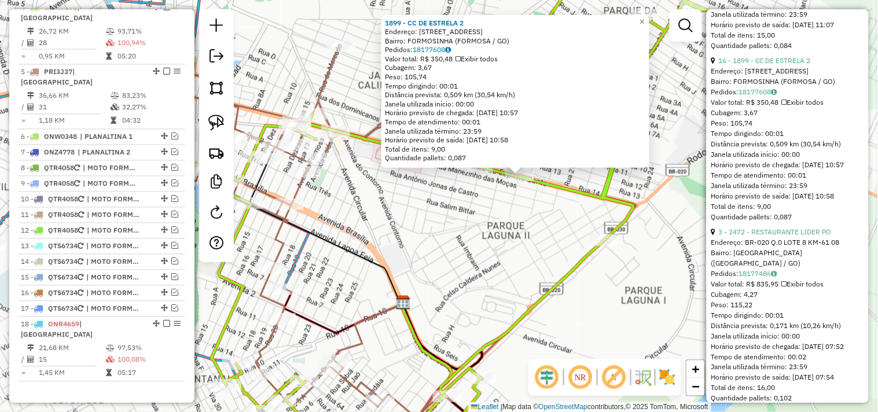
drag, startPoint x: 427, startPoint y: 238, endPoint x: 480, endPoint y: 216, distance: 57.9
click at [480, 216] on div "1899 - CC DE ESTRELA 2 Endereço: AVENIDA MAESTRO JOaO LUIZ DO E 5 Bairro: FORMO…" at bounding box center [439, 206] width 878 height 412
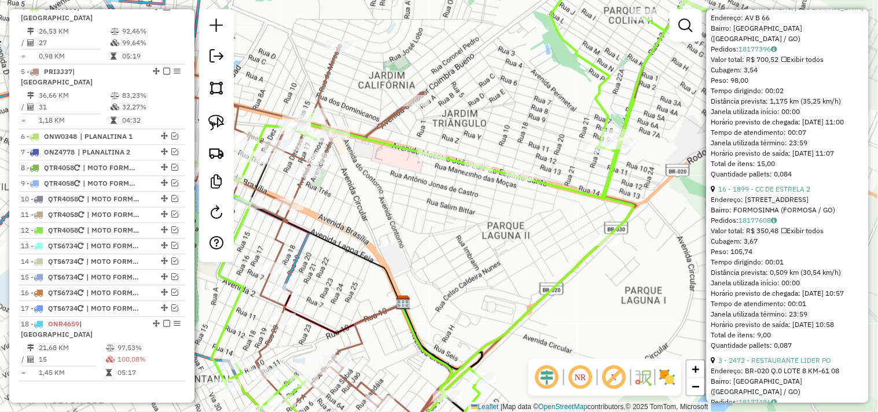
scroll to position [1202, 0]
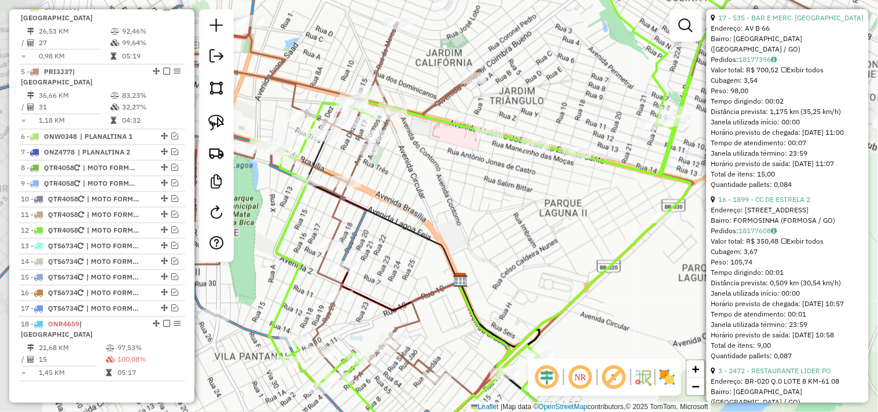
drag, startPoint x: 390, startPoint y: 278, endPoint x: 464, endPoint y: 245, distance: 81.4
click at [460, 245] on icon at bounding box center [383, 208] width 154 height 147
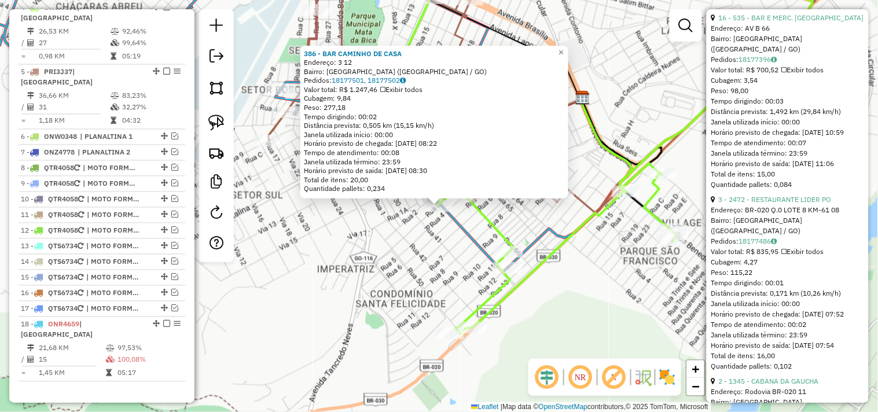
scroll to position [0, 0]
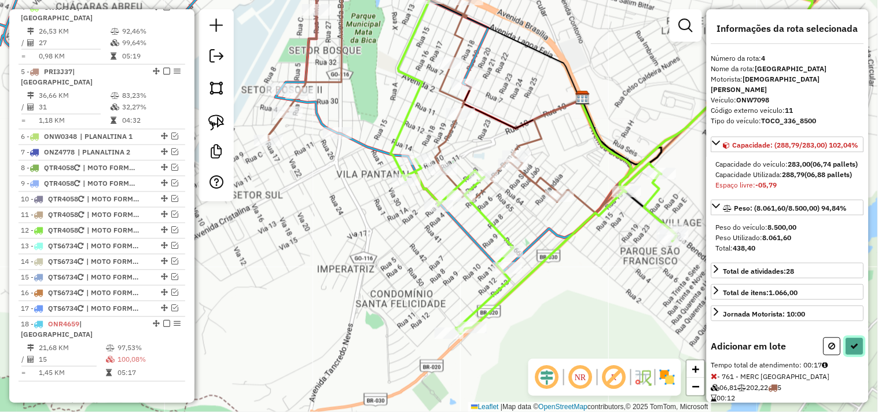
click at [858, 355] on button at bounding box center [855, 346] width 19 height 18
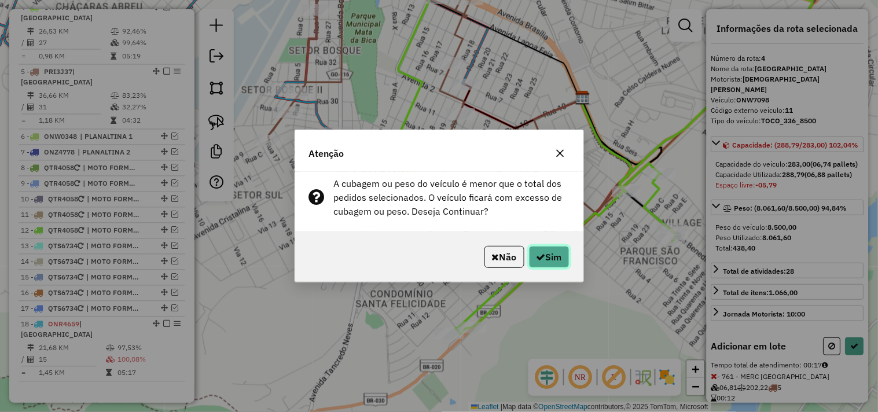
click at [542, 253] on icon "button" at bounding box center [541, 256] width 9 height 9
select select "*********"
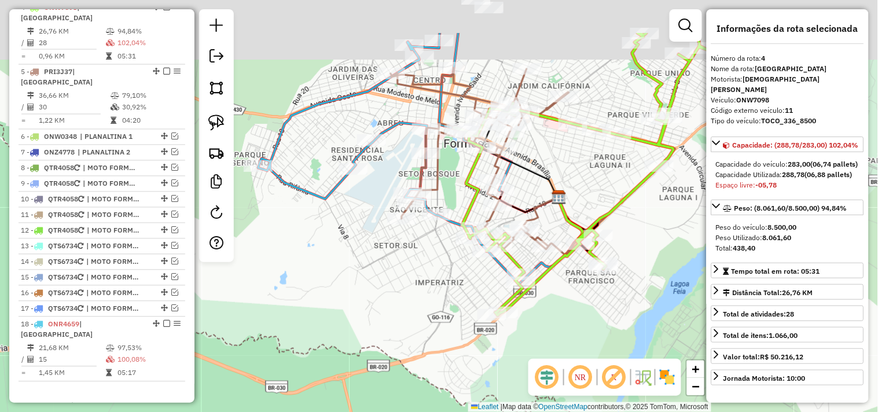
drag, startPoint x: 591, startPoint y: 125, endPoint x: 554, endPoint y: 225, distance: 106.2
click at [554, 225] on div "Janela de atendimento Grade de atendimento Capacidade Transportadoras Veículos …" at bounding box center [439, 206] width 878 height 412
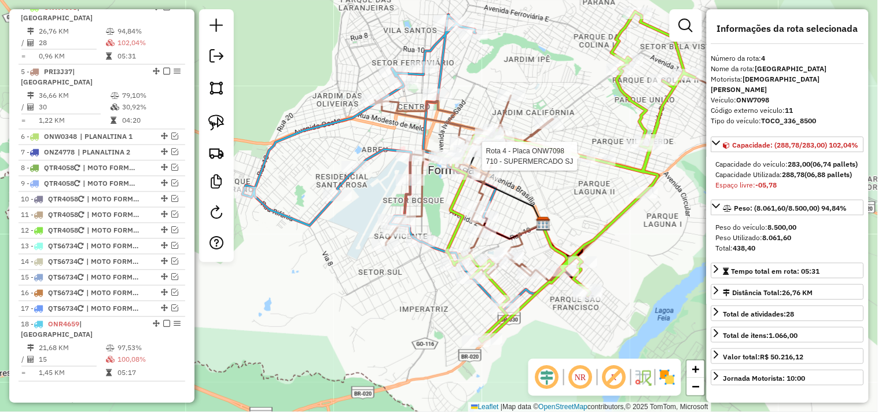
click at [575, 162] on div at bounding box center [581, 156] width 29 height 12
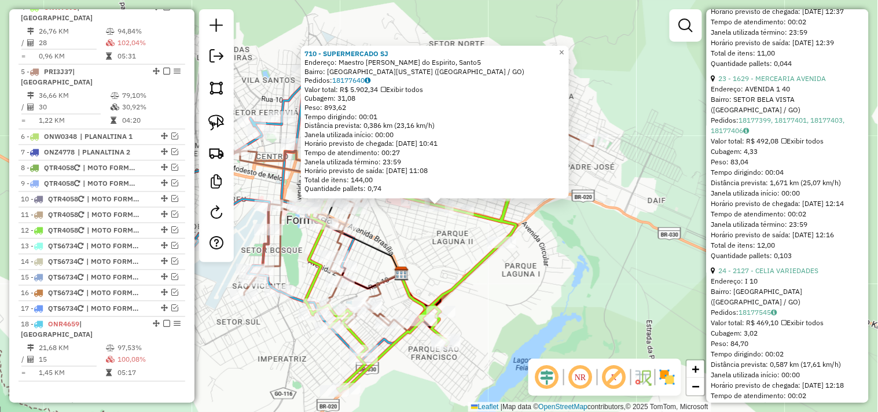
scroll to position [900, 0]
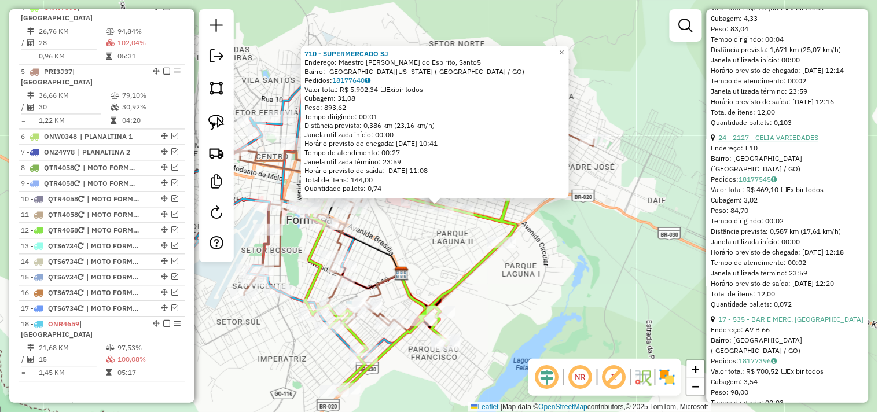
click at [789, 142] on link "24 - 2127 - CELIA VARIEDADES" at bounding box center [769, 137] width 100 height 9
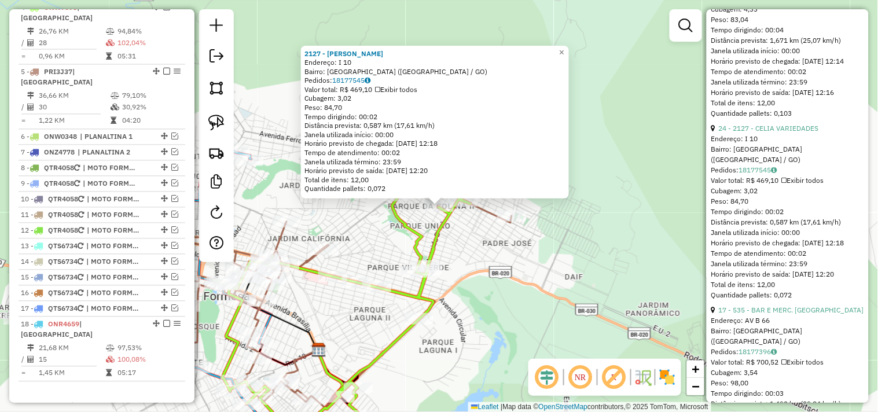
scroll to position [836, 0]
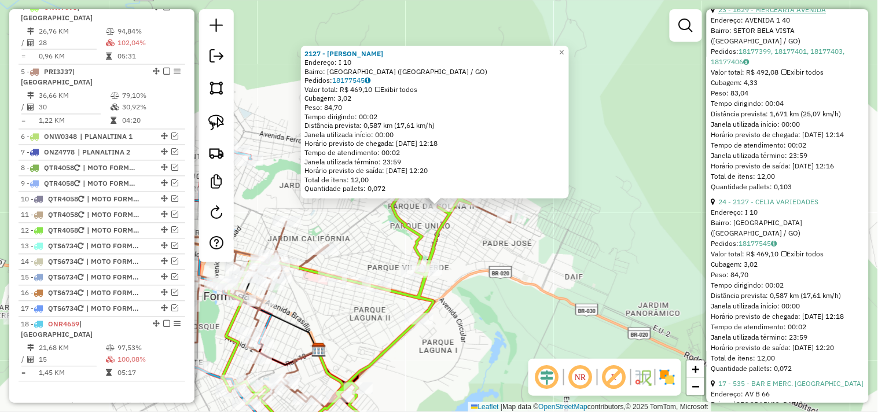
click at [789, 14] on link "23 - 1629 - MERCEARIA AVENIDA" at bounding box center [773, 9] width 108 height 9
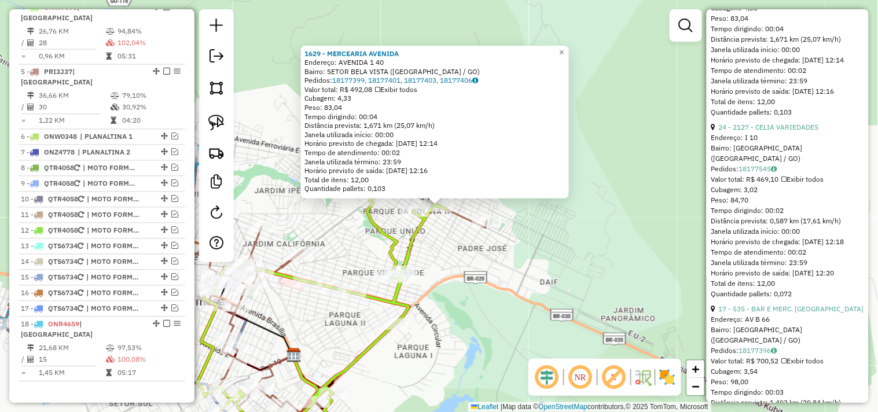
scroll to position [964, 0]
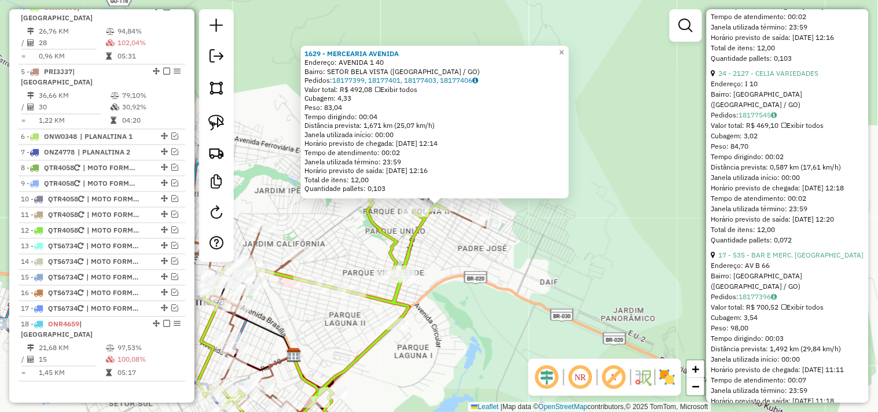
click at [787, 271] on div "Endereço: AV B 66" at bounding box center [787, 265] width 153 height 10
click at [786, 259] on link "17 - 535 - BAR E MERC. VILA VER" at bounding box center [791, 255] width 145 height 9
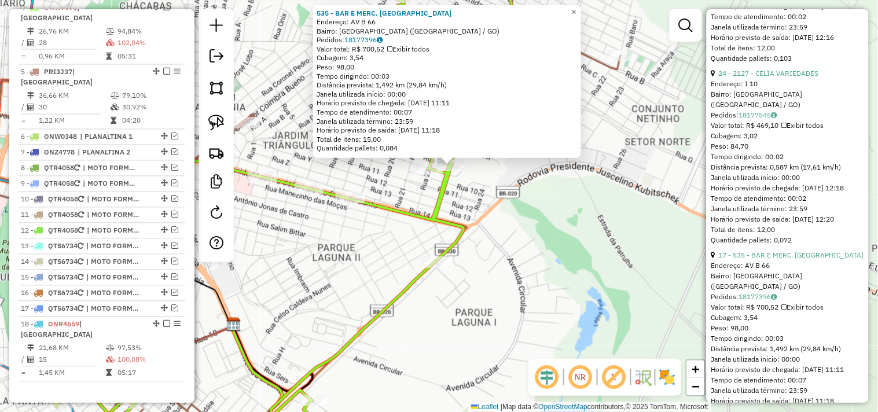
drag, startPoint x: 451, startPoint y: 193, endPoint x: 465, endPoint y: 195, distance: 14.0
click at [465, 193] on div "535 - BAR E MERC. VILA VER Endereço: AV B 66 Bairro: PARQUE VILA VERDE (FORMOSA…" at bounding box center [439, 206] width 878 height 412
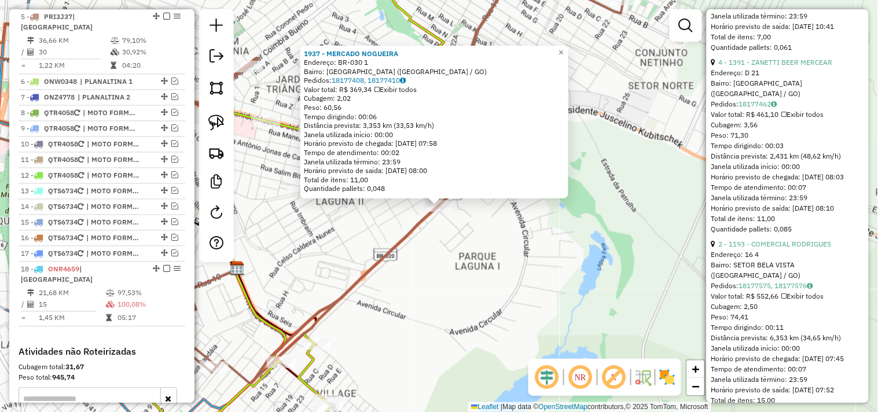
scroll to position [0, 0]
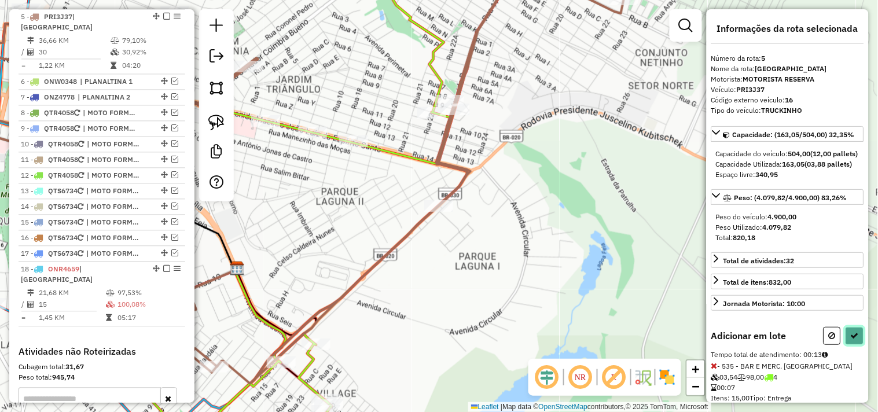
click at [846, 345] on button at bounding box center [855, 336] width 19 height 18
select select "*********"
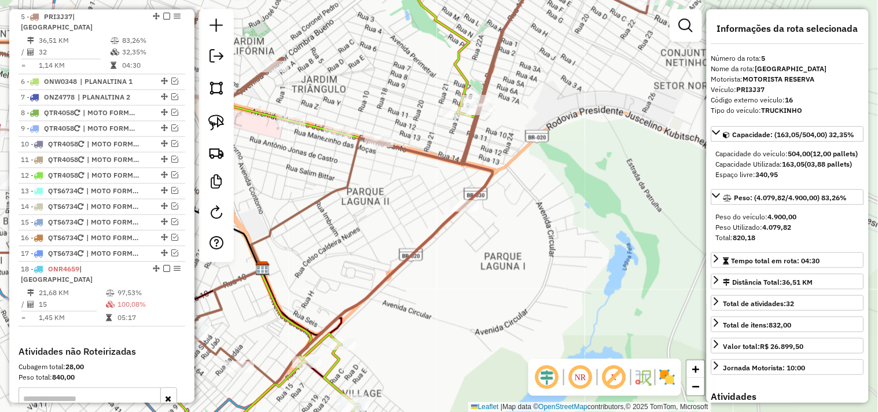
drag, startPoint x: 355, startPoint y: 178, endPoint x: 504, endPoint y: 170, distance: 149.0
click at [501, 170] on icon at bounding box center [293, 175] width 712 height 418
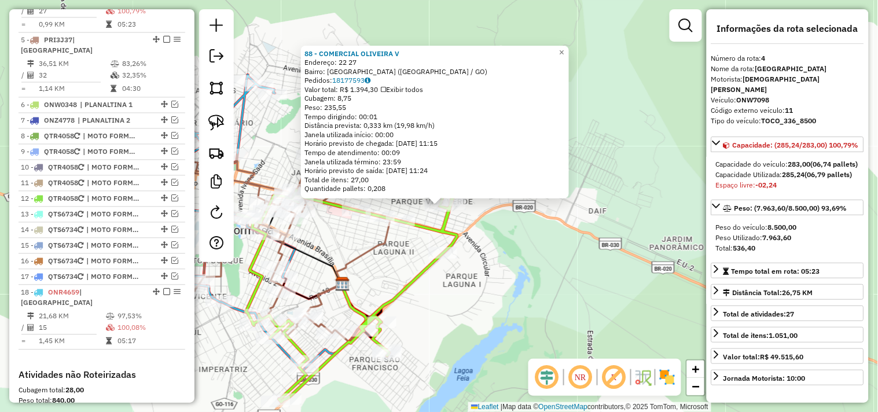
scroll to position [508, 0]
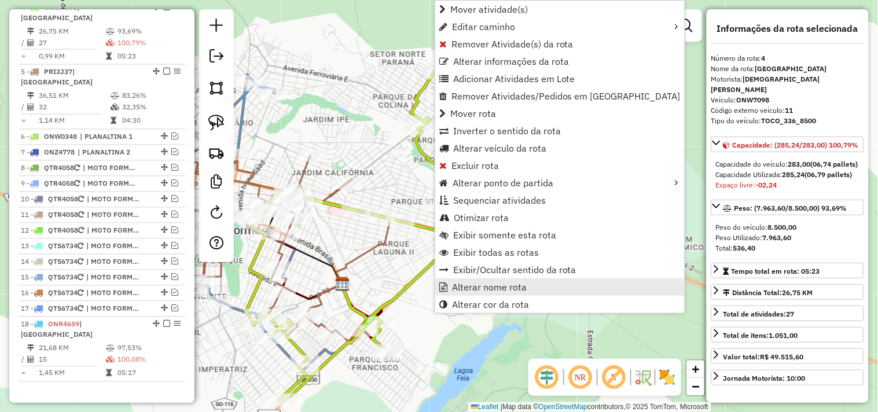
click at [475, 290] on span "Alterar nome rota" at bounding box center [489, 286] width 75 height 9
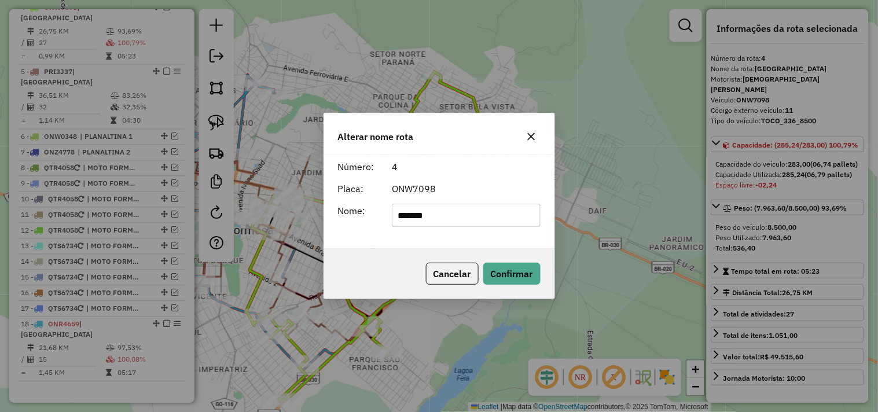
click at [482, 221] on input "*******" at bounding box center [466, 215] width 149 height 23
type input "*********"
drag, startPoint x: 500, startPoint y: 275, endPoint x: 363, endPoint y: 229, distance: 144.6
click at [501, 275] on button "Confirmar" at bounding box center [511, 274] width 57 height 22
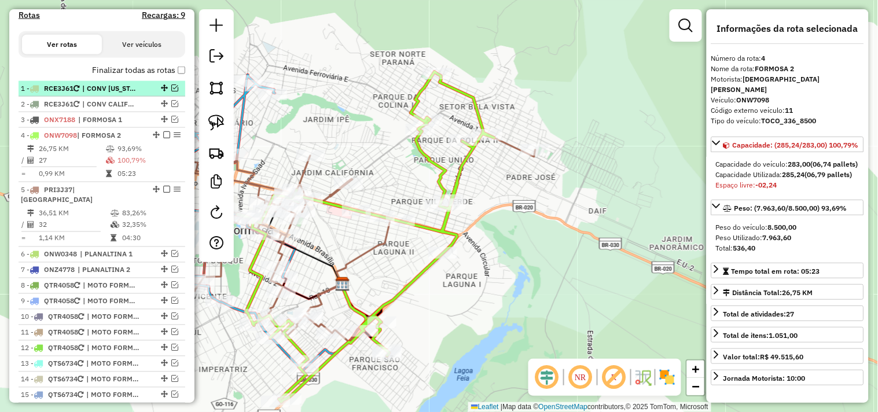
scroll to position [380, 0]
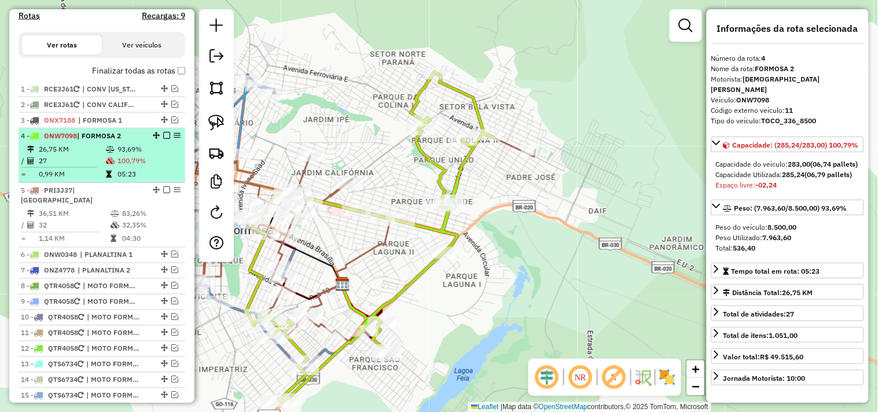
click at [164, 139] on em at bounding box center [166, 135] width 7 height 7
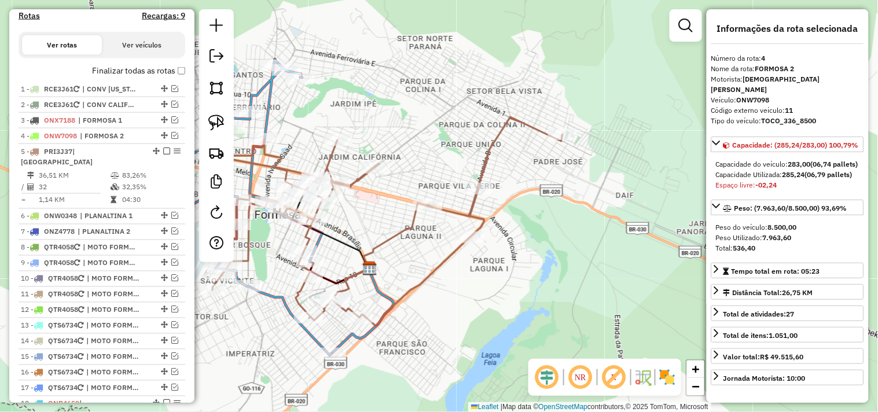
drag, startPoint x: 361, startPoint y: 232, endPoint x: 392, endPoint y: 205, distance: 41.1
click at [430, 199] on div "Janela de atendimento Grade de atendimento Capacidade Transportadoras Veículos …" at bounding box center [439, 206] width 878 height 412
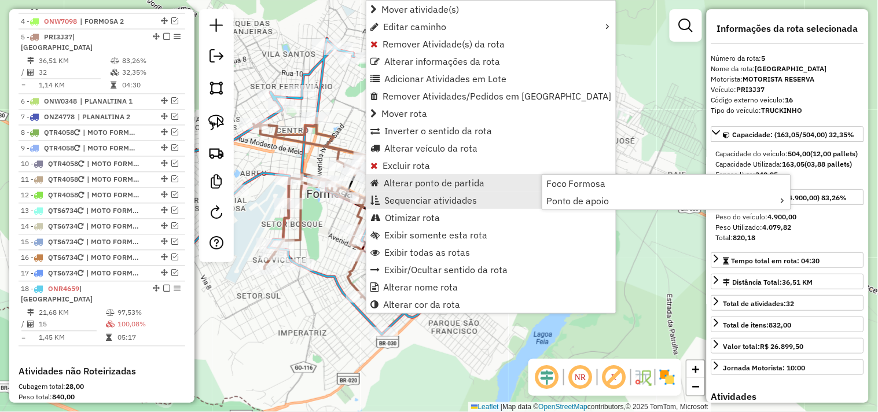
scroll to position [524, 0]
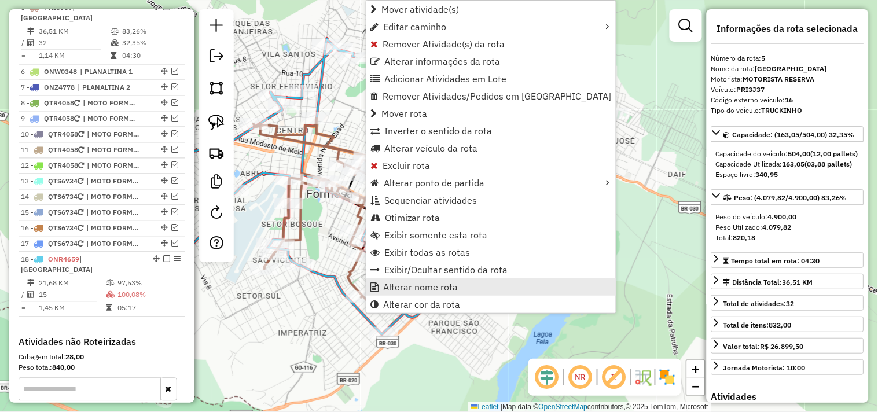
click at [407, 284] on span "Alterar nome rota" at bounding box center [420, 286] width 75 height 9
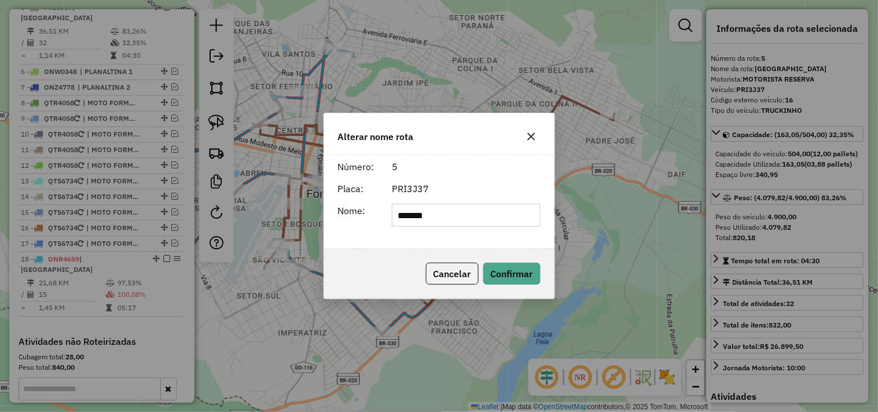
click at [444, 218] on input "*******" at bounding box center [466, 215] width 149 height 23
type input "*********"
click at [502, 274] on button "Confirmar" at bounding box center [511, 274] width 57 height 22
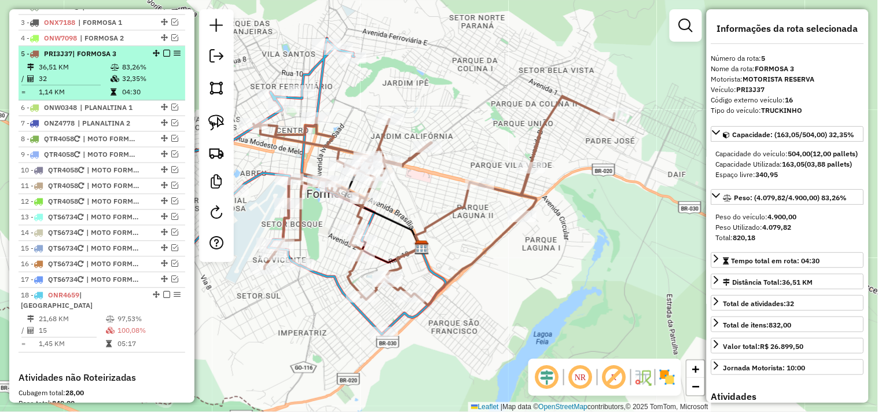
scroll to position [460, 0]
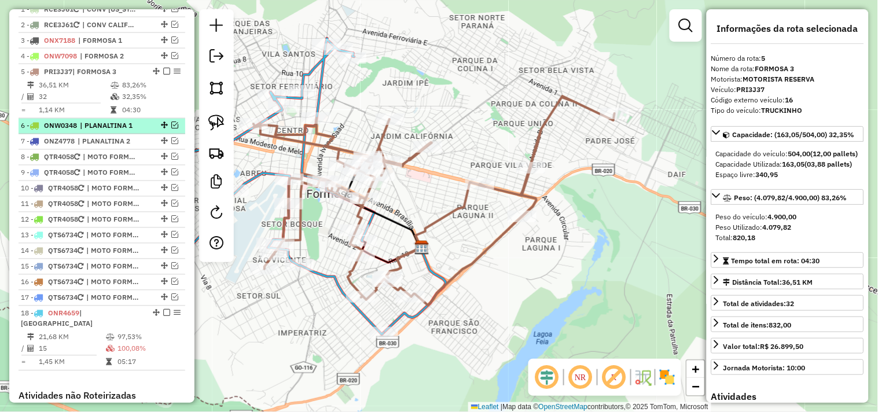
drag, startPoint x: 165, startPoint y: 82, endPoint x: 176, endPoint y: 93, distance: 15.6
click at [165, 75] on em at bounding box center [166, 71] width 7 height 7
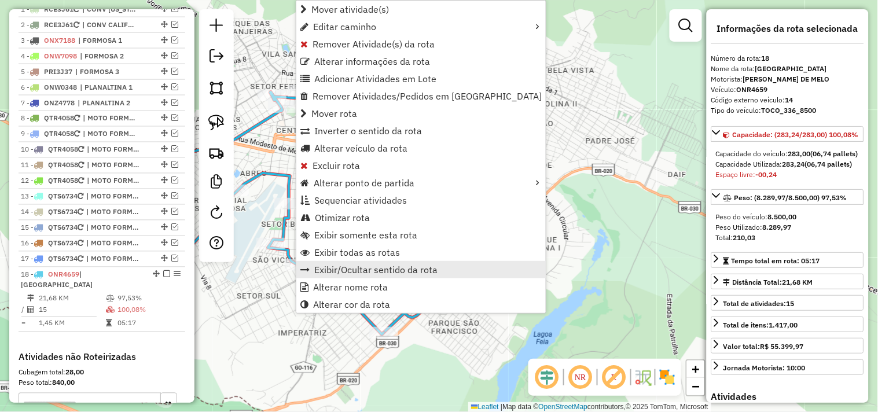
scroll to position [617, 0]
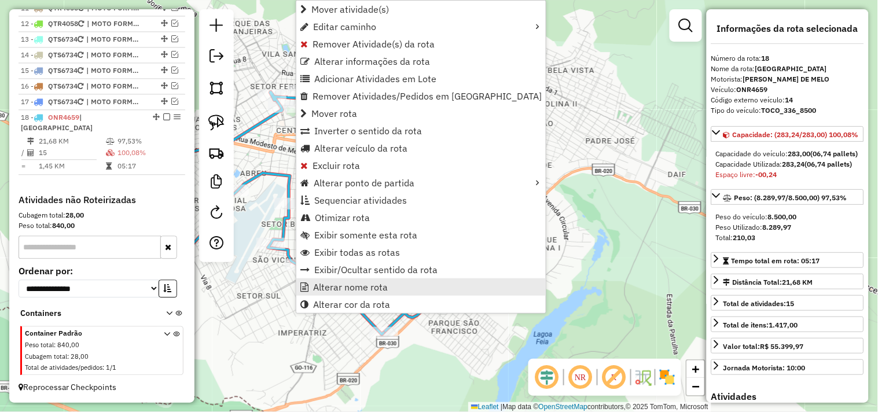
click at [330, 291] on span "Alterar nome rota" at bounding box center [350, 286] width 75 height 9
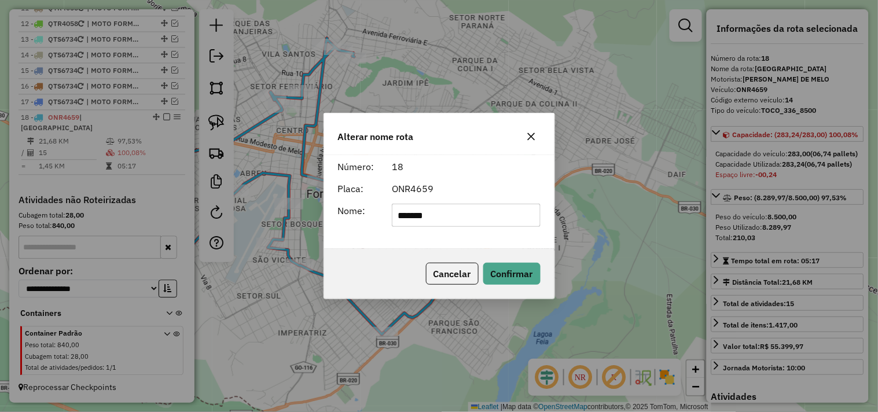
click at [436, 218] on input "*******" at bounding box center [466, 215] width 149 height 23
type input "*********"
click at [509, 299] on div "Alterar nome rota Número: 18 Placa: ONR4659 Nome: ********* Cancelar Confirmar" at bounding box center [440, 206] width 232 height 186
click at [512, 281] on button "Confirmar" at bounding box center [511, 274] width 57 height 22
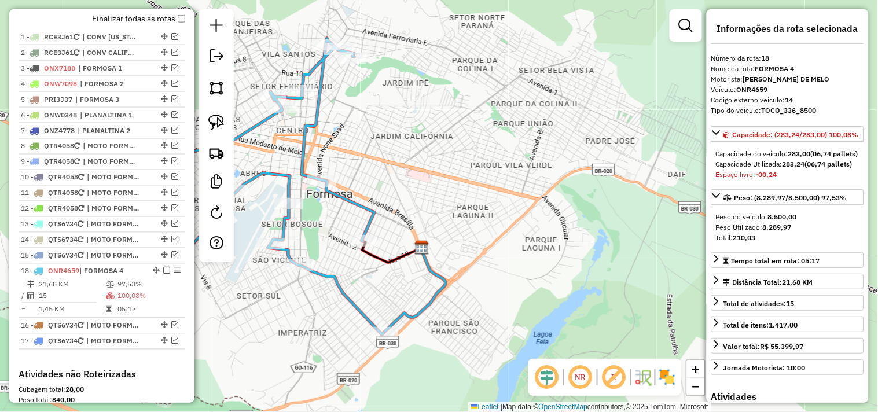
scroll to position [424, 0]
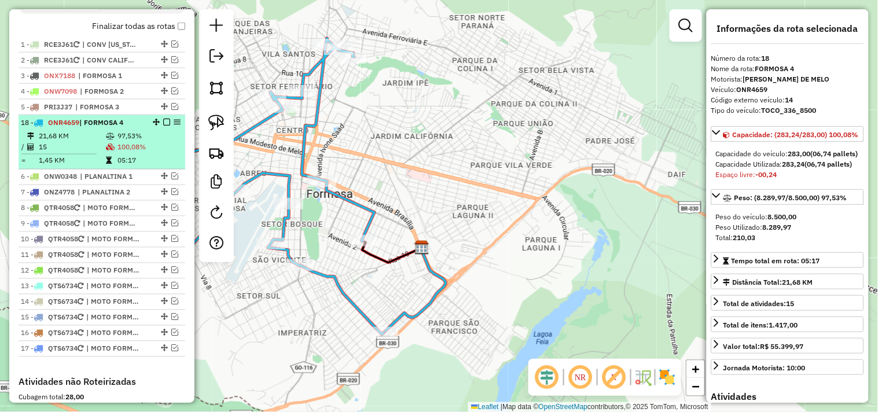
drag, startPoint x: 153, startPoint y: 191, endPoint x: 160, endPoint y: 125, distance: 66.3
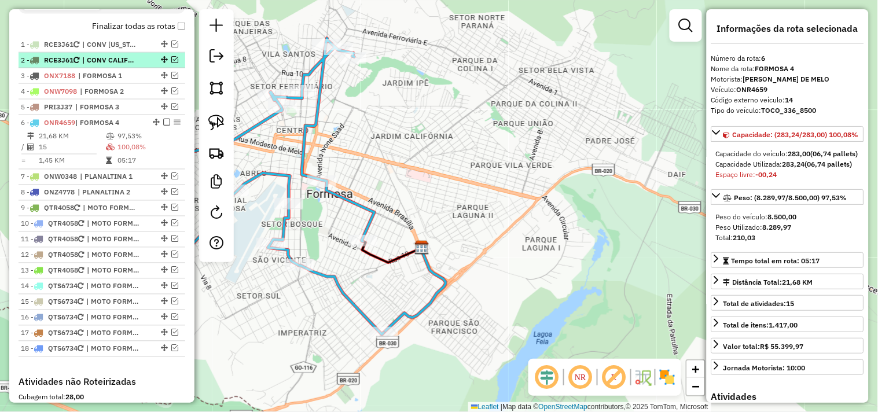
click at [172, 63] on em at bounding box center [174, 59] width 7 height 7
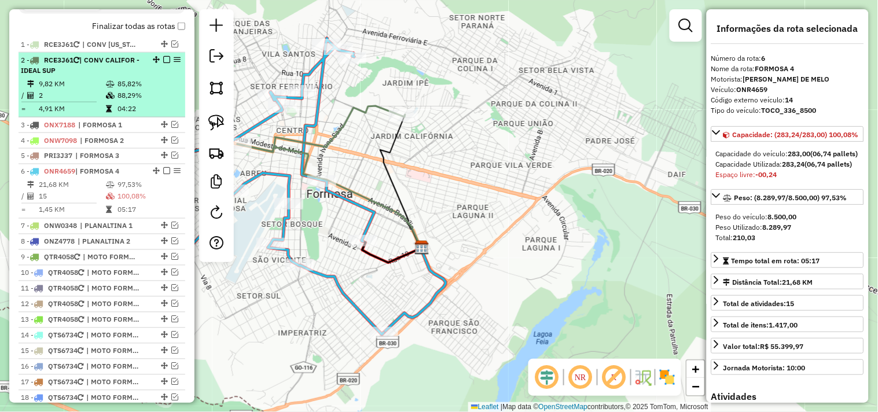
click at [164, 63] on em at bounding box center [166, 59] width 7 height 7
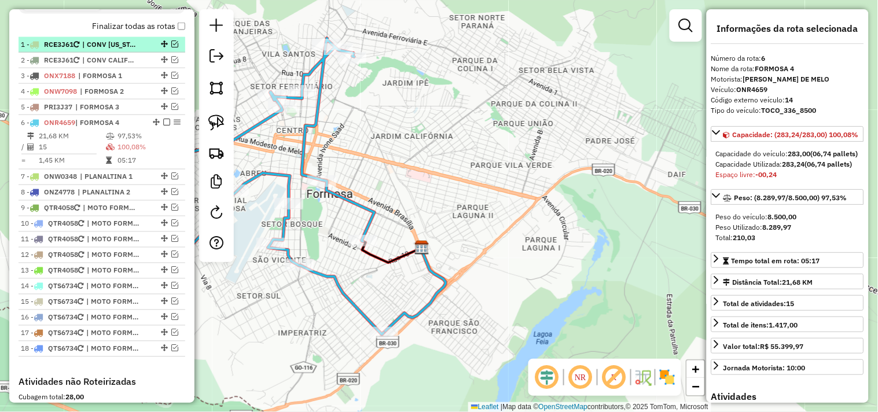
click at [172, 47] on em at bounding box center [174, 44] width 7 height 7
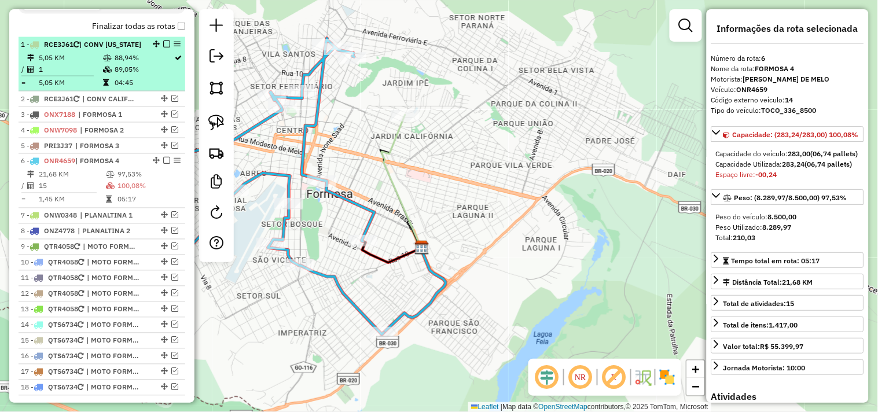
click at [104, 49] on span "| CONV CALIFORNIA" at bounding box center [110, 44] width 62 height 9
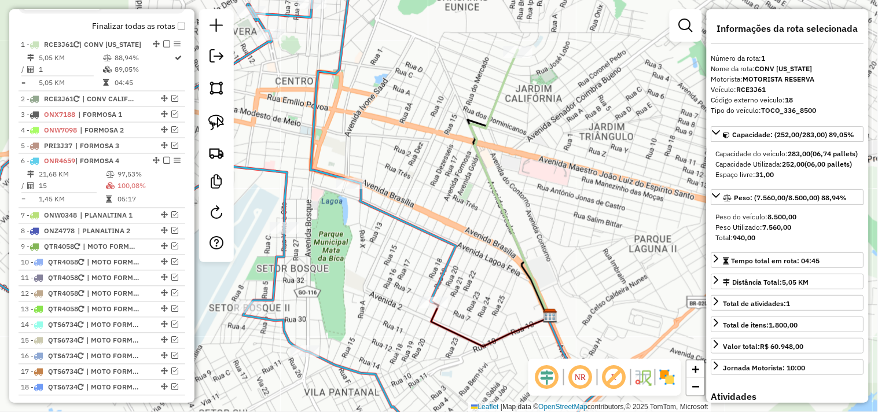
drag, startPoint x: 419, startPoint y: 144, endPoint x: 425, endPoint y: 141, distance: 6.8
click at [425, 141] on div "Janela de atendimento Grade de atendimento Capacidade Transportadoras Veículos …" at bounding box center [439, 206] width 878 height 412
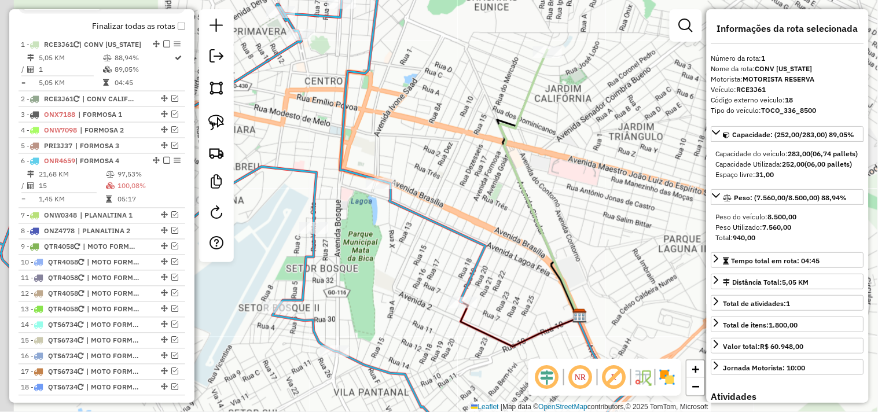
drag, startPoint x: 414, startPoint y: 124, endPoint x: 448, endPoint y: 124, distance: 33.6
click at [448, 124] on div "Janela de atendimento Grade de atendimento Capacidade Transportadoras Veículos …" at bounding box center [439, 206] width 878 height 412
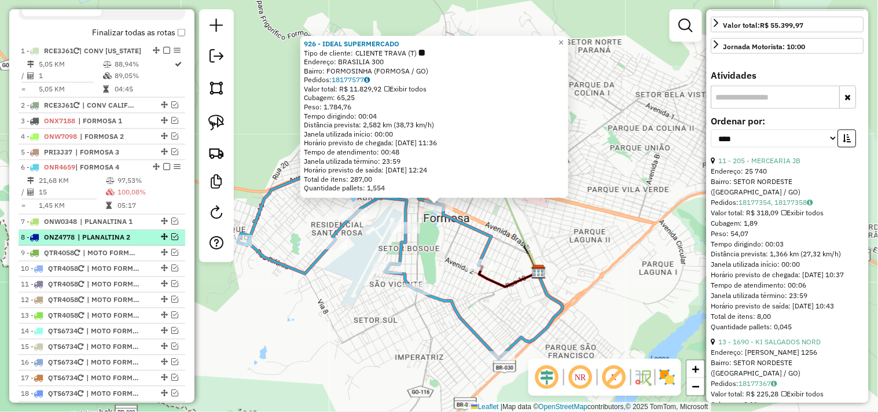
scroll to position [396, 0]
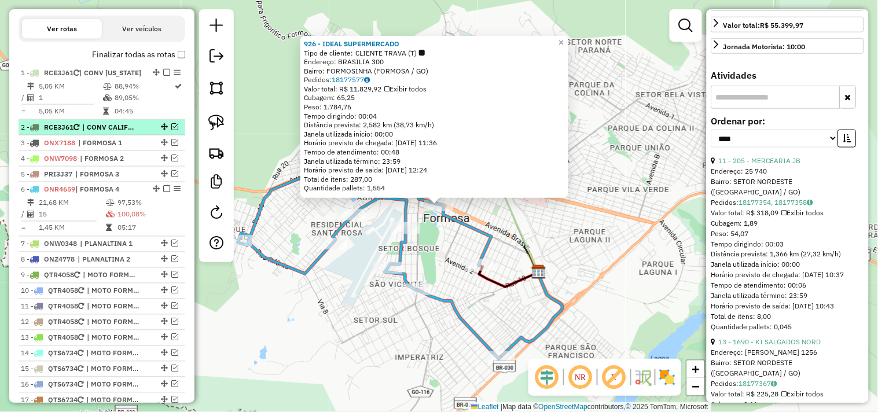
click at [111, 135] on li "2 - RCE3J61 | CONV CALIFOR - IDEAL SUP" at bounding box center [102, 128] width 167 height 16
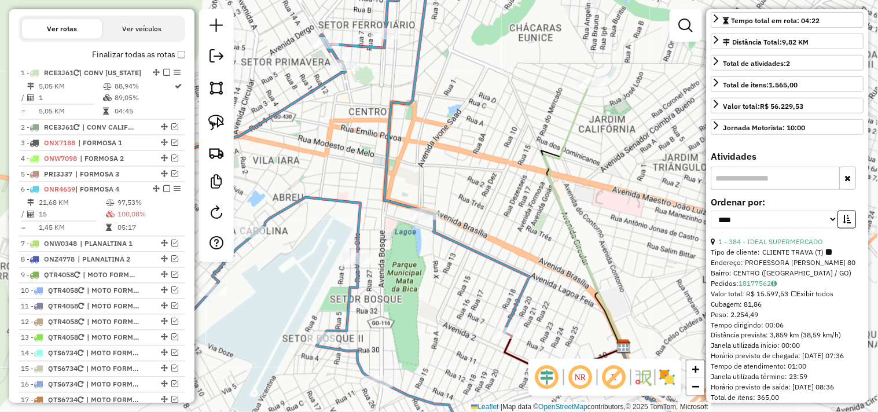
scroll to position [182, 0]
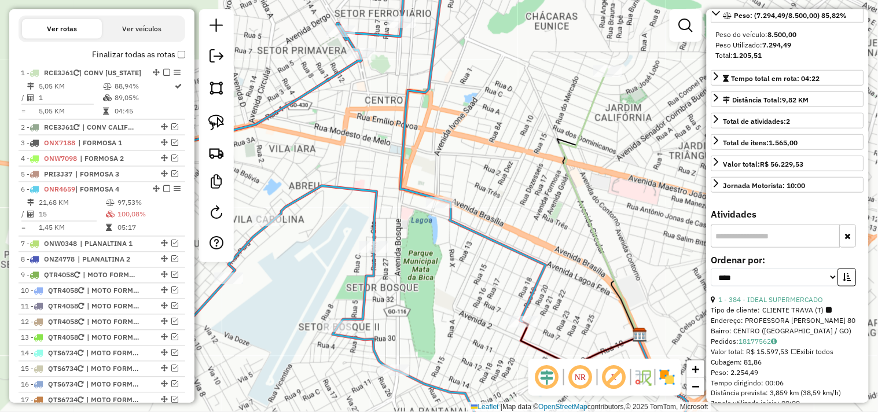
drag, startPoint x: 471, startPoint y: 169, endPoint x: 458, endPoint y: 150, distance: 22.8
click at [481, 153] on div "Janela de atendimento Grade de atendimento Capacidade Transportadoras Veículos …" at bounding box center [439, 206] width 878 height 412
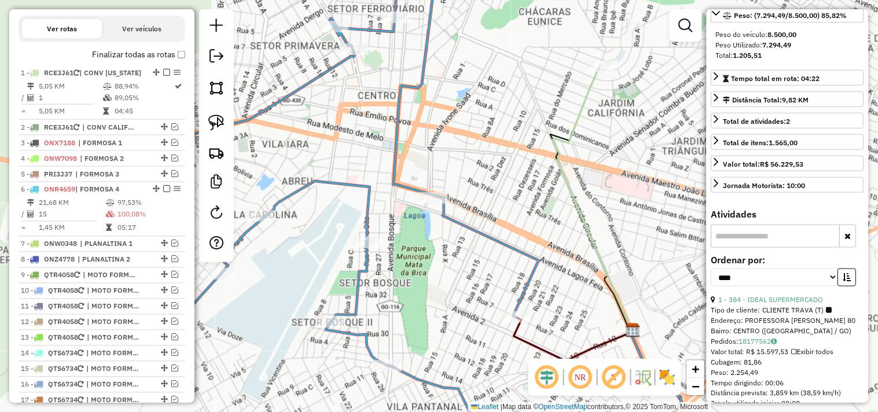
click at [458, 145] on div "Janela de atendimento Grade de atendimento Capacidade Transportadoras Veículos …" at bounding box center [439, 206] width 878 height 412
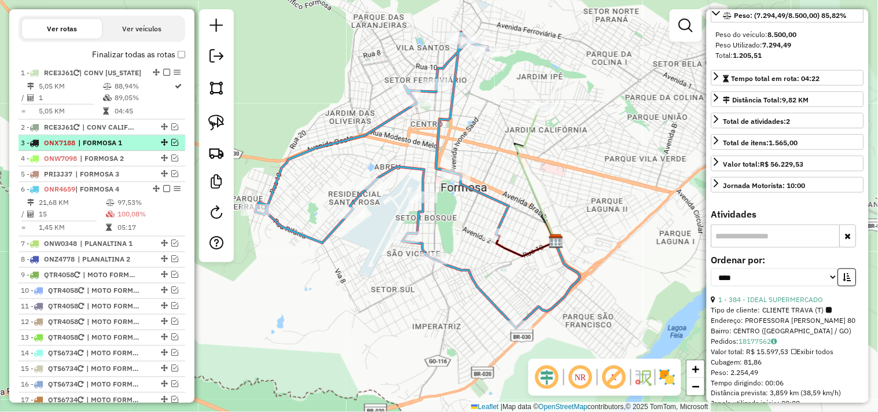
click at [171, 146] on em at bounding box center [174, 142] width 7 height 7
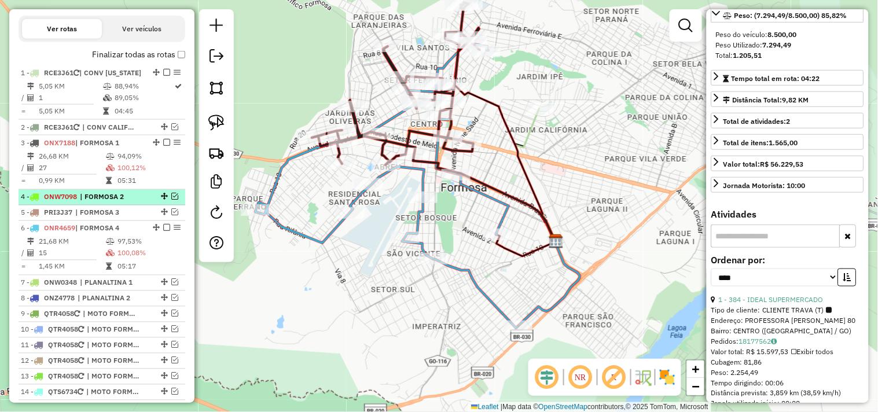
click at [172, 200] on em at bounding box center [174, 196] width 7 height 7
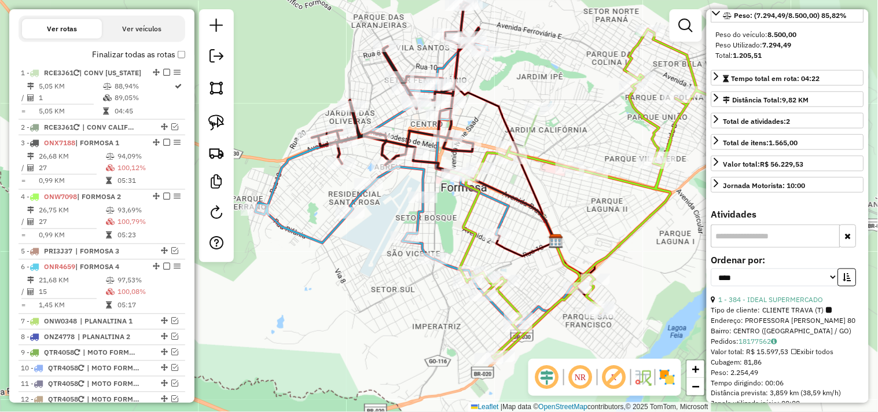
drag, startPoint x: 174, startPoint y: 271, endPoint x: 212, endPoint y: 261, distance: 40.0
click at [172, 255] on em at bounding box center [174, 251] width 7 height 7
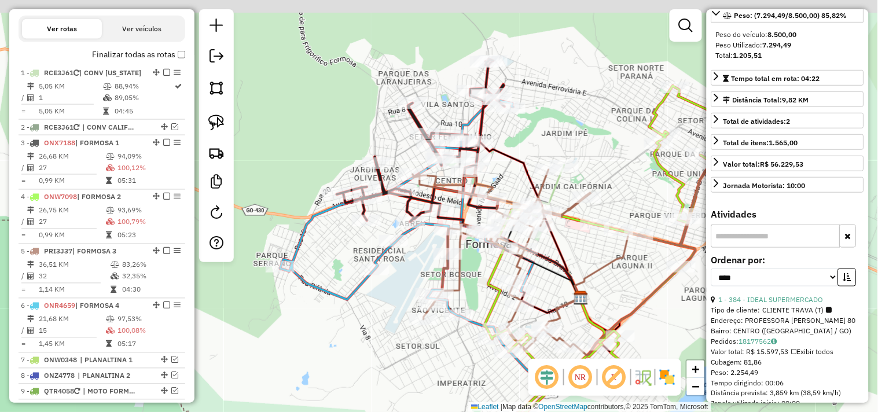
drag, startPoint x: 592, startPoint y: 106, endPoint x: 568, endPoint y: 163, distance: 61.8
click at [615, 164] on div "Janela de atendimento Grade de atendimento Capacidade Transportadoras Veículos …" at bounding box center [439, 206] width 878 height 412
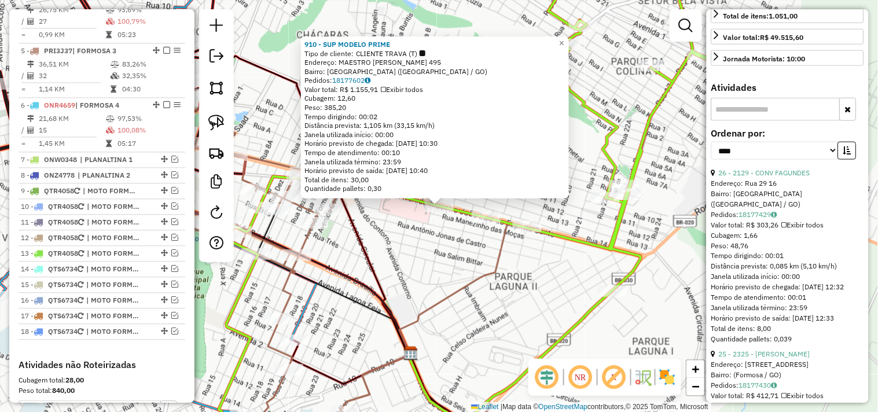
scroll to position [332, 0]
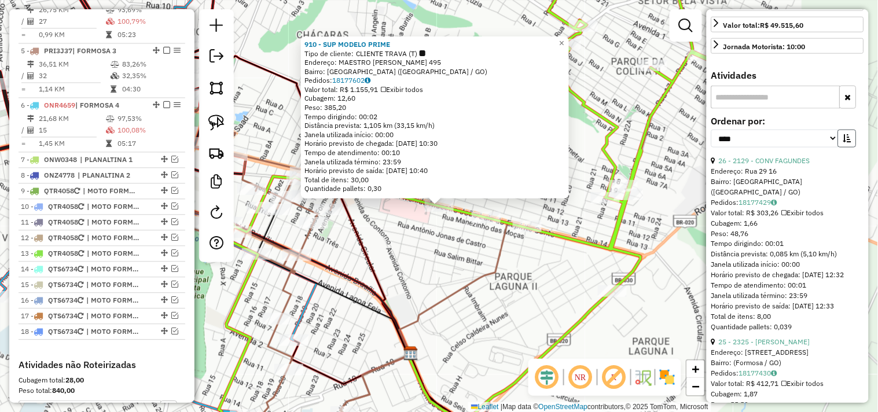
click at [849, 148] on button "button" at bounding box center [847, 139] width 19 height 18
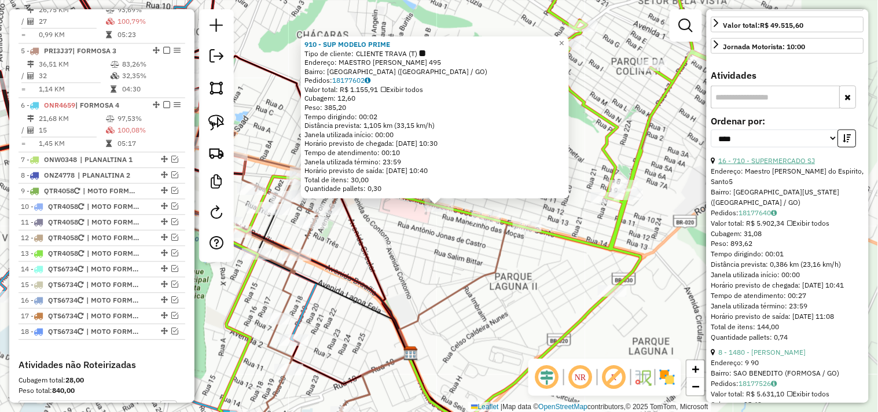
click at [795, 165] on link "16 - 710 - SUPERMERCADO SJ" at bounding box center [767, 160] width 97 height 9
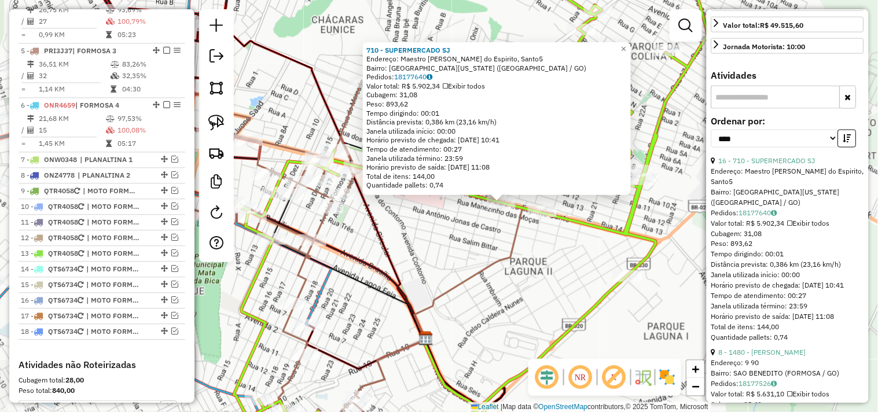
drag, startPoint x: 524, startPoint y: 253, endPoint x: 556, endPoint y: 249, distance: 32.0
click at [556, 249] on div "710 - SUPERMERCADO SJ Endereço: Maestro Joao Luiz do Espirito, Santo5 Bairro: J…" at bounding box center [439, 206] width 878 height 412
click at [494, 262] on icon at bounding box center [451, 244] width 723 height 417
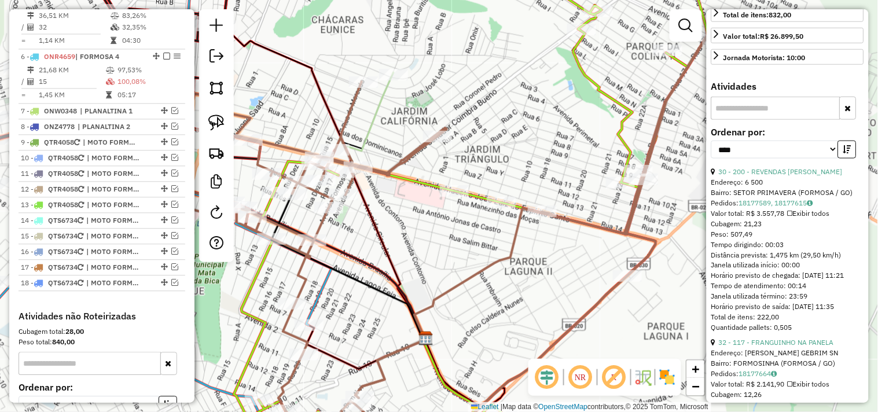
scroll to position [651, 0]
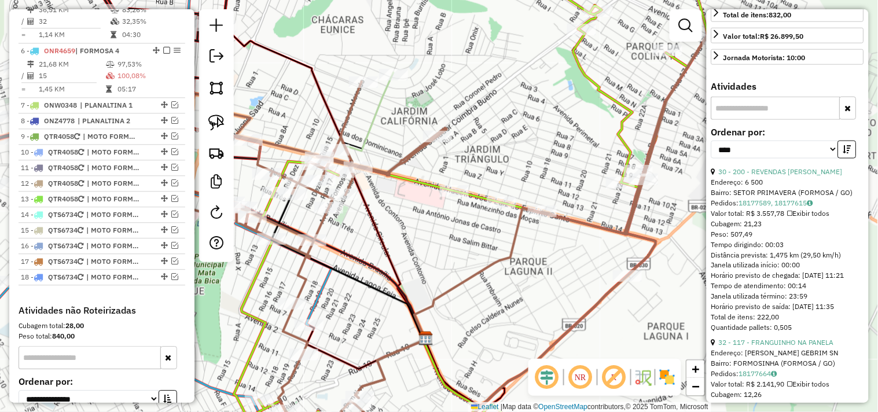
drag, startPoint x: 487, startPoint y: 256, endPoint x: 573, endPoint y: 262, distance: 85.9
click at [573, 262] on div "Janela de atendimento Grade de atendimento Capacidade Transportadoras Veículos …" at bounding box center [439, 206] width 878 height 412
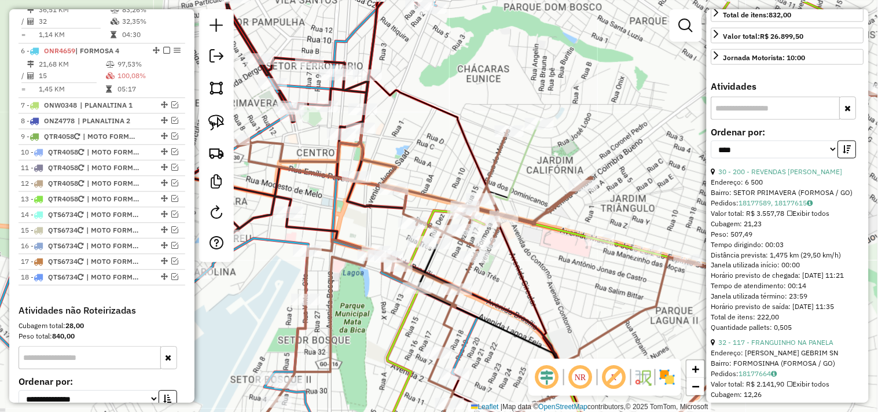
drag, startPoint x: 469, startPoint y: 135, endPoint x: 559, endPoint y: 199, distance: 109.7
click at [535, 185] on div "Janela de atendimento Grade de atendimento Capacidade Transportadoras Veículos …" at bounding box center [439, 206] width 878 height 412
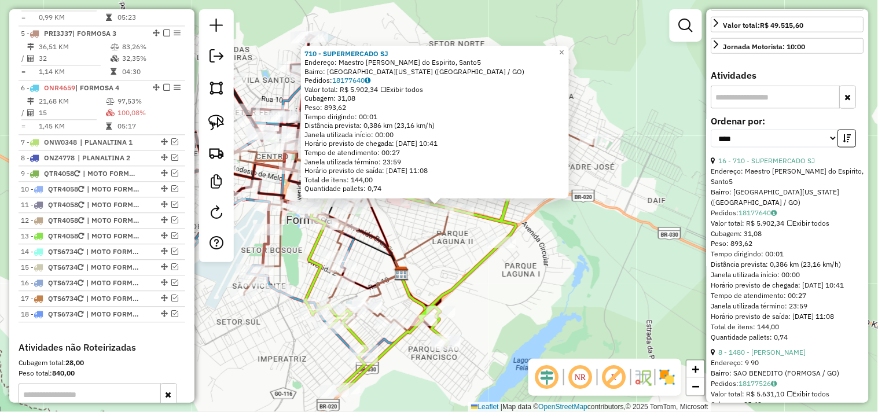
scroll to position [597, 0]
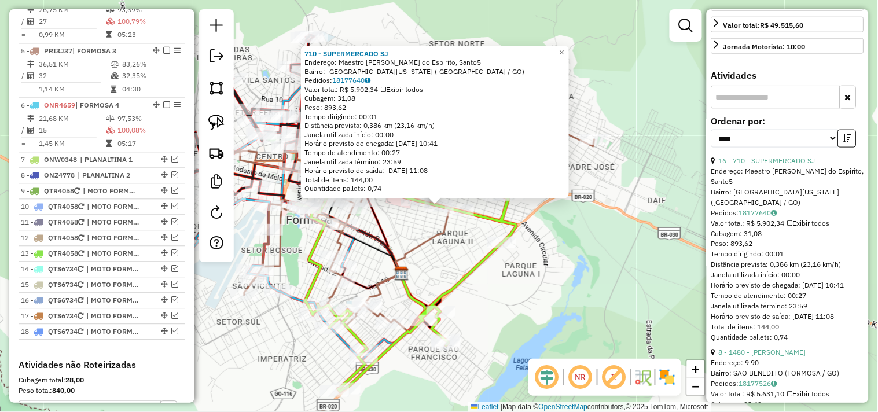
click at [532, 269] on div "710 - SUPERMERCADO SJ Endereço: Maestro Joao Luiz do Espirito, Santo5 Bairro: J…" at bounding box center [439, 206] width 878 height 412
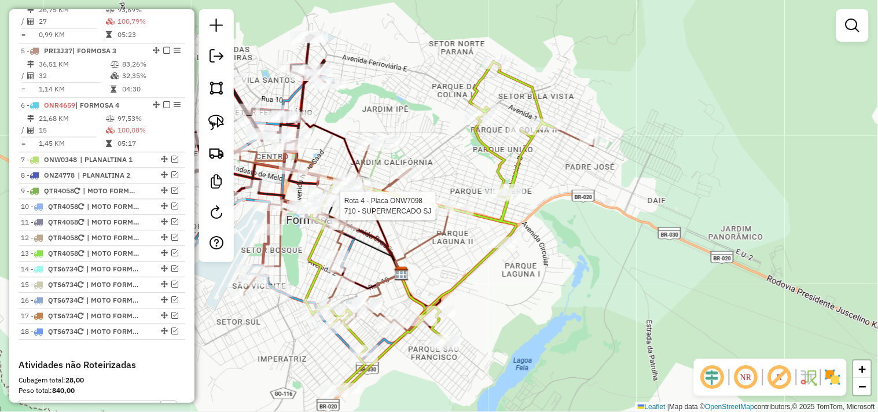
select select "*********"
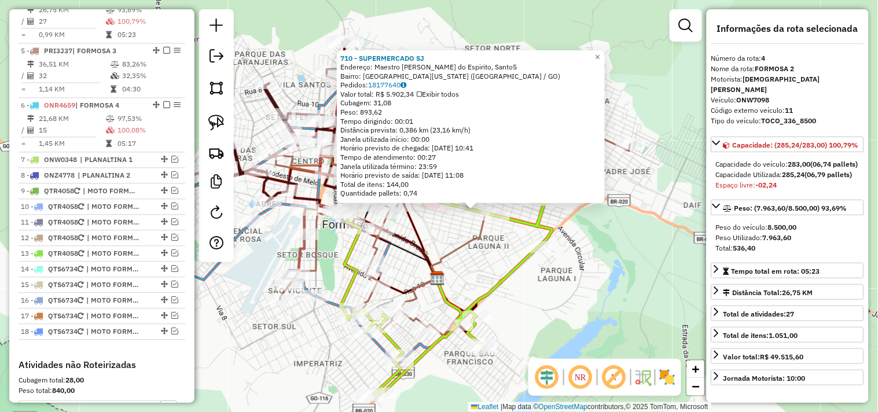
drag, startPoint x: 418, startPoint y: 250, endPoint x: 473, endPoint y: 255, distance: 55.2
click at [473, 255] on icon at bounding box center [449, 232] width 361 height 210
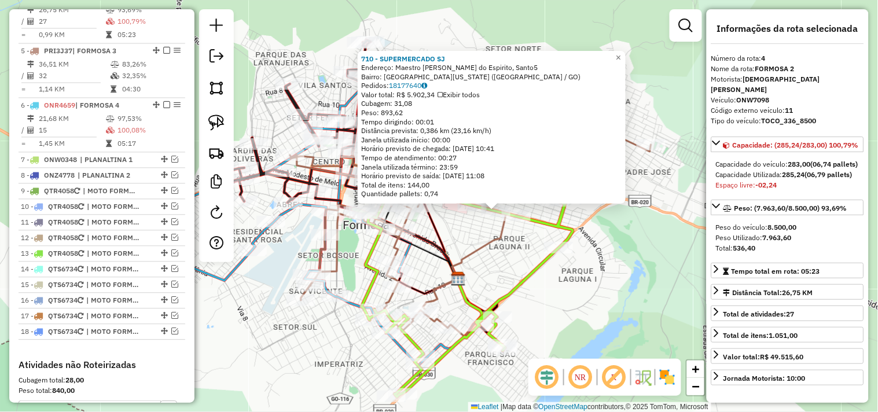
click at [460, 226] on div "710 - SUPERMERCADO SJ Endereço: Maestro Joao Luiz do Espirito, Santo5 Bairro: J…" at bounding box center [439, 206] width 878 height 412
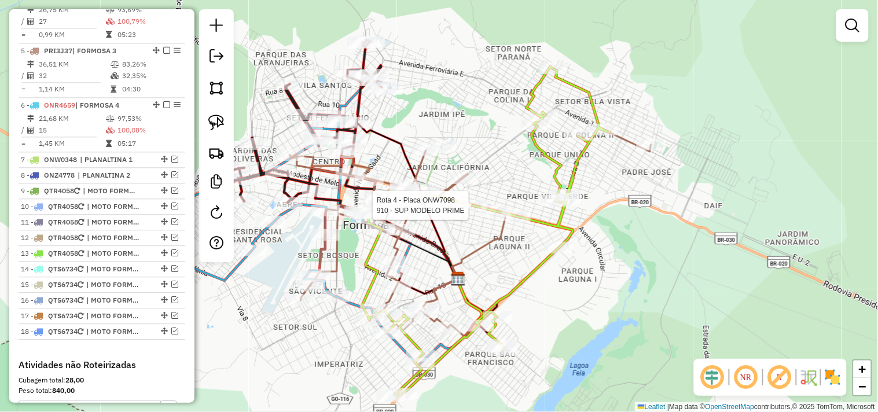
select select "*********"
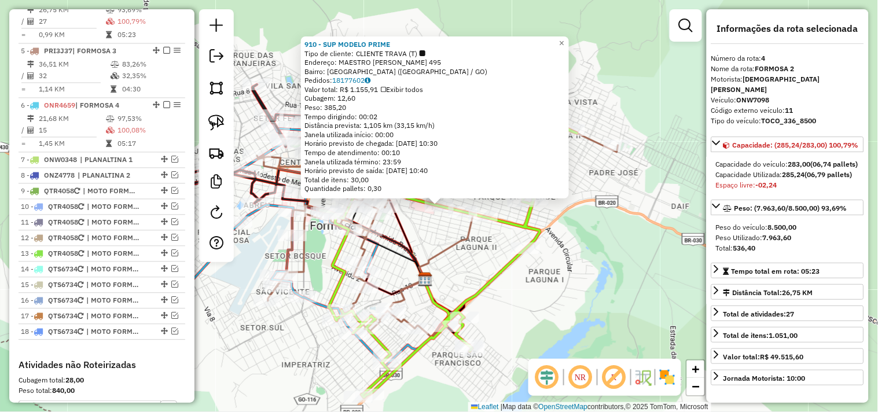
click at [444, 222] on div "910 - SUP MODELO PRIME Tipo de cliente: CLIENTE TRAVA (T) Endereço: MAESTRO JOA…" at bounding box center [439, 206] width 878 height 412
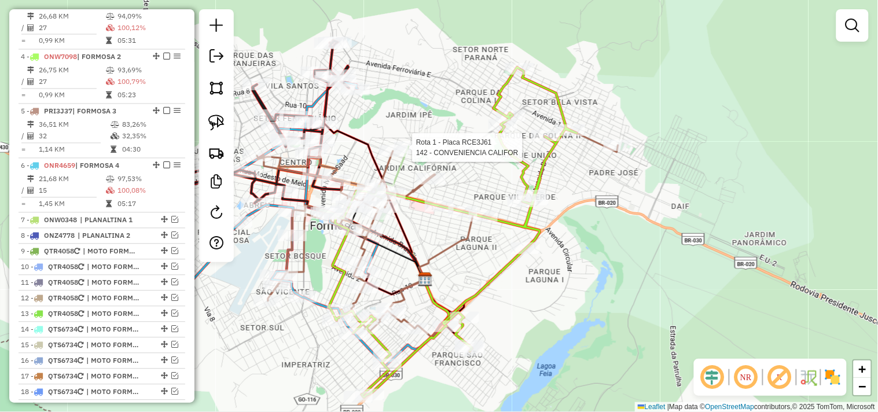
select select "*********"
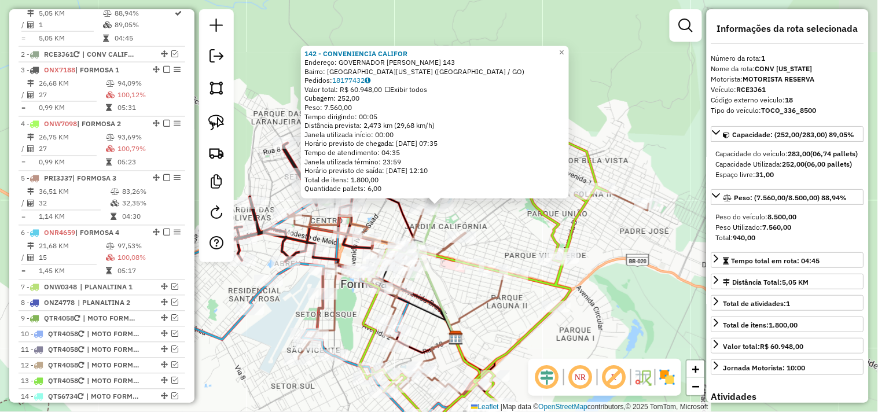
scroll to position [461, 0]
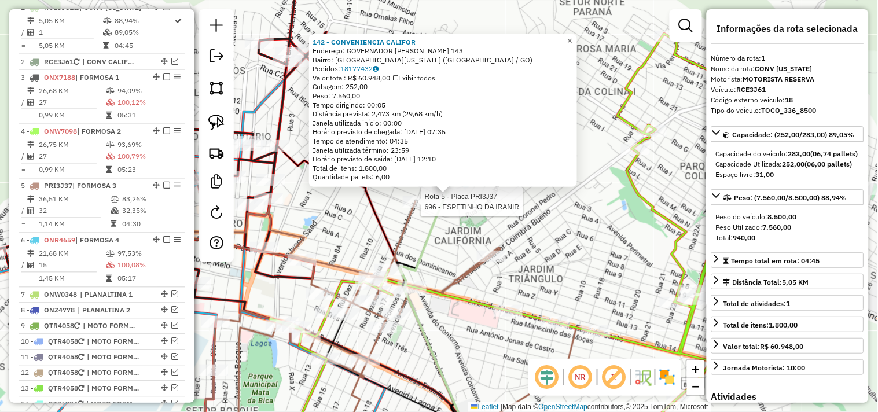
click at [417, 208] on div at bounding box center [417, 202] width 29 height 12
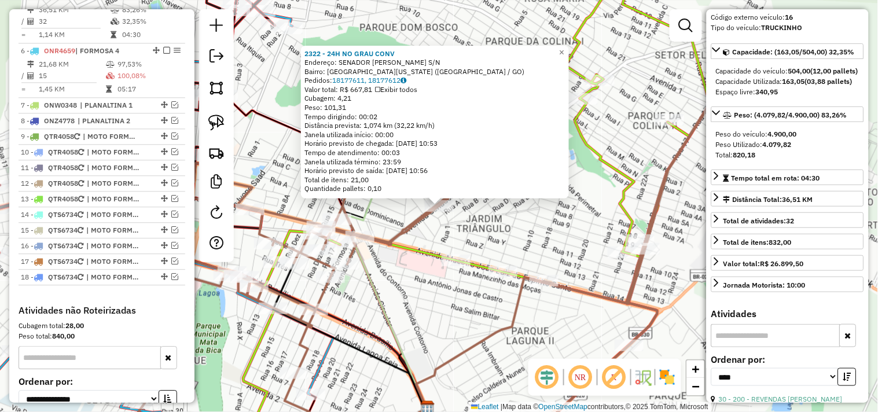
scroll to position [257, 0]
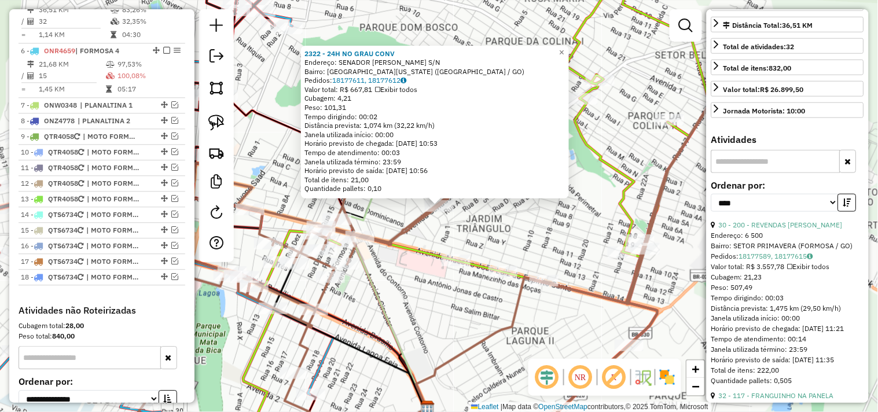
click at [793, 220] on div "**********" at bounding box center [787, 200] width 153 height 39
click at [793, 229] on link "30 - 200 - REVENDAS ABE IKENO" at bounding box center [781, 225] width 124 height 9
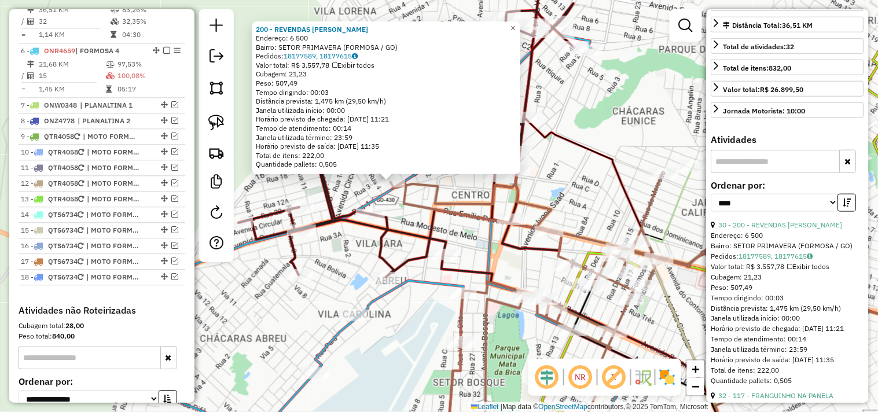
drag, startPoint x: 606, startPoint y: 223, endPoint x: 553, endPoint y: 197, distance: 59.3
click at [553, 197] on div "200 - REVENDAS ABE IKENO Endereço: 6 500 Bairro: SETOR PRIMAVERA (FORMOSA / GO)…" at bounding box center [439, 206] width 878 height 412
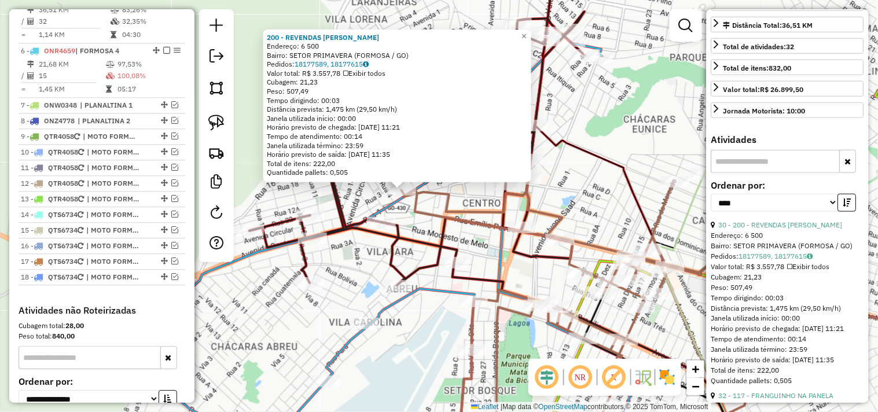
drag, startPoint x: 556, startPoint y: 159, endPoint x: 571, endPoint y: 169, distance: 18.0
click at [571, 169] on div "200 - REVENDAS ABE IKENO Endereço: 6 500 Bairro: SETOR PRIMAVERA (FORMOSA / GO)…" at bounding box center [439, 206] width 878 height 412
click at [591, 198] on div "200 - REVENDAS ABE IKENO Endereço: 6 500 Bairro: SETOR PRIMAVERA (FORMOSA / GO)…" at bounding box center [439, 206] width 878 height 412
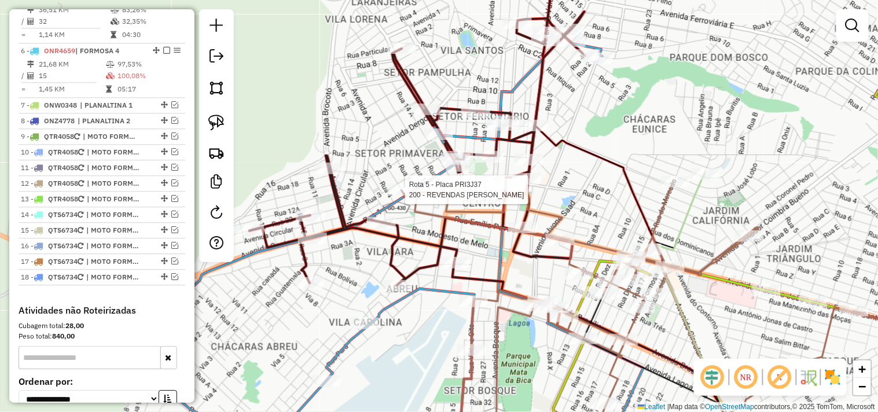
select select "*********"
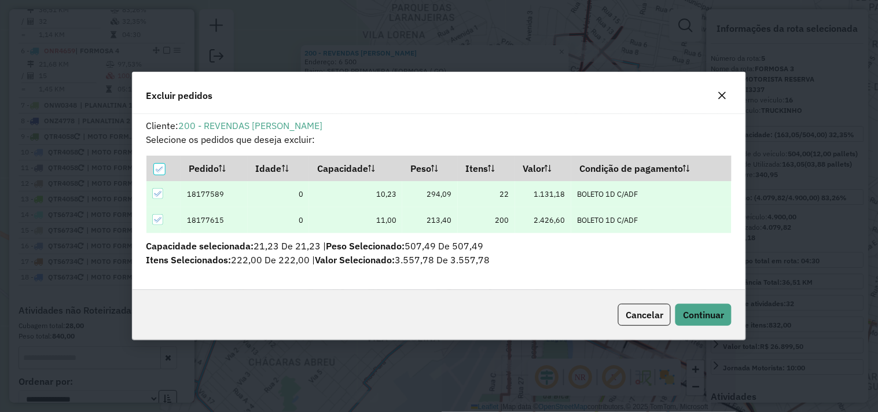
scroll to position [0, 0]
click at [696, 308] on button "Continuar" at bounding box center [703, 315] width 56 height 22
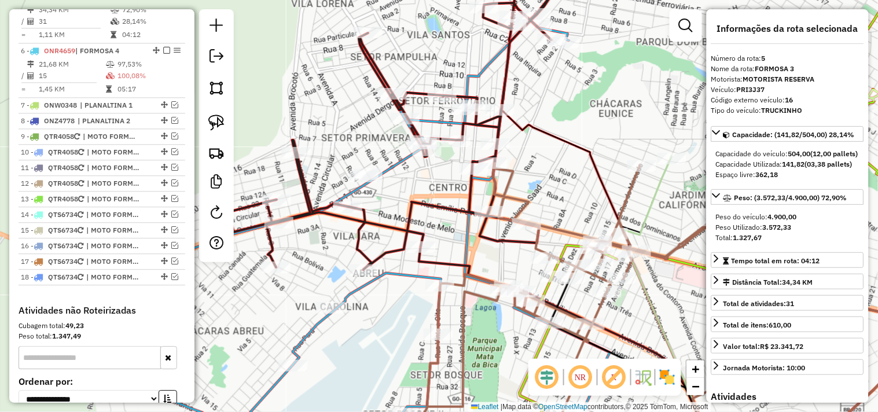
drag, startPoint x: 518, startPoint y: 228, endPoint x: 433, endPoint y: 188, distance: 94.2
click at [441, 193] on div "Janela de atendimento Grade de atendimento Capacidade Transportadoras Veículos …" at bounding box center [439, 206] width 878 height 412
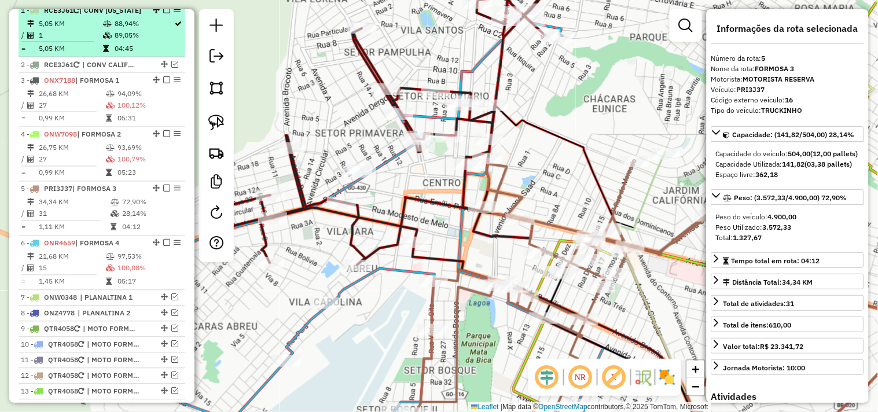
scroll to position [394, 0]
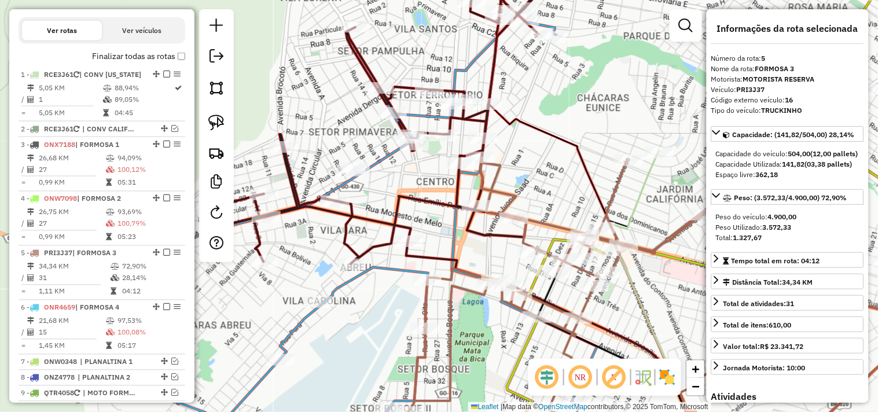
drag, startPoint x: 564, startPoint y: 178, endPoint x: 556, endPoint y: 177, distance: 8.8
click at [556, 177] on div "Janela de atendimento Grade de atendimento Capacidade Transportadoras Veículos …" at bounding box center [439, 206] width 878 height 412
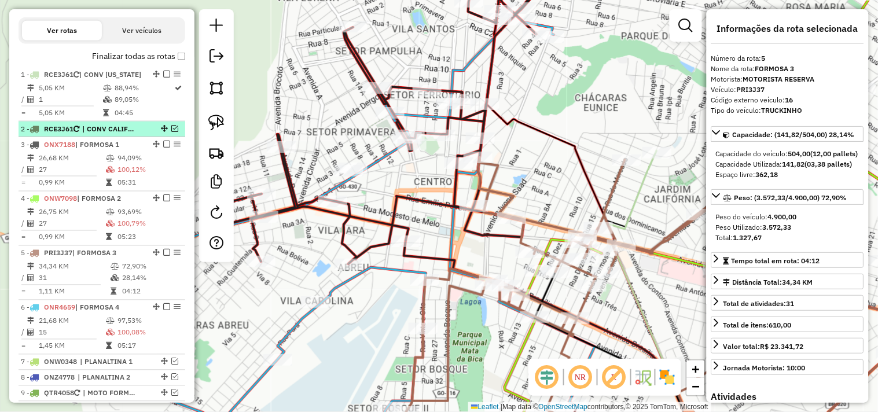
click at [172, 132] on em at bounding box center [174, 128] width 7 height 7
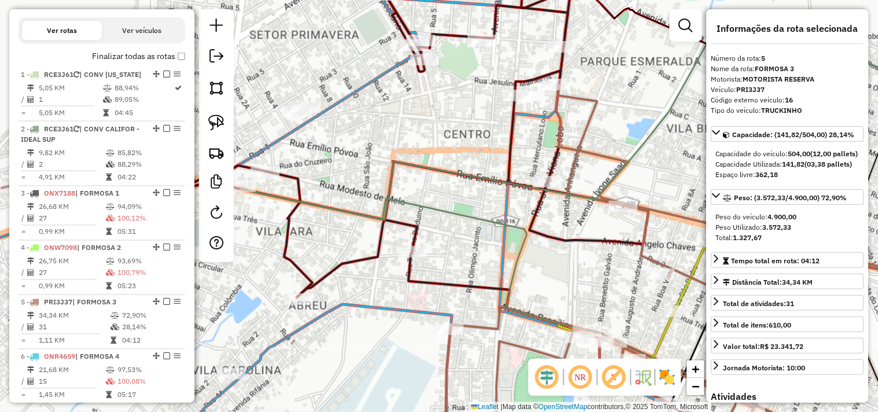
drag, startPoint x: 380, startPoint y: 193, endPoint x: 451, endPoint y: 188, distance: 71.9
click at [451, 188] on div "Janela de atendimento Grade de atendimento Capacidade Transportadoras Veículos …" at bounding box center [439, 206] width 878 height 412
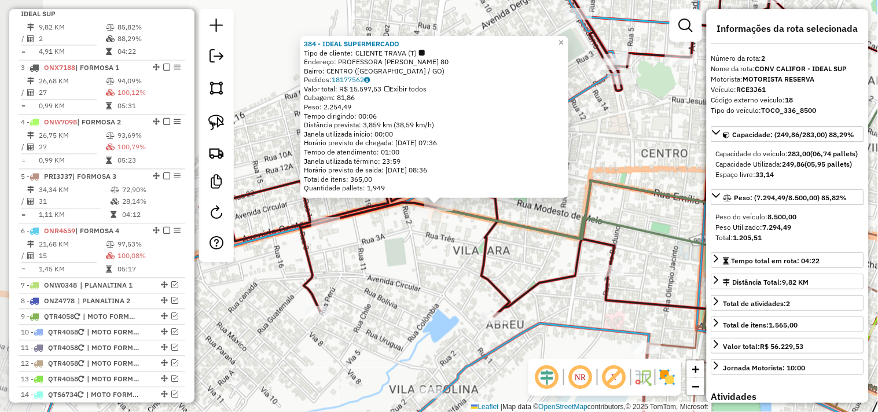
scroll to position [527, 0]
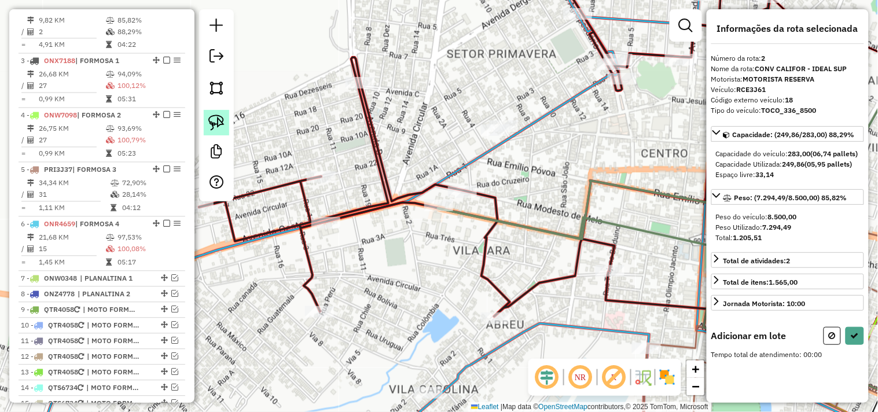
click at [220, 118] on img at bounding box center [216, 123] width 16 height 16
drag, startPoint x: 492, startPoint y: 105, endPoint x: 534, endPoint y: 113, distance: 43.0
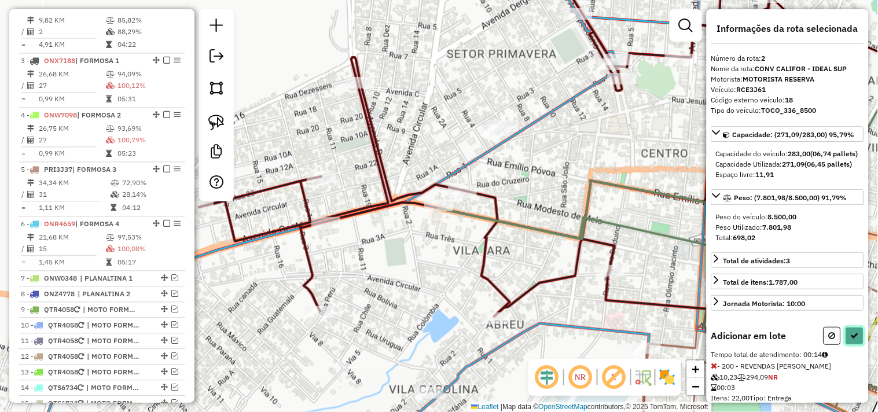
click at [854, 340] on icon at bounding box center [855, 336] width 8 height 8
select select "*********"
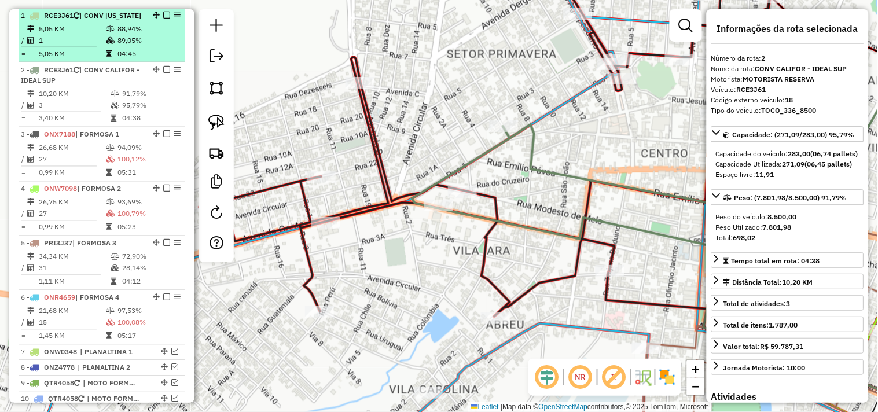
scroll to position [398, 0]
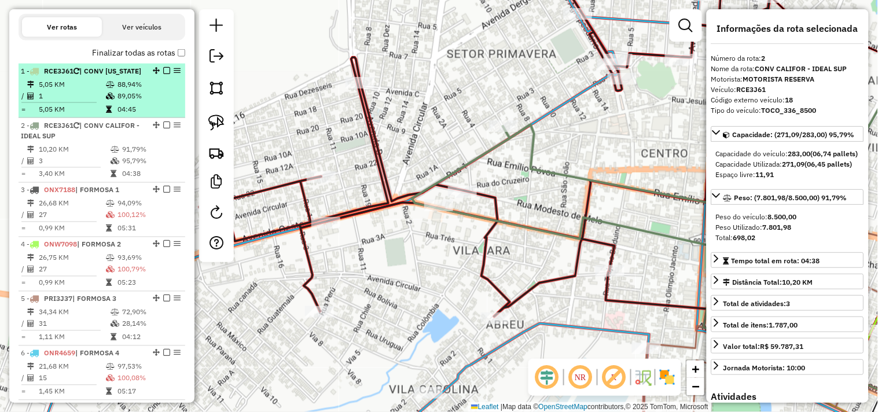
click at [164, 74] on em at bounding box center [166, 70] width 7 height 7
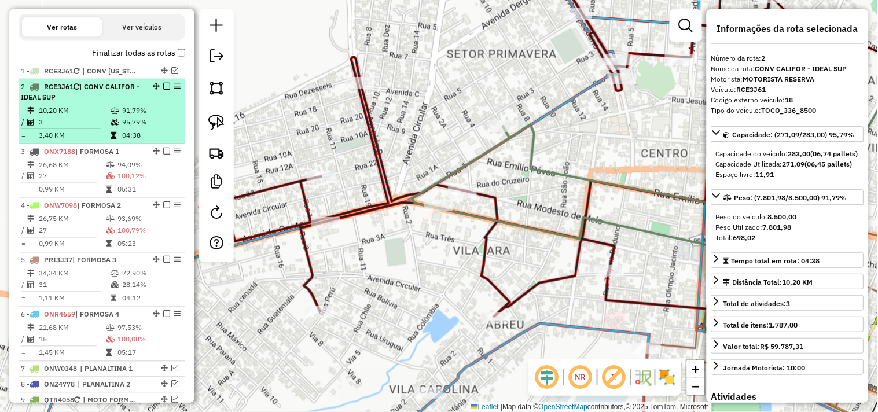
click at [164, 90] on em at bounding box center [166, 86] width 7 height 7
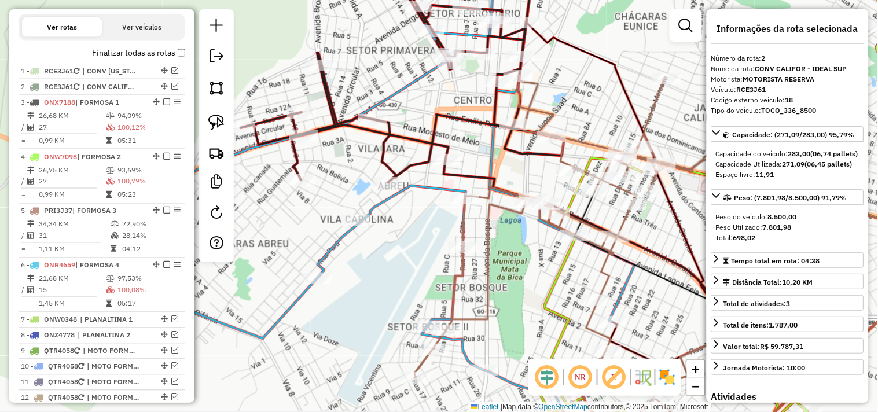
drag, startPoint x: 446, startPoint y: 130, endPoint x: 396, endPoint y: 108, distance: 54.7
click at [400, 99] on div "Janela de atendimento Grade de atendimento Capacidade Transportadoras Veículos …" at bounding box center [439, 206] width 878 height 412
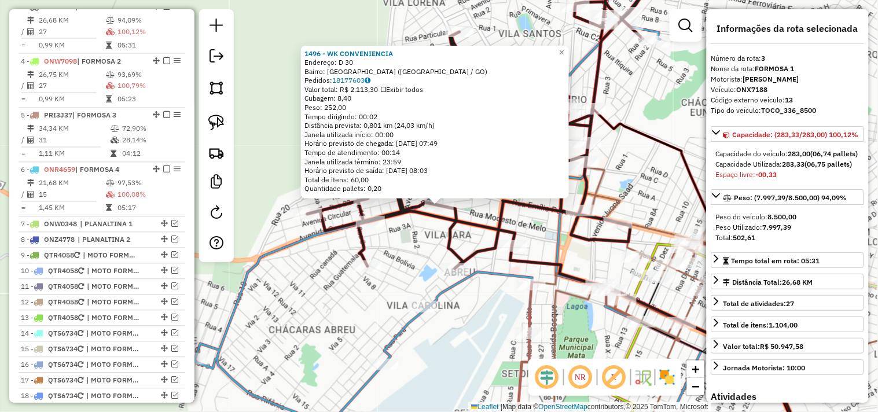
scroll to position [493, 0]
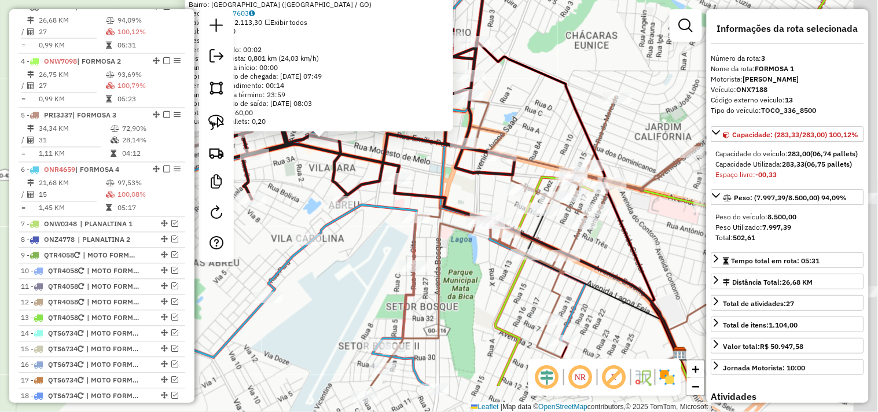
drag, startPoint x: 489, startPoint y: 280, endPoint x: 371, endPoint y: 212, distance: 135.3
click at [372, 212] on icon at bounding box center [332, 160] width 507 height 451
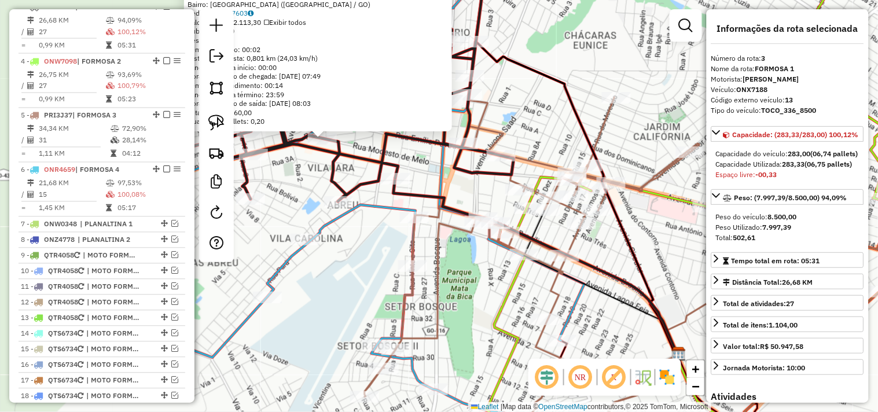
click at [504, 107] on div "1496 - WK CONVENIENCIA Endereço: D 30 Bairro: JARDIM DAS OLIVEIRAS (FORMOSA / G…" at bounding box center [439, 206] width 878 height 412
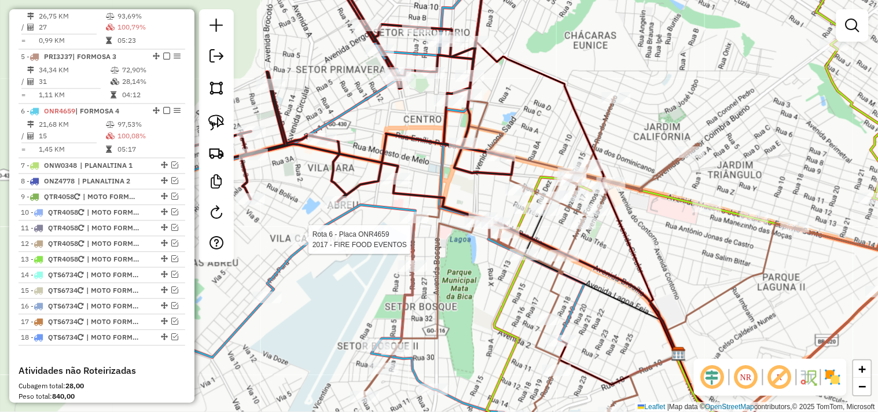
select select "*********"
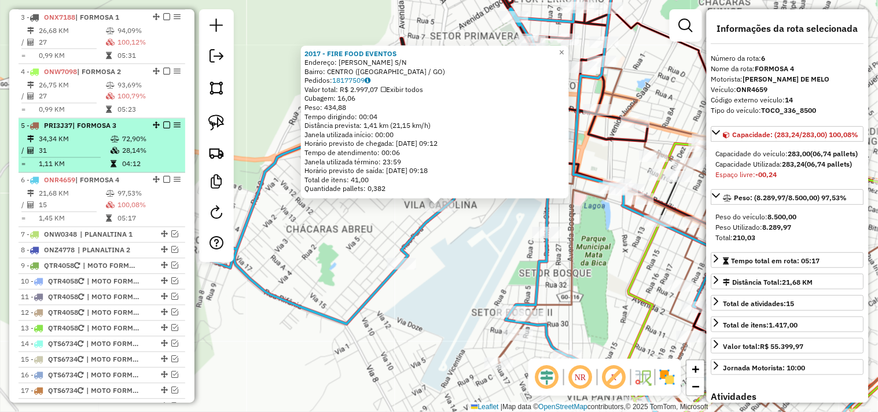
scroll to position [464, 0]
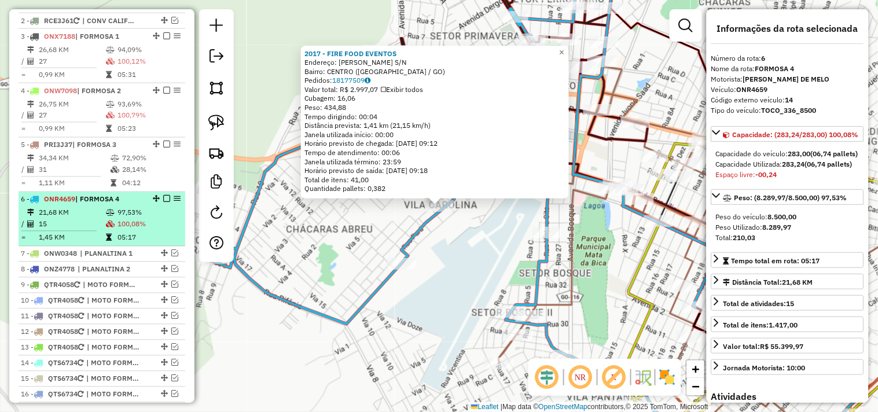
click at [165, 203] on em at bounding box center [166, 199] width 7 height 7
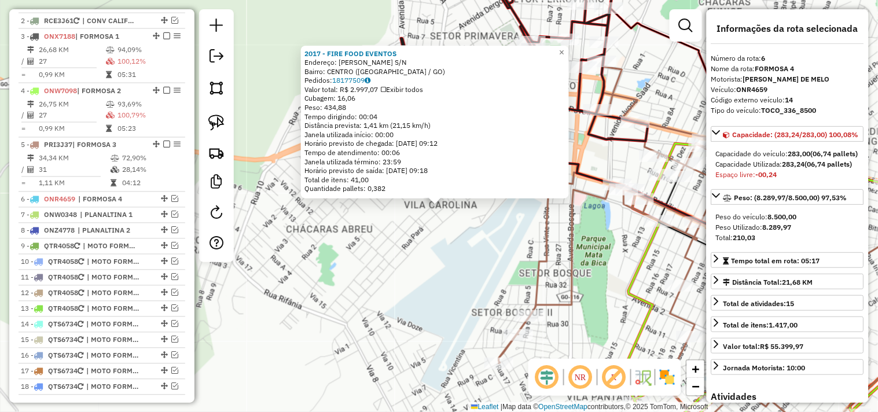
click at [350, 239] on div "2017 - FIRE FOOD EVENTOS Endereço: PEDRO CHAVES S/N Bairro: CENTRO (FORMOSA / G…" at bounding box center [439, 206] width 878 height 412
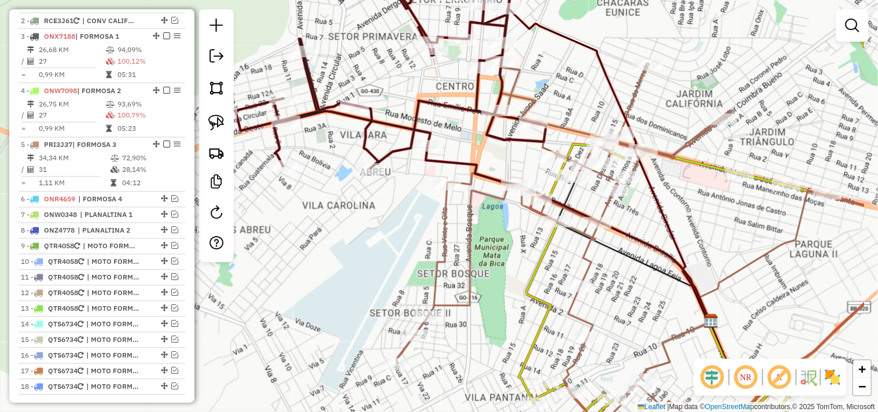
drag, startPoint x: 413, startPoint y: 249, endPoint x: 268, endPoint y: 302, distance: 154.0
click at [262, 303] on div "Janela de atendimento Grade de atendimento Capacidade Transportadoras Veículos …" at bounding box center [439, 206] width 878 height 412
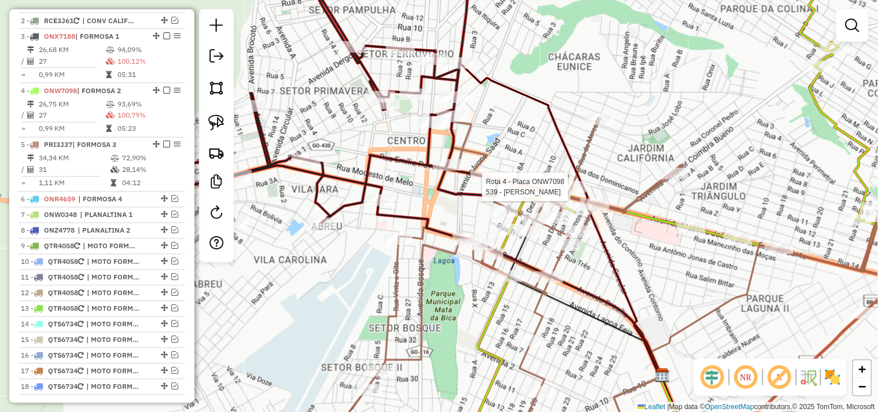
select select "*********"
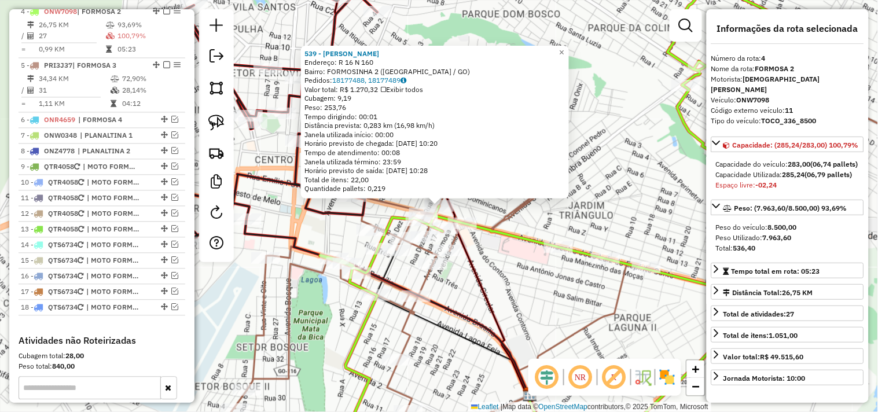
scroll to position [547, 0]
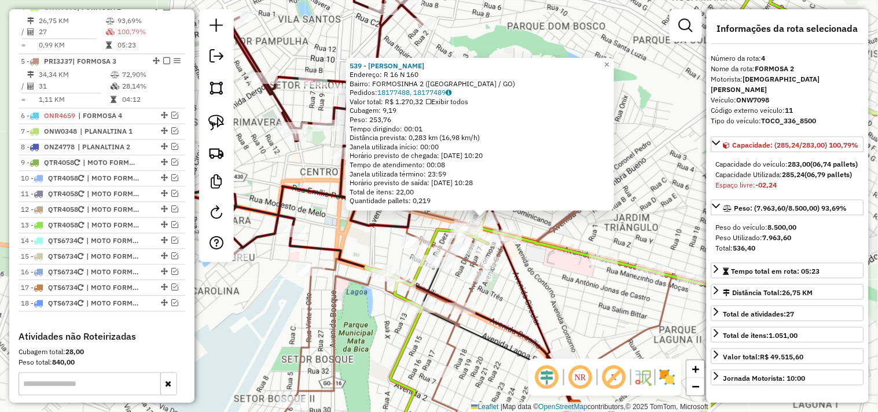
drag, startPoint x: 537, startPoint y: 284, endPoint x: 578, endPoint y: 296, distance: 42.3
click at [578, 296] on div "539 - BAR GOMES Endereço: R 16 N 160 Bairro: FORMOSINHA 2 (FORMOSA / GO) Pedido…" at bounding box center [439, 206] width 878 height 412
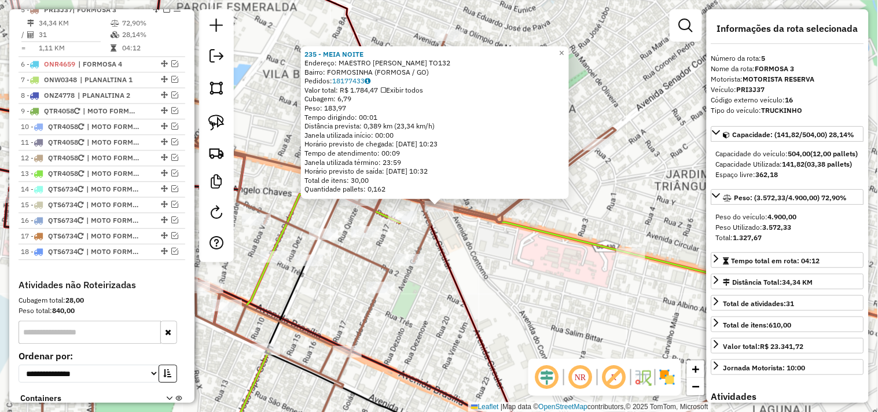
scroll to position [602, 0]
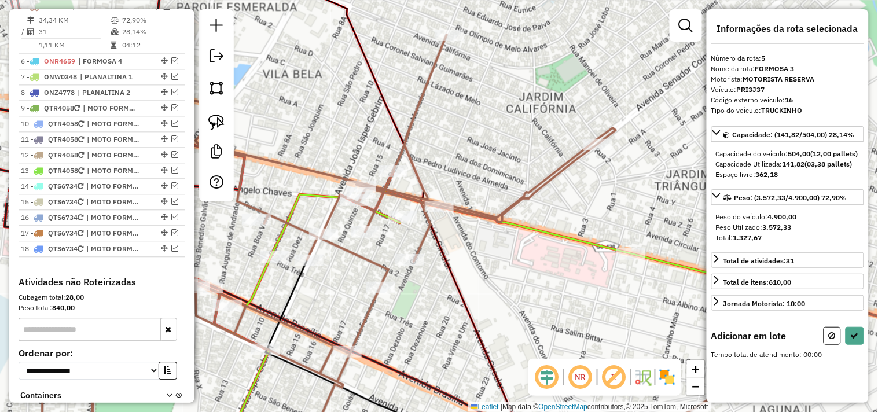
click at [390, 164] on icon at bounding box center [495, 242] width 941 height 423
click at [857, 345] on button at bounding box center [855, 336] width 19 height 18
select select "*********"
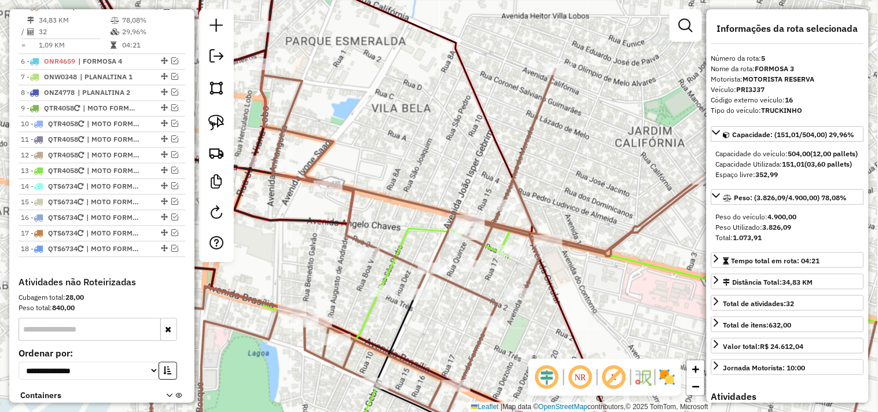
drag, startPoint x: 388, startPoint y: 132, endPoint x: 519, endPoint y: 176, distance: 137.5
click at [519, 175] on div "Janela de atendimento Grade de atendimento Capacidade Transportadoras Veículos …" at bounding box center [439, 206] width 878 height 412
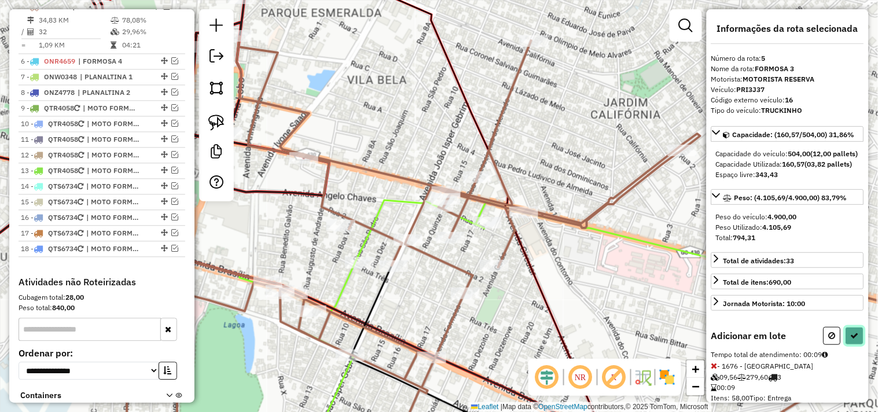
click at [848, 345] on button at bounding box center [855, 336] width 19 height 18
select select "*********"
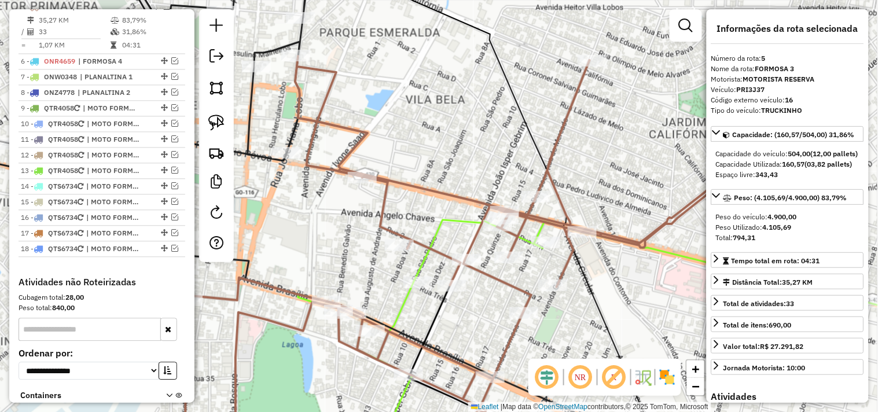
drag, startPoint x: 412, startPoint y: 101, endPoint x: 554, endPoint y: 142, distance: 147.5
click at [554, 141] on div "Janela de atendimento Grade de atendimento Capacidade Transportadoras Veículos …" at bounding box center [439, 206] width 878 height 412
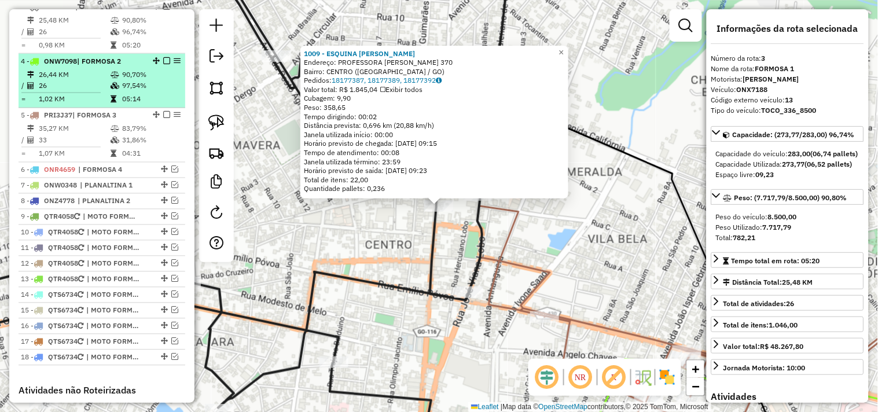
scroll to position [429, 0]
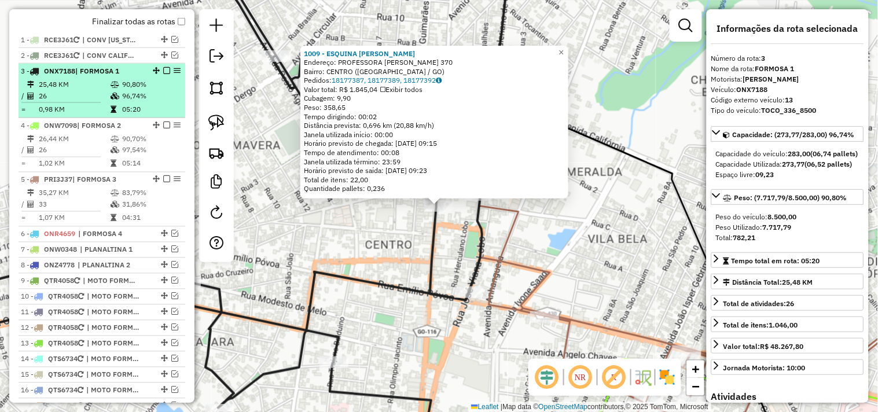
click at [163, 74] on em at bounding box center [166, 70] width 7 height 7
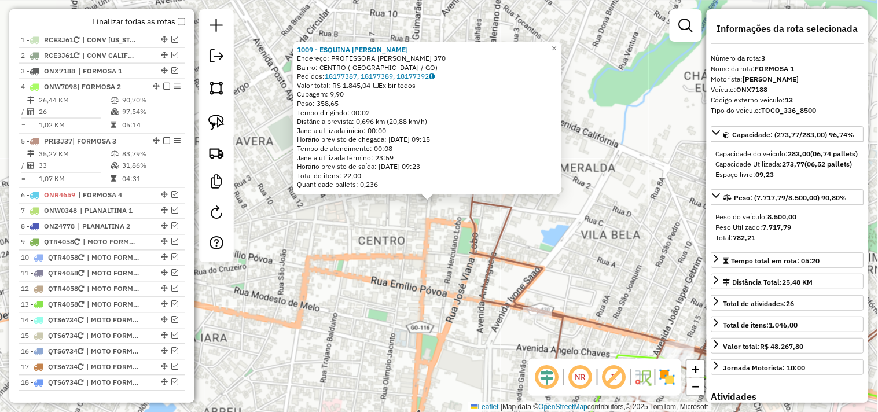
drag, startPoint x: 395, startPoint y: 249, endPoint x: 321, endPoint y: 183, distance: 99.2
click at [321, 183] on div "1009 - ESQUINA JERI GASTROB Endereço: PROFESSORA ALTA VIDAL 370 Bairro: CENTRO …" at bounding box center [439, 206] width 878 height 412
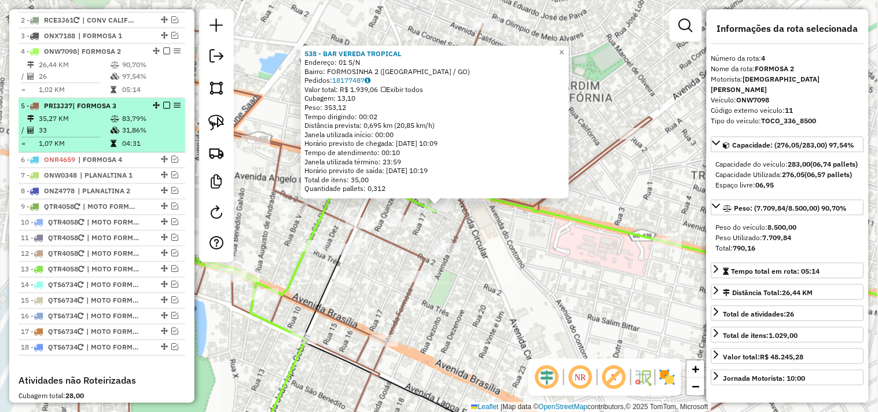
scroll to position [444, 0]
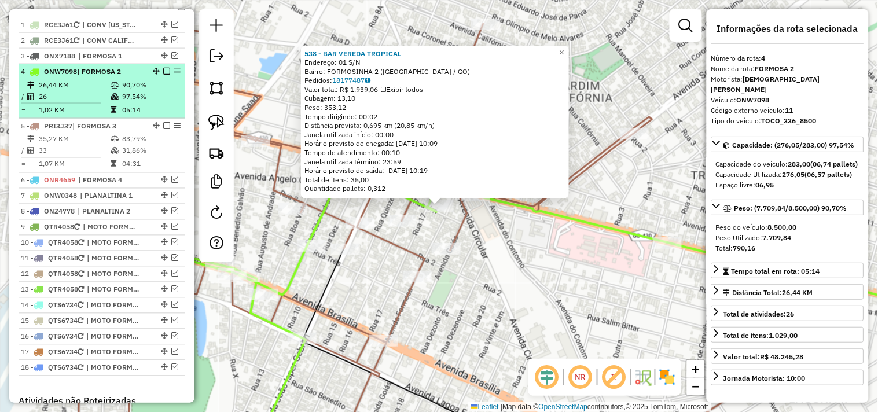
click at [164, 75] on em at bounding box center [166, 71] width 7 height 7
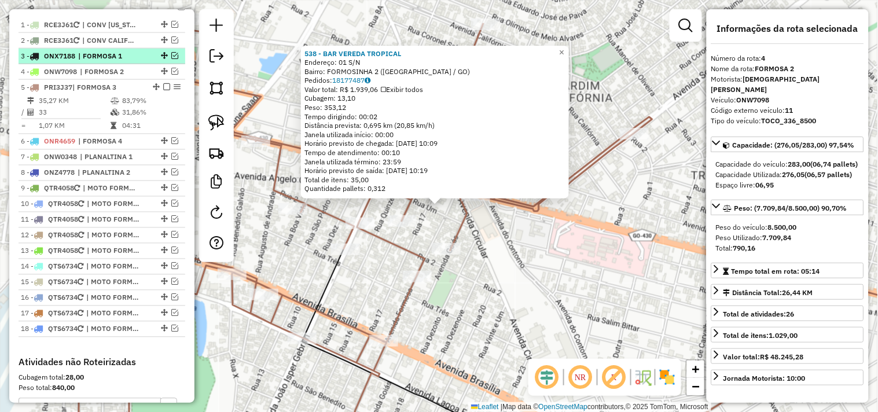
click at [129, 61] on span "| FORMOSA 1" at bounding box center [104, 56] width 53 height 10
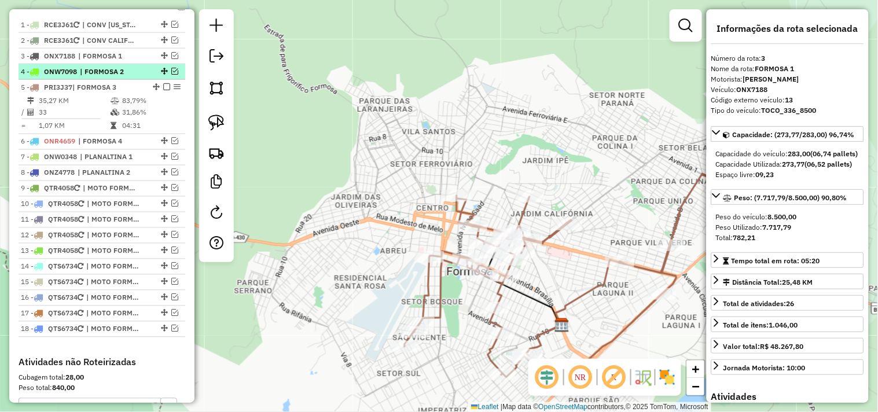
click at [122, 77] on span "| FORMOSA 2" at bounding box center [106, 72] width 53 height 10
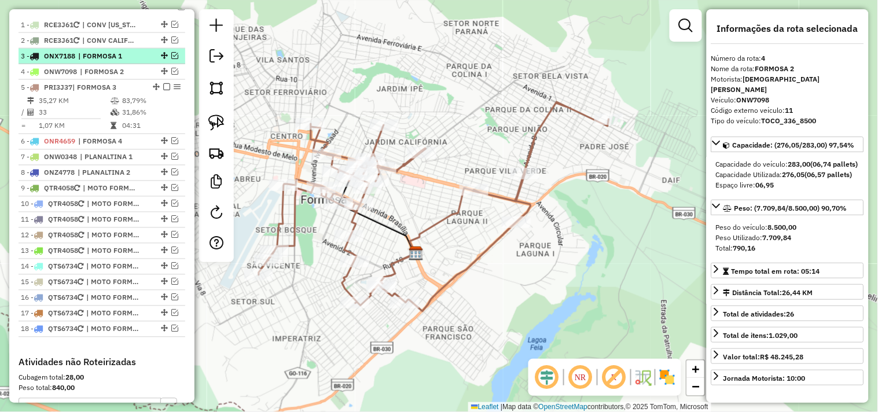
click at [116, 61] on span "| FORMOSA 1" at bounding box center [104, 56] width 53 height 10
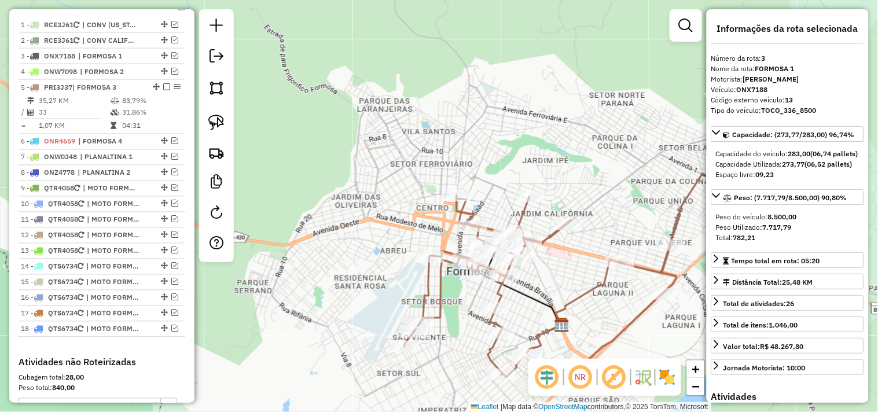
drag, startPoint x: 380, startPoint y: 189, endPoint x: 340, endPoint y: 118, distance: 81.1
click at [340, 118] on div "Janela de atendimento Grade de atendimento Capacidade Transportadoras Veículos …" at bounding box center [439, 206] width 878 height 412
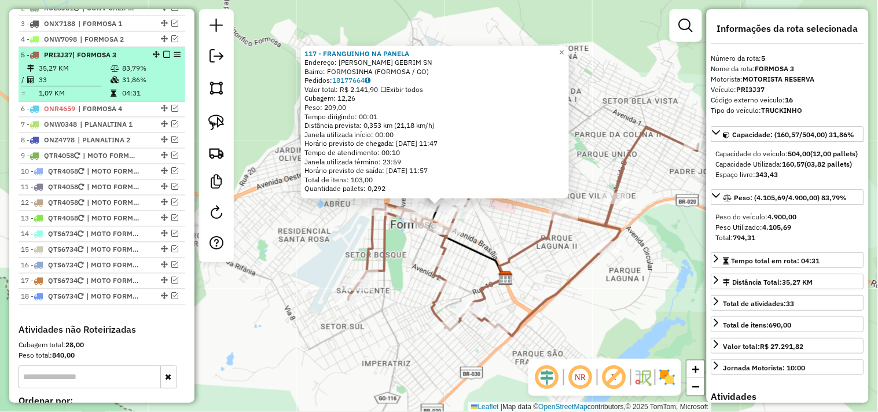
scroll to position [460, 0]
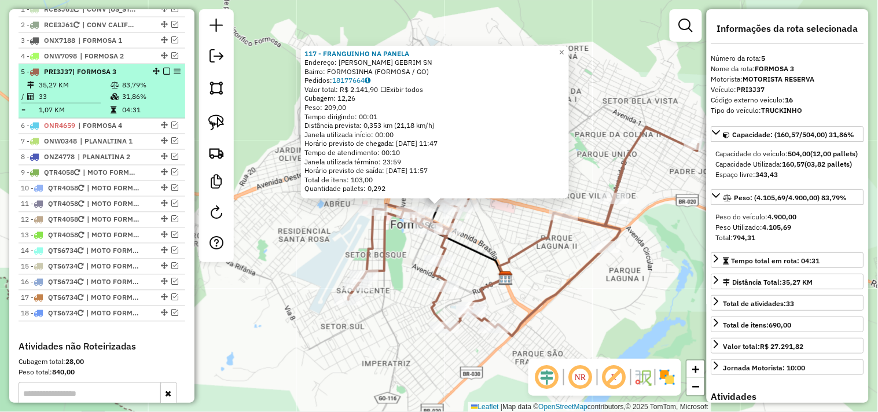
click at [164, 75] on em at bounding box center [166, 71] width 7 height 7
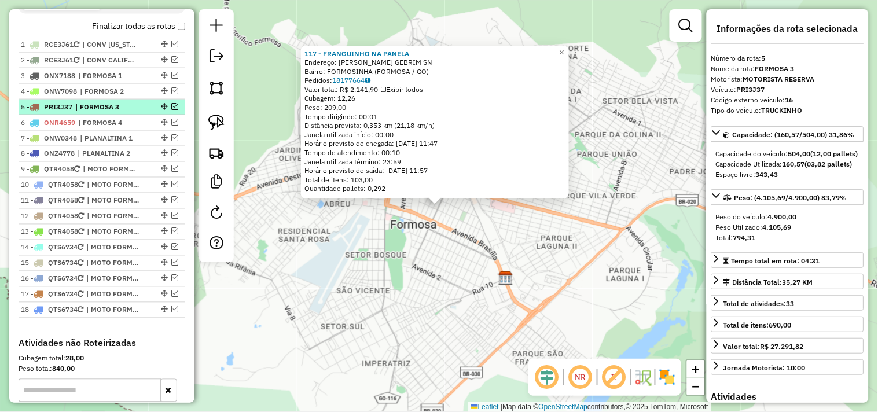
scroll to position [395, 0]
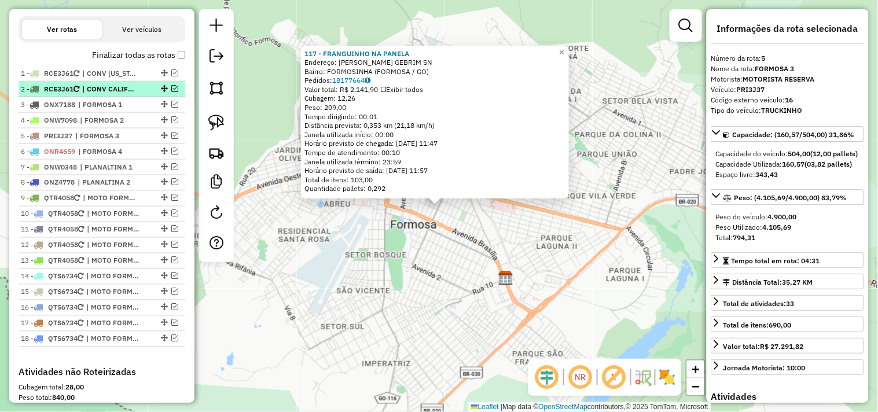
click at [126, 106] on ul "1 - RCE3J61 | CONV CALIFORNIA 2 - RCE3J61 | CONV CALIFOR - IDEAL SUP 3 - ONX718…" at bounding box center [102, 206] width 167 height 281
click at [116, 94] on span "| CONV CALIFOR - IDEAL SUP" at bounding box center [108, 89] width 53 height 10
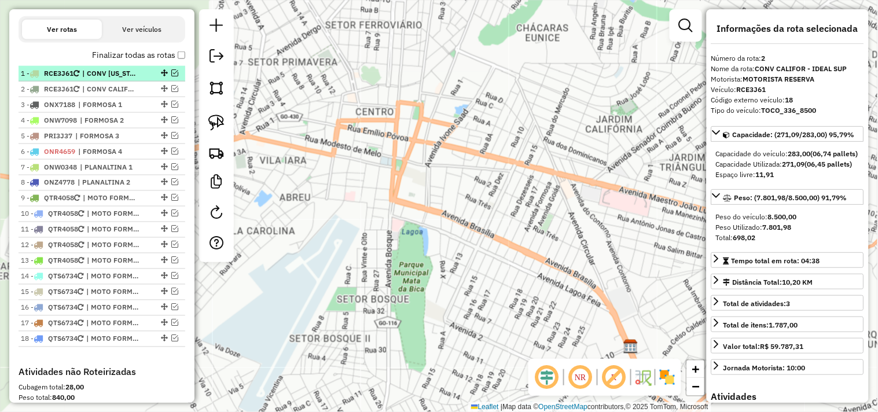
click at [114, 79] on span "| CONV CALIFORNIA" at bounding box center [108, 73] width 53 height 10
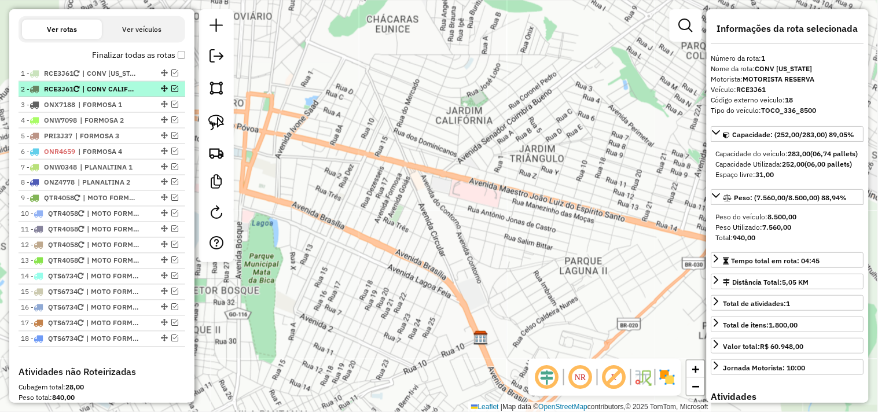
click at [112, 94] on span "| CONV CALIFOR - IDEAL SUP" at bounding box center [108, 89] width 53 height 10
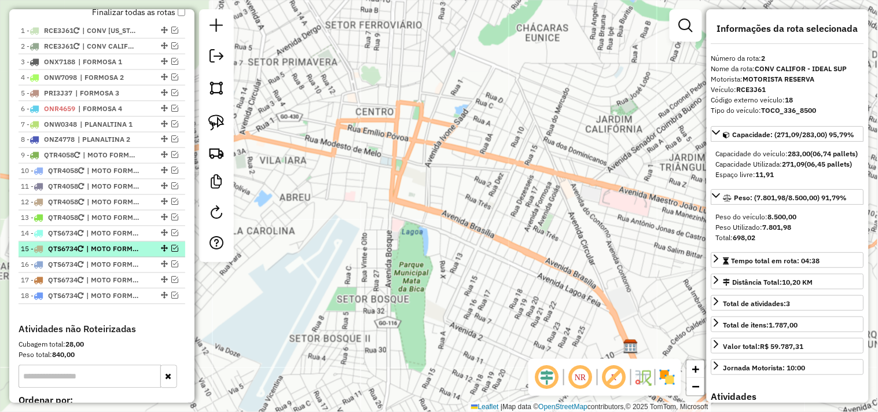
scroll to position [460, 0]
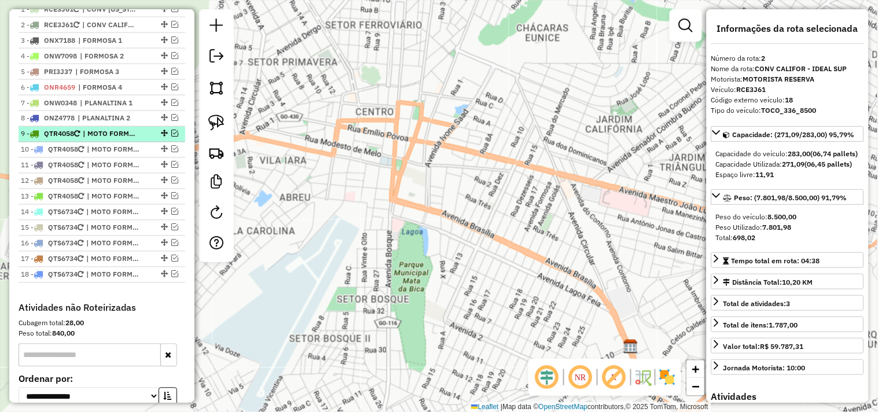
click at [112, 139] on span "| MOTO FORMOSA 1" at bounding box center [109, 134] width 53 height 10
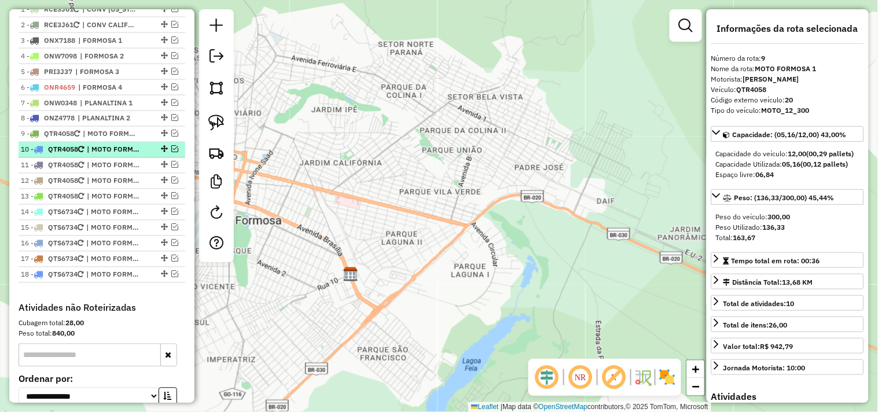
click at [116, 155] on span "| MOTO FORMOSA 1 REC 1" at bounding box center [113, 150] width 53 height 10
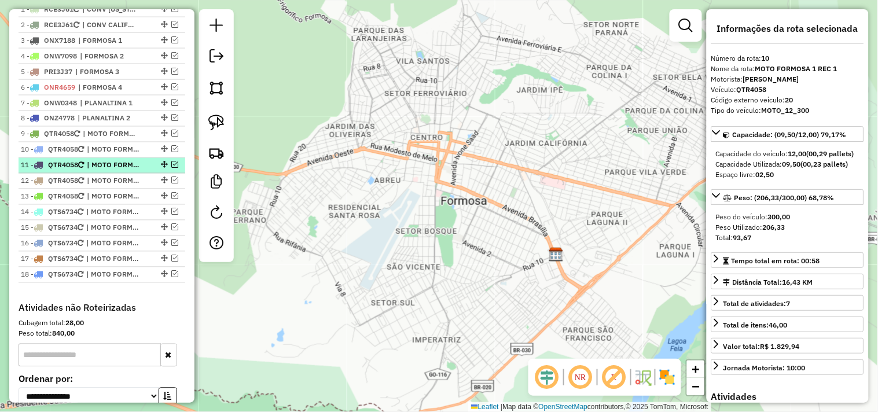
click at [112, 170] on li "11 - QTR4058 | MOTO FORMOSA 1 REC 2" at bounding box center [102, 166] width 167 height 16
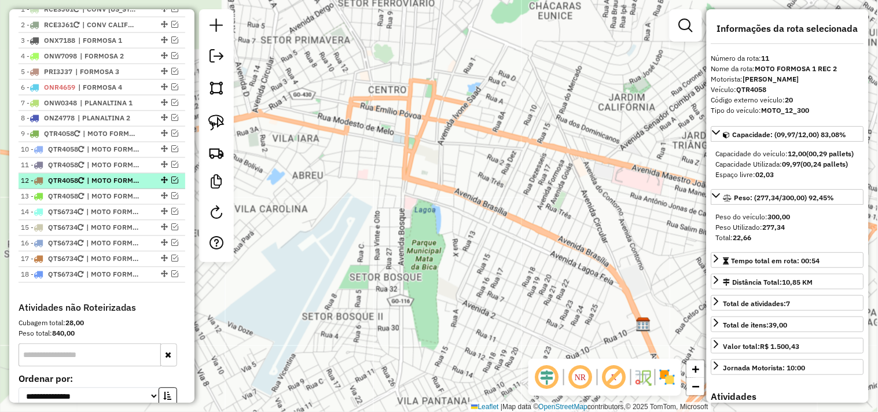
click at [113, 186] on span "| MOTO FORMOSA 1 REC 3" at bounding box center [113, 181] width 53 height 10
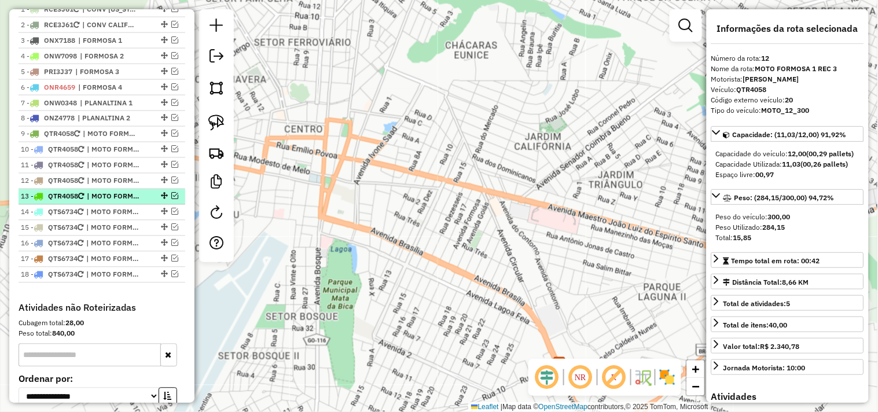
click at [114, 202] on span "| MOTO FORMOSA 1 REC 4" at bounding box center [113, 197] width 53 height 10
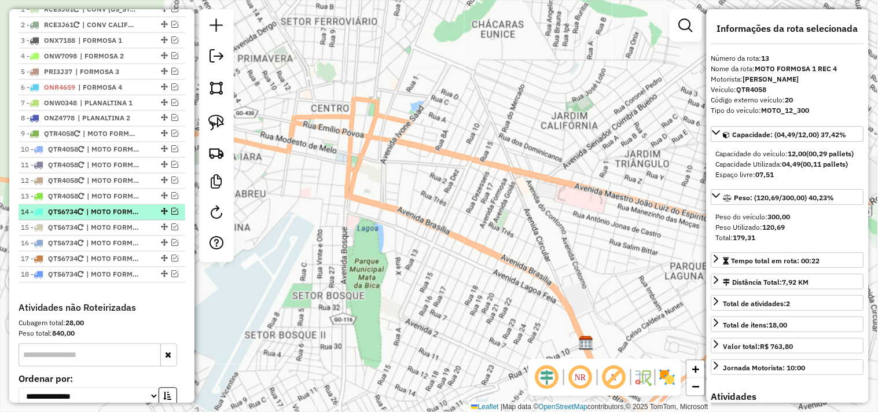
click at [115, 218] on span "| MOTO FORMOSA 2" at bounding box center [112, 212] width 53 height 10
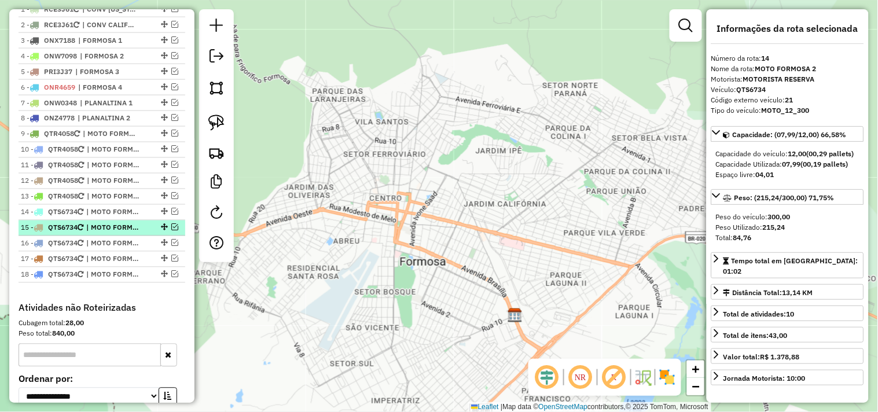
click at [117, 233] on span "| MOTO FORMOSA 2 REC 1" at bounding box center [112, 228] width 53 height 10
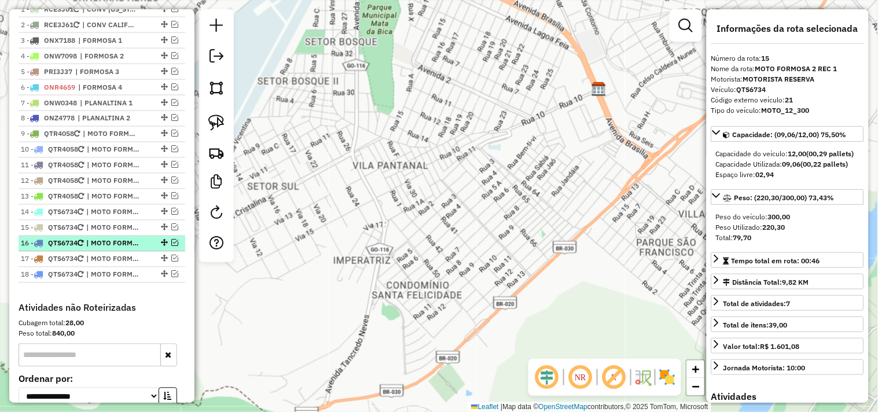
click at [117, 247] on li "16 - QTS6734 | MOTO FORMOSA 2 REC 2" at bounding box center [102, 244] width 167 height 16
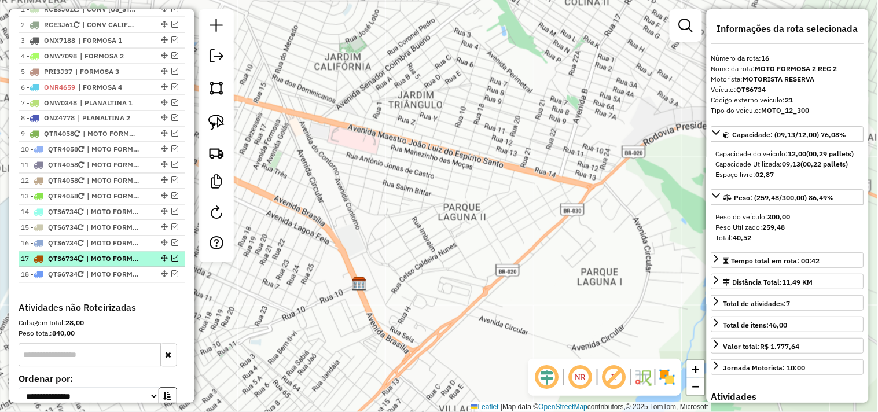
click at [112, 265] on span "| MOTO FORMOSA 2 REC 3" at bounding box center [112, 259] width 53 height 10
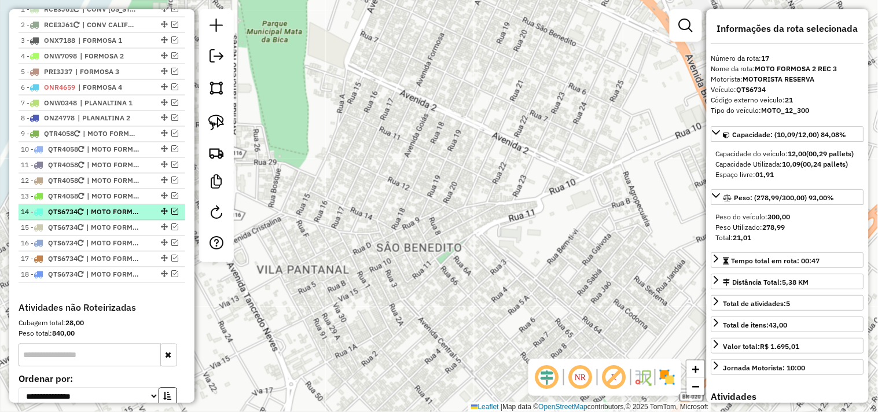
click at [108, 218] on span "| MOTO FORMOSA 2" at bounding box center [112, 212] width 53 height 10
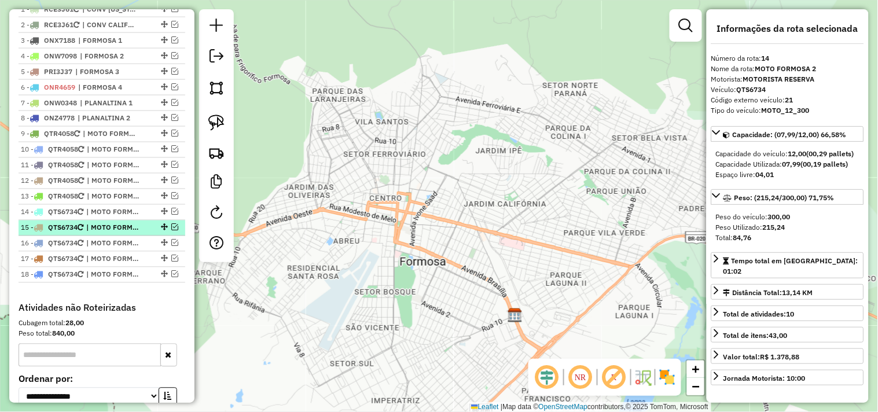
click at [111, 233] on span "| MOTO FORMOSA 2 REC 1" at bounding box center [112, 228] width 53 height 10
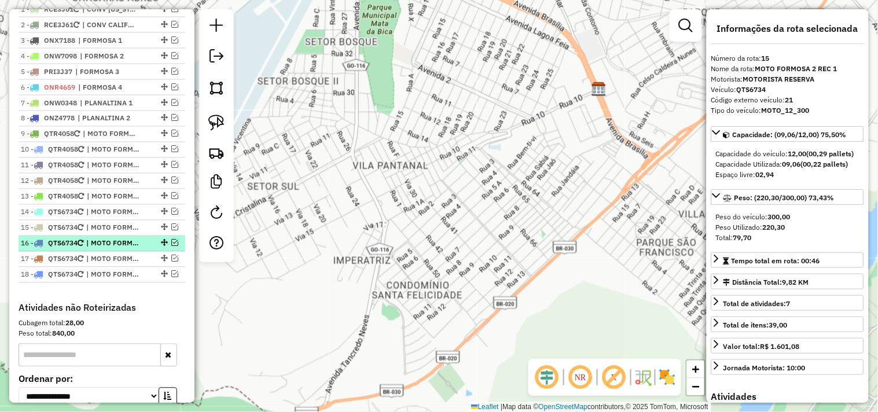
click at [113, 249] on span "| MOTO FORMOSA 2 REC 2" at bounding box center [112, 243] width 53 height 10
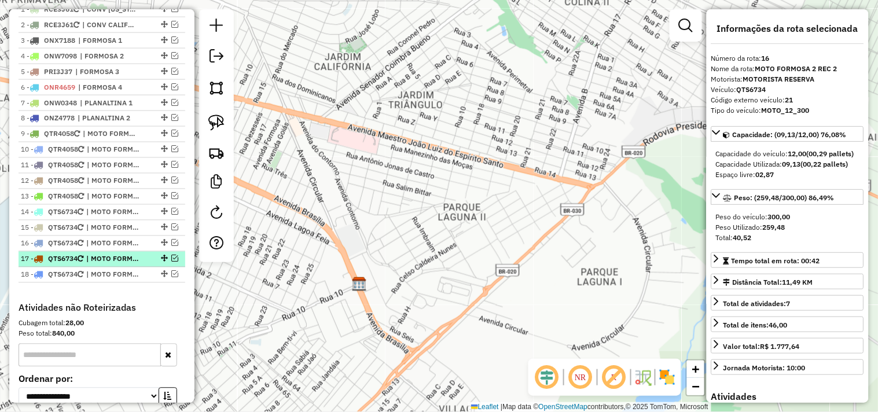
click at [116, 265] on span "| MOTO FORMOSA 2 REC 3" at bounding box center [112, 259] width 53 height 10
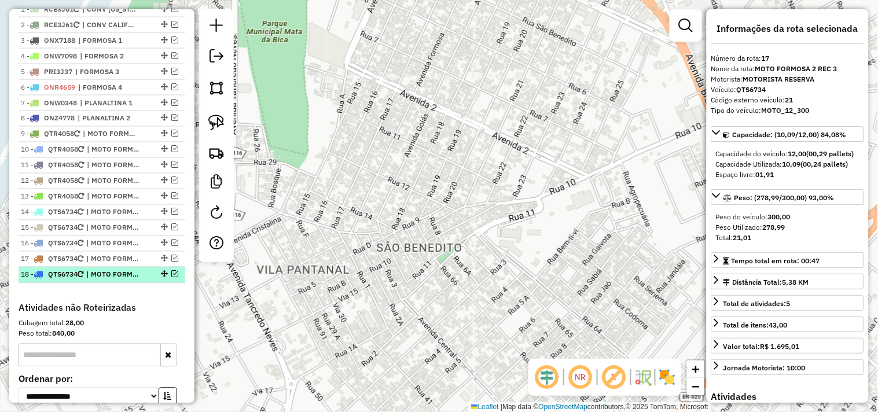
click at [108, 280] on span "| MOTO FORMOSA 2 REC 4" at bounding box center [112, 275] width 53 height 10
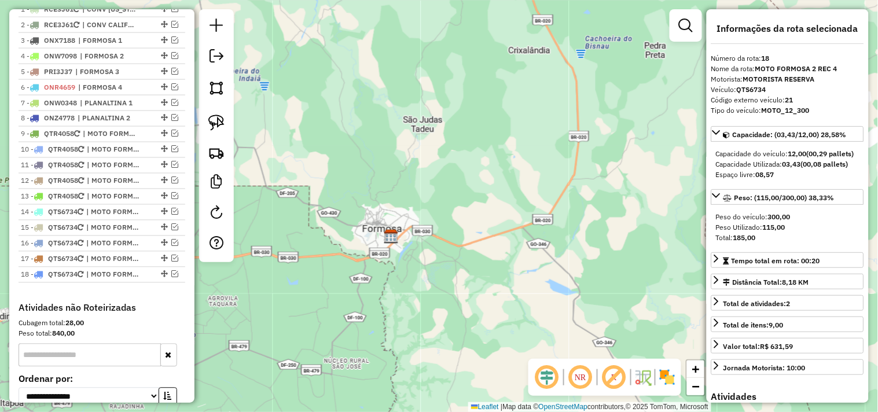
drag, startPoint x: 512, startPoint y: 227, endPoint x: 539, endPoint y: 211, distance: 31.2
click at [695, 244] on div "Janela de atendimento Grade de atendimento Capacidade Transportadoras Veículos …" at bounding box center [439, 206] width 878 height 412
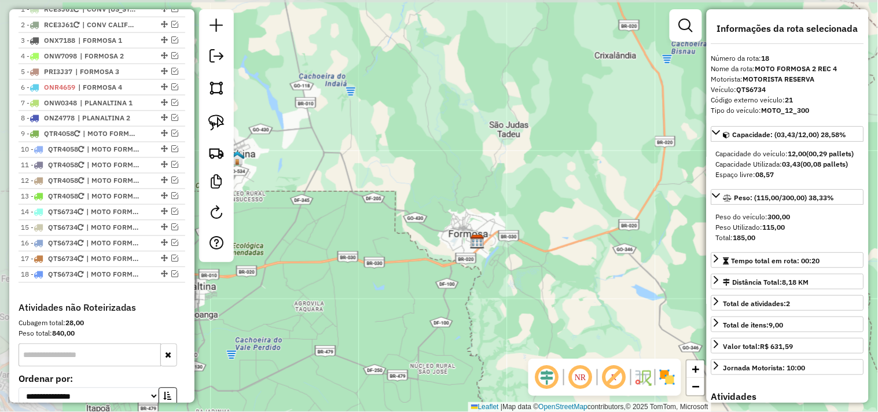
drag, startPoint x: 520, startPoint y: 216, endPoint x: 590, endPoint y: 197, distance: 73.0
click at [589, 198] on div "Janela de atendimento Grade de atendimento Capacidade Transportadoras Veículos …" at bounding box center [439, 206] width 878 height 412
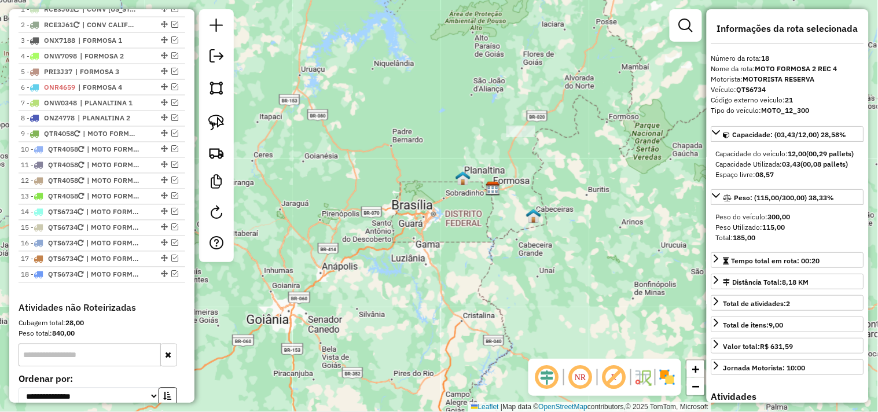
drag, startPoint x: 506, startPoint y: 206, endPoint x: 490, endPoint y: 204, distance: 16.9
click at [490, 204] on div "Janela de atendimento Grade de atendimento Capacidade Transportadoras Veículos …" at bounding box center [439, 206] width 878 height 412
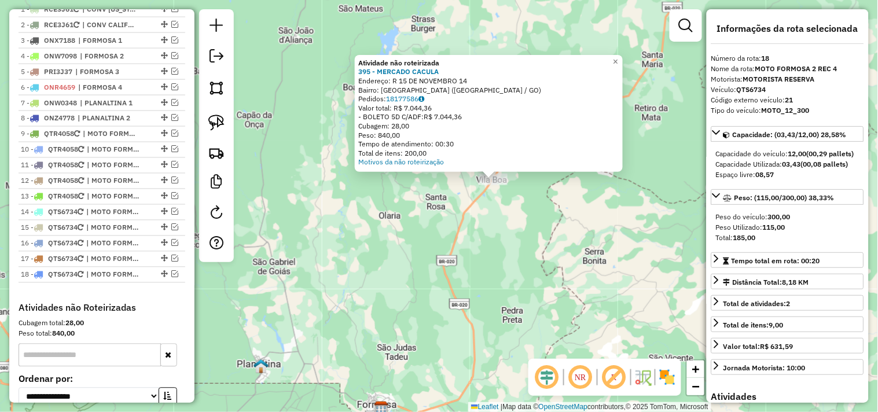
drag, startPoint x: 400, startPoint y: 278, endPoint x: 450, endPoint y: 246, distance: 59.4
click at [450, 249] on div "Atividade não roteirizada 395 - MERCADO CACULA Endereço: R 15 DE NOVEMBRO 14 Ba…" at bounding box center [439, 206] width 878 height 412
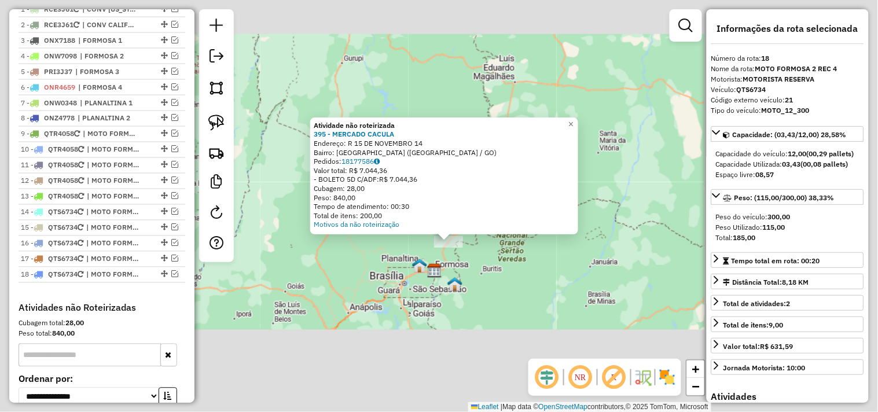
click at [464, 280] on div "Atividade não roteirizada 395 - MERCADO CACULA Endereço: R 15 DE NOVEMBRO 14 Ba…" at bounding box center [439, 206] width 878 height 412
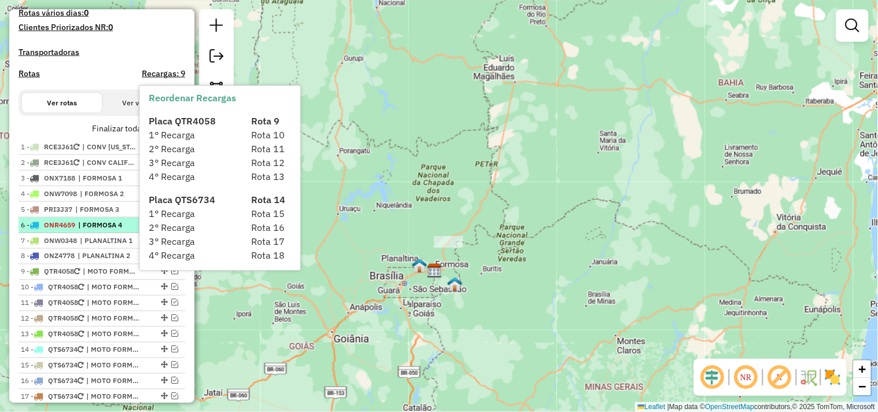
scroll to position [331, 0]
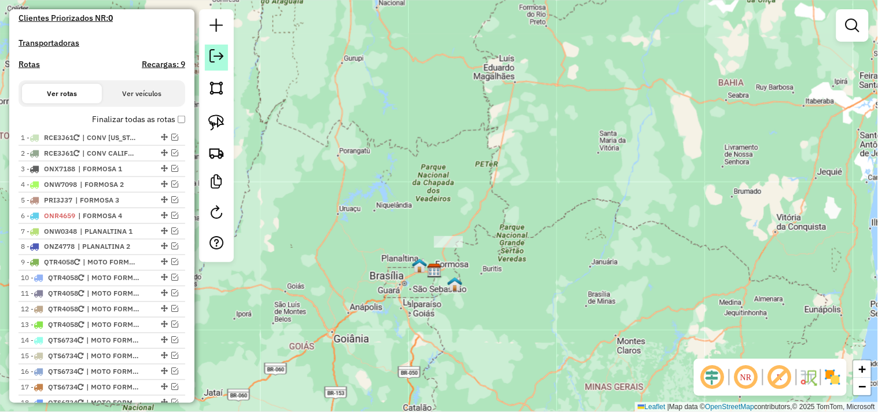
click at [218, 57] on em at bounding box center [217, 56] width 14 height 14
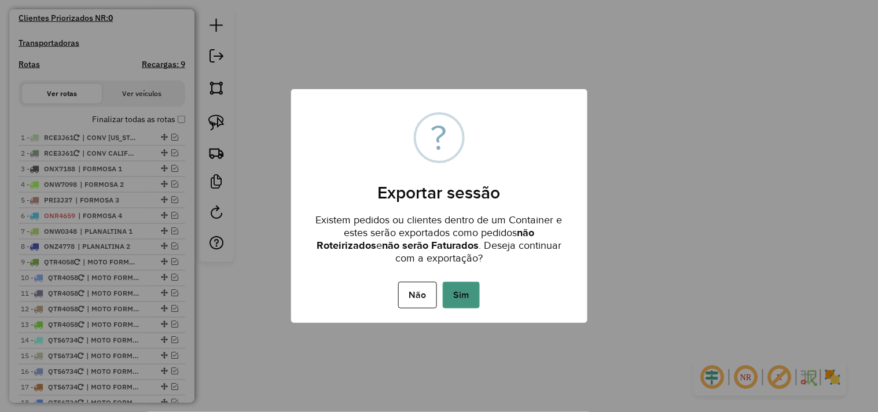
click at [467, 303] on button "Sim" at bounding box center [461, 295] width 37 height 27
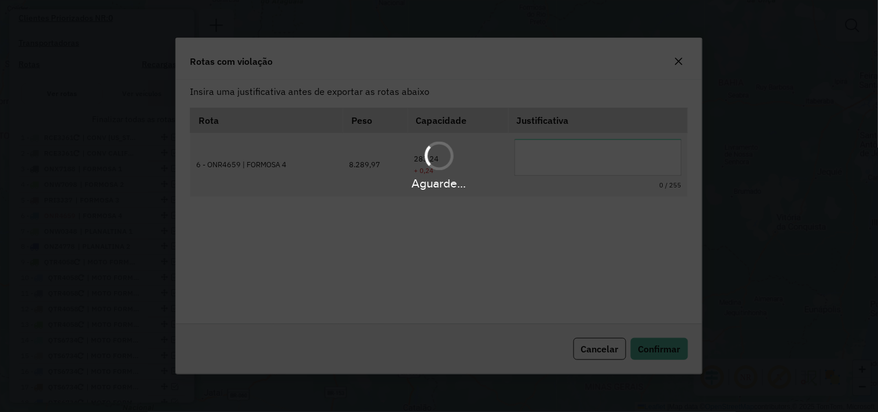
scroll to position [0, 0]
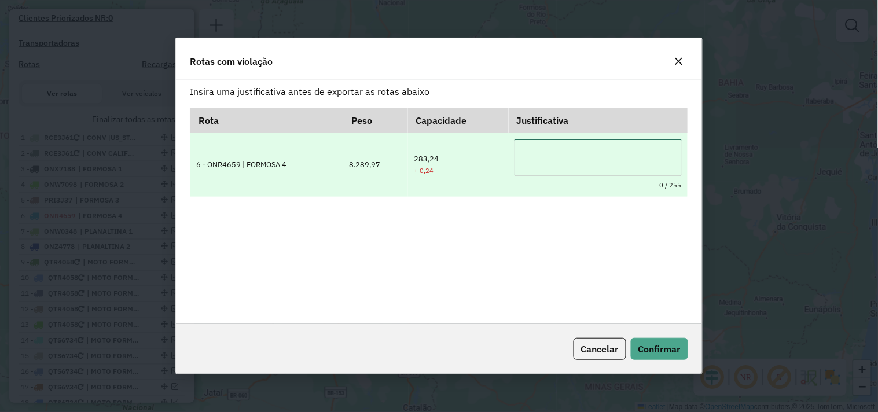
click at [658, 142] on textarea at bounding box center [598, 157] width 167 height 37
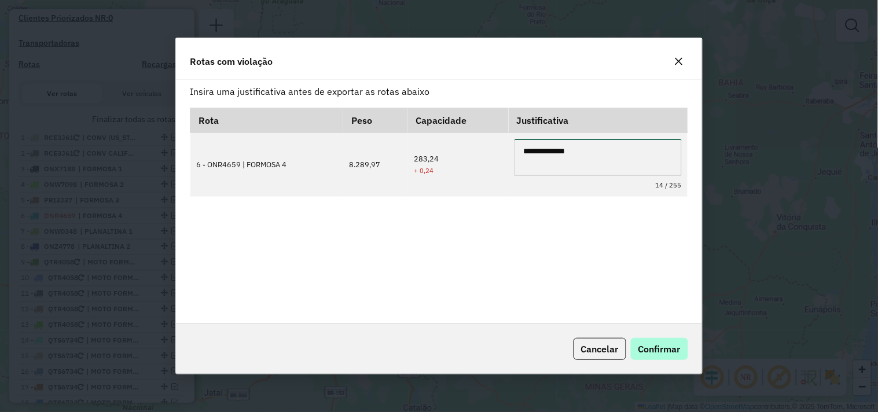
type textarea "**********"
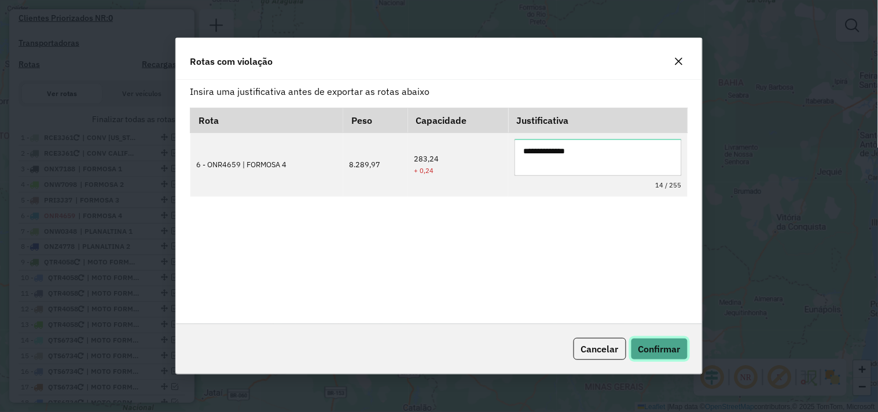
click at [673, 353] on span "Confirmar" at bounding box center [659, 349] width 42 height 12
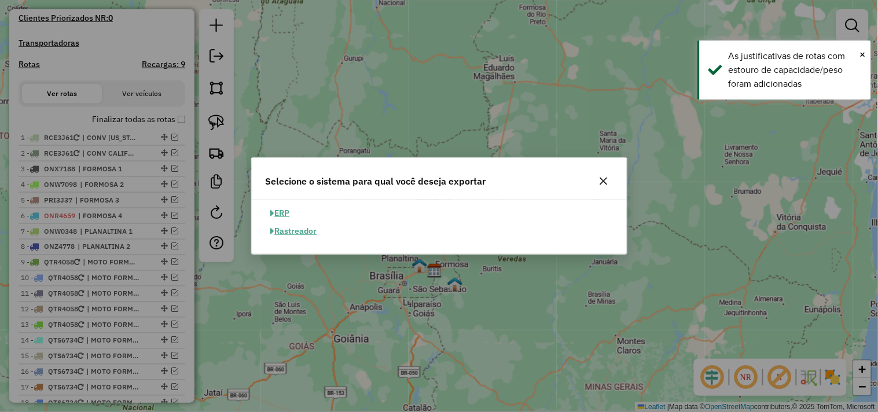
click at [284, 210] on button "ERP" at bounding box center [281, 213] width 30 height 18
select select "**"
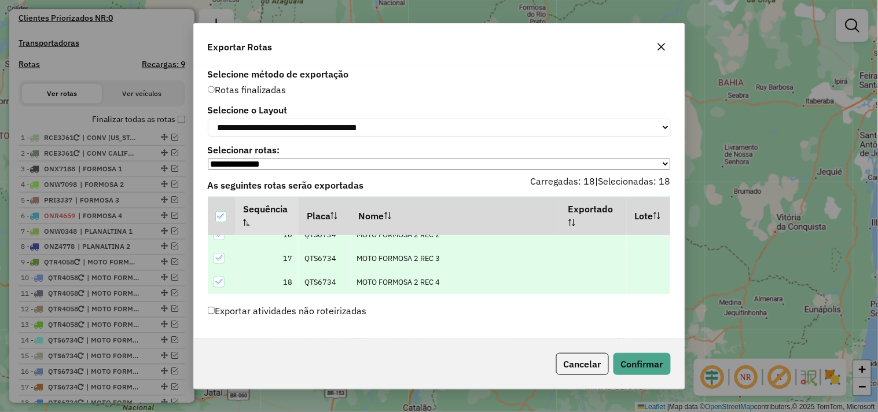
scroll to position [1, 0]
click at [658, 362] on button "Confirmar" at bounding box center [642, 364] width 57 height 22
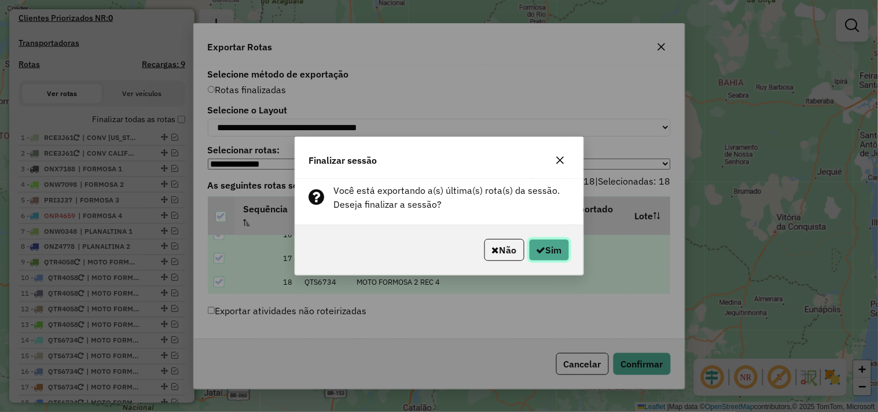
click at [552, 252] on button "Sim" at bounding box center [549, 250] width 41 height 22
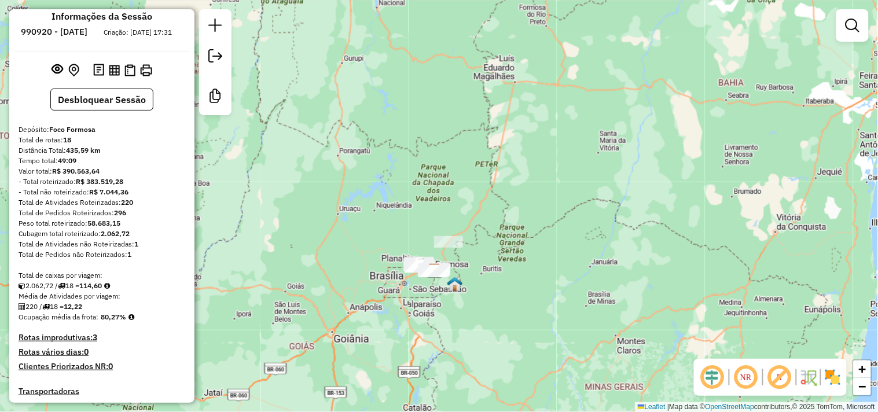
scroll to position [0, 0]
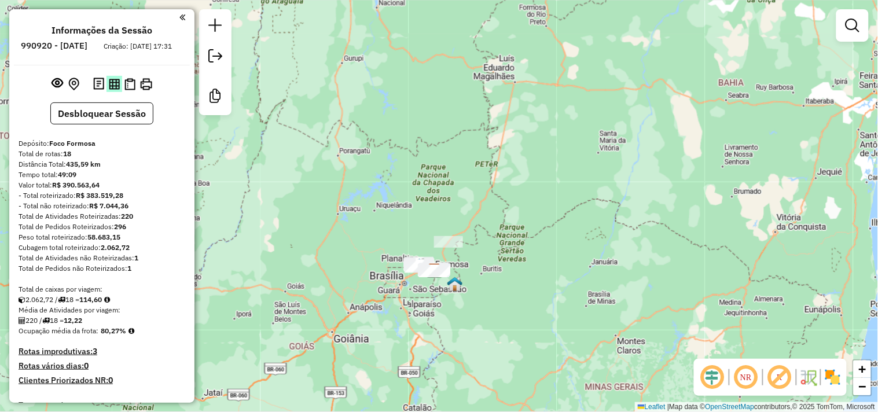
click at [112, 90] on img at bounding box center [114, 84] width 11 height 11
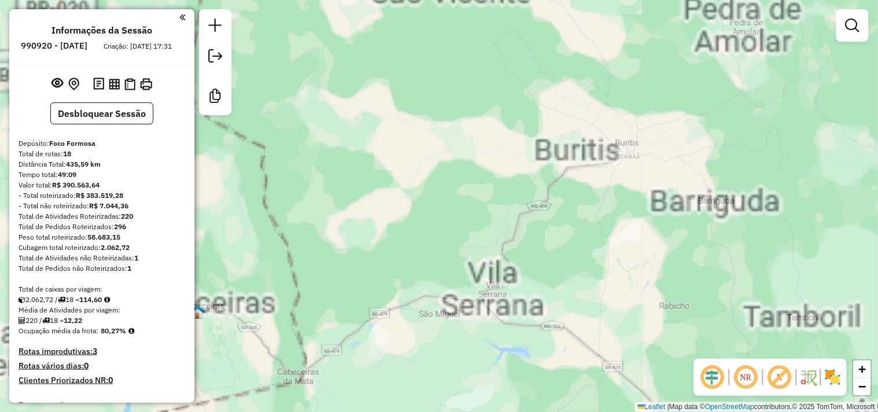
drag, startPoint x: 418, startPoint y: 237, endPoint x: 571, endPoint y: 232, distance: 153.5
click at [590, 234] on div "Janela de atendimento Grade de atendimento Capacidade Transportadoras Veículos …" at bounding box center [439, 206] width 878 height 412
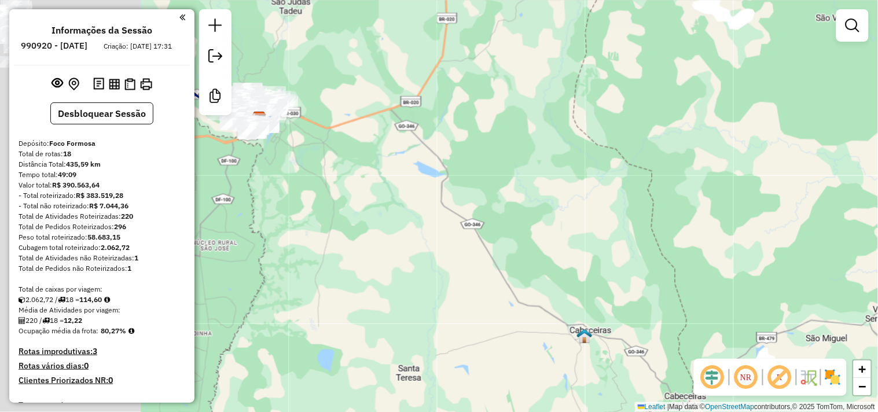
drag, startPoint x: 434, startPoint y: 203, endPoint x: 642, endPoint y: 227, distance: 209.8
click at [642, 227] on div "Janela de atendimento Grade de atendimento Capacidade Transportadoras Veículos …" at bounding box center [439, 206] width 878 height 412
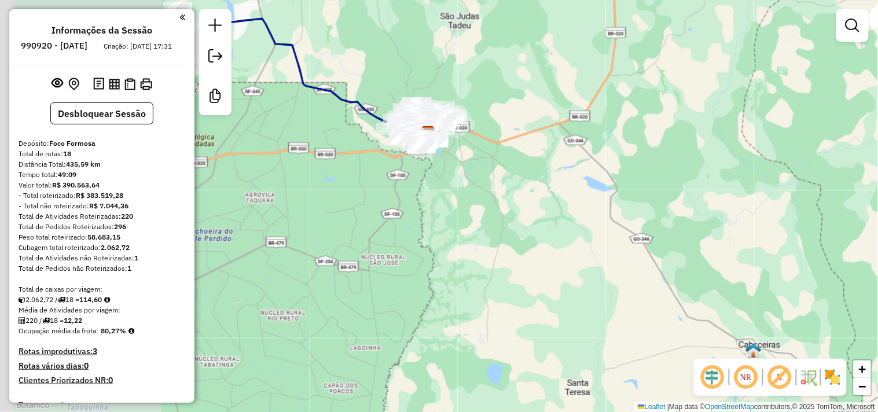
click at [508, 213] on div "Janela de atendimento Grade de atendimento Capacidade Transportadoras Veículos …" at bounding box center [439, 206] width 878 height 412
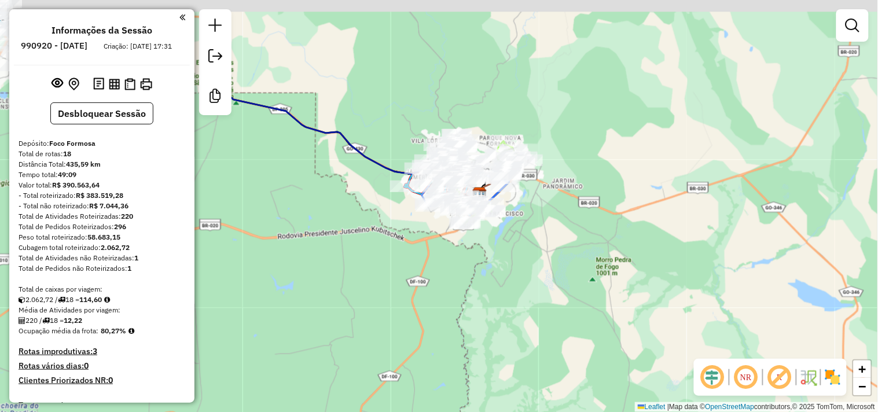
drag, startPoint x: 410, startPoint y: 162, endPoint x: 425, endPoint y: 264, distance: 103.1
click at [399, 298] on div "Janela de atendimento Grade de atendimento Capacidade Transportadoras Veículos …" at bounding box center [439, 206] width 878 height 412
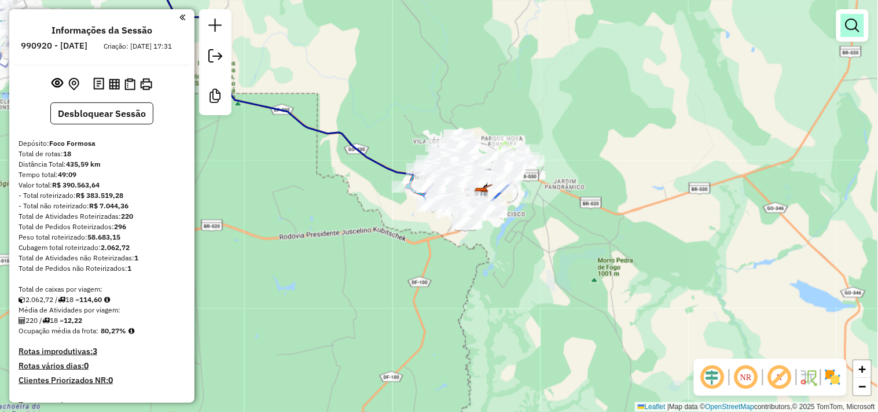
click at [858, 25] on em at bounding box center [853, 26] width 14 height 14
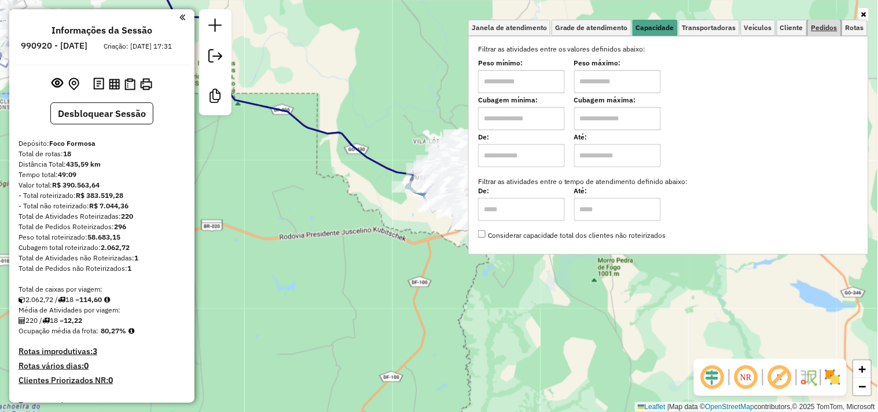
click at [818, 28] on span "Pedidos" at bounding box center [824, 27] width 26 height 7
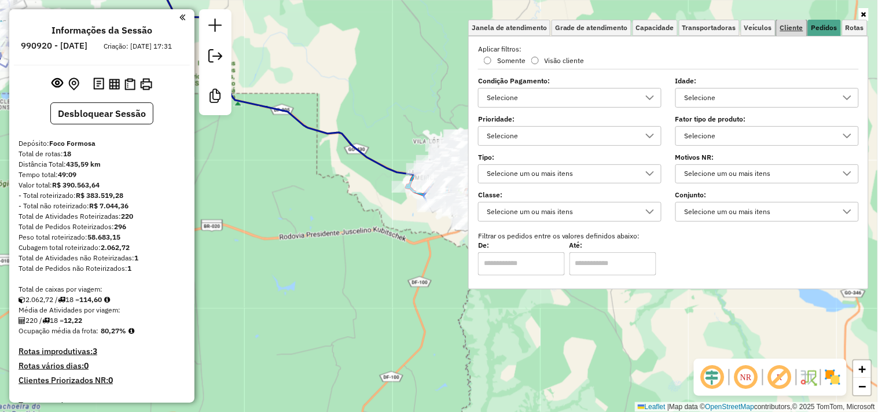
click at [798, 28] on span "Cliente" at bounding box center [791, 27] width 23 height 7
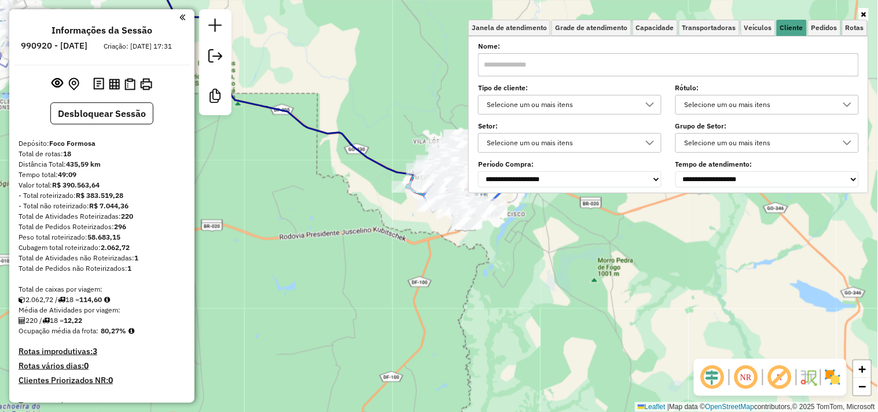
click at [623, 105] on div "Selecione um ou mais itens" at bounding box center [561, 105] width 156 height 19
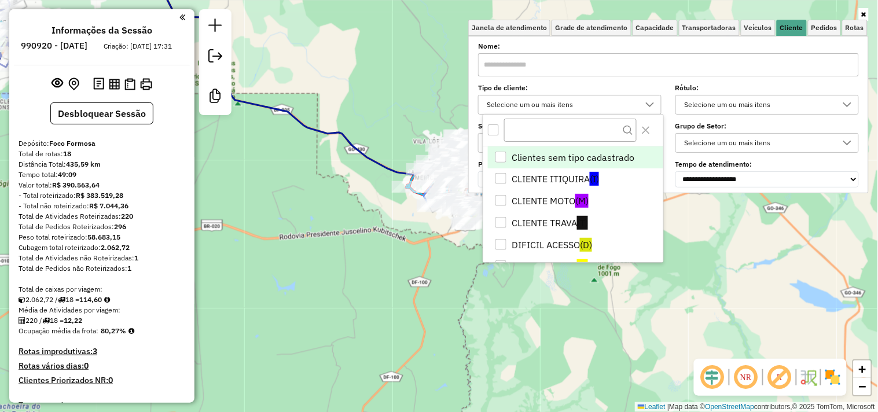
scroll to position [6, 39]
click at [537, 214] on li "CLIENTE TRAVA (T)" at bounding box center [575, 223] width 175 height 22
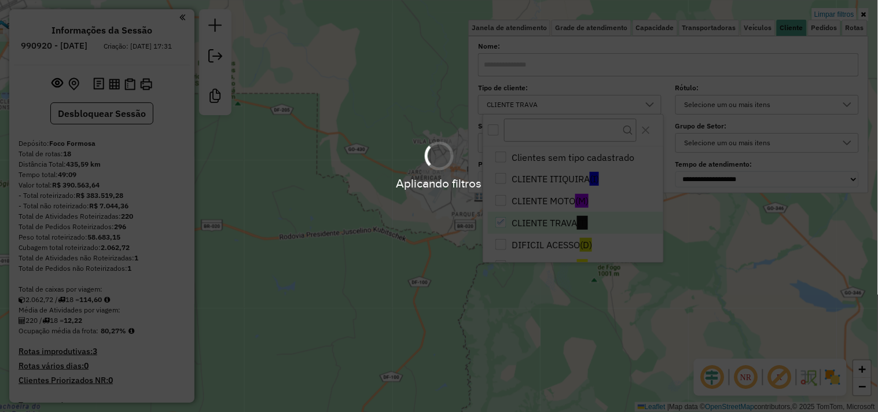
click at [345, 183] on div "Limpar filtros Janela de atendimento Grade de atendimento Capacidade Transporta…" at bounding box center [439, 206] width 878 height 412
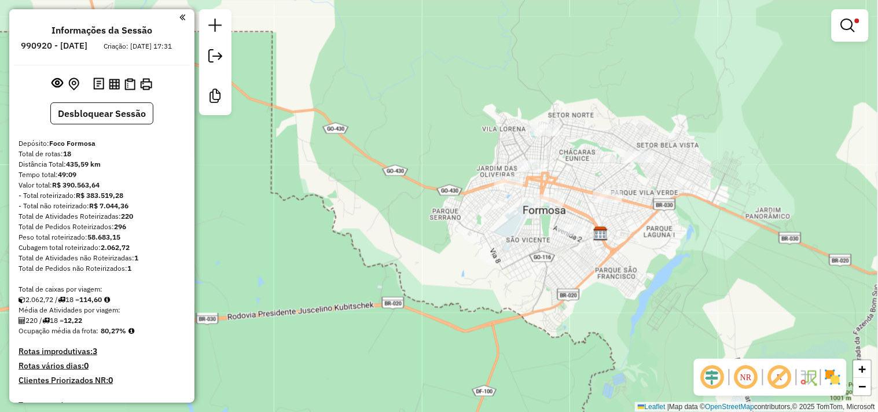
drag, startPoint x: 401, startPoint y: 149, endPoint x: 380, endPoint y: 78, distance: 73.6
click at [383, 81] on div "Limpar filtros Janela de atendimento Grade de atendimento Capacidade Transporta…" at bounding box center [439, 206] width 878 height 412
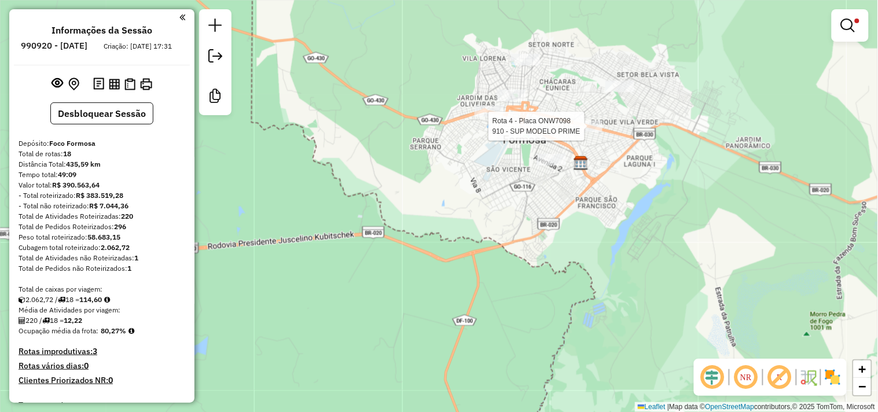
select select "*********"
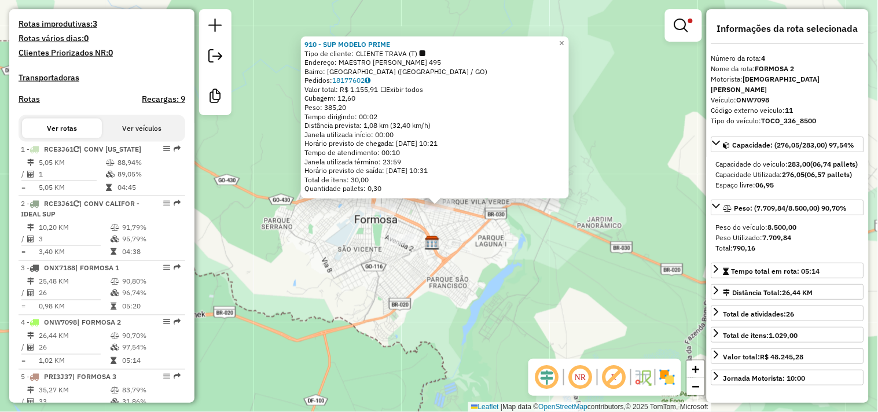
scroll to position [654, 0]
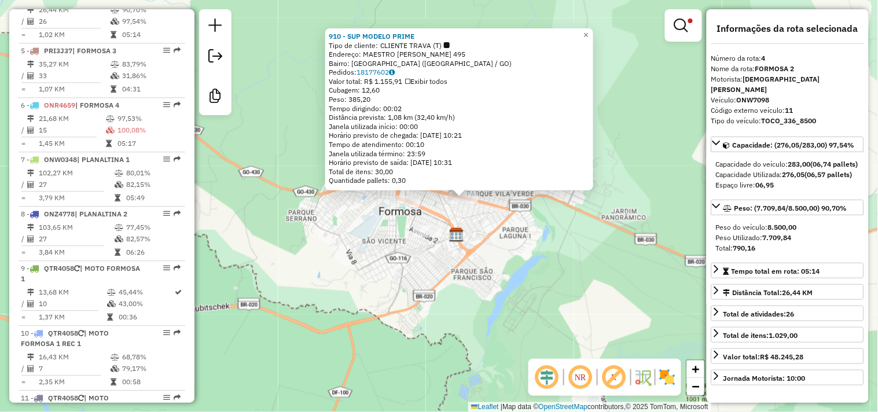
drag, startPoint x: 542, startPoint y: 269, endPoint x: 559, endPoint y: 258, distance: 19.8
click at [565, 258] on div "910 - SUP MODELO PRIME Tipo de cliente: CLIENTE TRAVA (T) Endereço: MAESTRO JOA…" at bounding box center [439, 206] width 878 height 412
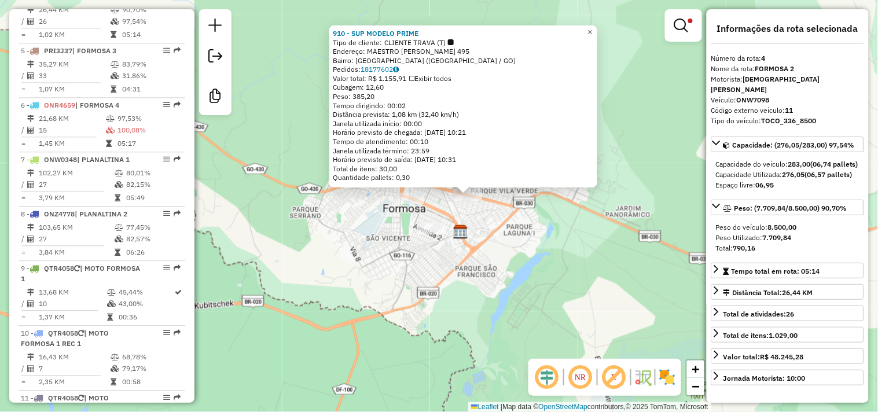
click at [530, 249] on div "910 - SUP MODELO PRIME Tipo de cliente: CLIENTE TRAVA (T) Endereço: MAESTRO JOA…" at bounding box center [439, 206] width 878 height 412
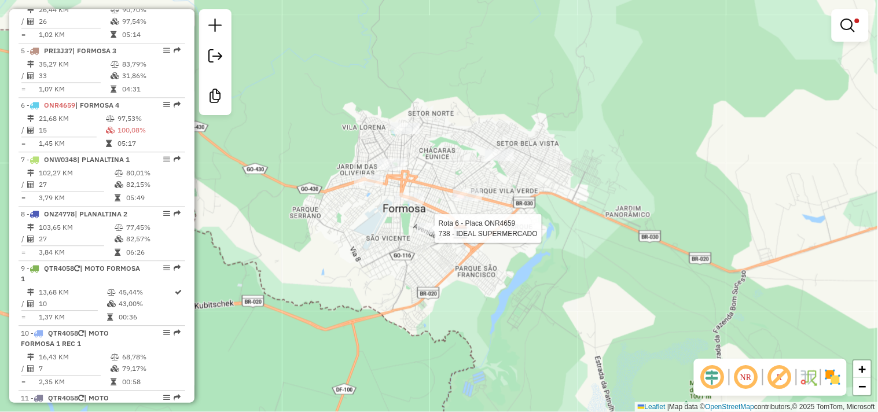
select select "*********"
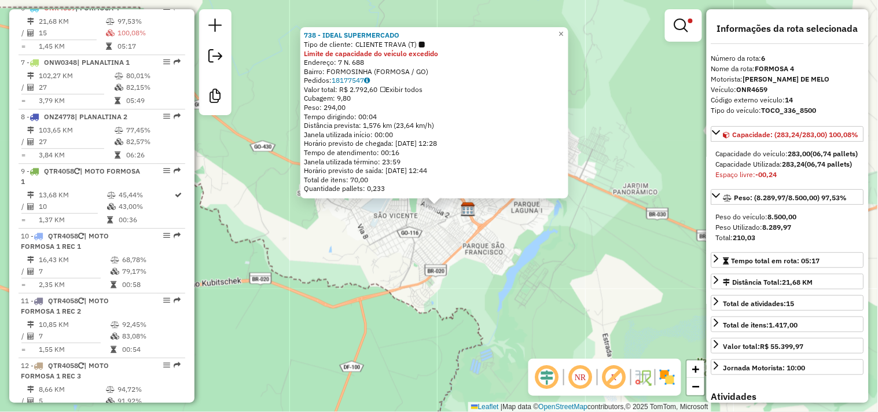
scroll to position [762, 0]
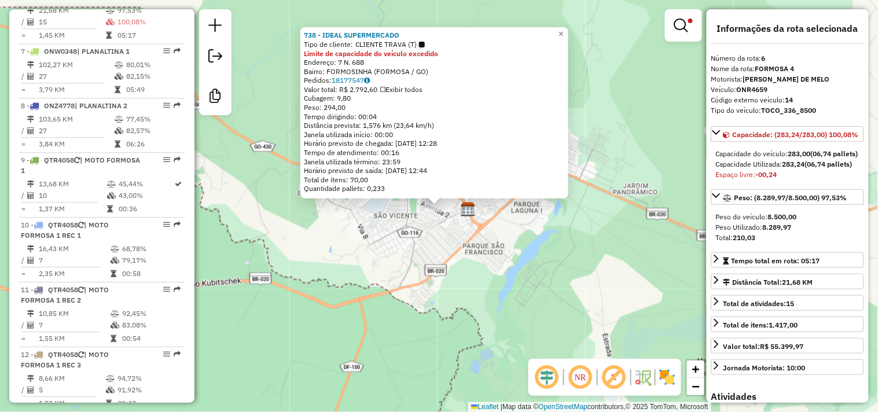
click at [431, 250] on div "738 - IDEAL SUPERMERCADO Tipo de cliente: CLIENTE TRAVA (T) Limite de capacidad…" at bounding box center [439, 206] width 878 height 412
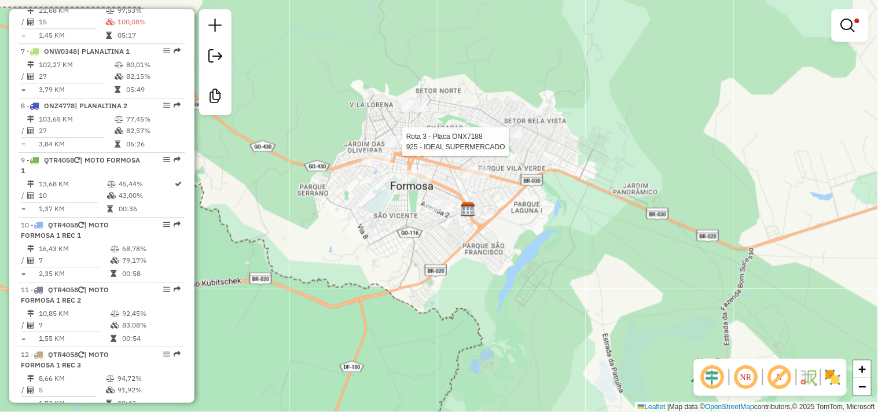
click at [396, 148] on div at bounding box center [398, 142] width 29 height 12
select select "*********"
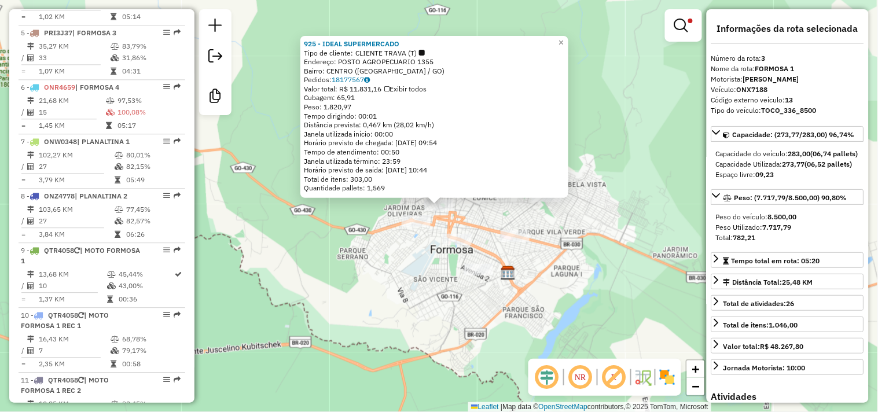
scroll to position [599, 0]
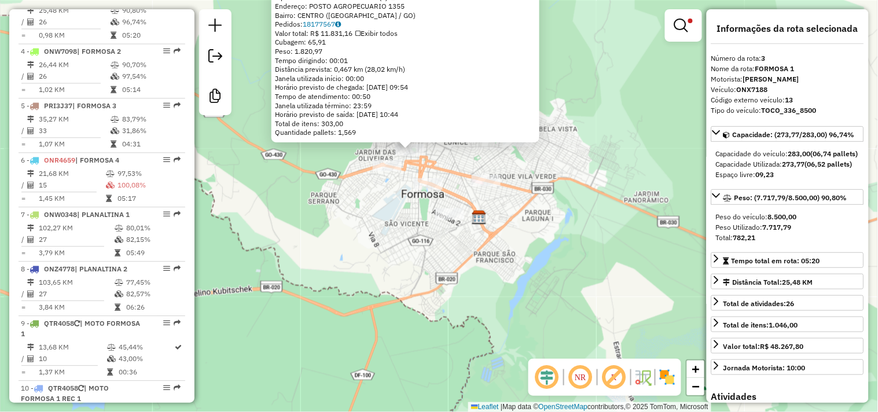
drag, startPoint x: 410, startPoint y: 293, endPoint x: 379, endPoint y: 232, distance: 68.9
click at [379, 232] on div "925 - IDEAL SUPERMERCADO Tipo de cliente: CLIENTE TRAVA (T) Endereço: POSTO AGR…" at bounding box center [439, 206] width 878 height 412
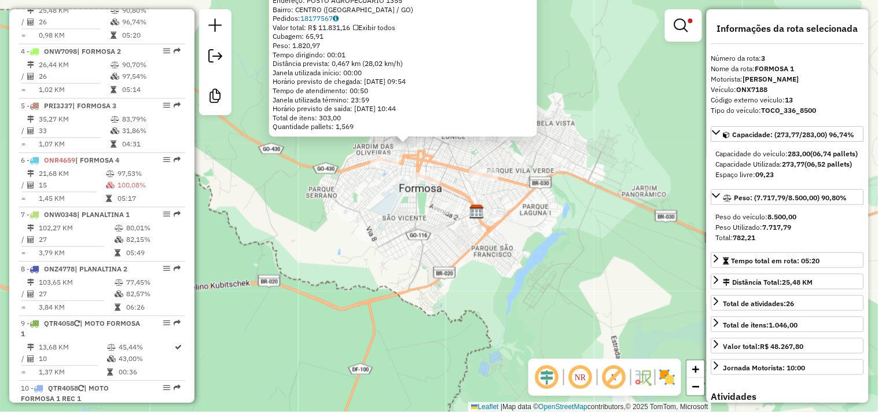
click at [435, 152] on div "925 - IDEAL SUPERMERCADO Tipo de cliente: CLIENTE TRAVA (T) Endereço: POSTO AGR…" at bounding box center [439, 206] width 878 height 412
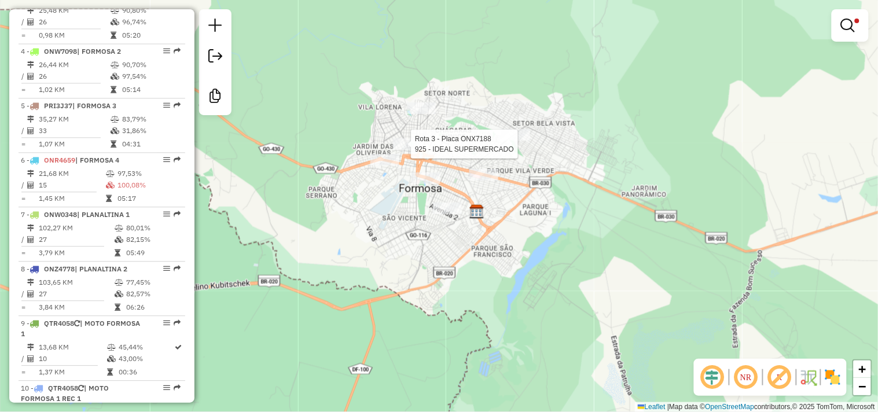
select select "*********"
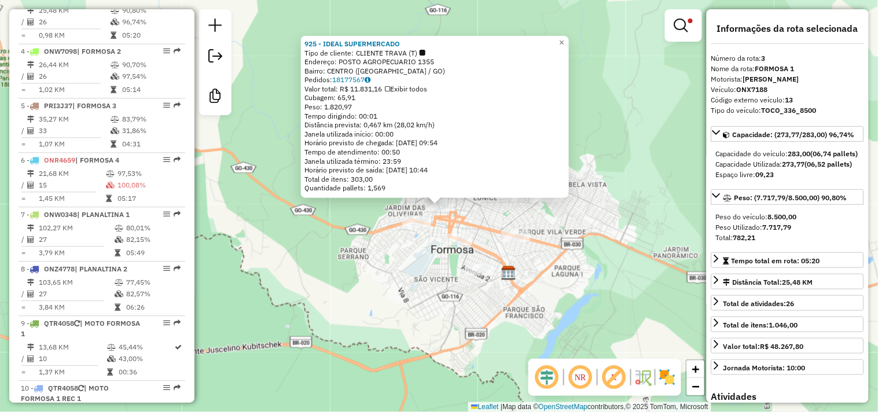
click at [497, 215] on div "925 - IDEAL SUPERMERCADO Tipo de cliente: CLIENTE TRAVA (T) Endereço: POSTO AGR…" at bounding box center [439, 206] width 878 height 412
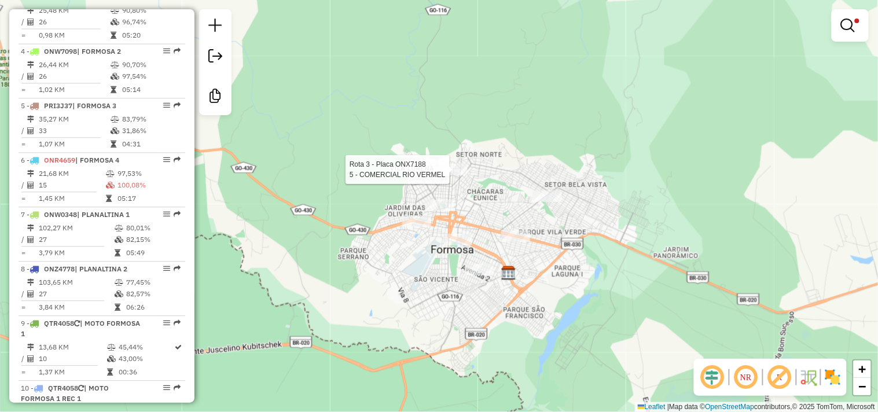
select select "*********"
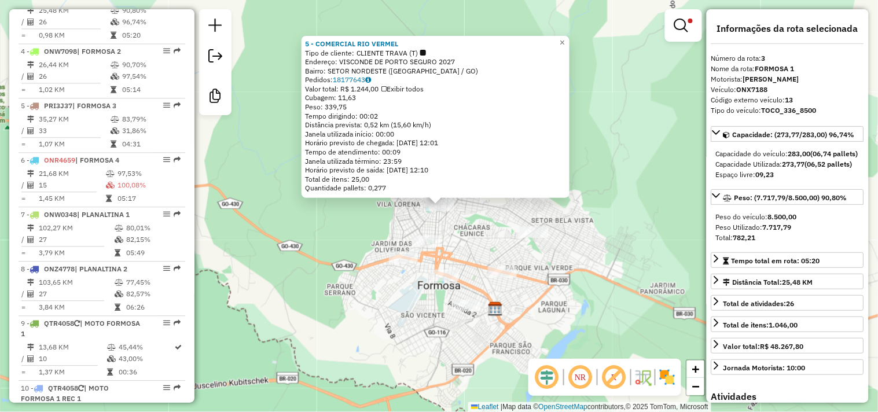
drag, startPoint x: 479, startPoint y: 241, endPoint x: 475, endPoint y: 206, distance: 35.0
click at [475, 206] on div "5 - COMERCIAL RIO VERMEL Tipo de cliente: CLIENTE TRAVA (T) Endereço: VISCONDE …" at bounding box center [439, 206] width 878 height 412
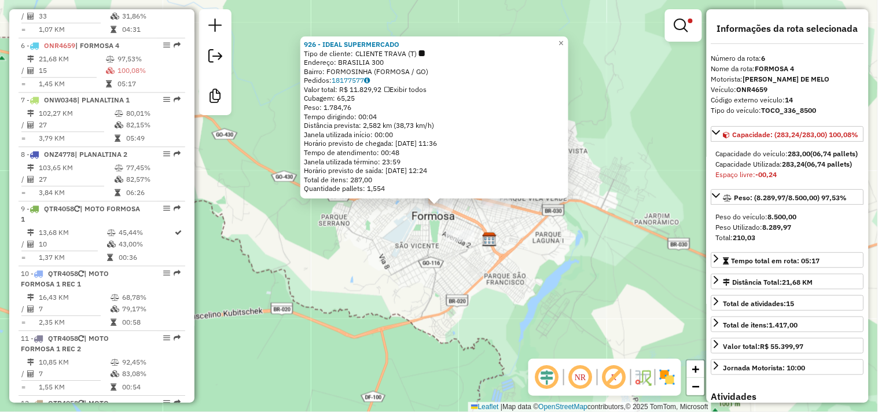
scroll to position [762, 0]
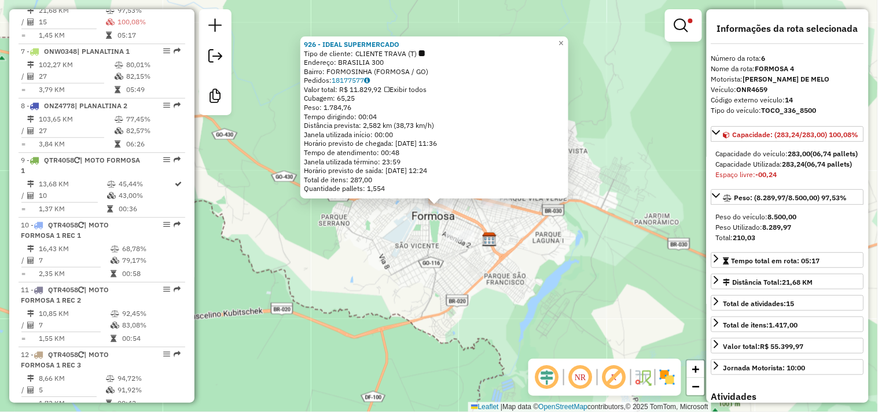
click at [553, 303] on div "926 - IDEAL SUPERMERCADO Tipo de cliente: CLIENTE TRAVA (T) Endereço: BRASILIA …" at bounding box center [439, 206] width 878 height 412
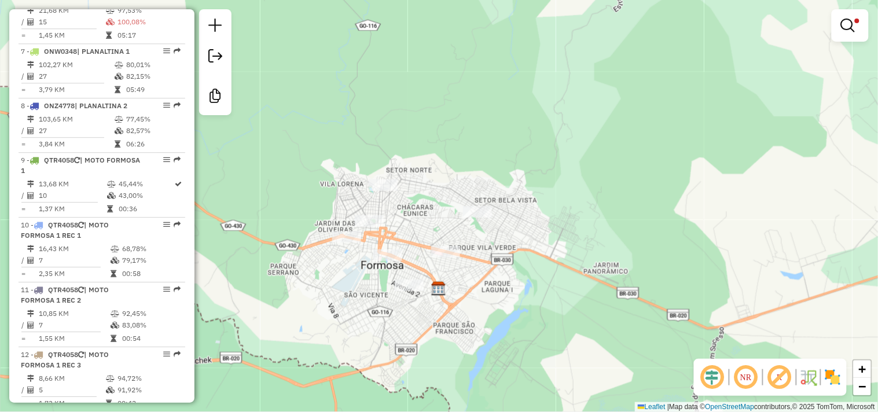
drag, startPoint x: 537, startPoint y: 273, endPoint x: 458, endPoint y: 309, distance: 86.8
click at [472, 324] on div "Limpar filtros Janela de atendimento Grade de atendimento Capacidade Transporta…" at bounding box center [439, 206] width 878 height 412
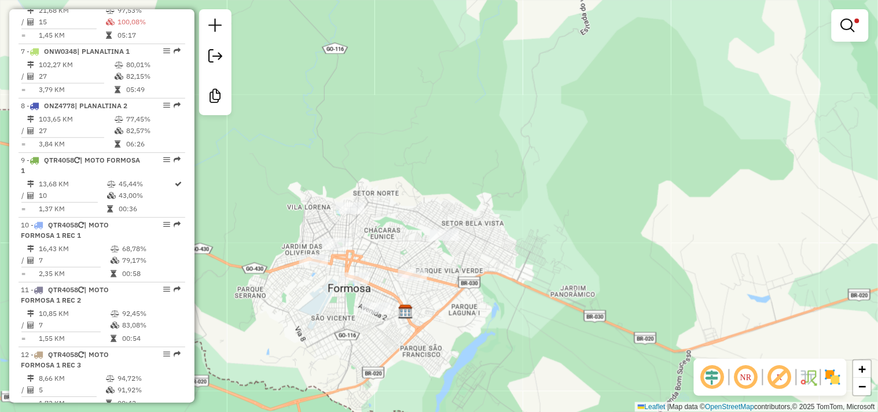
drag, startPoint x: 409, startPoint y: 219, endPoint x: 384, endPoint y: 246, distance: 36.9
click at [388, 243] on div "Limpar filtros Janela de atendimento Grade de atendimento Capacidade Transporta…" at bounding box center [439, 206] width 878 height 412
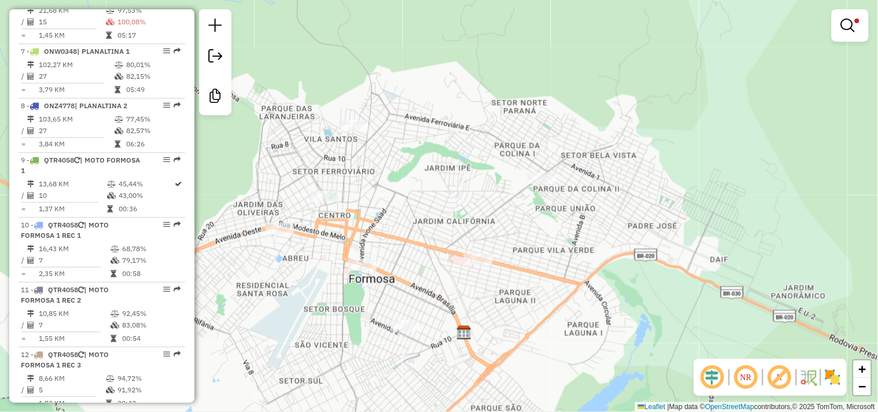
drag, startPoint x: 396, startPoint y: 239, endPoint x: 431, endPoint y: 187, distance: 62.6
click at [431, 187] on div "Limpar filtros Janela de atendimento Grade de atendimento Capacidade Transporta…" at bounding box center [439, 206] width 878 height 412
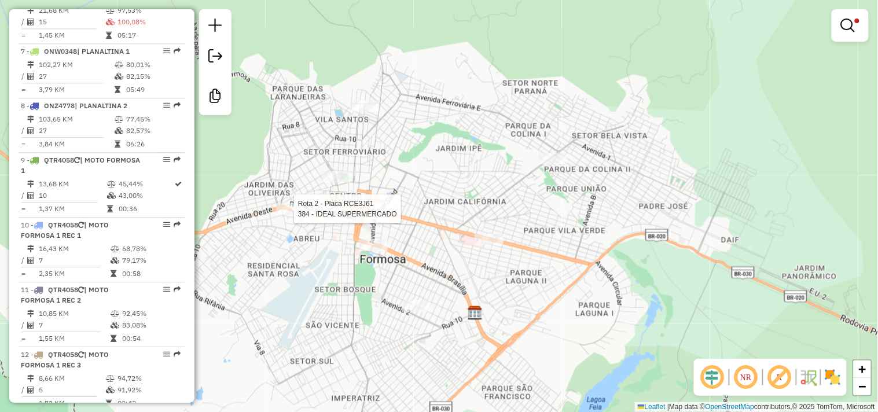
select select "*********"
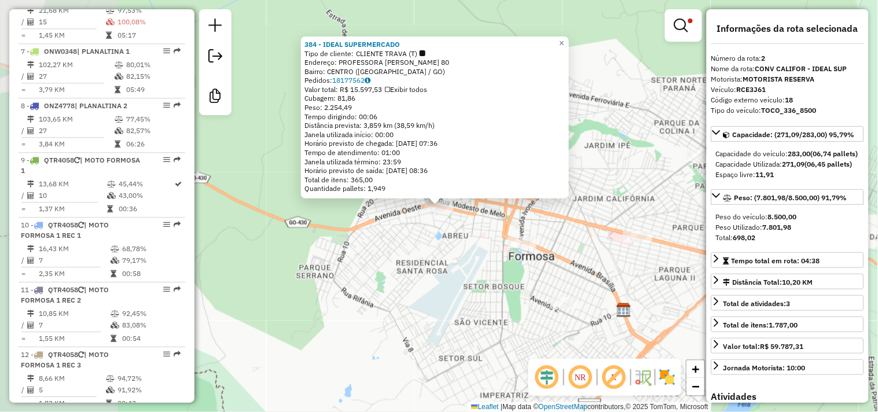
scroll to position [535, 0]
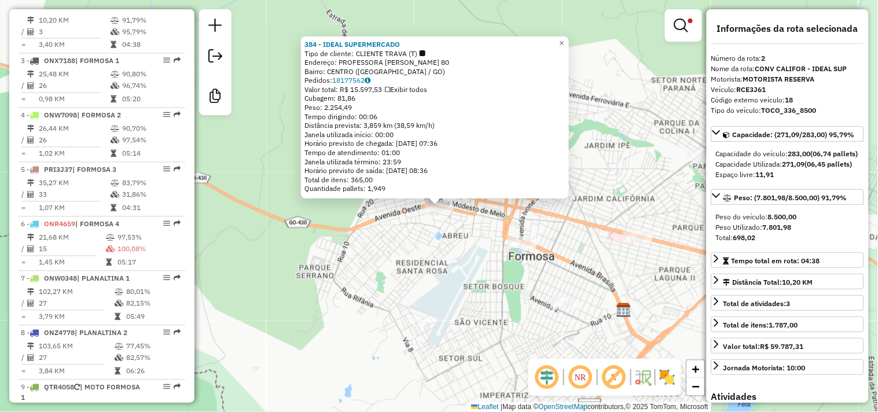
click at [519, 252] on div "384 - IDEAL SUPERMERCADO Tipo de cliente: CLIENTE TRAVA (T) Endereço: PROFESSOR…" at bounding box center [439, 206] width 878 height 412
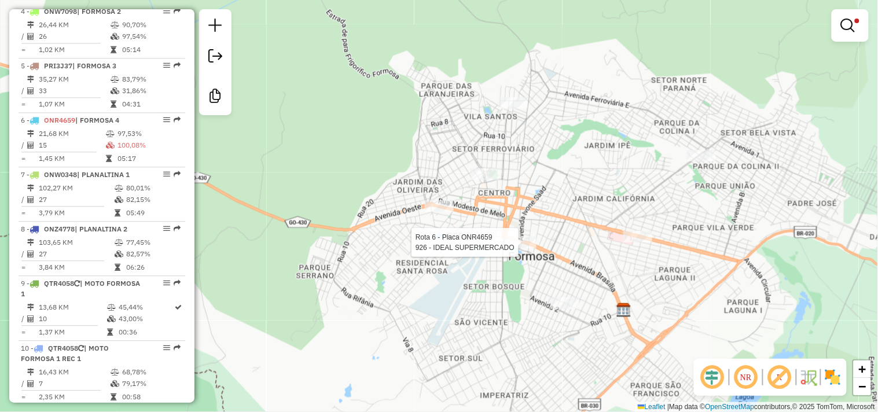
select select "*********"
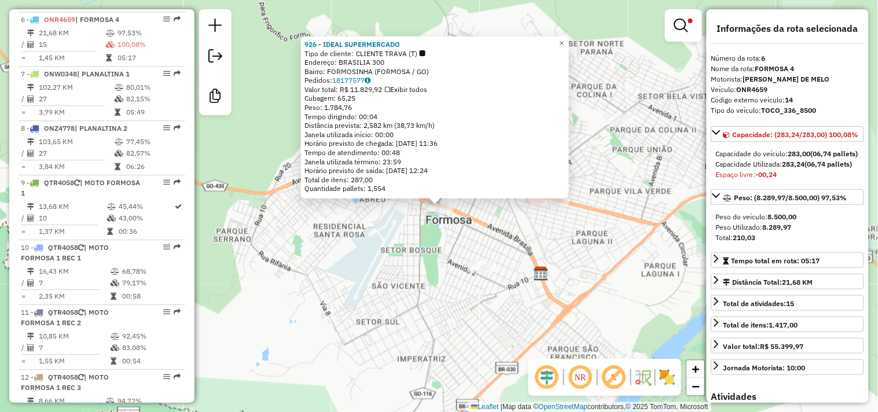
scroll to position [762, 0]
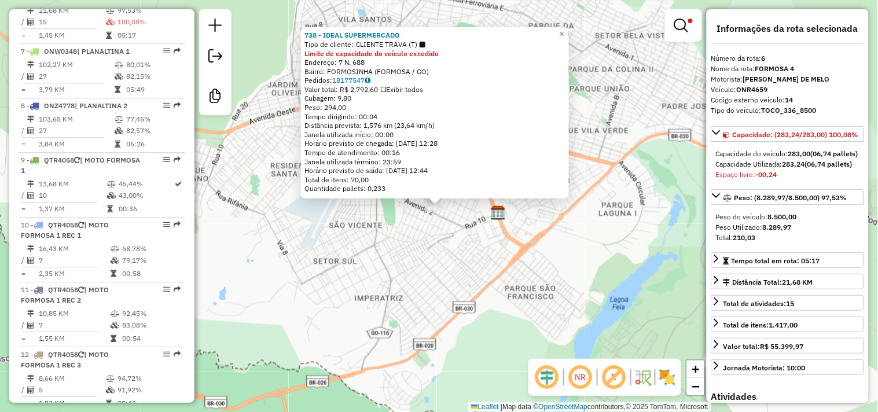
click at [471, 267] on div "738 - IDEAL SUPERMERCADO Tipo de cliente: CLIENTE TRAVA (T) Limite de capacidad…" at bounding box center [439, 206] width 878 height 412
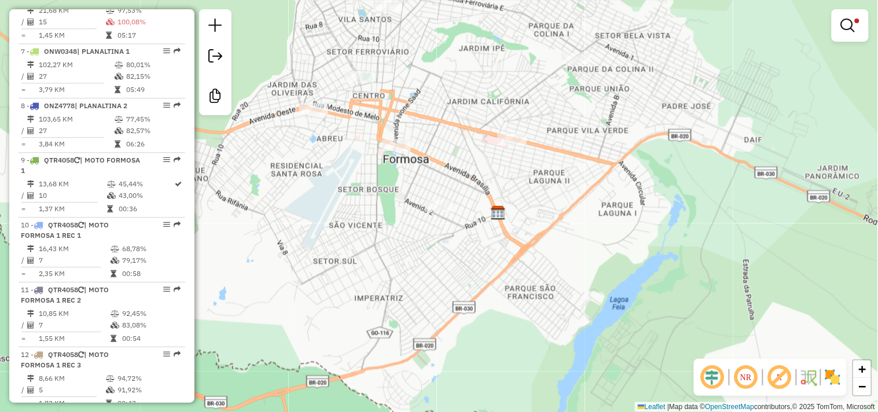
drag, startPoint x: 362, startPoint y: 205, endPoint x: 370, endPoint y: 238, distance: 34.1
click at [371, 237] on div "Limpar filtros Janela de atendimento Grade de atendimento Capacidade Transporta…" at bounding box center [439, 206] width 878 height 412
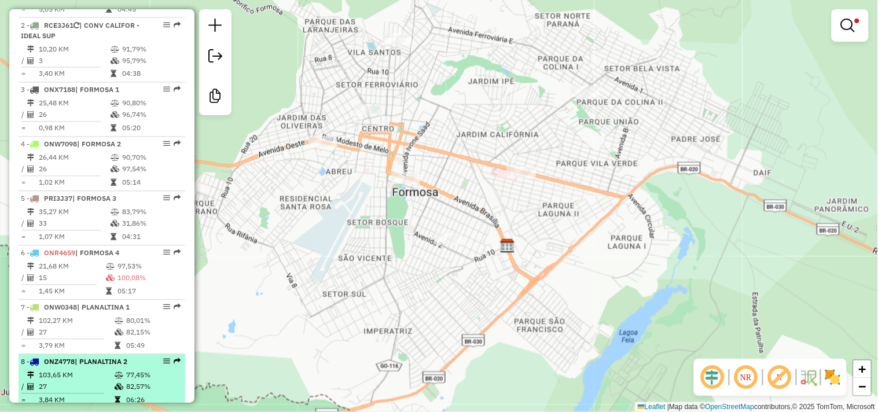
scroll to position [505, 0]
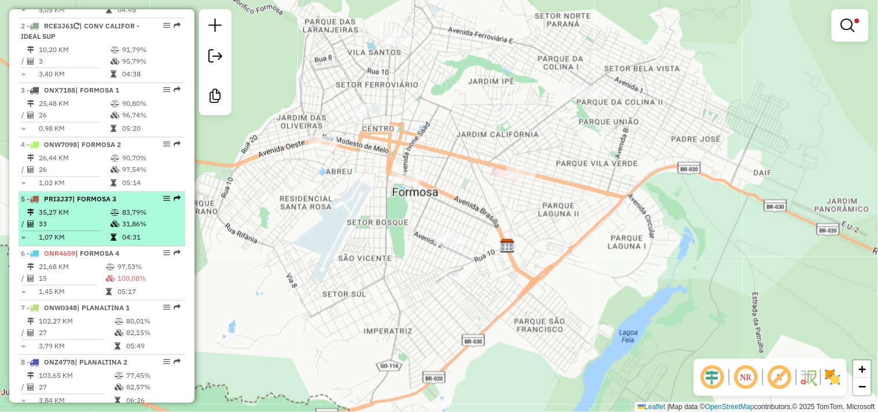
click at [114, 205] on div "5 - PRI3J37 | FORMOSA 3" at bounding box center [82, 199] width 123 height 10
select select "*********"
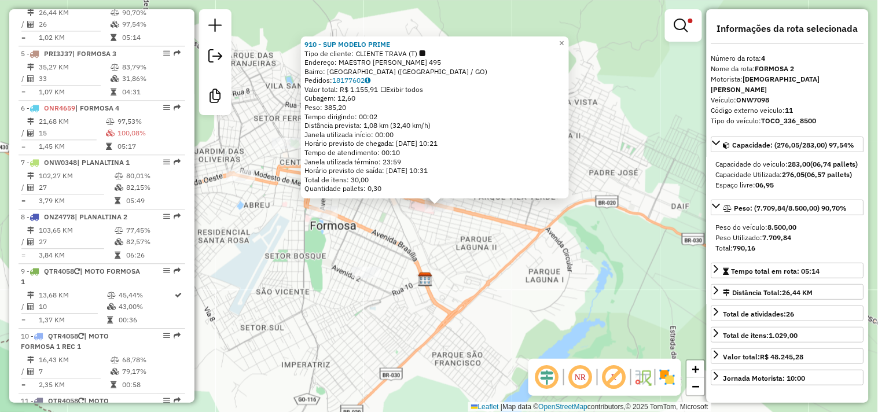
scroll to position [654, 0]
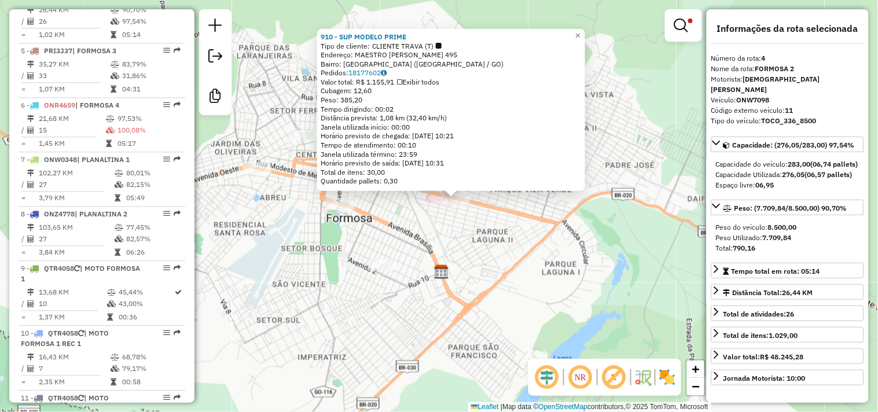
drag, startPoint x: 498, startPoint y: 281, endPoint x: 449, endPoint y: 248, distance: 59.7
click at [506, 272] on div "910 - SUP MODELO PRIME Tipo de cliente: CLIENTE TRAVA (T) Endereço: MAESTRO JOA…" at bounding box center [439, 206] width 878 height 412
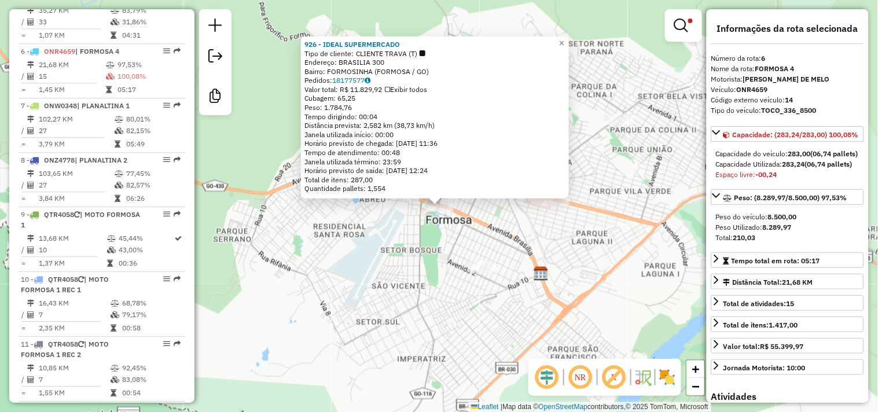
scroll to position [762, 0]
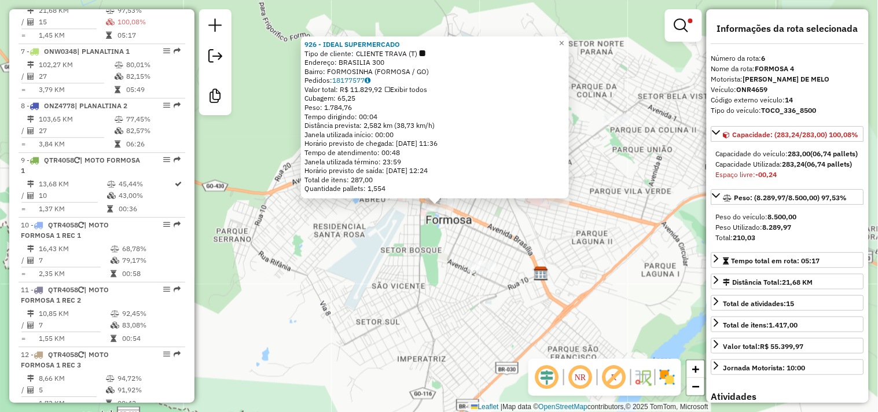
click at [357, 265] on div "926 - IDEAL SUPERMERCADO Tipo de cliente: CLIENTE TRAVA (T) Endereço: BRASILIA …" at bounding box center [439, 206] width 878 height 412
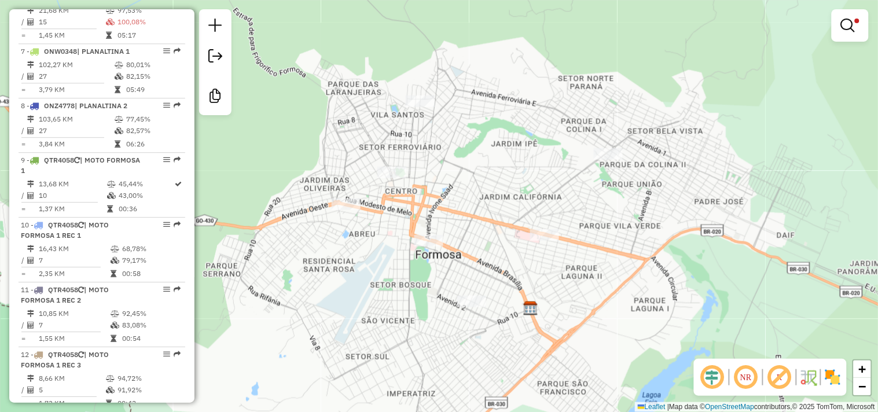
drag, startPoint x: 361, startPoint y: 233, endPoint x: 348, endPoint y: 276, distance: 44.9
click at [348, 276] on div "Limpar filtros Janela de atendimento Grade de atendimento Capacidade Transporta…" at bounding box center [439, 206] width 878 height 412
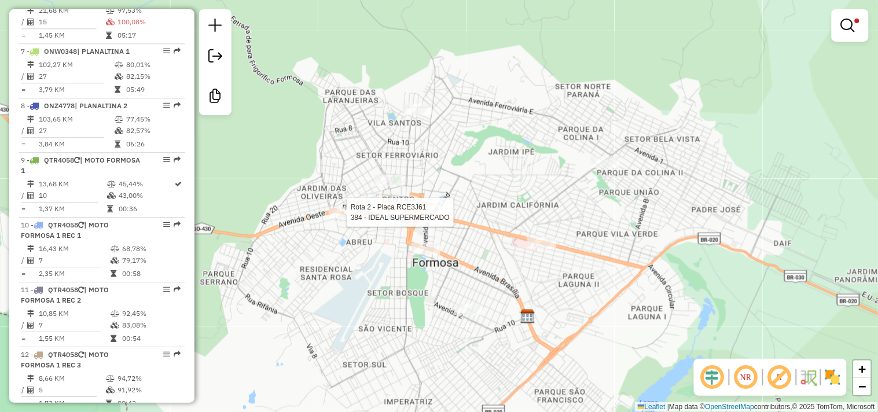
select select "*********"
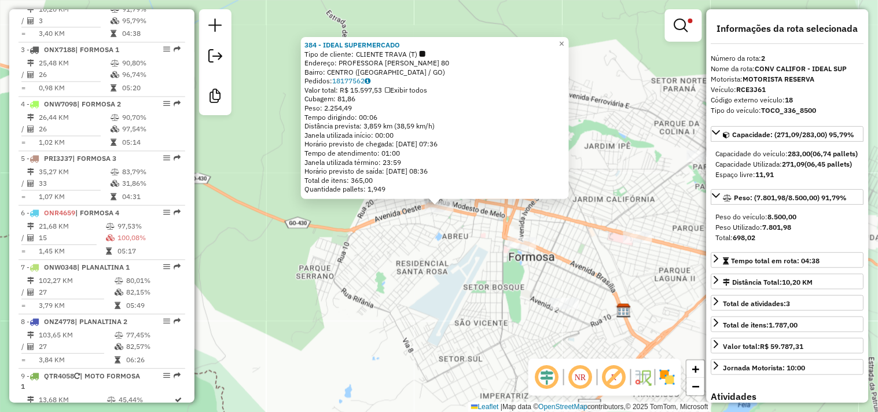
scroll to position [535, 0]
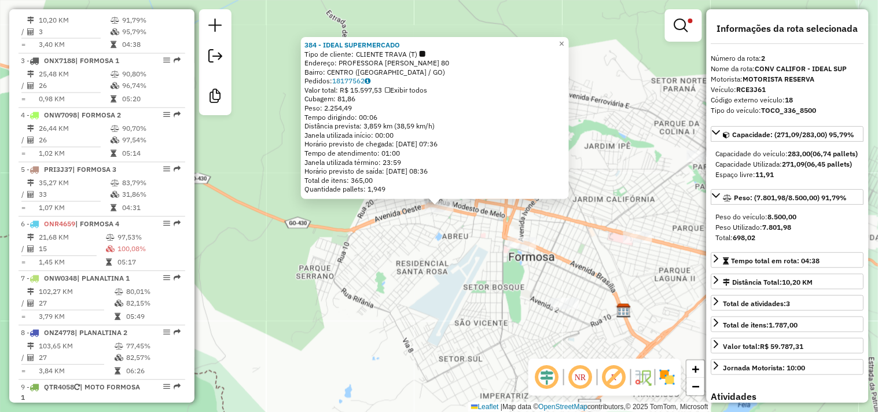
drag, startPoint x: 385, startPoint y: 263, endPoint x: 403, endPoint y: 273, distance: 20.5
click at [403, 273] on div "384 - IDEAL SUPERMERCADO Tipo de cliente: CLIENTE TRAVA (T) Endereço: PROFESSOR…" at bounding box center [439, 206] width 878 height 412
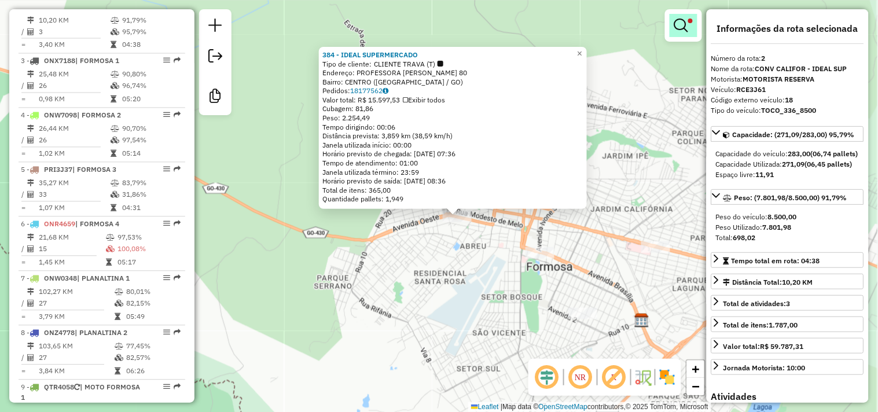
click at [684, 25] on em at bounding box center [681, 26] width 14 height 14
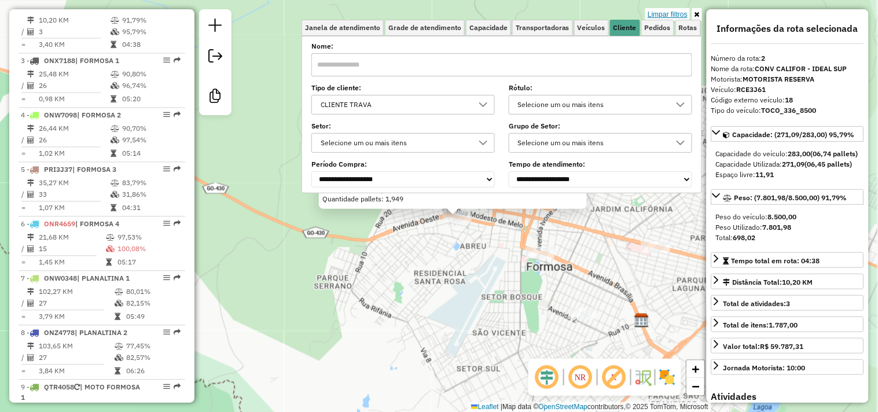
click at [660, 13] on link "Limpar filtros" at bounding box center [667, 14] width 45 height 13
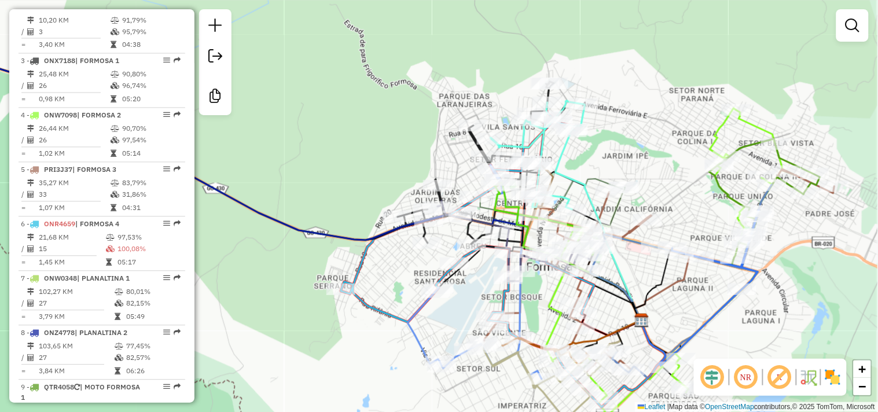
drag, startPoint x: 372, startPoint y: 129, endPoint x: 355, endPoint y: 113, distance: 23.4
click at [356, 114] on div "Rota 5 - Placa PRI3J37 2783 - FRANGO NO POTE Rota 10 - Placa QTR4058 2765 - CON…" at bounding box center [439, 206] width 878 height 412
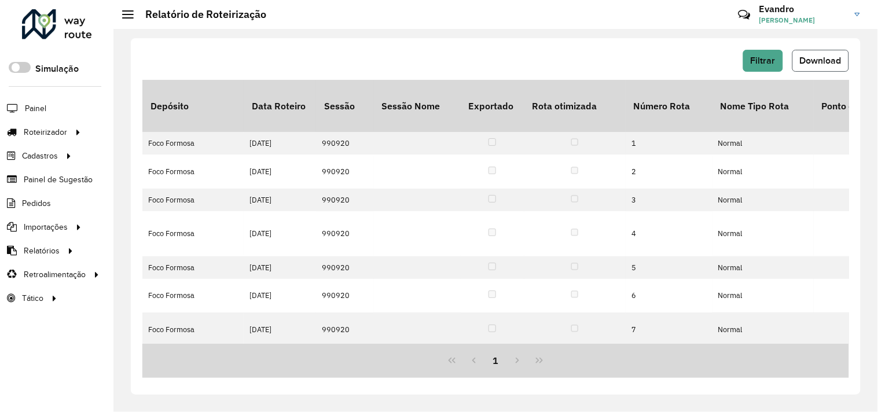
click at [824, 65] on span "Download" at bounding box center [821, 61] width 42 height 10
